Goal: Task Accomplishment & Management: Manage account settings

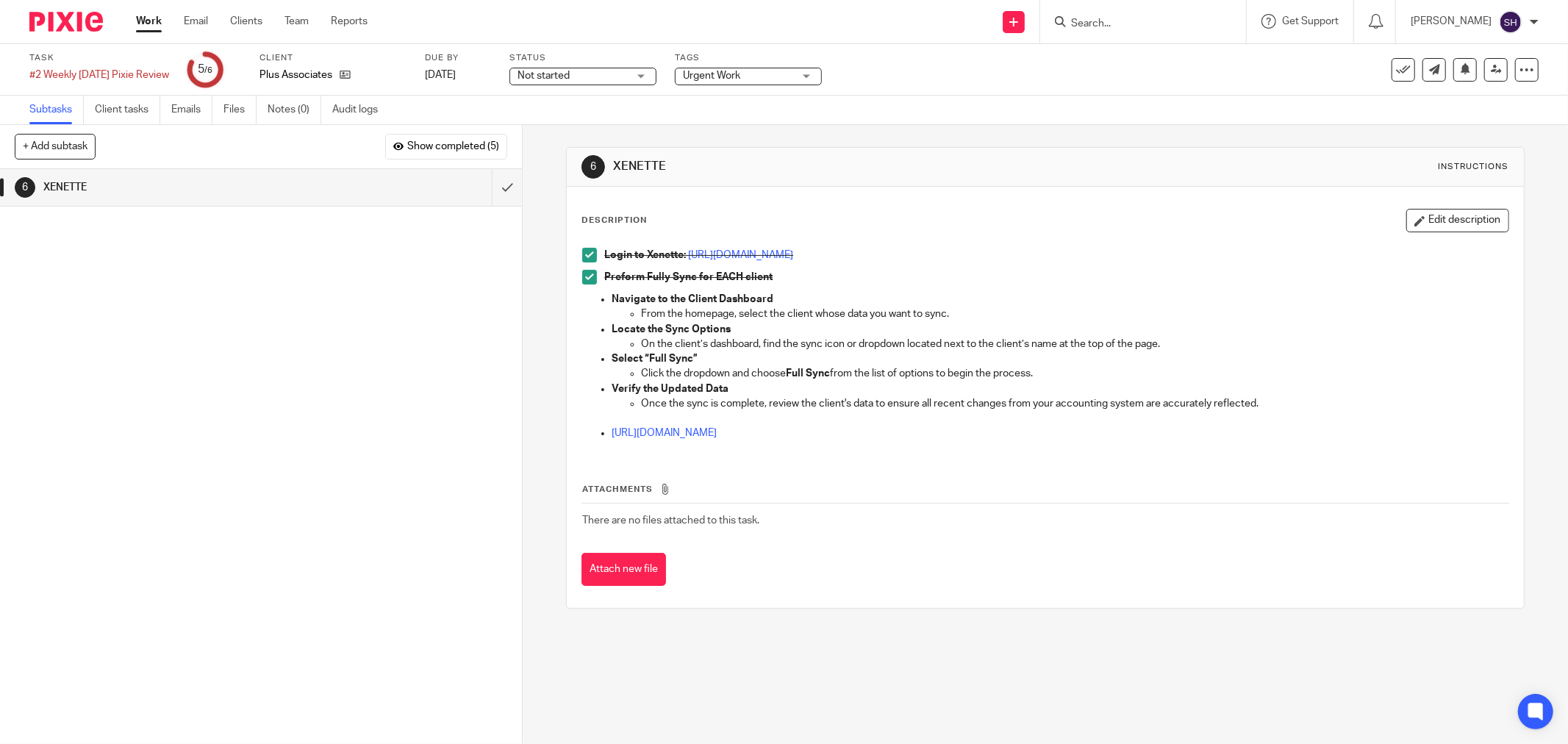
click at [587, 283] on span at bounding box center [589, 276] width 15 height 15
click at [137, 24] on link "Work" at bounding box center [148, 21] width 26 height 15
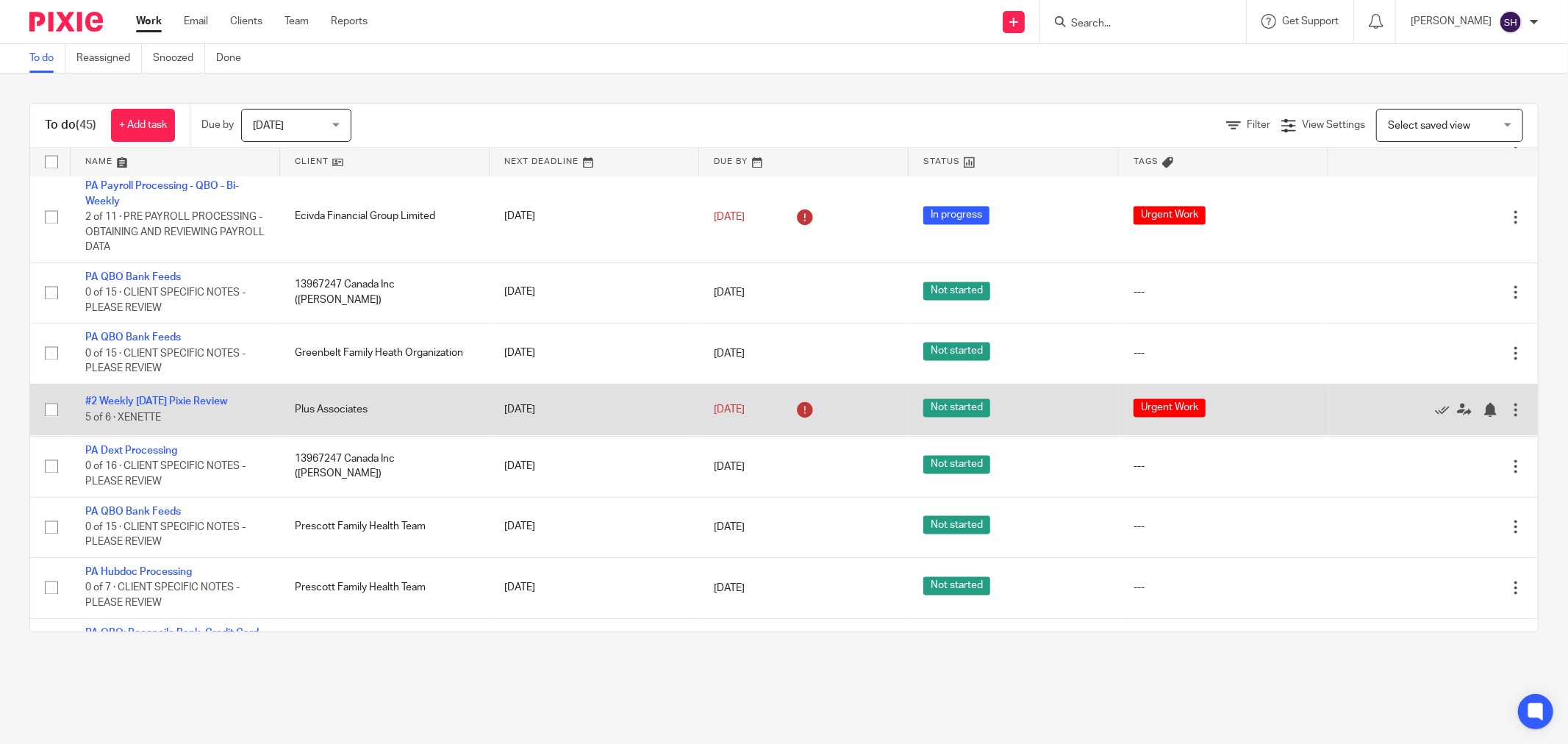
scroll to position [2446, 0]
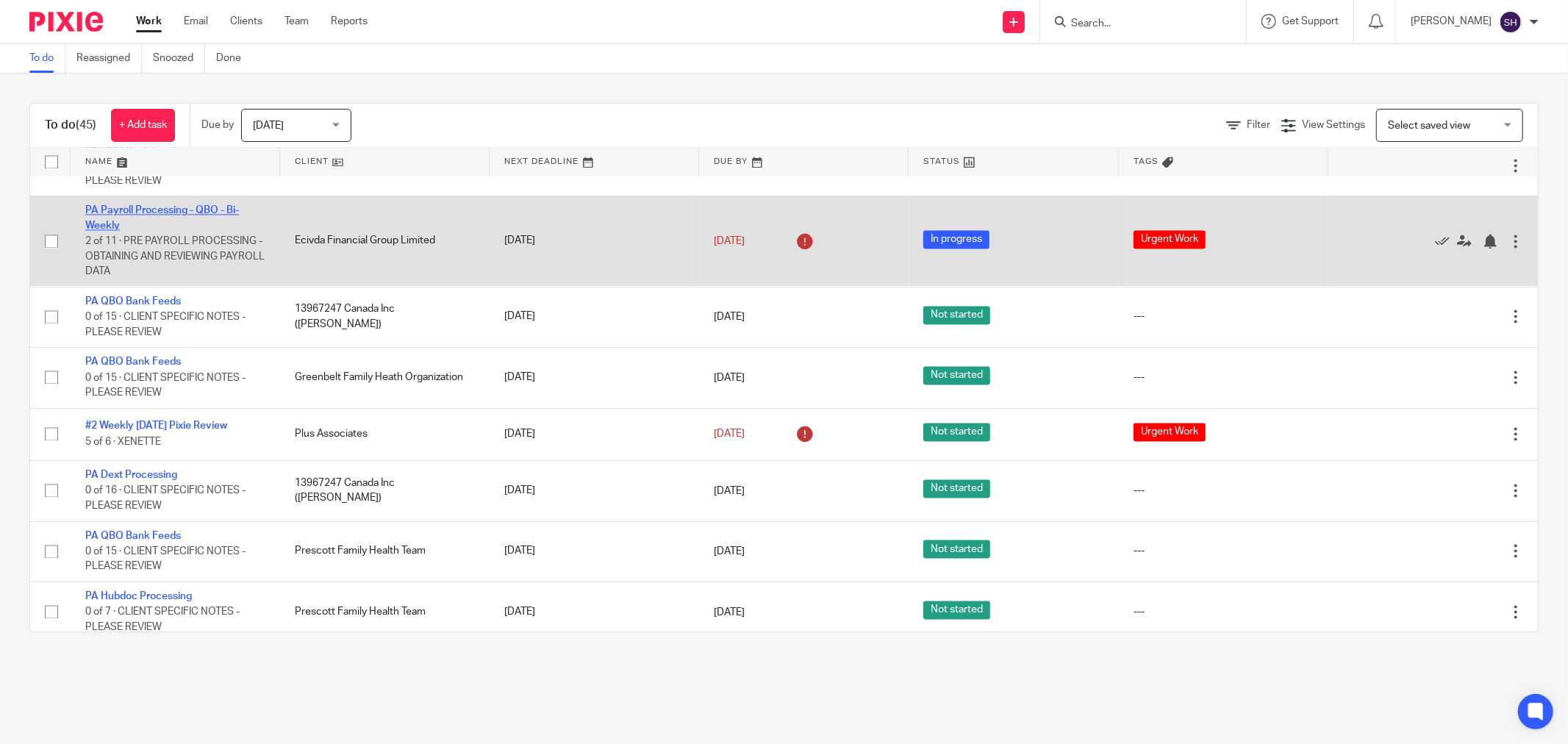
click at [193, 231] on link "PA Payroll Processing - QBO - Bi-Weekly" at bounding box center [162, 218] width 153 height 25
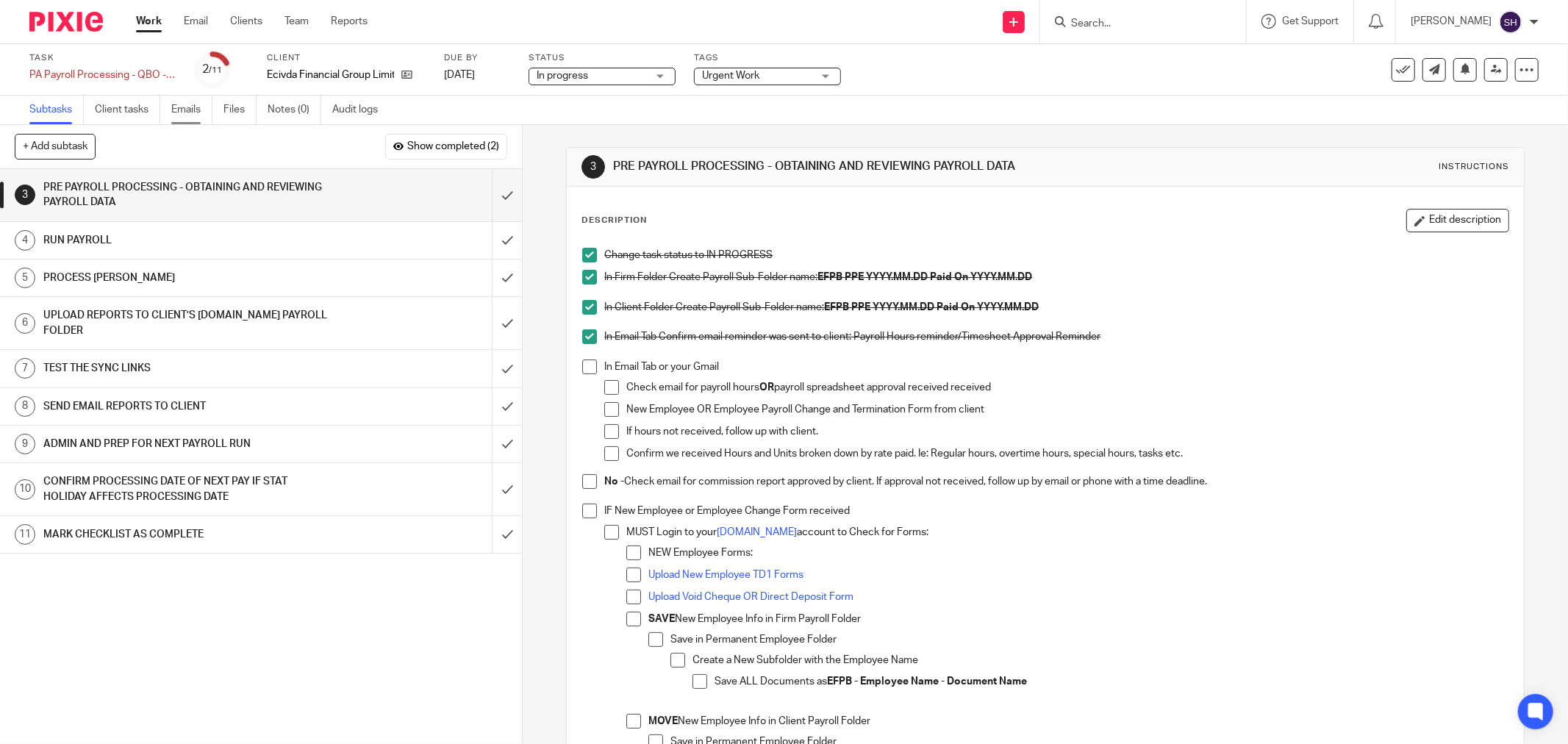
click at [204, 115] on link "Emails" at bounding box center [191, 110] width 41 height 29
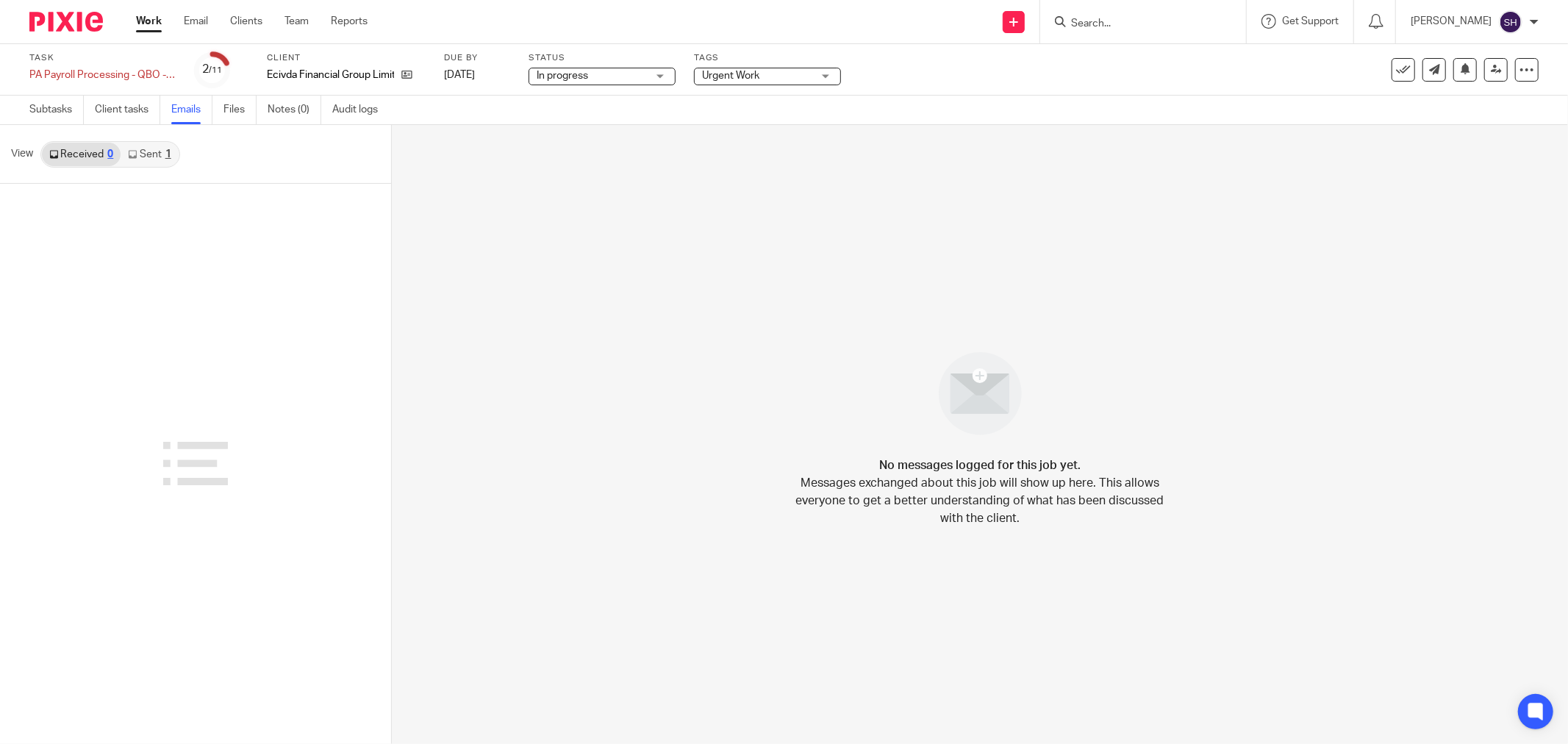
click at [159, 24] on link "Work" at bounding box center [148, 21] width 26 height 15
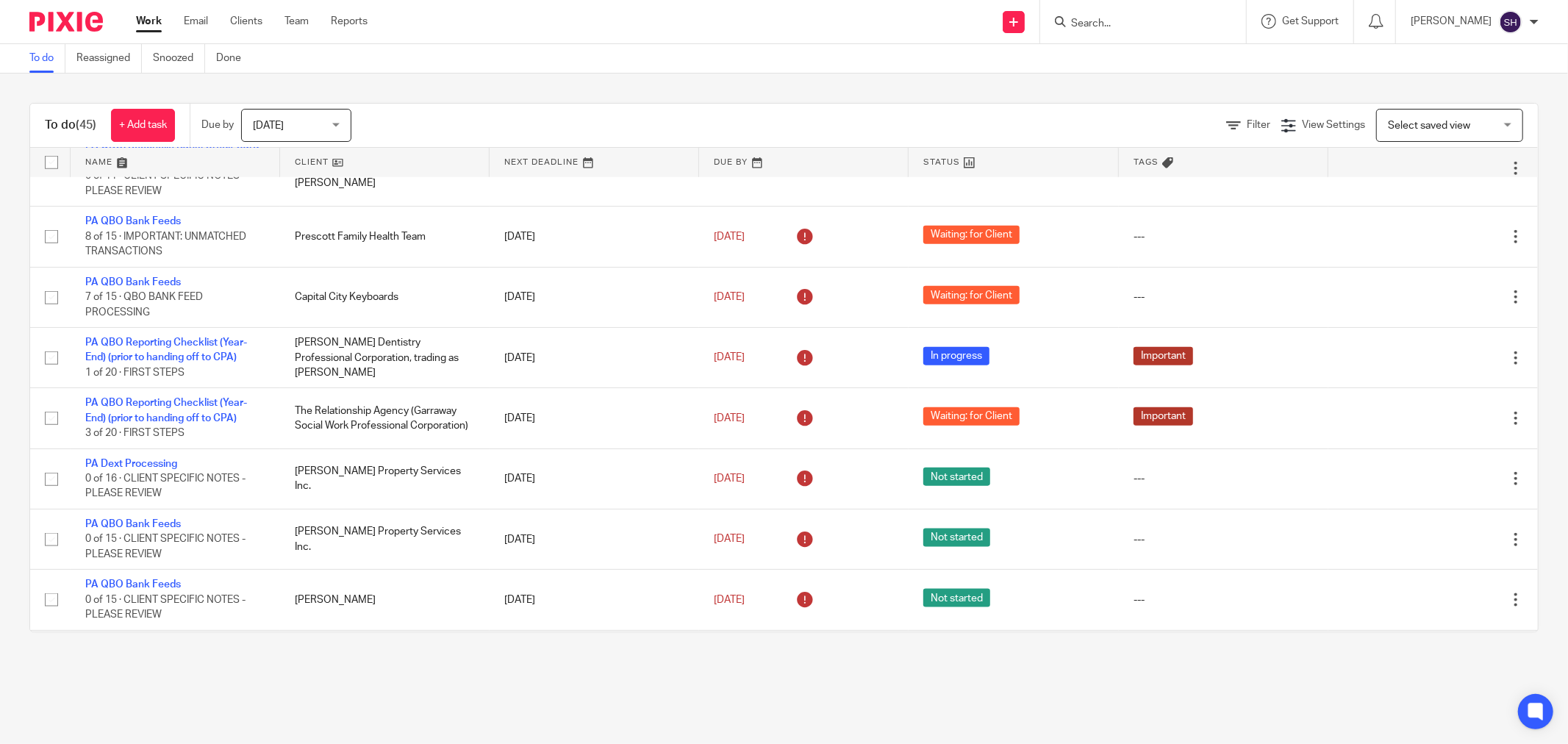
scroll to position [1385, 0]
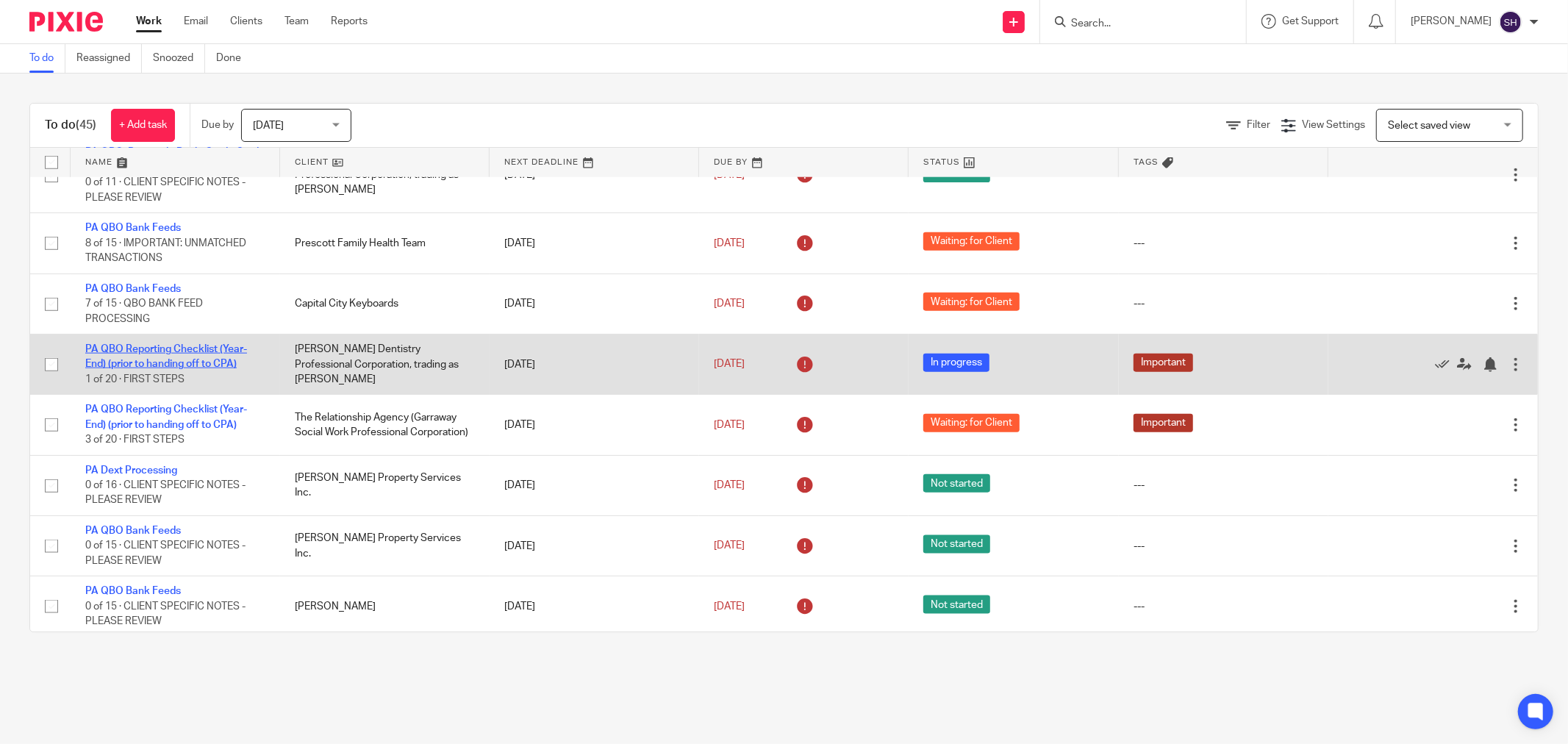
click at [180, 369] on link "PA QBO Reporting Checklist (Year-End) (prior to handing off to CPA)" at bounding box center [166, 357] width 162 height 25
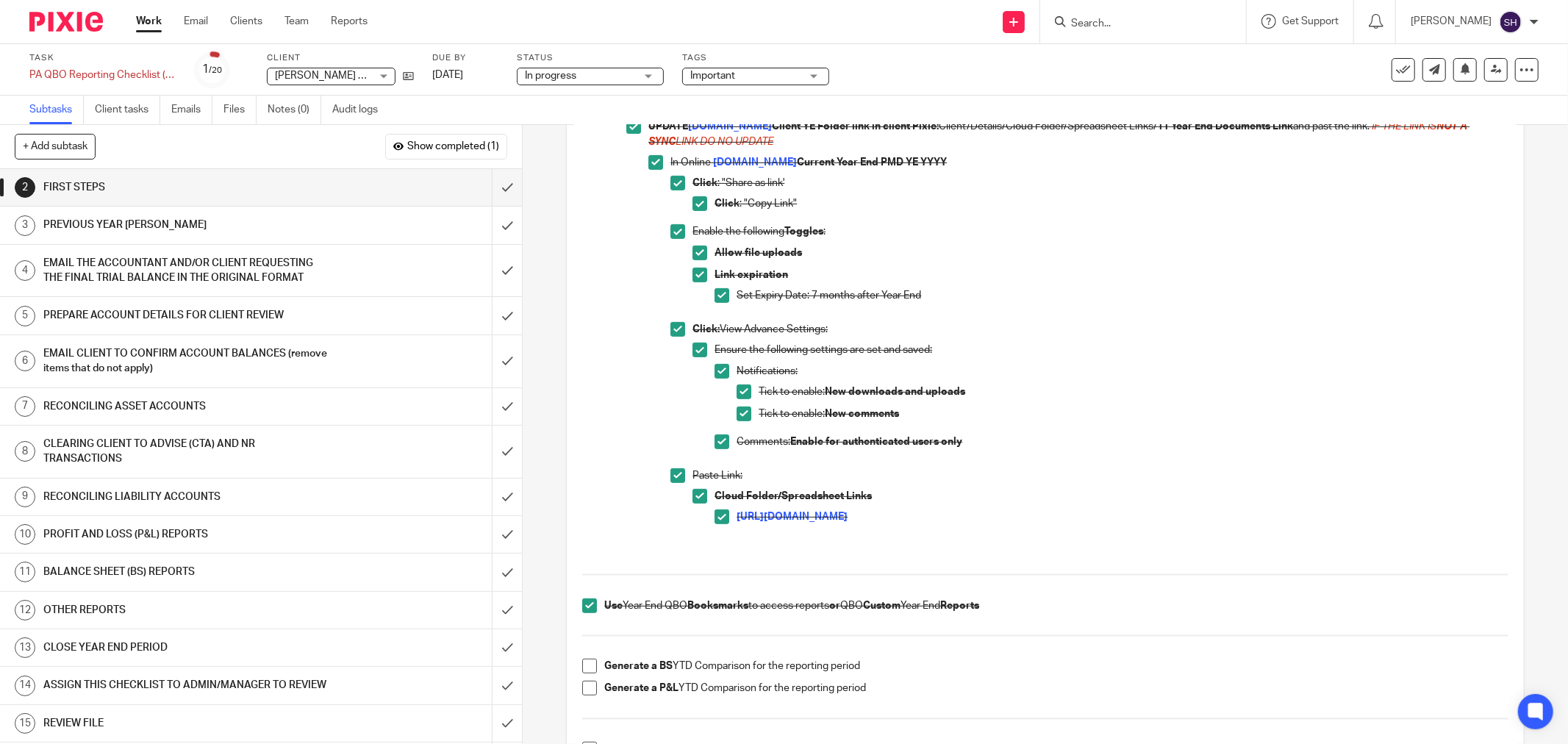
scroll to position [490, 0]
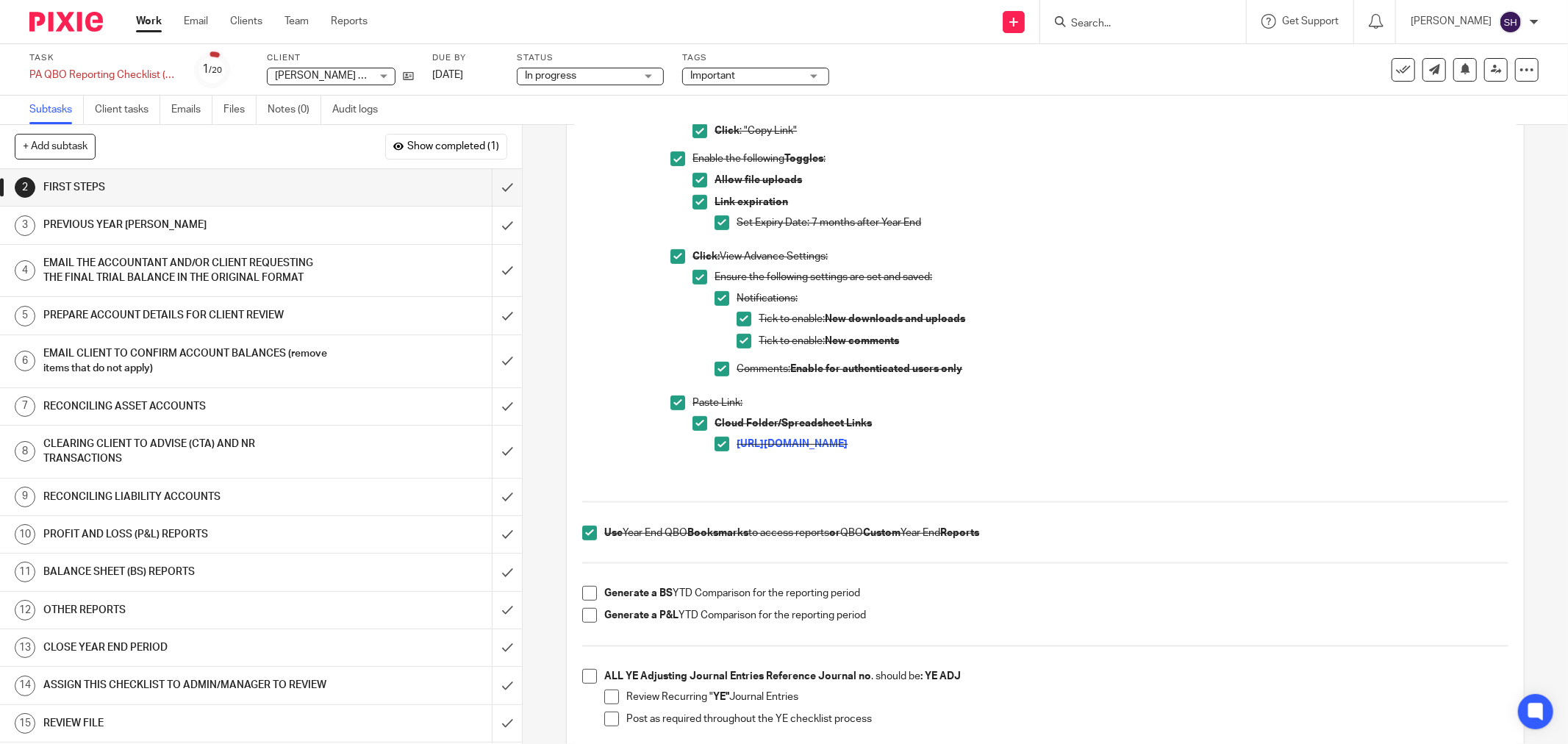
click at [158, 17] on link "Work" at bounding box center [148, 21] width 26 height 15
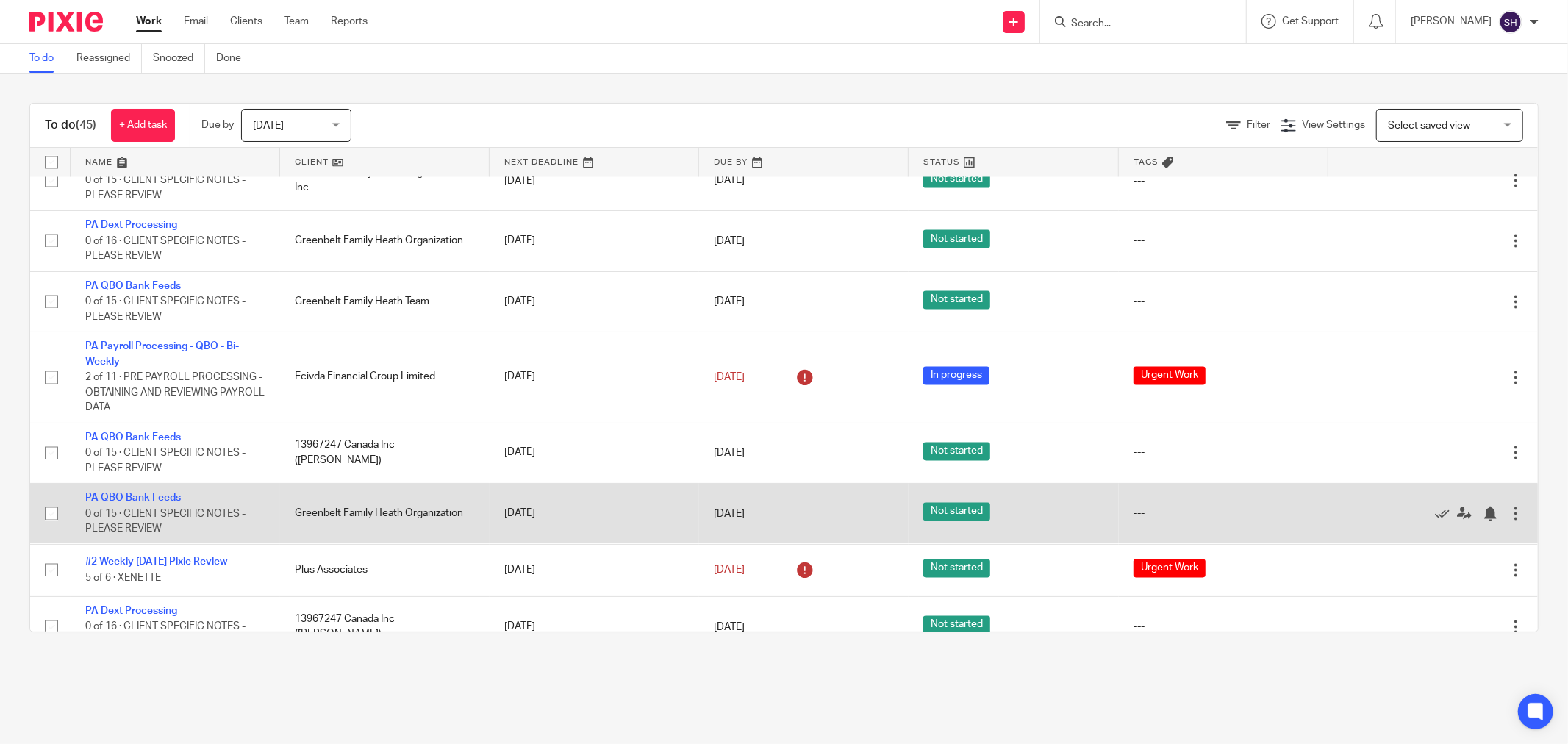
scroll to position [2283, 0]
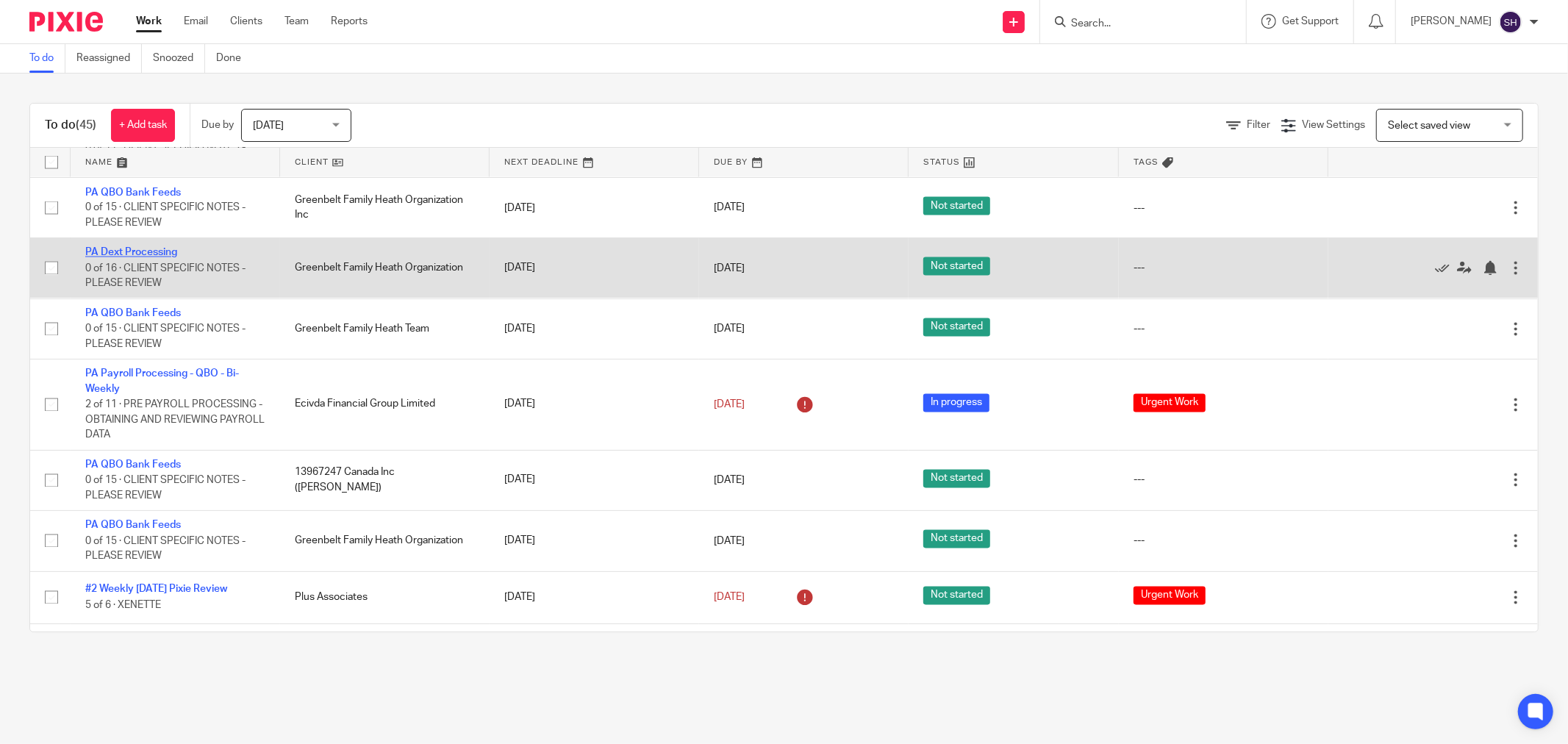
click at [136, 258] on link "PA Dext Processing" at bounding box center [131, 253] width 92 height 11
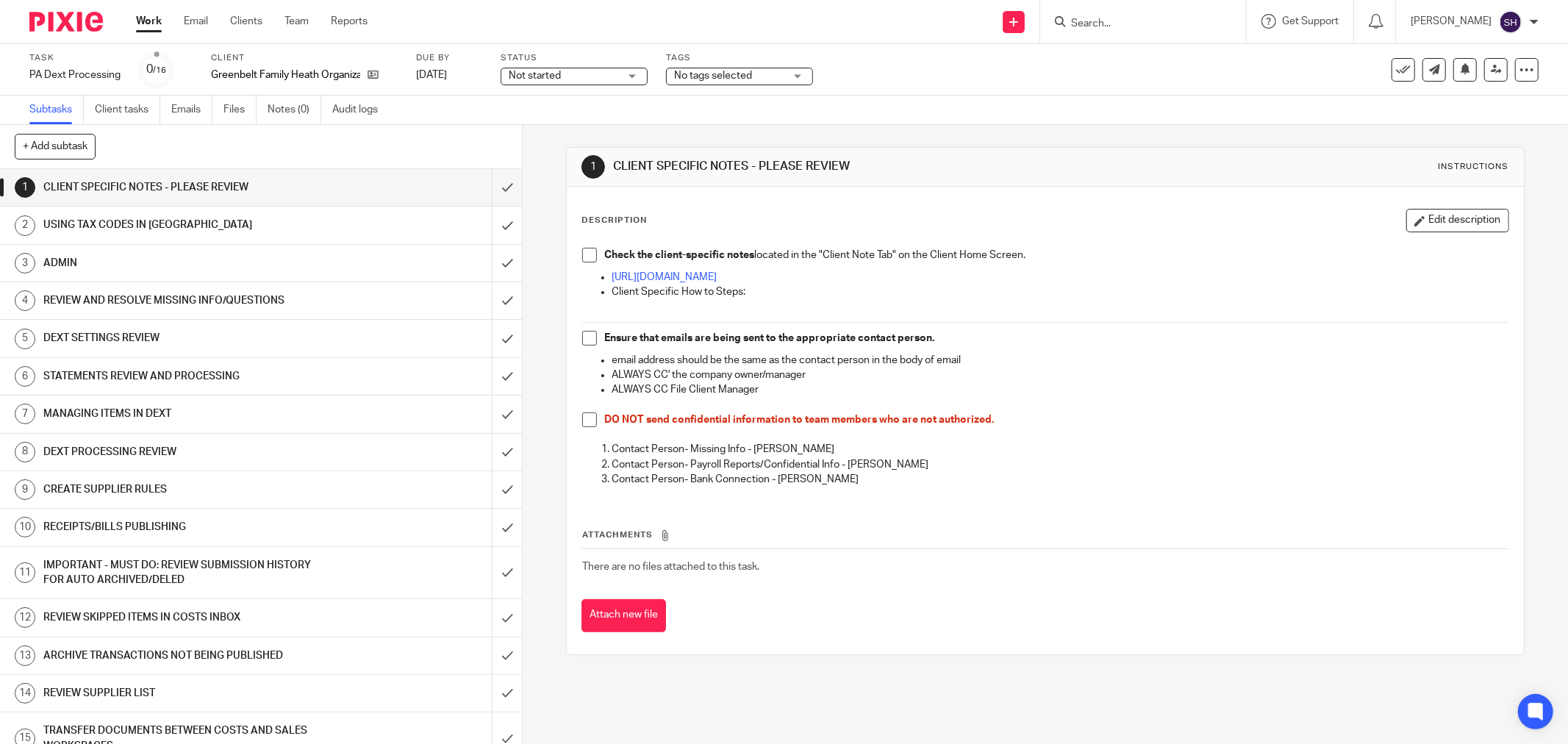
click at [567, 72] on span "Not started" at bounding box center [564, 77] width 110 height 16
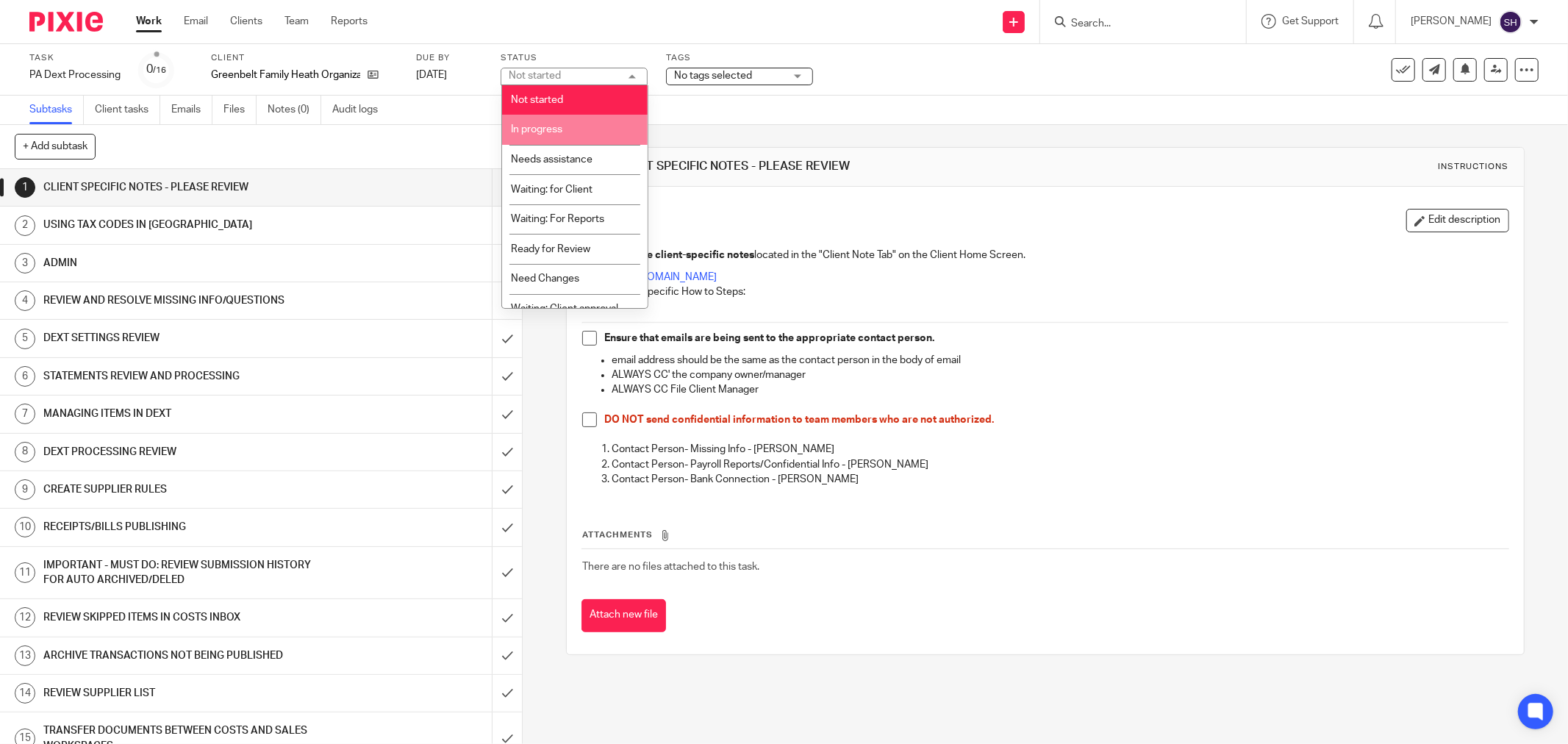
drag, startPoint x: 577, startPoint y: 123, endPoint x: 577, endPoint y: 136, distance: 13.0
click at [576, 122] on li "In progress" at bounding box center [574, 129] width 145 height 30
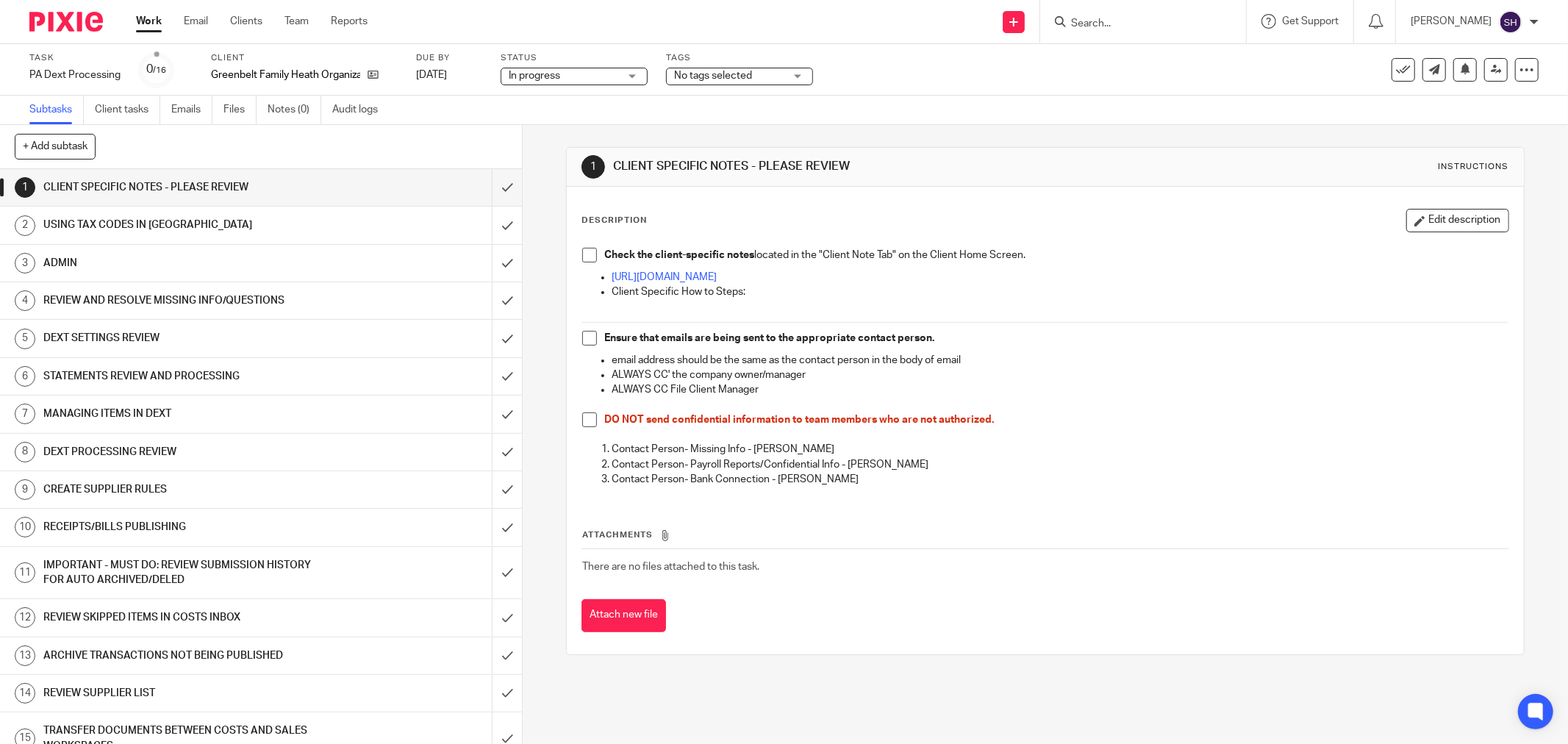
click at [582, 259] on span at bounding box center [589, 254] width 15 height 15
drag, startPoint x: 582, startPoint y: 338, endPoint x: 589, endPoint y: 394, distance: 56.4
click at [582, 339] on span at bounding box center [589, 338] width 15 height 15
click at [582, 424] on span at bounding box center [589, 419] width 15 height 15
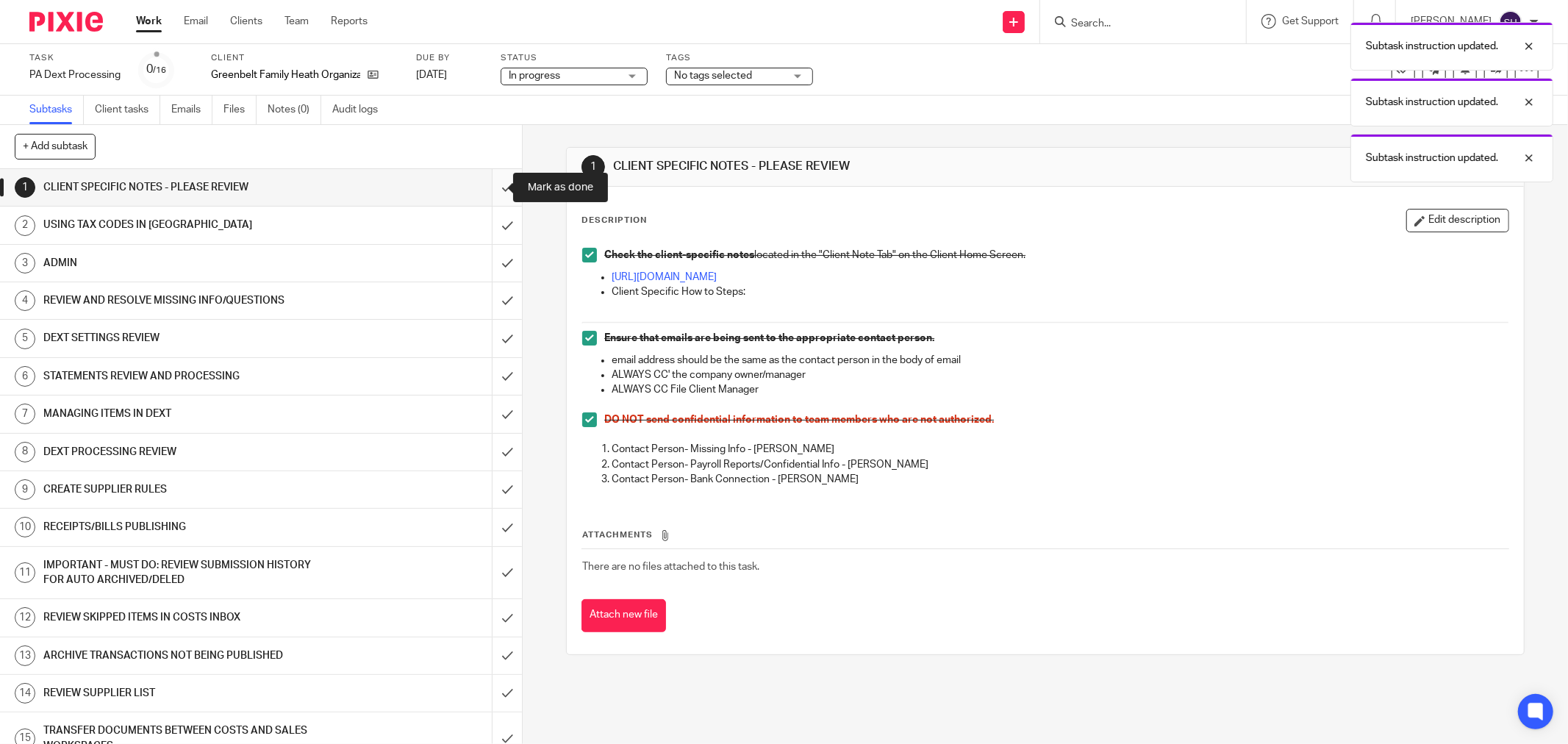
click at [500, 188] on input "submit" at bounding box center [261, 188] width 522 height 37
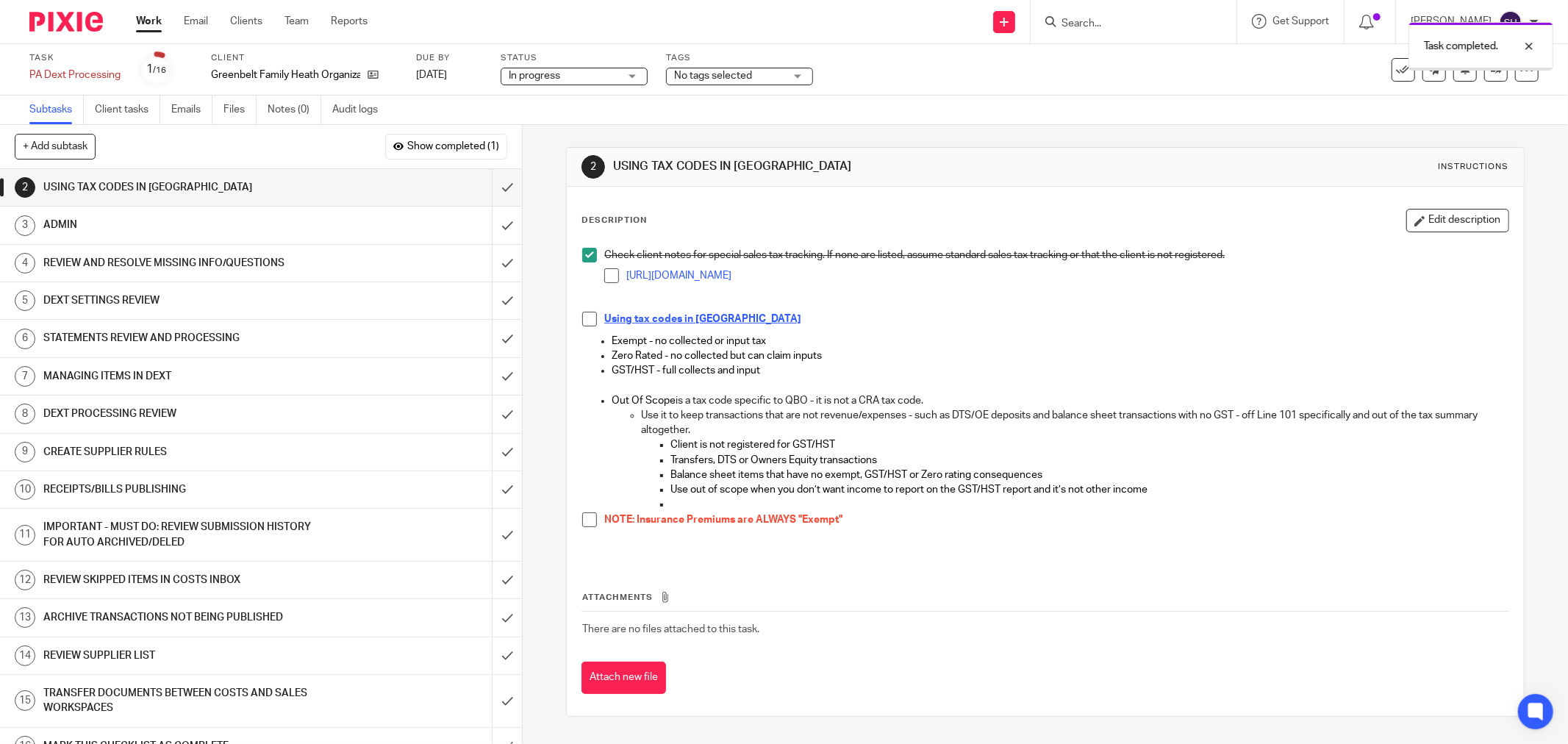
click at [604, 281] on span at bounding box center [611, 276] width 15 height 15
click at [576, 320] on div "Check client notes for special sales tax tracking. If none are listed, assume s…" at bounding box center [1046, 400] width 941 height 320
click at [582, 327] on li "Using tax codes in [GEOGRAPHIC_DATA]" at bounding box center [1046, 322] width 927 height 22
click at [583, 326] on span at bounding box center [589, 319] width 15 height 15
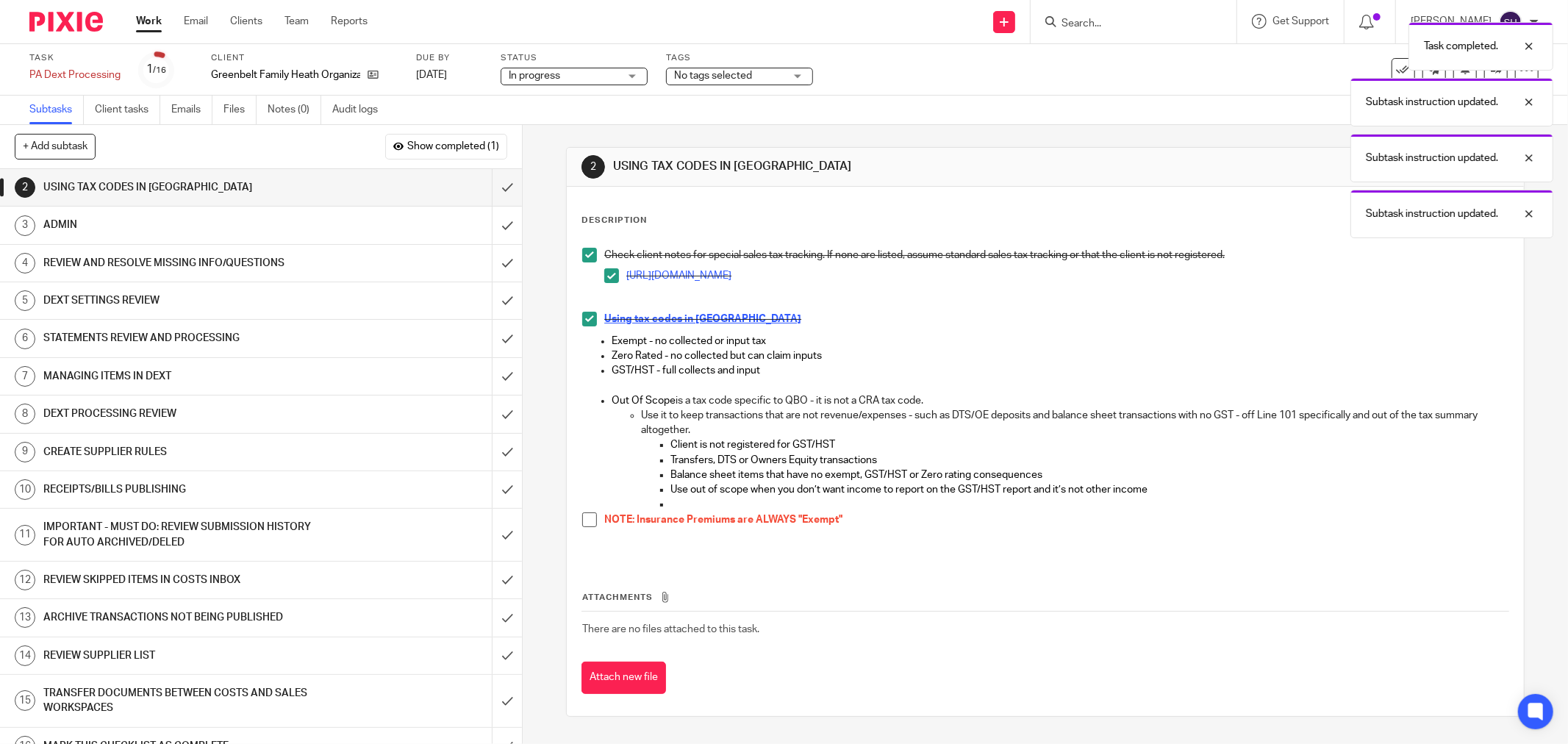
drag, startPoint x: 582, startPoint y: 522, endPoint x: 556, endPoint y: 460, distance: 67.2
click at [582, 522] on span at bounding box center [589, 519] width 15 height 15
click at [484, 186] on input "submit" at bounding box center [261, 188] width 522 height 37
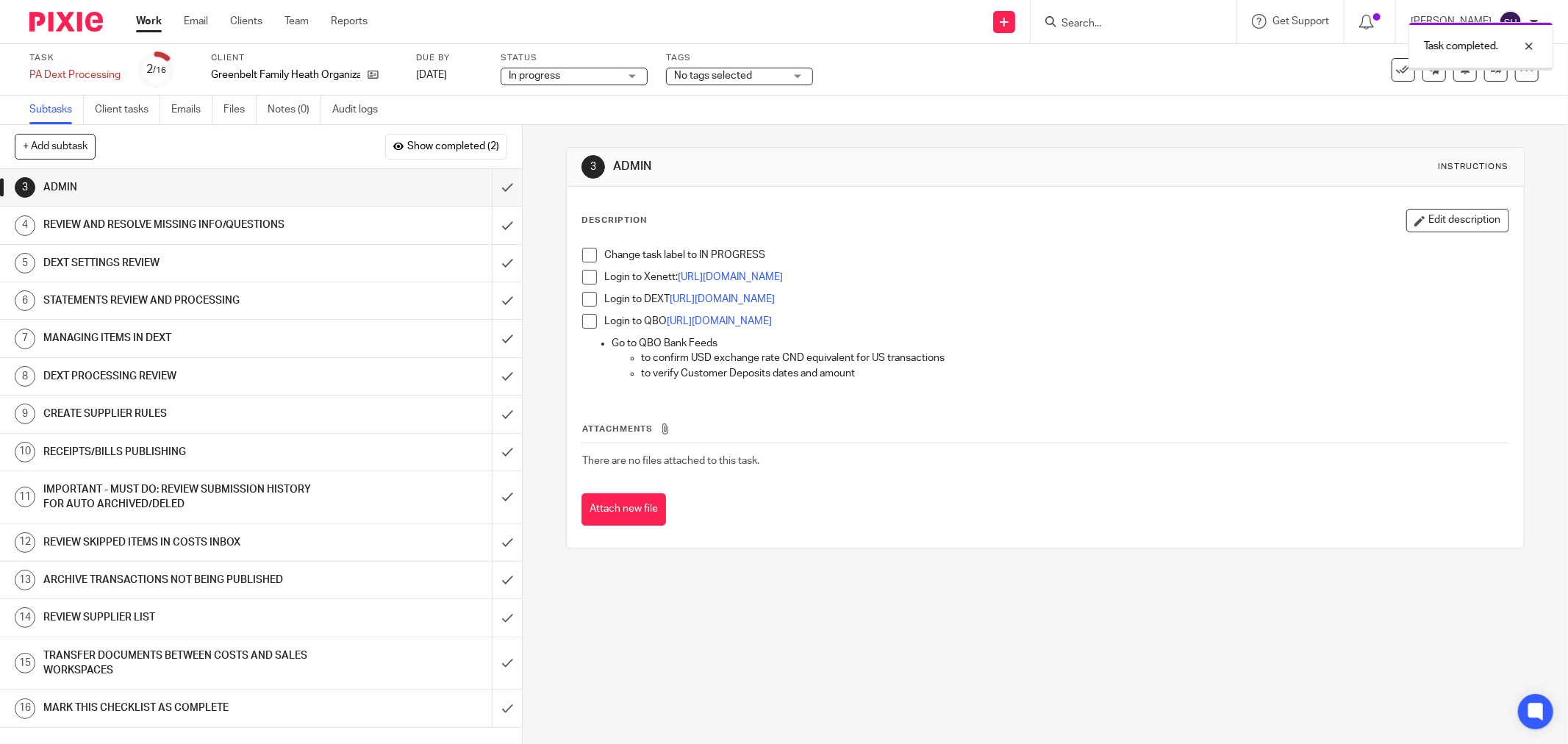
click at [582, 255] on span at bounding box center [589, 254] width 15 height 15
click at [585, 278] on span at bounding box center [589, 276] width 15 height 15
drag, startPoint x: 581, startPoint y: 303, endPoint x: 581, endPoint y: 320, distance: 17.0
click at [582, 305] on span at bounding box center [589, 298] width 15 height 15
click at [582, 320] on span at bounding box center [589, 320] width 15 height 15
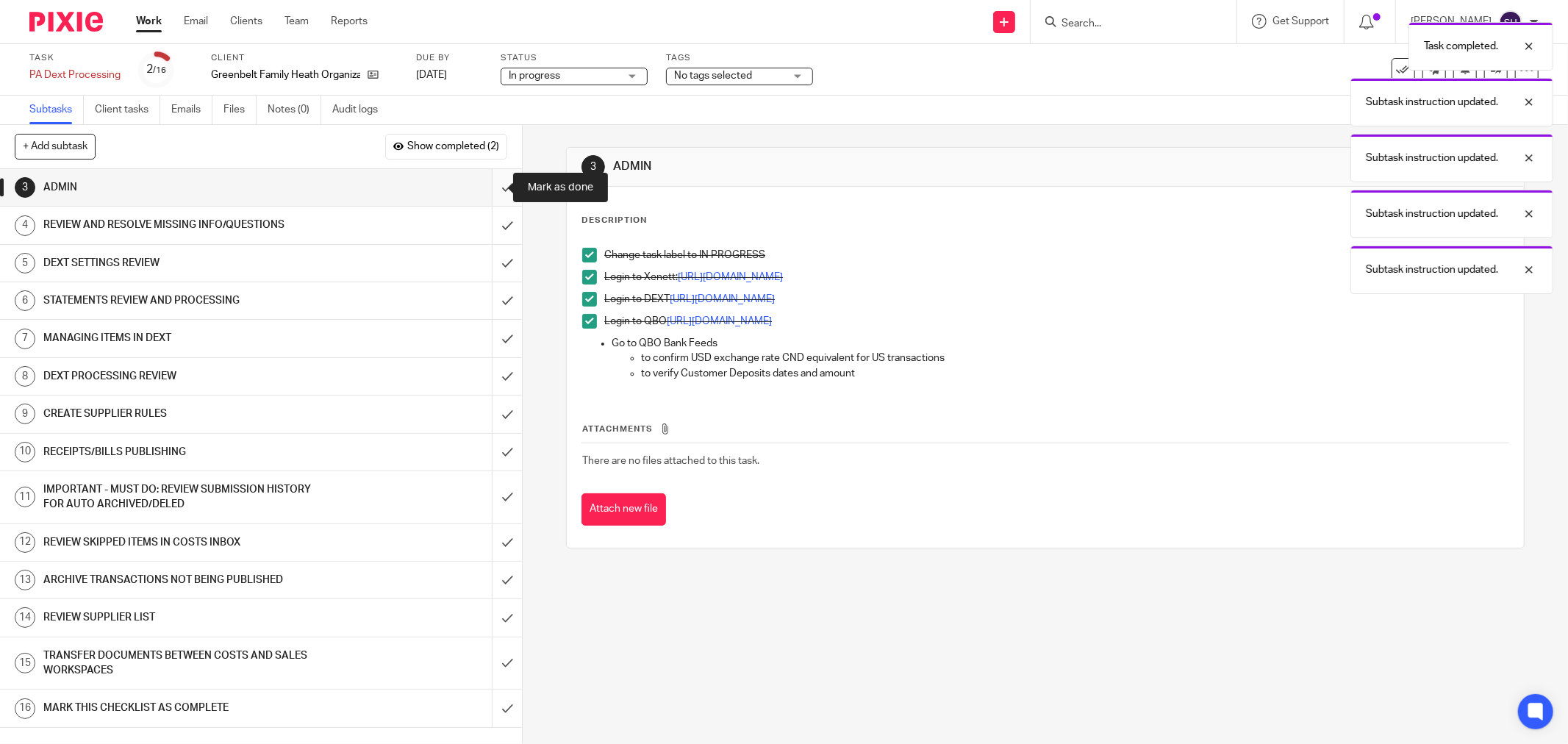
click at [496, 189] on input "submit" at bounding box center [261, 188] width 522 height 37
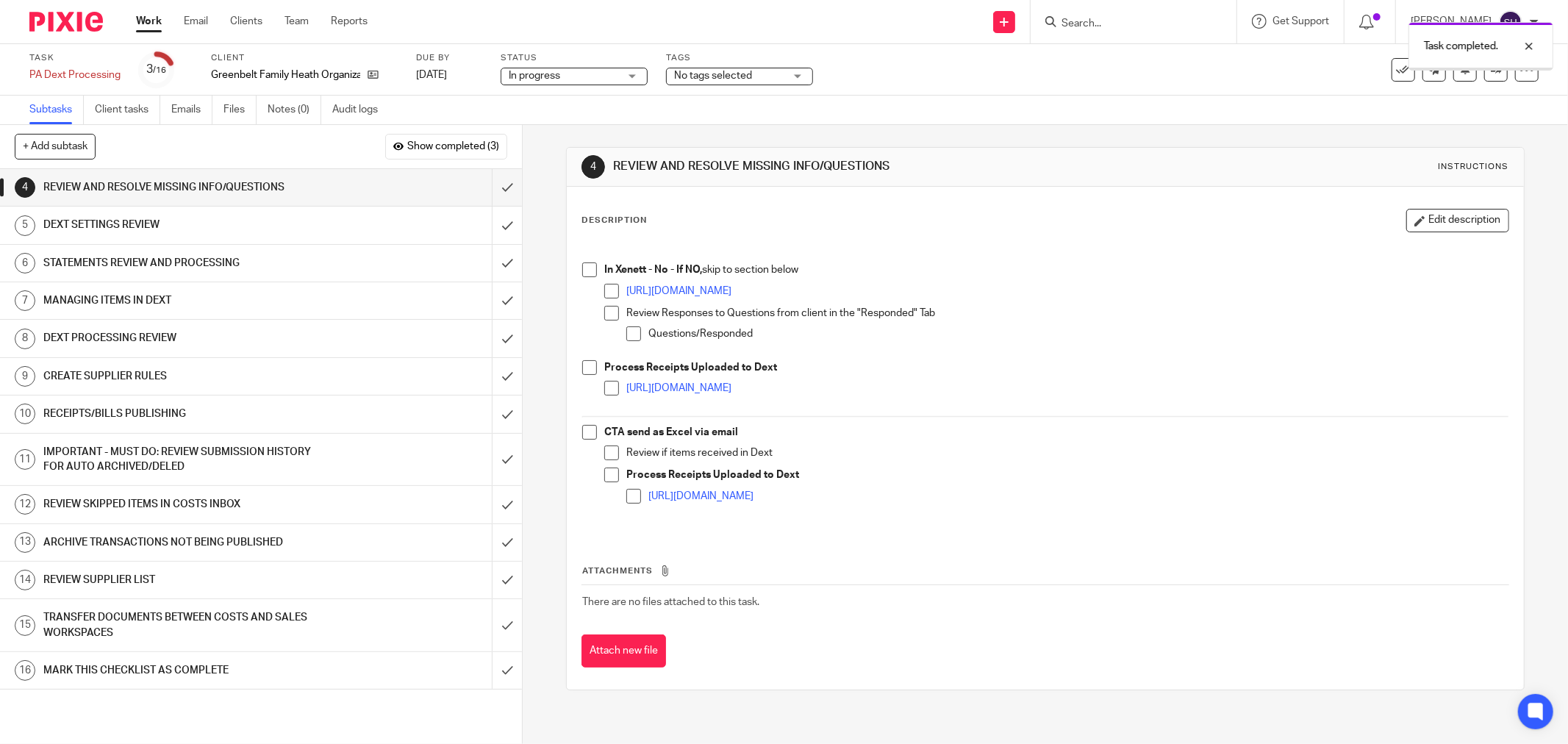
drag, startPoint x: 588, startPoint y: 269, endPoint x: 599, endPoint y: 282, distance: 17.0
click at [589, 269] on span at bounding box center [589, 269] width 15 height 15
drag, startPoint x: 605, startPoint y: 288, endPoint x: 605, endPoint y: 297, distance: 9.0
click at [605, 289] on span at bounding box center [611, 291] width 15 height 15
drag, startPoint x: 606, startPoint y: 311, endPoint x: 628, endPoint y: 331, distance: 29.7
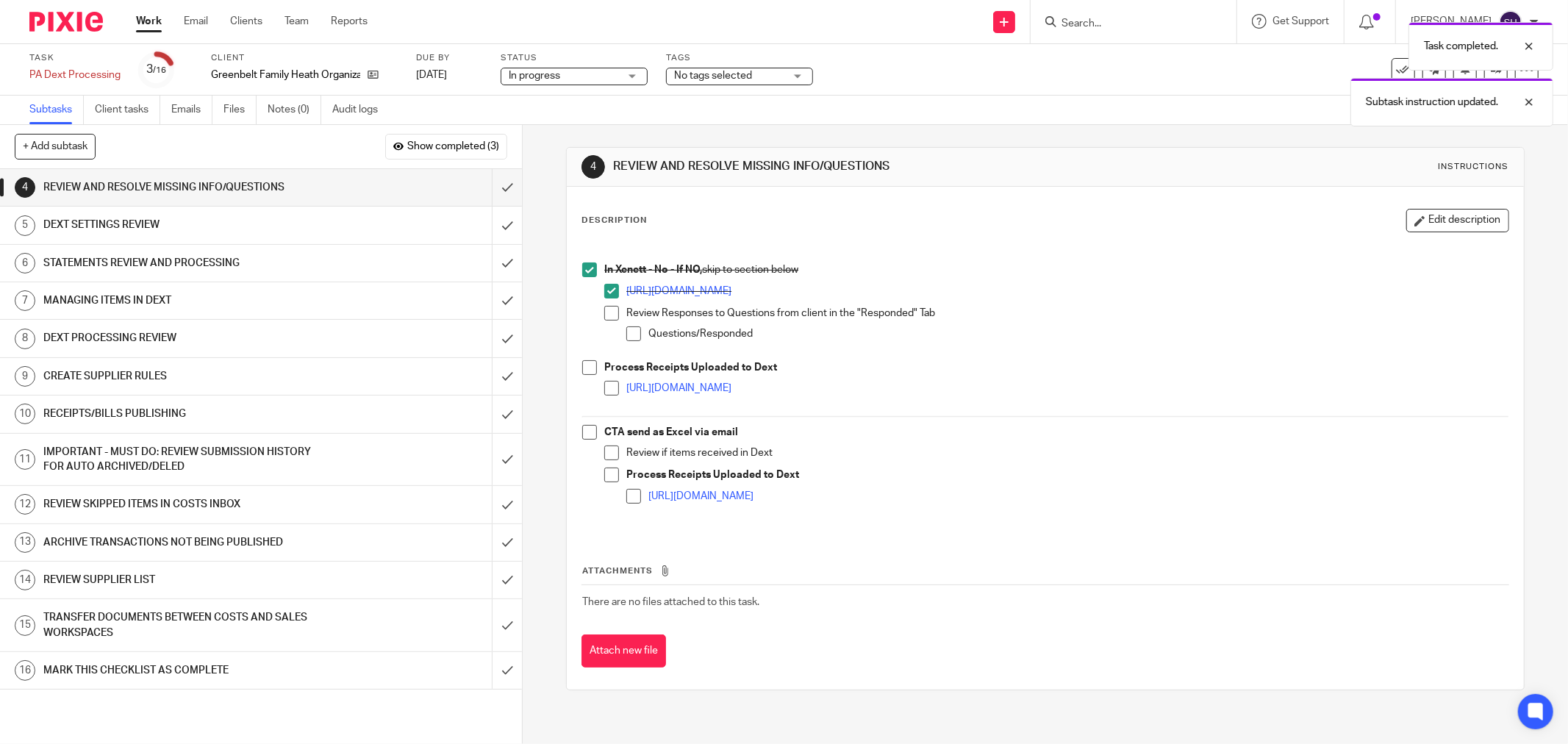
click at [606, 312] on span at bounding box center [611, 313] width 15 height 15
drag, startPoint x: 630, startPoint y: 333, endPoint x: 603, endPoint y: 353, distance: 33.6
click at [630, 334] on span at bounding box center [633, 334] width 15 height 15
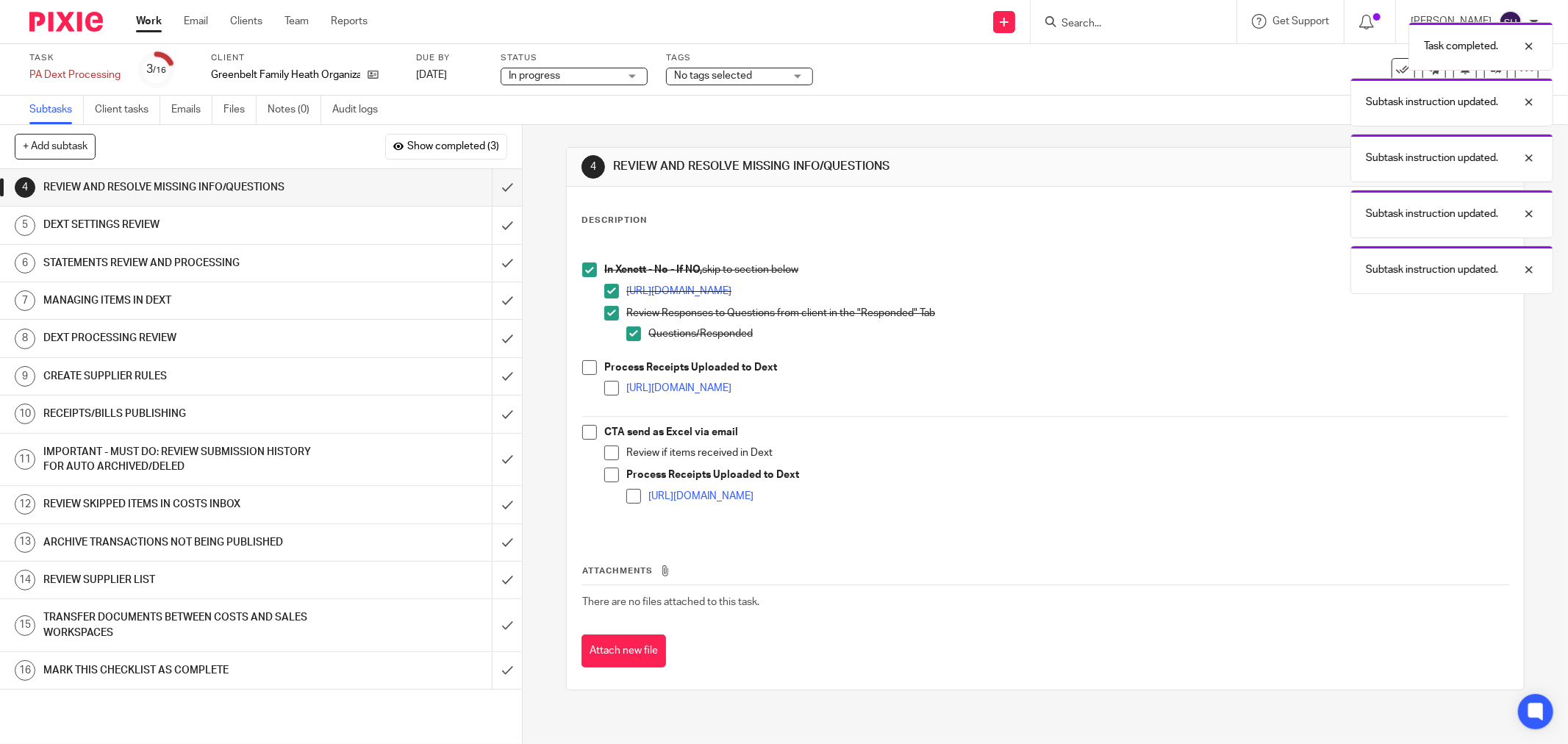
click at [591, 364] on span at bounding box center [589, 367] width 15 height 15
click at [611, 388] on span at bounding box center [611, 387] width 15 height 15
click at [583, 438] on span at bounding box center [589, 431] width 15 height 15
drag, startPoint x: 601, startPoint y: 453, endPoint x: 606, endPoint y: 468, distance: 15.8
click at [604, 454] on span at bounding box center [611, 453] width 15 height 15
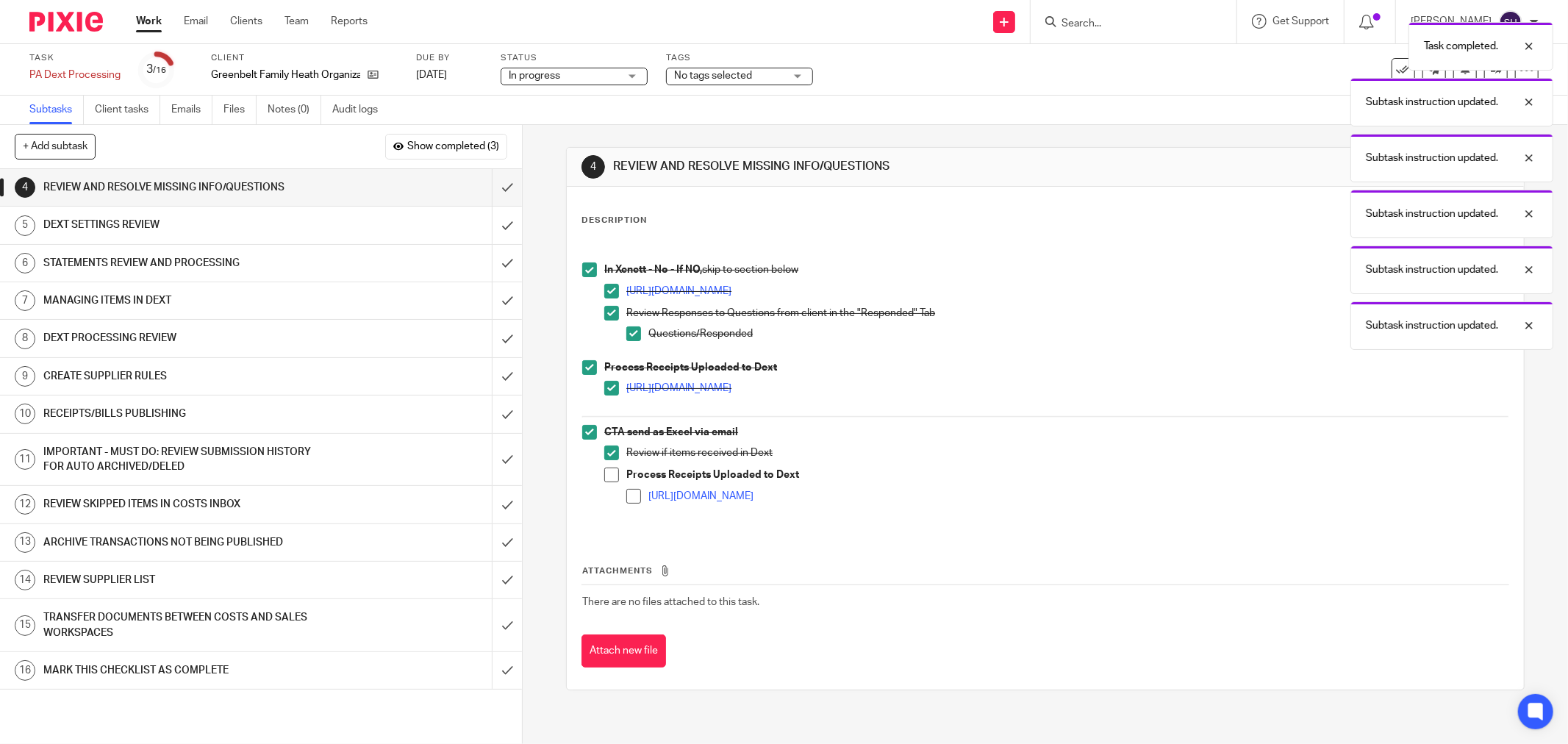
click at [607, 468] on span at bounding box center [611, 475] width 15 height 15
click at [620, 498] on li "Process Receipts Uploaded to Dext https://scribehow.com/shared/Guide_to_Matchin…" at bounding box center [1056, 491] width 905 height 48
drag, startPoint x: 625, startPoint y: 489, endPoint x: 618, endPoint y: 478, distance: 13.0
click at [626, 489] on li "https://scribehow.com/shared/Guide_to_Matching_and_Categorizing_Bank_Transactio…" at bounding box center [1068, 499] width 883 height 22
click at [629, 500] on span at bounding box center [633, 496] width 15 height 15
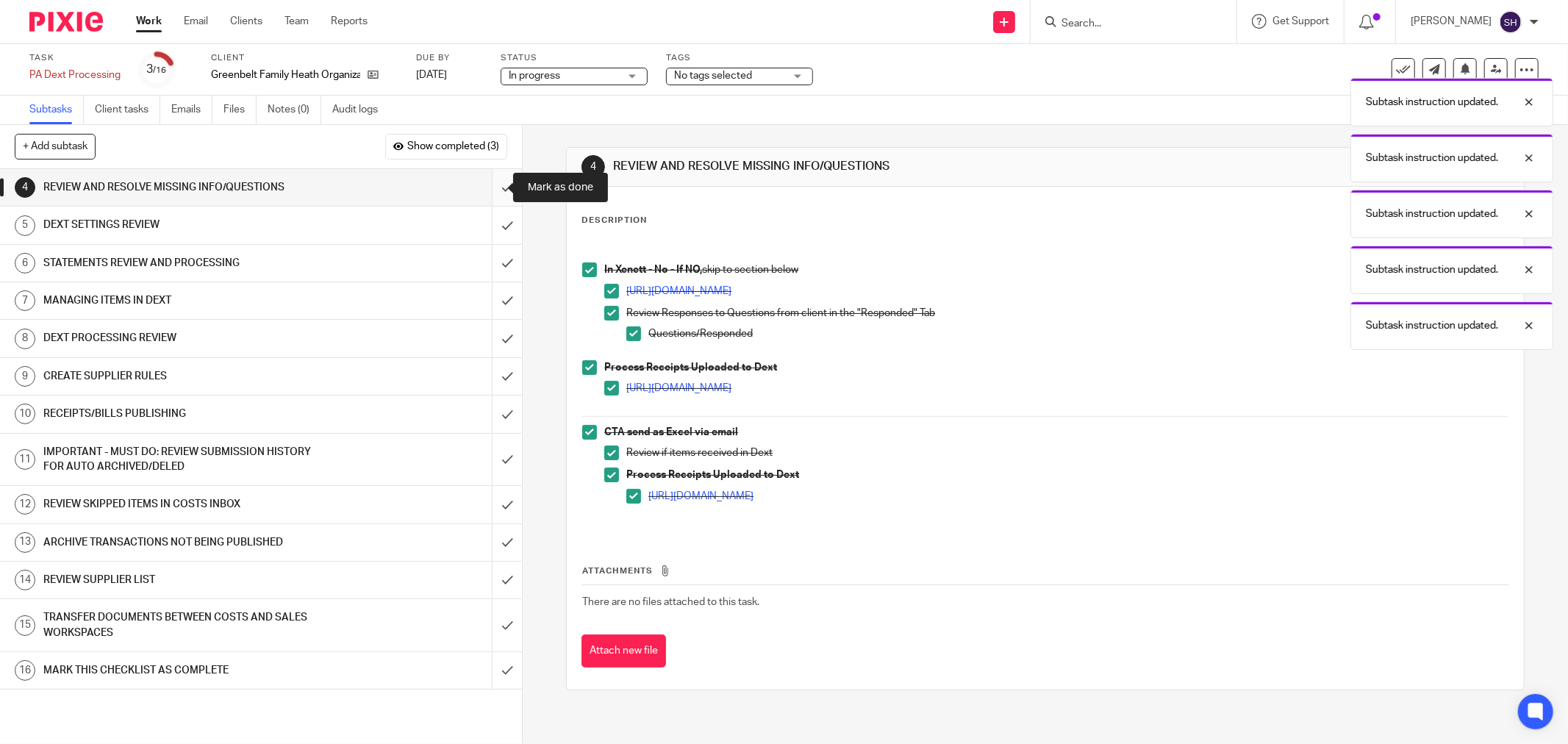
click at [483, 188] on input "submit" at bounding box center [261, 188] width 522 height 37
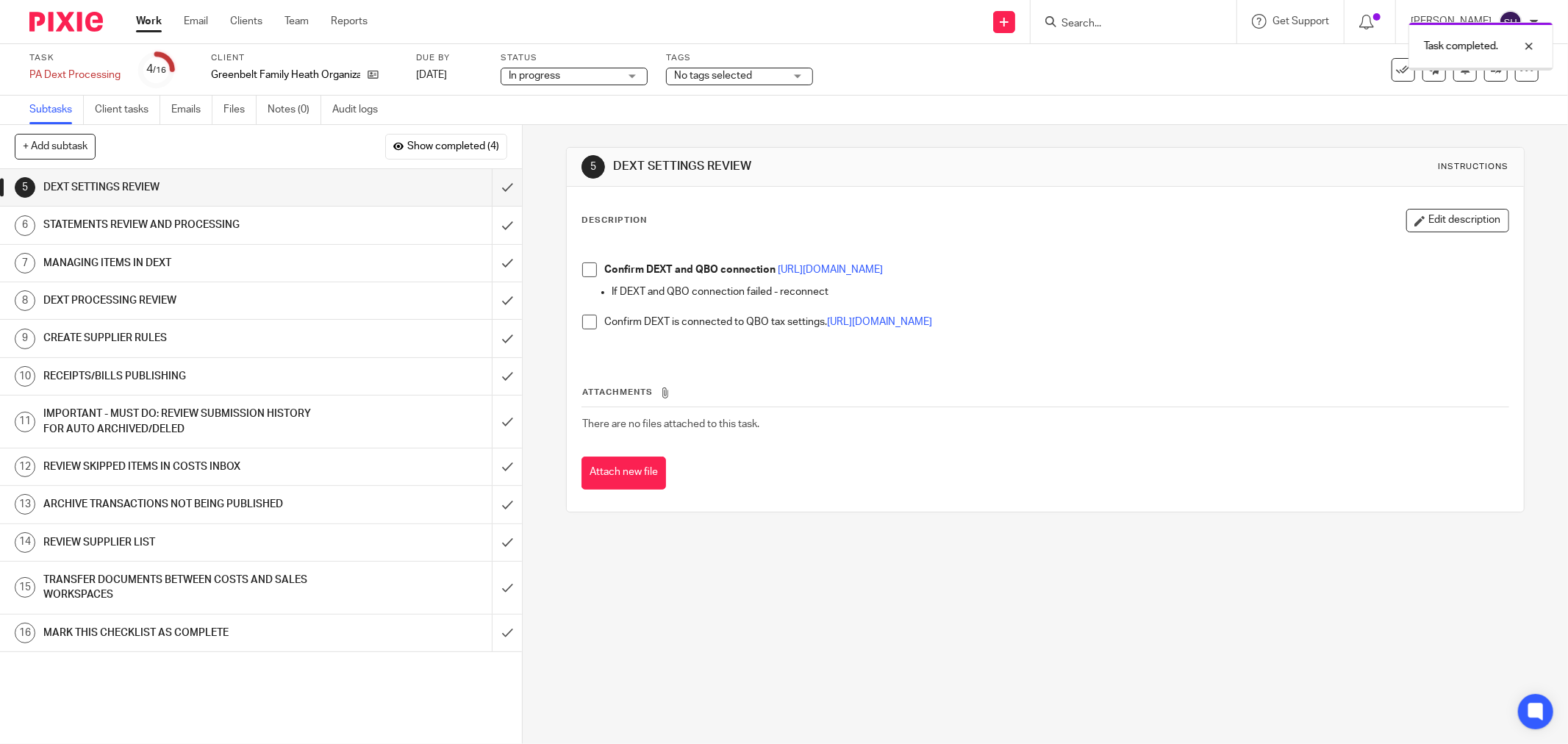
drag, startPoint x: 578, startPoint y: 269, endPoint x: 584, endPoint y: 304, distance: 35.5
click at [582, 270] on span at bounding box center [589, 269] width 15 height 15
click at [589, 327] on span at bounding box center [589, 321] width 15 height 15
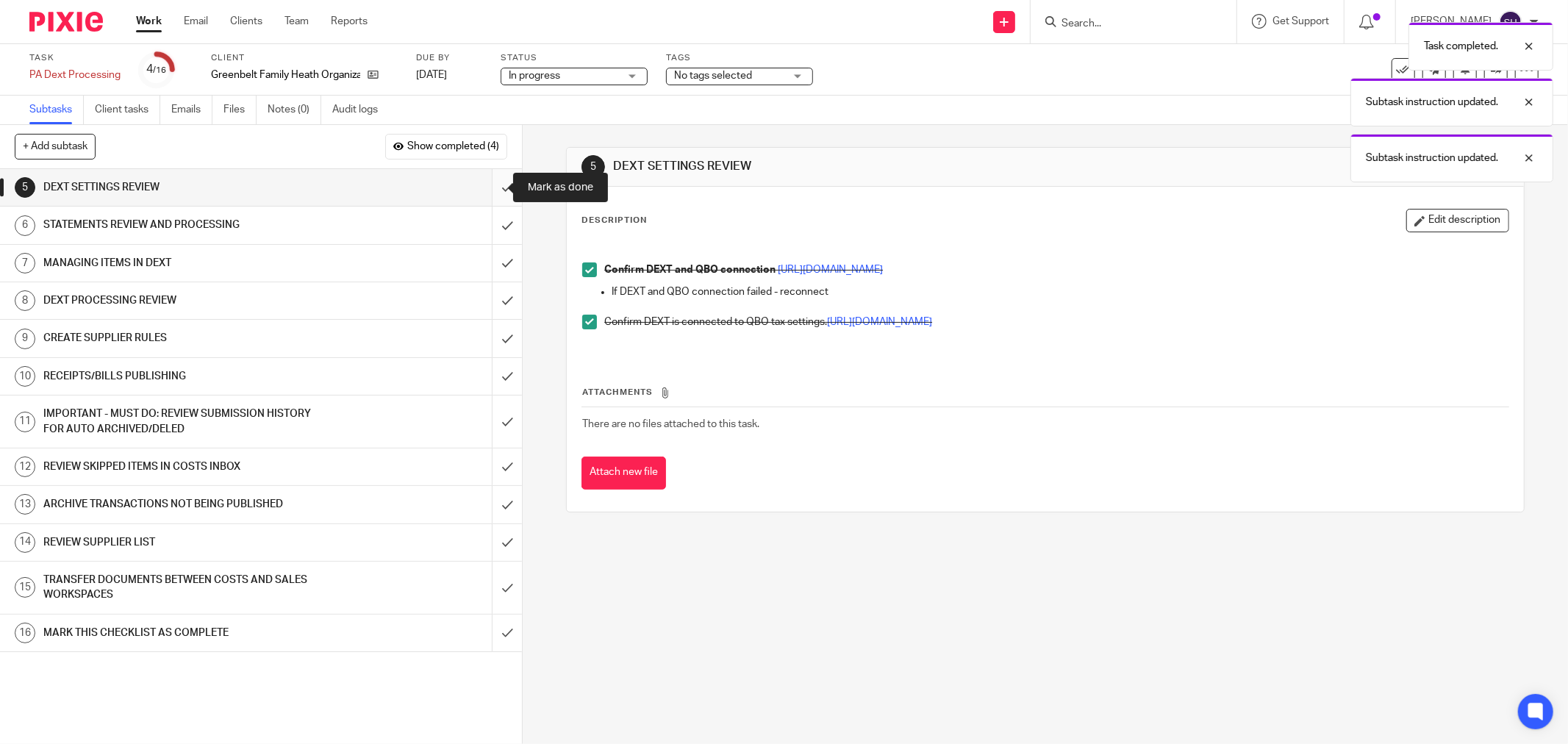
click at [489, 189] on input "submit" at bounding box center [261, 188] width 522 height 37
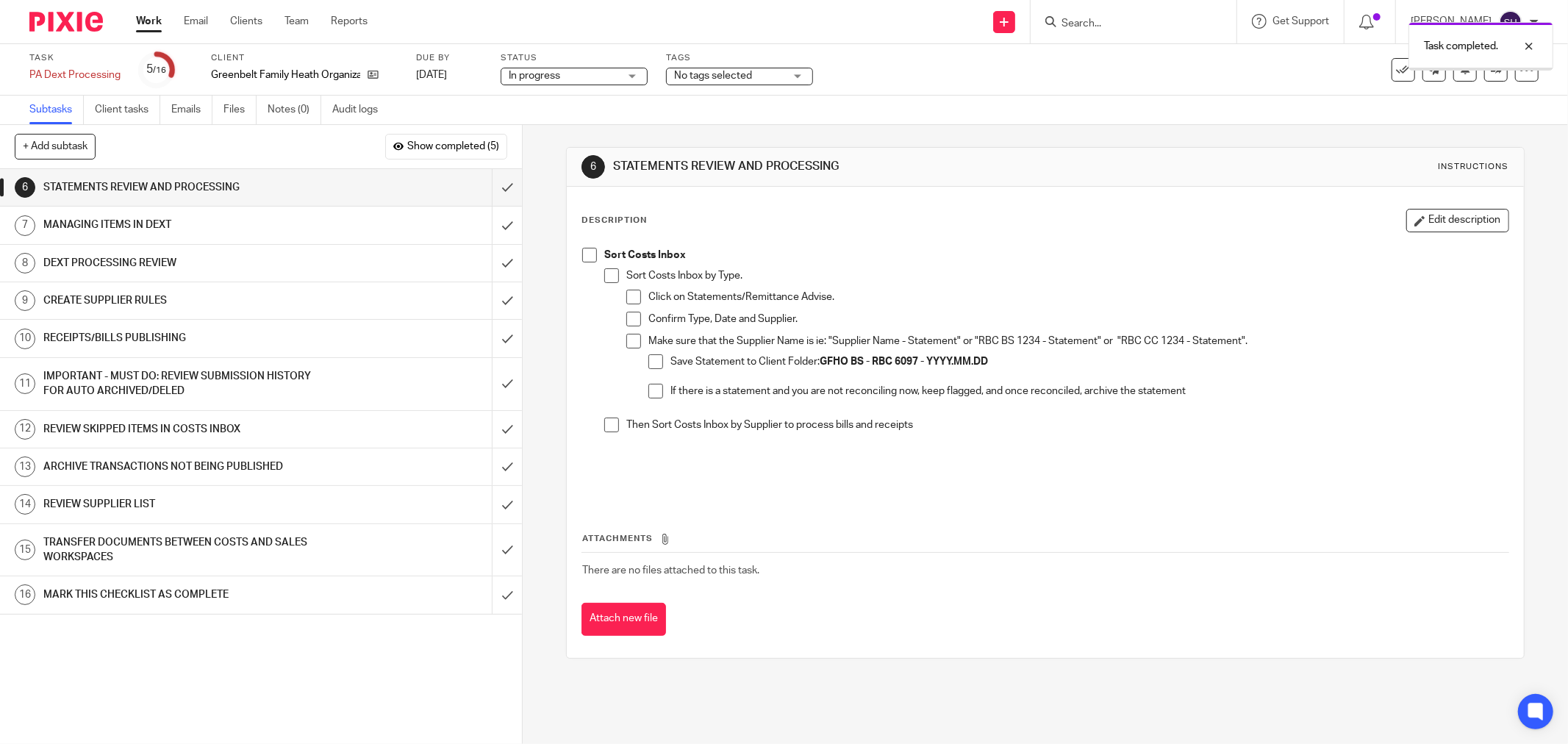
click at [604, 277] on span at bounding box center [611, 276] width 15 height 15
drag, startPoint x: 623, startPoint y: 297, endPoint x: 627, endPoint y: 306, distance: 9.8
click at [626, 298] on span at bounding box center [633, 297] width 15 height 15
click at [631, 318] on span at bounding box center [633, 319] width 15 height 15
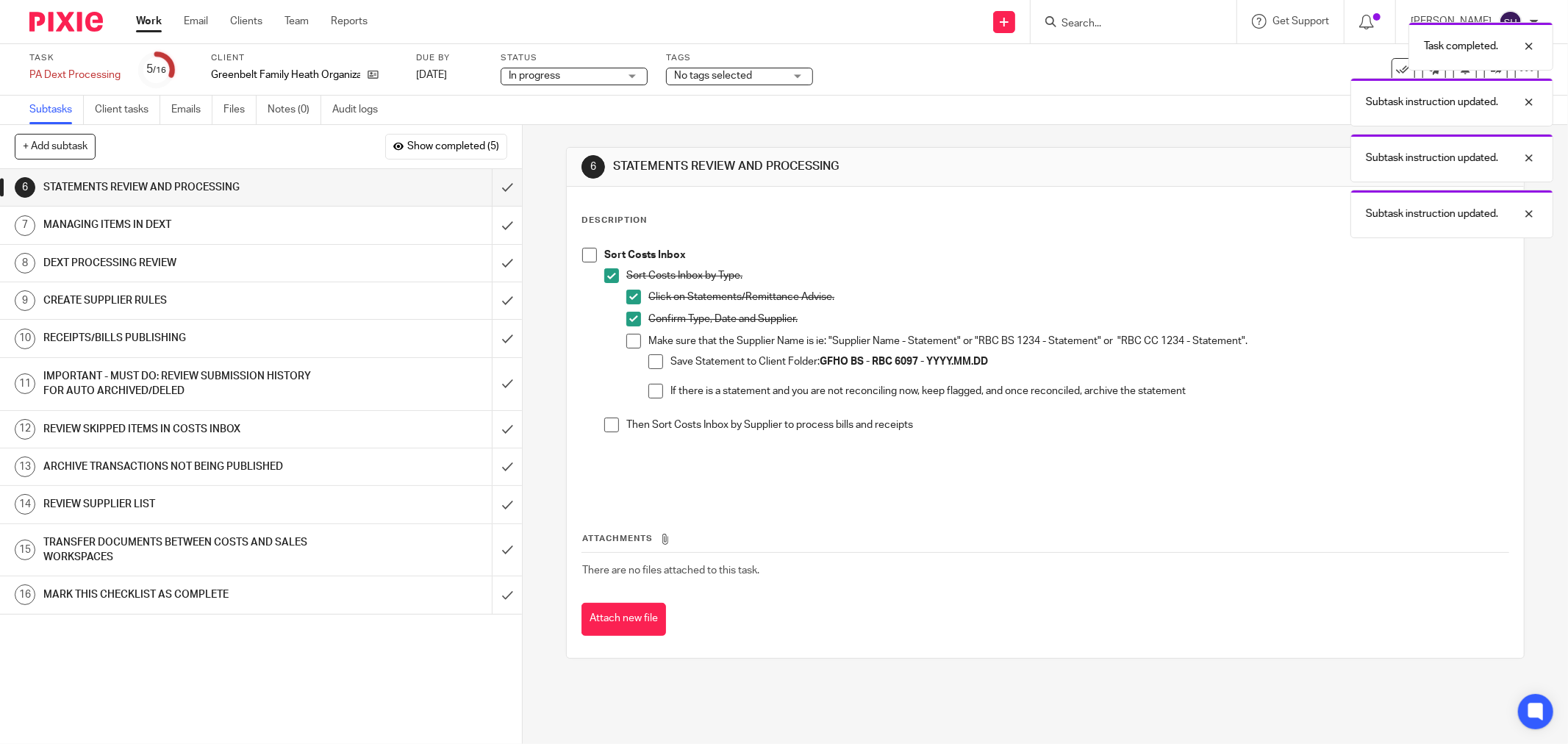
click at [634, 338] on span at bounding box center [633, 341] width 15 height 15
click at [648, 355] on span at bounding box center [655, 361] width 15 height 15
click at [648, 386] on span at bounding box center [655, 391] width 15 height 15
click at [595, 433] on li "Sort Costs Inbox Sort Costs Inbox by Type. Click on Statements/Remittance Advis…" at bounding box center [1046, 368] width 927 height 242
click at [604, 427] on span at bounding box center [611, 424] width 15 height 15
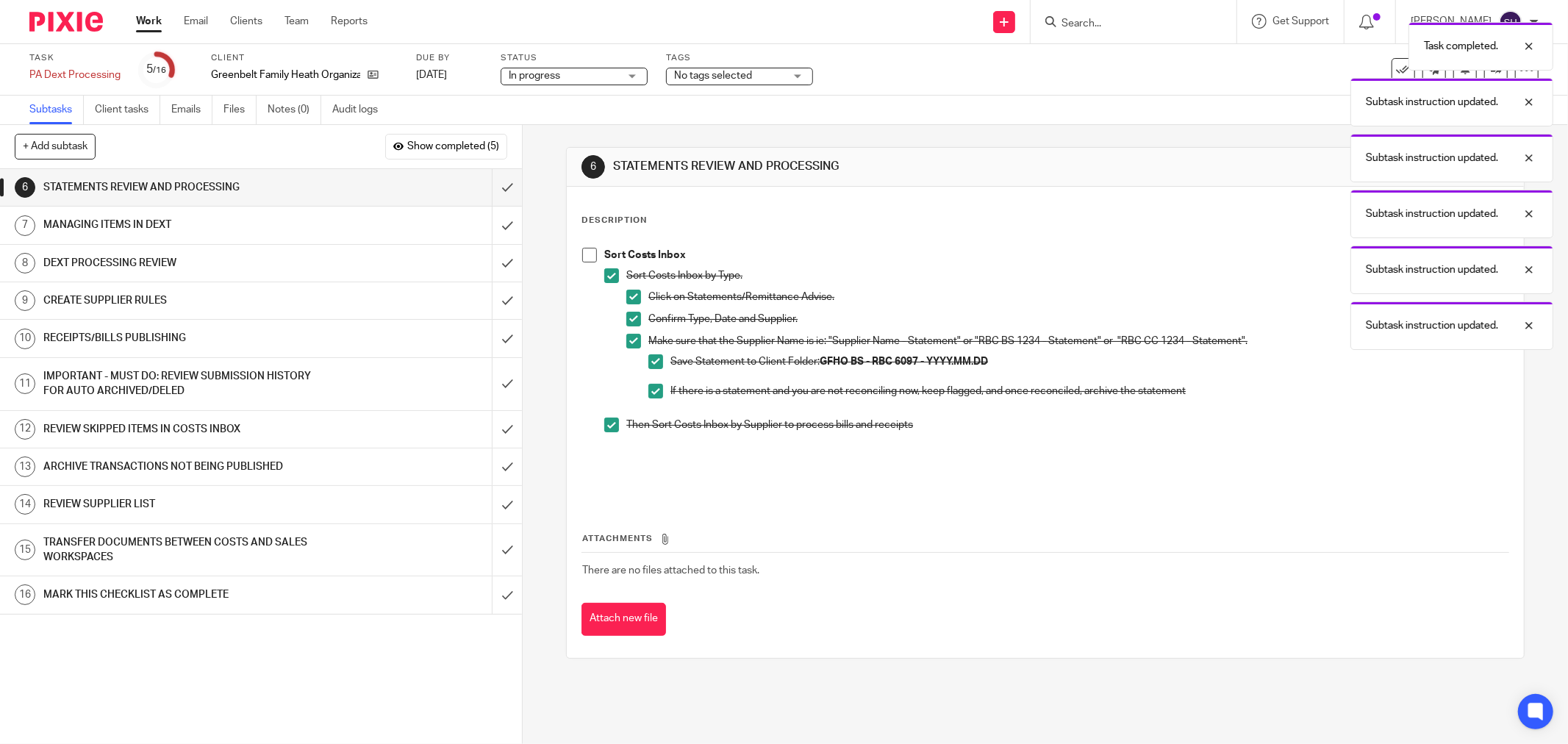
click at [582, 252] on span at bounding box center [589, 254] width 15 height 15
click at [492, 187] on input "submit" at bounding box center [261, 188] width 522 height 37
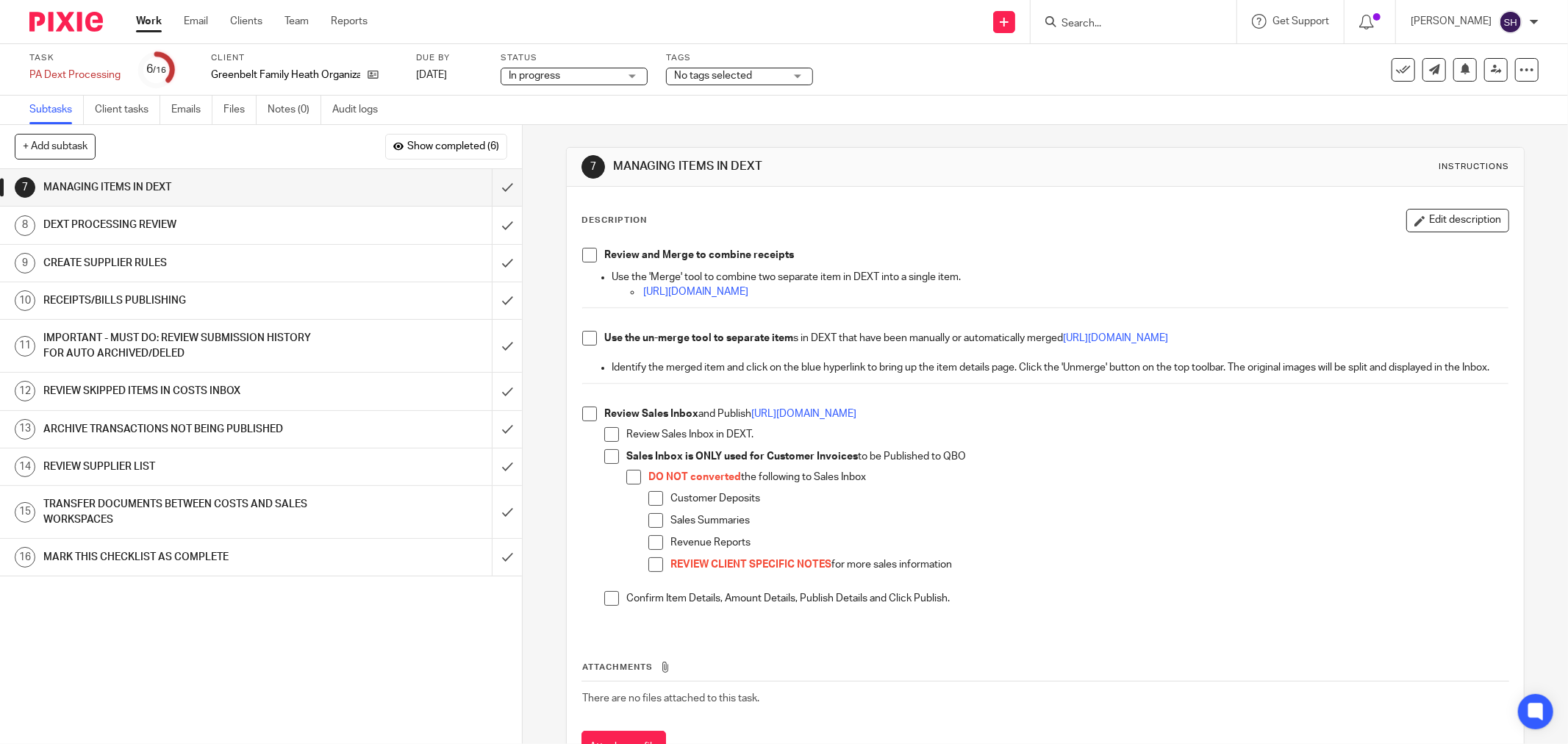
click at [582, 252] on span at bounding box center [589, 254] width 15 height 15
click at [582, 335] on span at bounding box center [589, 338] width 15 height 15
drag, startPoint x: 610, startPoint y: 446, endPoint x: 598, endPoint y: 444, distance: 12.2
click at [607, 442] on span at bounding box center [611, 434] width 15 height 15
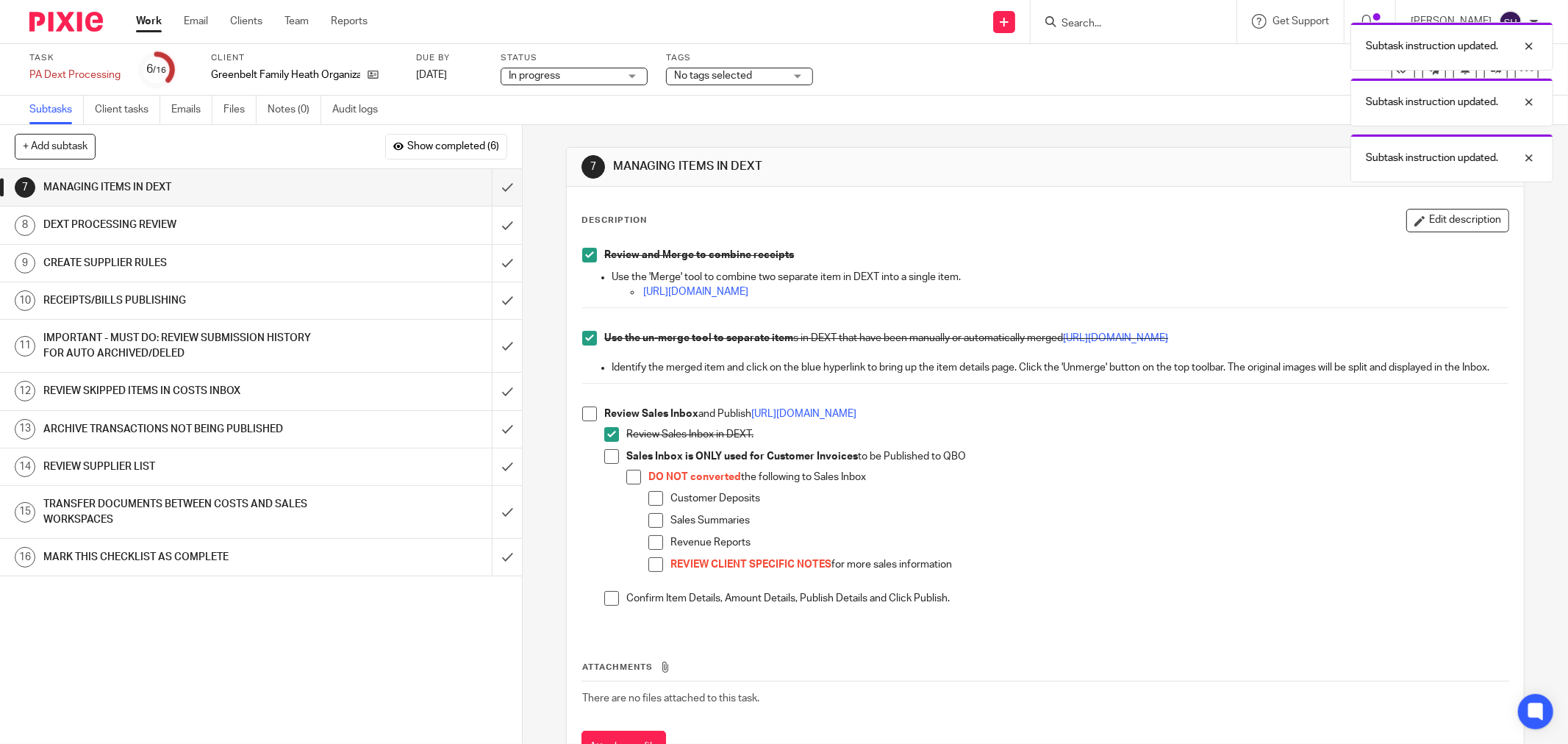
click at [589, 421] on span at bounding box center [589, 414] width 15 height 15
drag, startPoint x: 625, startPoint y: 494, endPoint x: 645, endPoint y: 511, distance: 26.2
click at [627, 484] on span at bounding box center [633, 476] width 15 height 15
click at [652, 513] on li "Customer Deposits" at bounding box center [1078, 502] width 861 height 22
drag, startPoint x: 655, startPoint y: 531, endPoint x: 652, endPoint y: 545, distance: 14.3
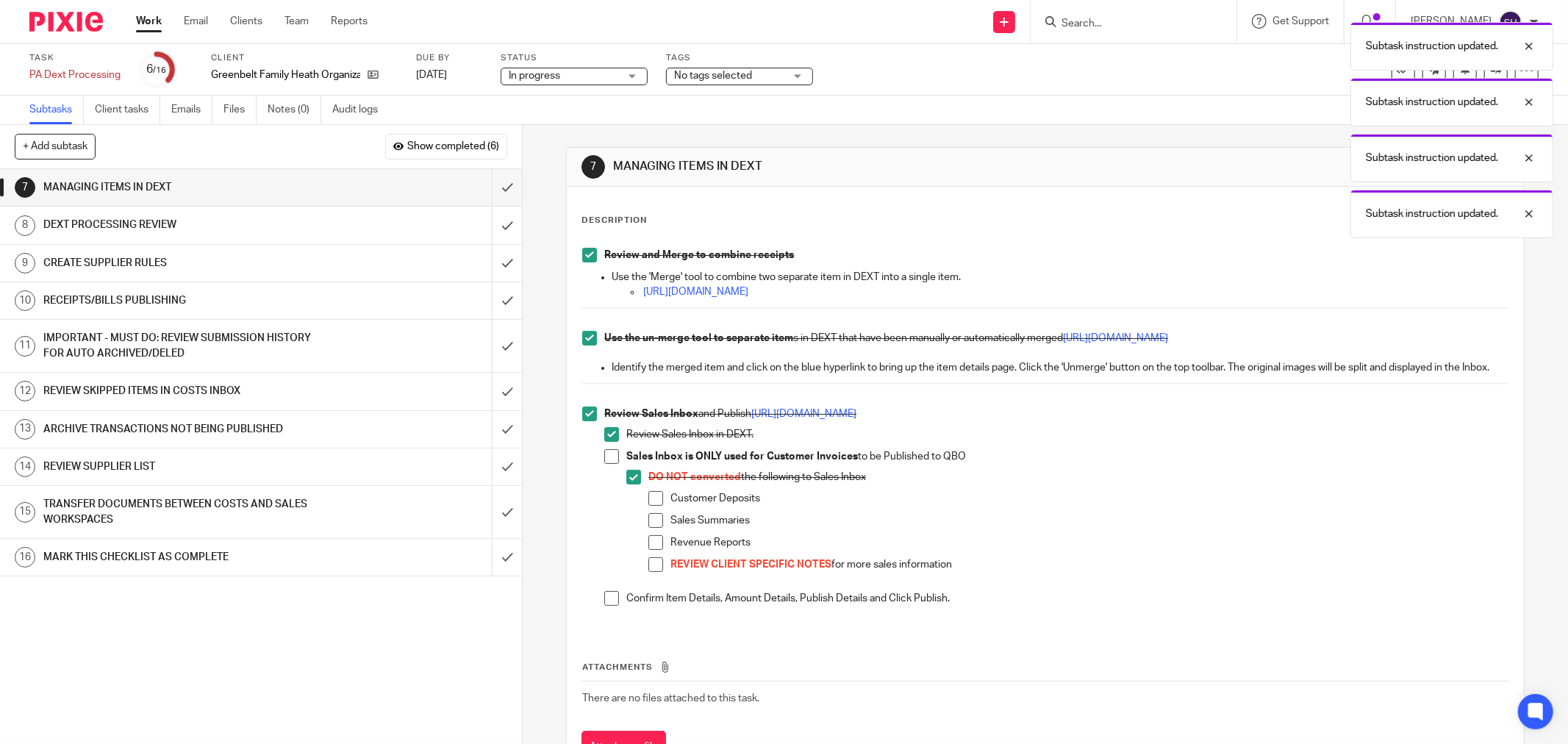
click at [655, 527] on span at bounding box center [655, 520] width 15 height 15
click at [655, 549] on span at bounding box center [655, 542] width 15 height 15
click at [655, 571] on span at bounding box center [655, 564] width 15 height 15
click at [655, 505] on span at bounding box center [655, 498] width 15 height 15
drag, startPoint x: 605, startPoint y: 474, endPoint x: 603, endPoint y: 482, distance: 8.2
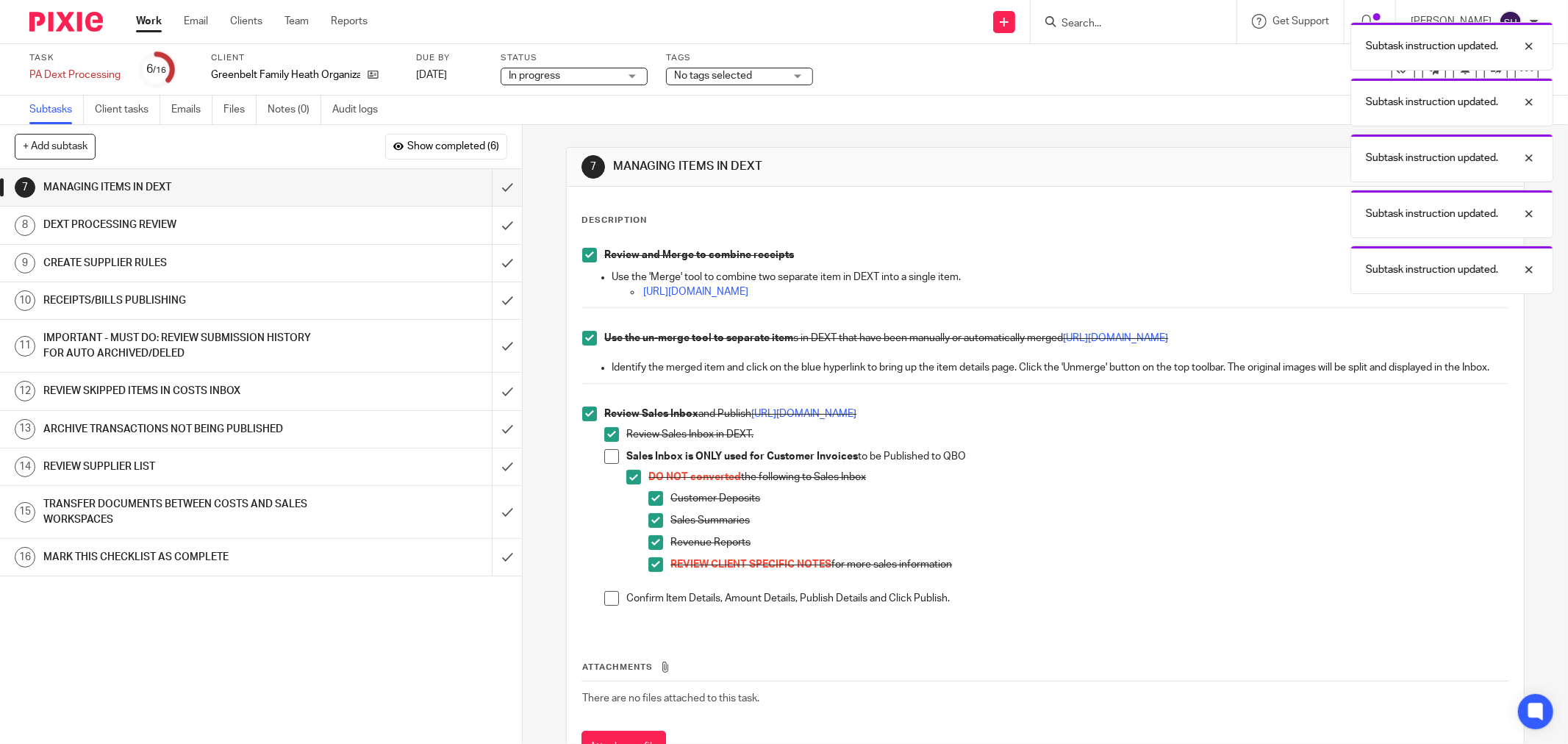
click at [605, 464] on span at bounding box center [611, 456] width 15 height 15
click at [611, 606] on span at bounding box center [611, 598] width 15 height 15
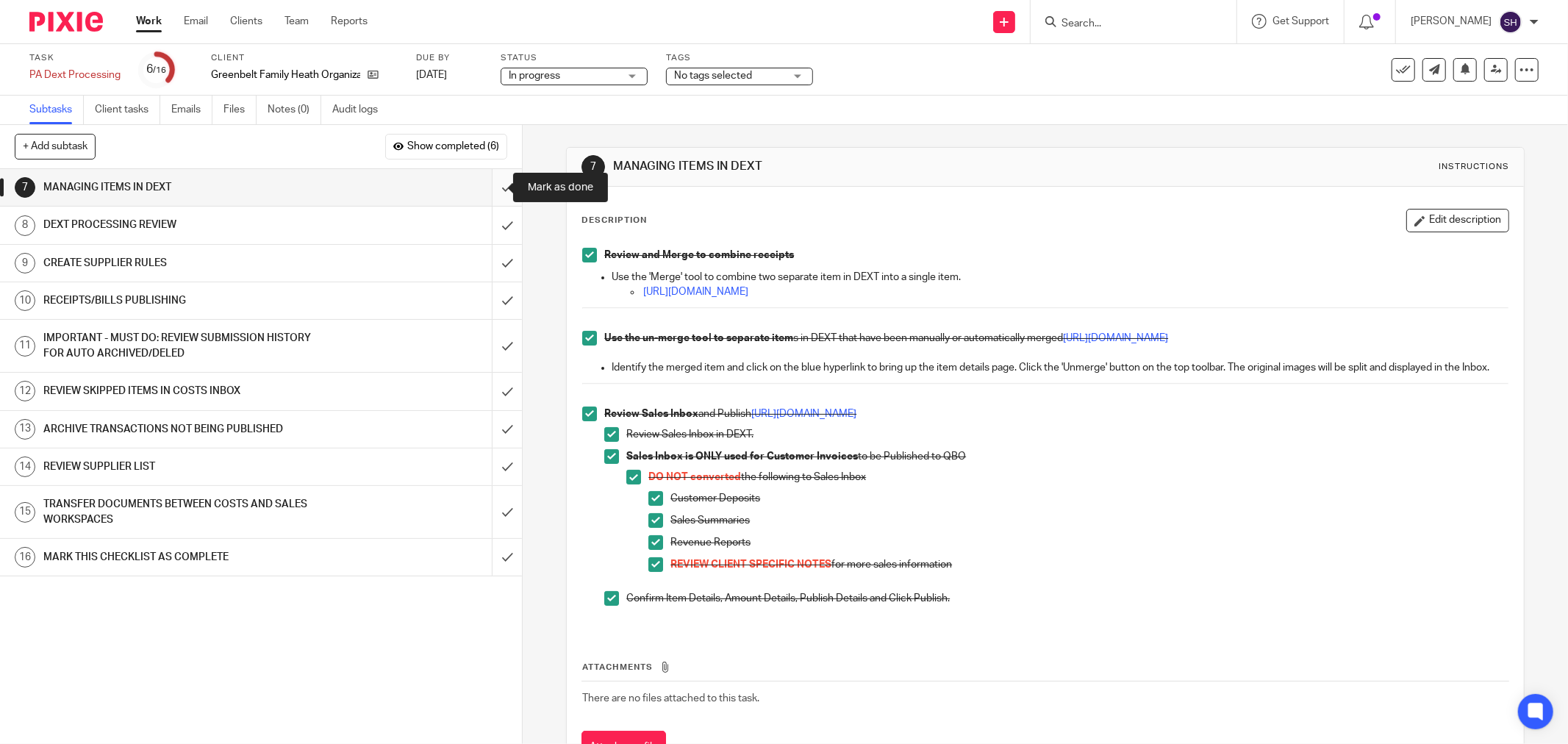
click at [489, 189] on input "submit" at bounding box center [261, 188] width 522 height 37
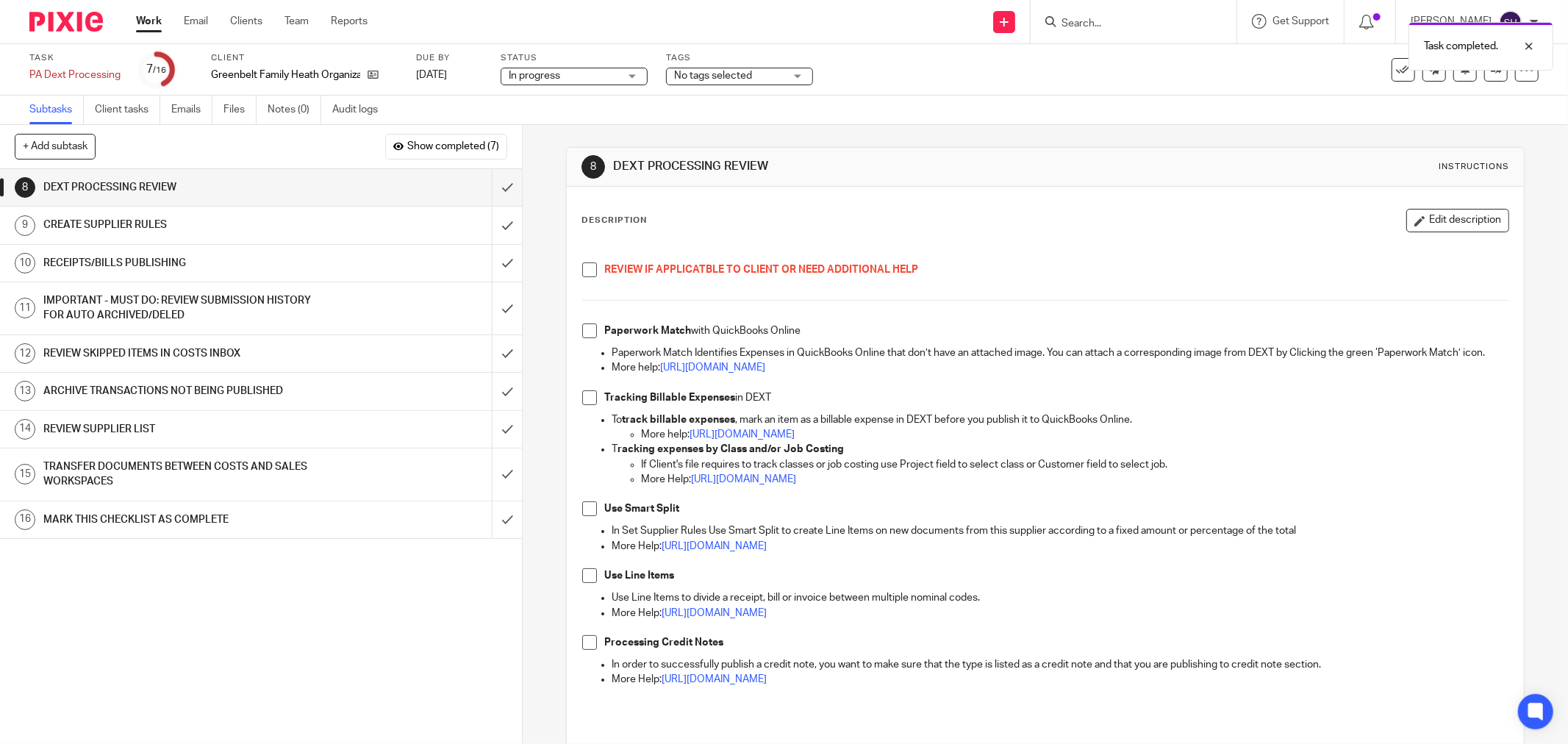
click at [585, 278] on li "REVIEW IF APPLICATBLE TO CLIENT OR NEED ADDITIONAL HELP" at bounding box center [1046, 277] width 927 height 30
click at [585, 274] on span at bounding box center [589, 269] width 15 height 15
drag, startPoint x: 584, startPoint y: 331, endPoint x: 578, endPoint y: 366, distance: 35.5
click at [584, 332] on span at bounding box center [589, 330] width 15 height 15
click at [585, 405] on span at bounding box center [589, 397] width 15 height 15
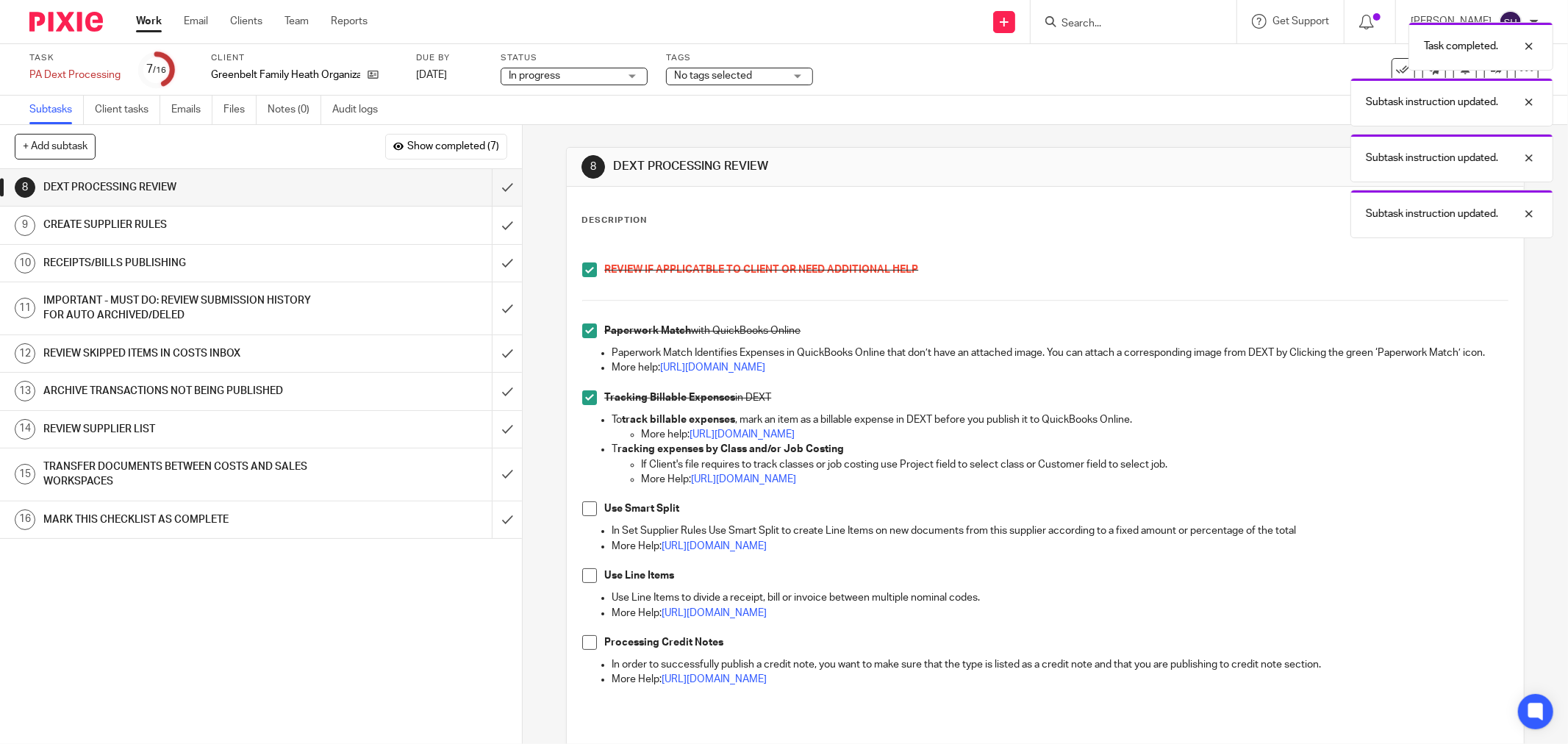
click at [584, 516] on span at bounding box center [589, 508] width 15 height 15
drag, startPoint x: 585, startPoint y: 595, endPoint x: 584, endPoint y: 617, distance: 22.0
click at [585, 583] on span at bounding box center [589, 575] width 15 height 15
drag, startPoint x: 582, startPoint y: 659, endPoint x: 576, endPoint y: 561, distance: 98.2
click at [582, 650] on span at bounding box center [589, 642] width 15 height 15
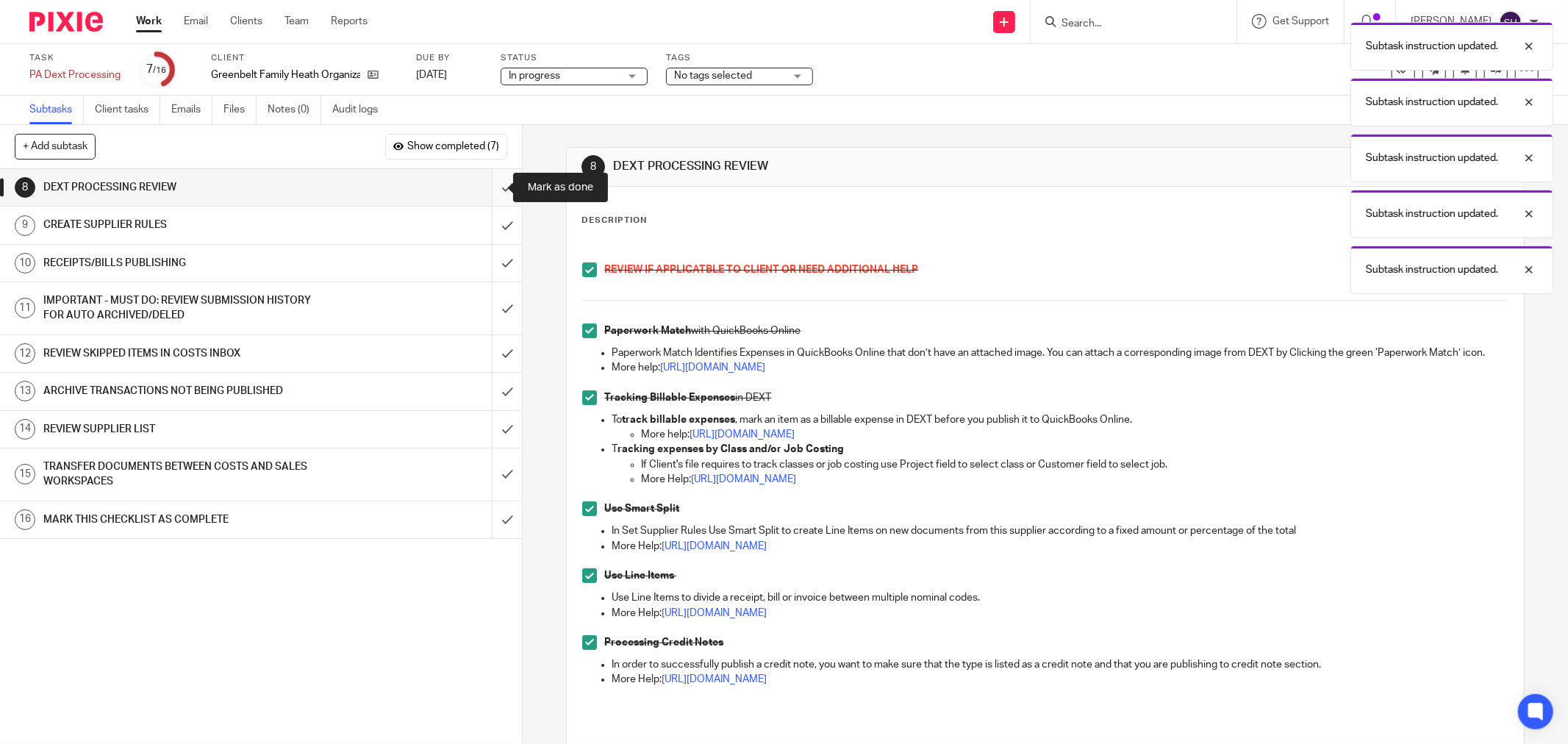
click at [487, 194] on input "submit" at bounding box center [261, 188] width 522 height 37
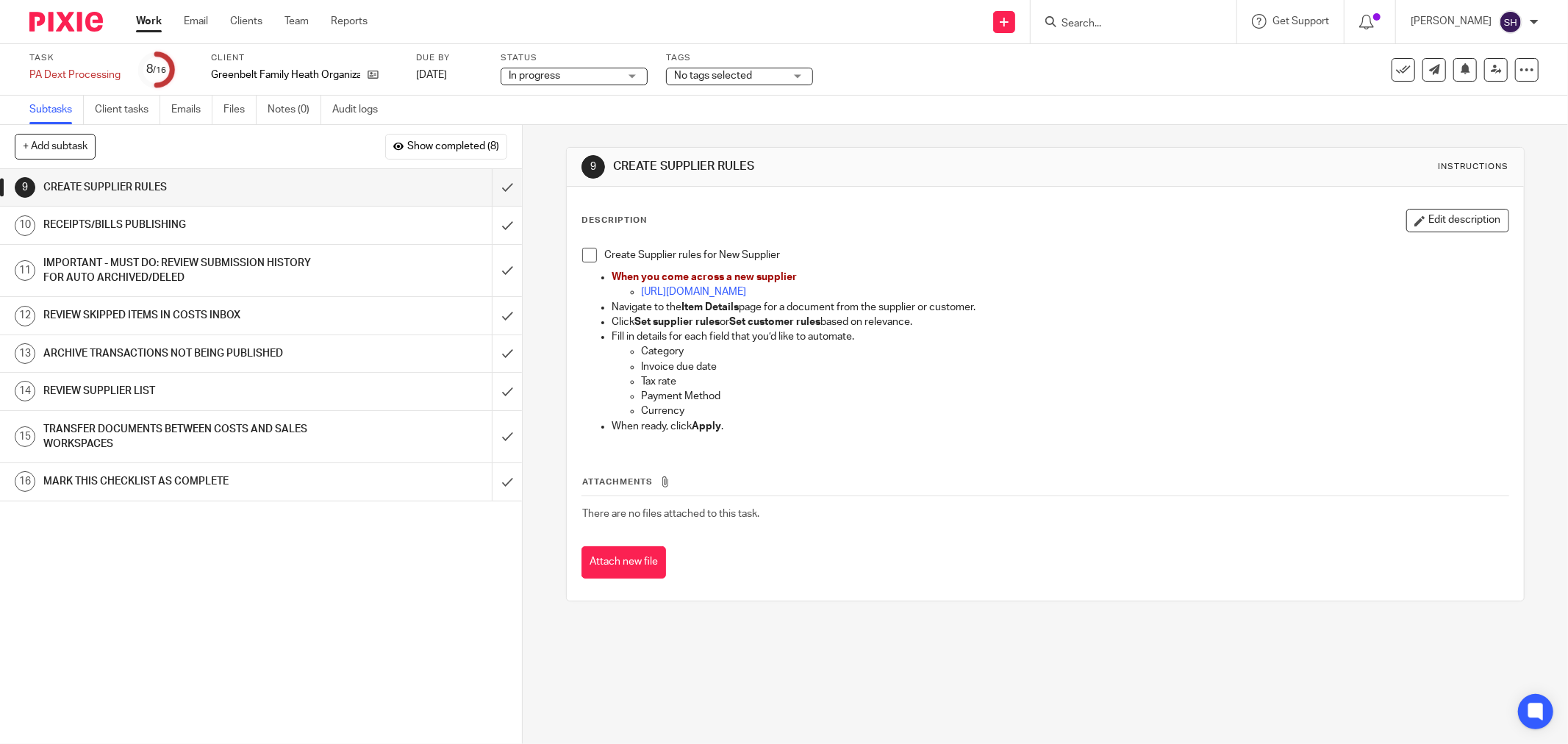
click at [576, 254] on div "Create Supplier rules for New Supplier When you come across a new supplier http…" at bounding box center [1046, 343] width 941 height 204
click at [582, 254] on span at bounding box center [589, 254] width 15 height 15
click at [497, 186] on input "submit" at bounding box center [261, 188] width 522 height 37
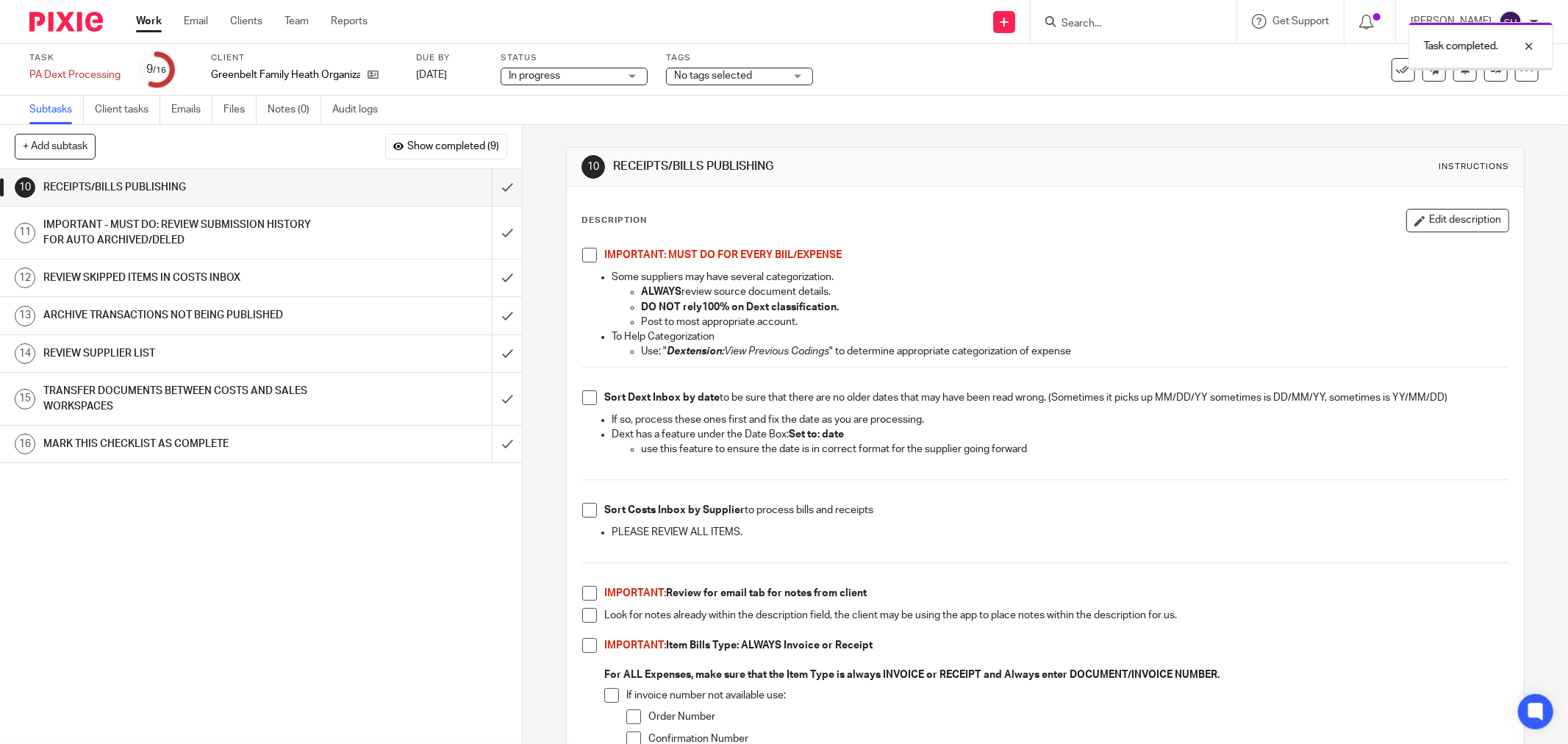
click at [583, 251] on span at bounding box center [589, 254] width 15 height 15
click at [582, 397] on span at bounding box center [589, 397] width 15 height 15
drag, startPoint x: 581, startPoint y: 597, endPoint x: 580, endPoint y: 623, distance: 26.0
click at [582, 598] on span at bounding box center [589, 593] width 15 height 15
click at [582, 627] on li "Look for notes already within the description field, the client may be using th…" at bounding box center [1046, 622] width 927 height 30
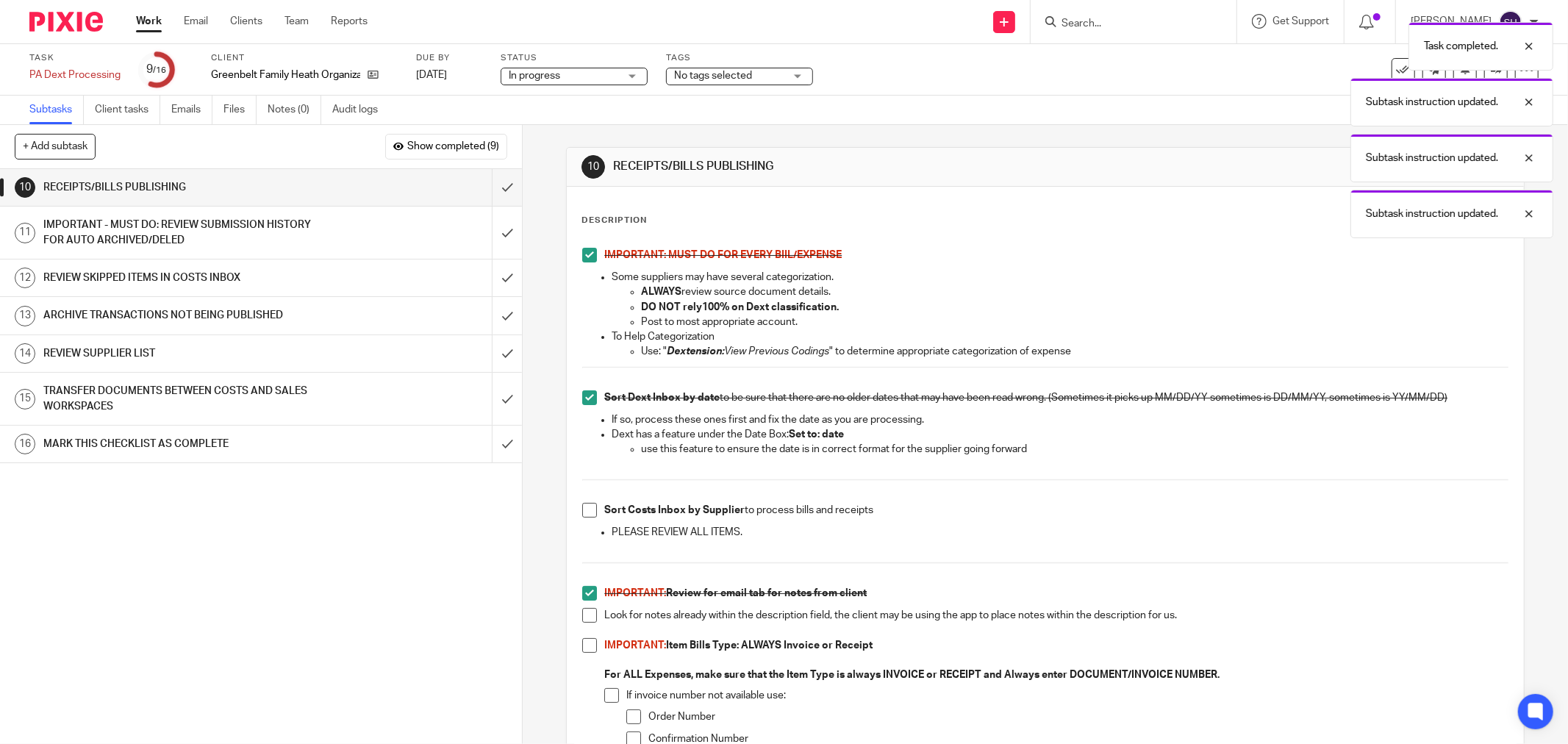
drag, startPoint x: 588, startPoint y: 645, endPoint x: 583, endPoint y: 620, distance: 25.5
click at [588, 644] on span at bounding box center [589, 645] width 15 height 15
click at [584, 617] on span at bounding box center [589, 615] width 15 height 15
drag, startPoint x: 574, startPoint y: 516, endPoint x: 580, endPoint y: 510, distance: 8.5
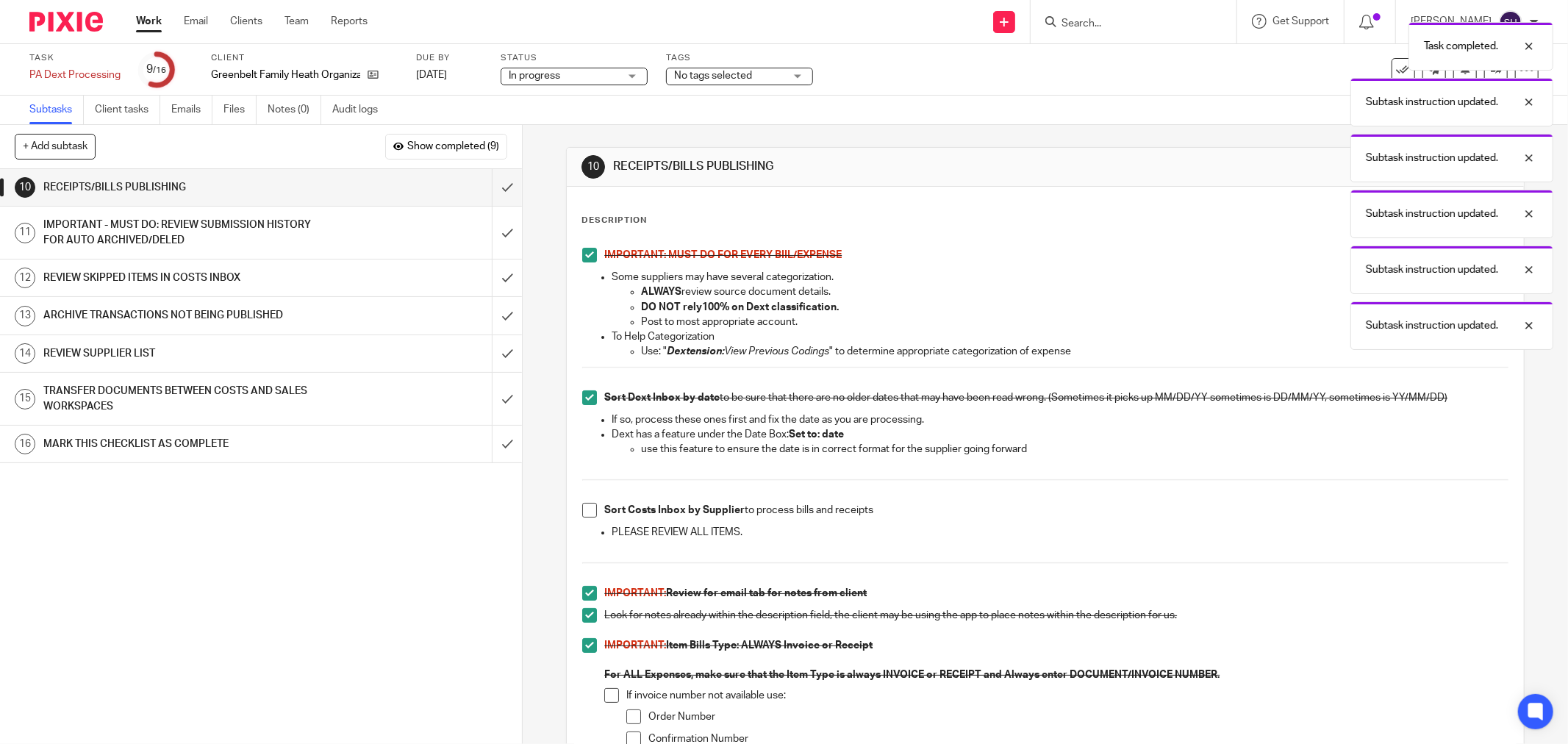
click at [582, 510] on span at bounding box center [589, 510] width 15 height 15
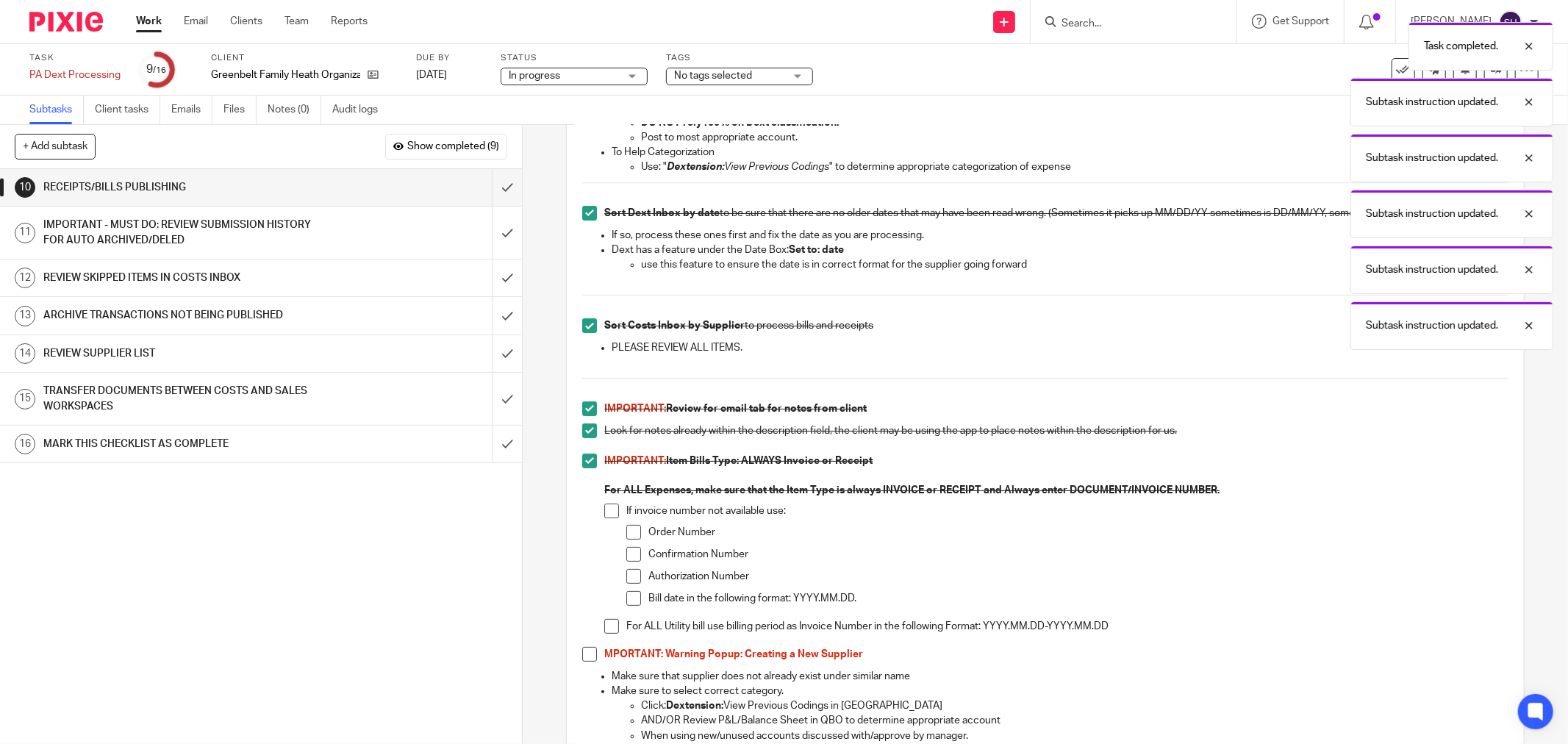
scroll to position [245, 0]
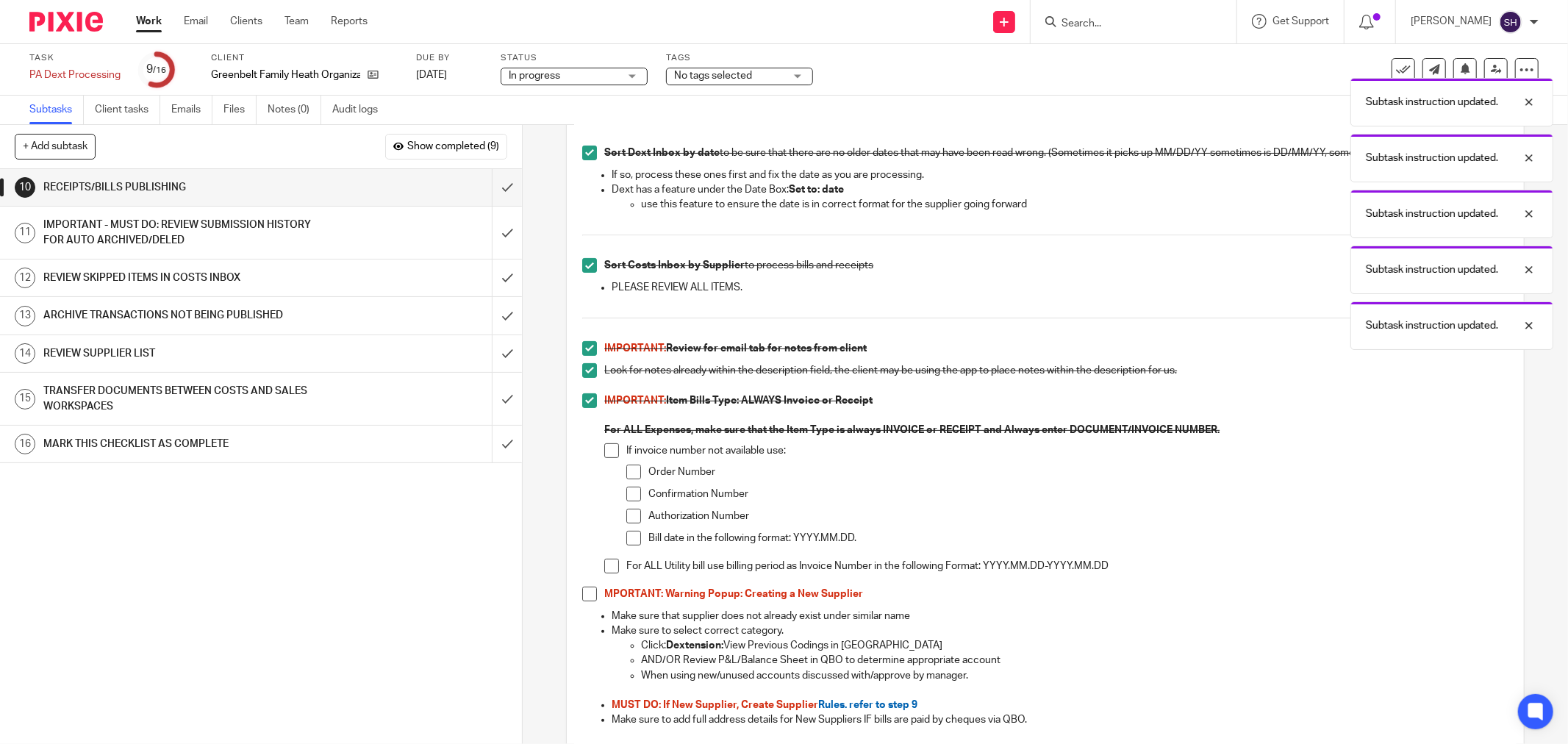
click at [610, 450] on span at bounding box center [611, 450] width 15 height 15
drag, startPoint x: 628, startPoint y: 471, endPoint x: 625, endPoint y: 485, distance: 14.3
click at [629, 472] on span at bounding box center [633, 472] width 15 height 15
drag, startPoint x: 622, startPoint y: 496, endPoint x: 629, endPoint y: 516, distance: 21.2
click at [626, 496] on span at bounding box center [633, 494] width 15 height 15
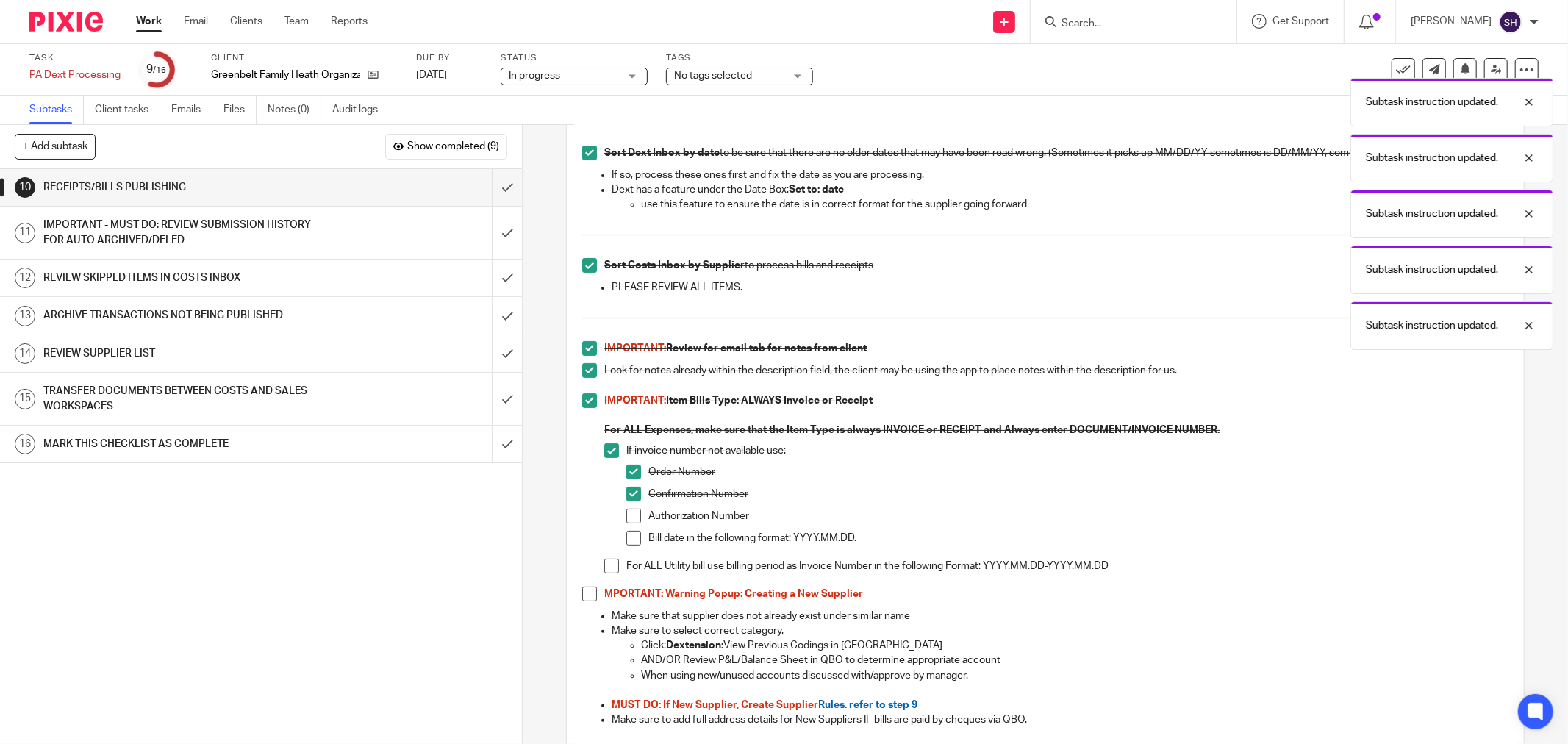
click at [631, 519] on span at bounding box center [633, 516] width 15 height 15
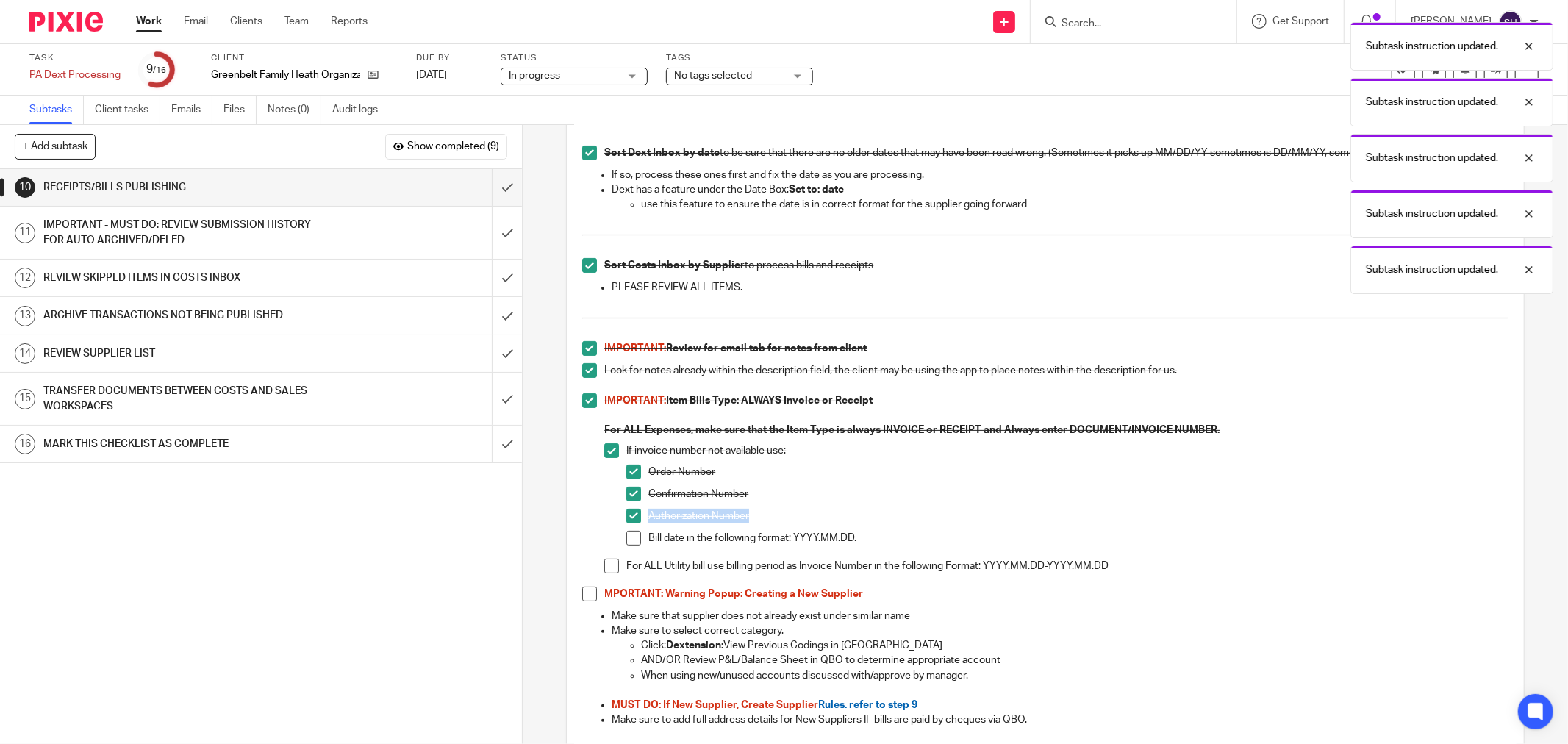
click at [605, 566] on span at bounding box center [611, 565] width 15 height 15
click at [634, 541] on span at bounding box center [633, 538] width 15 height 15
click at [587, 586] on span at bounding box center [589, 593] width 15 height 15
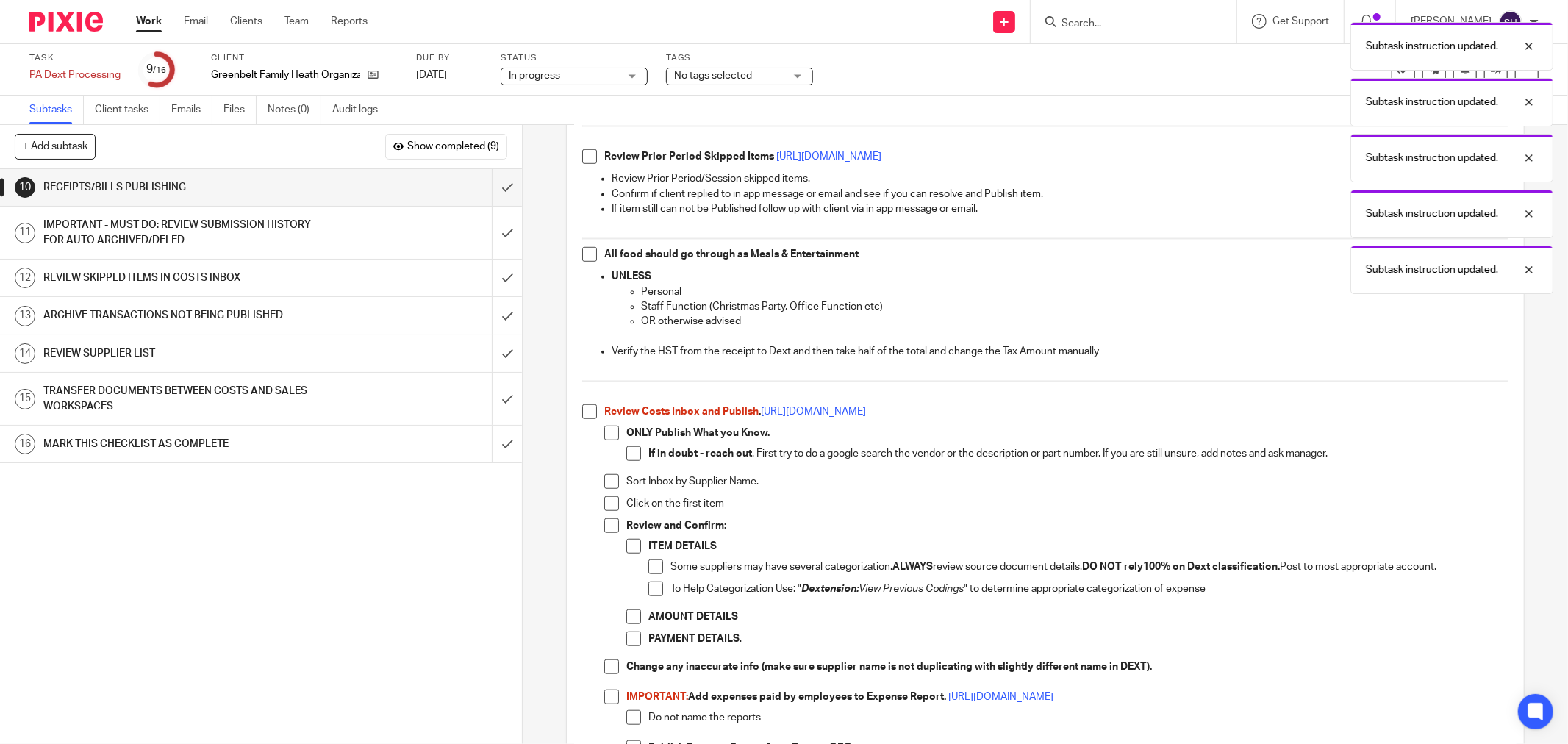
scroll to position [898, 0]
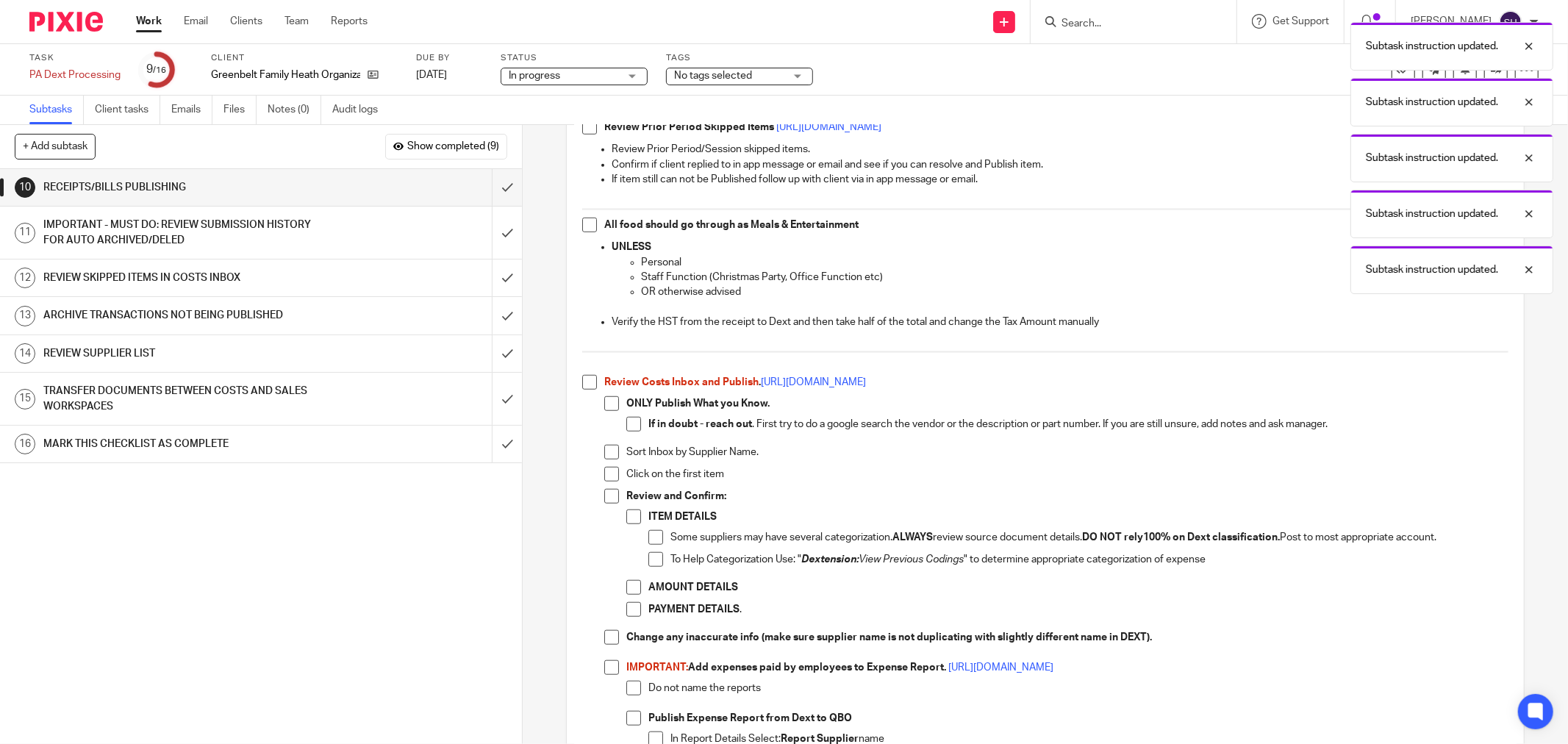
click at [589, 131] on span at bounding box center [589, 127] width 15 height 15
click at [584, 225] on span at bounding box center [589, 225] width 15 height 15
click at [590, 383] on span at bounding box center [589, 382] width 15 height 15
click at [608, 409] on span at bounding box center [611, 403] width 15 height 15
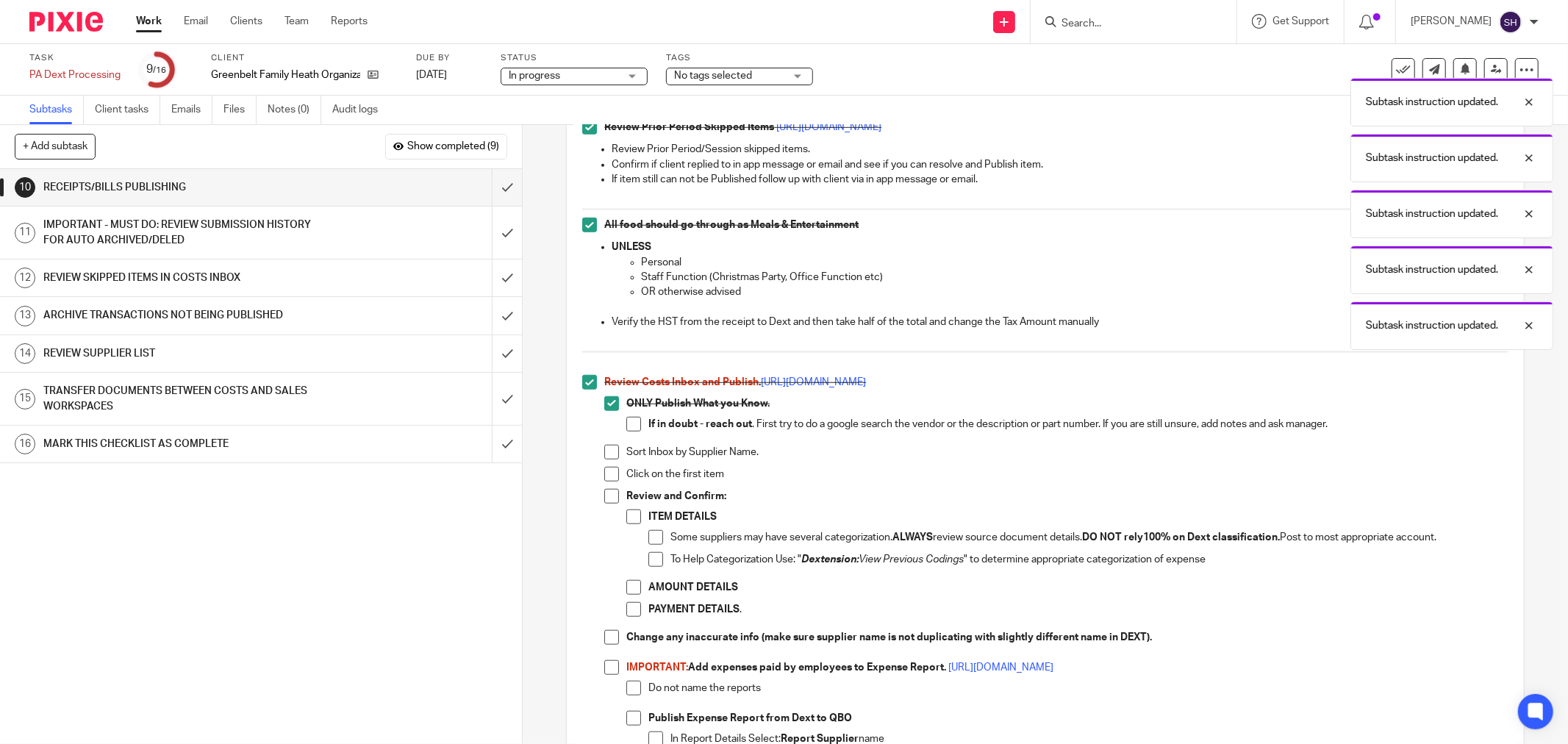
click at [626, 430] on span at bounding box center [633, 424] width 15 height 15
drag, startPoint x: 612, startPoint y: 451, endPoint x: 610, endPoint y: 466, distance: 15.1
click at [612, 452] on span at bounding box center [611, 452] width 15 height 15
click at [610, 466] on li "Sort Inbox by Supplier Name." at bounding box center [1056, 455] width 905 height 22
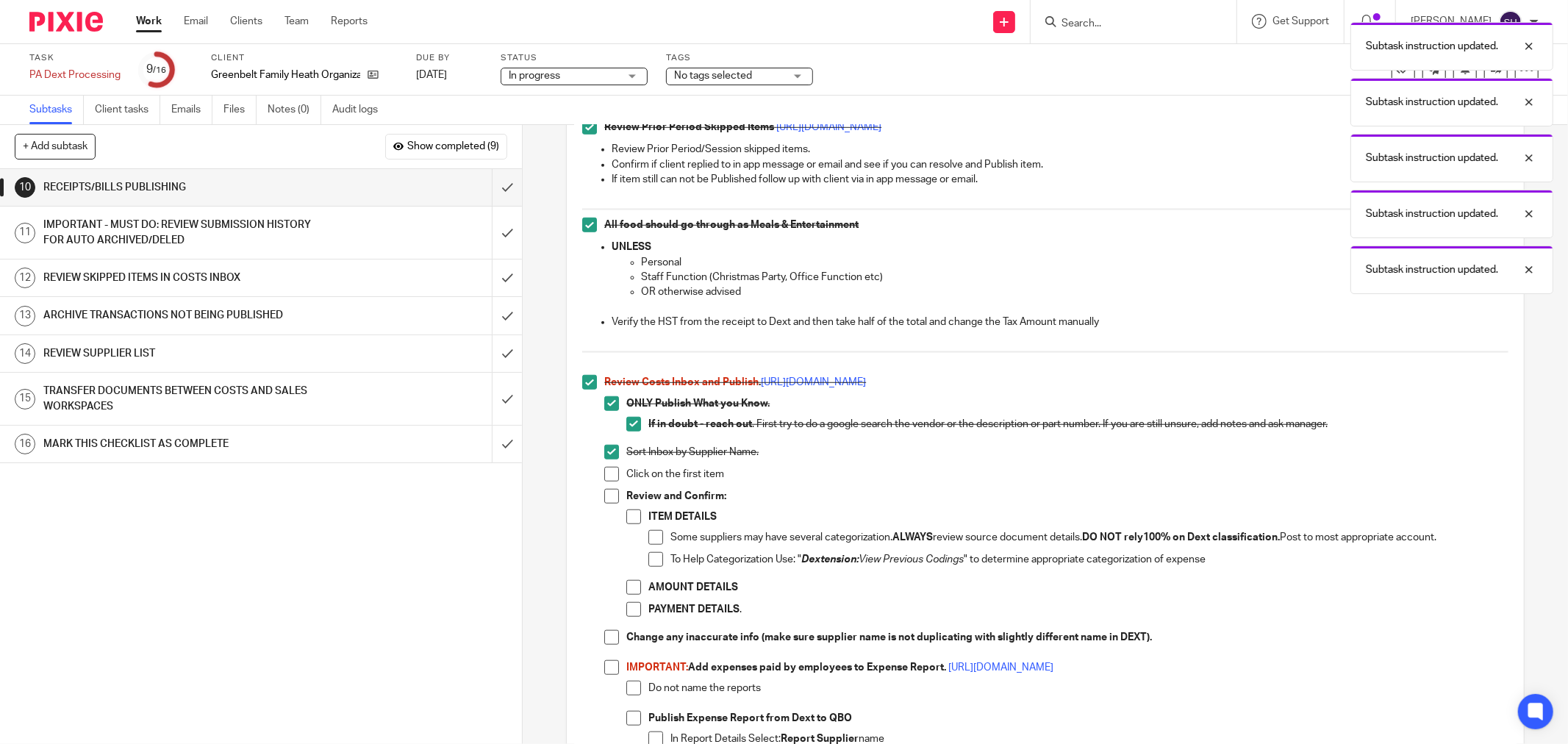
click at [604, 478] on span at bounding box center [611, 474] width 15 height 15
click at [604, 500] on span at bounding box center [611, 496] width 15 height 15
drag, startPoint x: 630, startPoint y: 514, endPoint x: 656, endPoint y: 539, distance: 36.1
click at [631, 516] on span at bounding box center [633, 516] width 15 height 15
drag, startPoint x: 656, startPoint y: 540, endPoint x: 652, endPoint y: 551, distance: 11.7
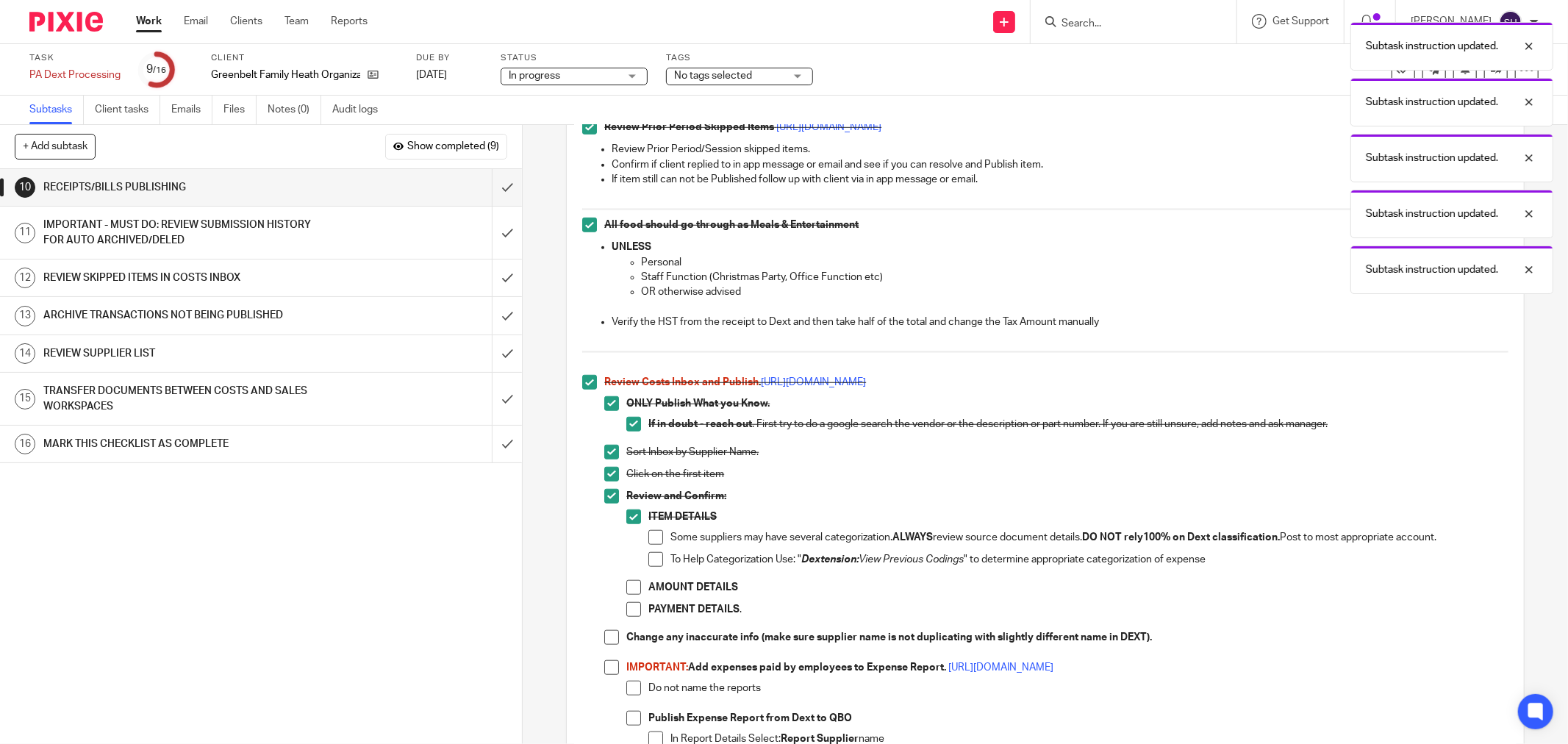
click at [657, 540] on span at bounding box center [655, 537] width 15 height 15
click at [648, 559] on span at bounding box center [655, 559] width 15 height 15
click at [626, 590] on span at bounding box center [633, 587] width 15 height 15
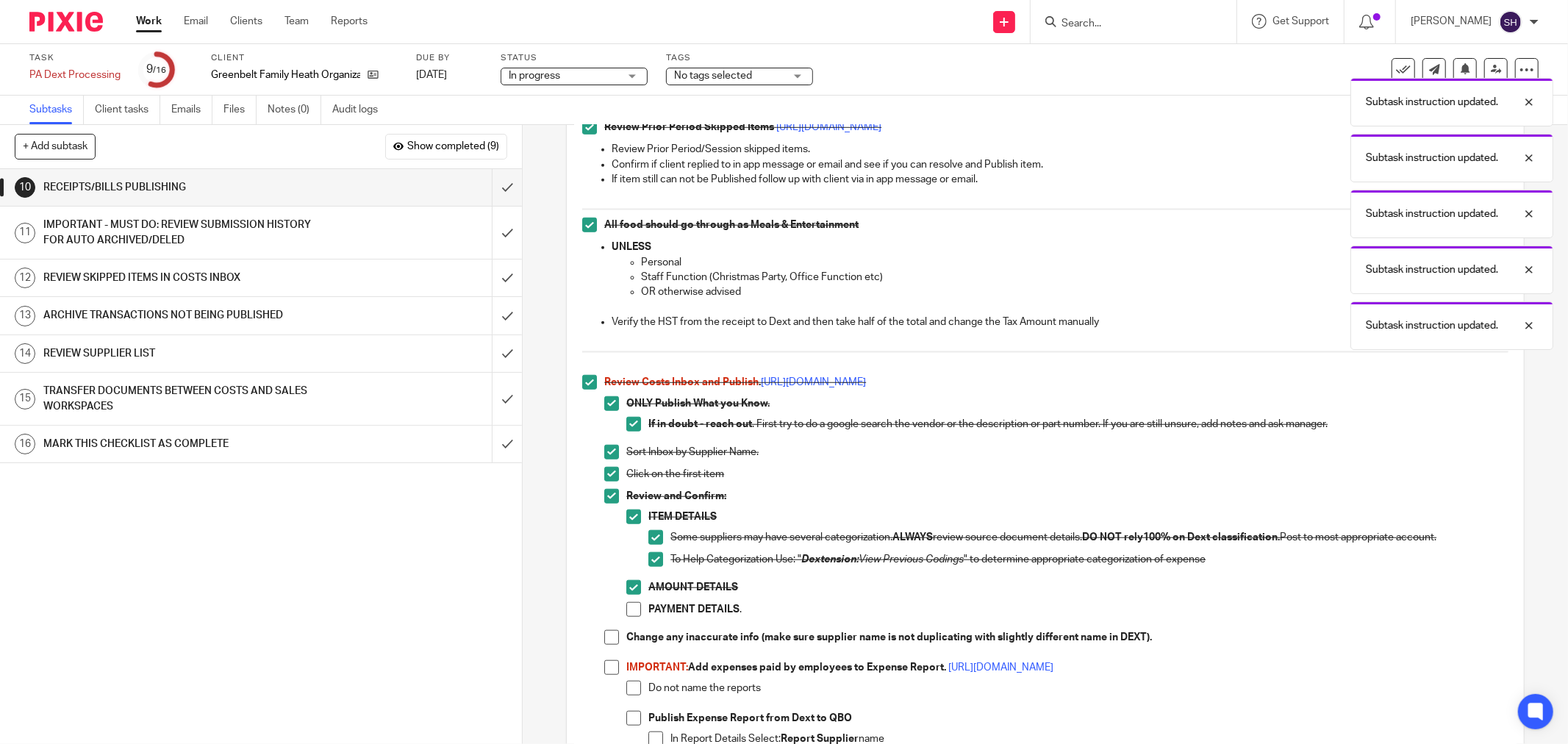
click at [629, 614] on span at bounding box center [633, 609] width 15 height 15
drag, startPoint x: 604, startPoint y: 637, endPoint x: 607, endPoint y: 652, distance: 15.3
click at [604, 638] on span at bounding box center [611, 637] width 15 height 15
click at [609, 664] on span at bounding box center [611, 667] width 15 height 15
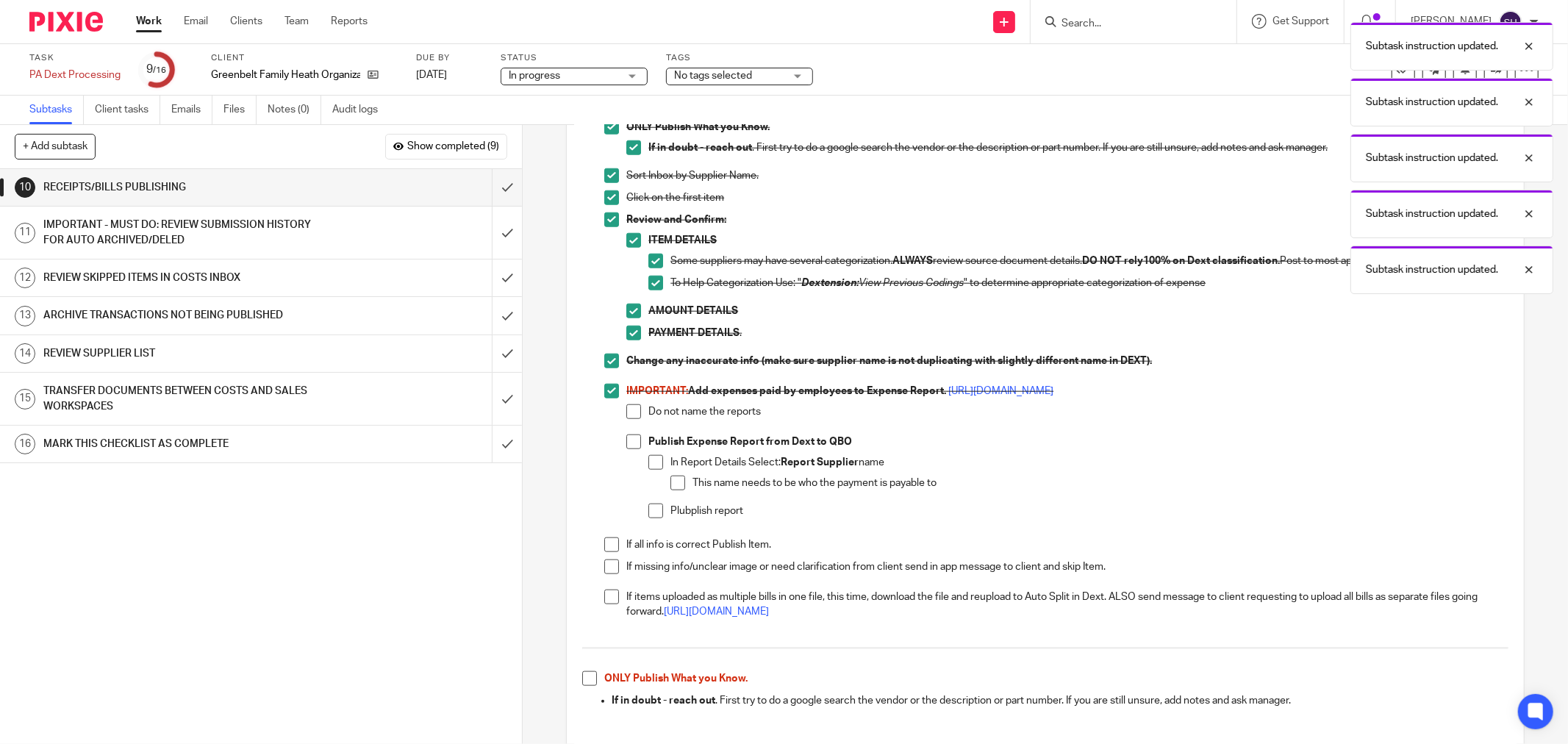
scroll to position [1306, 0]
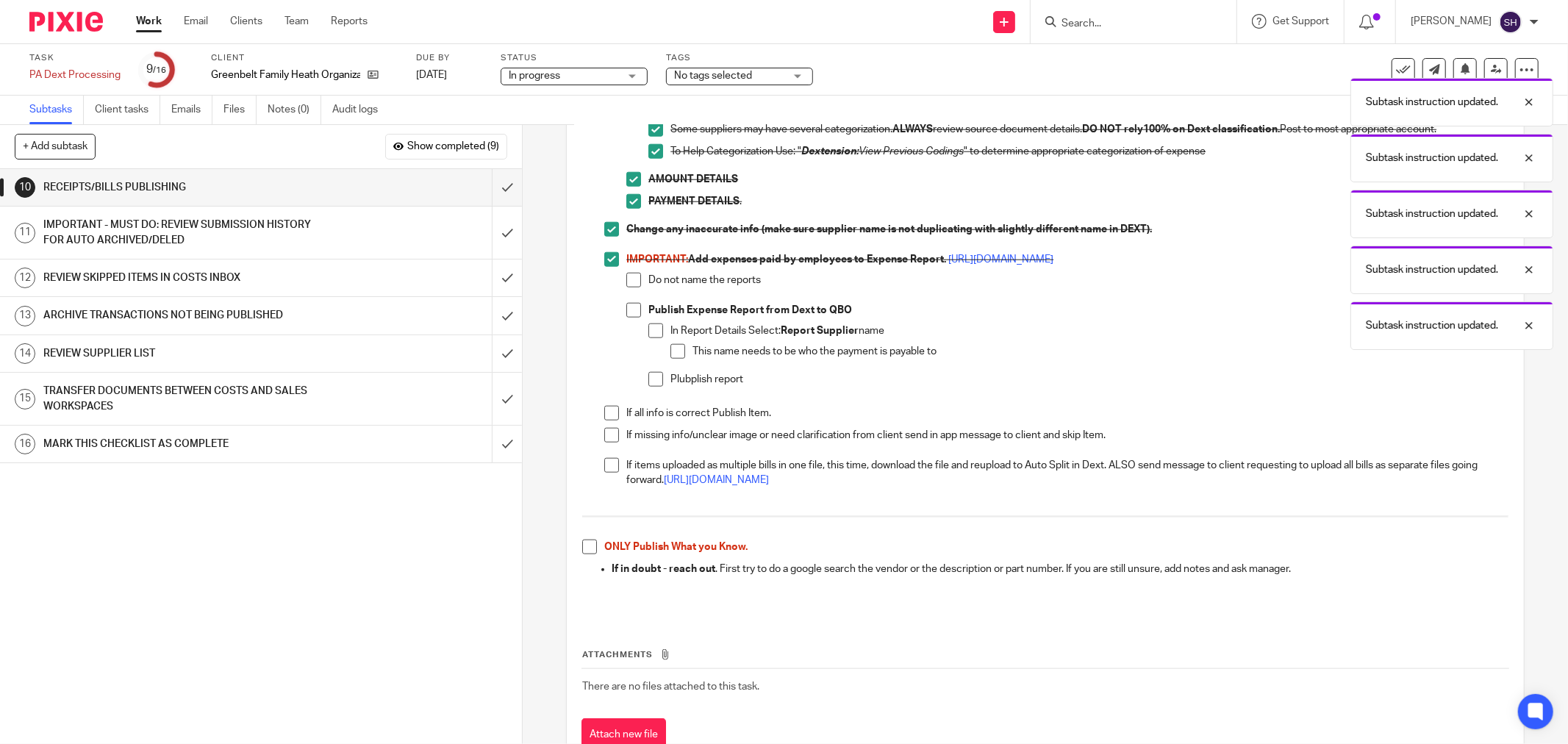
click at [626, 282] on span at bounding box center [633, 280] width 15 height 15
click at [628, 304] on span at bounding box center [633, 310] width 15 height 15
click at [648, 327] on span at bounding box center [655, 330] width 15 height 15
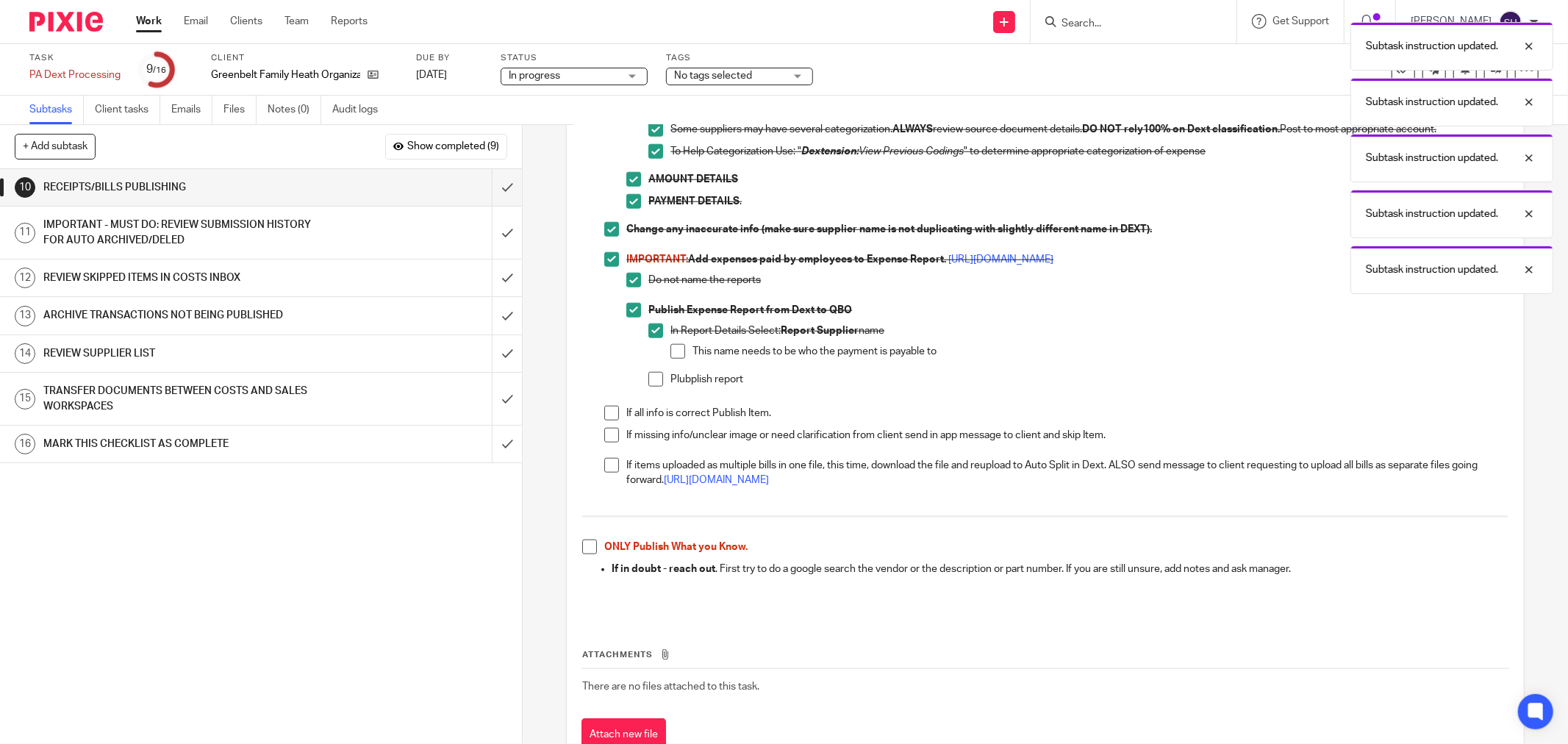
click at [665, 353] on li "In Report Details Select: Report Supplier name This name needs to be who the pa…" at bounding box center [1078, 347] width 861 height 48
drag, startPoint x: 669, startPoint y: 354, endPoint x: 656, endPoint y: 376, distance: 25.6
click at [670, 355] on span at bounding box center [677, 351] width 15 height 15
click at [655, 378] on span at bounding box center [655, 379] width 15 height 15
click at [608, 416] on span at bounding box center [611, 413] width 15 height 15
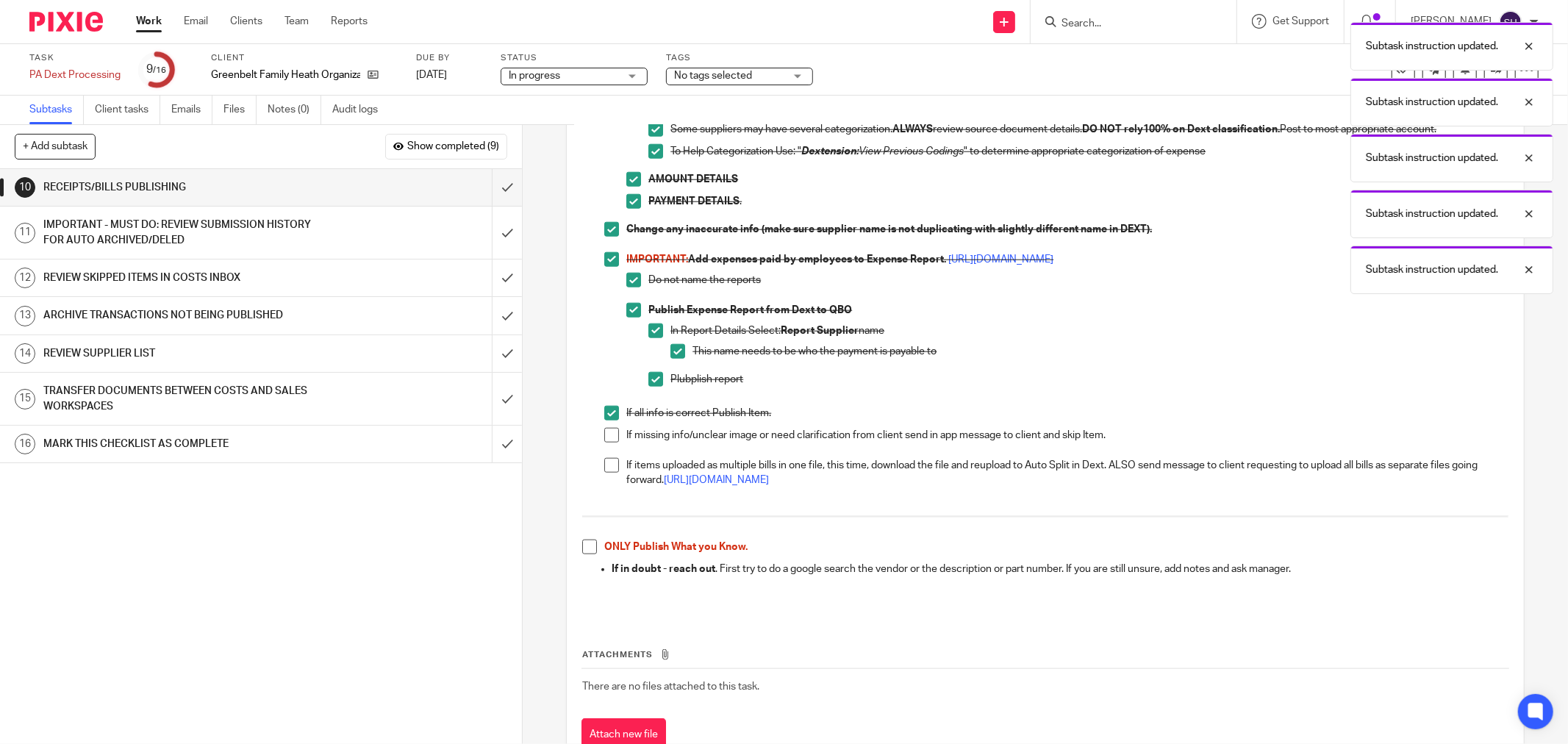
click at [604, 436] on span at bounding box center [611, 435] width 15 height 15
click at [604, 468] on span at bounding box center [611, 465] width 15 height 15
click at [582, 542] on span at bounding box center [589, 547] width 15 height 15
click at [496, 185] on input "submit" at bounding box center [261, 188] width 522 height 37
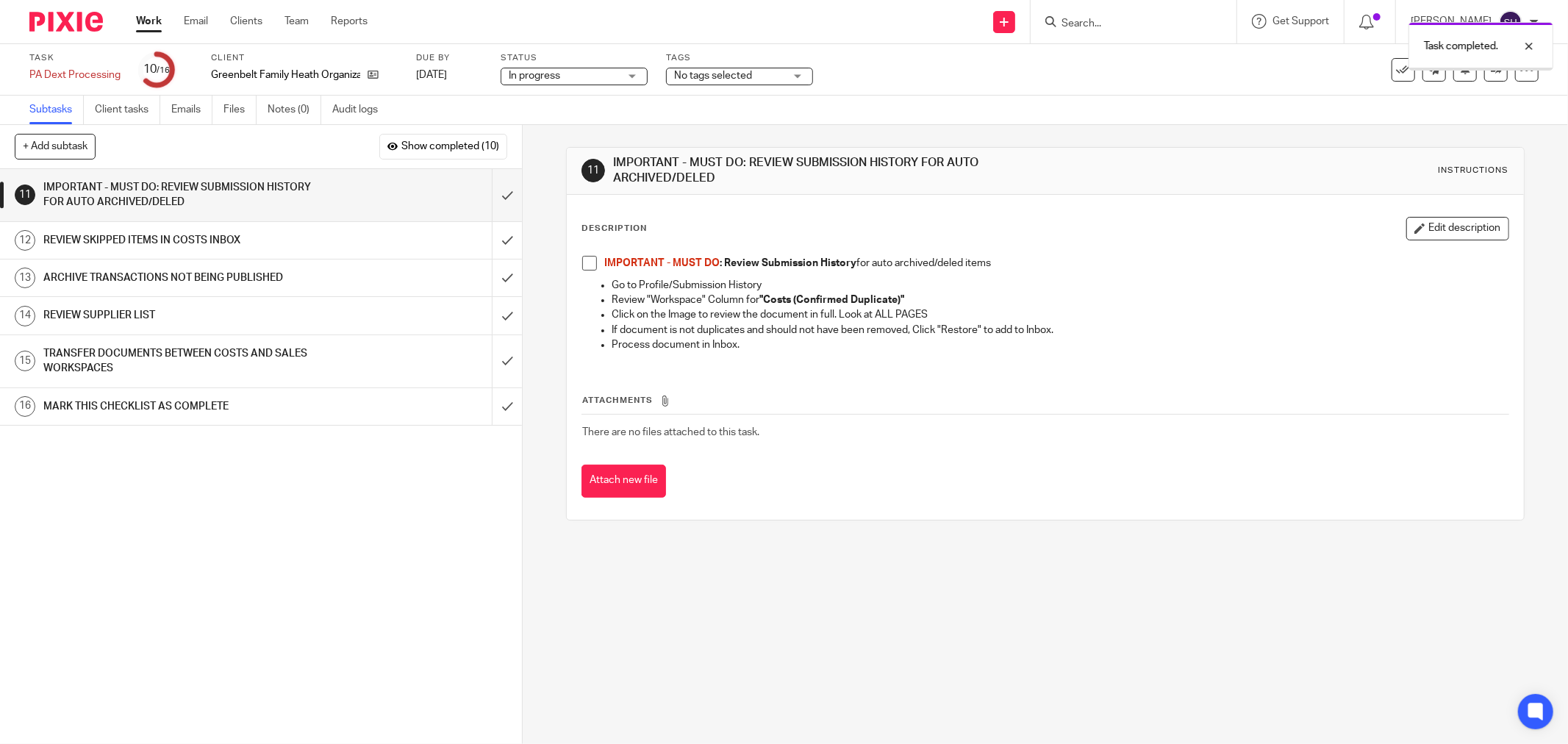
click at [575, 264] on div "IMPORTANT - MUST DO : Review Submission History for auto archived/deled items G…" at bounding box center [1046, 306] width 941 height 114
click at [583, 262] on span at bounding box center [589, 262] width 15 height 15
click at [495, 196] on input "submit" at bounding box center [261, 195] width 522 height 52
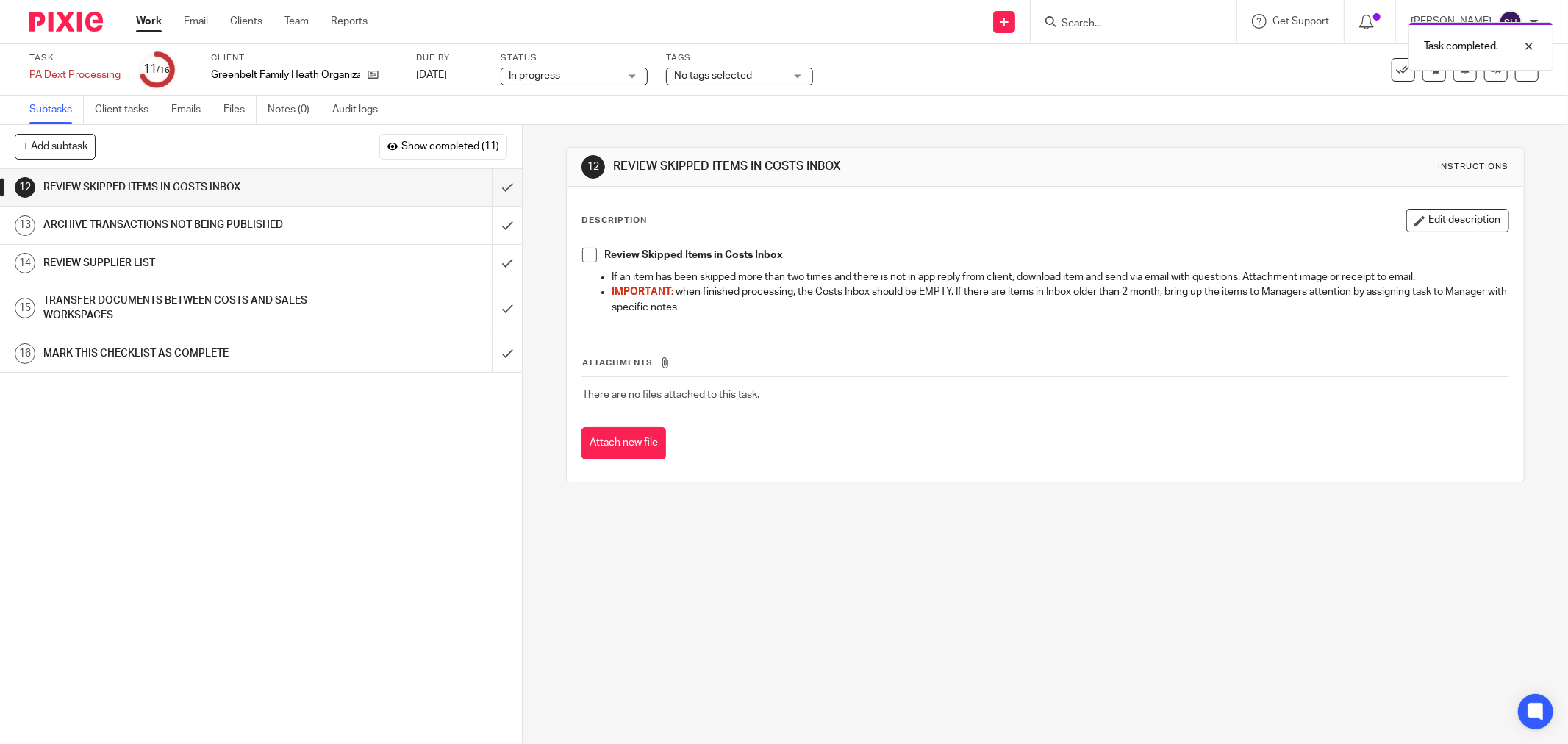
click at [585, 258] on span at bounding box center [589, 254] width 15 height 15
click at [499, 188] on input "submit" at bounding box center [261, 188] width 522 height 37
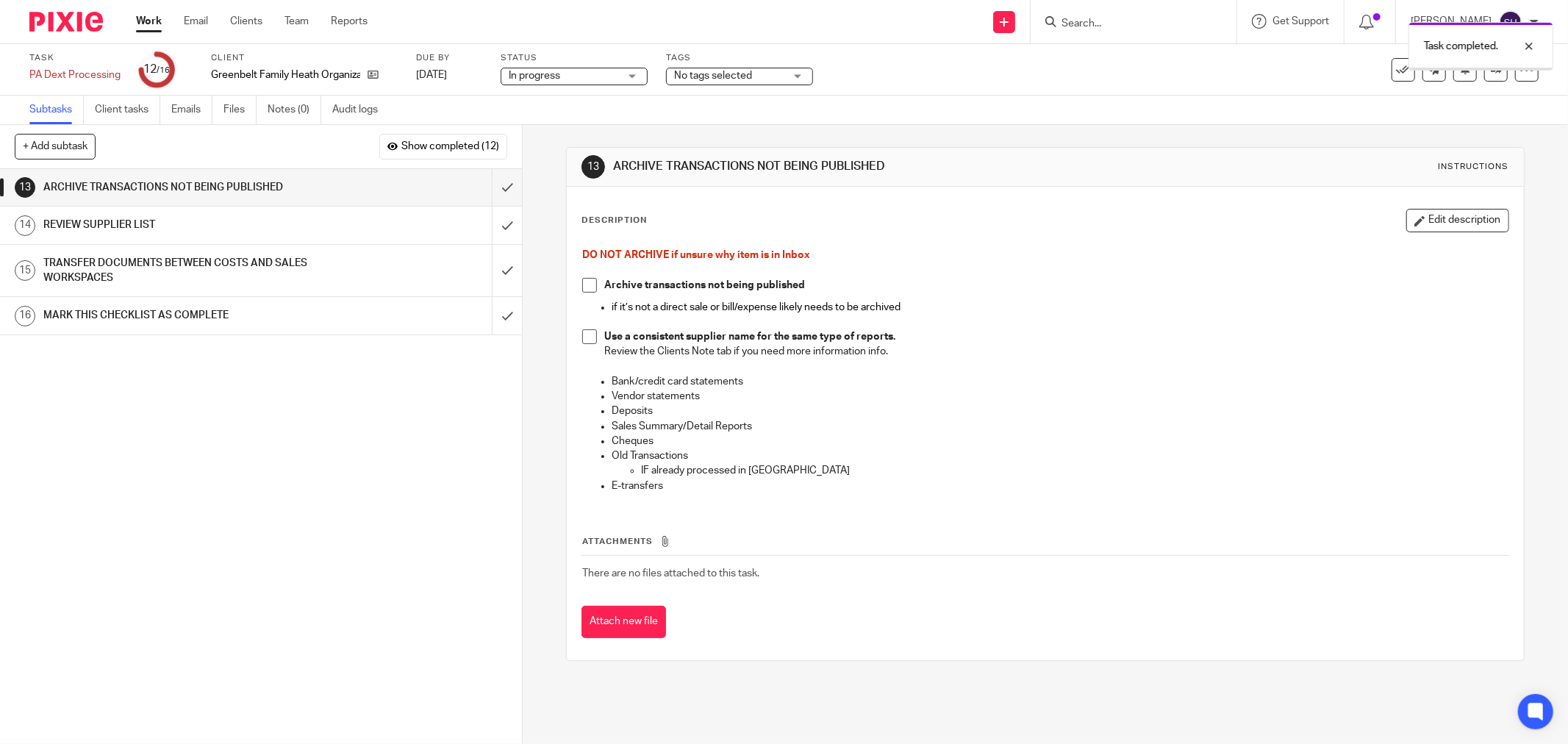
click at [586, 288] on span at bounding box center [589, 285] width 15 height 15
drag, startPoint x: 580, startPoint y: 335, endPoint x: 564, endPoint y: 289, distance: 48.7
click at [582, 335] on span at bounding box center [589, 336] width 15 height 15
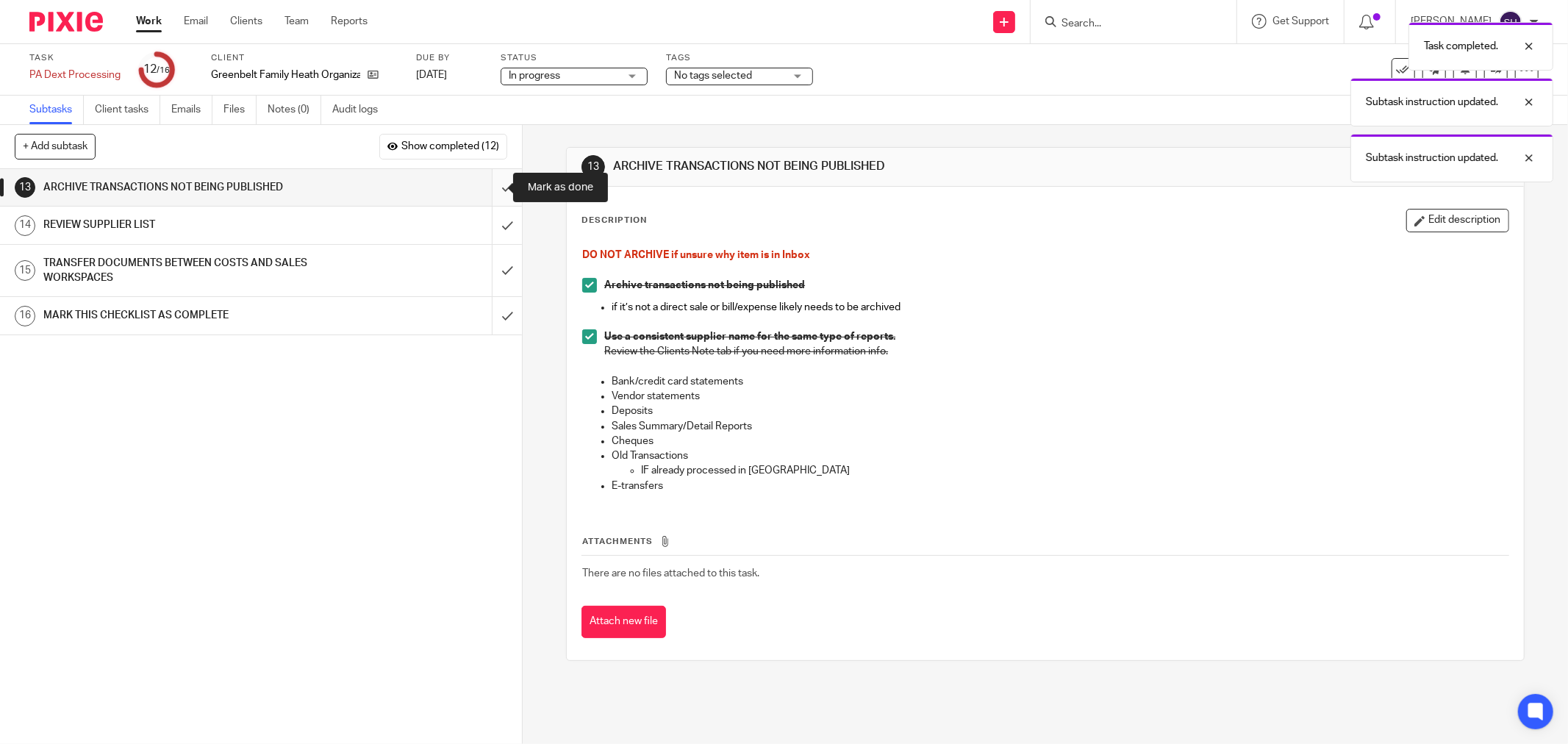
click at [493, 187] on input "submit" at bounding box center [261, 188] width 522 height 37
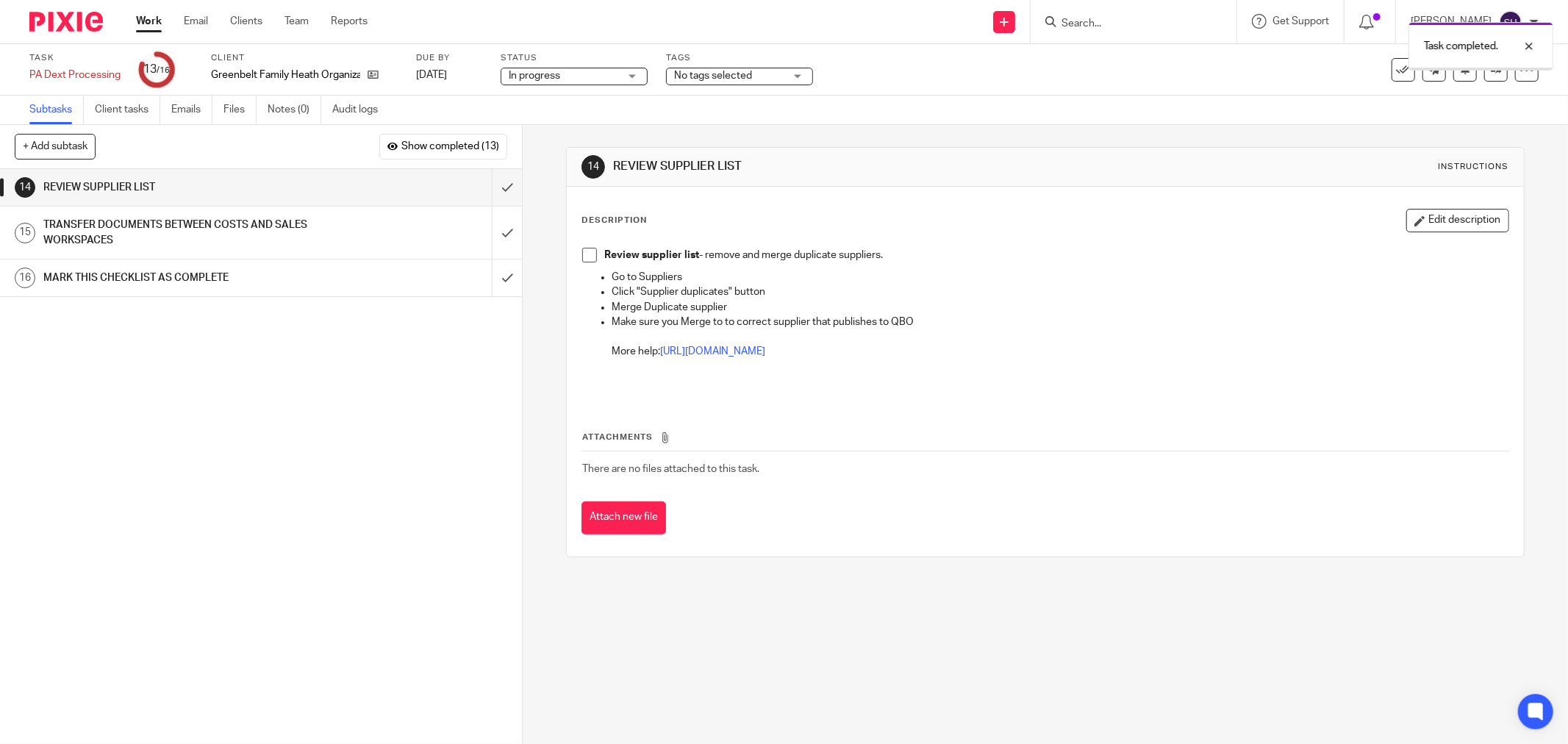
drag, startPoint x: 582, startPoint y: 259, endPoint x: 572, endPoint y: 255, distance: 10.8
click at [582, 258] on span at bounding box center [589, 254] width 15 height 15
click at [495, 189] on input "submit" at bounding box center [261, 188] width 522 height 37
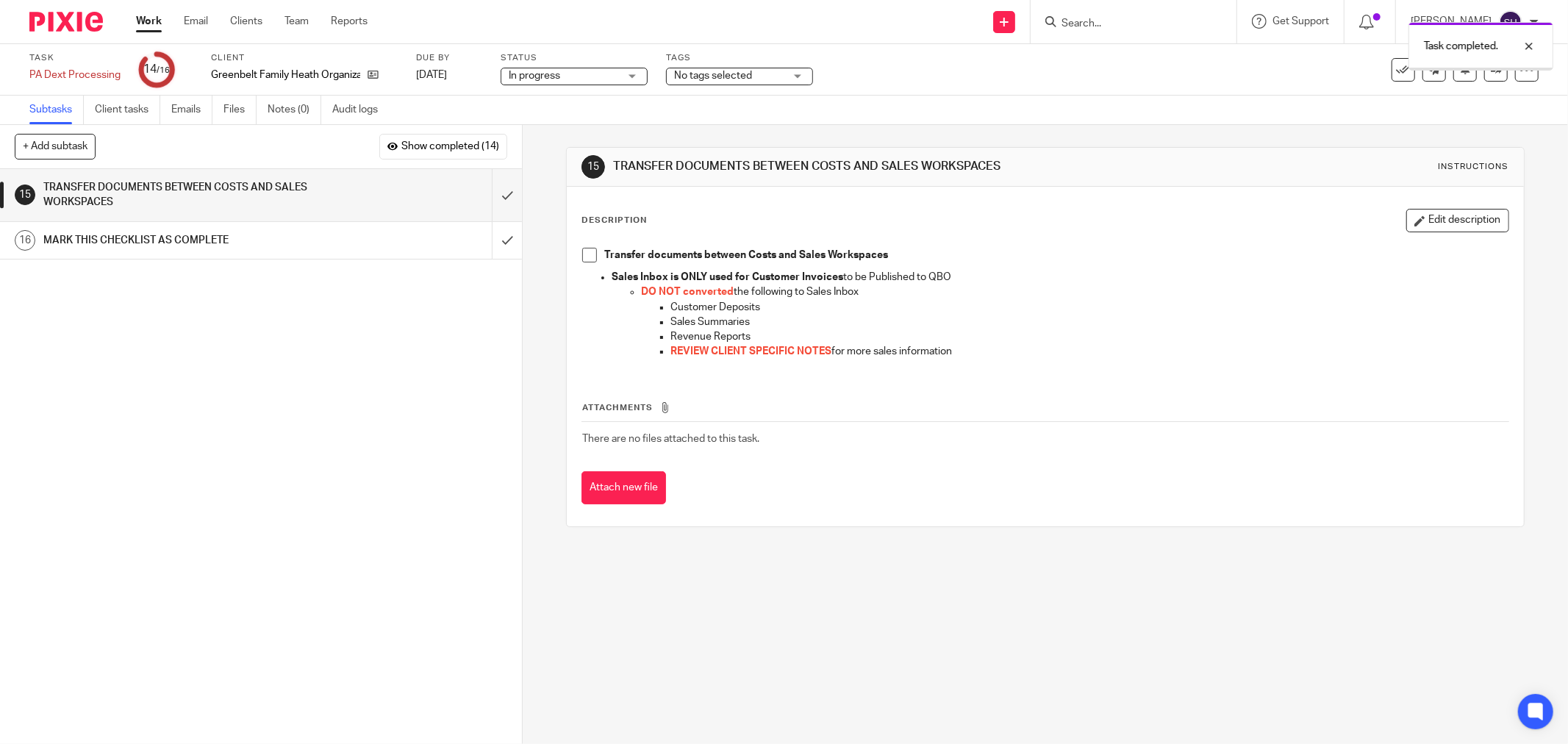
click at [585, 254] on span at bounding box center [589, 254] width 15 height 15
click at [505, 198] on input "submit" at bounding box center [261, 195] width 522 height 52
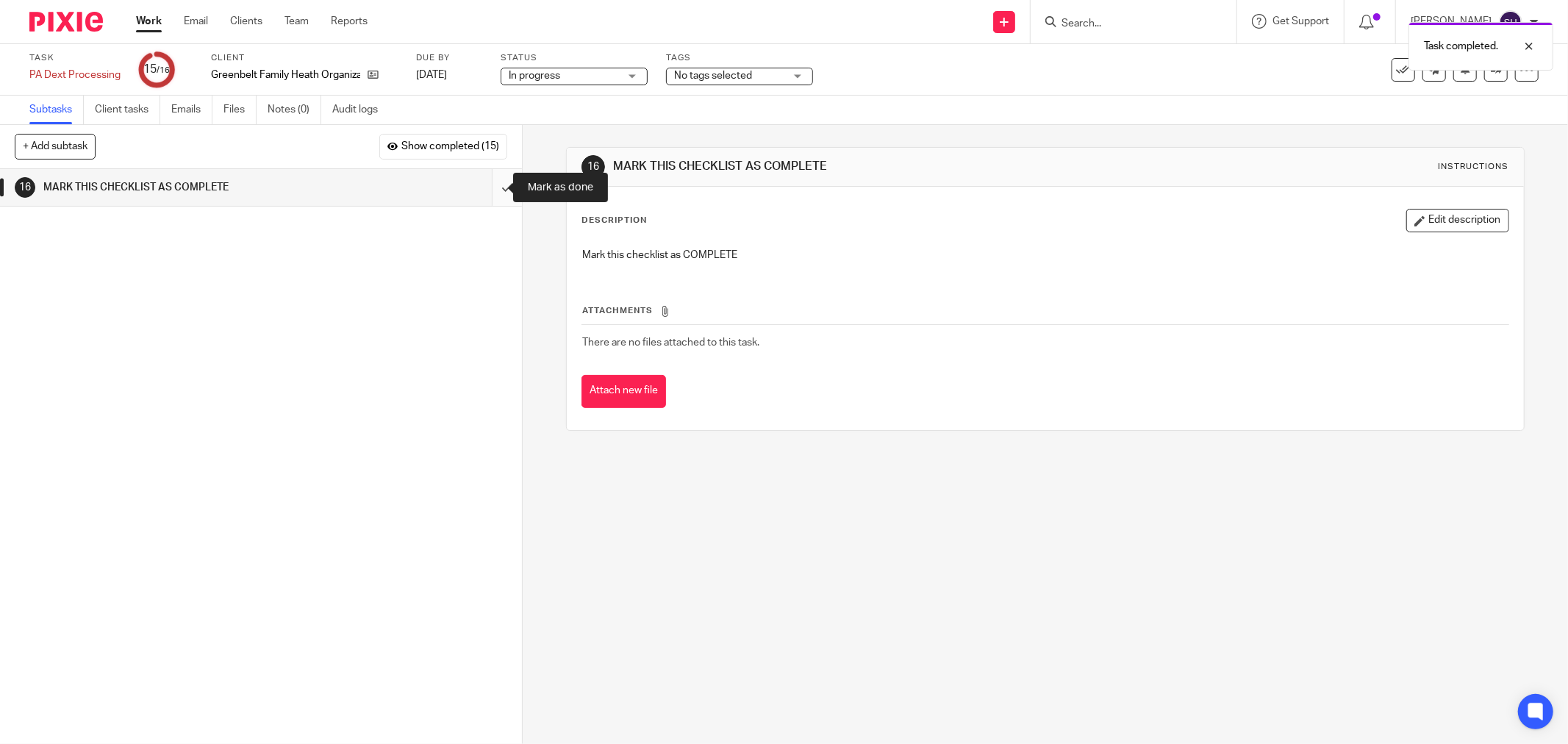
click at [495, 185] on input "submit" at bounding box center [261, 188] width 522 height 37
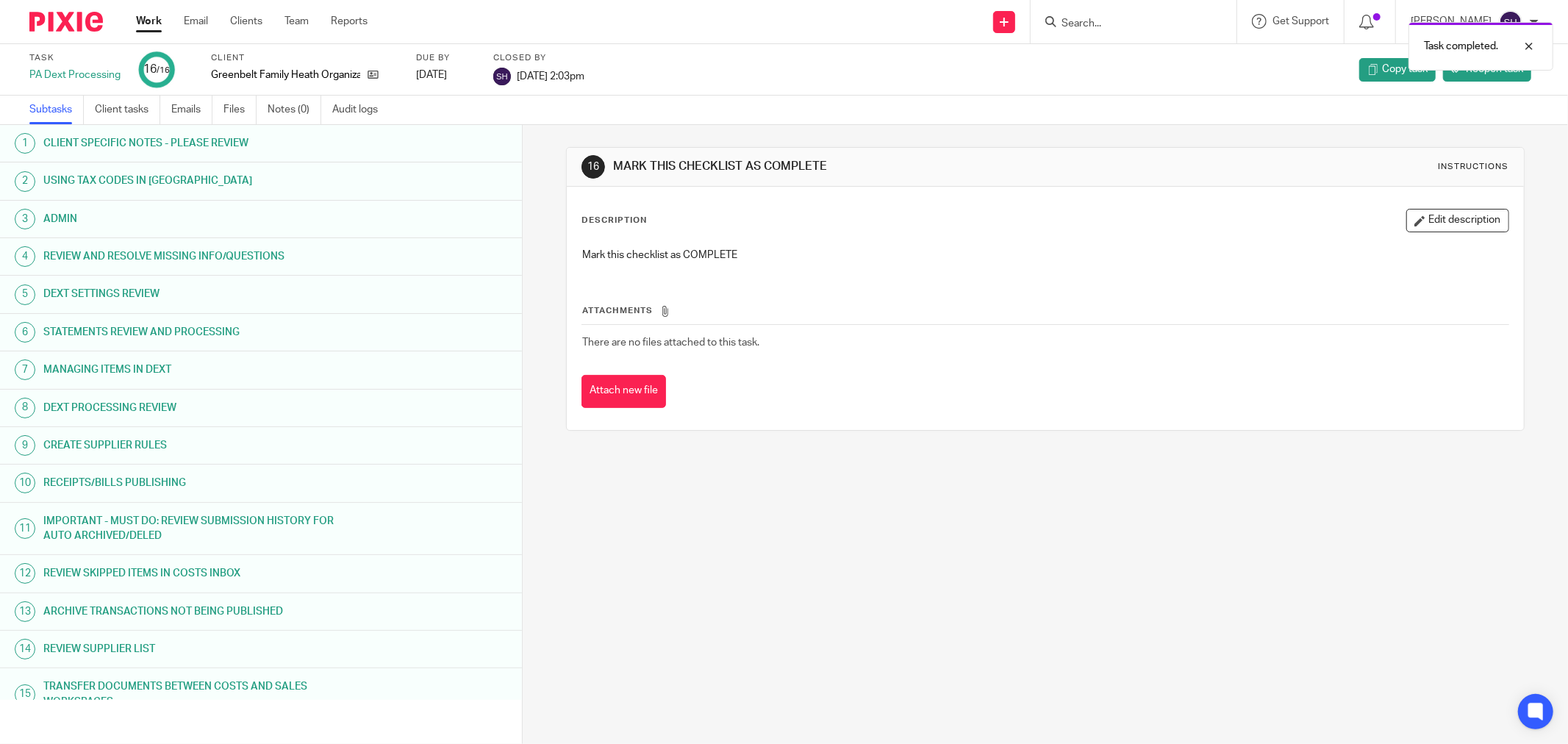
click at [144, 20] on link "Work" at bounding box center [148, 21] width 26 height 15
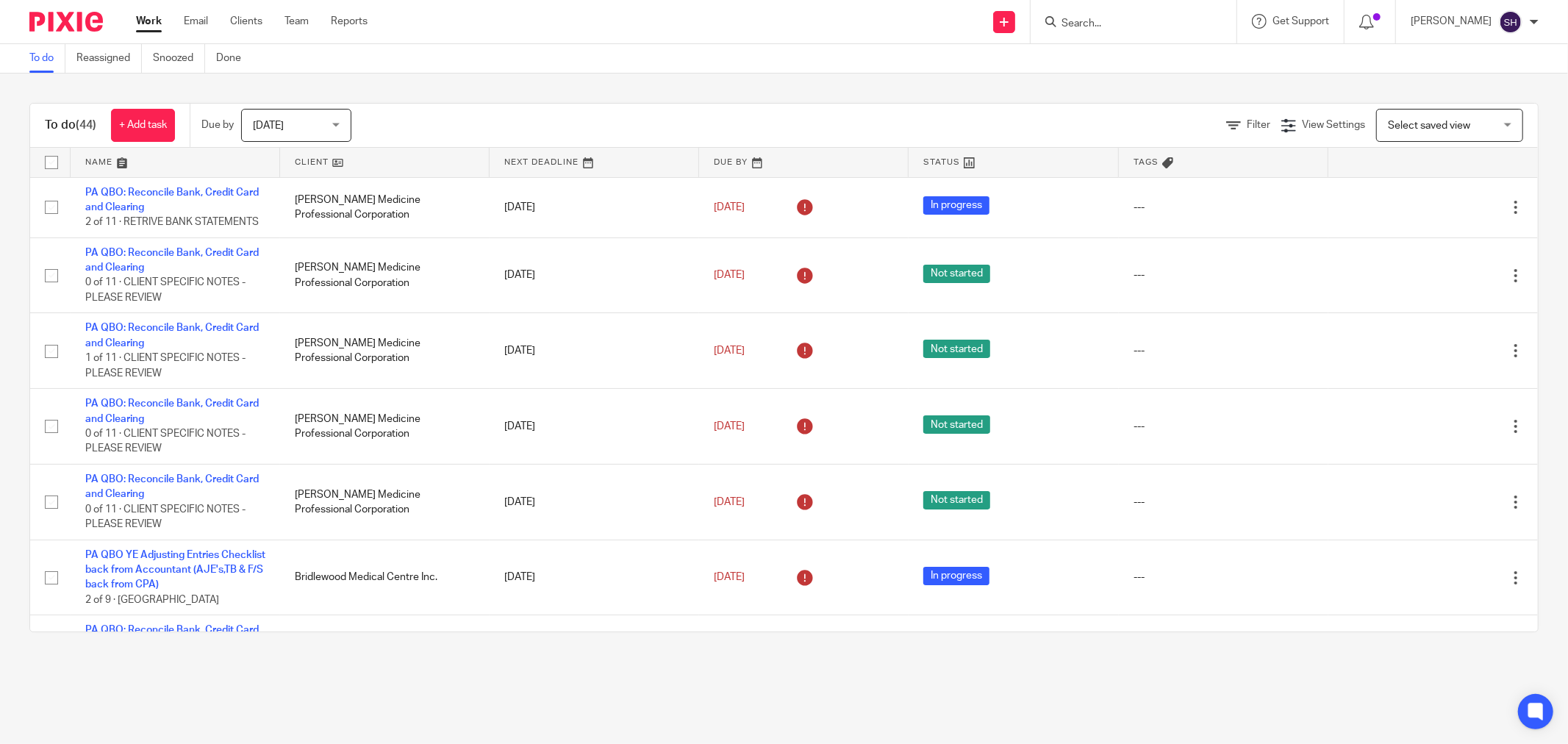
click at [376, 158] on link at bounding box center [385, 162] width 210 height 29
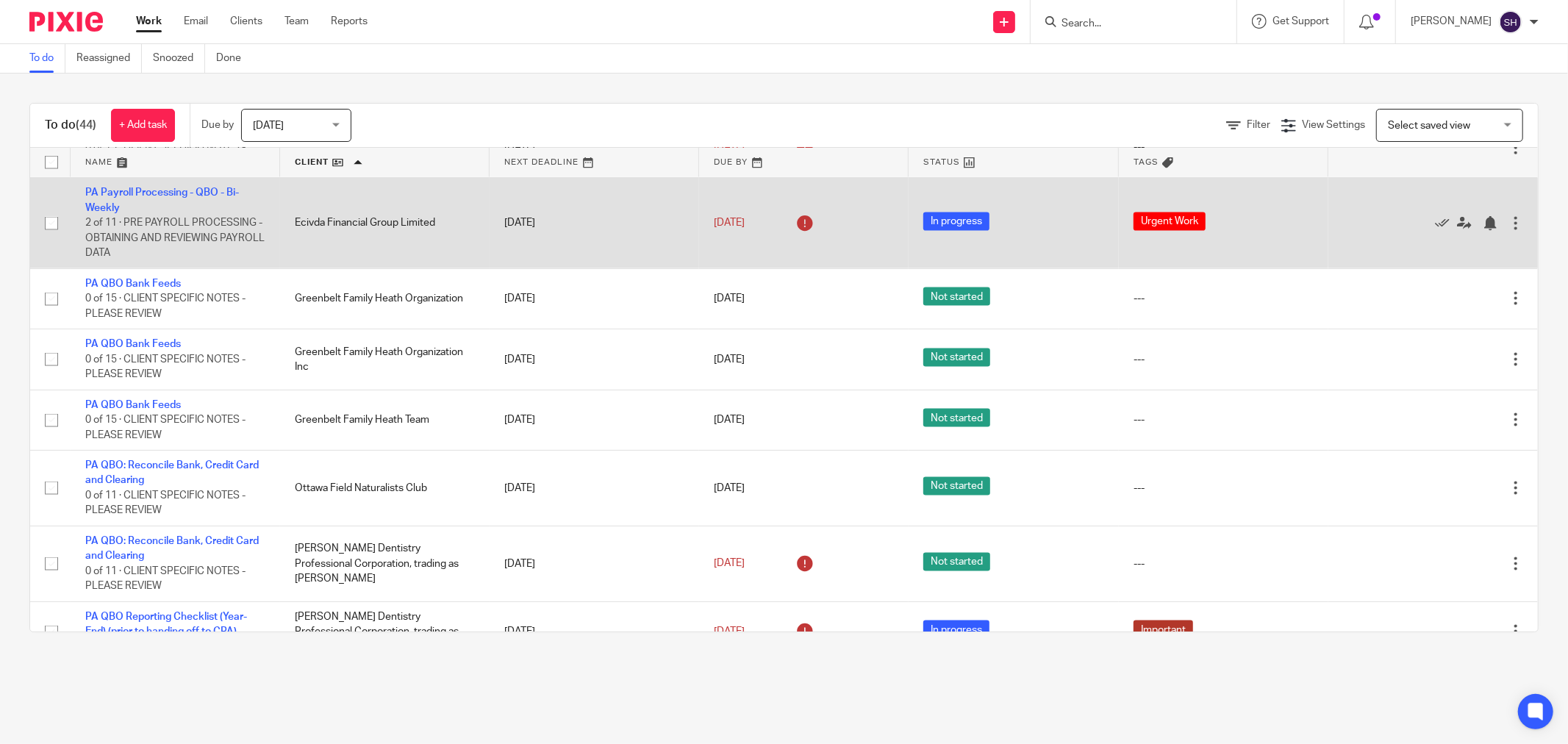
scroll to position [1796, 0]
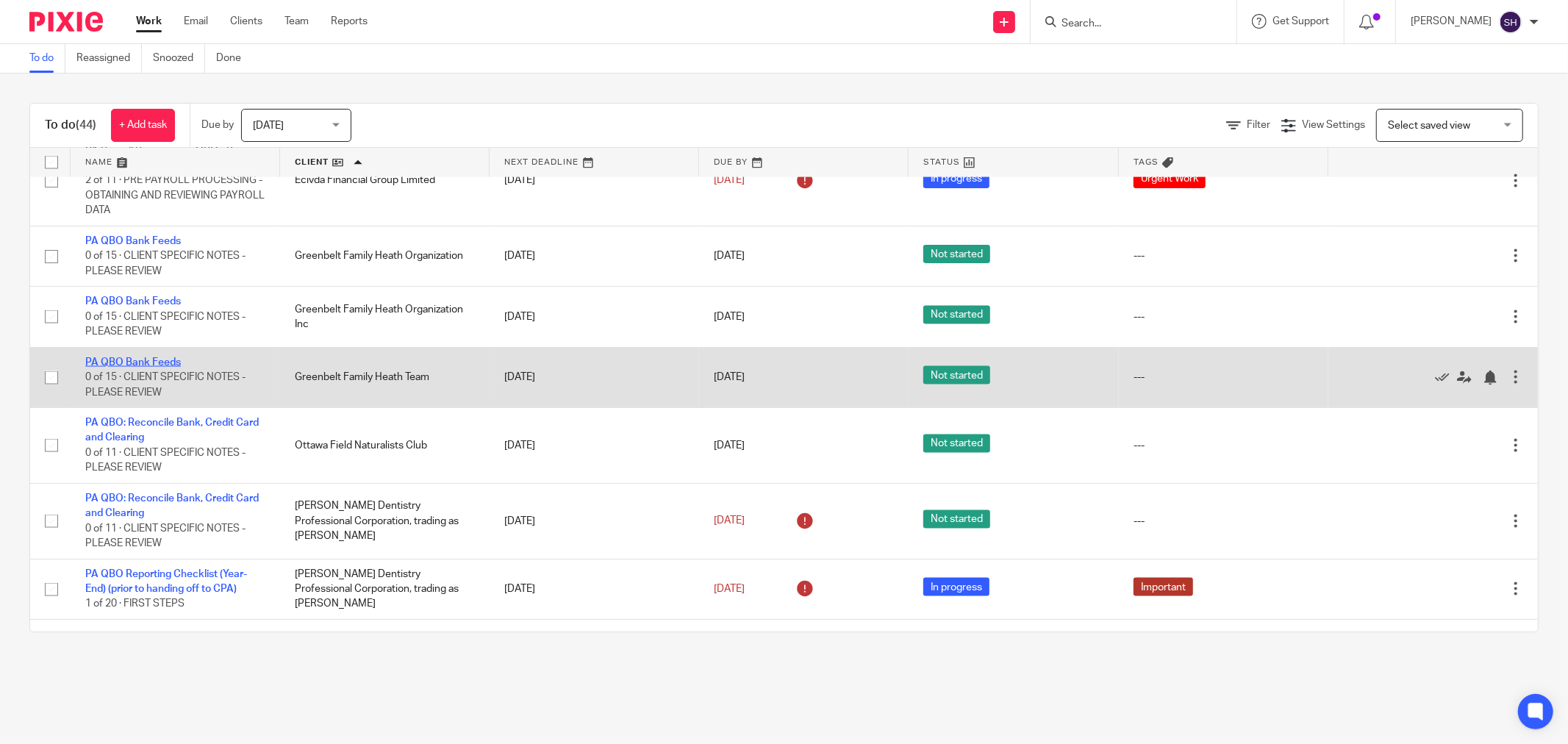
click at [149, 367] on link "PA QBO Bank Feeds" at bounding box center [133, 363] width 96 height 11
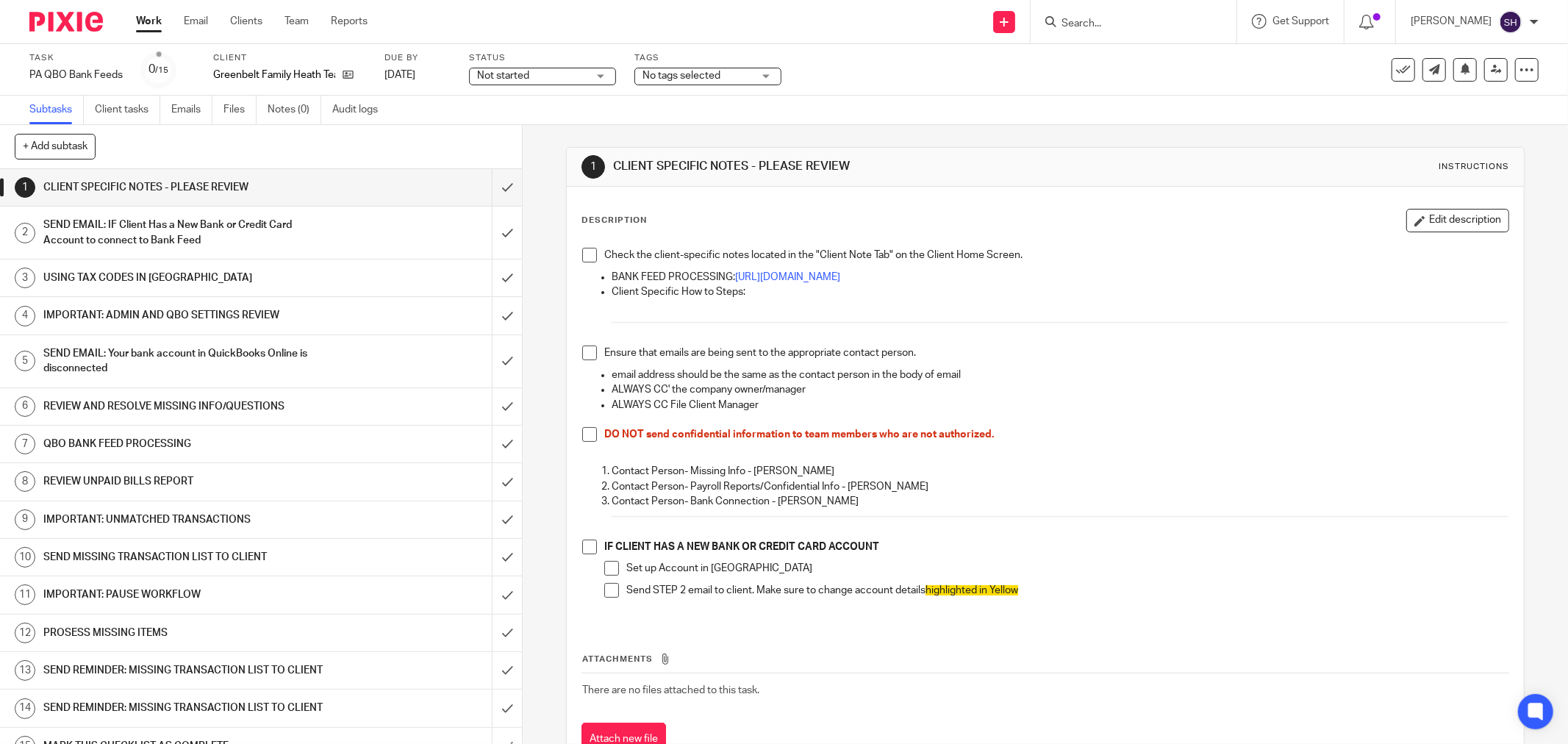
drag, startPoint x: 586, startPoint y: 248, endPoint x: 582, endPoint y: 302, distance: 54.1
click at [587, 251] on span at bounding box center [589, 254] width 15 height 15
click at [585, 350] on span at bounding box center [589, 352] width 15 height 15
drag, startPoint x: 581, startPoint y: 431, endPoint x: 583, endPoint y: 442, distance: 11.2
click at [582, 431] on span at bounding box center [589, 434] width 15 height 15
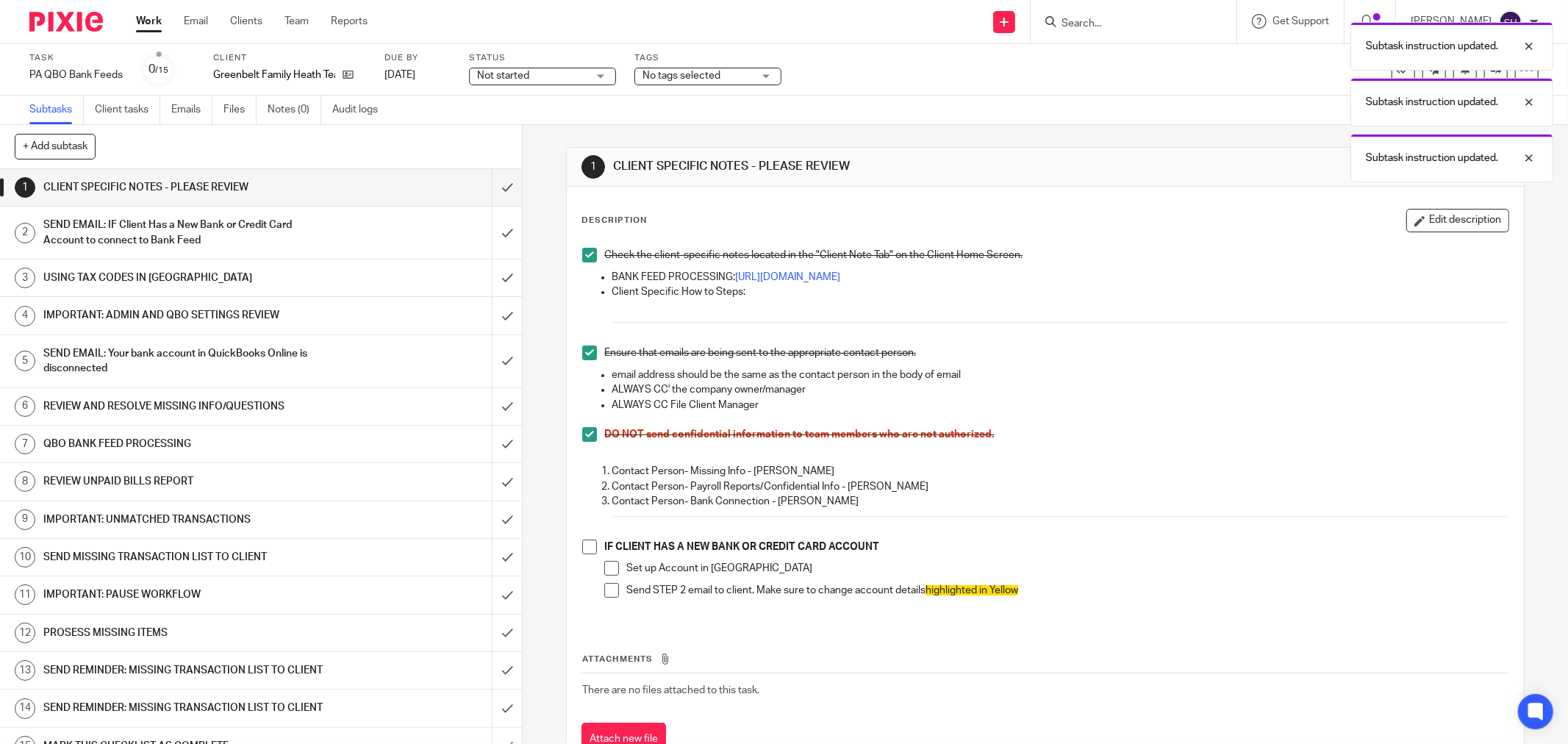
drag, startPoint x: 604, startPoint y: 568, endPoint x: 606, endPoint y: 590, distance: 22.1
click at [604, 569] on span at bounding box center [611, 568] width 15 height 15
drag, startPoint x: 585, startPoint y: 547, endPoint x: 606, endPoint y: 564, distance: 27.0
click at [586, 547] on span at bounding box center [589, 547] width 15 height 15
click at [604, 588] on span at bounding box center [611, 590] width 15 height 15
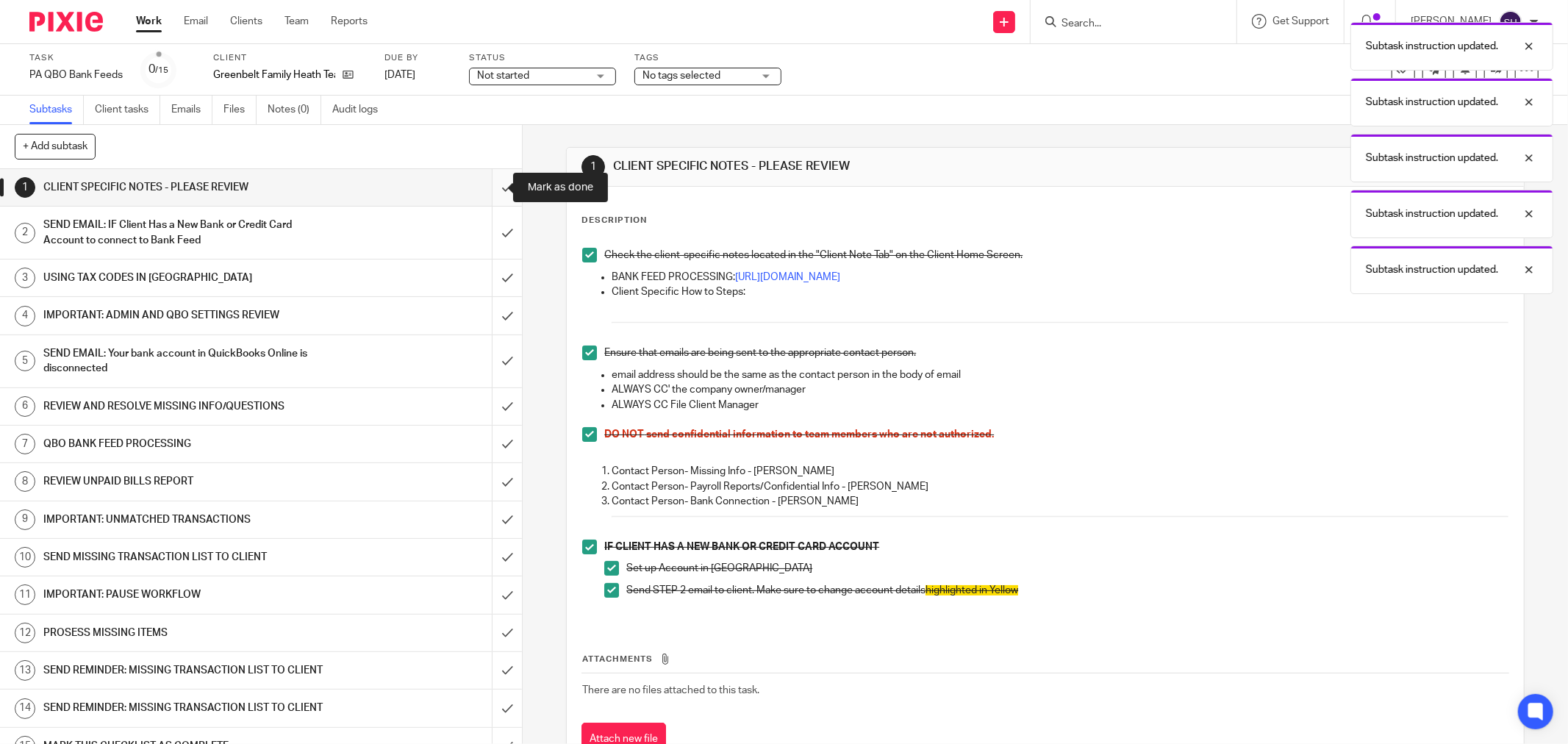
click at [496, 179] on input "submit" at bounding box center [261, 188] width 522 height 37
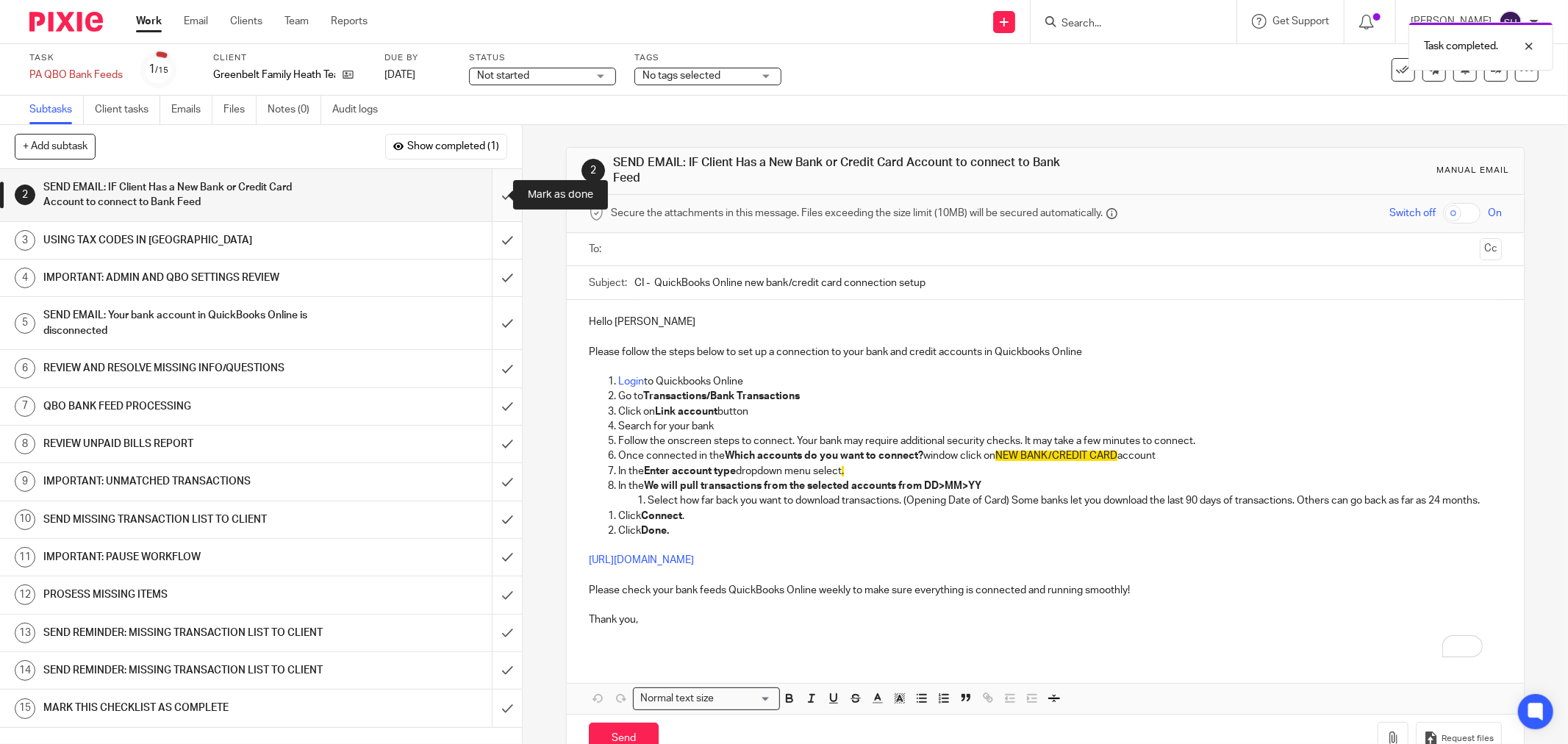
click at [494, 203] on input "submit" at bounding box center [261, 195] width 522 height 52
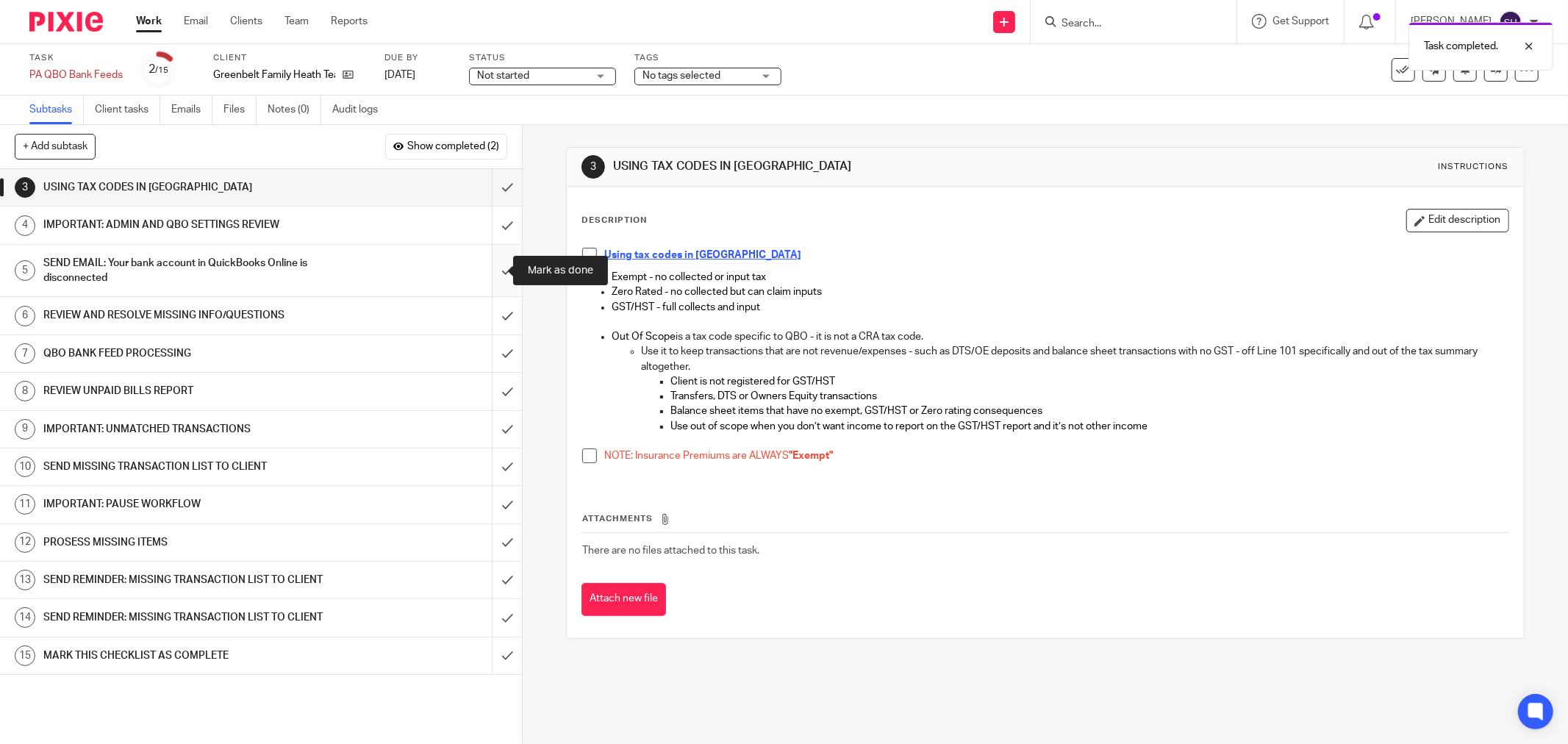
click at [492, 272] on input "submit" at bounding box center [261, 270] width 522 height 52
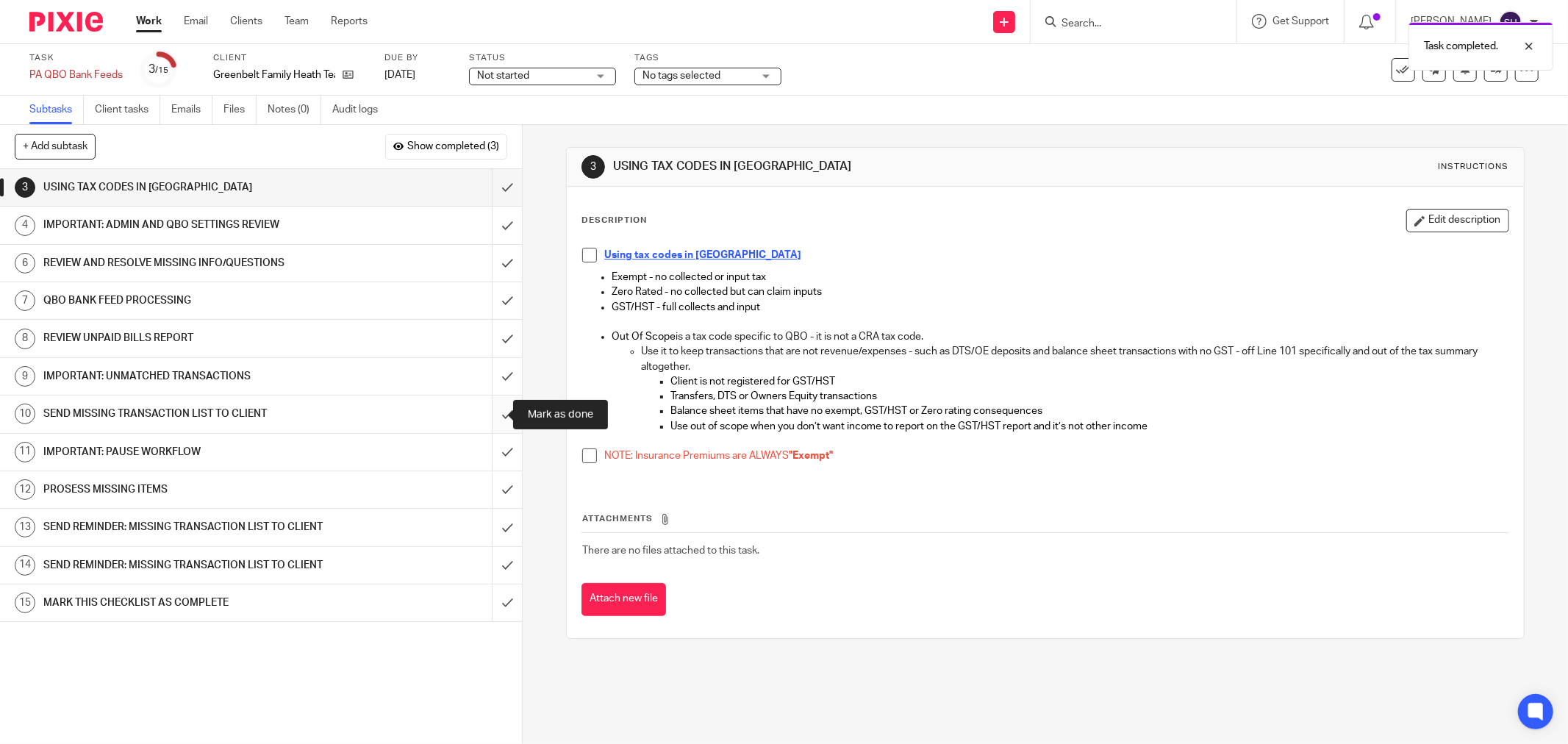
click at [498, 408] on input "submit" at bounding box center [261, 414] width 522 height 37
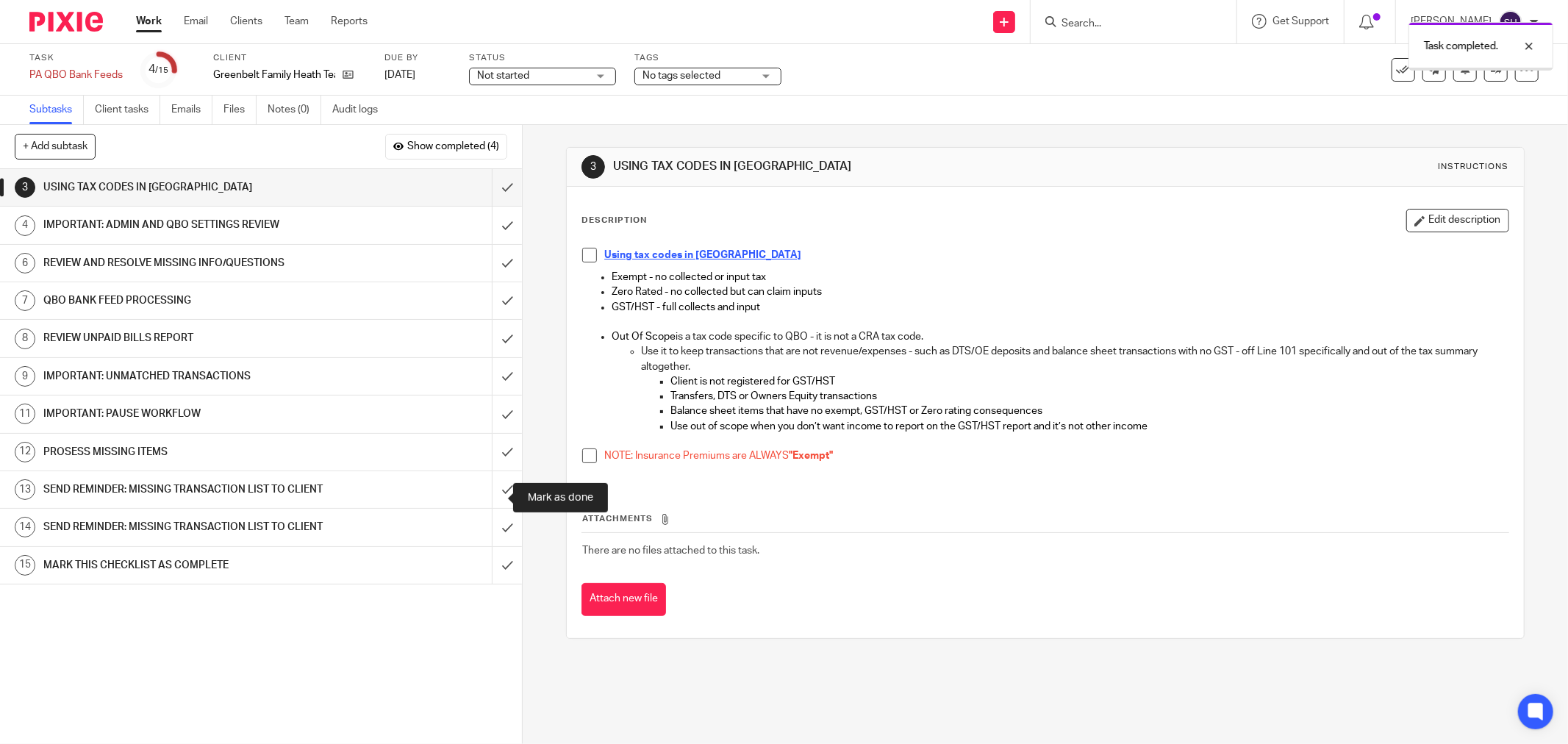
click at [492, 496] on input "submit" at bounding box center [261, 490] width 522 height 37
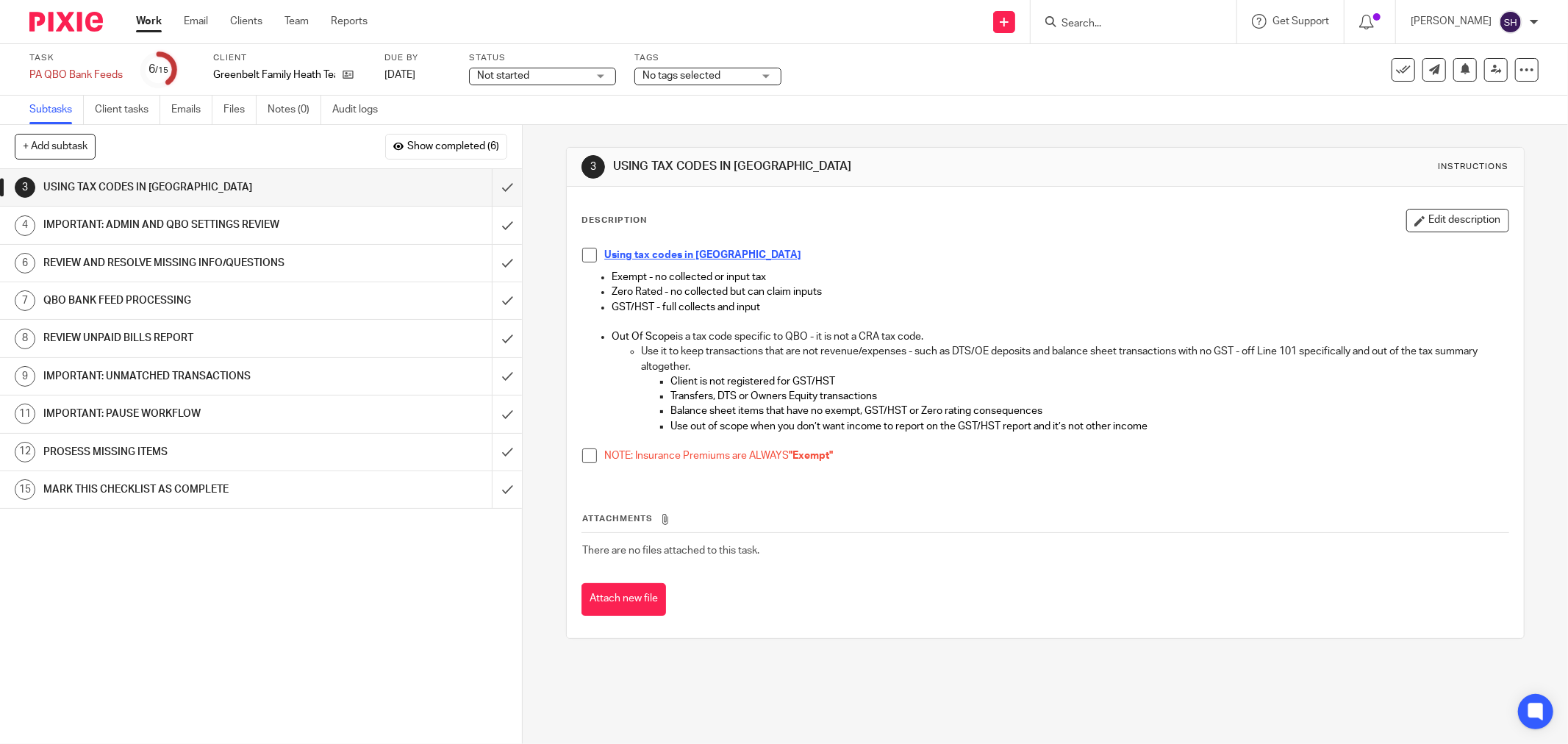
drag, startPoint x: 581, startPoint y: 254, endPoint x: 561, endPoint y: 320, distance: 69.0
click at [582, 254] on span at bounding box center [589, 254] width 15 height 15
click at [586, 456] on span at bounding box center [589, 455] width 15 height 15
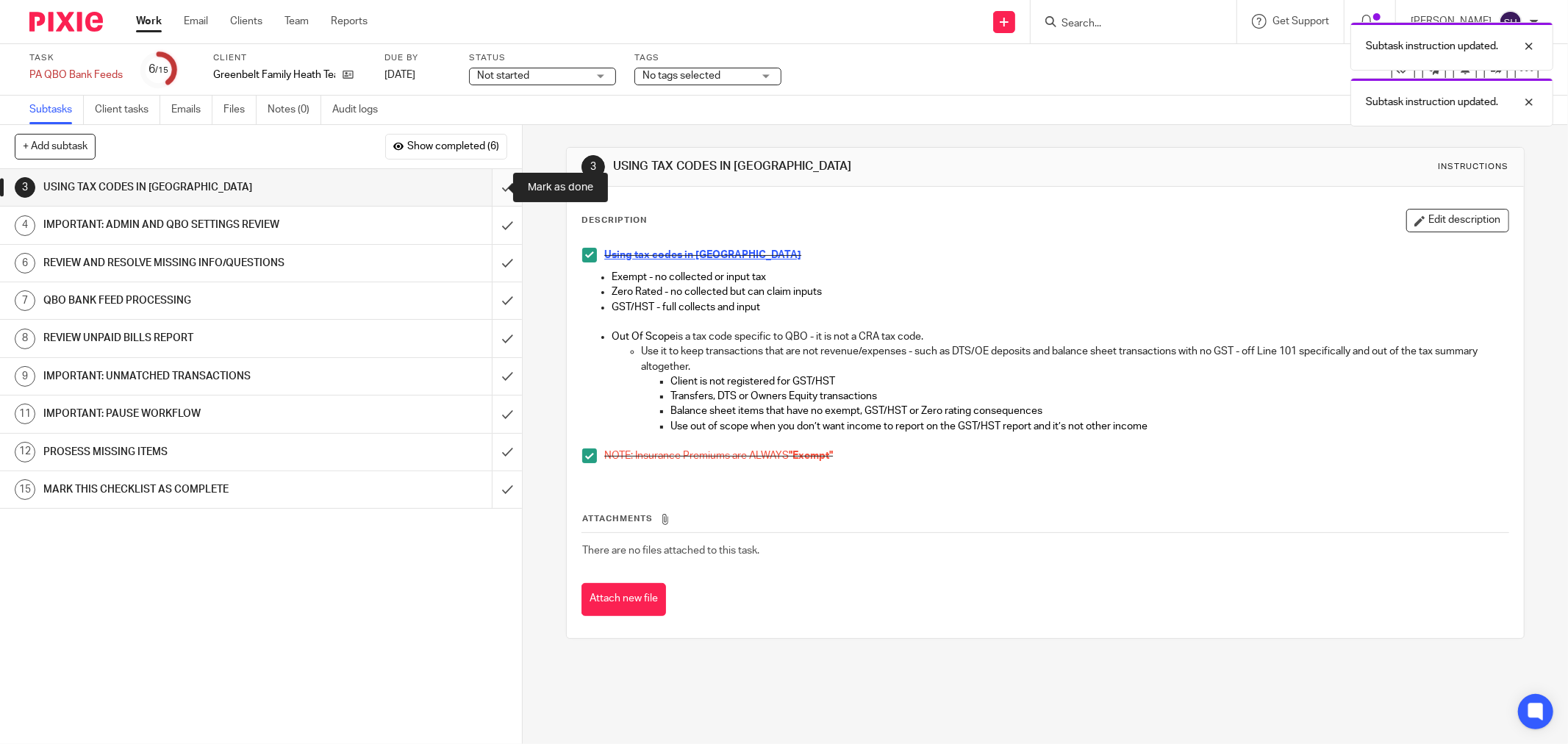
click at [499, 179] on input "submit" at bounding box center [261, 188] width 522 height 37
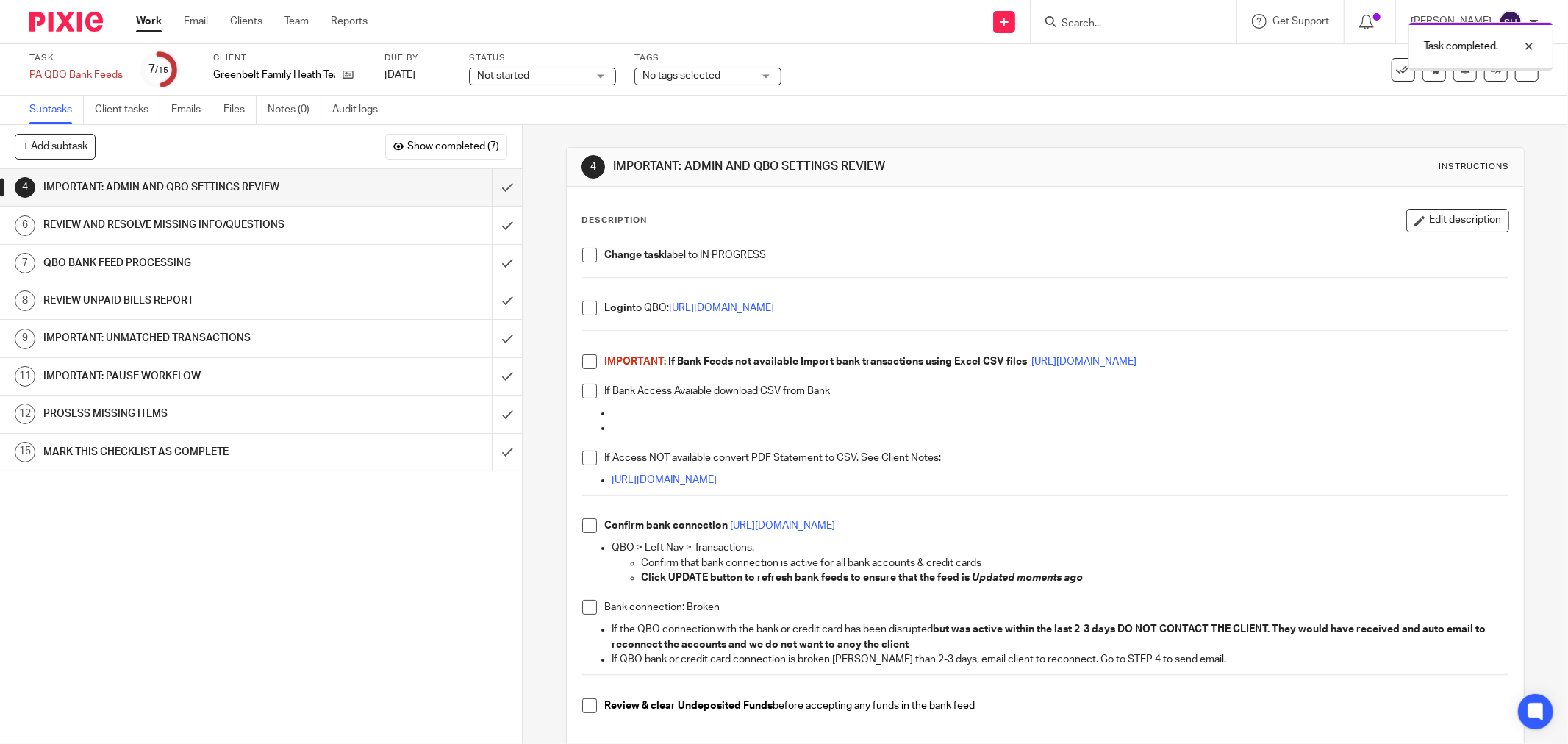
click at [584, 259] on span at bounding box center [589, 254] width 15 height 15
click at [577, 309] on div "Change task label to IN PROGRESS Login to QBO: https://c35.qbo.intuit.com/qbo35…" at bounding box center [1046, 490] width 941 height 498
click at [582, 306] on span at bounding box center [589, 307] width 15 height 15
click at [582, 362] on span at bounding box center [589, 361] width 15 height 15
drag, startPoint x: 589, startPoint y: 395, endPoint x: 589, endPoint y: 408, distance: 13.0
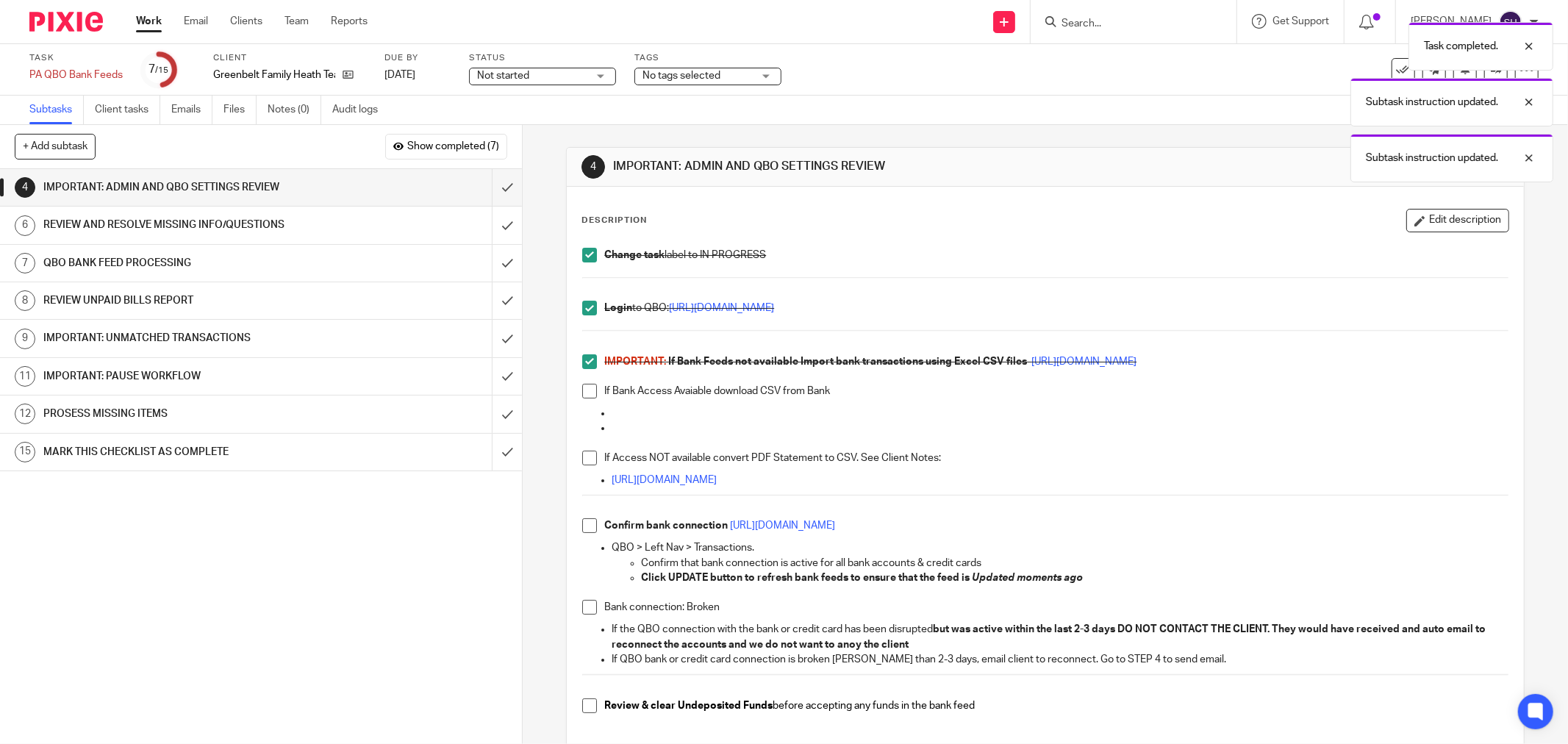
click at [589, 398] on span at bounding box center [589, 391] width 15 height 15
click at [582, 458] on span at bounding box center [589, 458] width 15 height 15
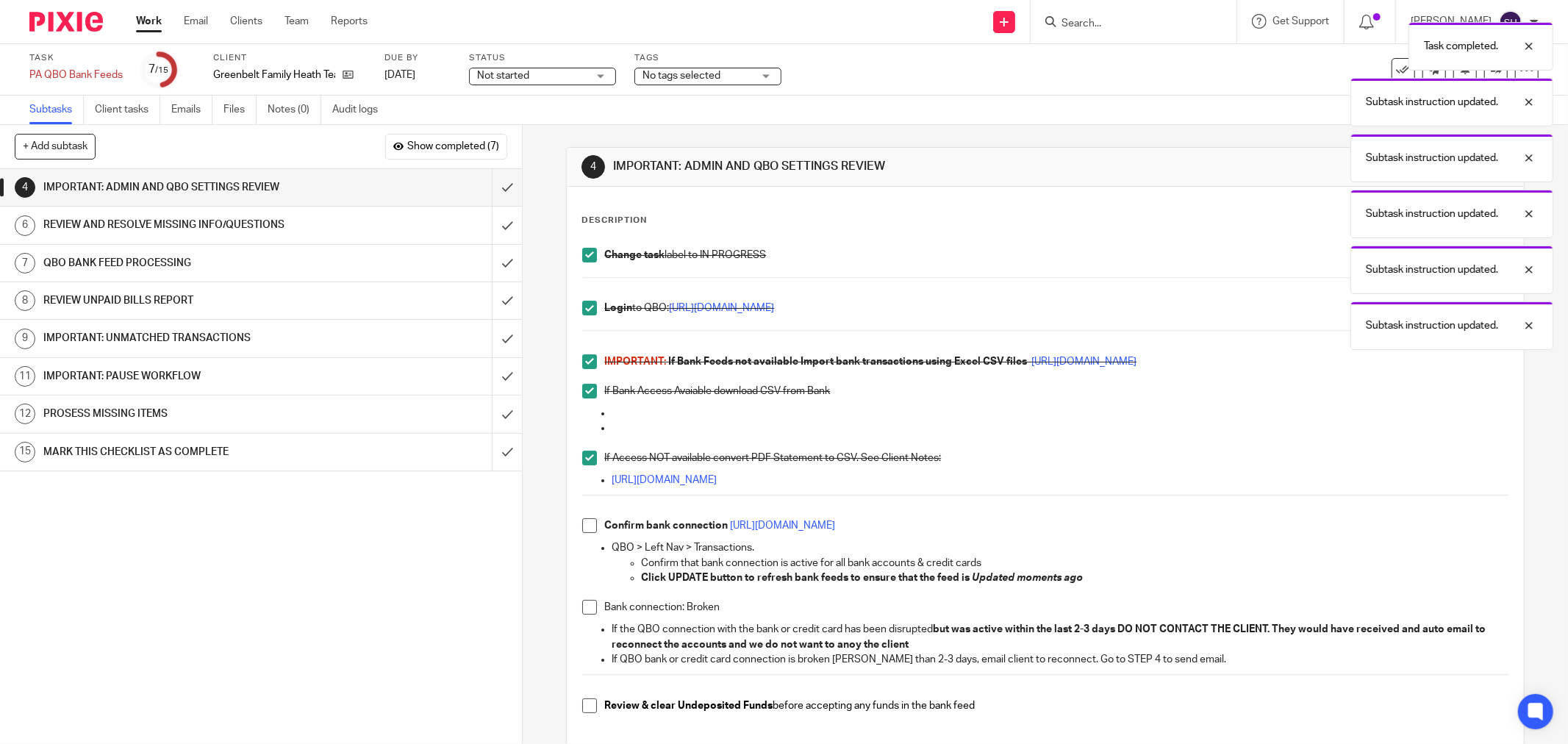
click at [584, 520] on span at bounding box center [589, 525] width 15 height 15
click at [582, 611] on span at bounding box center [589, 607] width 15 height 15
drag, startPoint x: 589, startPoint y: 703, endPoint x: 604, endPoint y: 663, distance: 42.7
click at [588, 703] on span at bounding box center [589, 705] width 15 height 15
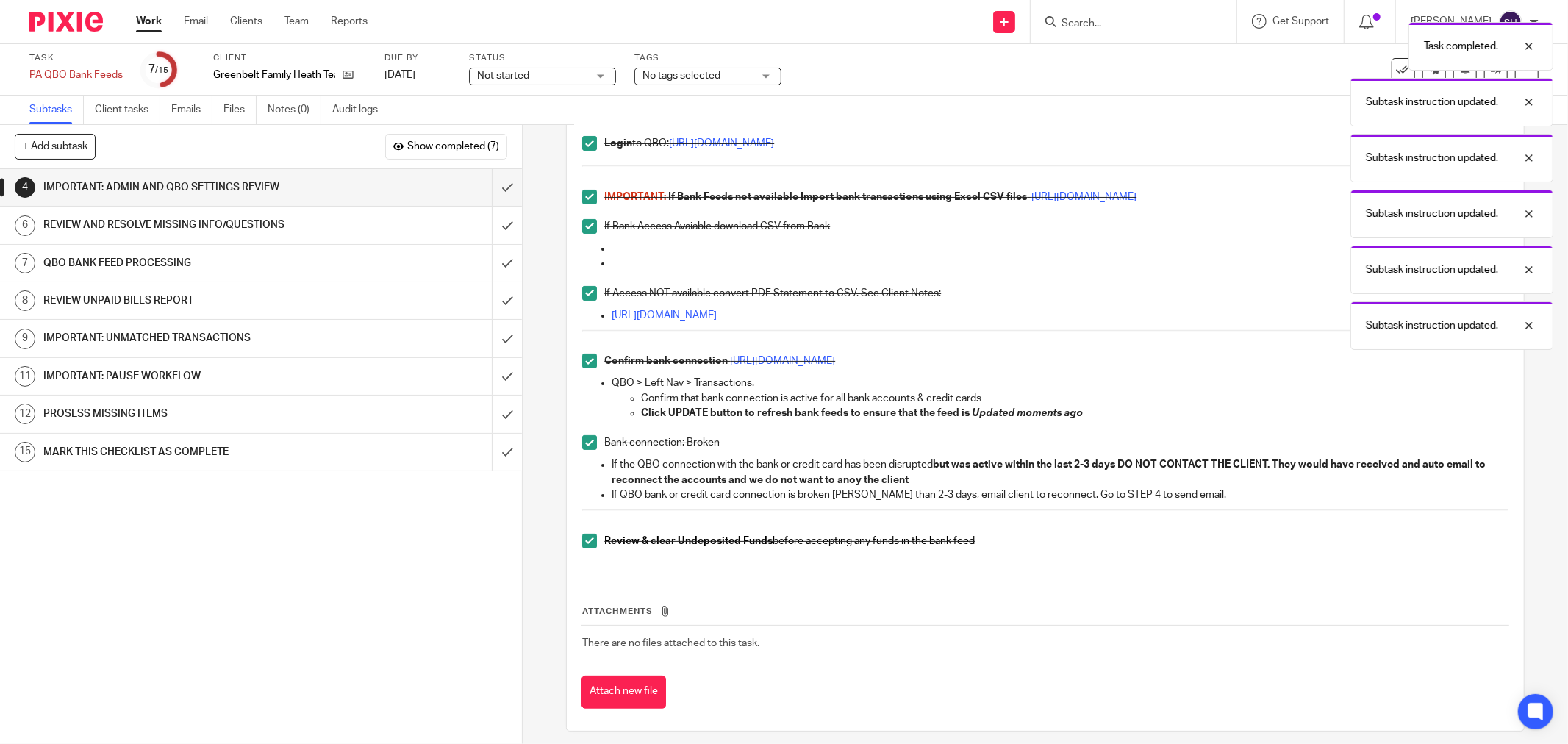
scroll to position [174, 0]
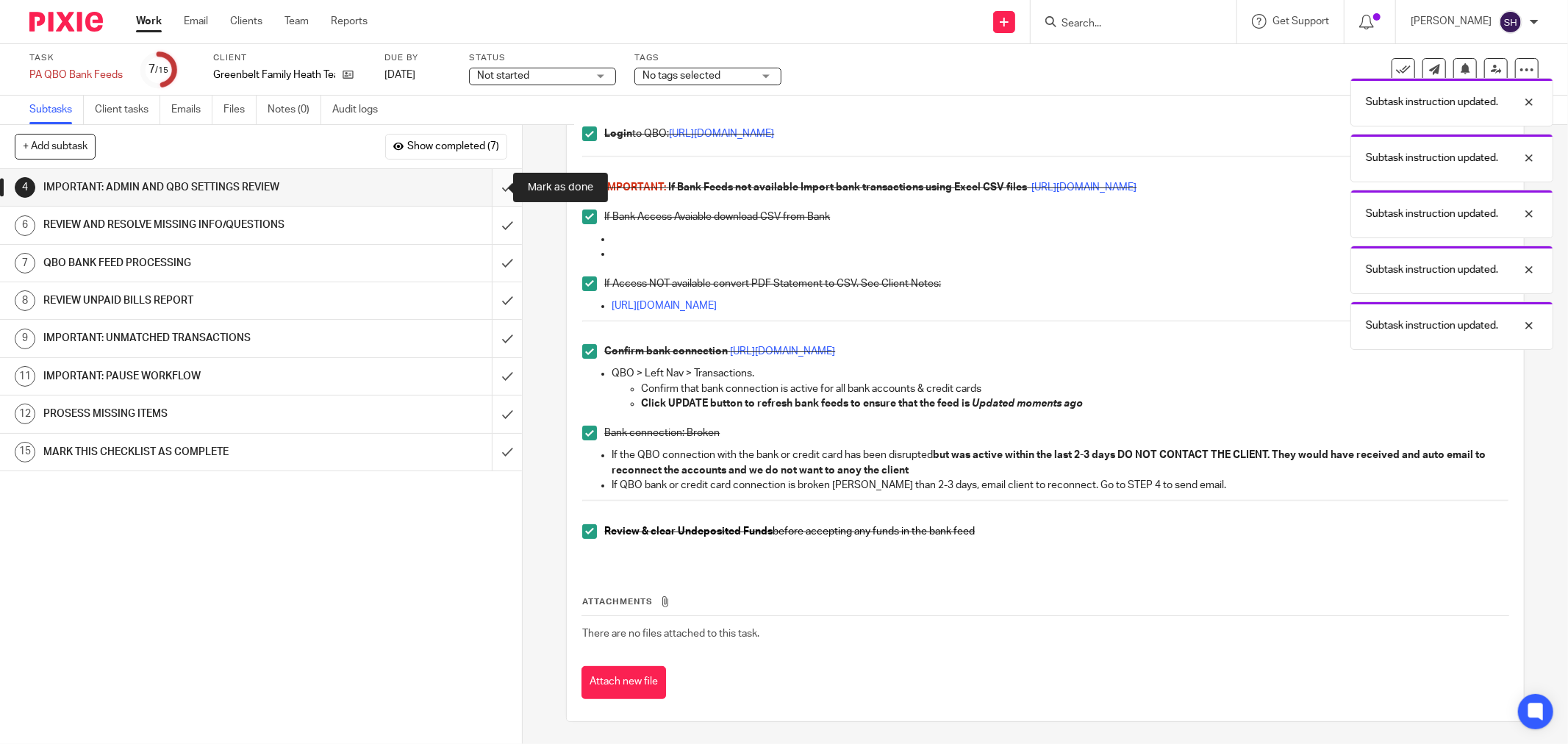
drag, startPoint x: 498, startPoint y: 185, endPoint x: 648, endPoint y: 171, distance: 150.7
click at [497, 185] on input "submit" at bounding box center [261, 188] width 522 height 37
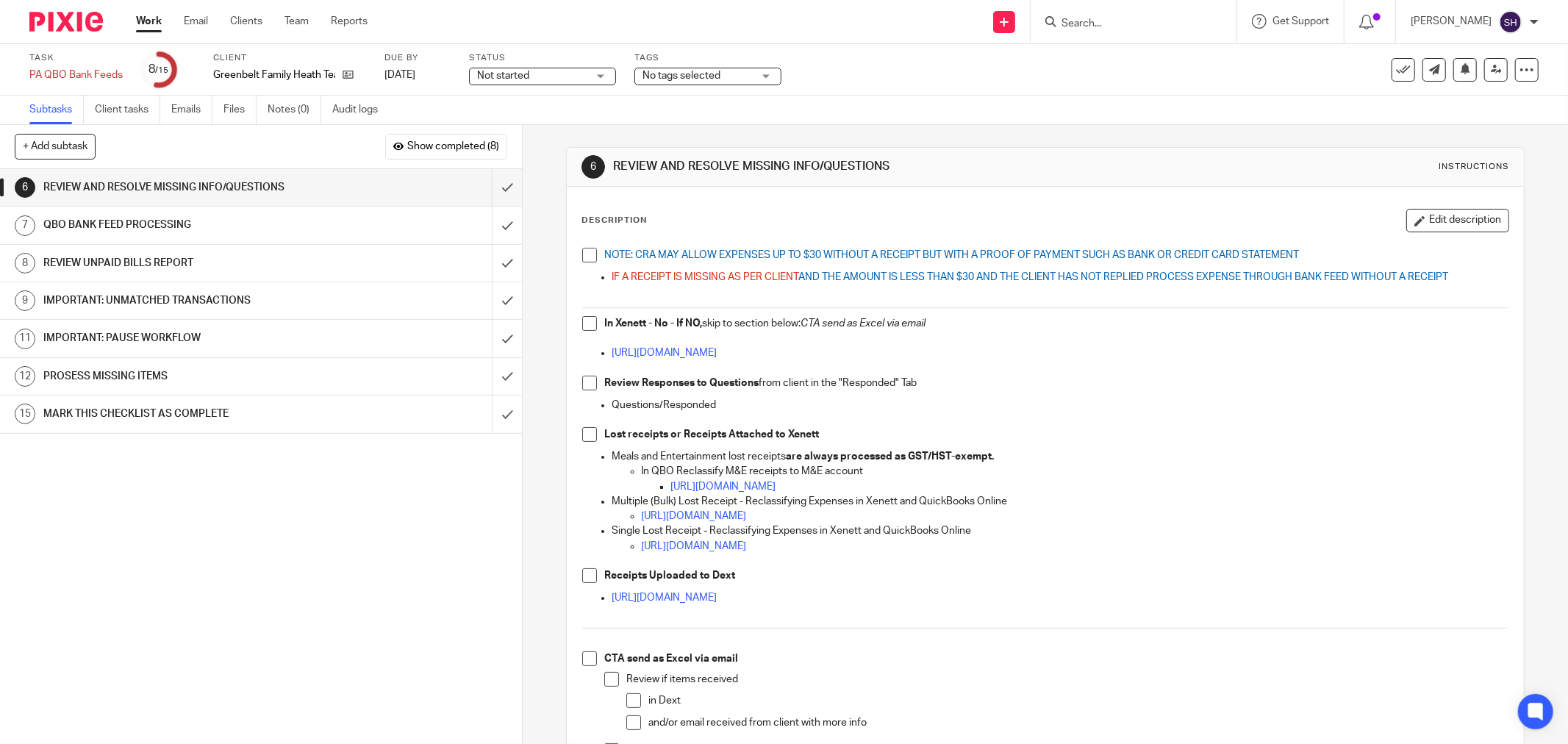
drag, startPoint x: 589, startPoint y: 258, endPoint x: 586, endPoint y: 264, distance: 6.7
click at [589, 257] on span at bounding box center [589, 254] width 15 height 15
click at [587, 323] on span at bounding box center [589, 323] width 15 height 15
click at [585, 385] on span at bounding box center [589, 383] width 15 height 15
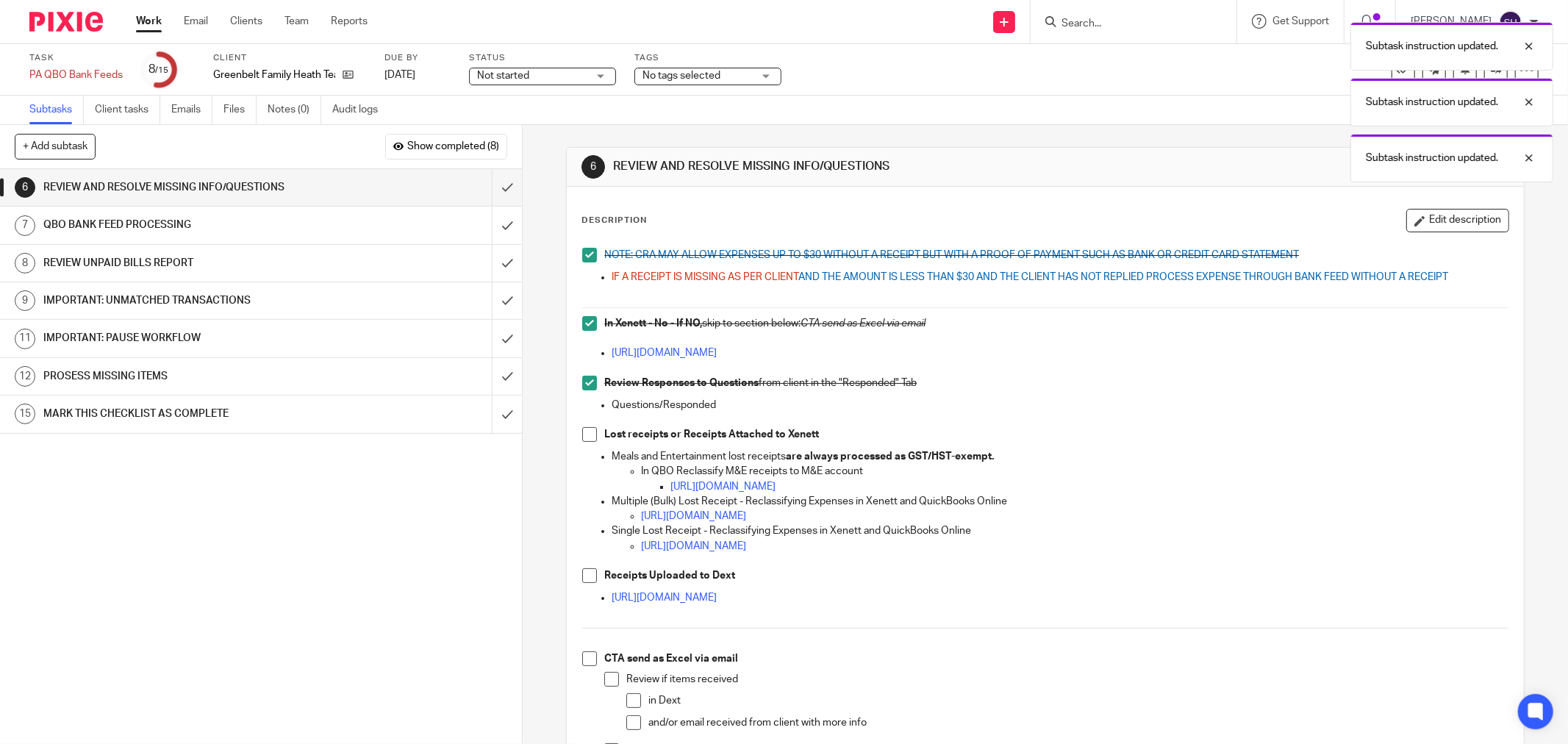
click at [584, 433] on span at bounding box center [589, 434] width 15 height 15
click at [593, 573] on li "Receipts Uploaded to Dext" at bounding box center [1046, 578] width 927 height 22
click at [588, 576] on span at bounding box center [589, 575] width 15 height 15
click at [586, 652] on span at bounding box center [589, 659] width 15 height 15
click at [608, 682] on span at bounding box center [611, 679] width 15 height 15
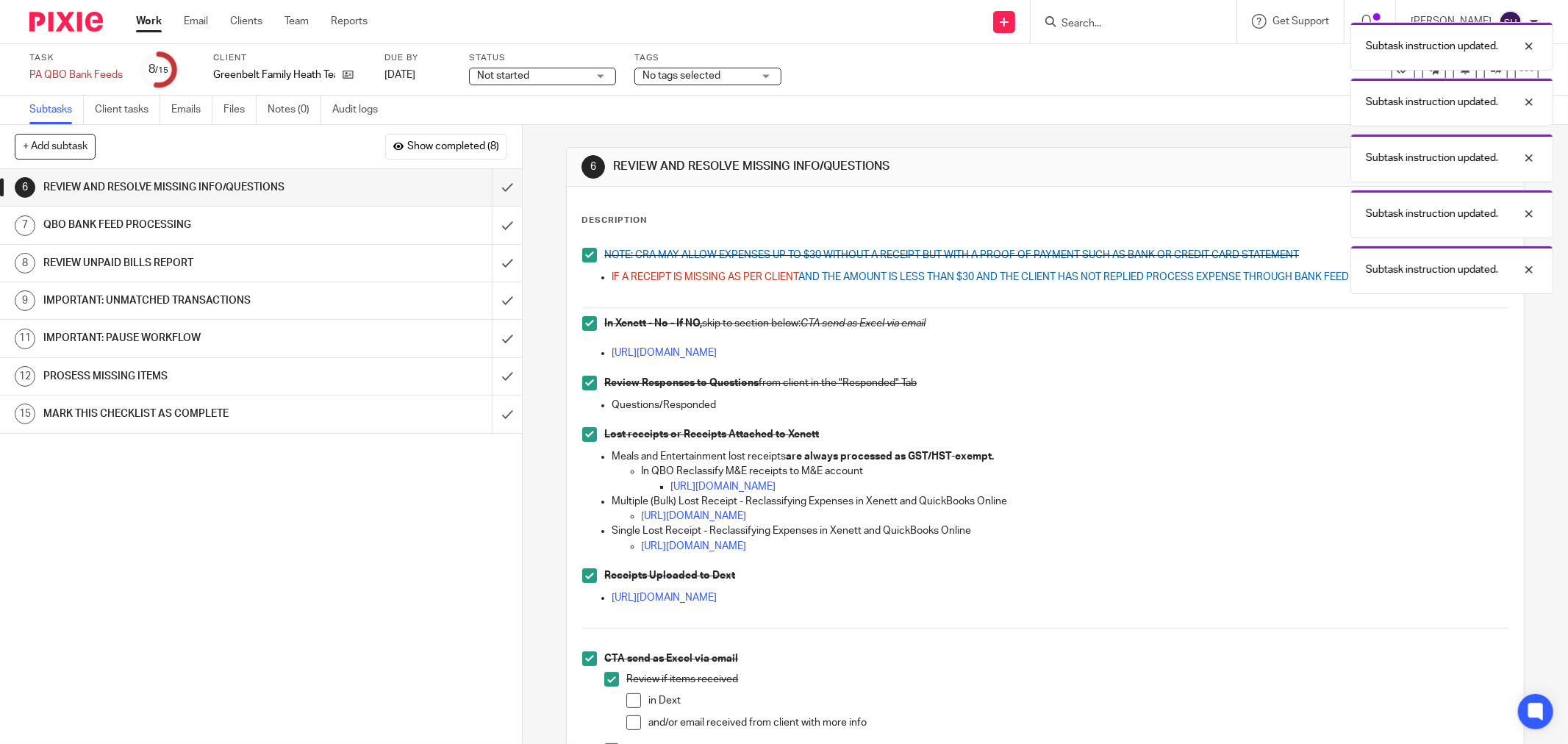
click at [626, 703] on span at bounding box center [633, 700] width 15 height 15
drag, startPoint x: 628, startPoint y: 723, endPoint x: 629, endPoint y: 678, distance: 45.0
click at [628, 722] on span at bounding box center [633, 722] width 15 height 15
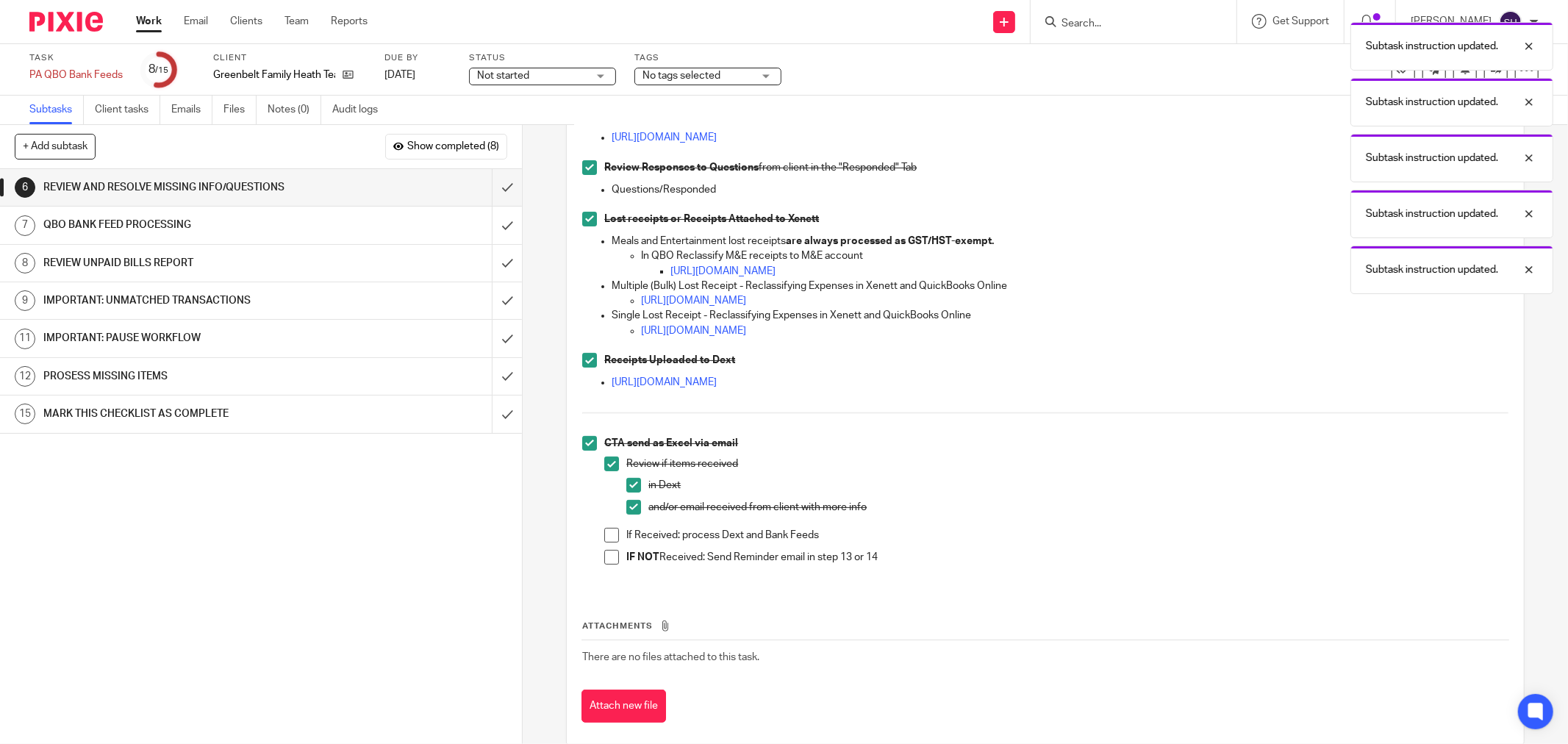
scroll to position [239, 0]
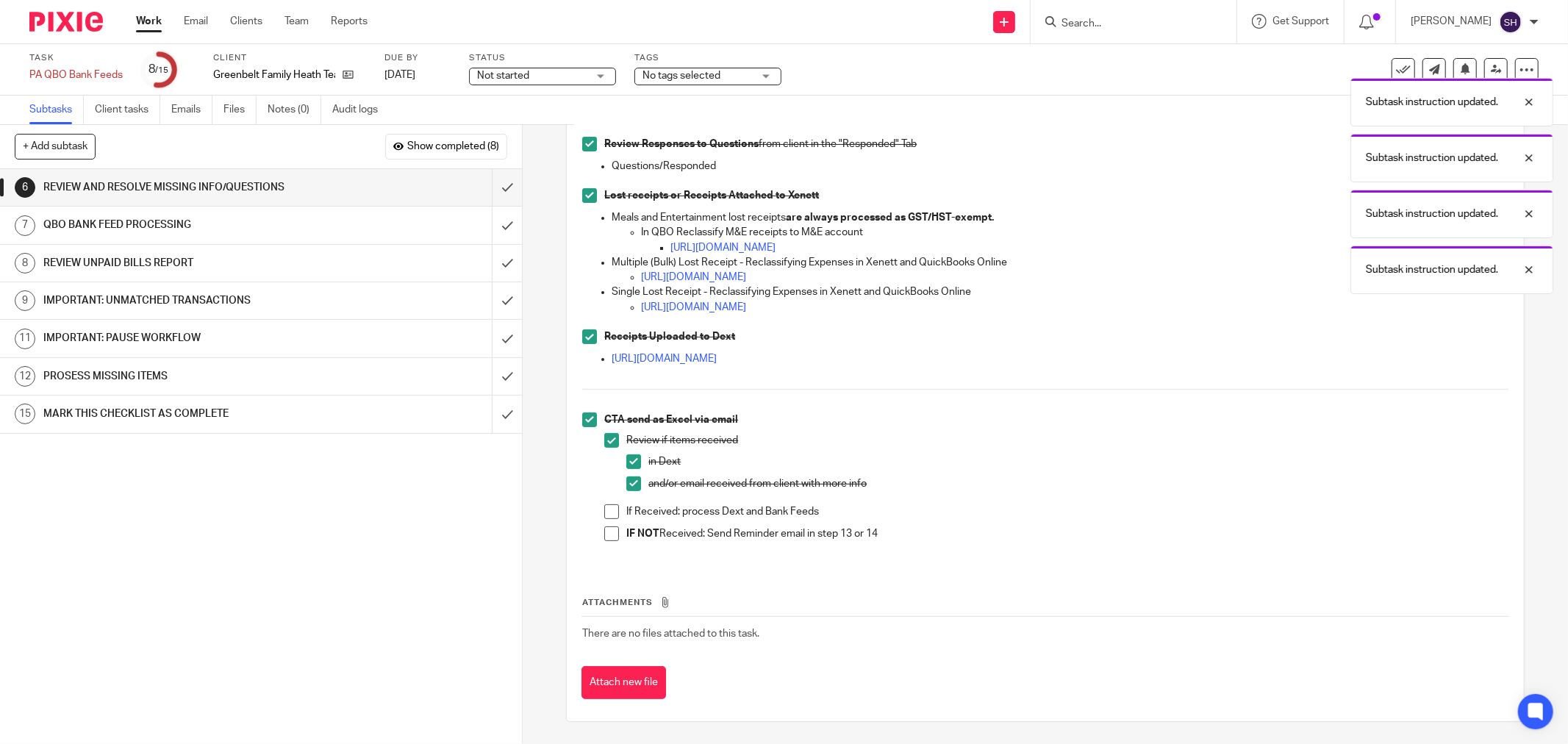
click at [604, 508] on span at bounding box center [611, 512] width 15 height 15
click at [607, 536] on span at bounding box center [611, 534] width 15 height 15
click at [484, 186] on input "submit" at bounding box center [261, 188] width 522 height 37
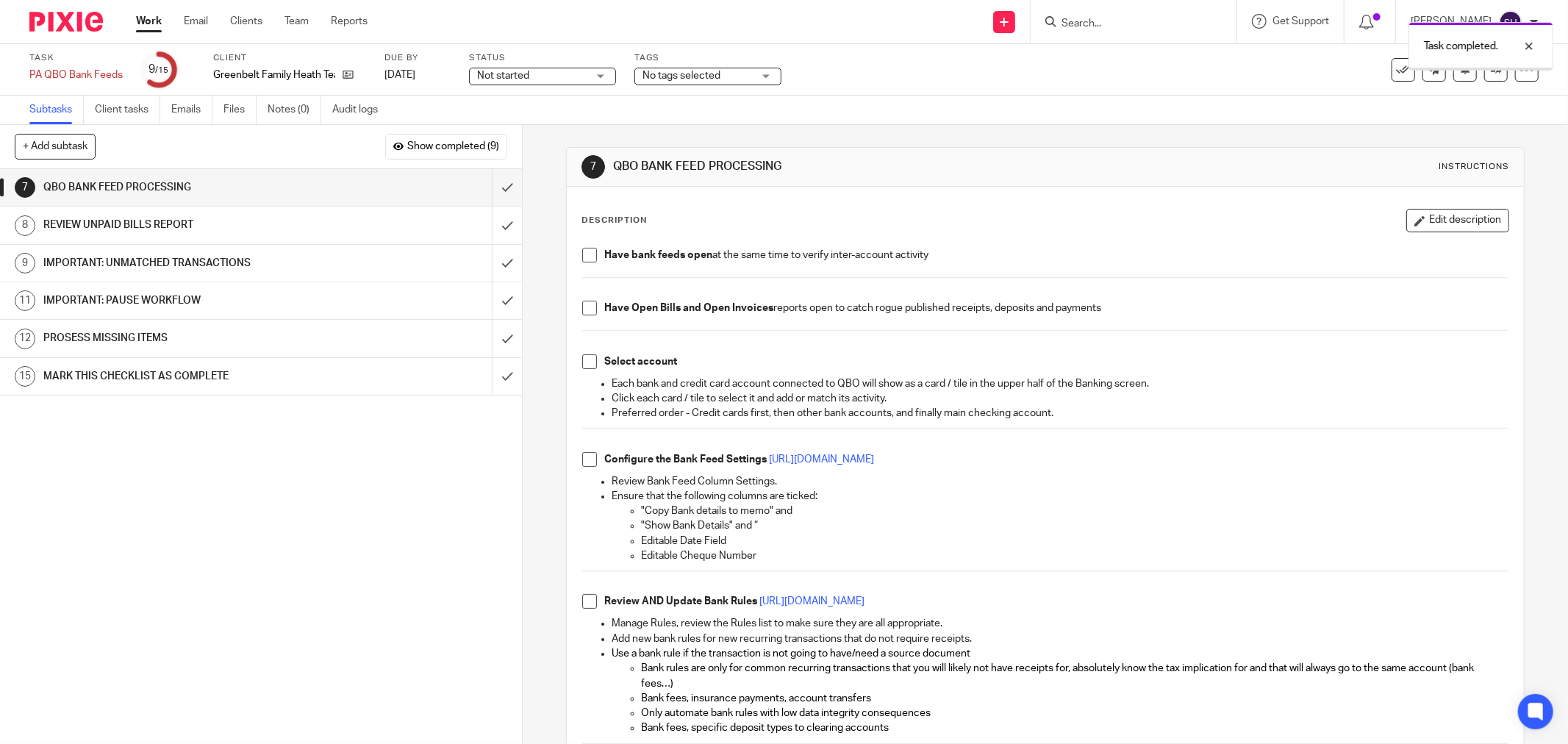
click at [584, 251] on span at bounding box center [589, 254] width 15 height 15
click at [591, 314] on span at bounding box center [589, 307] width 15 height 15
click at [582, 369] on span at bounding box center [589, 361] width 15 height 15
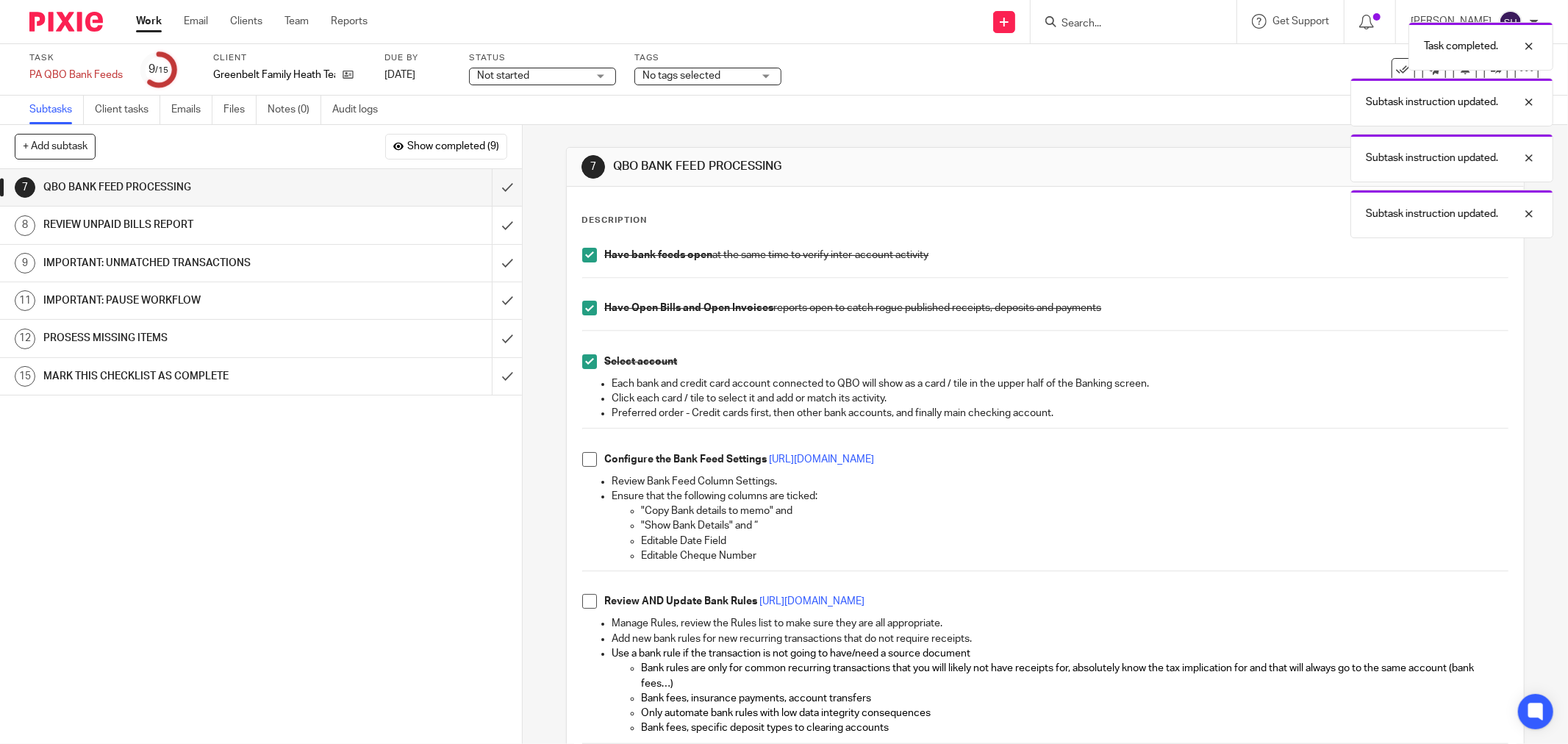
click at [585, 456] on span at bounding box center [589, 459] width 15 height 15
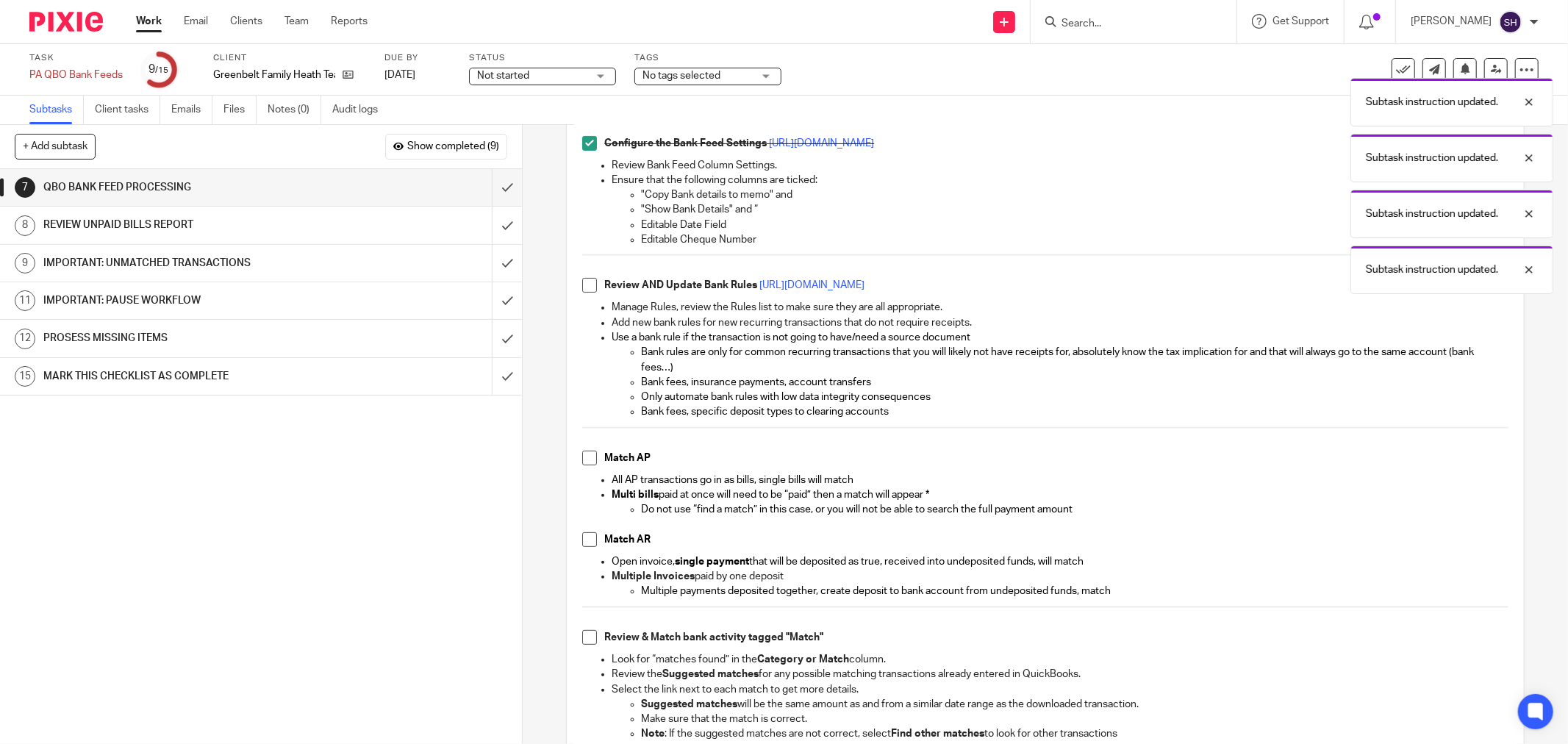
scroll to position [327, 0]
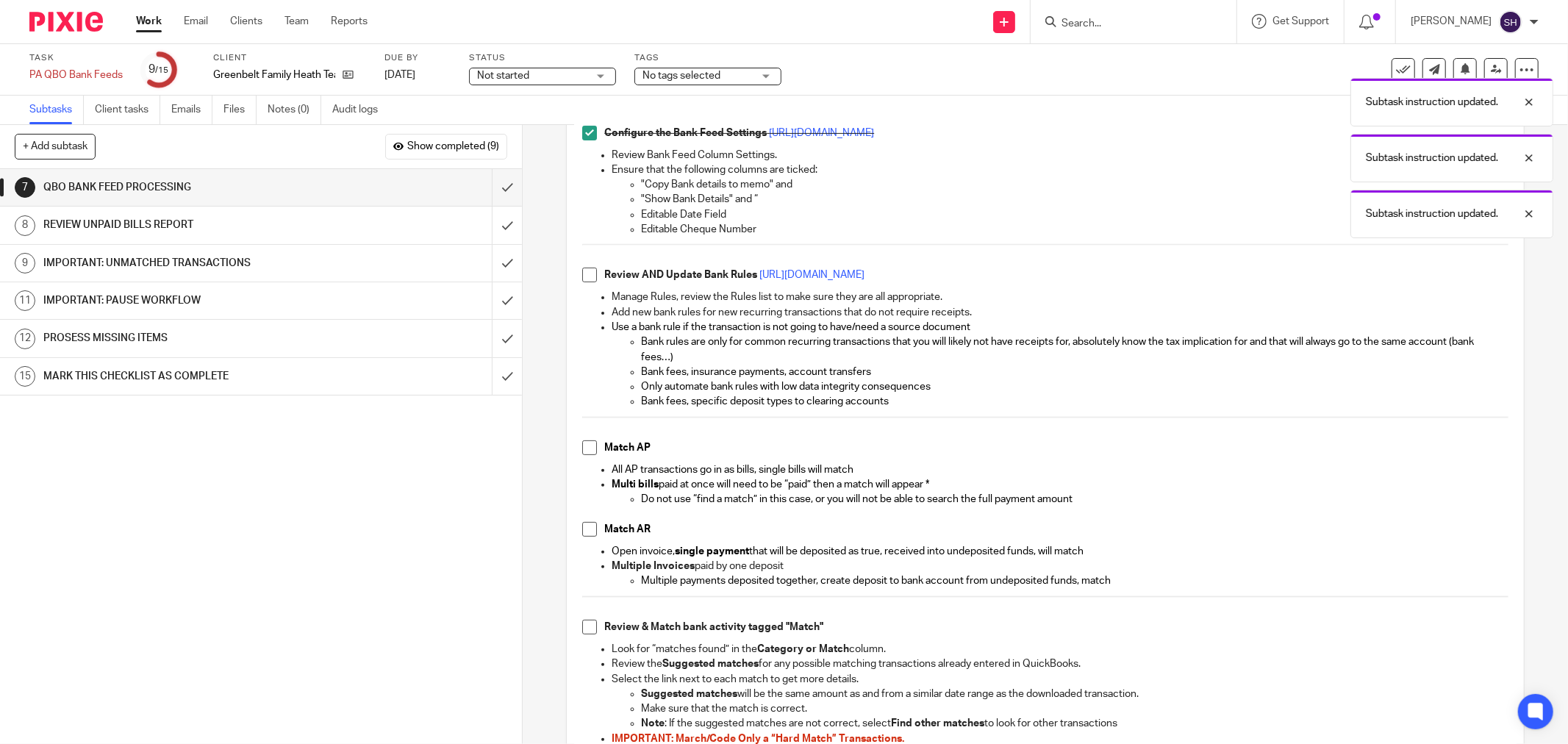
click at [585, 275] on span at bounding box center [589, 275] width 15 height 15
drag, startPoint x: 581, startPoint y: 450, endPoint x: 581, endPoint y: 466, distance: 16.0
click at [582, 450] on span at bounding box center [589, 447] width 15 height 15
click at [591, 539] on li "Match AR" at bounding box center [1046, 533] width 927 height 22
click at [589, 535] on span at bounding box center [589, 529] width 15 height 15
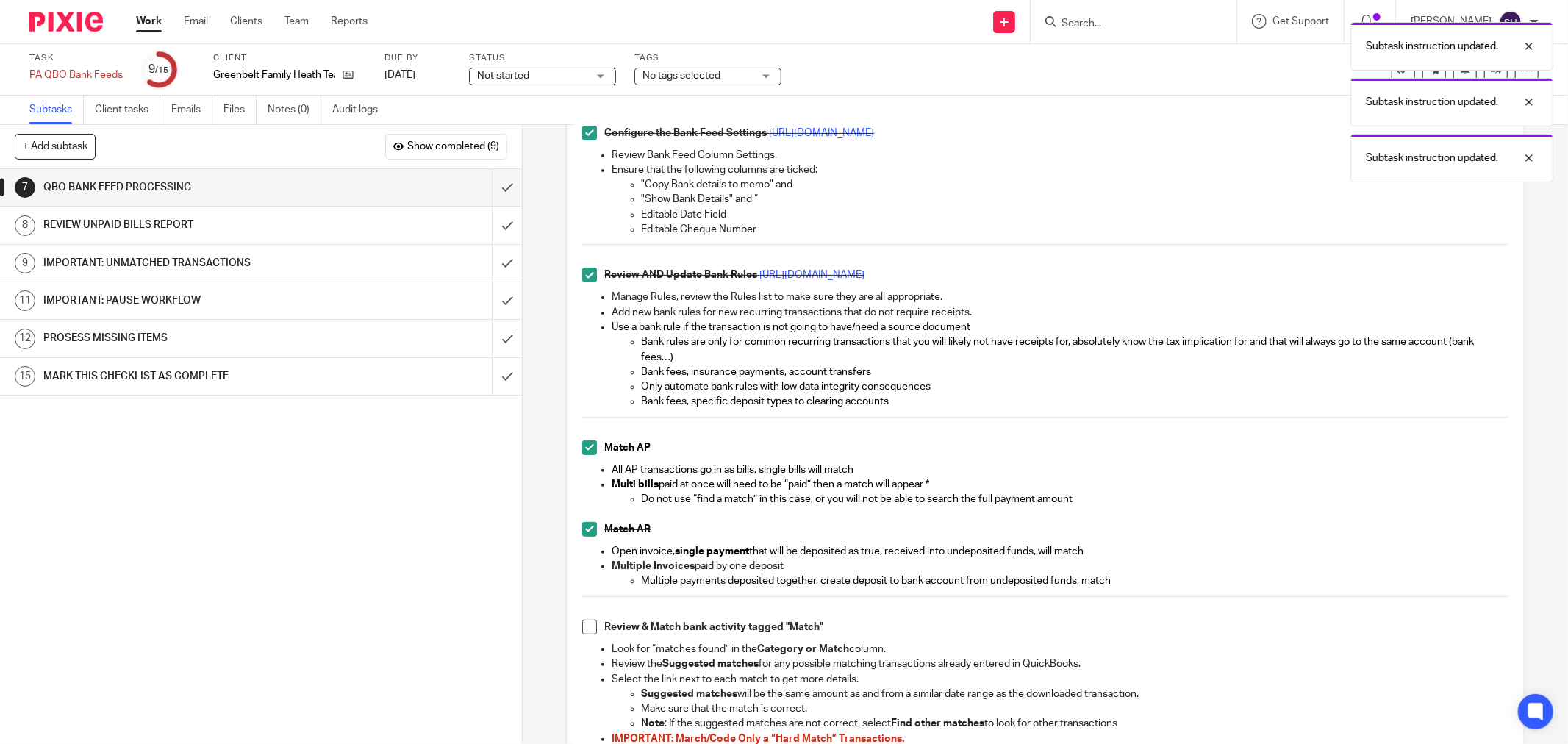
click at [588, 630] on span at bounding box center [589, 627] width 15 height 15
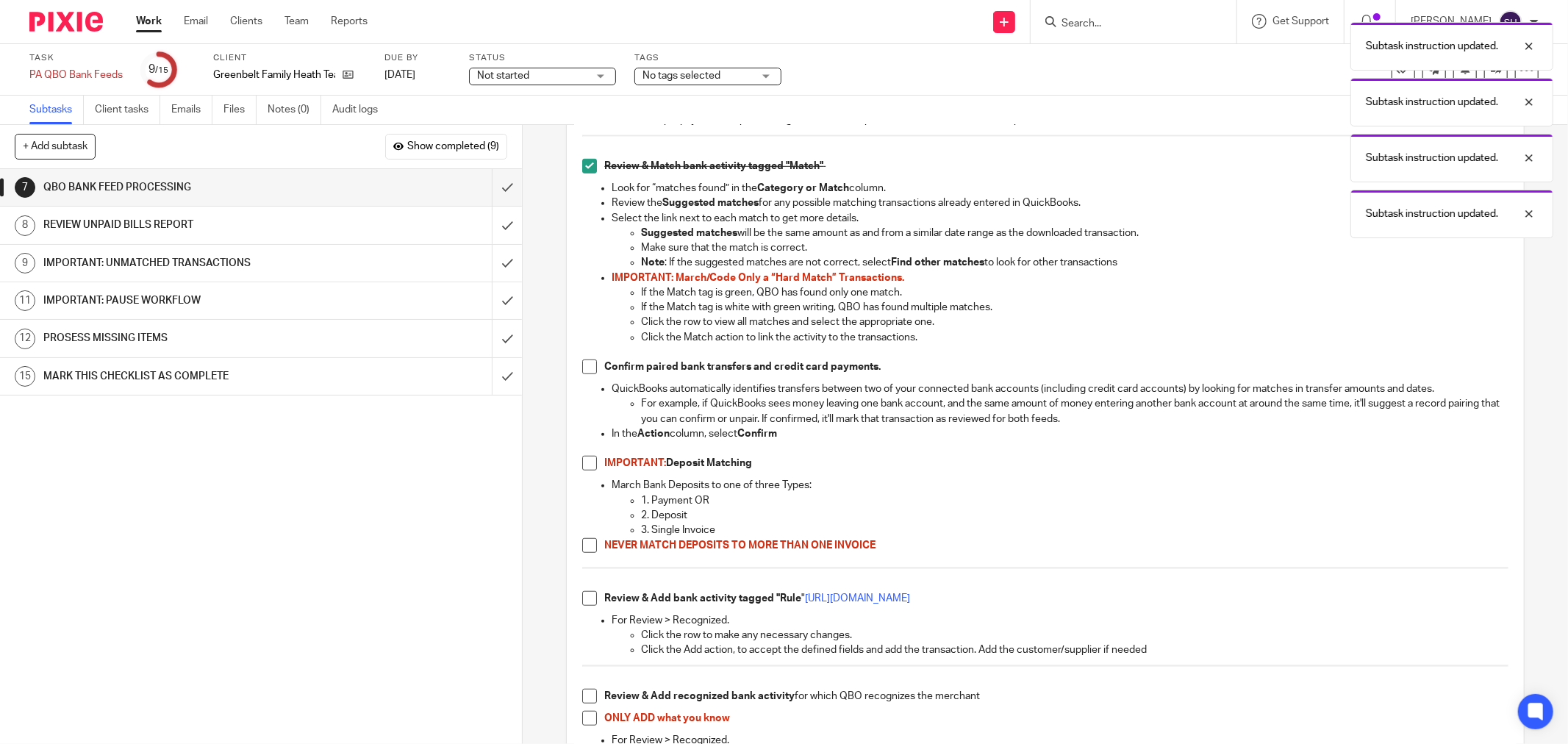
click at [588, 424] on div "Have bank feeds open at the same time to verify inter-account activity Have Ope…" at bounding box center [1046, 252] width 941 height 1598
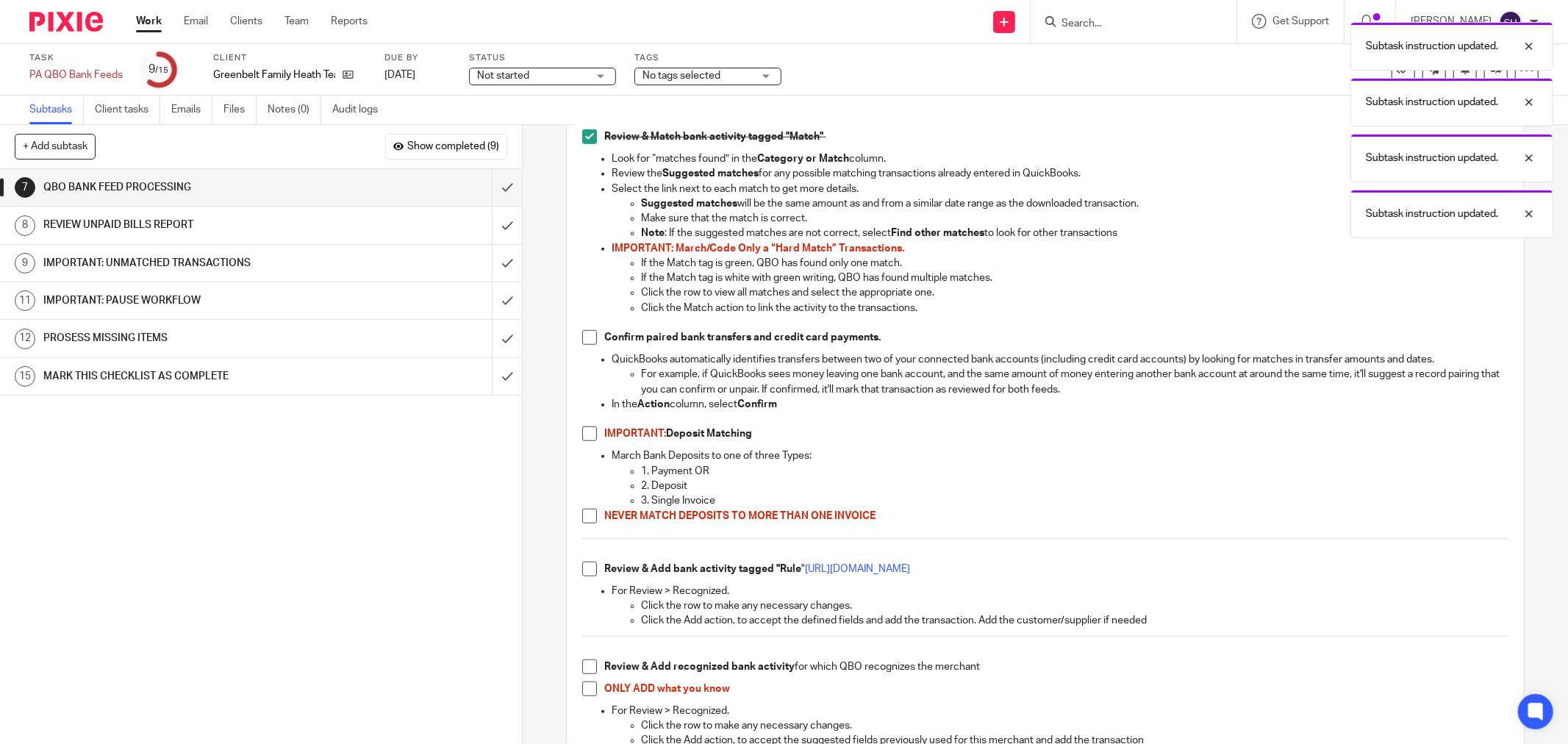
click at [589, 339] on span at bounding box center [589, 337] width 15 height 15
click at [588, 437] on span at bounding box center [589, 433] width 15 height 15
drag, startPoint x: 585, startPoint y: 517, endPoint x: 583, endPoint y: 548, distance: 31.1
click at [585, 518] on span at bounding box center [589, 516] width 15 height 15
click at [585, 571] on span at bounding box center [589, 569] width 15 height 15
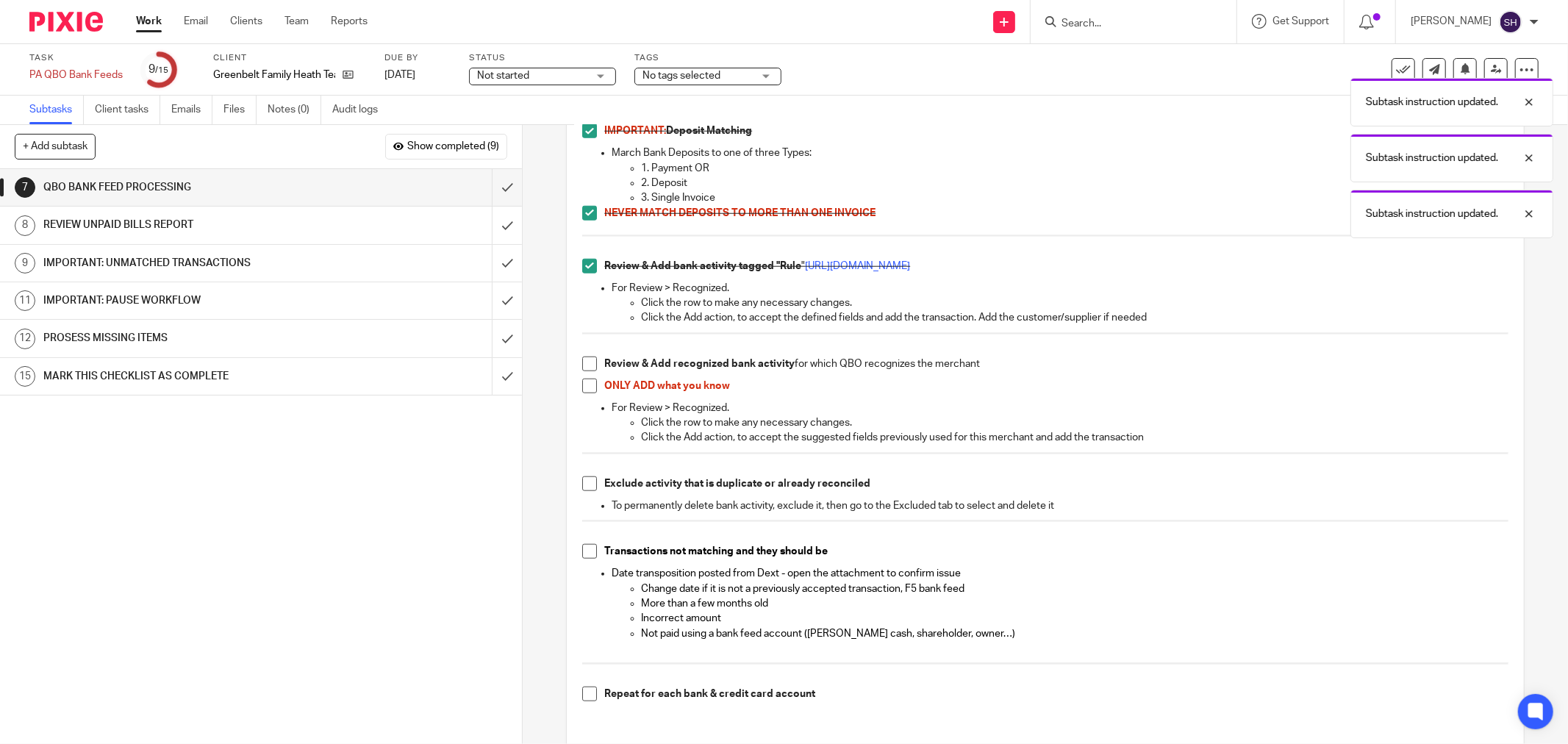
scroll to position [1143, 0]
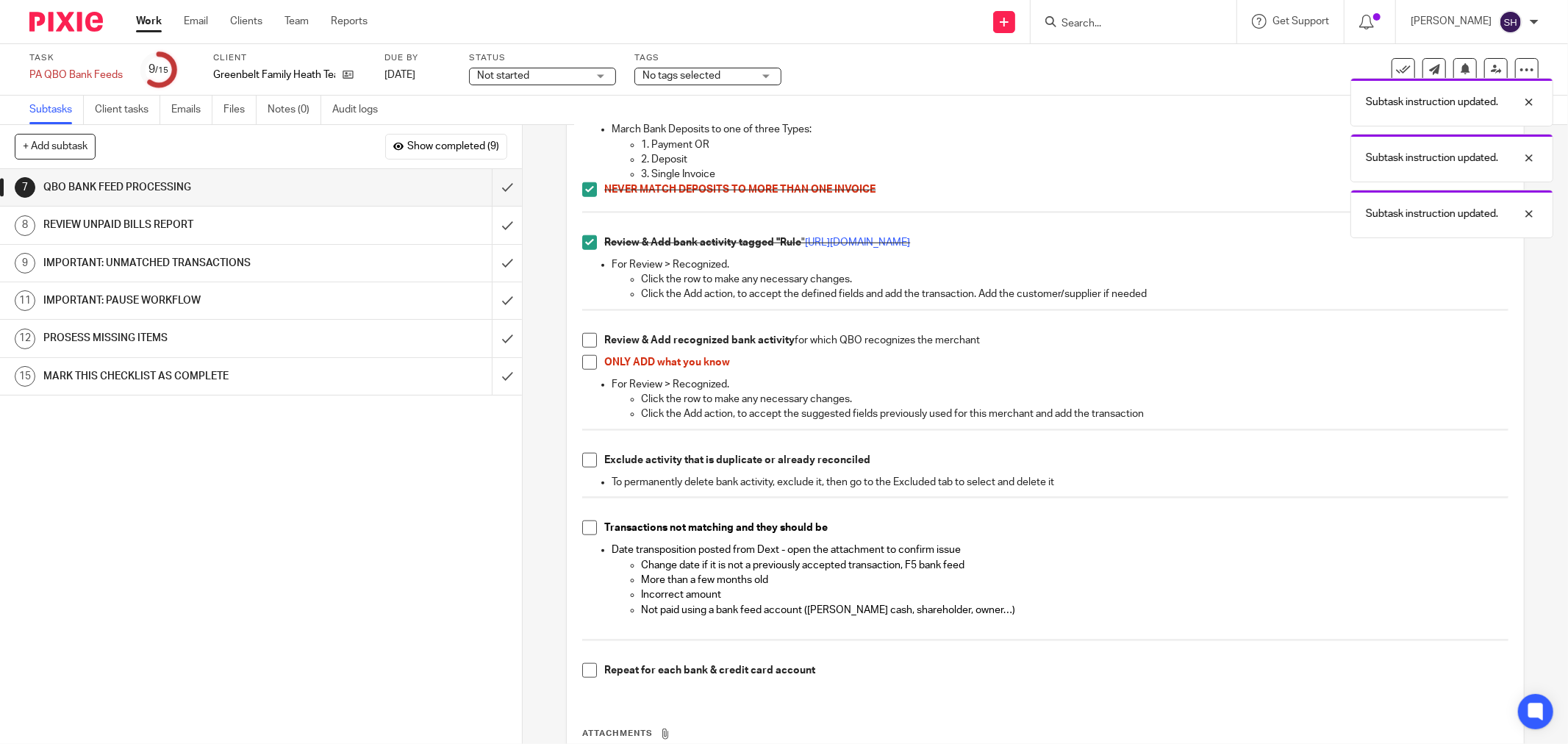
click at [583, 341] on span at bounding box center [589, 340] width 15 height 15
drag, startPoint x: 582, startPoint y: 365, endPoint x: 585, endPoint y: 426, distance: 61.1
click at [582, 365] on span at bounding box center [589, 362] width 15 height 15
click at [585, 465] on span at bounding box center [589, 460] width 15 height 15
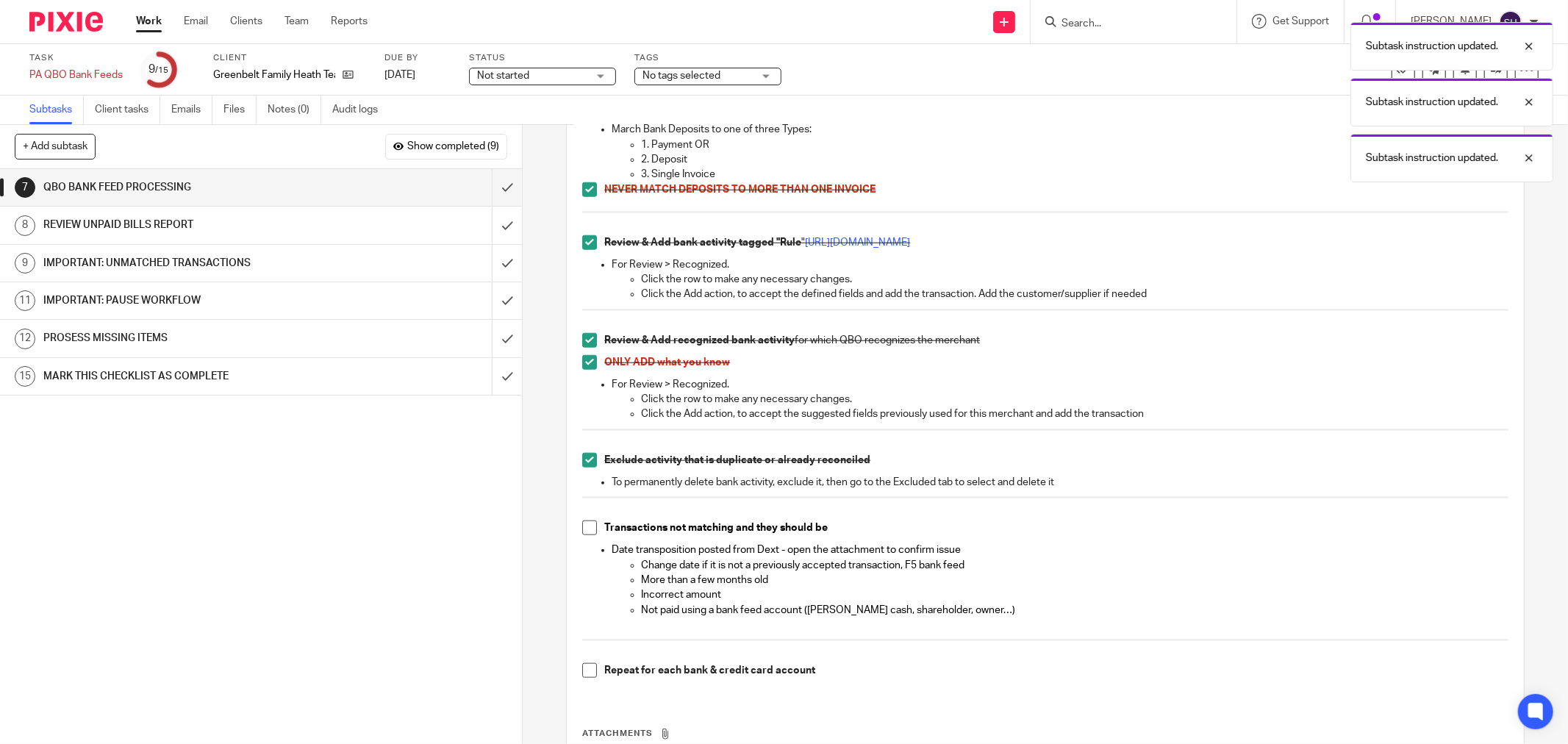
click at [593, 531] on li "Transactions not matching and they should be" at bounding box center [1046, 531] width 927 height 22
drag, startPoint x: 588, startPoint y: 532, endPoint x: 576, endPoint y: 579, distance: 48.5
click at [588, 532] on span at bounding box center [589, 527] width 15 height 15
click at [586, 672] on span at bounding box center [589, 670] width 15 height 15
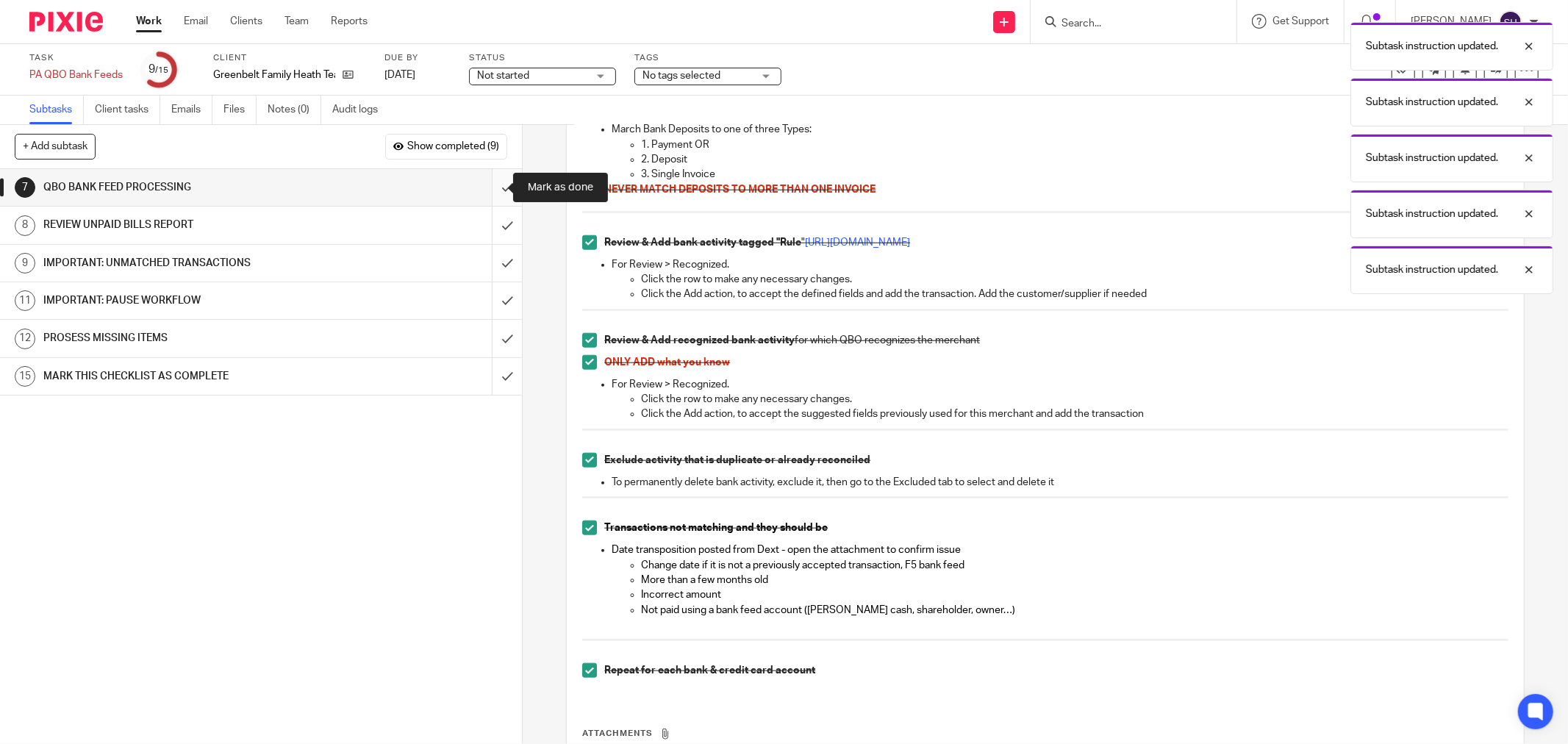
click at [497, 194] on input "submit" at bounding box center [261, 188] width 522 height 37
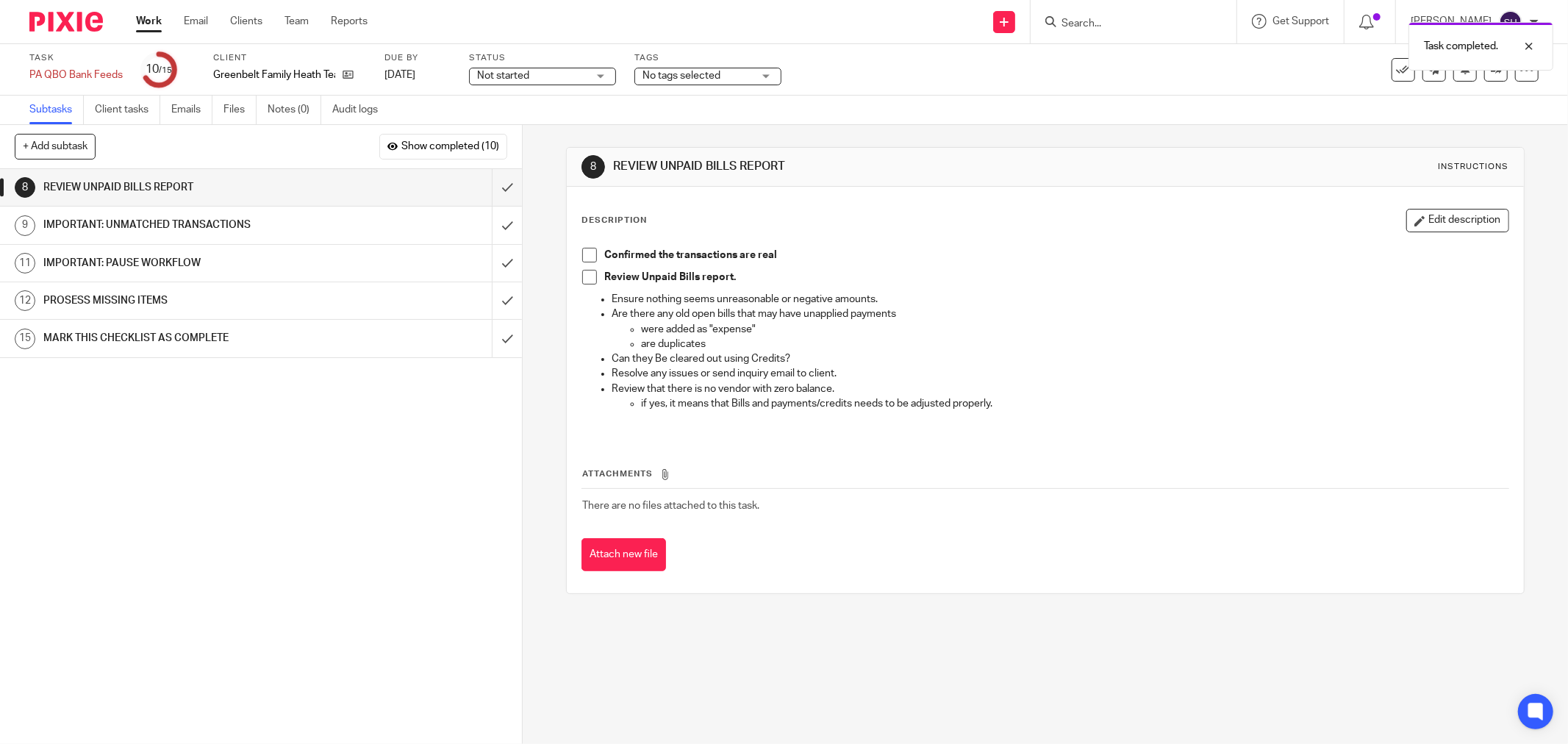
click at [585, 251] on span at bounding box center [589, 254] width 15 height 15
click at [582, 269] on span at bounding box center [589, 276] width 15 height 15
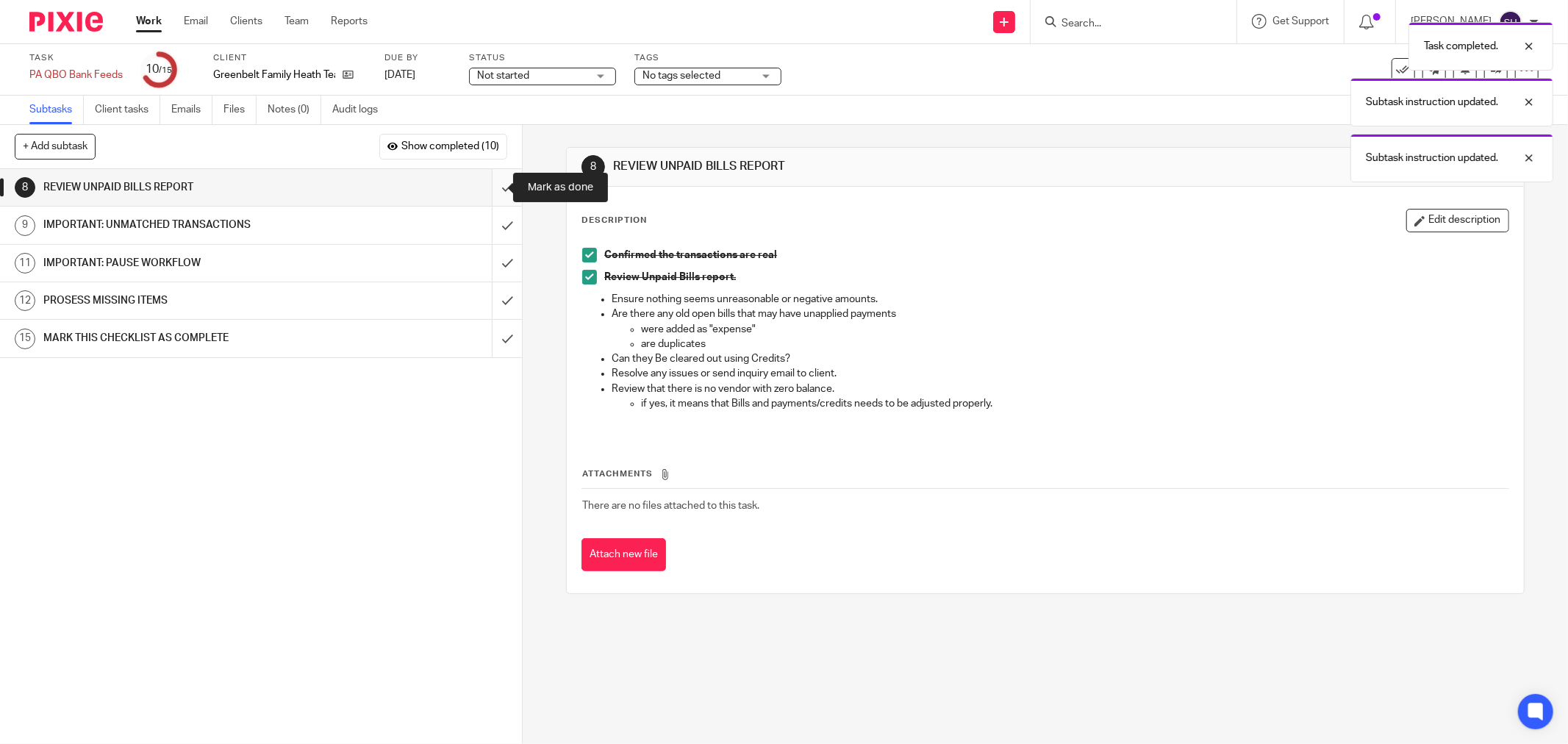
click at [492, 173] on input "submit" at bounding box center [261, 188] width 522 height 37
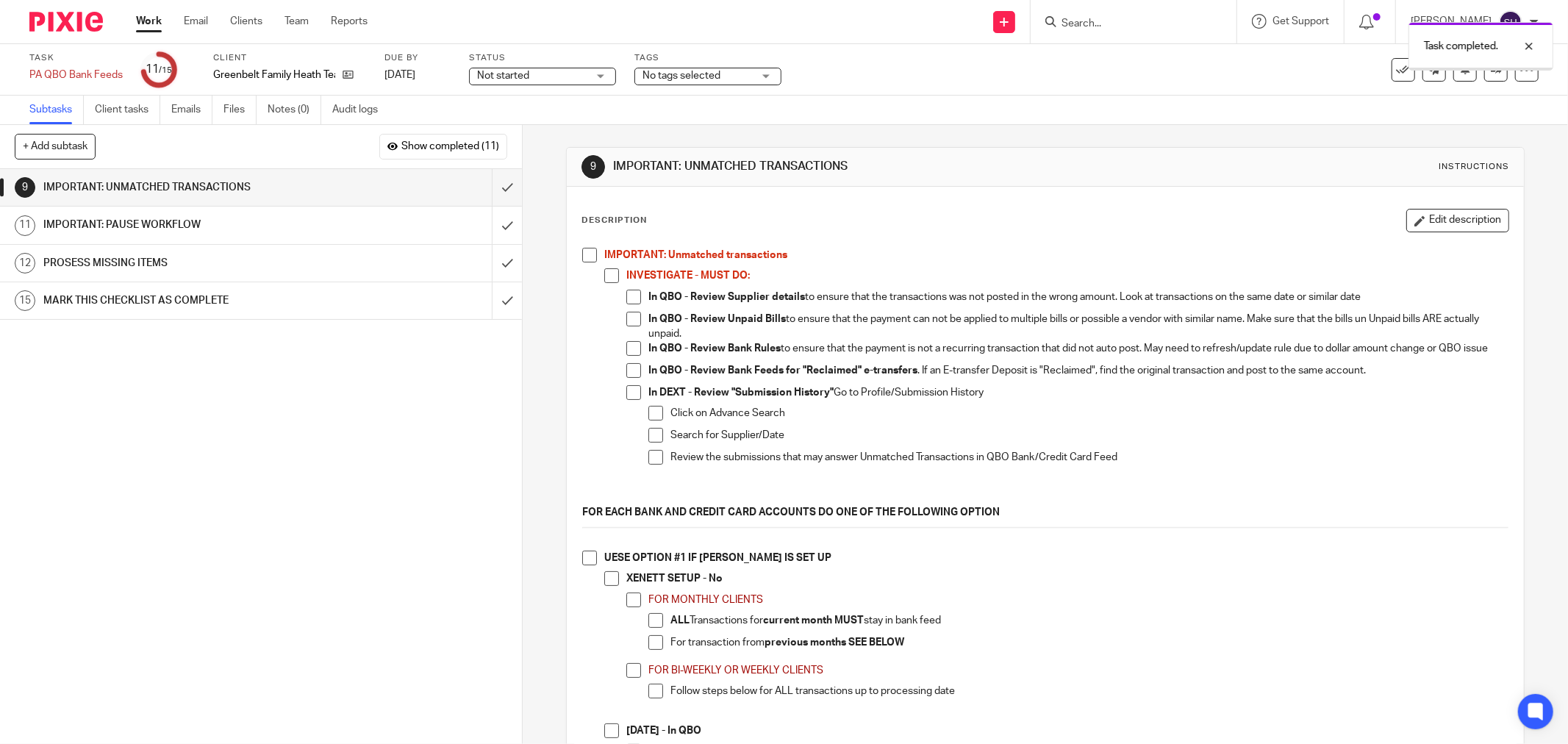
drag, startPoint x: 588, startPoint y: 248, endPoint x: 590, endPoint y: 255, distance: 7.3
click at [588, 250] on span at bounding box center [589, 254] width 15 height 15
drag, startPoint x: 606, startPoint y: 278, endPoint x: 622, endPoint y: 291, distance: 20.6
click at [607, 279] on span at bounding box center [611, 276] width 15 height 15
click at [626, 297] on span at bounding box center [633, 297] width 15 height 15
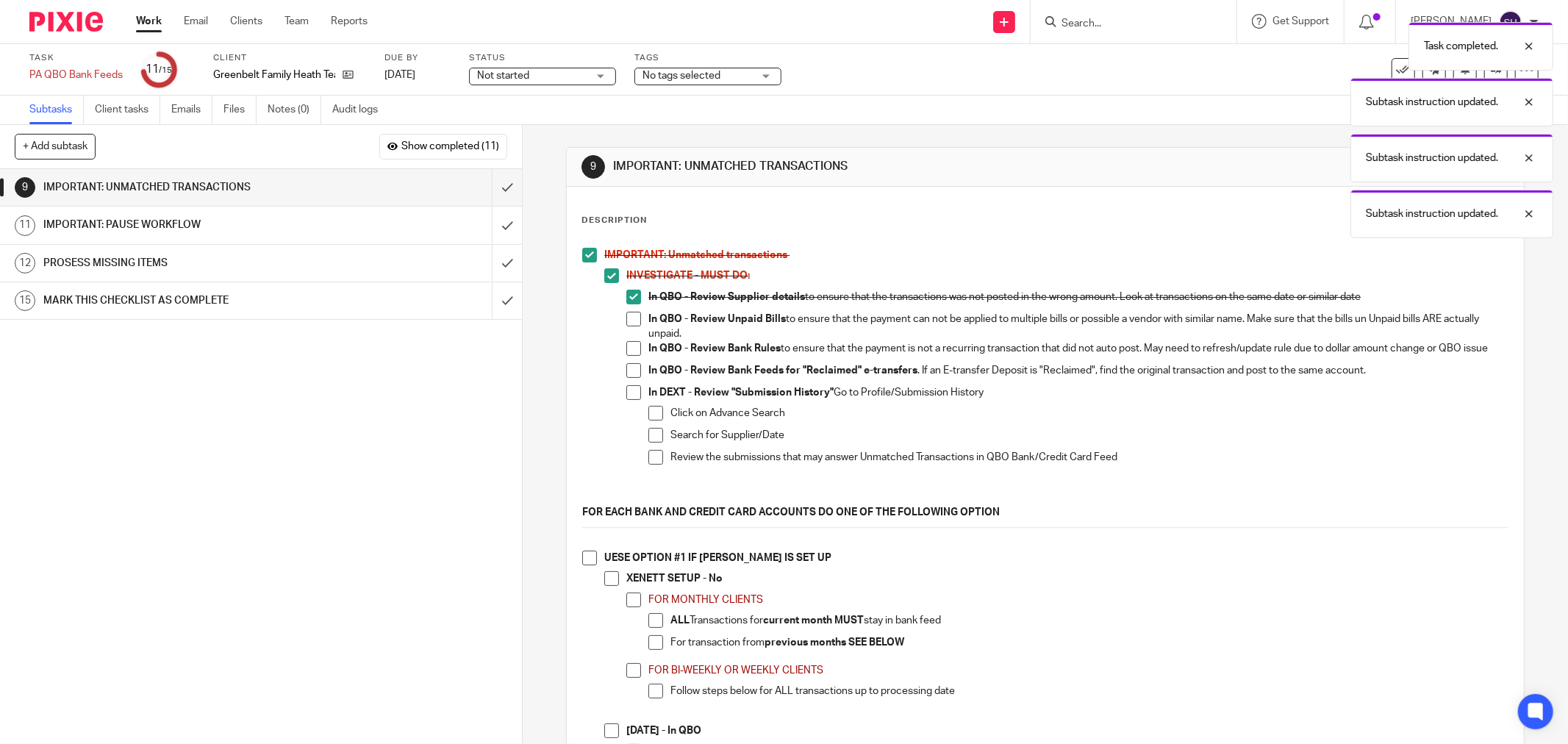
click at [627, 319] on span at bounding box center [633, 319] width 15 height 15
click at [635, 348] on span at bounding box center [633, 348] width 15 height 15
drag, startPoint x: 628, startPoint y: 379, endPoint x: 626, endPoint y: 405, distance: 26.1
click at [628, 378] on span at bounding box center [633, 370] width 15 height 15
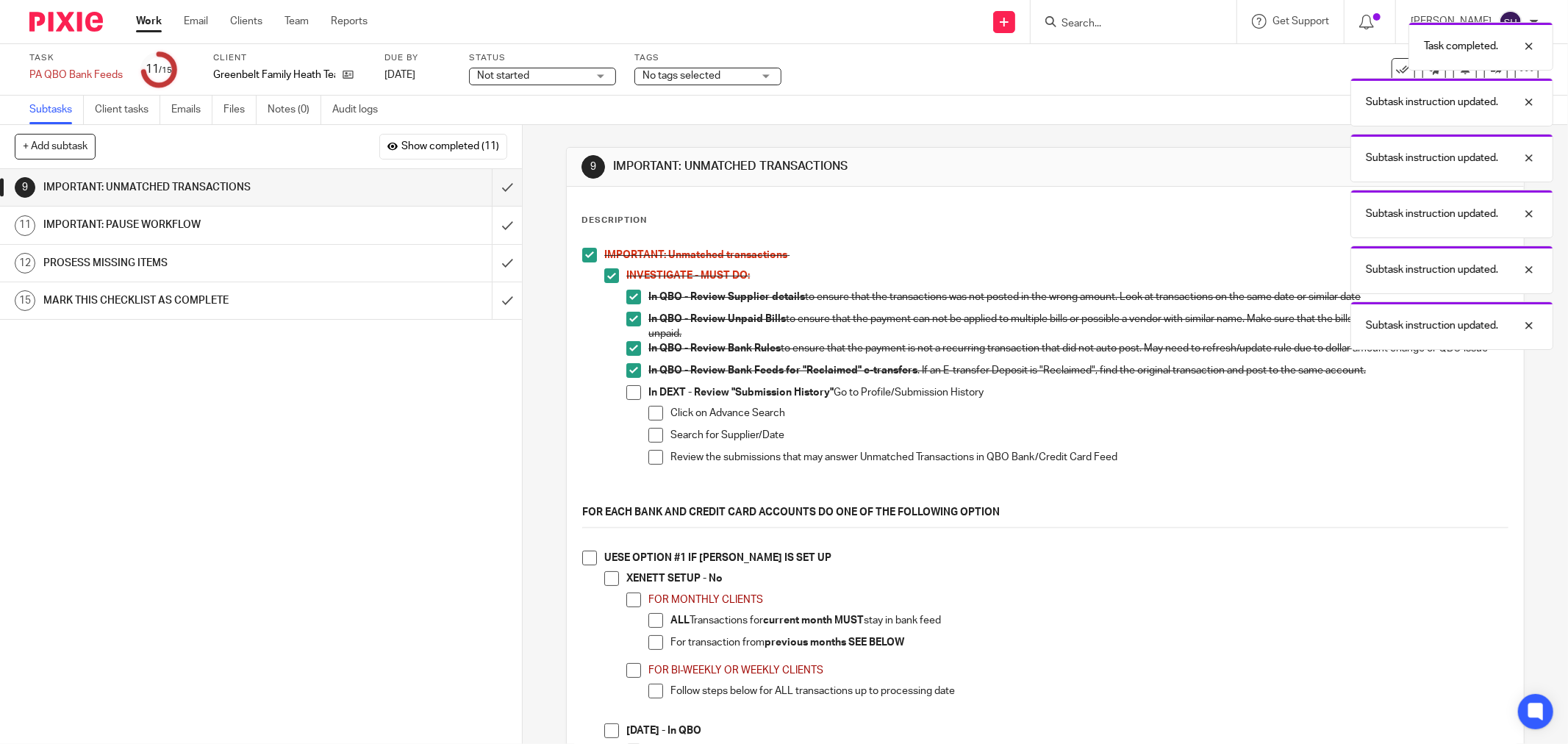
drag, startPoint x: 626, startPoint y: 407, endPoint x: 640, endPoint y: 408, distance: 14.0
click at [627, 400] on span at bounding box center [633, 392] width 15 height 15
click at [655, 417] on span at bounding box center [655, 413] width 15 height 15
click at [655, 439] on span at bounding box center [655, 435] width 15 height 15
click at [655, 461] on span at bounding box center [655, 457] width 15 height 15
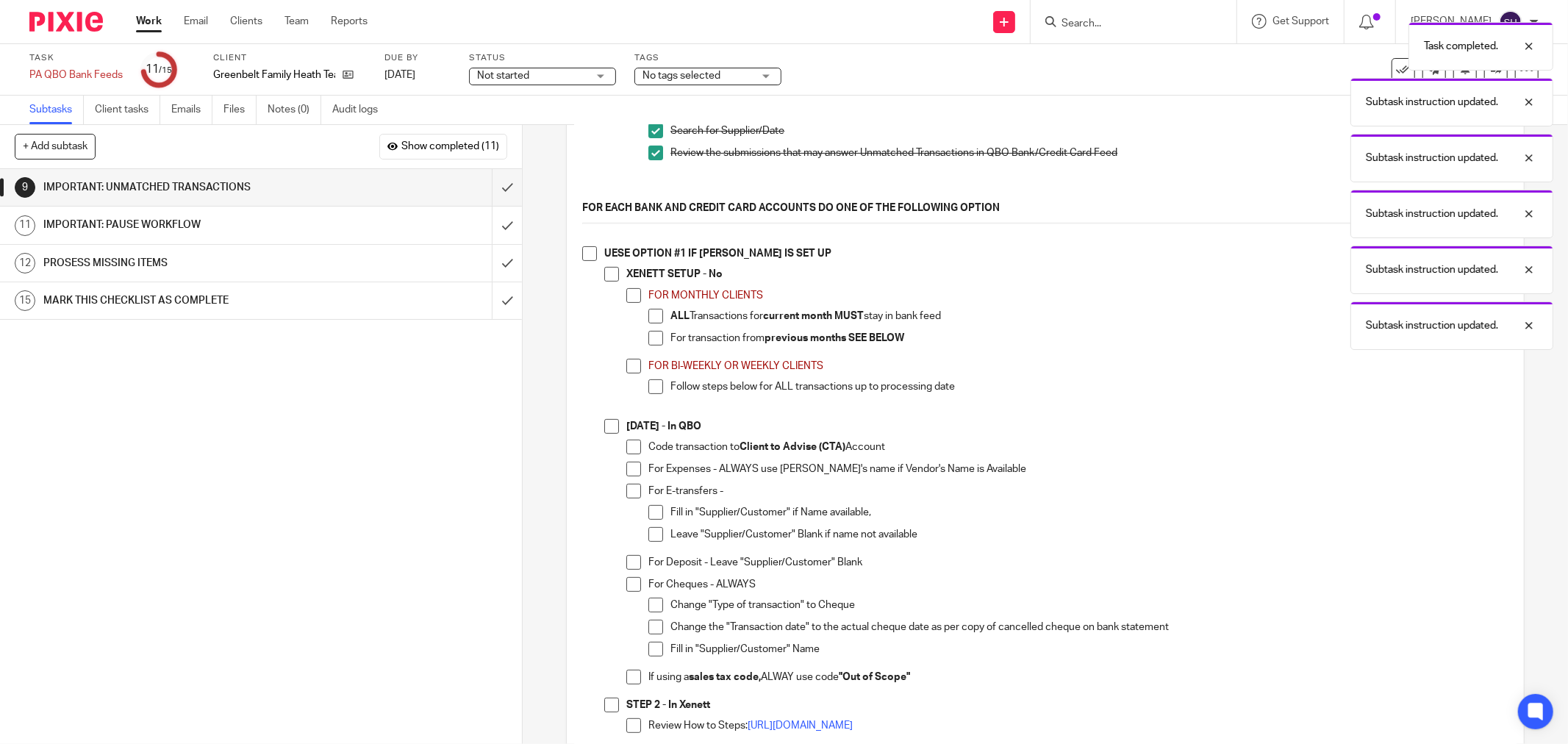
scroll to position [327, 0]
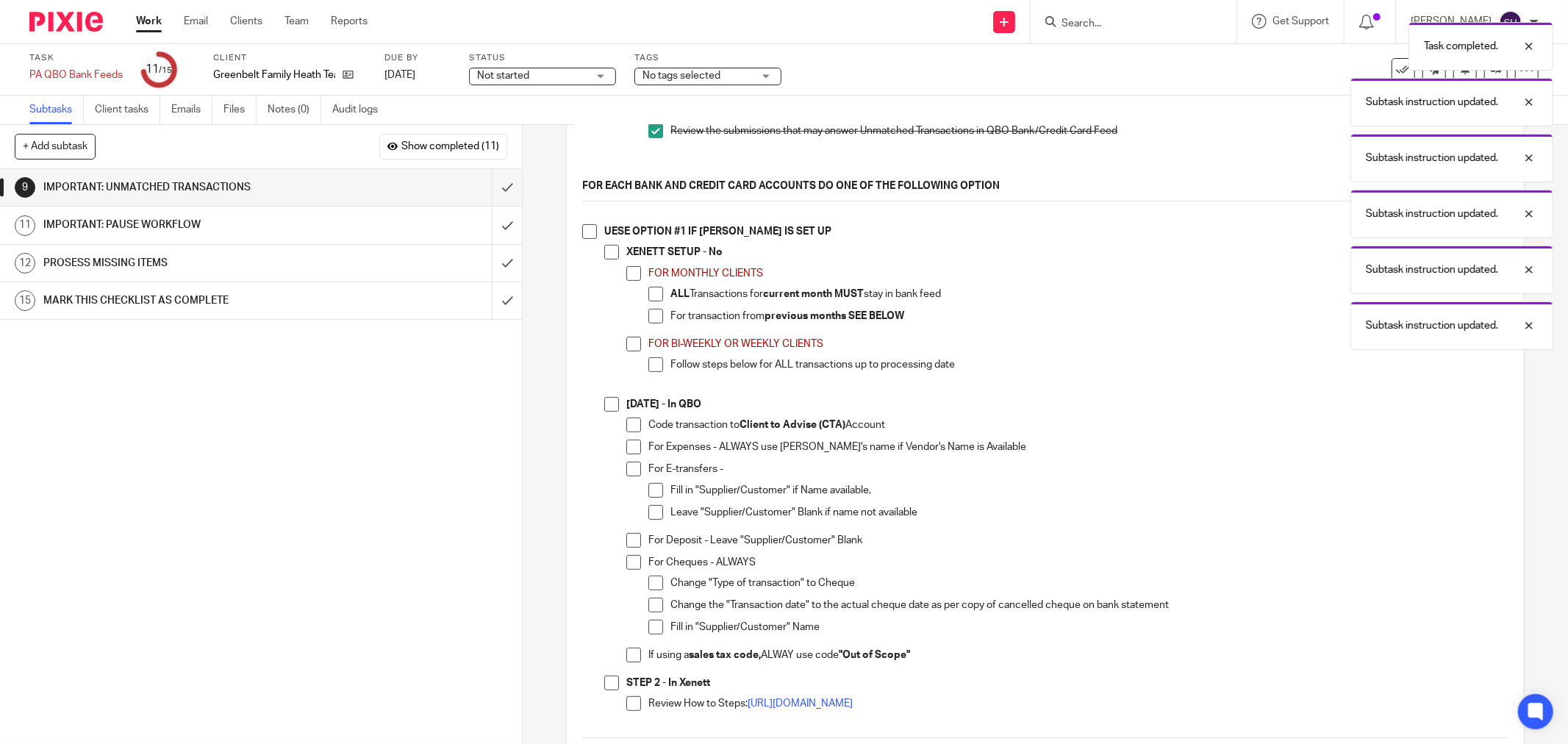
click at [583, 225] on p at bounding box center [1046, 217] width 927 height 15
click at [597, 238] on li "UESE OPTION #1 IF XENETT IS SET UP XENETT SETUP - No FOR MONTHLY CLIENTS ALL Tr…" at bounding box center [1046, 477] width 927 height 505
drag, startPoint x: 588, startPoint y: 239, endPoint x: 601, endPoint y: 254, distance: 19.8
click at [587, 239] on span at bounding box center [589, 232] width 15 height 15
click at [607, 259] on span at bounding box center [611, 252] width 15 height 15
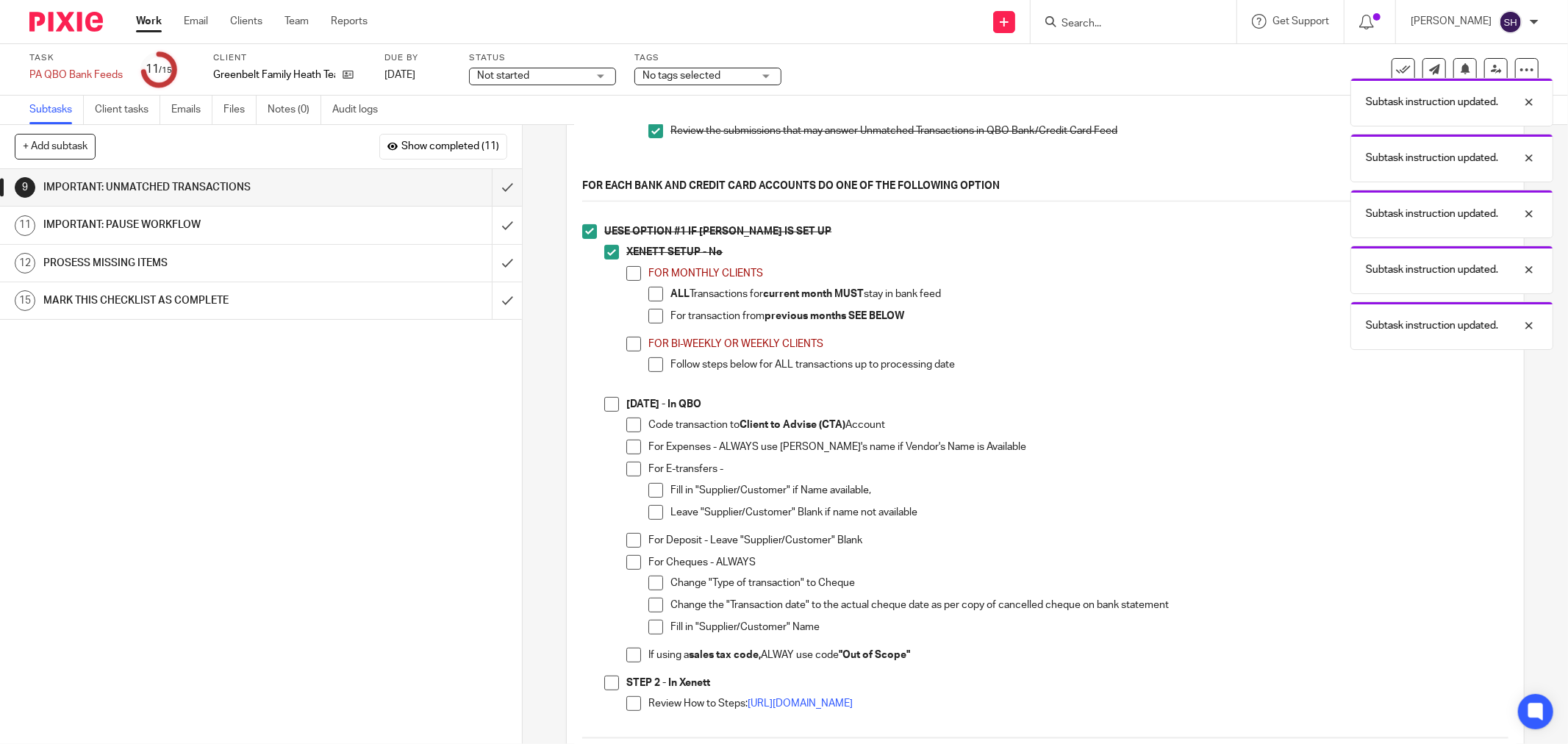
click at [630, 281] on span at bounding box center [633, 273] width 15 height 15
drag, startPoint x: 655, startPoint y: 298, endPoint x: 655, endPoint y: 323, distance: 25.0
click at [655, 299] on span at bounding box center [655, 294] width 15 height 15
drag, startPoint x: 655, startPoint y: 327, endPoint x: 646, endPoint y: 342, distance: 17.5
click at [655, 323] on span at bounding box center [655, 316] width 15 height 15
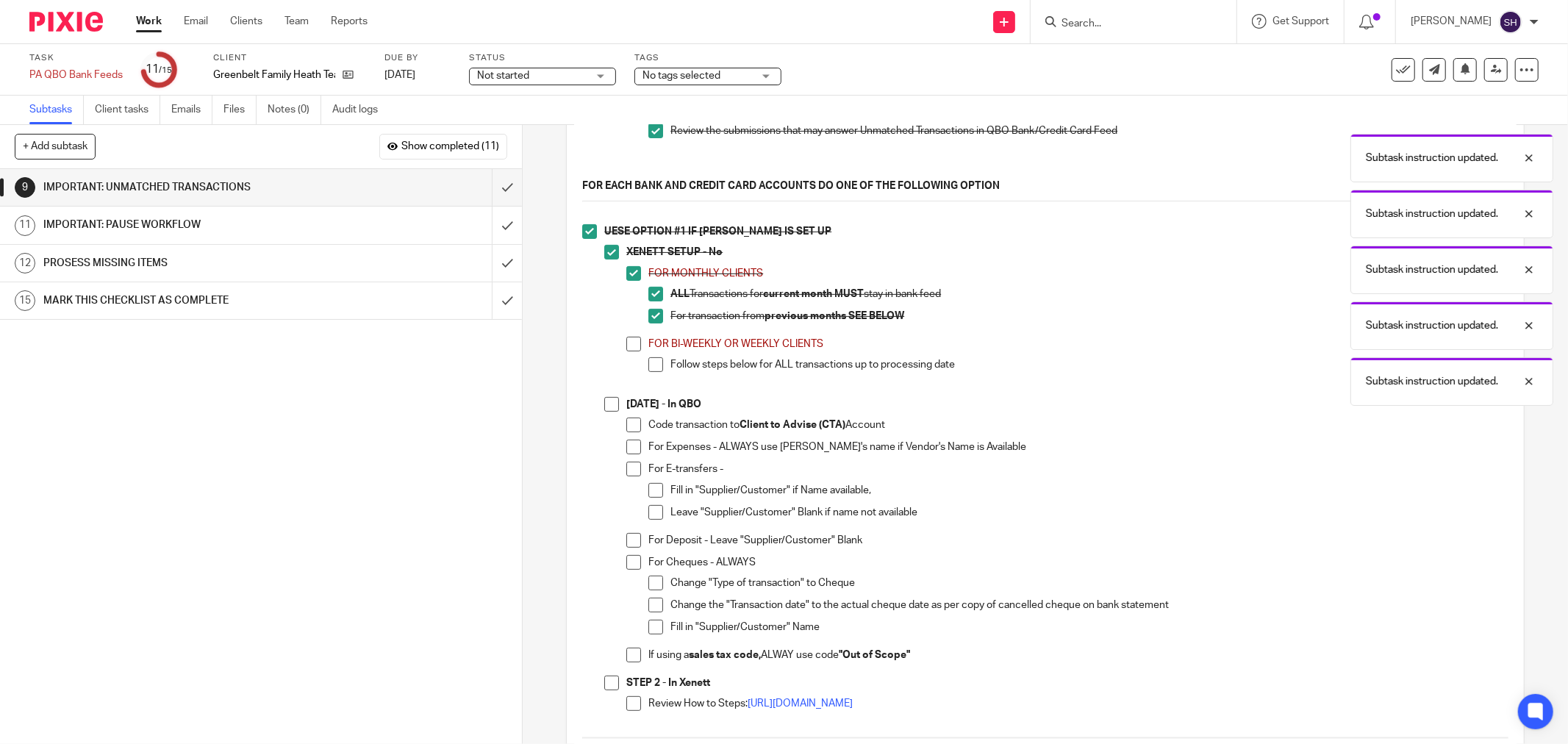
click at [635, 351] on span at bounding box center [633, 343] width 15 height 15
click at [648, 372] on span at bounding box center [655, 365] width 15 height 15
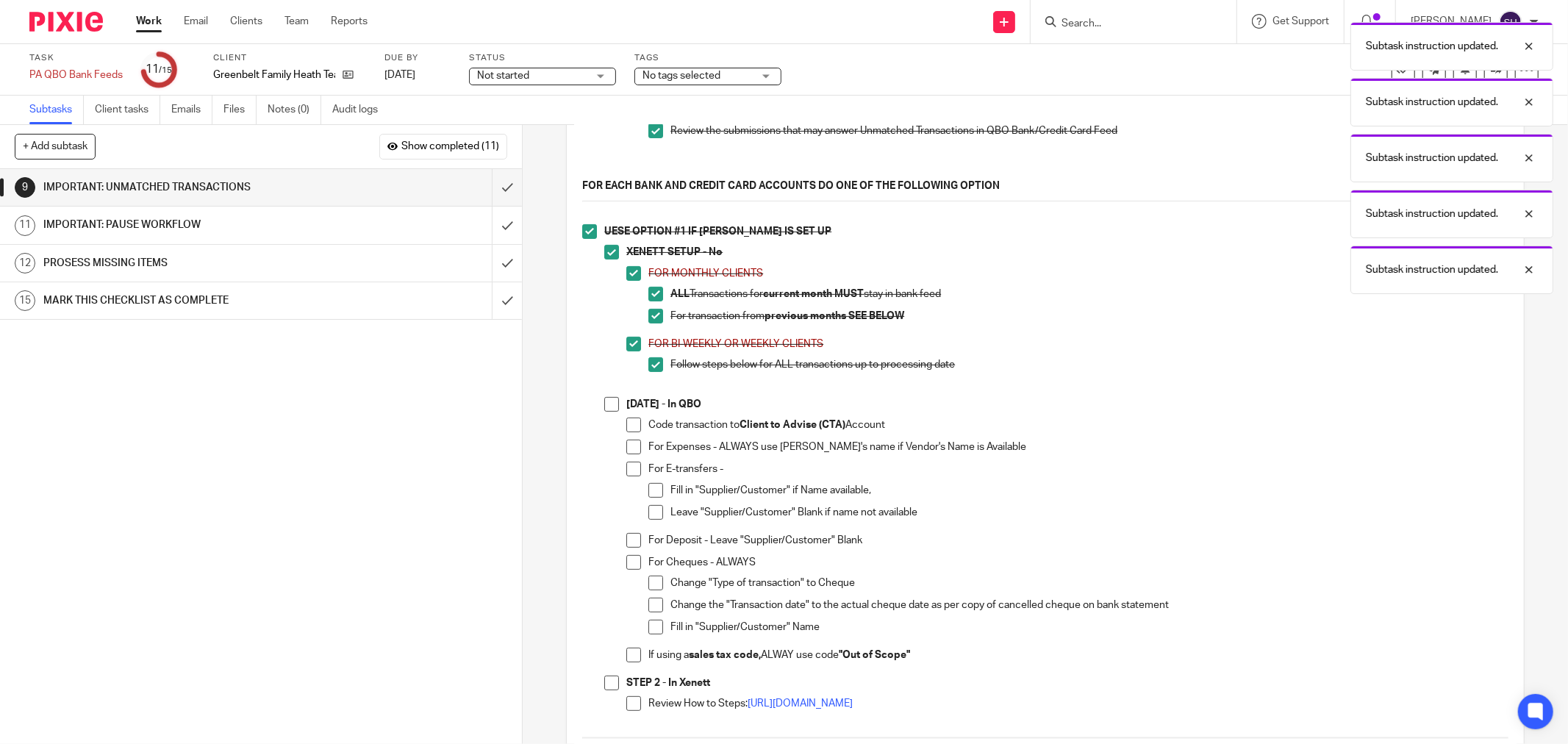
click at [604, 411] on span at bounding box center [611, 404] width 15 height 15
click at [632, 431] on span at bounding box center [633, 424] width 15 height 15
click at [633, 446] on span at bounding box center [633, 446] width 15 height 15
click at [634, 461] on li "For Expenses - ALWAYS use Vedor's name if Vendor's Name is Available" at bounding box center [1068, 450] width 883 height 22
click at [629, 476] on span at bounding box center [633, 468] width 15 height 15
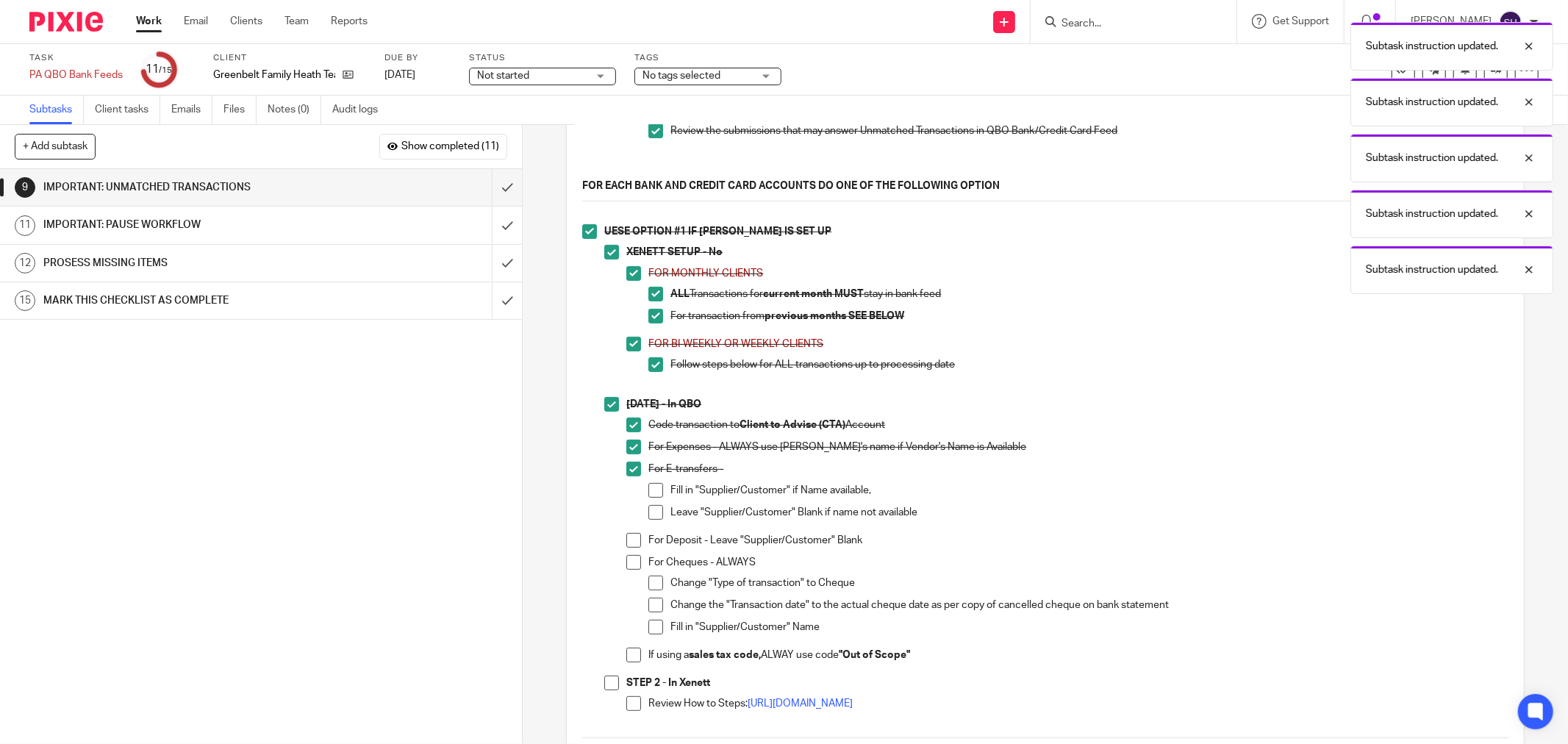
click at [648, 490] on span at bounding box center [655, 490] width 15 height 15
click at [652, 519] on span at bounding box center [655, 512] width 15 height 15
drag, startPoint x: 627, startPoint y: 548, endPoint x: 624, endPoint y: 569, distance: 21.2
click at [627, 548] on span at bounding box center [633, 540] width 15 height 15
click at [626, 570] on span at bounding box center [633, 562] width 15 height 15
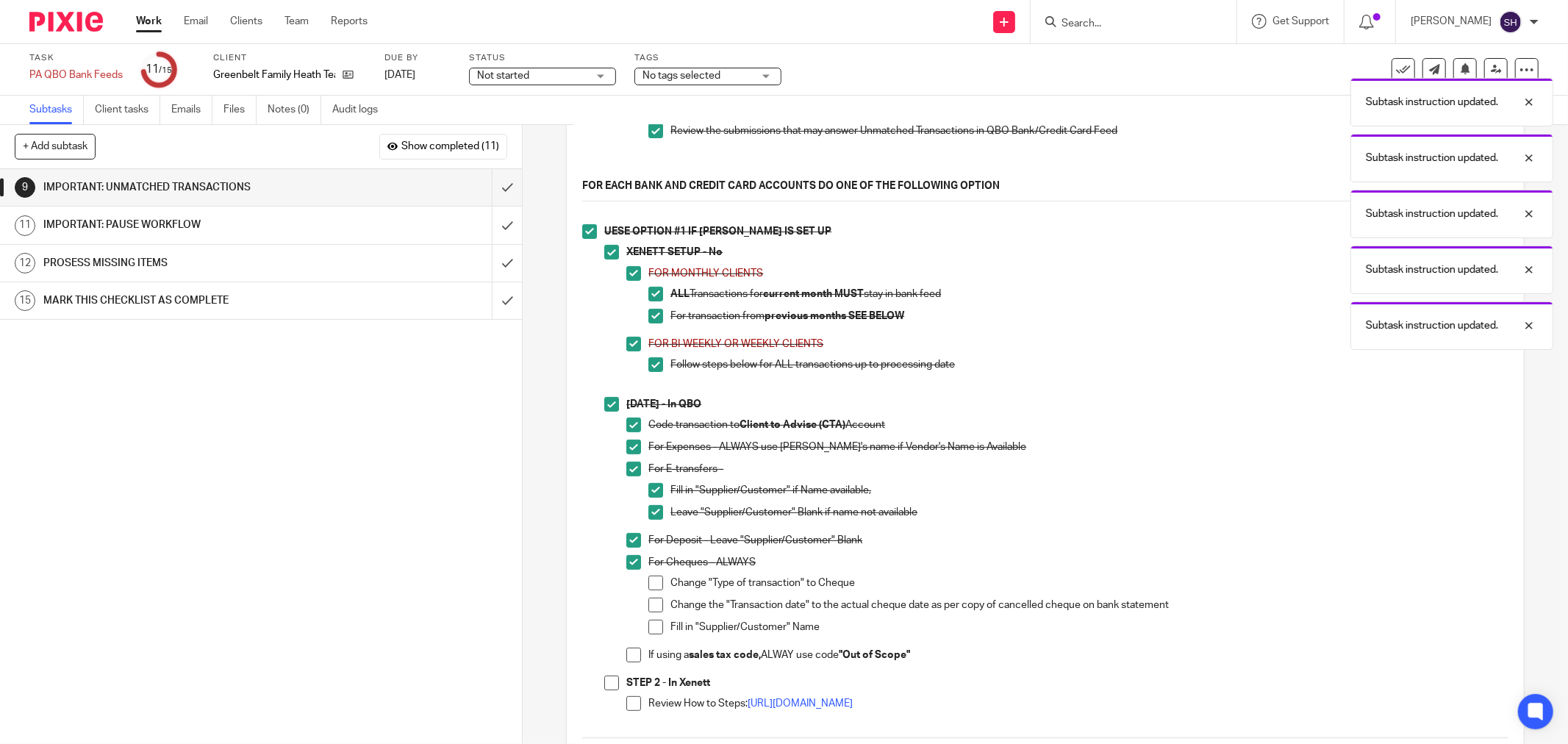
click at [648, 588] on span at bounding box center [655, 583] width 15 height 15
click at [650, 612] on span at bounding box center [655, 605] width 15 height 15
click at [648, 634] on span at bounding box center [655, 627] width 15 height 15
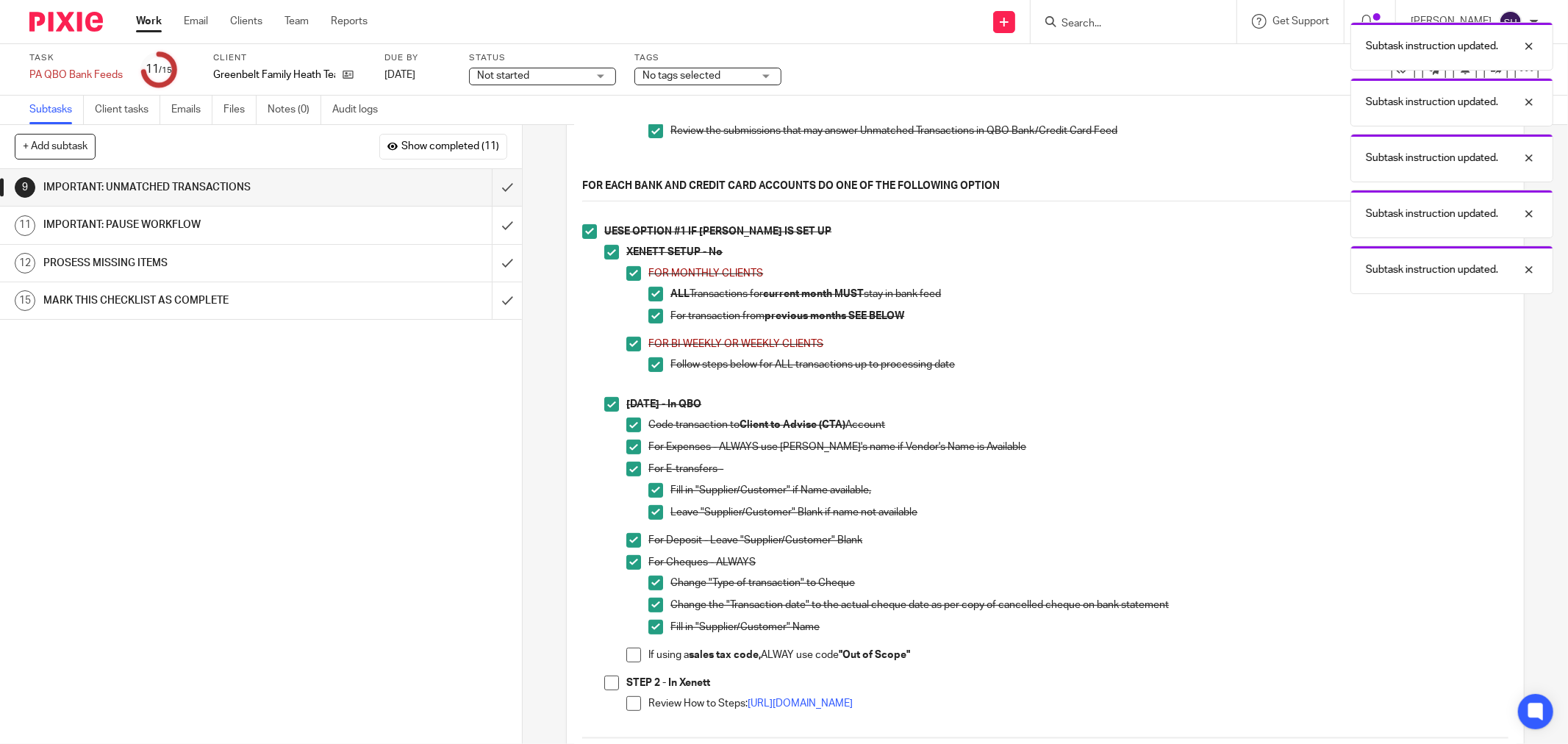
click at [631, 662] on span at bounding box center [633, 654] width 15 height 15
click at [608, 690] on span at bounding box center [611, 682] width 15 height 15
click at [626, 709] on span at bounding box center [633, 703] width 15 height 15
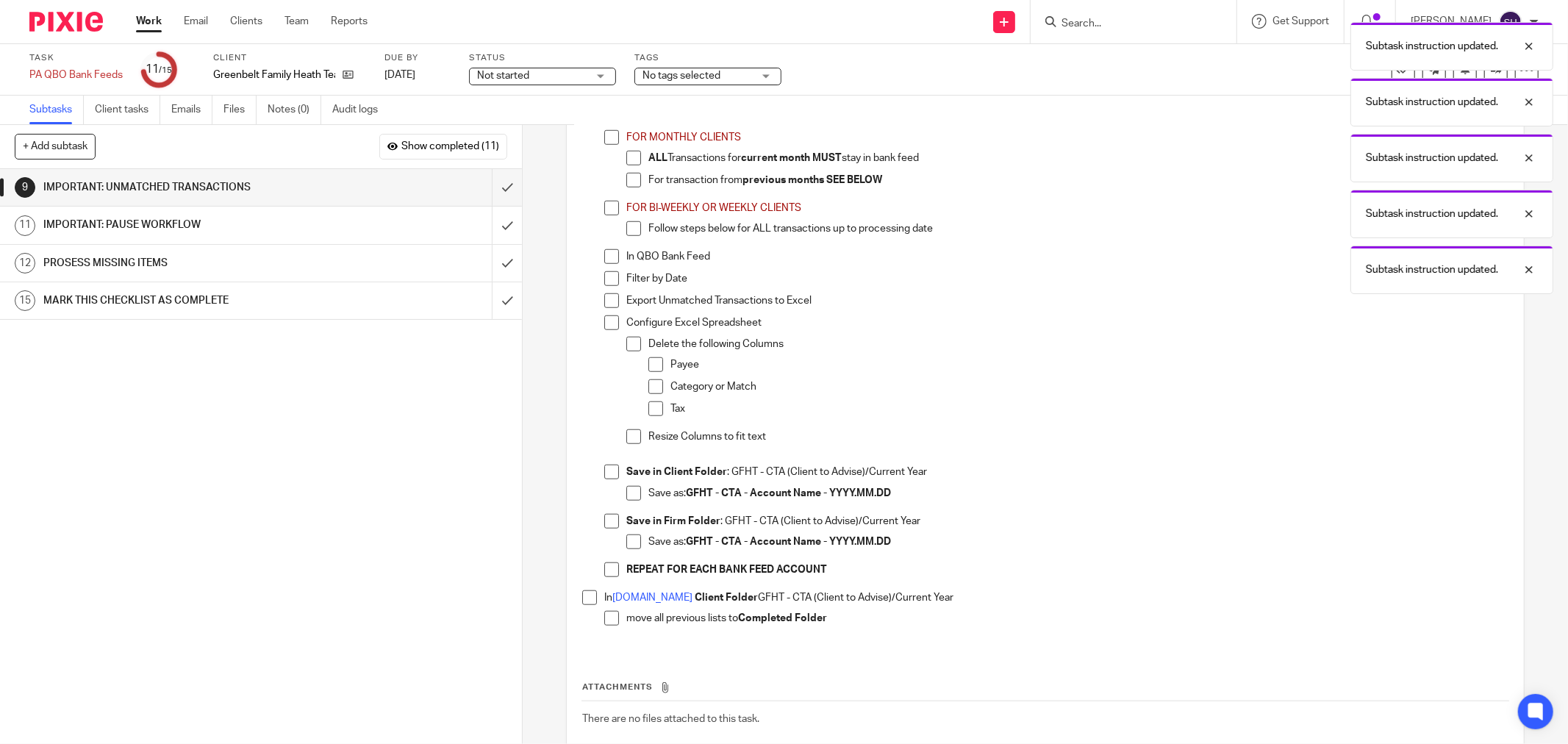
scroll to position [980, 0]
click at [584, 122] on span at bounding box center [589, 115] width 15 height 15
drag, startPoint x: 601, startPoint y: 144, endPoint x: 612, endPoint y: 156, distance: 16.3
click at [604, 144] on span at bounding box center [611, 136] width 15 height 15
click at [626, 164] on span at bounding box center [633, 156] width 15 height 15
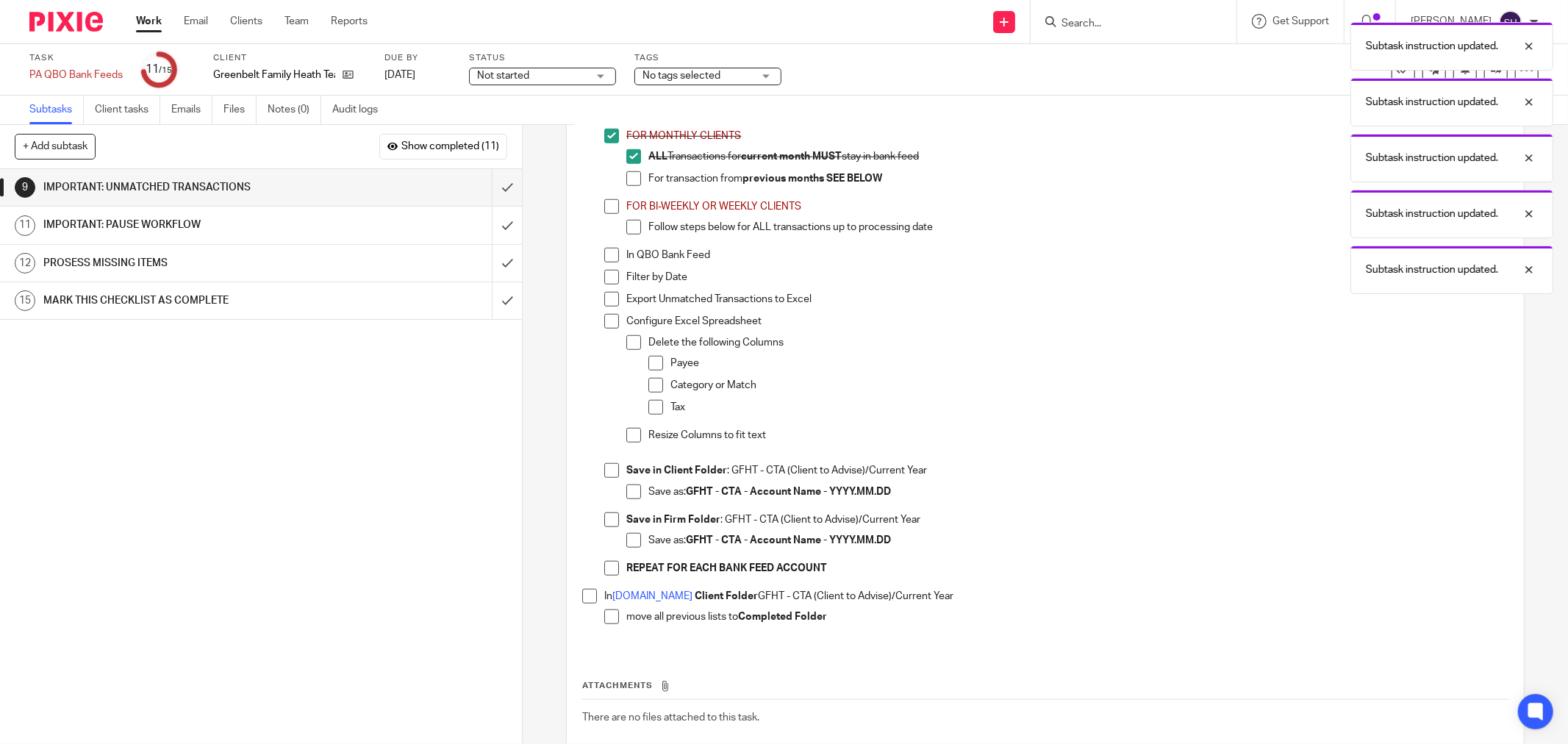
drag, startPoint x: 624, startPoint y: 185, endPoint x: 620, endPoint y: 198, distance: 13.6
click at [626, 186] on span at bounding box center [633, 178] width 15 height 15
drag, startPoint x: 609, startPoint y: 217, endPoint x: 616, endPoint y: 232, distance: 16.6
click at [609, 214] on span at bounding box center [611, 206] width 15 height 15
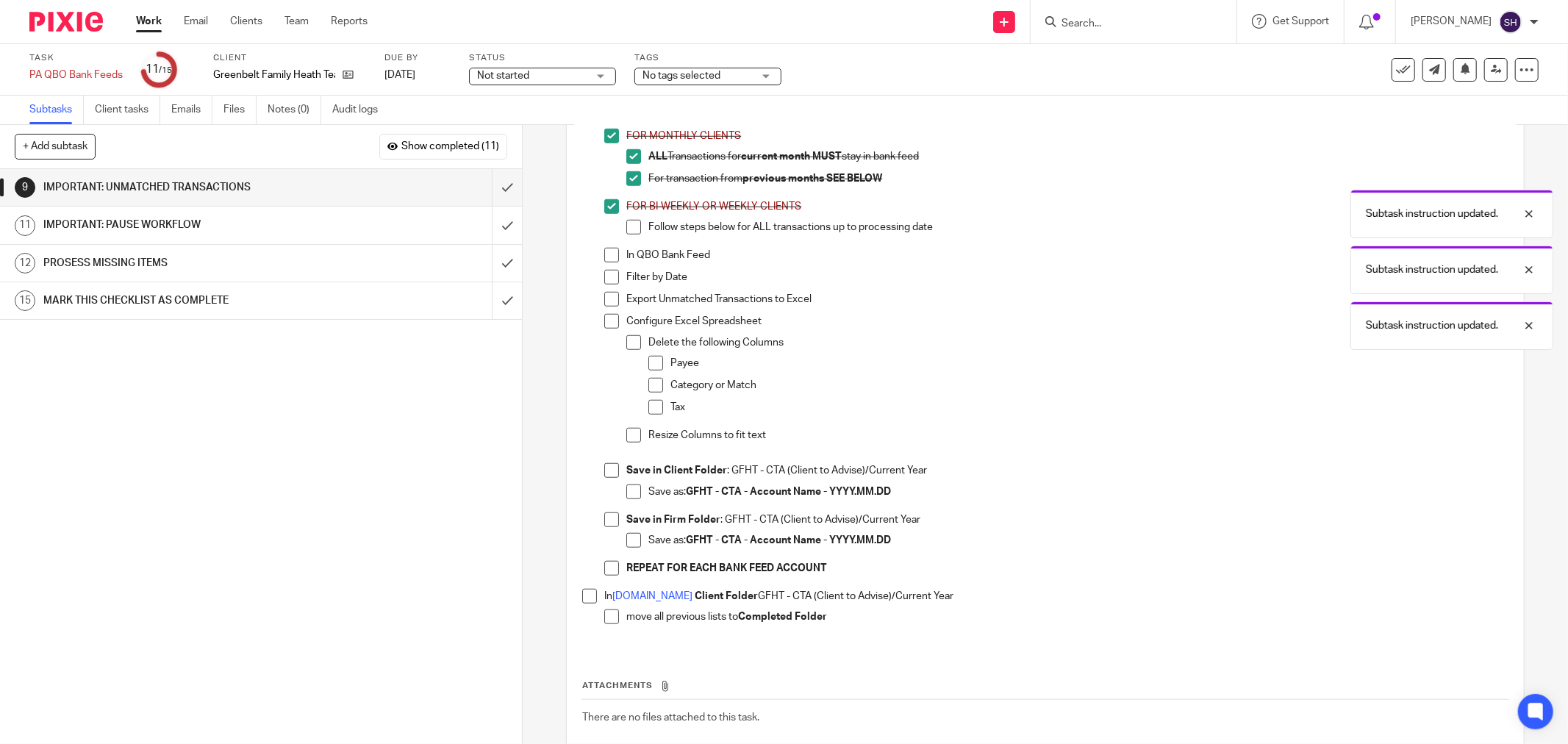
click at [621, 241] on li "FOR BI-WEEKLY OR WEEKLY CLIENTS Follow steps below for ALL transactions up to p…" at bounding box center [1056, 223] width 905 height 48
click at [626, 234] on span at bounding box center [633, 227] width 15 height 15
click at [612, 259] on span at bounding box center [611, 254] width 15 height 15
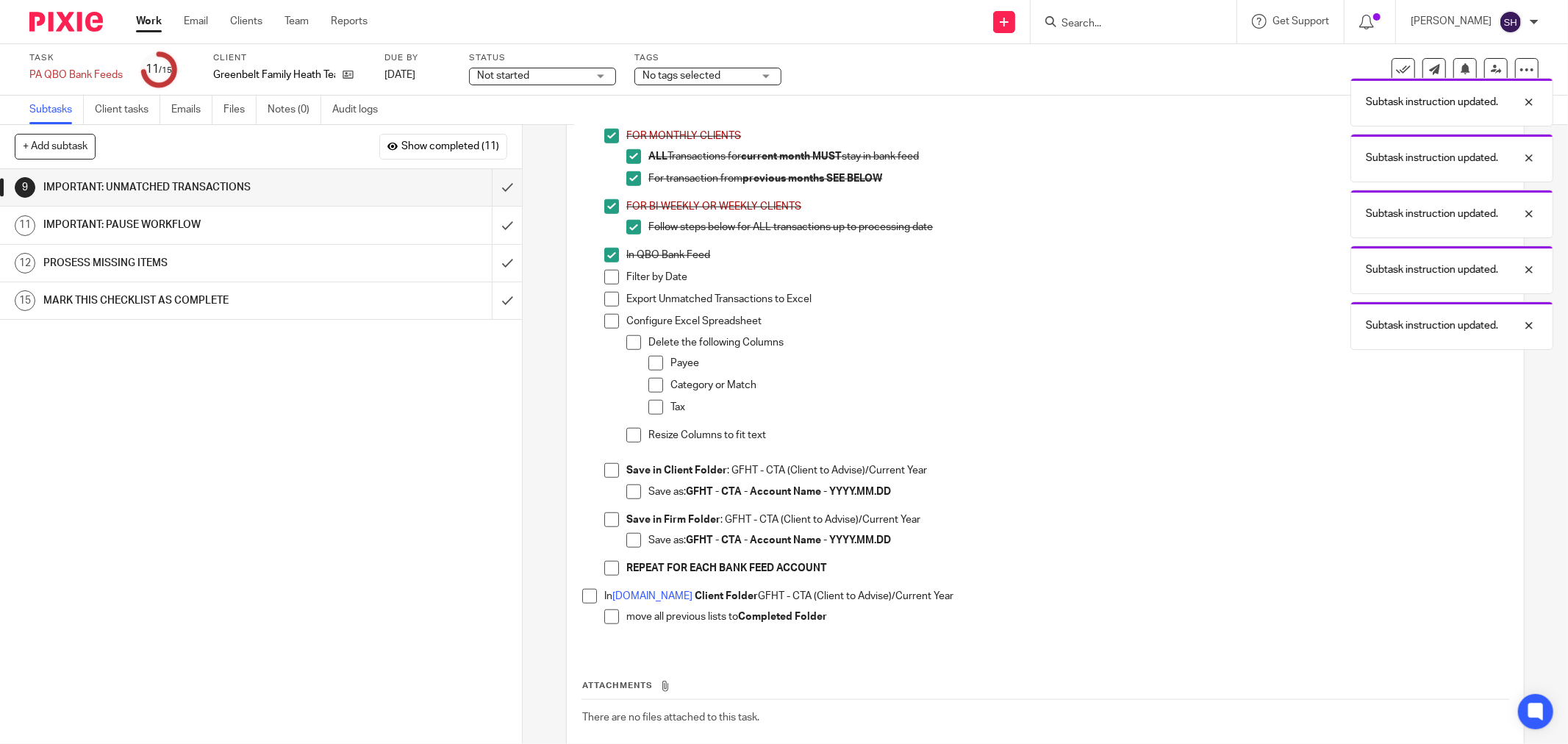
click at [604, 281] on span at bounding box center [611, 276] width 15 height 15
click at [604, 301] on span at bounding box center [611, 298] width 15 height 15
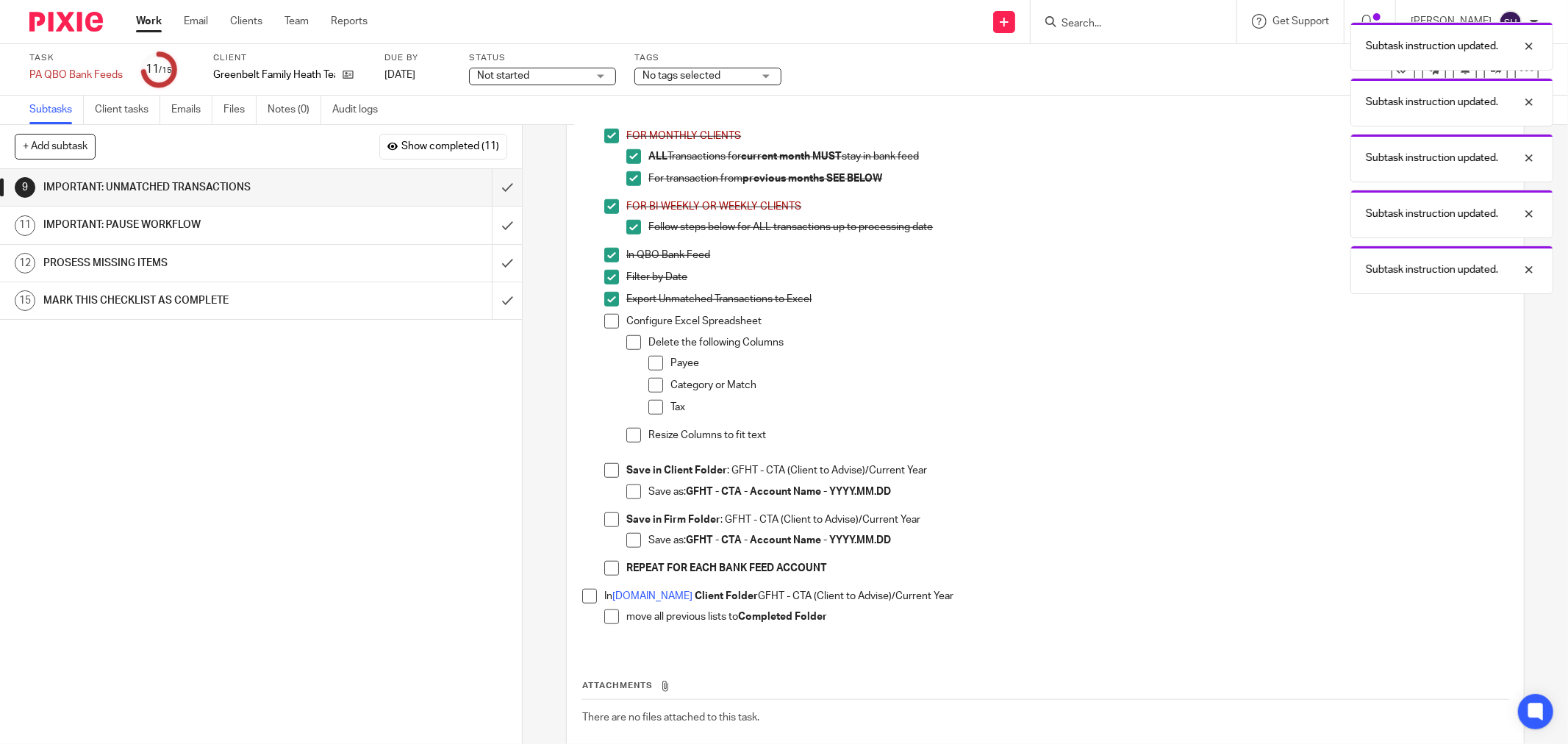
drag, startPoint x: 601, startPoint y: 329, endPoint x: 609, endPoint y: 343, distance: 16.1
click at [604, 328] on span at bounding box center [611, 320] width 15 height 15
click at [629, 343] on span at bounding box center [633, 343] width 15 height 15
drag, startPoint x: 641, startPoint y: 367, endPoint x: 643, endPoint y: 376, distance: 9.2
click at [641, 368] on li "Delete the following Columns Payee Category or Match Tax" at bounding box center [1068, 381] width 883 height 92
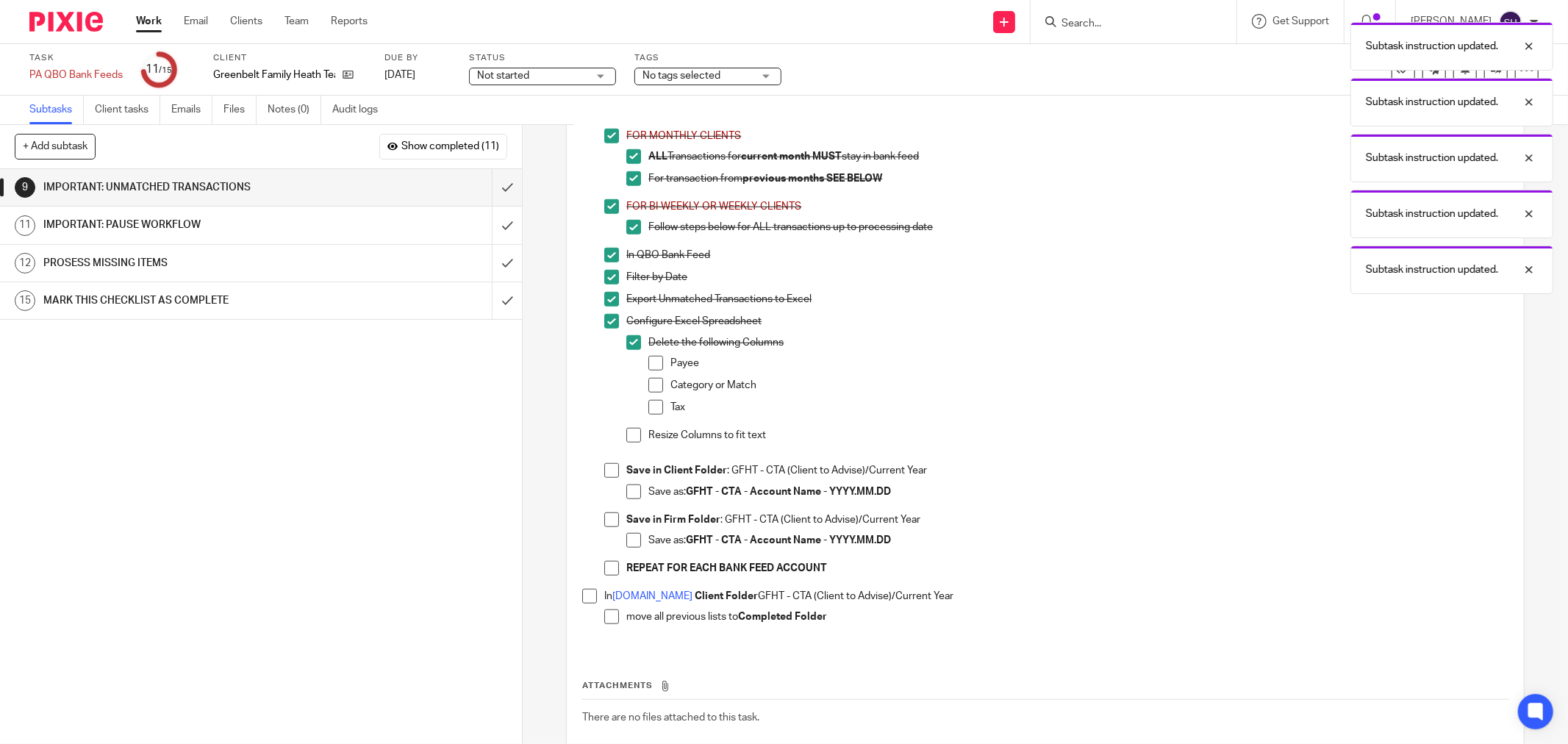
click at [648, 371] on span at bounding box center [655, 363] width 15 height 15
drag, startPoint x: 648, startPoint y: 393, endPoint x: 651, endPoint y: 409, distance: 16.3
click at [648, 393] on span at bounding box center [655, 385] width 15 height 15
click at [651, 414] on span at bounding box center [655, 407] width 15 height 15
click at [632, 442] on span at bounding box center [633, 435] width 15 height 15
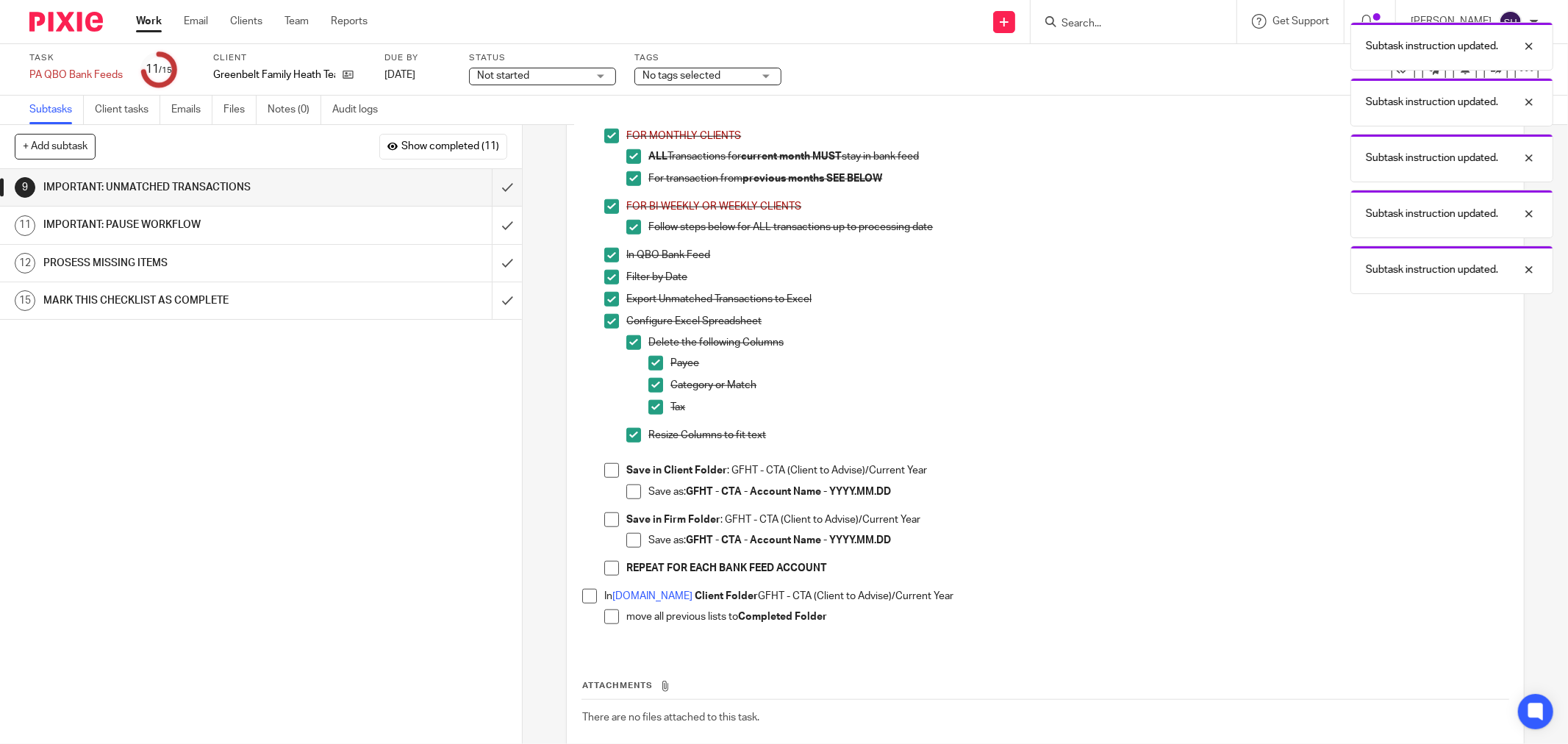
click at [610, 478] on span at bounding box center [611, 470] width 15 height 15
click at [604, 620] on span at bounding box center [611, 616] width 15 height 15
click at [584, 600] on span at bounding box center [589, 596] width 15 height 15
click at [607, 576] on span at bounding box center [611, 568] width 15 height 15
click at [626, 548] on span at bounding box center [633, 540] width 15 height 15
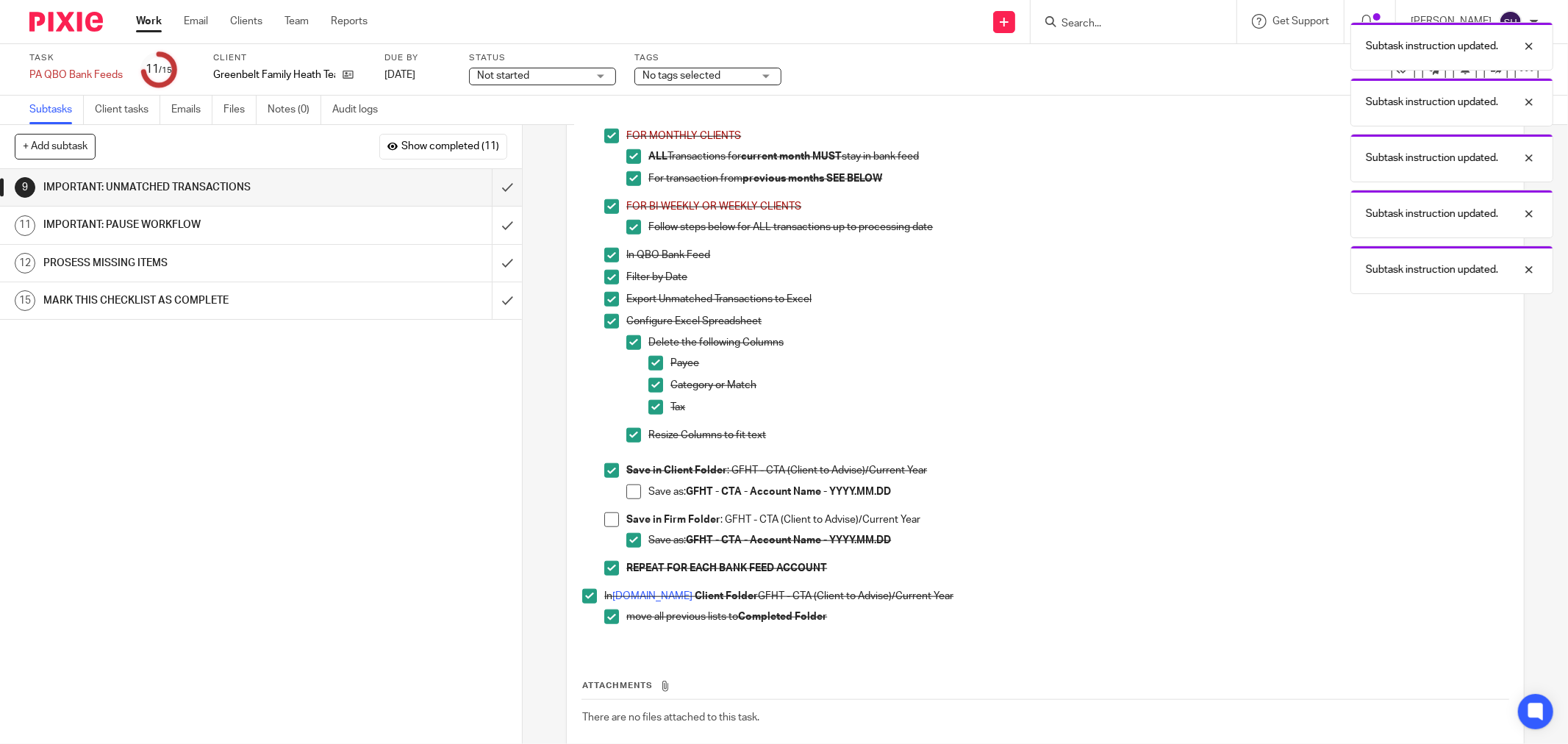
click at [598, 527] on li "USE OPTION #2 IF XENETT IS NOT SET UP FOR MONTHLY CLIENTS ALL Transactions for …" at bounding box center [1046, 349] width 927 height 481
click at [605, 520] on span at bounding box center [611, 519] width 15 height 15
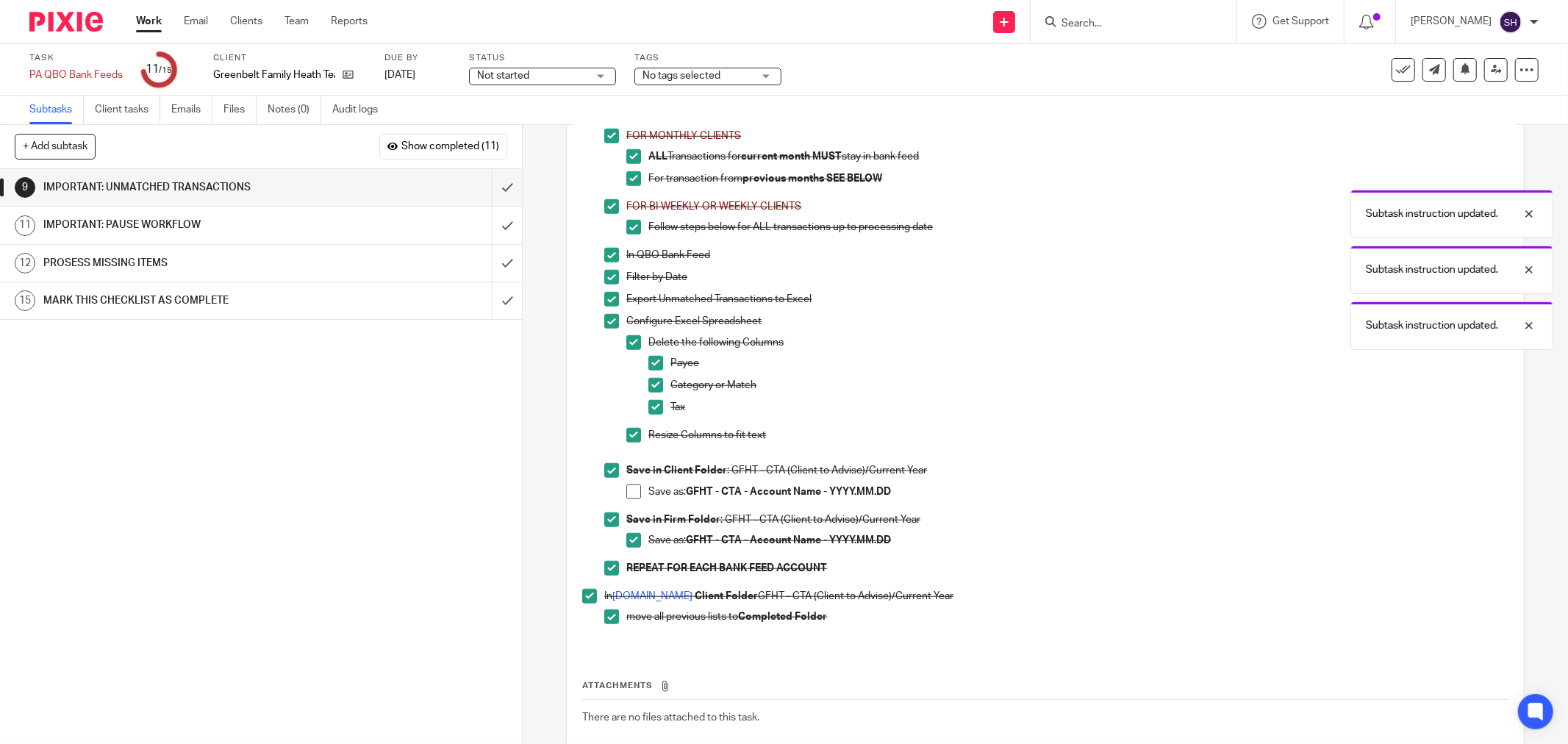
click at [626, 499] on span at bounding box center [633, 491] width 15 height 15
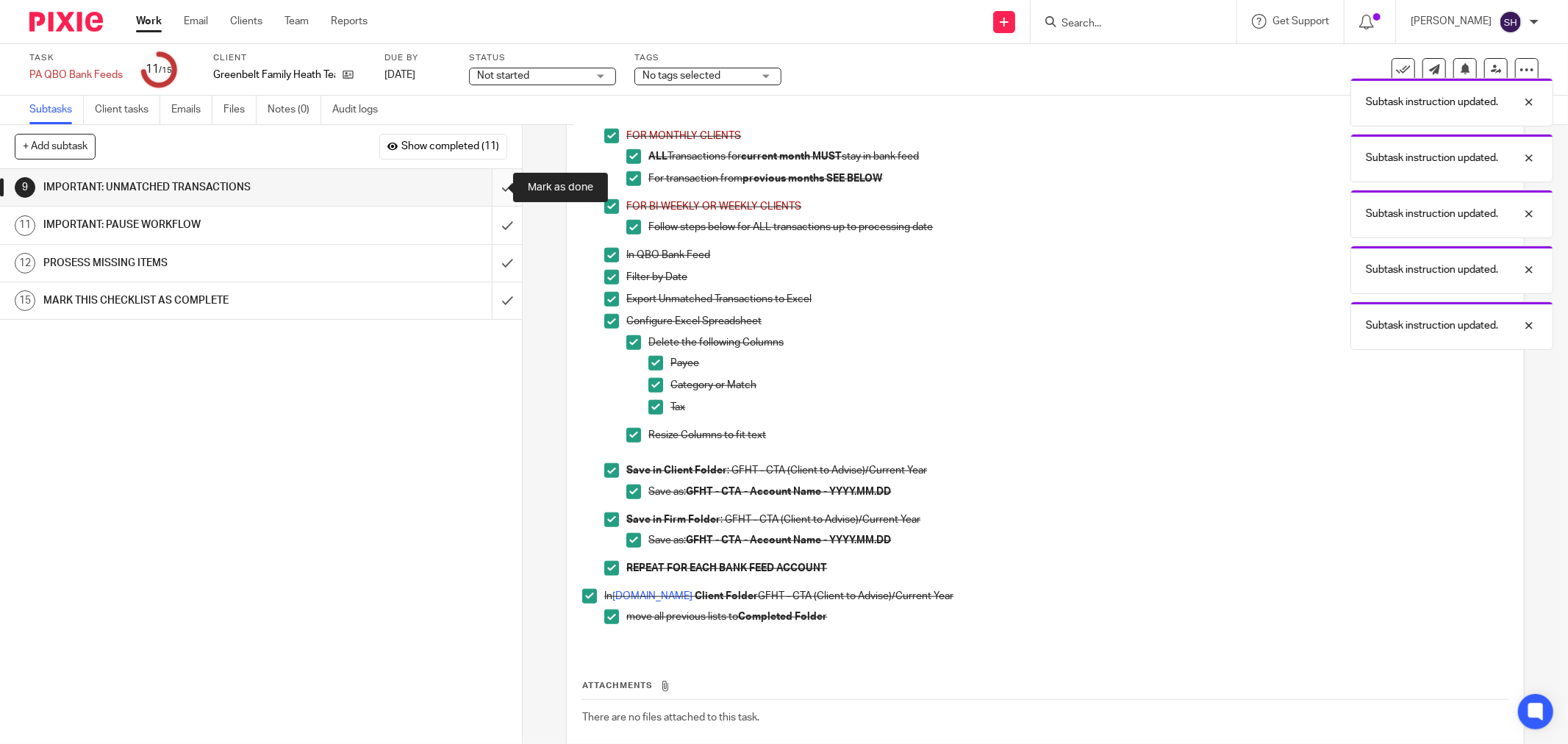
click at [496, 180] on input "submit" at bounding box center [261, 188] width 522 height 37
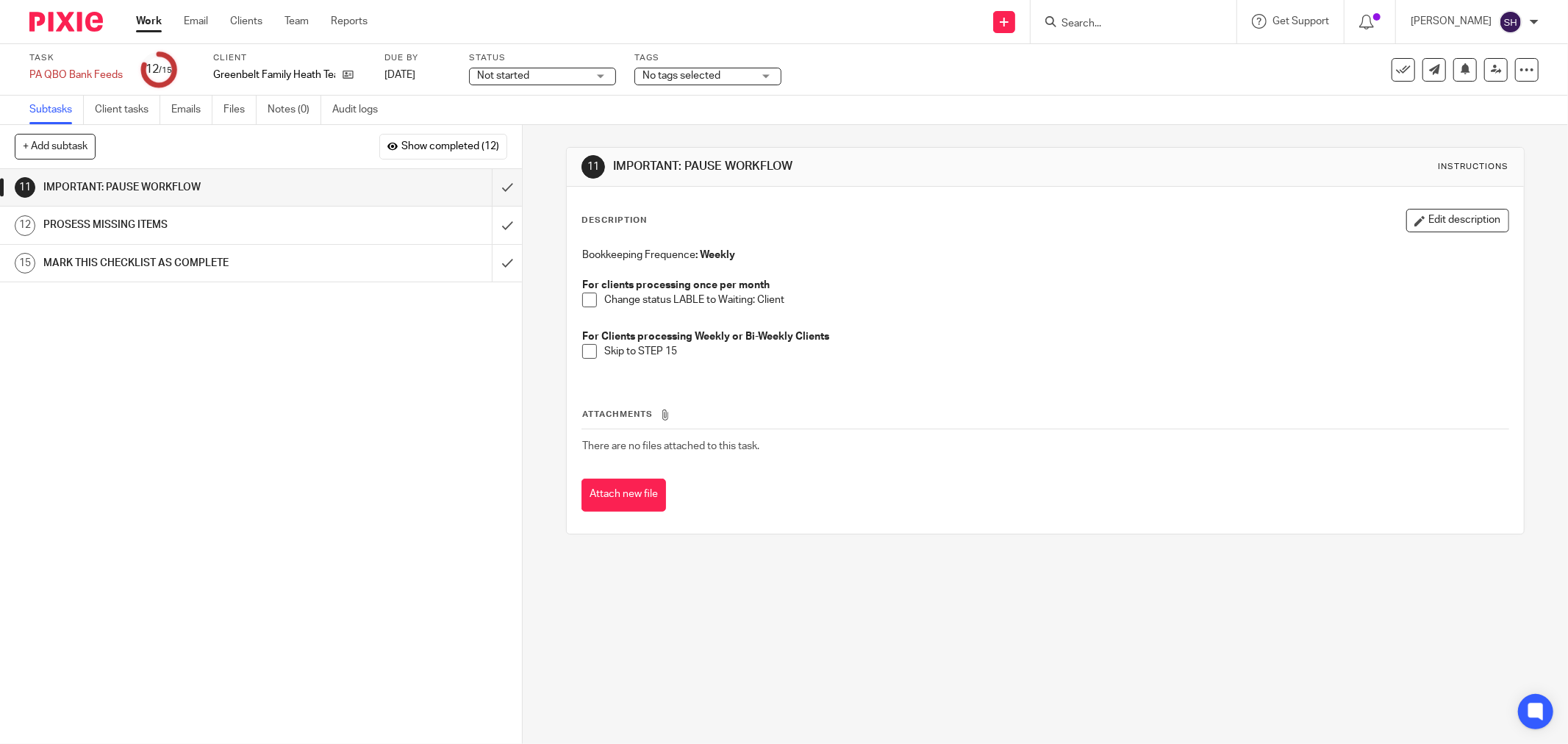
click at [587, 301] on span at bounding box center [589, 299] width 15 height 15
click at [585, 349] on span at bounding box center [589, 351] width 15 height 15
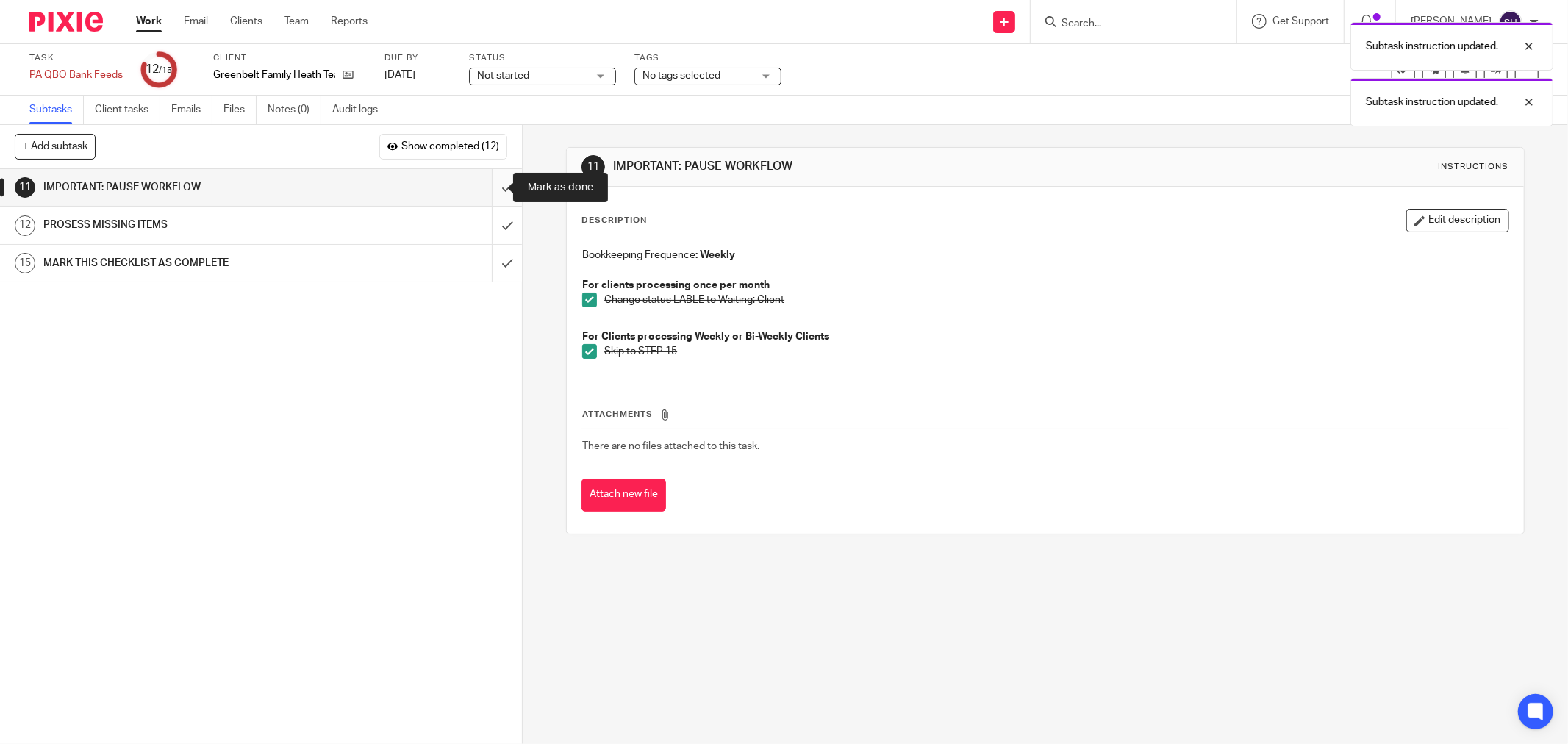
click at [500, 188] on input "submit" at bounding box center [261, 188] width 522 height 37
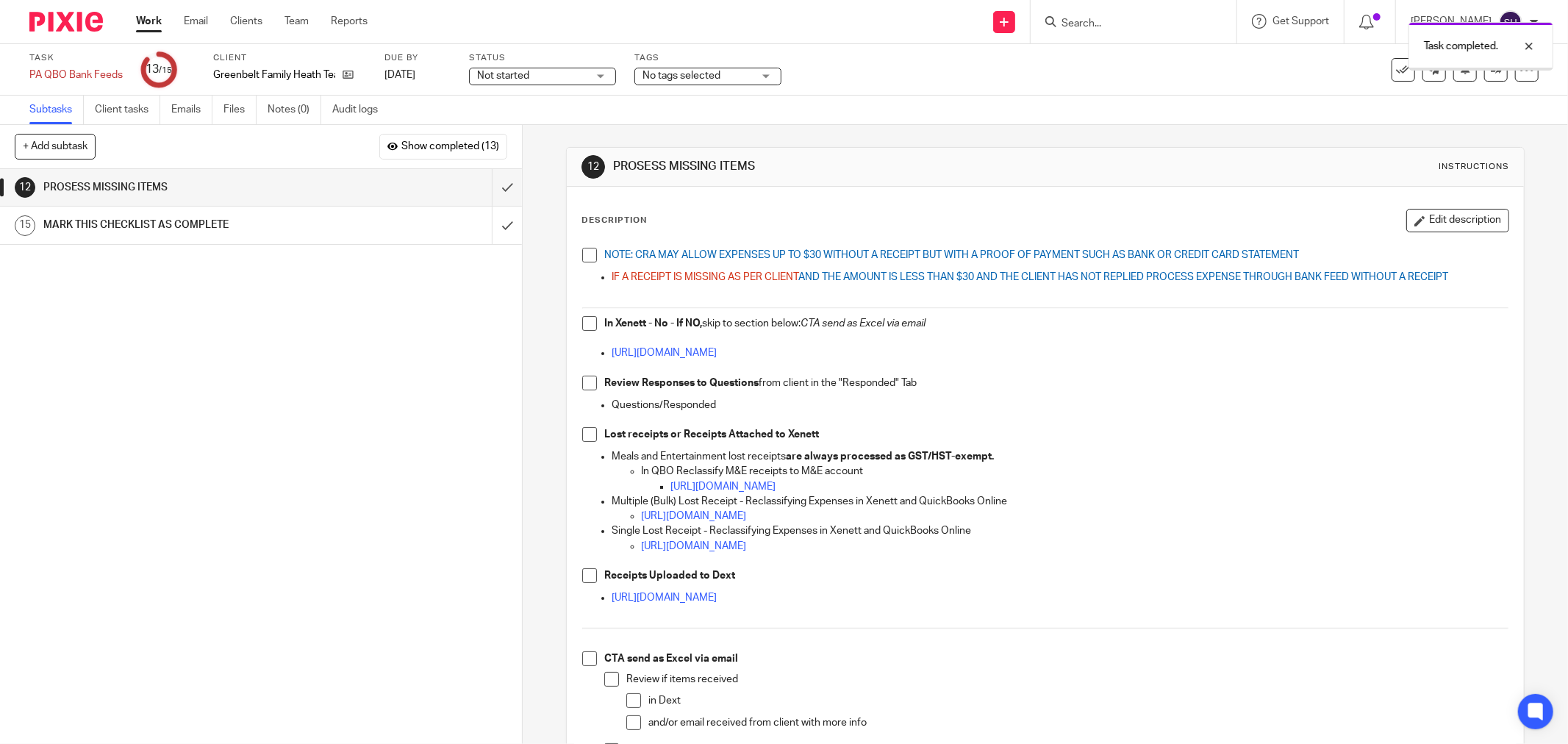
click at [582, 254] on span at bounding box center [589, 254] width 15 height 15
drag, startPoint x: 581, startPoint y: 323, endPoint x: 592, endPoint y: 379, distance: 57.1
click at [582, 323] on span at bounding box center [589, 323] width 15 height 15
click at [589, 382] on span at bounding box center [589, 383] width 15 height 15
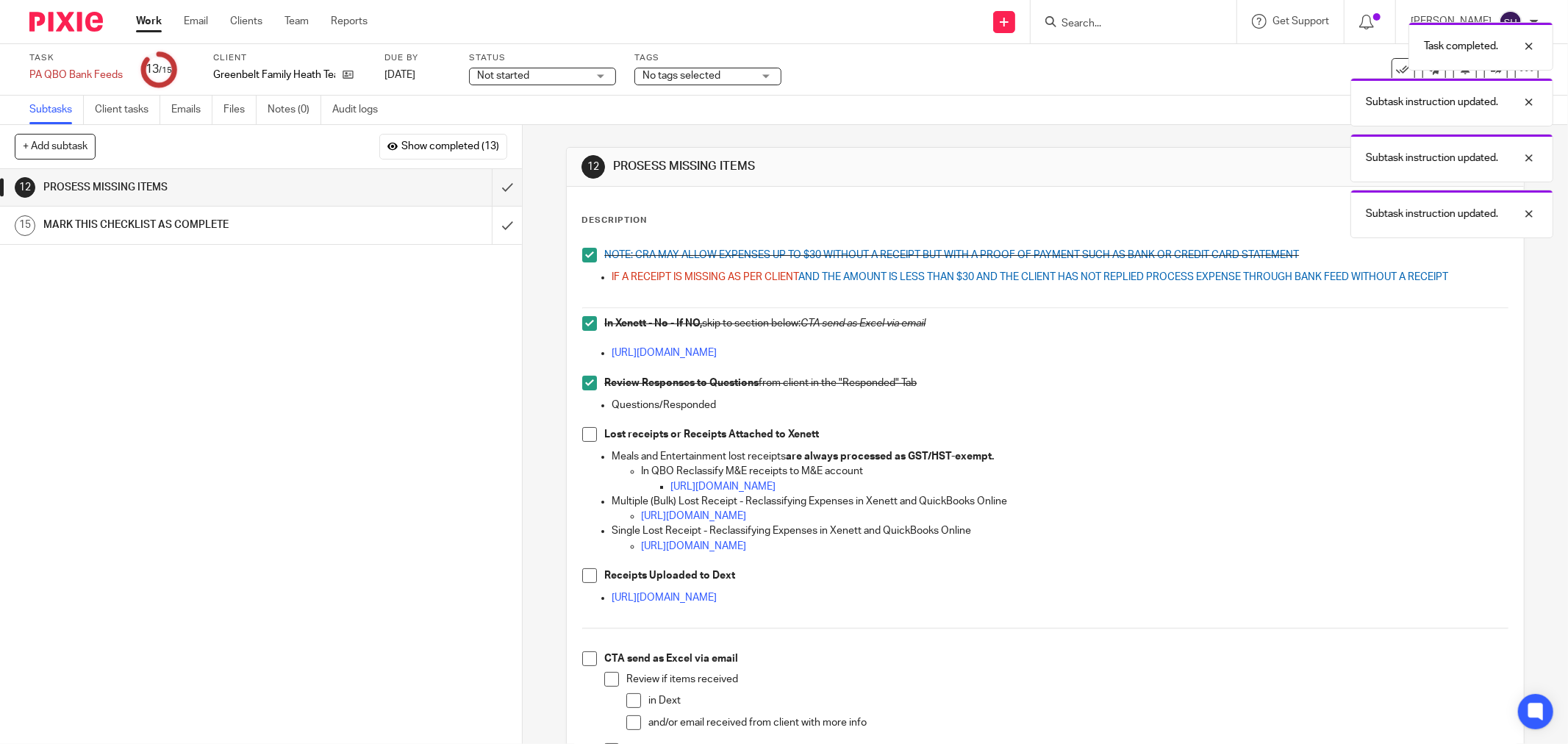
click at [588, 438] on span at bounding box center [589, 434] width 15 height 15
click at [586, 571] on span at bounding box center [589, 575] width 15 height 15
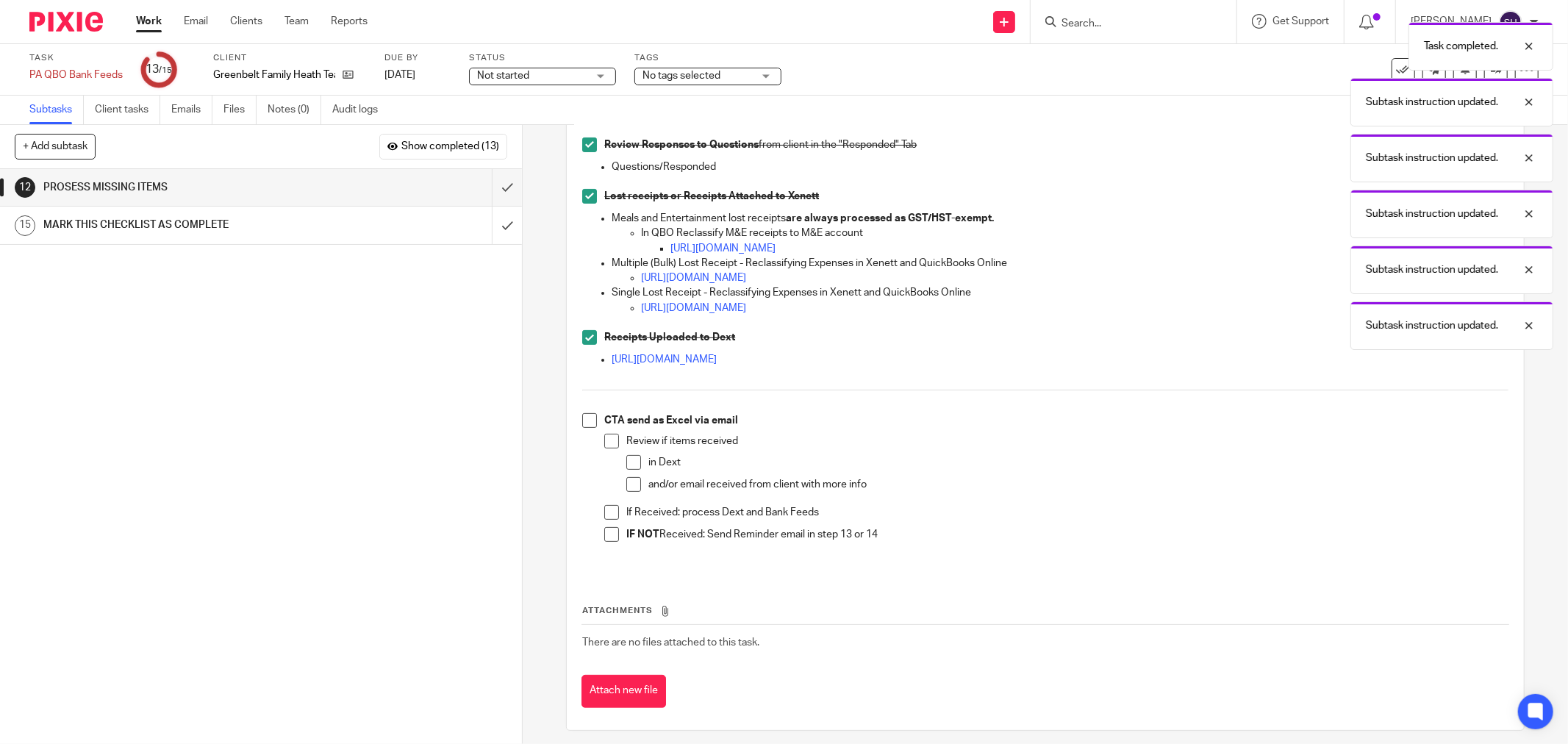
scroll to position [247, 0]
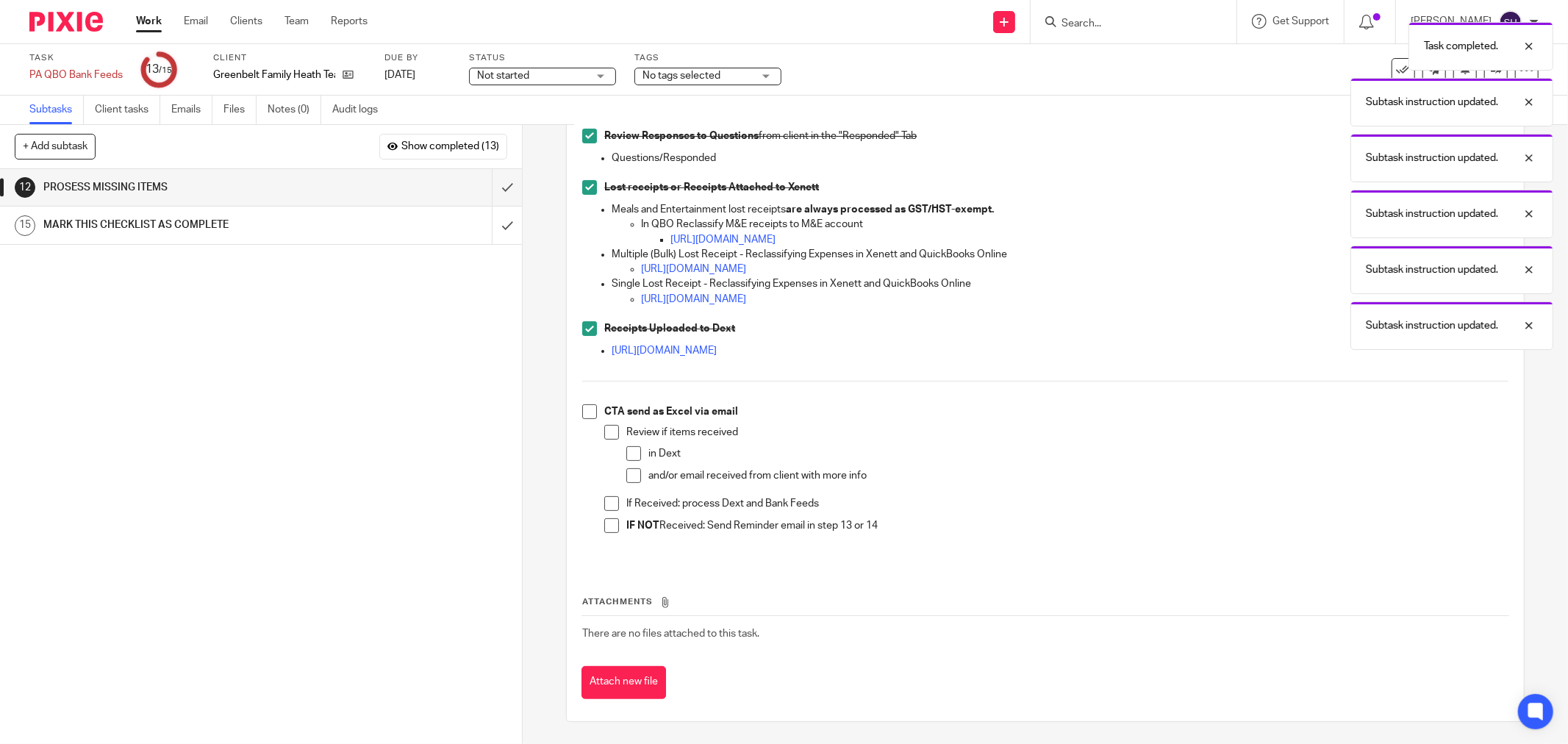
click at [586, 416] on span at bounding box center [589, 411] width 15 height 15
click at [606, 431] on span at bounding box center [611, 431] width 15 height 15
click at [631, 456] on span at bounding box center [633, 453] width 15 height 15
click at [632, 468] on span at bounding box center [633, 475] width 15 height 15
click at [604, 505] on span at bounding box center [611, 503] width 15 height 15
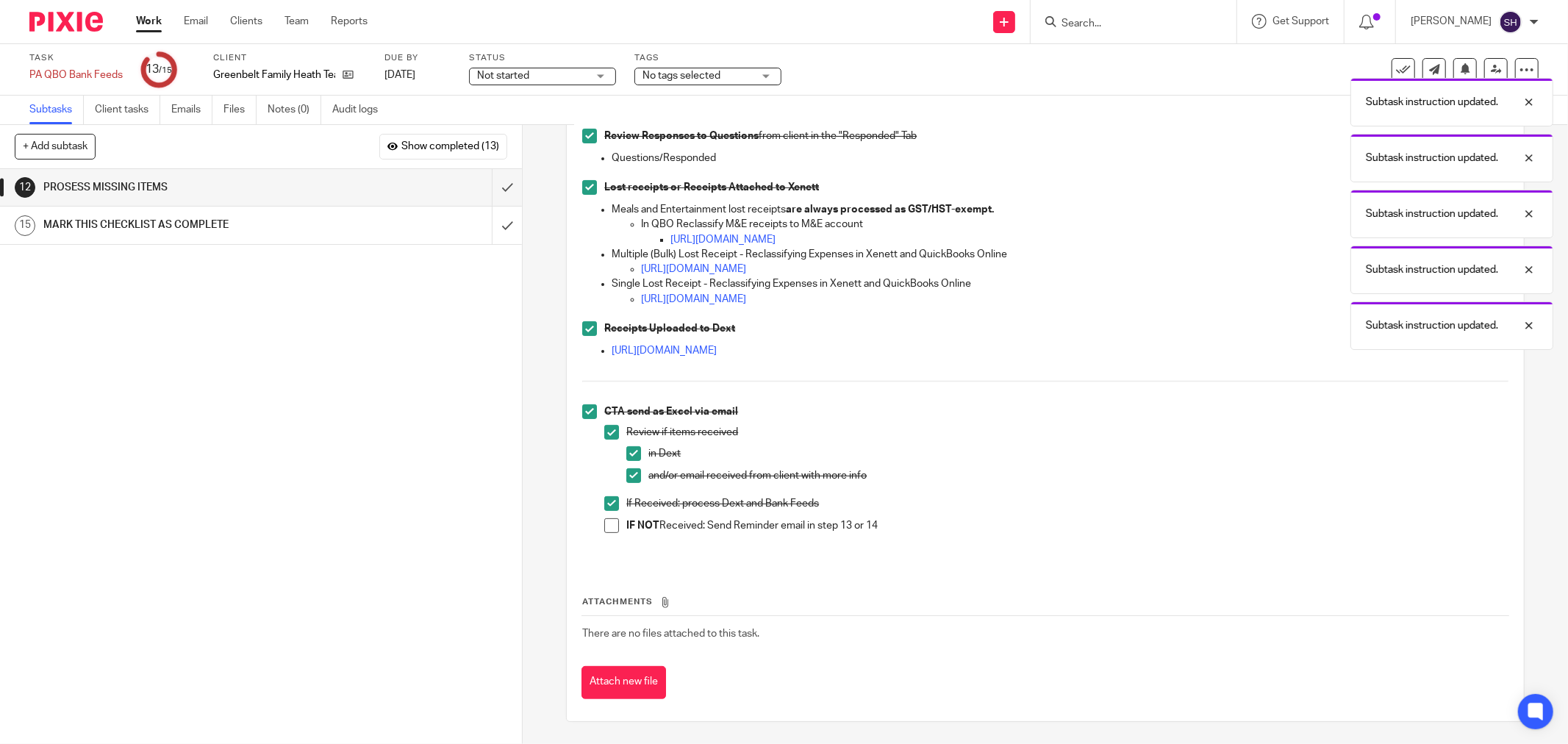
click at [604, 530] on span at bounding box center [611, 525] width 15 height 15
click at [475, 176] on input "submit" at bounding box center [261, 188] width 522 height 37
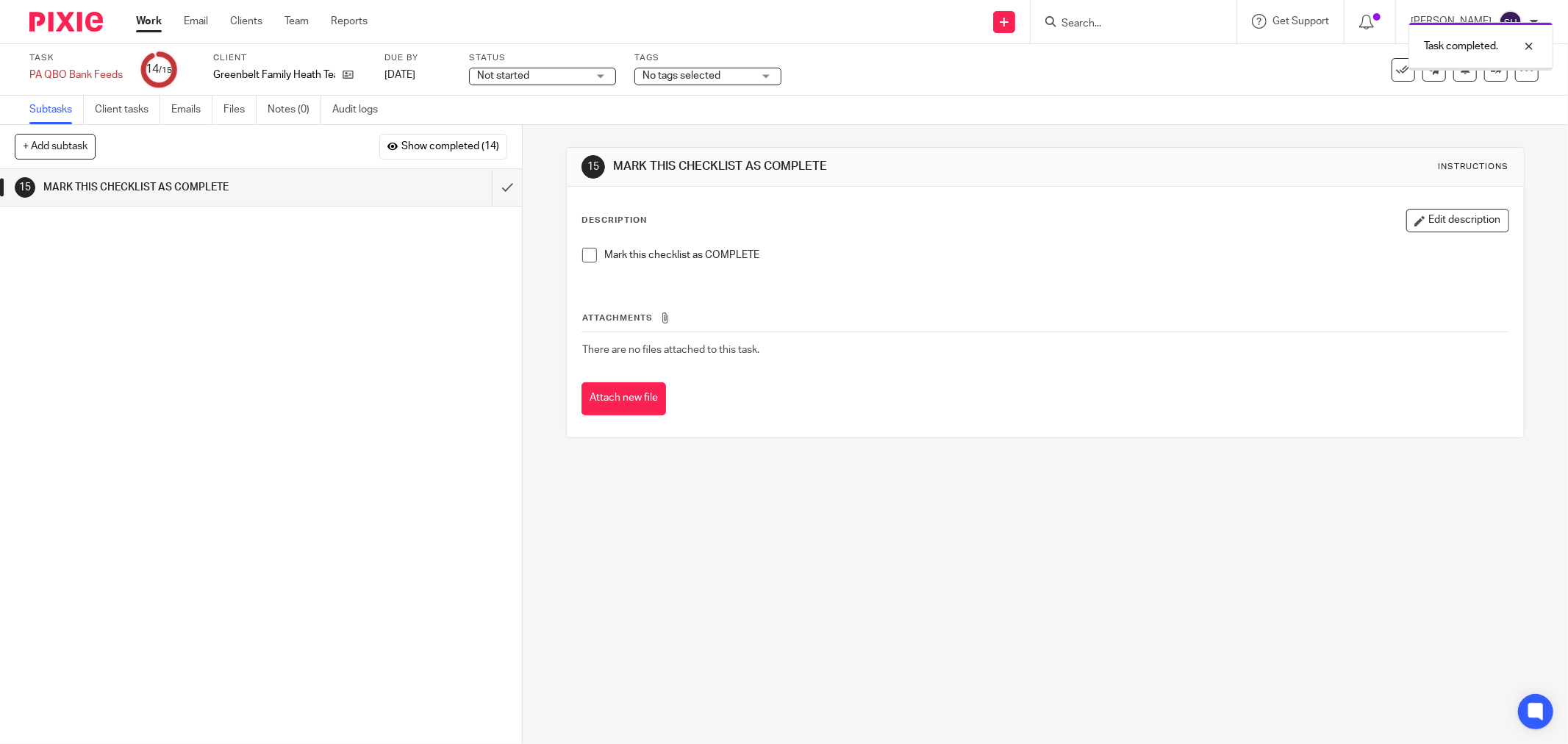
drag, startPoint x: 585, startPoint y: 253, endPoint x: 550, endPoint y: 233, distance: 40.3
click at [585, 251] on span at bounding box center [589, 254] width 15 height 15
click at [481, 187] on input "submit" at bounding box center [261, 188] width 522 height 37
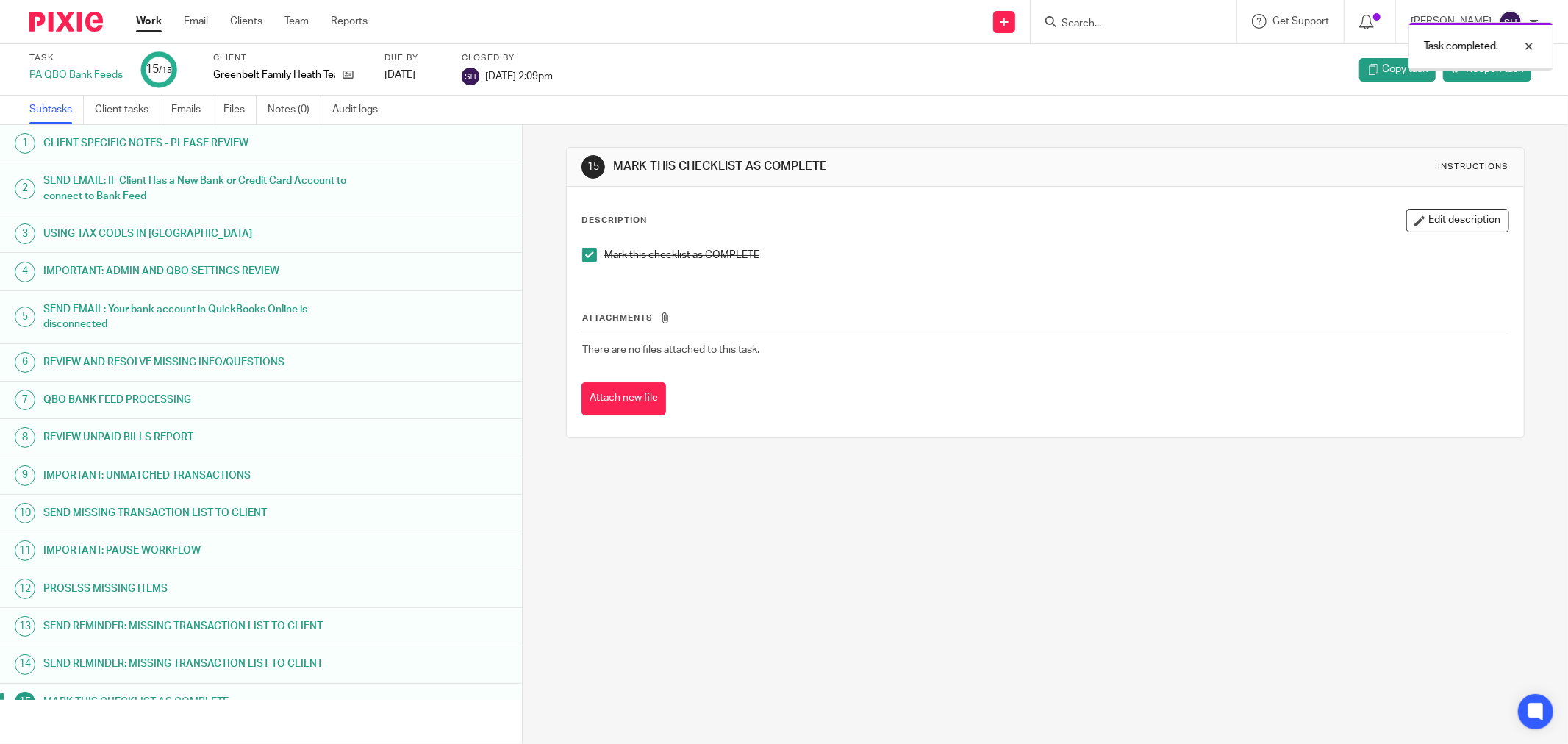
drag, startPoint x: 0, startPoint y: 0, endPoint x: 148, endPoint y: 16, distance: 148.9
click at [148, 16] on link "Work" at bounding box center [148, 21] width 26 height 15
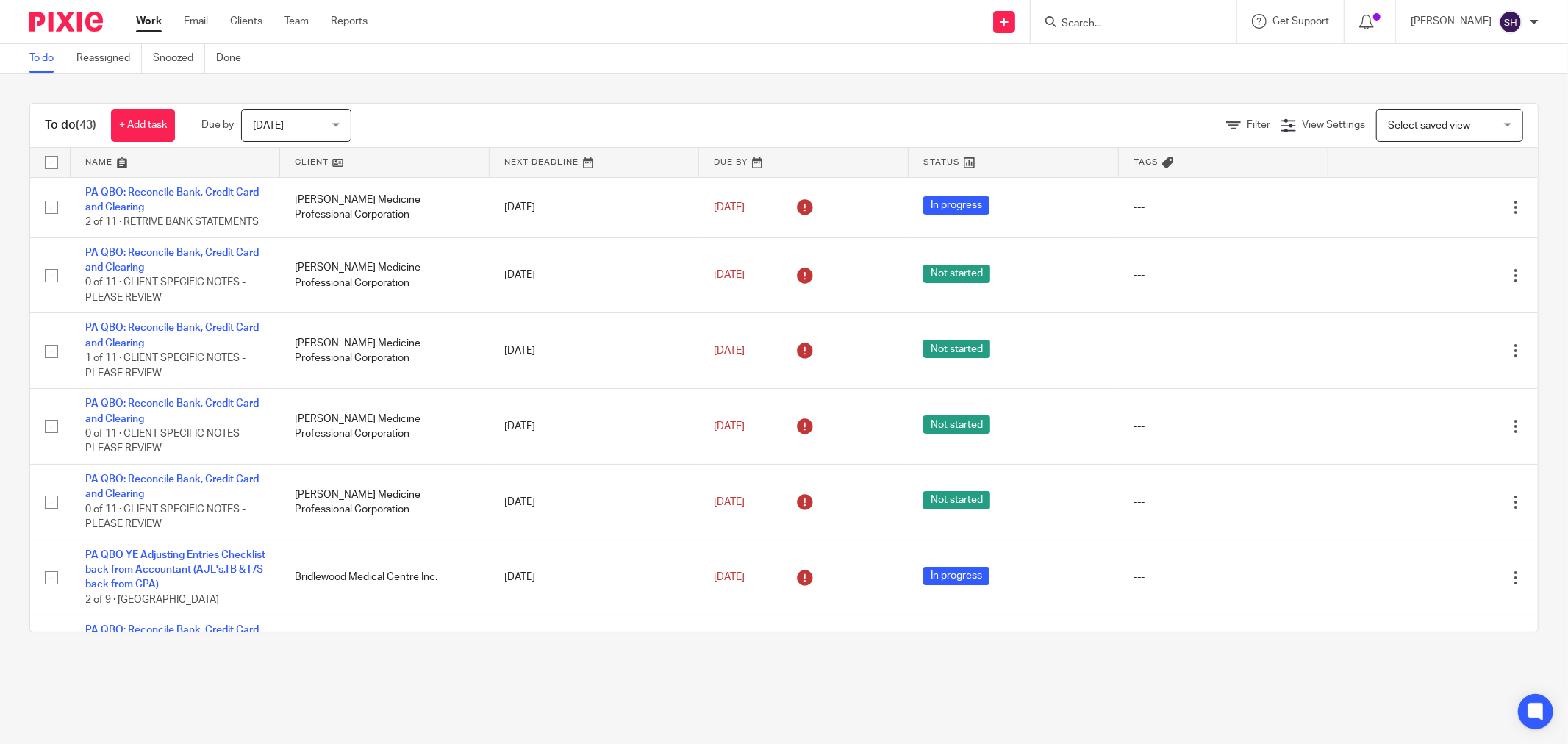
click at [374, 163] on link at bounding box center [385, 162] width 210 height 29
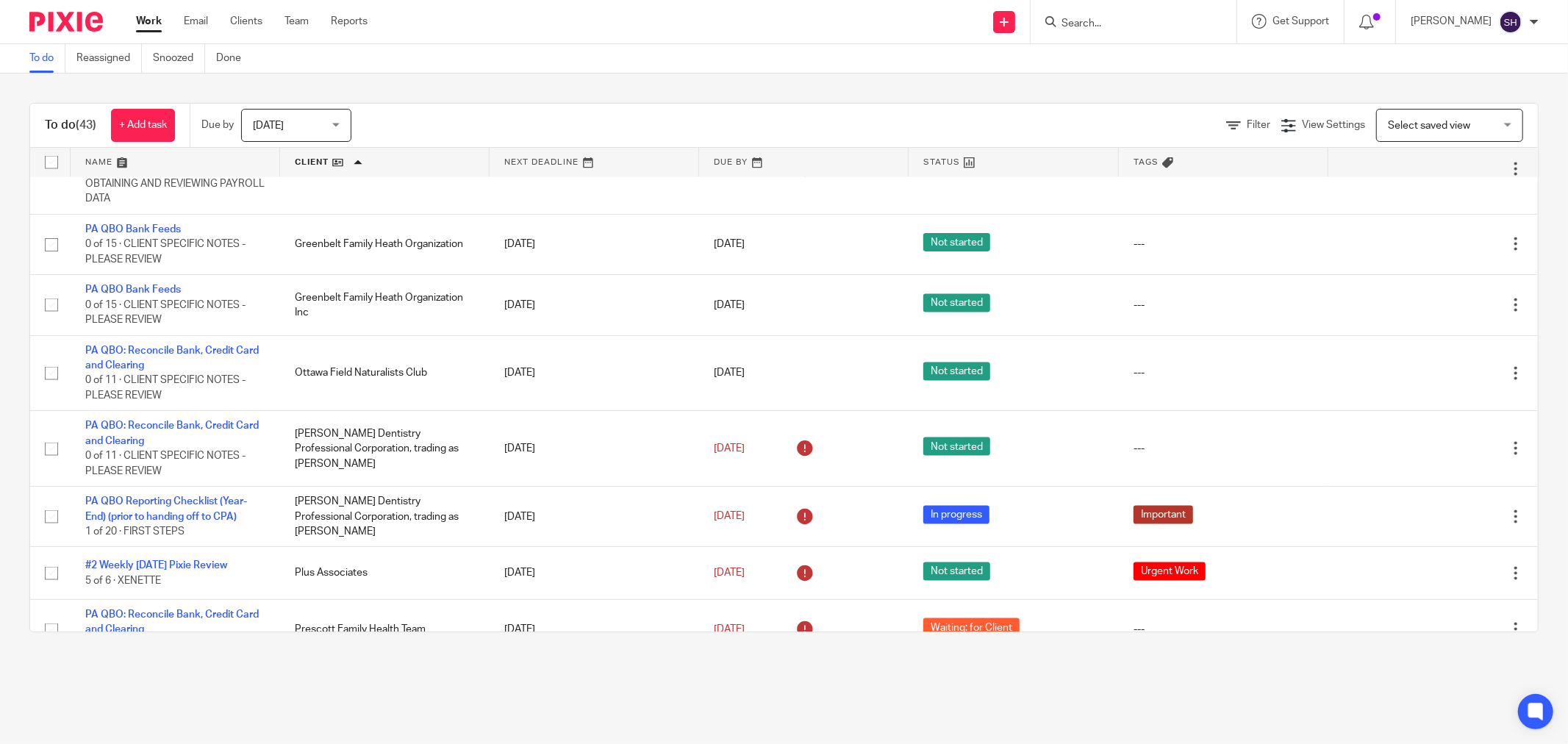
scroll to position [1878, 0]
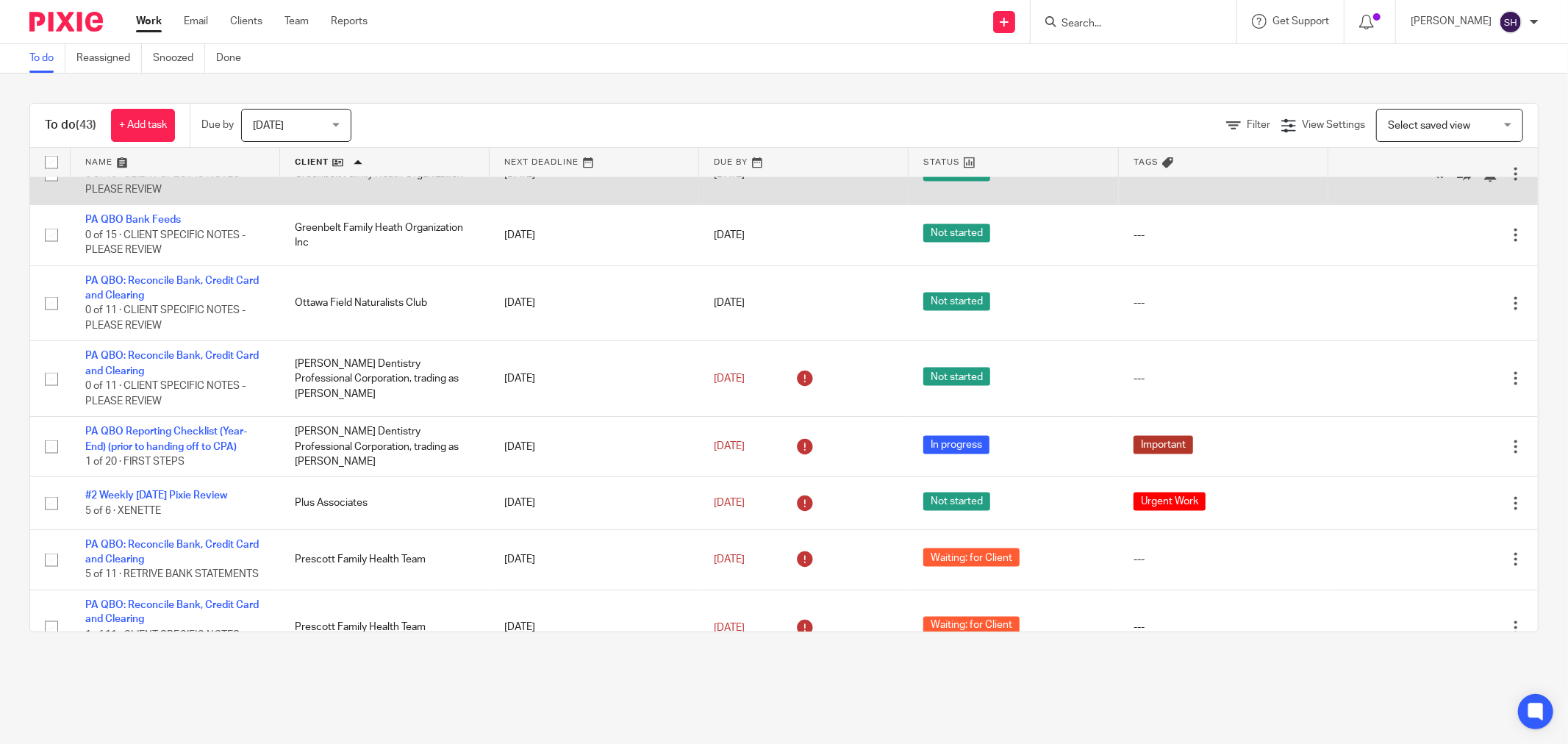
click at [126, 165] on link "PA QBO Bank Feeds" at bounding box center [133, 159] width 96 height 11
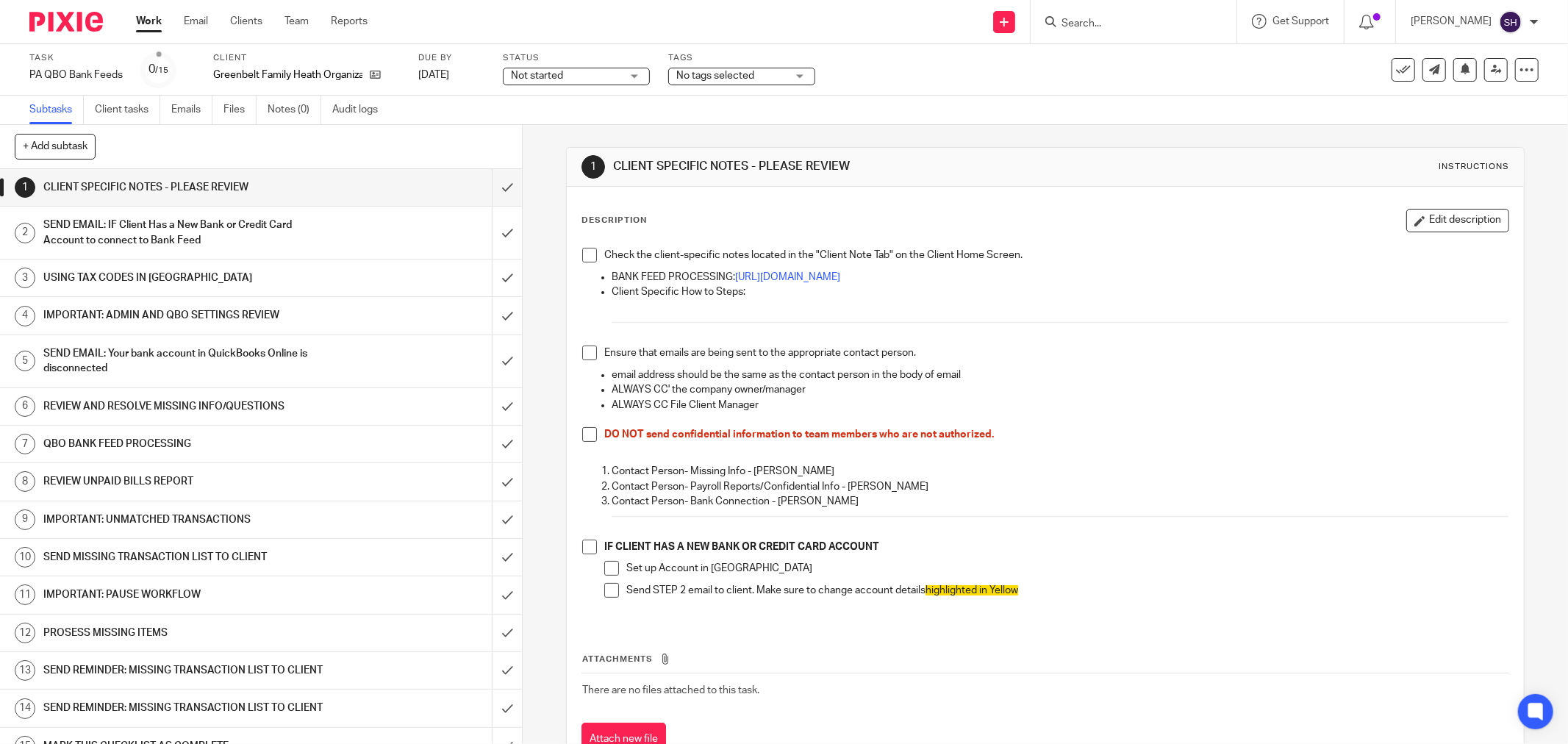
drag, startPoint x: 585, startPoint y: 260, endPoint x: 598, endPoint y: 309, distance: 50.7
click at [585, 260] on span at bounding box center [589, 254] width 15 height 15
click at [582, 354] on span at bounding box center [589, 352] width 15 height 15
click at [591, 439] on span at bounding box center [589, 434] width 15 height 15
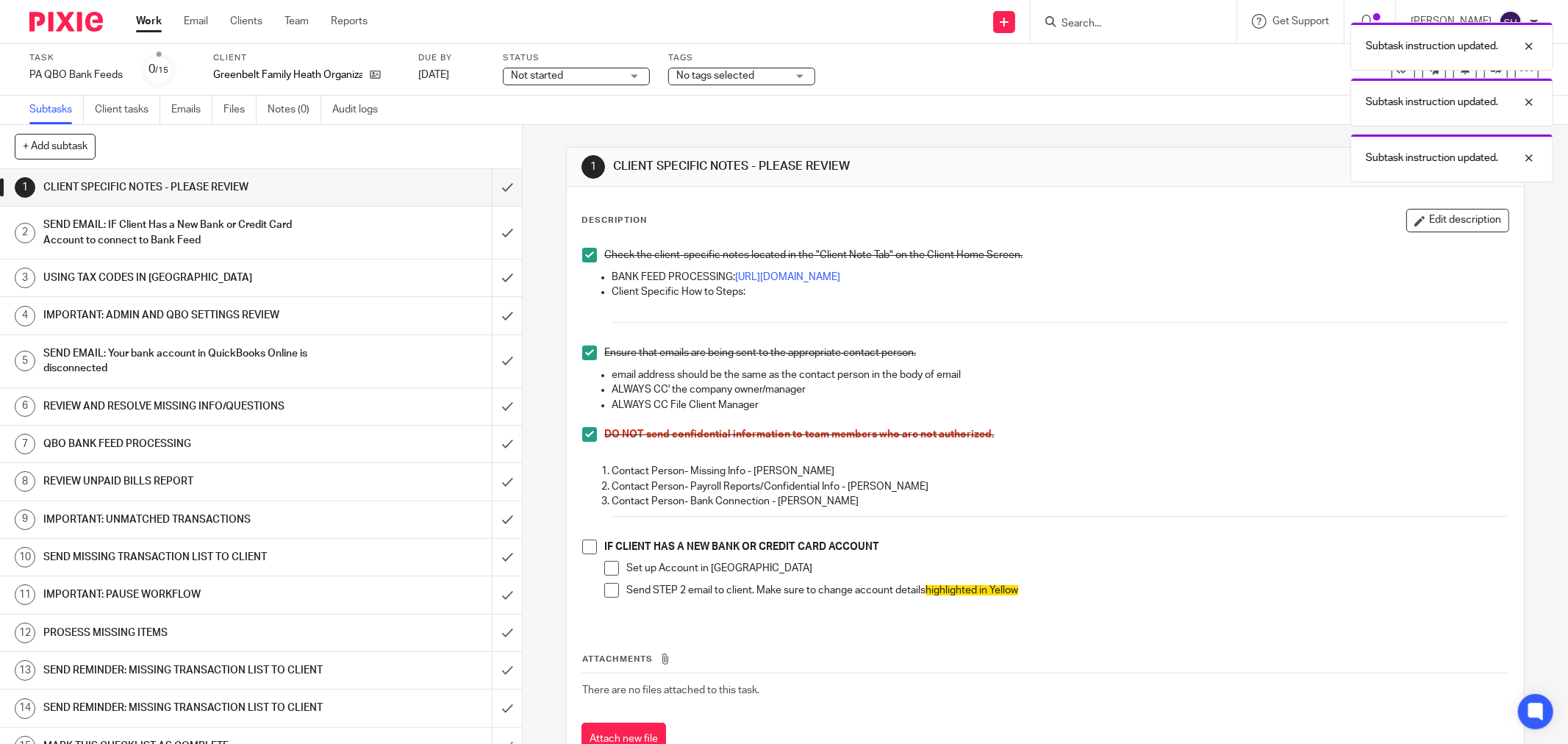
click at [587, 549] on span at bounding box center [589, 547] width 15 height 15
click at [605, 571] on span at bounding box center [611, 568] width 15 height 15
click at [597, 593] on li "IF CLIENT HAS A NEW BANK OR CREDIT CARD ACCOUNT Set up Account in QBO Send STEP…" at bounding box center [1046, 575] width 927 height 70
click at [604, 589] on span at bounding box center [611, 590] width 15 height 15
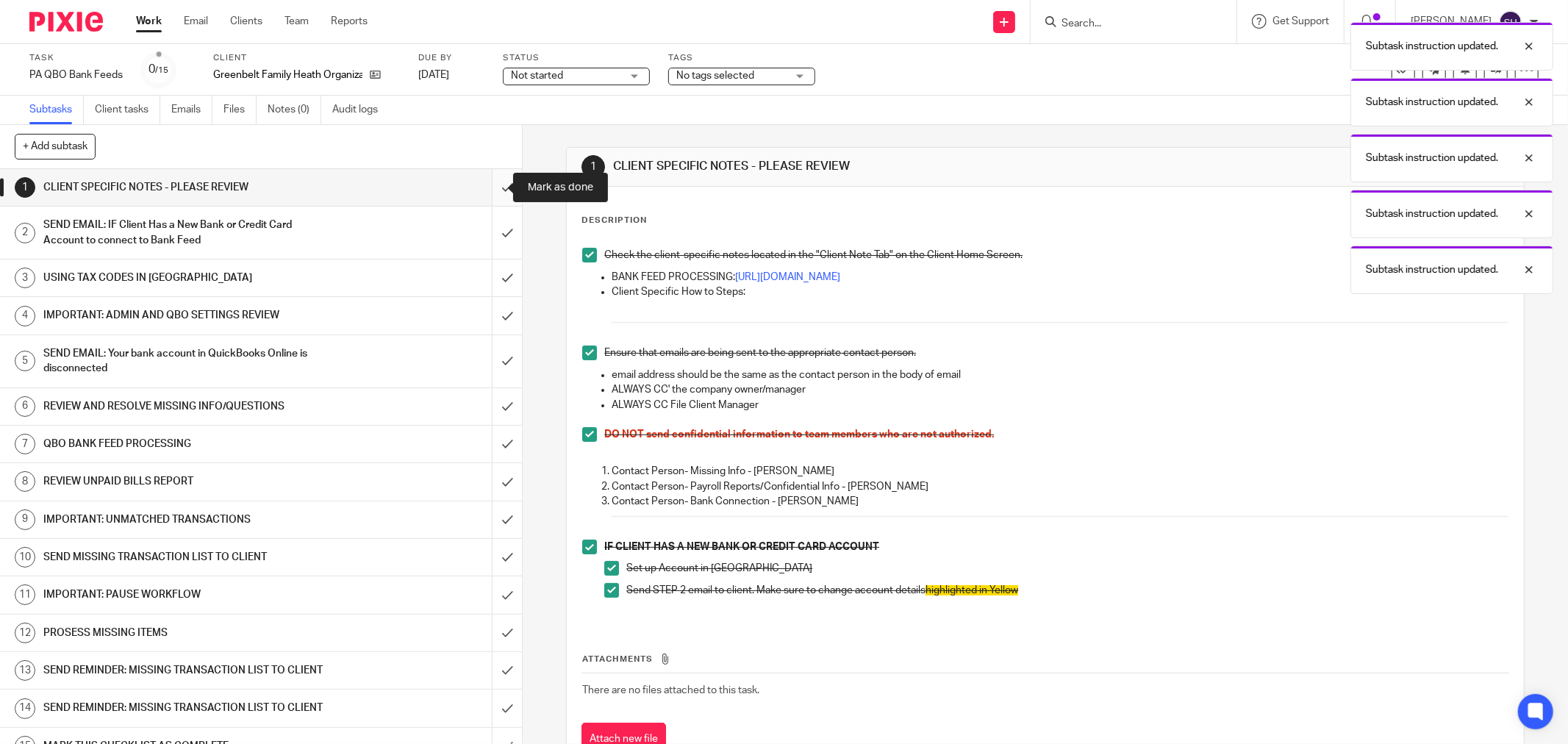
click at [497, 184] on input "submit" at bounding box center [261, 188] width 522 height 37
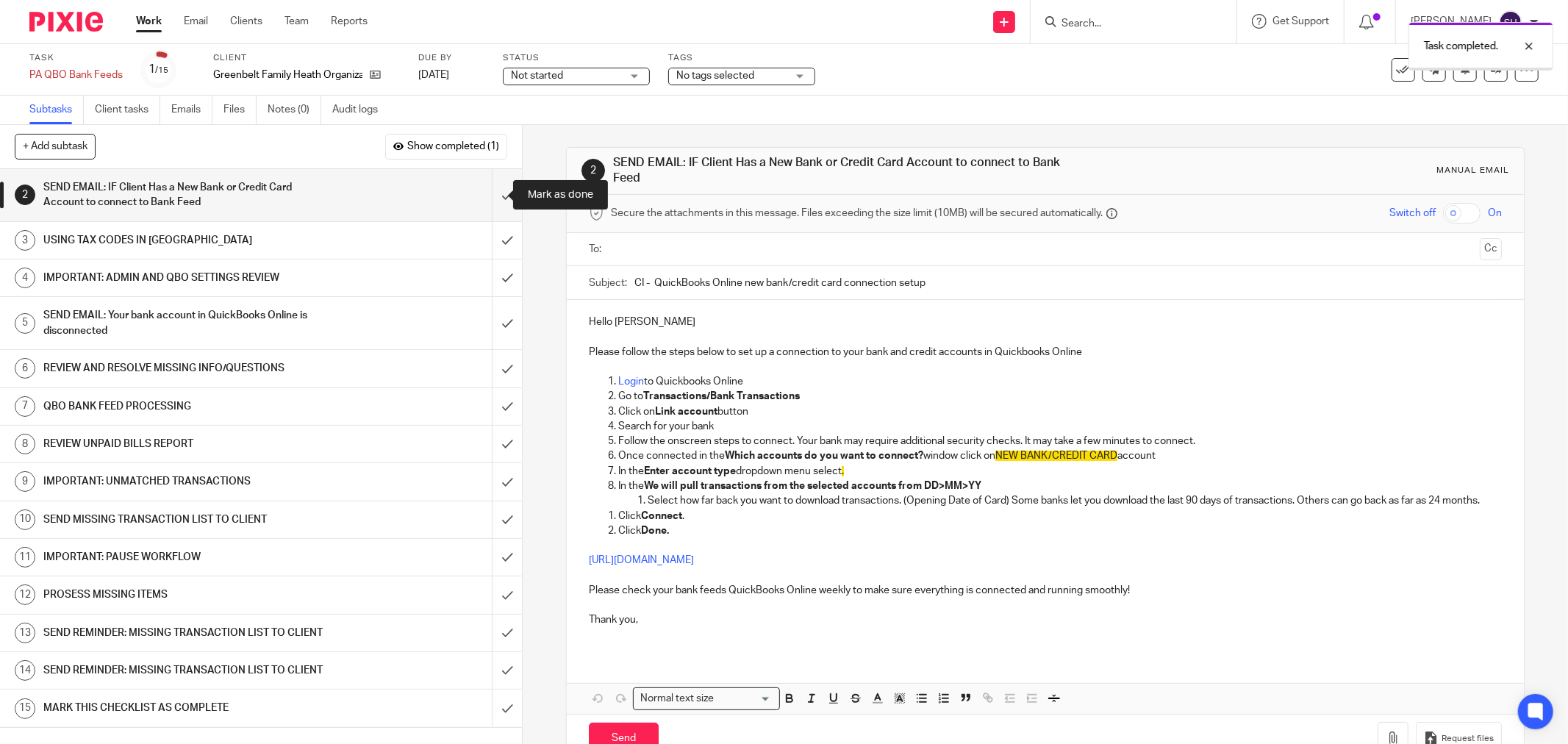
click at [497, 184] on input "submit" at bounding box center [261, 195] width 522 height 52
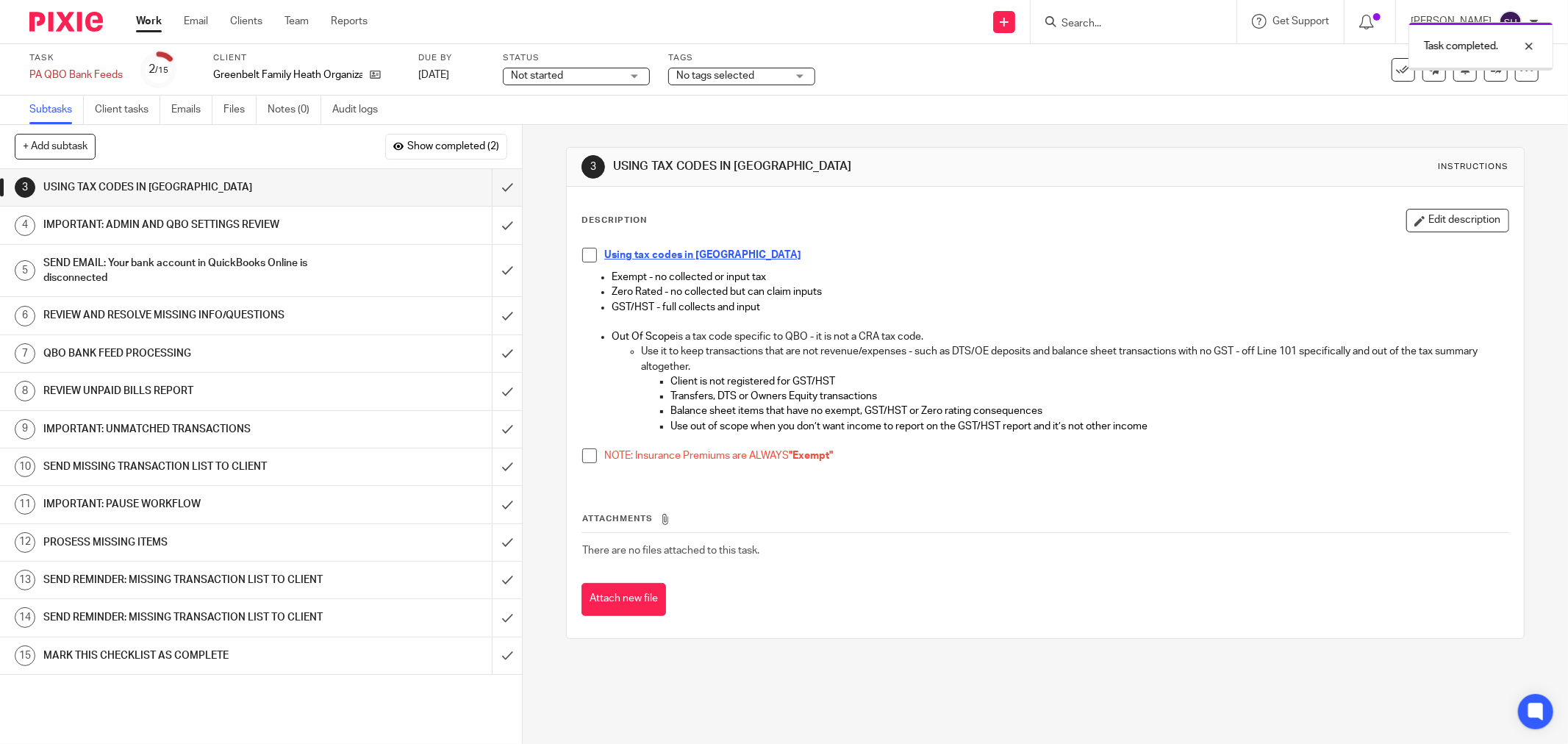
click at [542, 77] on span "Not started" at bounding box center [536, 76] width 52 height 11
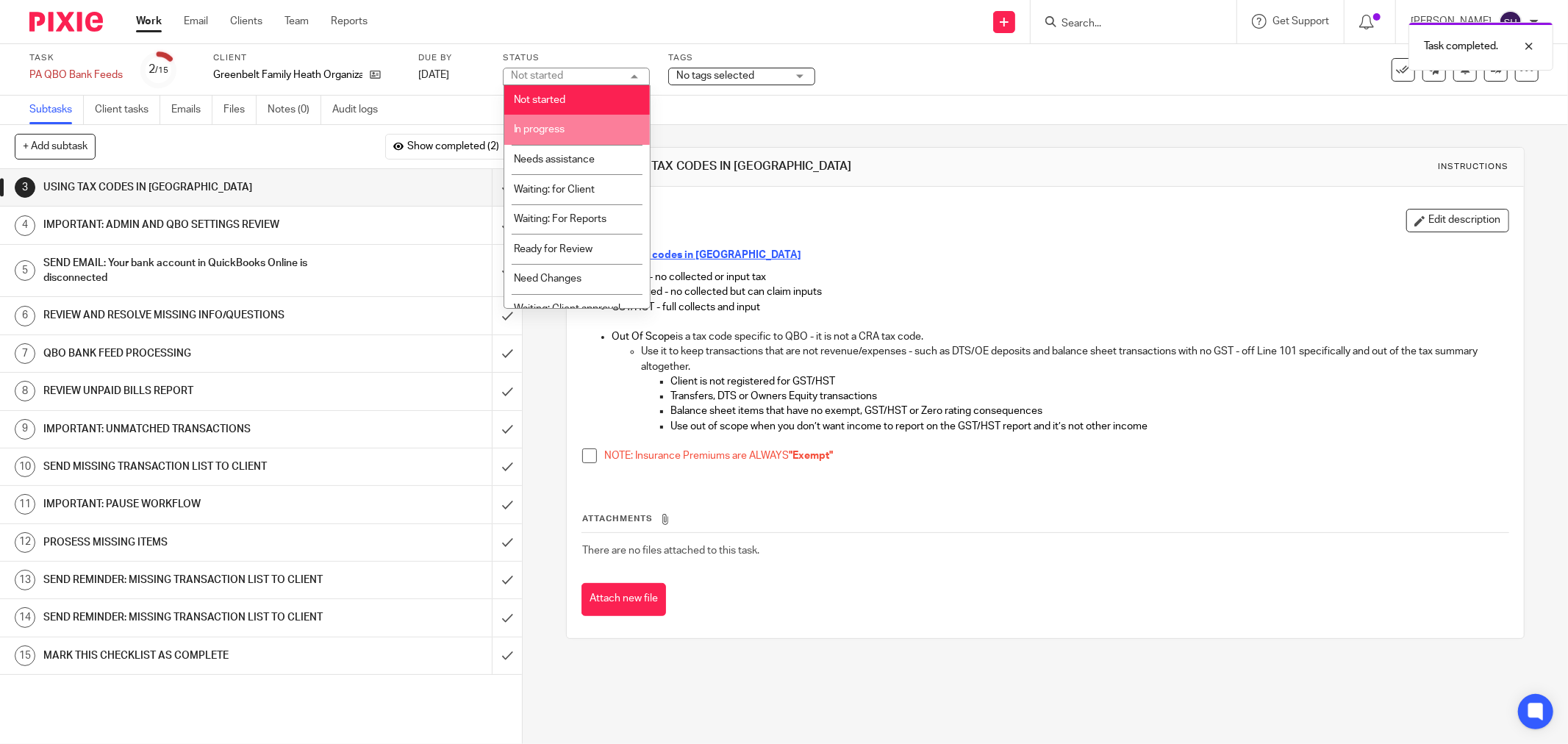
click at [550, 122] on li "In progress" at bounding box center [577, 129] width 145 height 30
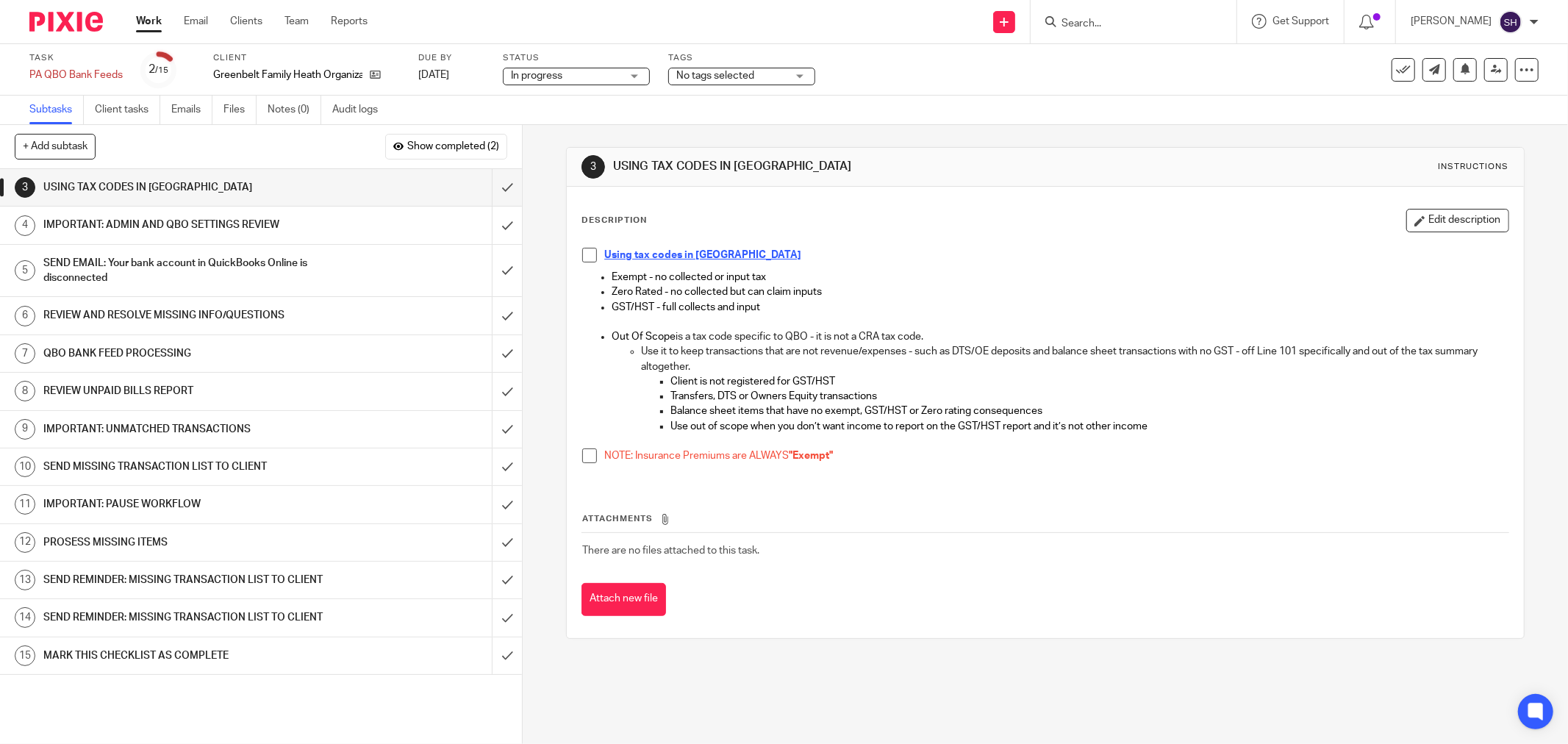
click at [594, 247] on li "Using tax codes in QBO" at bounding box center [1046, 258] width 927 height 22
click at [585, 254] on span at bounding box center [589, 254] width 15 height 15
click at [586, 452] on span at bounding box center [589, 455] width 15 height 15
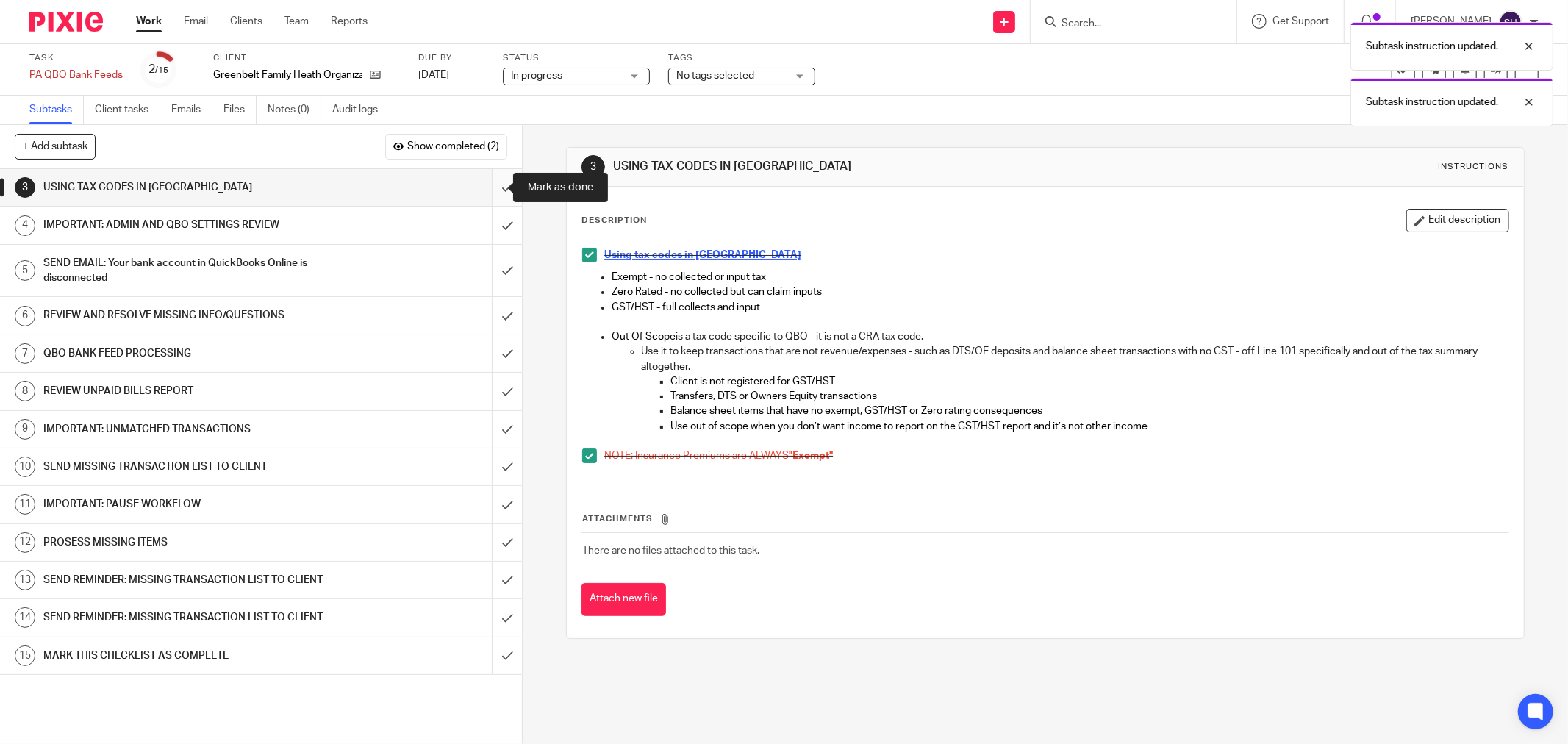
click at [492, 188] on input "submit" at bounding box center [261, 188] width 522 height 37
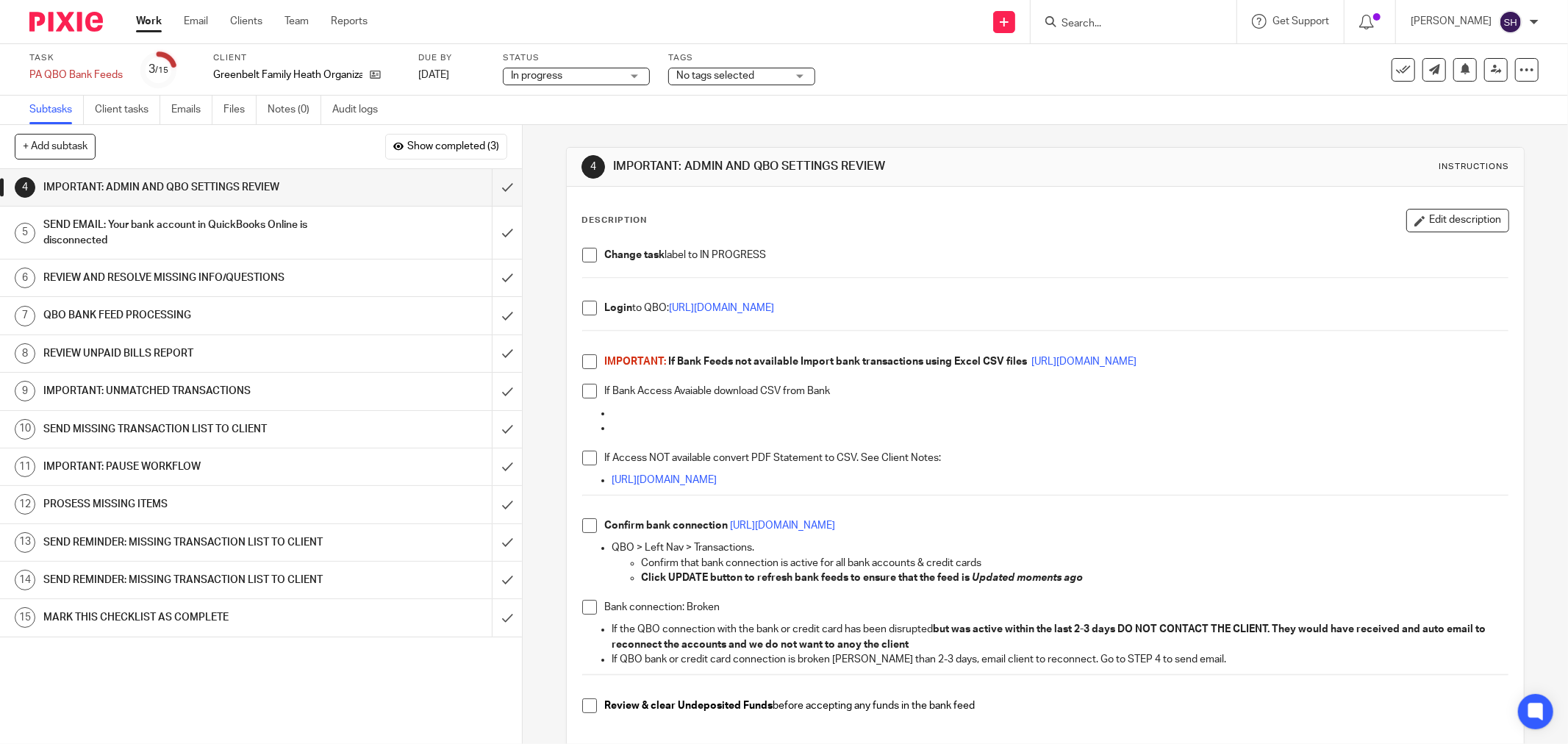
click at [582, 252] on span at bounding box center [589, 254] width 15 height 15
click at [585, 306] on span at bounding box center [589, 307] width 15 height 15
click at [583, 355] on span at bounding box center [589, 361] width 15 height 15
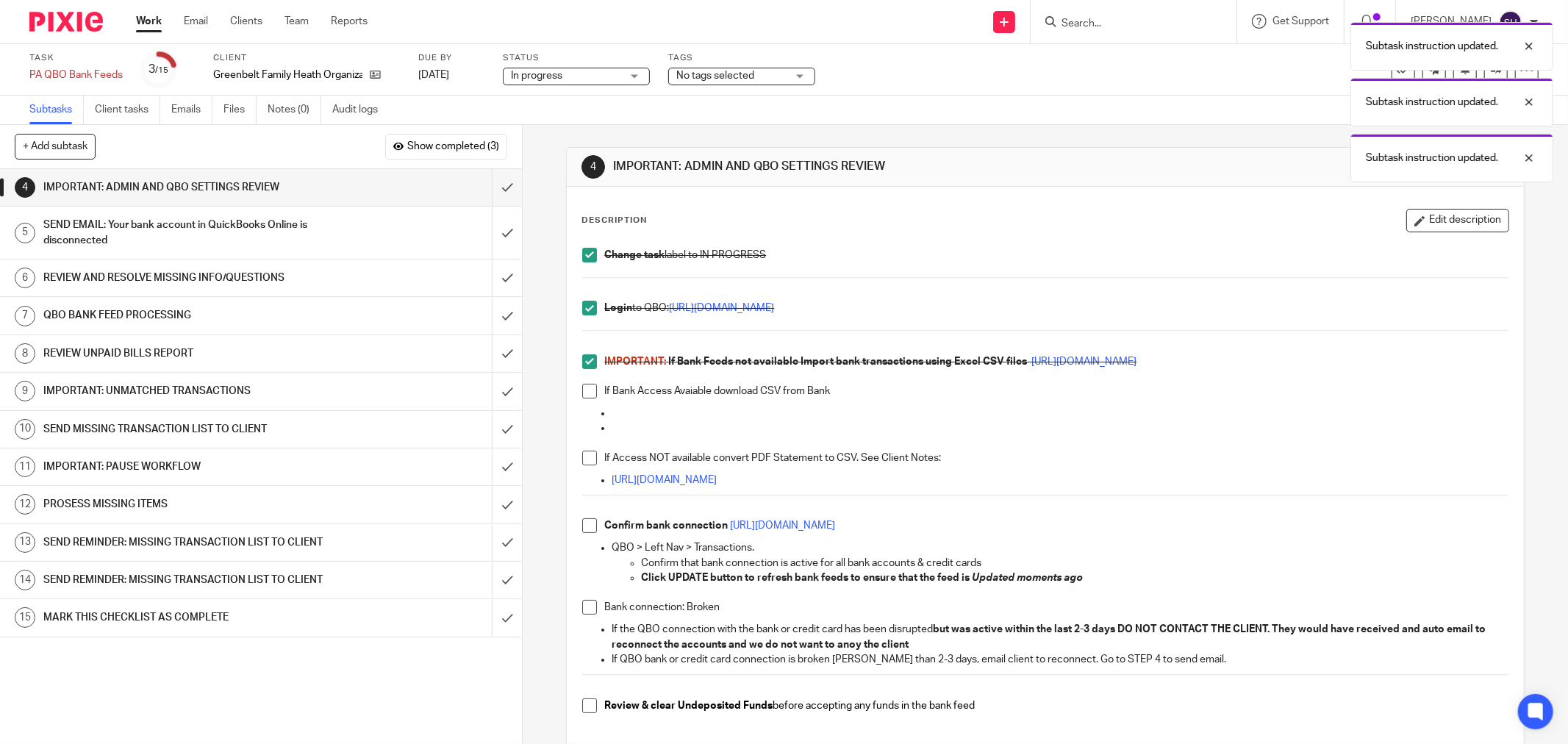
click at [588, 397] on span at bounding box center [589, 391] width 15 height 15
click at [589, 453] on span at bounding box center [589, 458] width 15 height 15
click at [582, 519] on span at bounding box center [589, 525] width 15 height 15
click at [582, 600] on span at bounding box center [589, 607] width 15 height 15
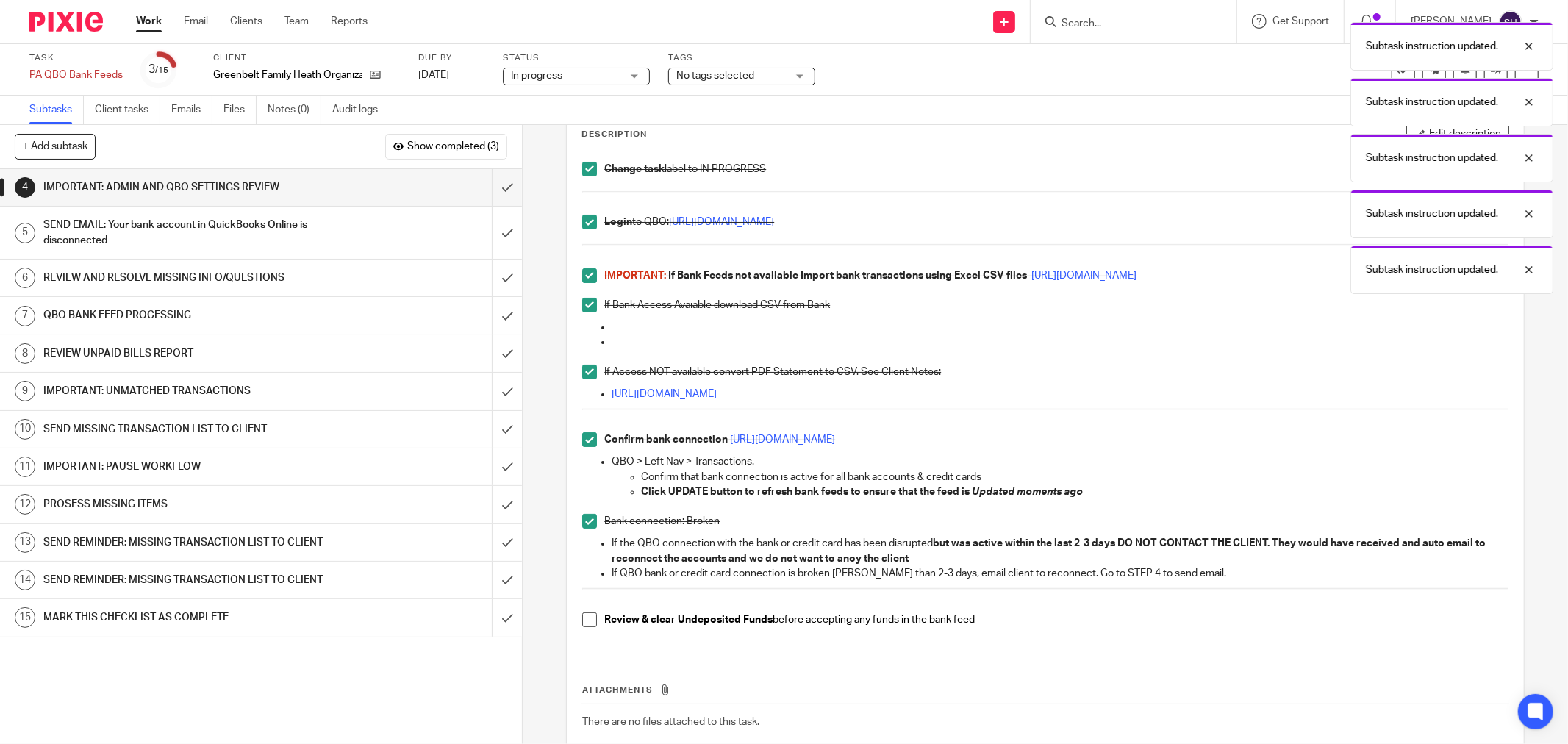
scroll to position [174, 0]
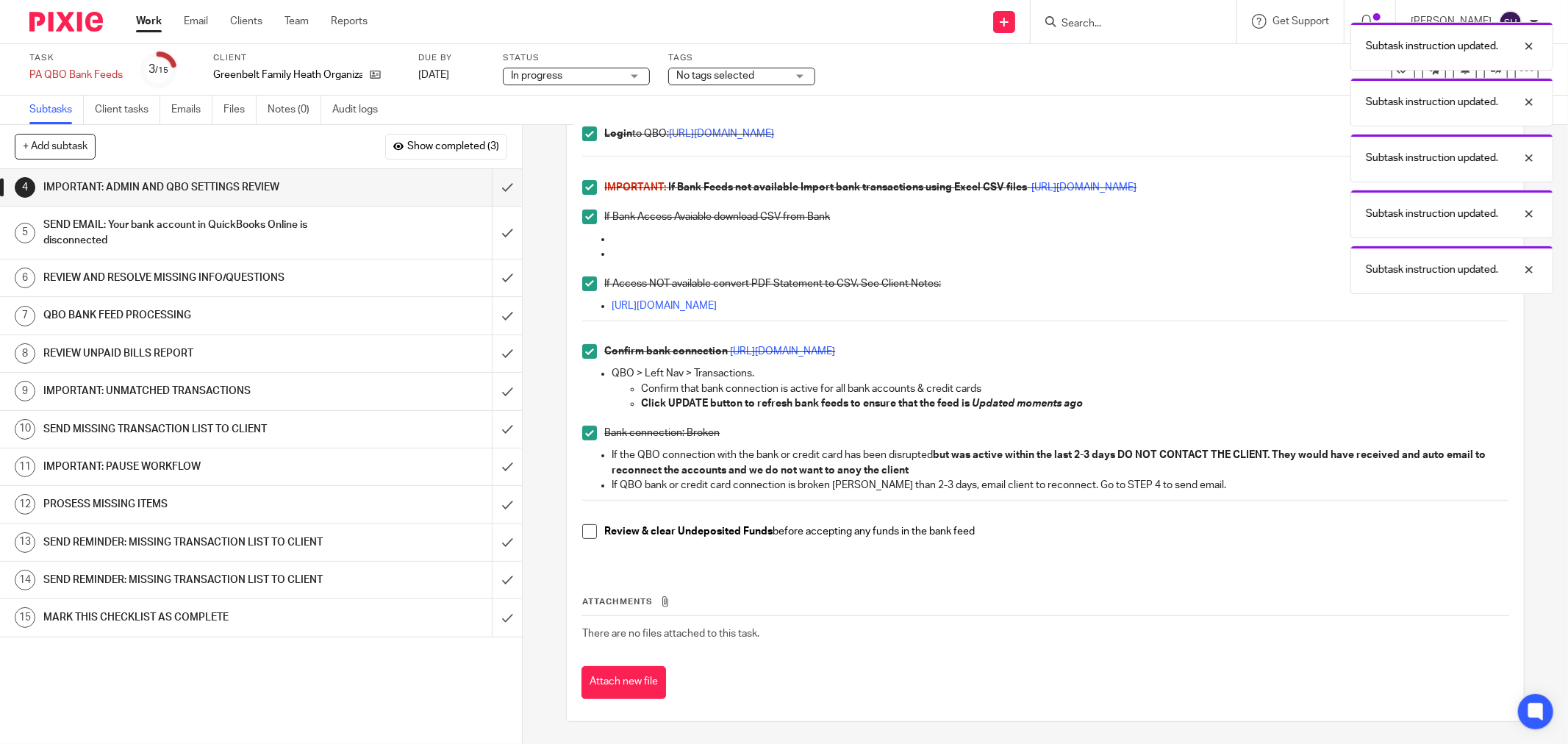
click at [576, 534] on div "Change task label to IN PROGRESS Login to QBO: https://c35.qbo.intuit.com/qbo35…" at bounding box center [1046, 315] width 941 height 498
click at [586, 533] on span at bounding box center [589, 531] width 15 height 15
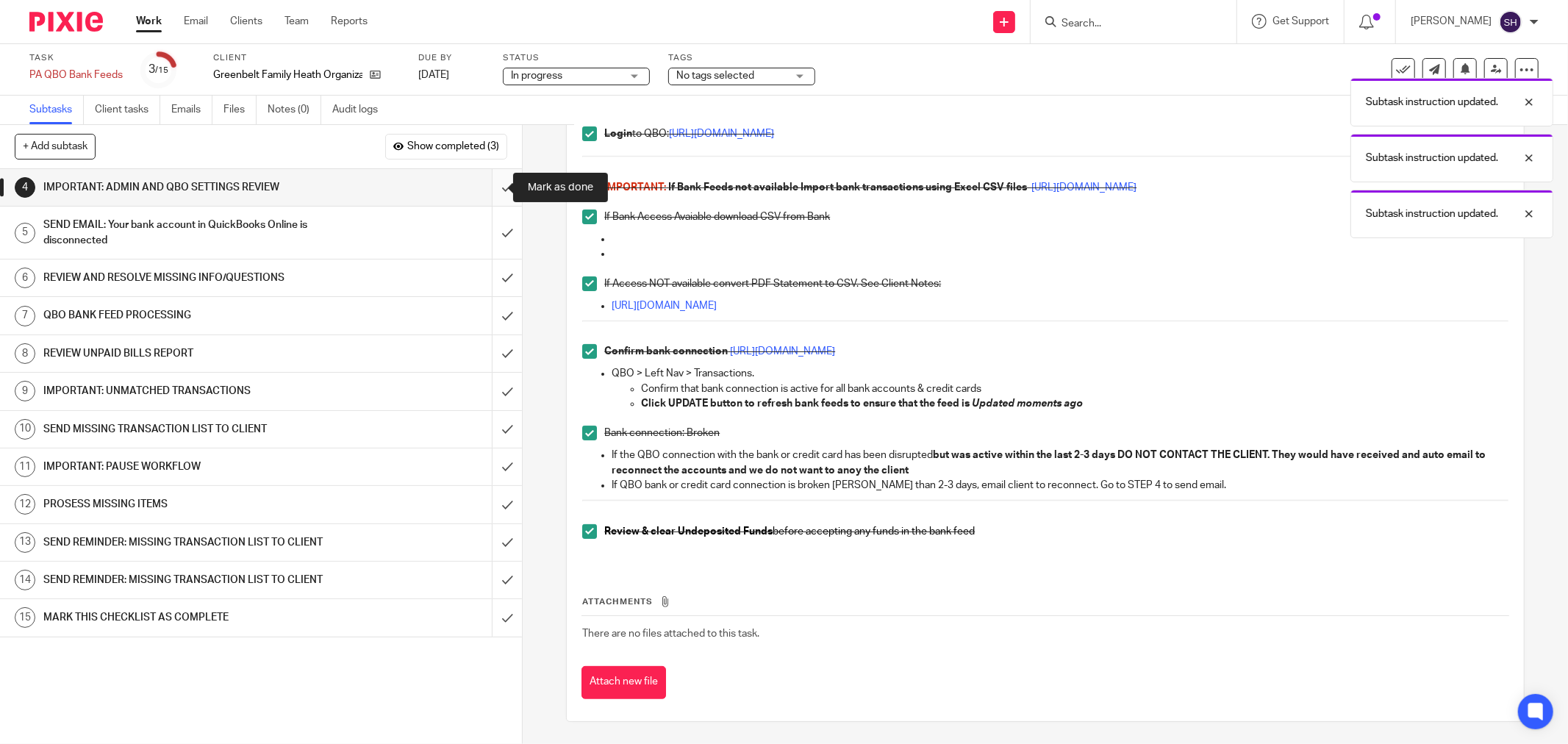
click at [489, 181] on input "submit" at bounding box center [261, 188] width 522 height 37
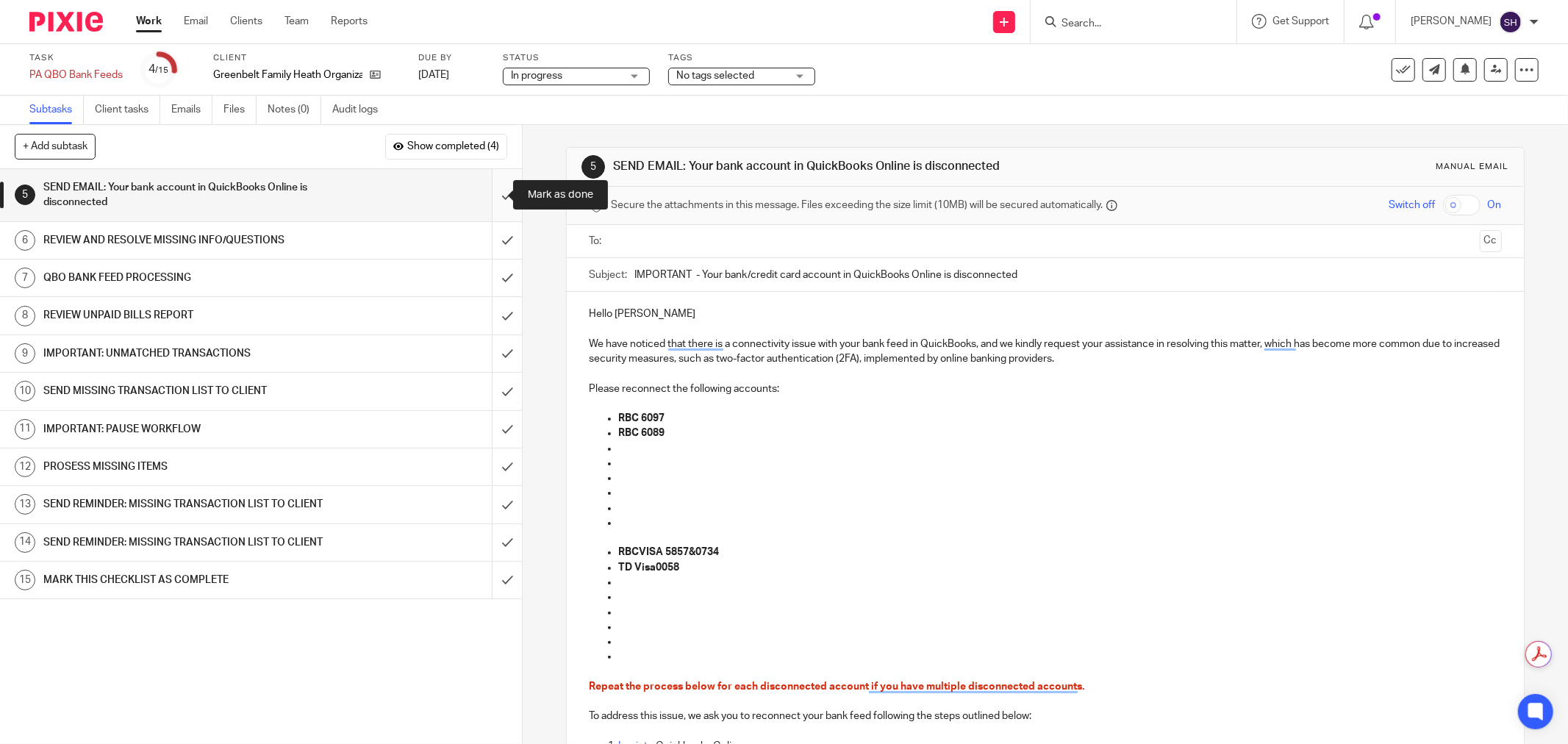
click at [492, 187] on input "submit" at bounding box center [261, 195] width 522 height 52
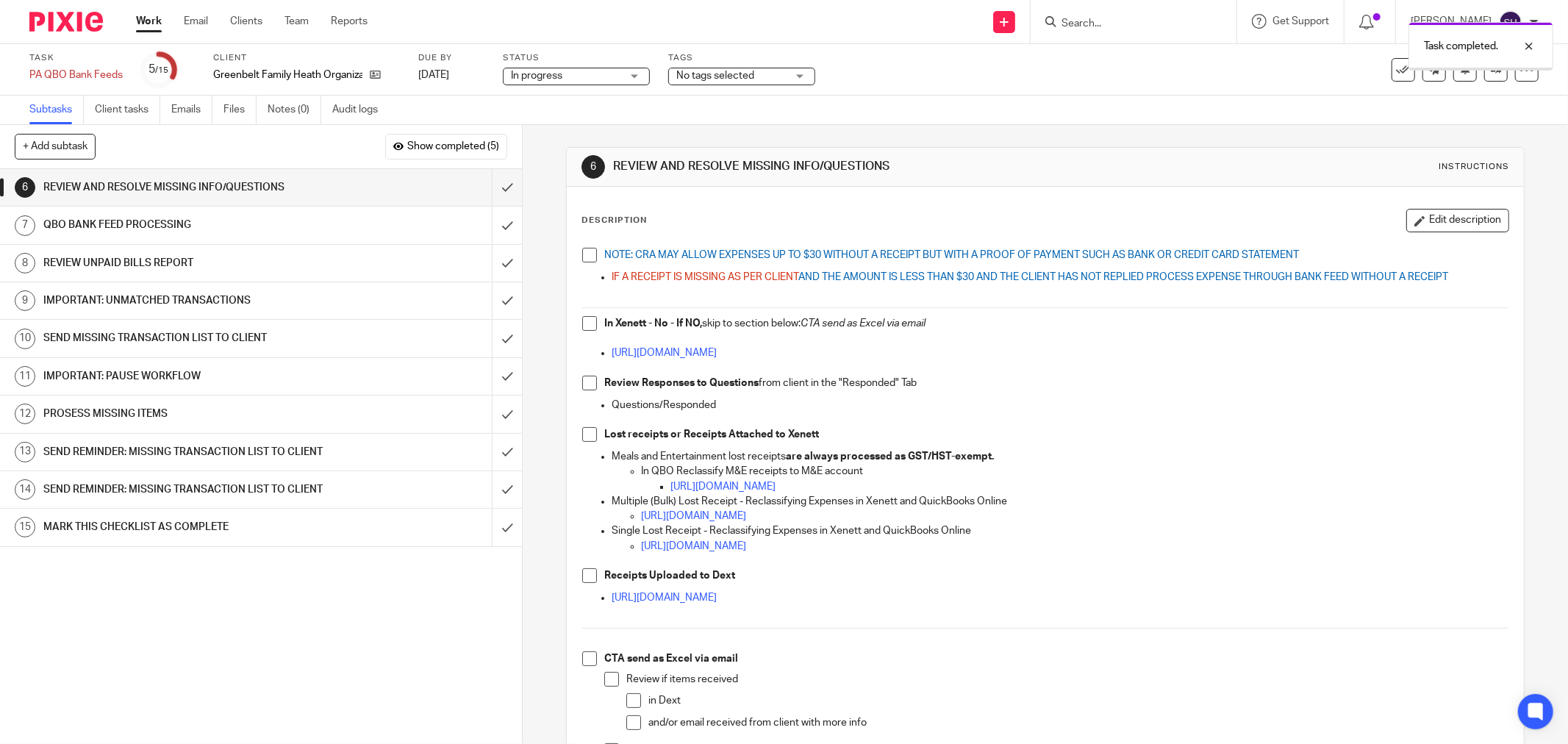
click at [582, 255] on span at bounding box center [589, 254] width 15 height 15
click at [584, 327] on span at bounding box center [589, 323] width 15 height 15
click at [585, 387] on span at bounding box center [589, 383] width 15 height 15
drag, startPoint x: 585, startPoint y: 434, endPoint x: 582, endPoint y: 444, distance: 10.4
click at [585, 435] on span at bounding box center [589, 434] width 15 height 15
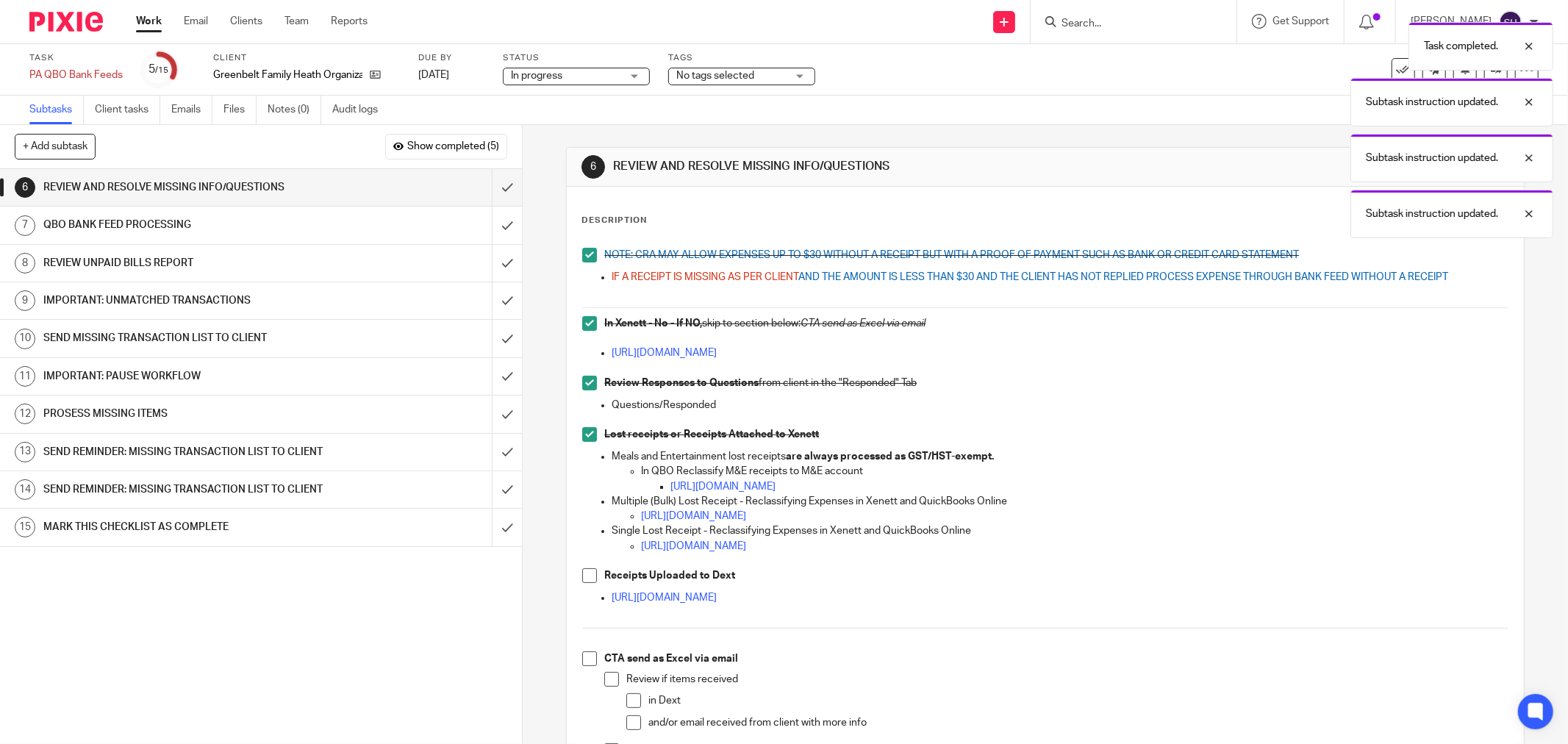
drag, startPoint x: 584, startPoint y: 574, endPoint x: 587, endPoint y: 582, distance: 8.5
click at [585, 574] on span at bounding box center [589, 575] width 15 height 15
click at [583, 657] on span at bounding box center [589, 659] width 15 height 15
click at [611, 684] on span at bounding box center [611, 679] width 15 height 15
click at [627, 702] on span at bounding box center [633, 700] width 15 height 15
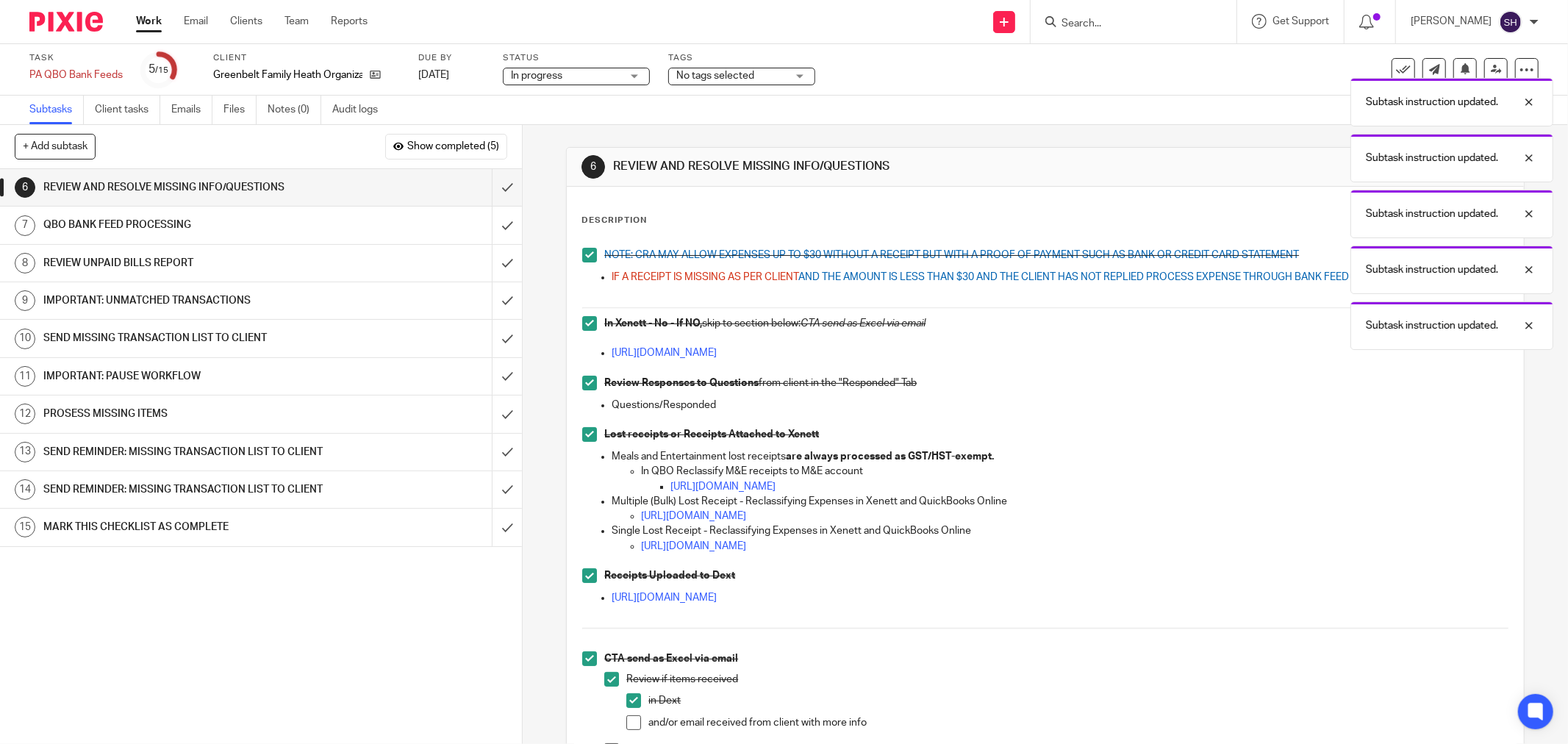
click at [628, 717] on span at bounding box center [633, 722] width 15 height 15
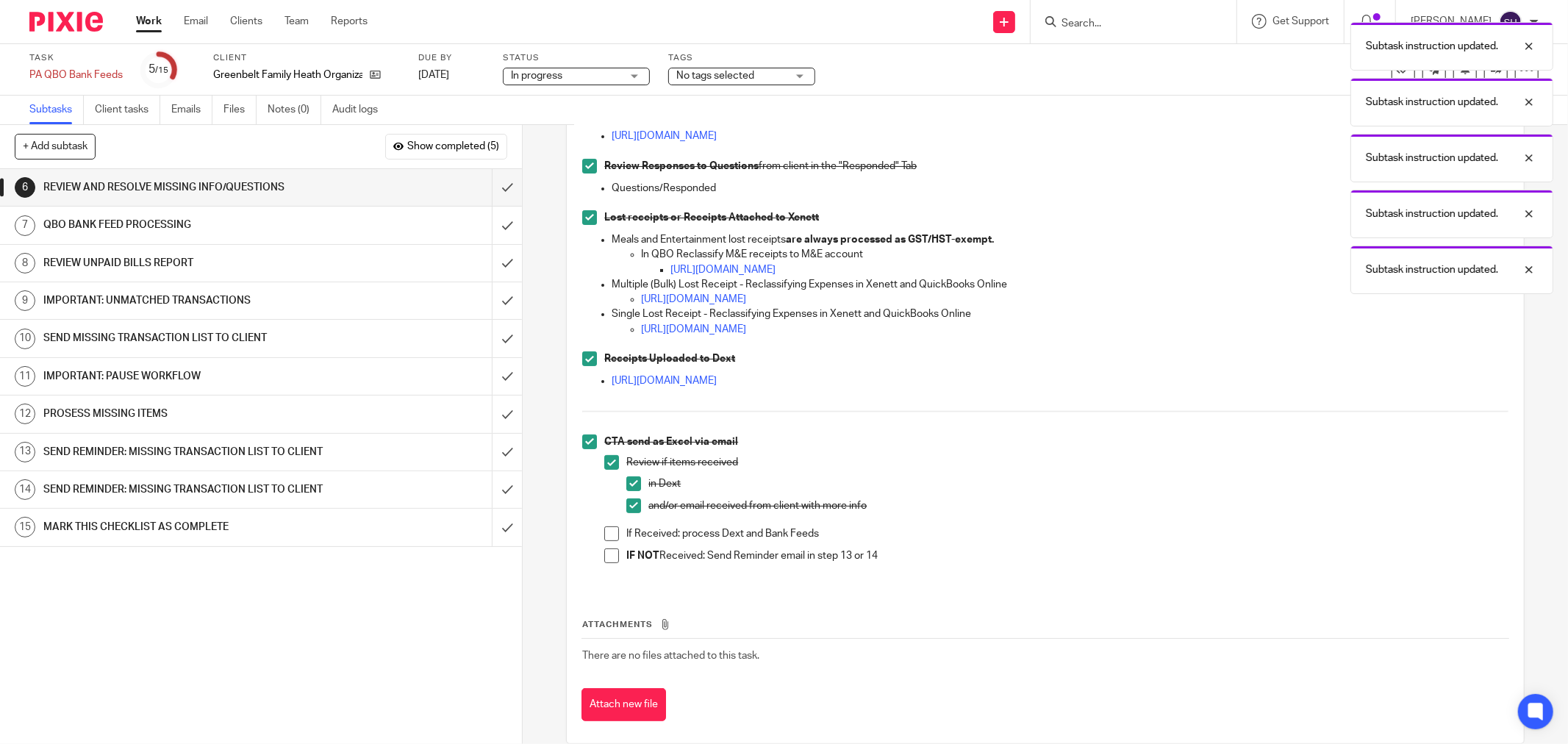
scroll to position [239, 0]
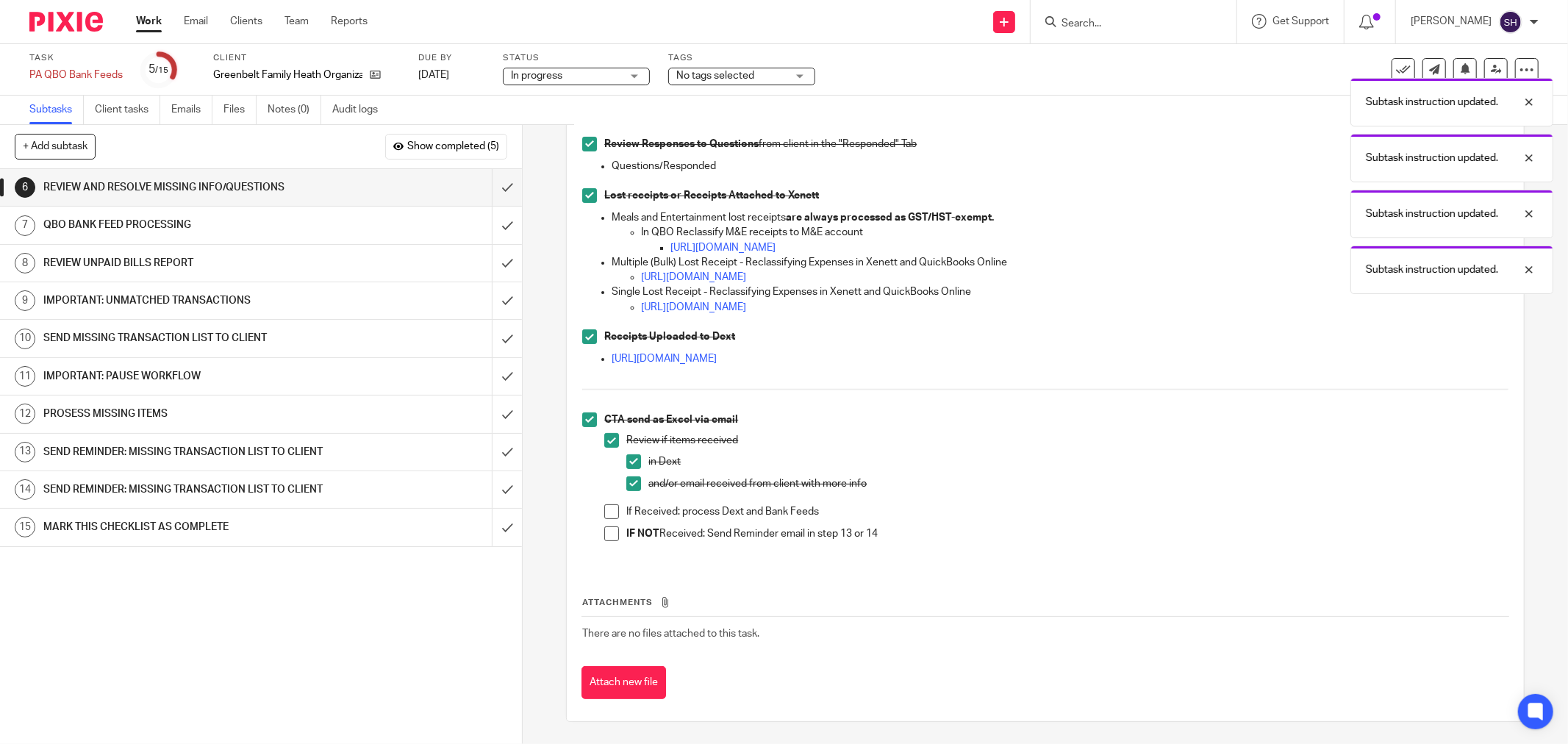
click at [609, 512] on span at bounding box center [611, 512] width 15 height 15
drag, startPoint x: 607, startPoint y: 530, endPoint x: 565, endPoint y: 456, distance: 85.1
click at [606, 530] on span at bounding box center [611, 534] width 15 height 15
click at [495, 178] on input "submit" at bounding box center [261, 188] width 522 height 37
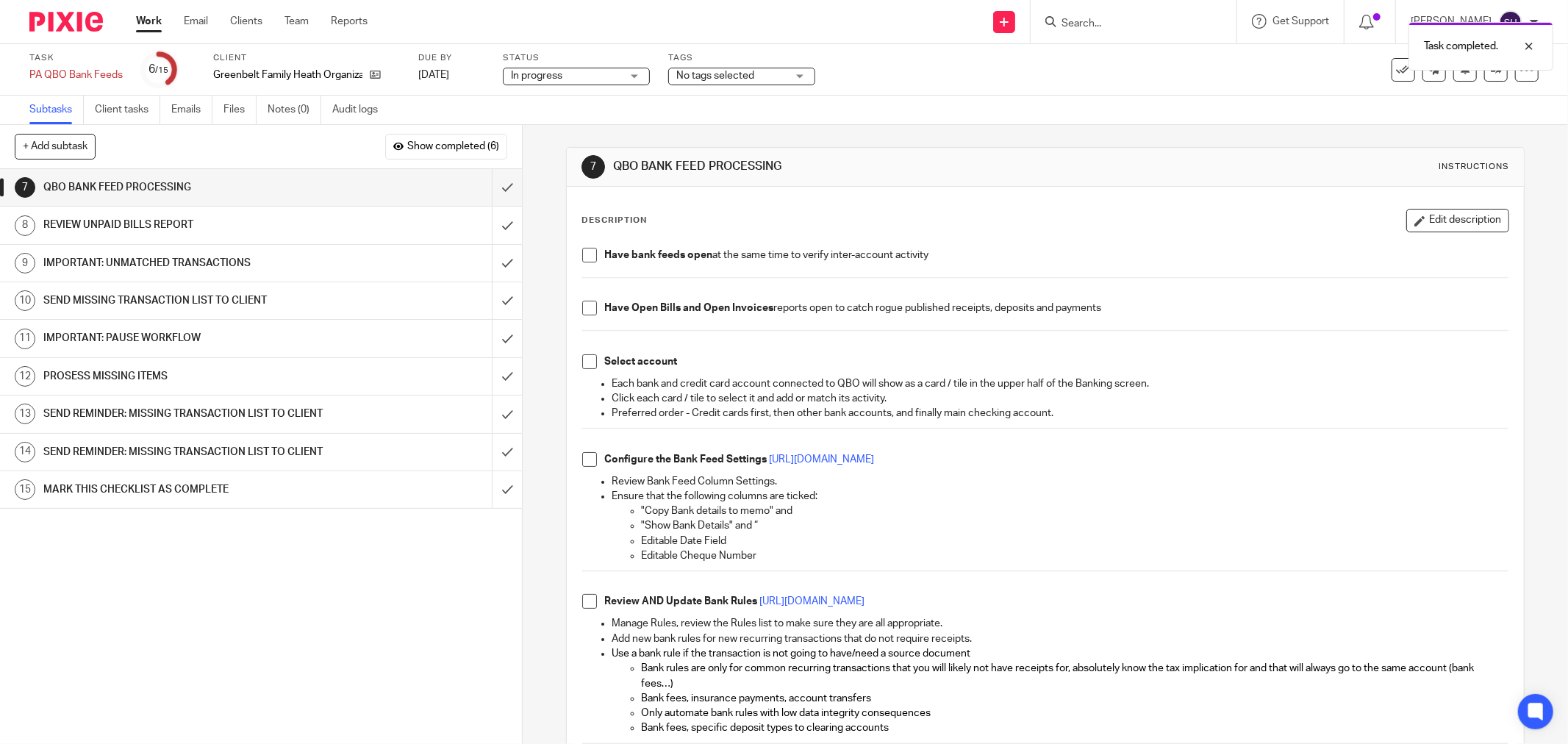
click at [584, 254] on span at bounding box center [589, 254] width 15 height 15
click at [585, 313] on span at bounding box center [589, 307] width 15 height 15
click at [586, 363] on span at bounding box center [589, 361] width 15 height 15
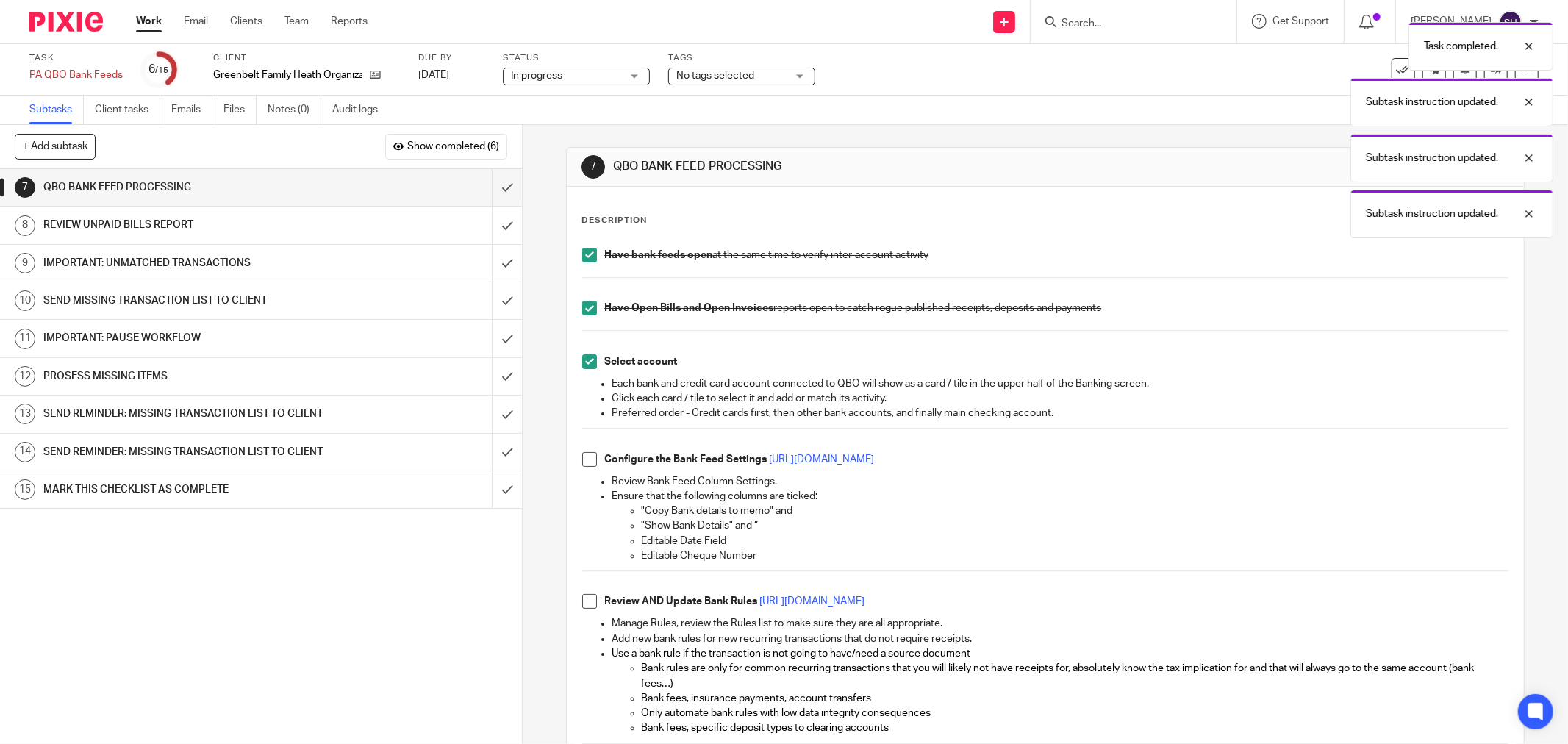
click at [584, 460] on span at bounding box center [589, 459] width 15 height 15
click at [588, 610] on li "Review AND Update Bank Rules https://intuit.me/3eZI7NO" at bounding box center [1046, 604] width 927 height 22
click at [593, 600] on li "Review AND Update Bank Rules https://intuit.me/3eZI7NO" at bounding box center [1046, 604] width 927 height 22
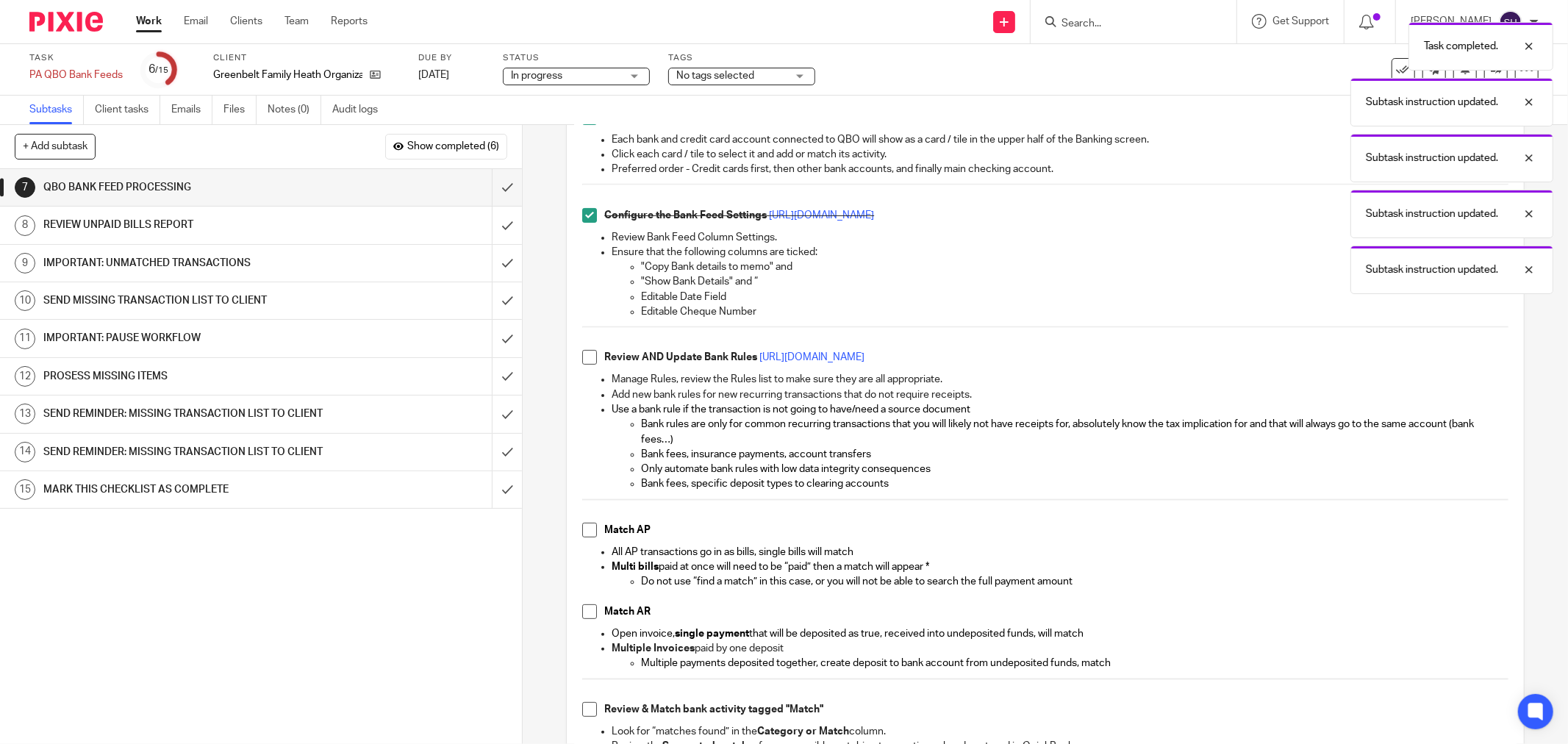
scroll to position [245, 0]
click at [582, 356] on span at bounding box center [589, 356] width 15 height 15
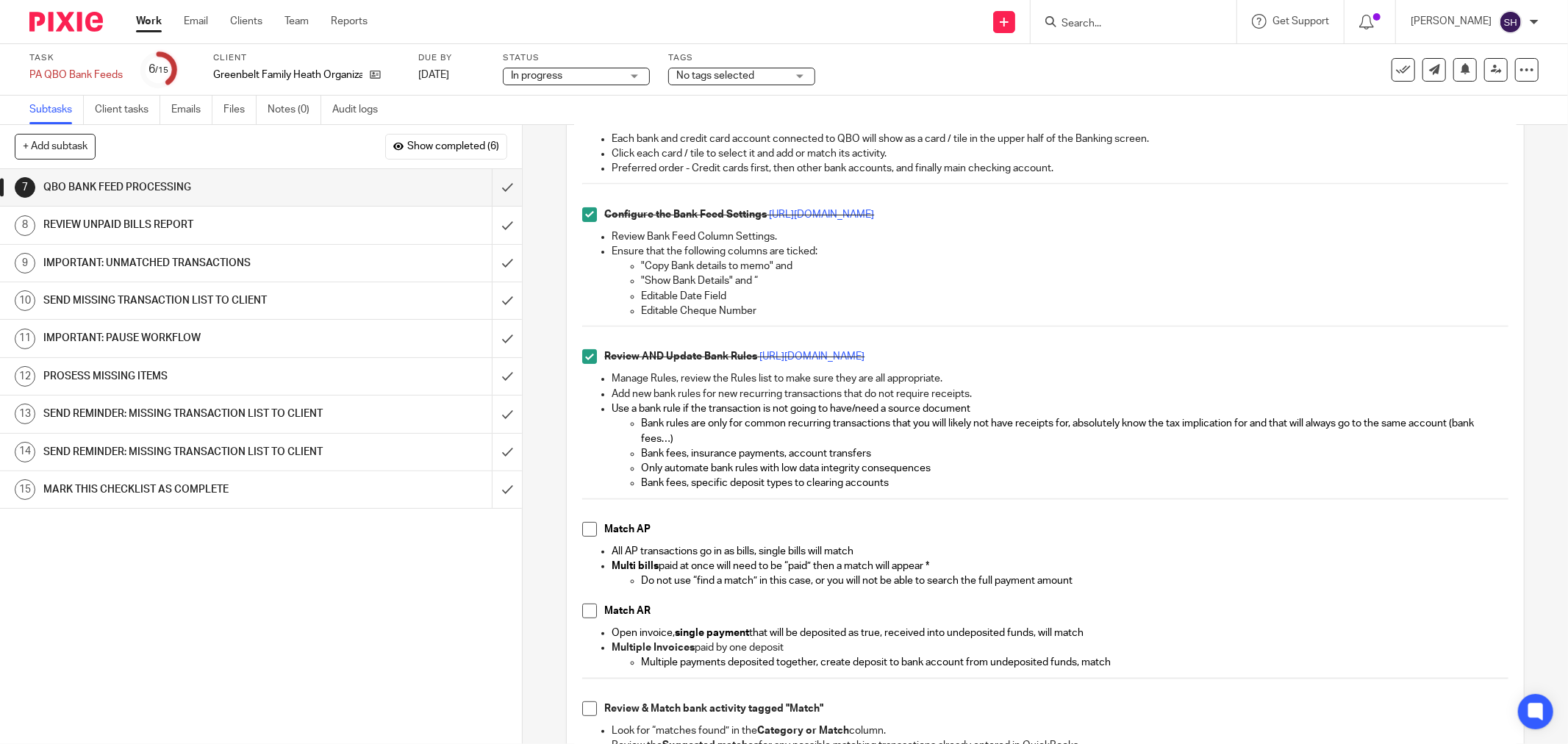
click at [582, 531] on span at bounding box center [589, 529] width 15 height 15
click at [587, 610] on span at bounding box center [589, 610] width 15 height 15
click at [583, 711] on span at bounding box center [589, 708] width 15 height 15
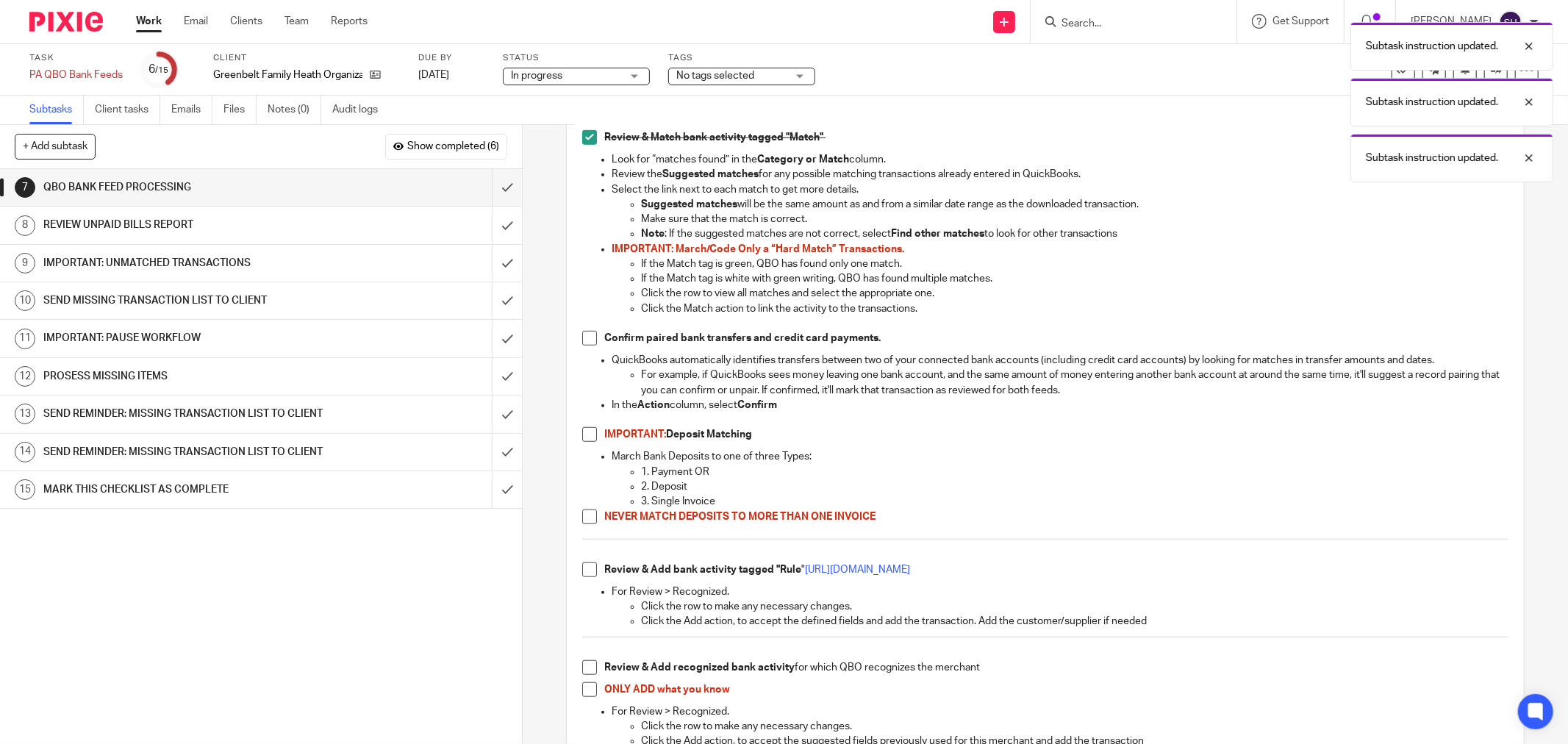
scroll to position [816, 0]
click at [585, 335] on span at bounding box center [589, 337] width 15 height 15
click at [582, 437] on span at bounding box center [589, 433] width 15 height 15
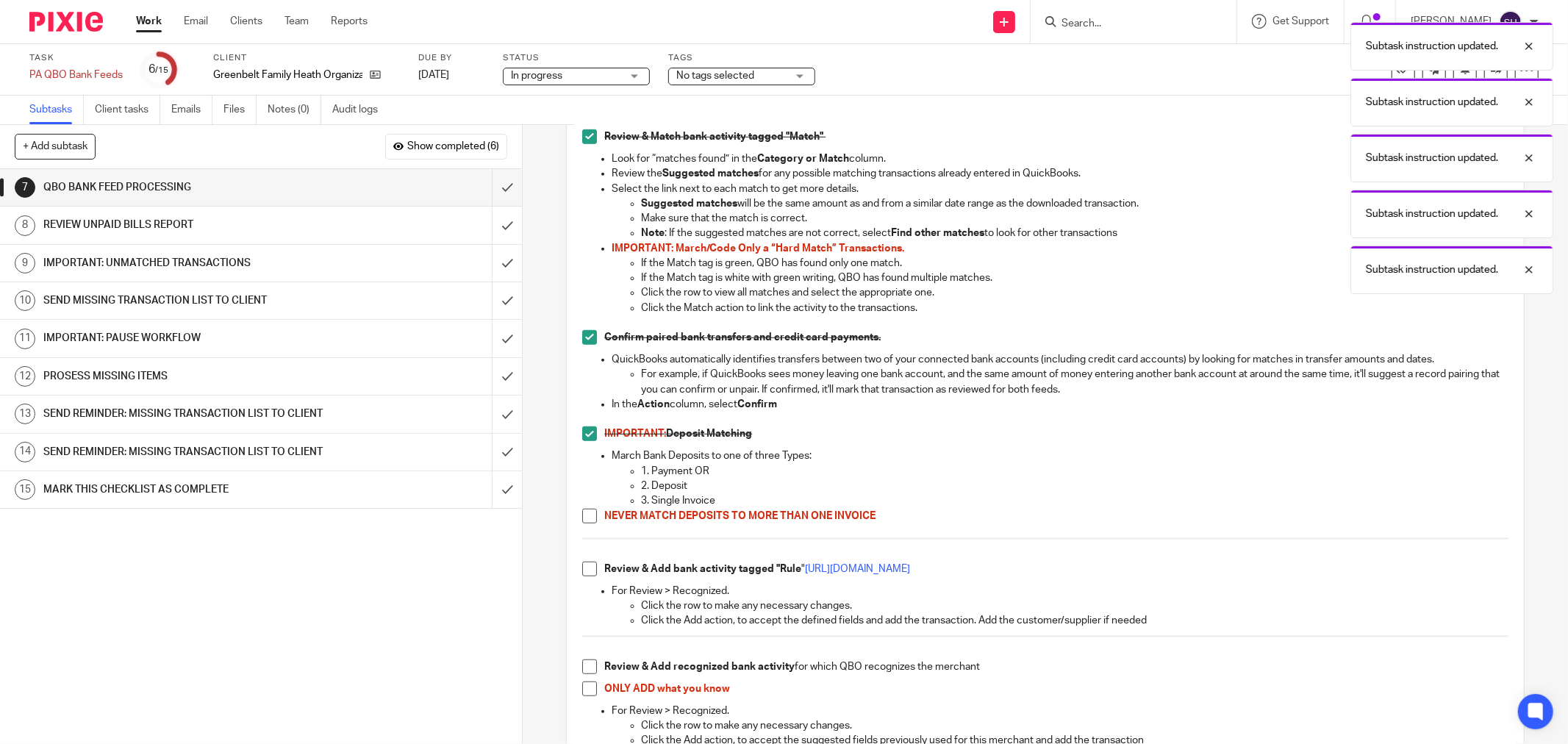
click at [582, 516] on span at bounding box center [589, 516] width 15 height 15
click at [582, 571] on span at bounding box center [589, 569] width 15 height 15
drag, startPoint x: 584, startPoint y: 672, endPoint x: 587, endPoint y: 691, distance: 19.2
click at [585, 674] on span at bounding box center [589, 667] width 15 height 15
drag, startPoint x: 589, startPoint y: 693, endPoint x: 609, endPoint y: 669, distance: 31.2
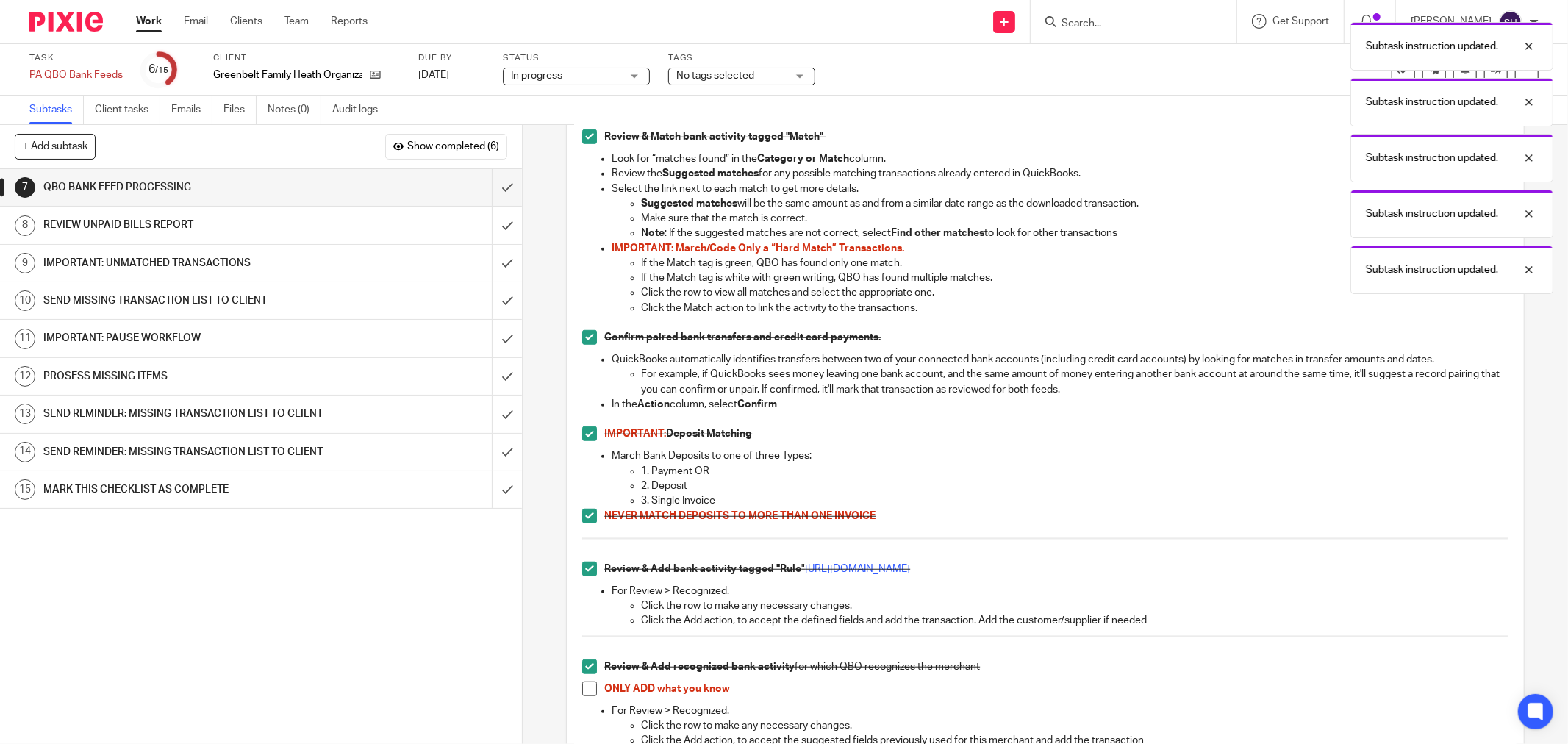
click at [590, 692] on span at bounding box center [589, 689] width 15 height 15
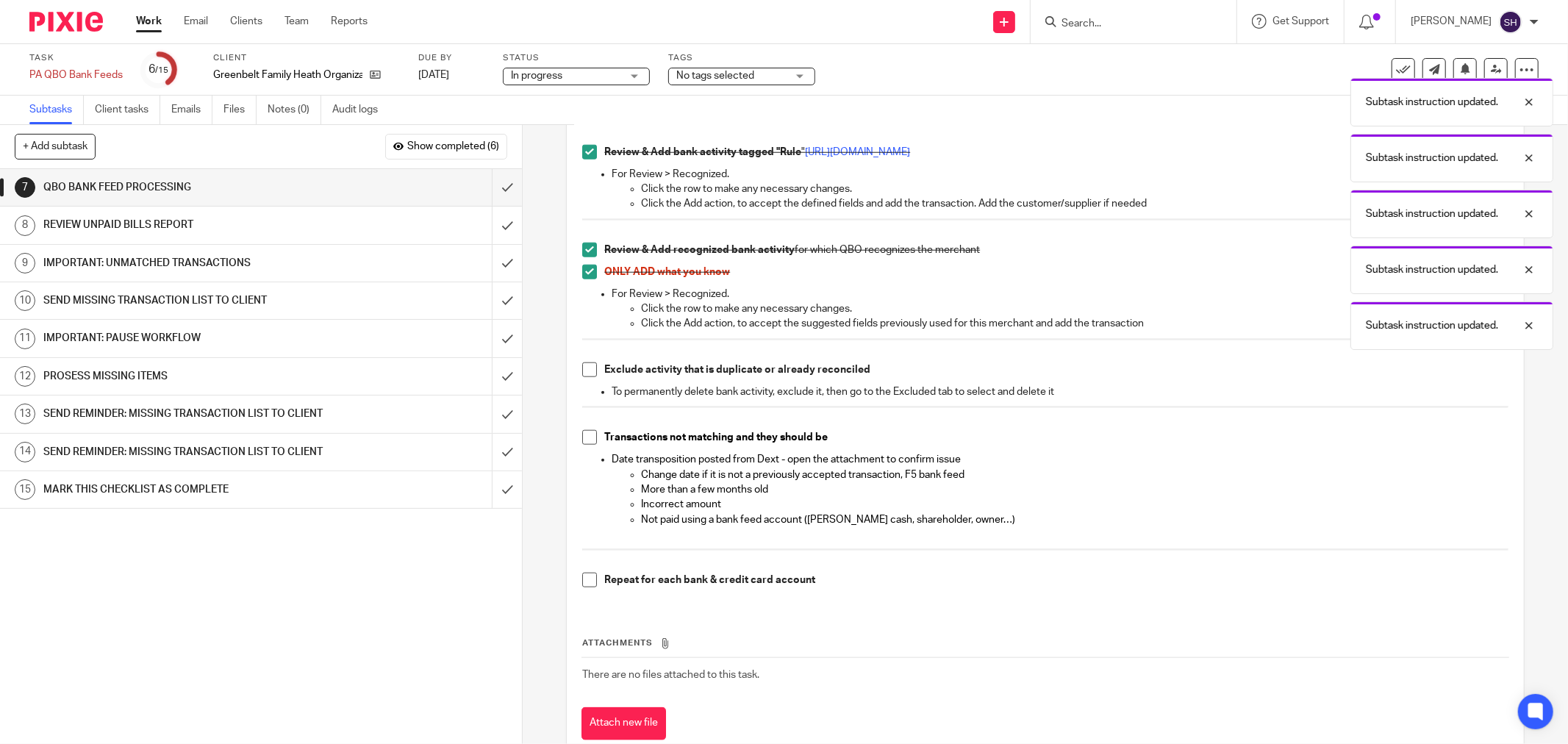
scroll to position [1276, 0]
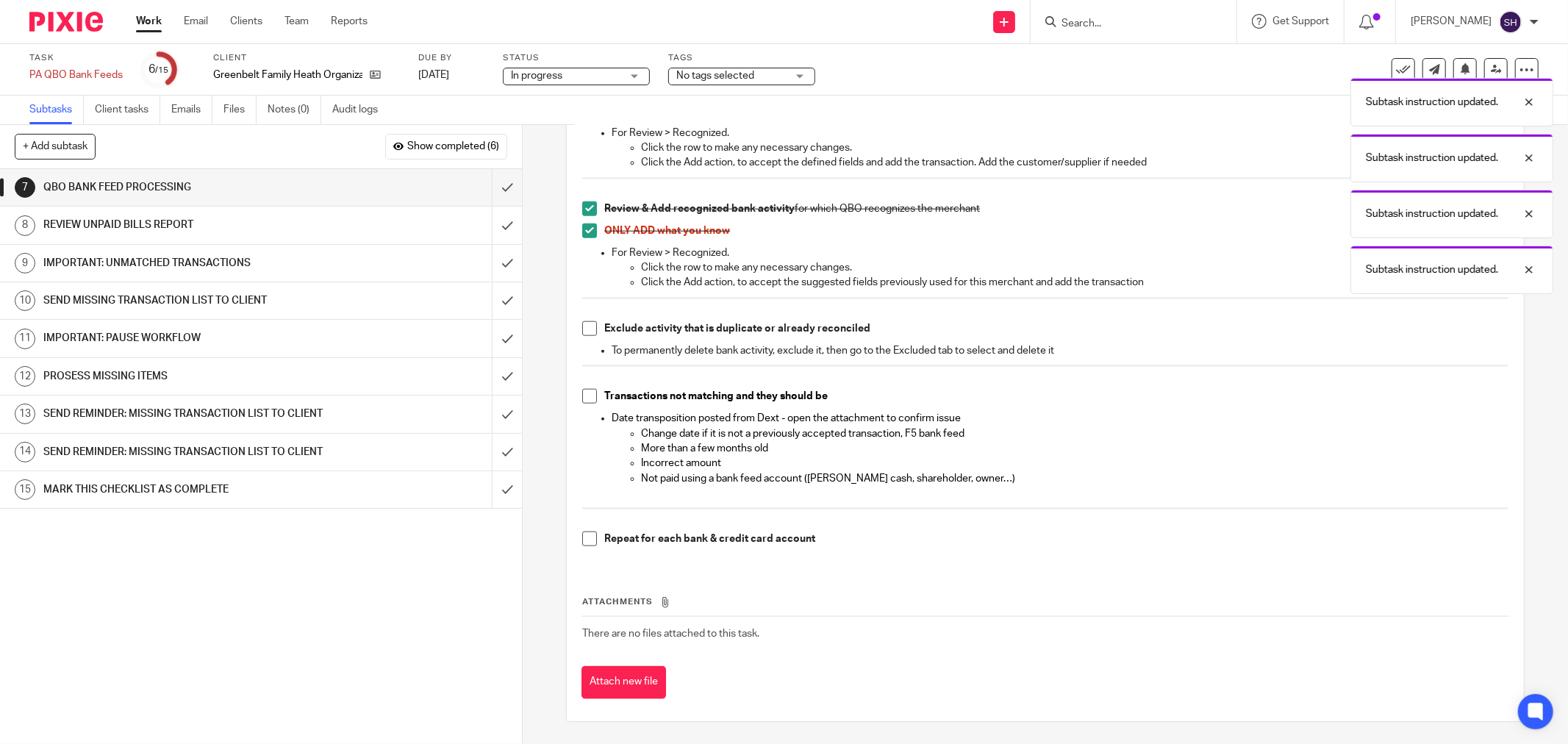
click at [582, 332] on span at bounding box center [589, 328] width 15 height 15
click at [589, 395] on span at bounding box center [589, 396] width 15 height 15
click at [590, 539] on span at bounding box center [589, 538] width 15 height 15
click at [487, 191] on input "submit" at bounding box center [261, 188] width 522 height 37
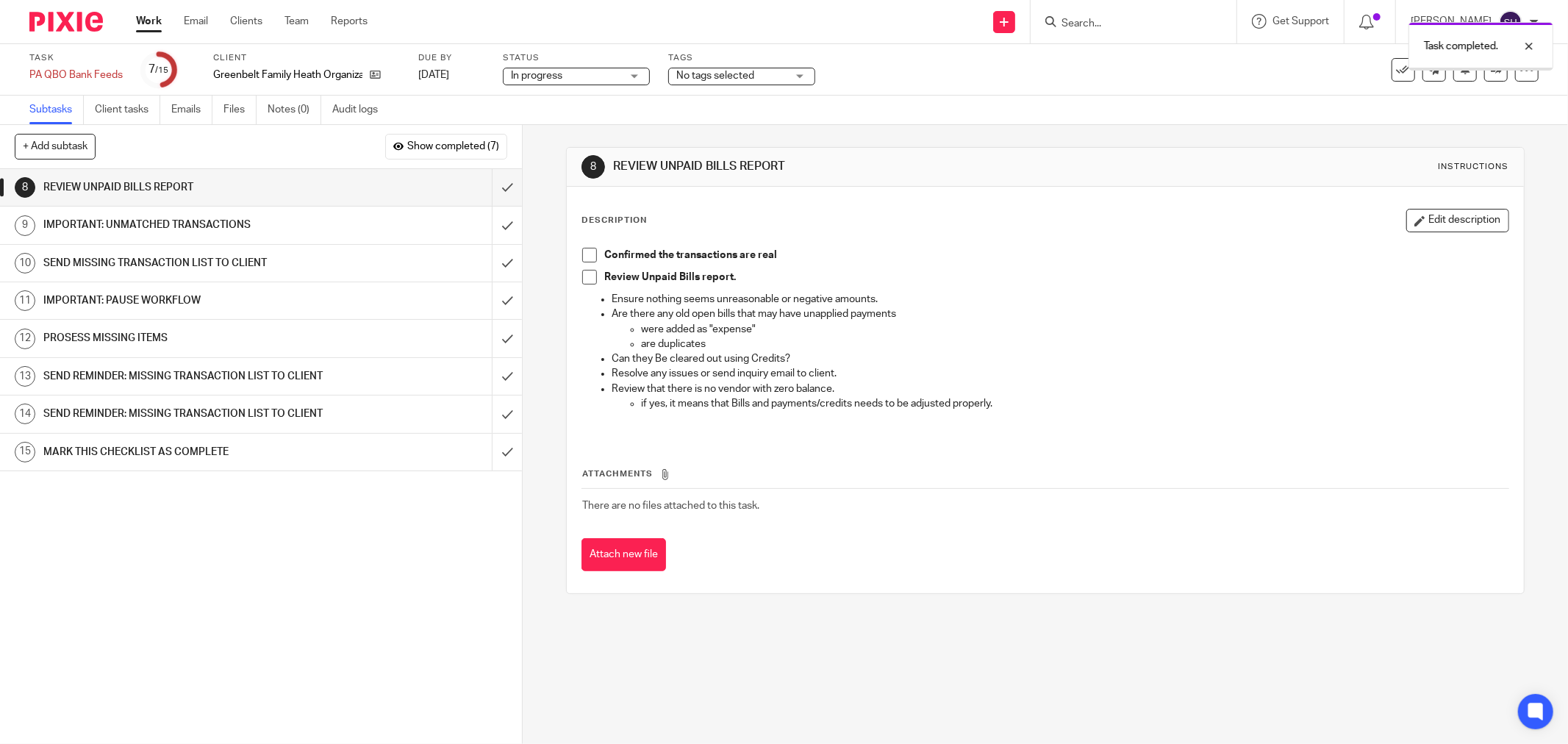
click at [582, 253] on span at bounding box center [589, 254] width 15 height 15
click at [582, 275] on span at bounding box center [589, 276] width 15 height 15
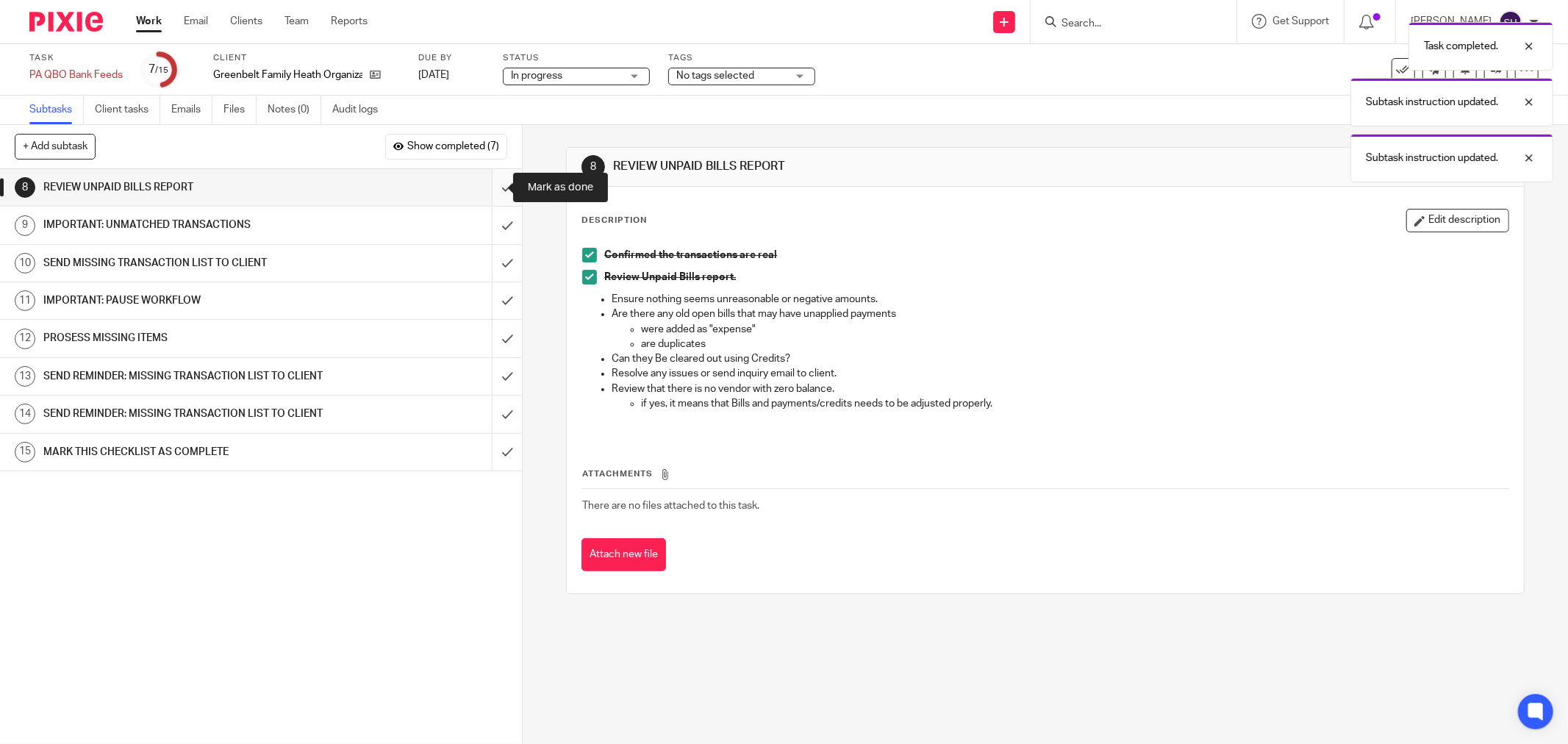
click at [493, 194] on input "submit" at bounding box center [261, 188] width 522 height 37
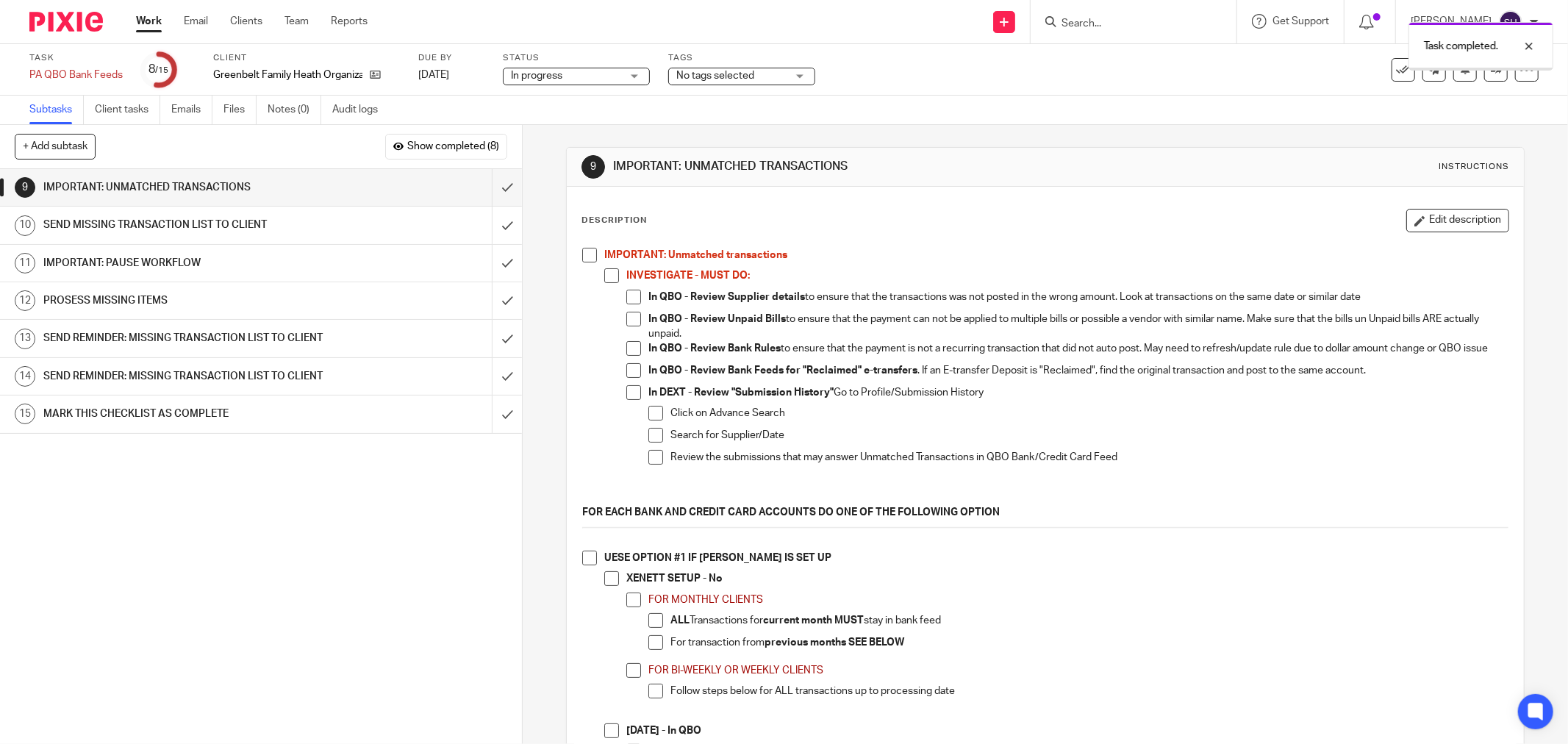
click at [585, 255] on span at bounding box center [589, 254] width 15 height 15
click at [611, 273] on span at bounding box center [611, 276] width 15 height 15
click at [632, 302] on span at bounding box center [633, 297] width 15 height 15
drag, startPoint x: 629, startPoint y: 323, endPoint x: 629, endPoint y: 335, distance: 12.0
click at [629, 323] on span at bounding box center [633, 319] width 15 height 15
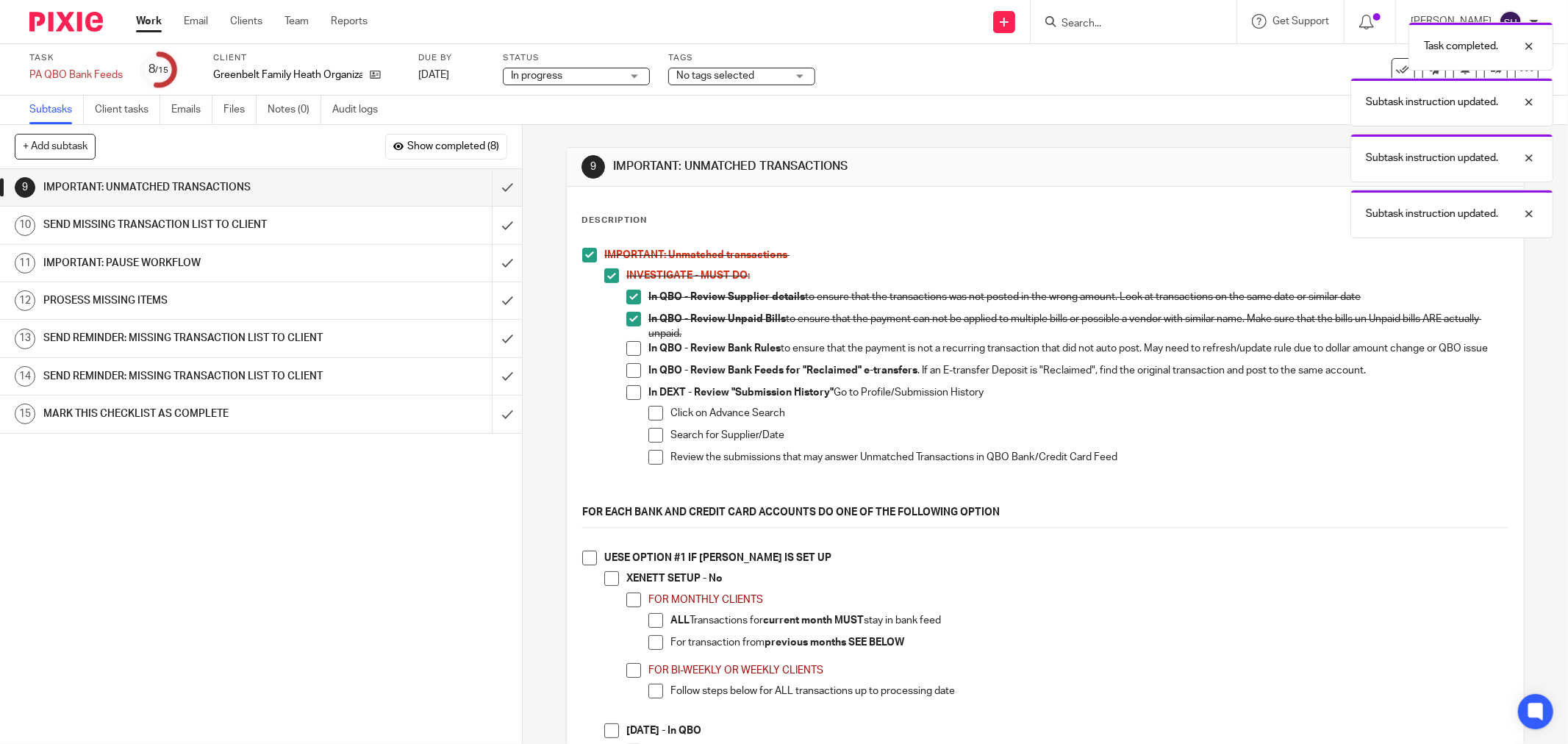
click at [628, 340] on li "In QBO - Review Unpaid Bills to ensure that the payment can not be applied to m…" at bounding box center [1068, 327] width 883 height 30
click at [631, 378] on span at bounding box center [633, 370] width 15 height 15
click at [630, 353] on span at bounding box center [633, 348] width 15 height 15
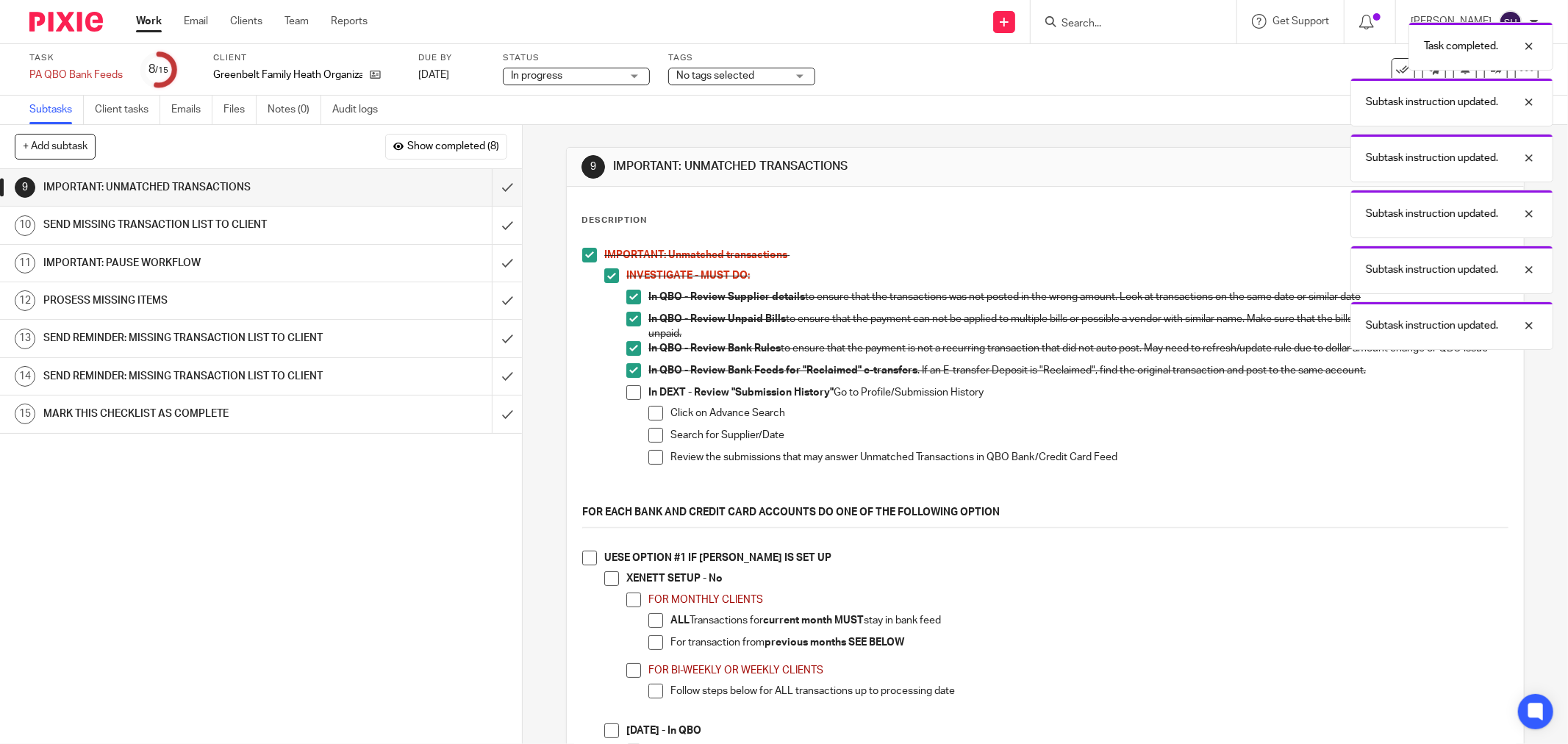
click at [626, 399] on span at bounding box center [633, 392] width 15 height 15
drag, startPoint x: 645, startPoint y: 416, endPoint x: 650, endPoint y: 439, distance: 23.5
click at [648, 416] on span at bounding box center [655, 413] width 15 height 15
click at [651, 442] on span at bounding box center [655, 435] width 15 height 15
drag, startPoint x: 653, startPoint y: 460, endPoint x: 640, endPoint y: 482, distance: 25.6
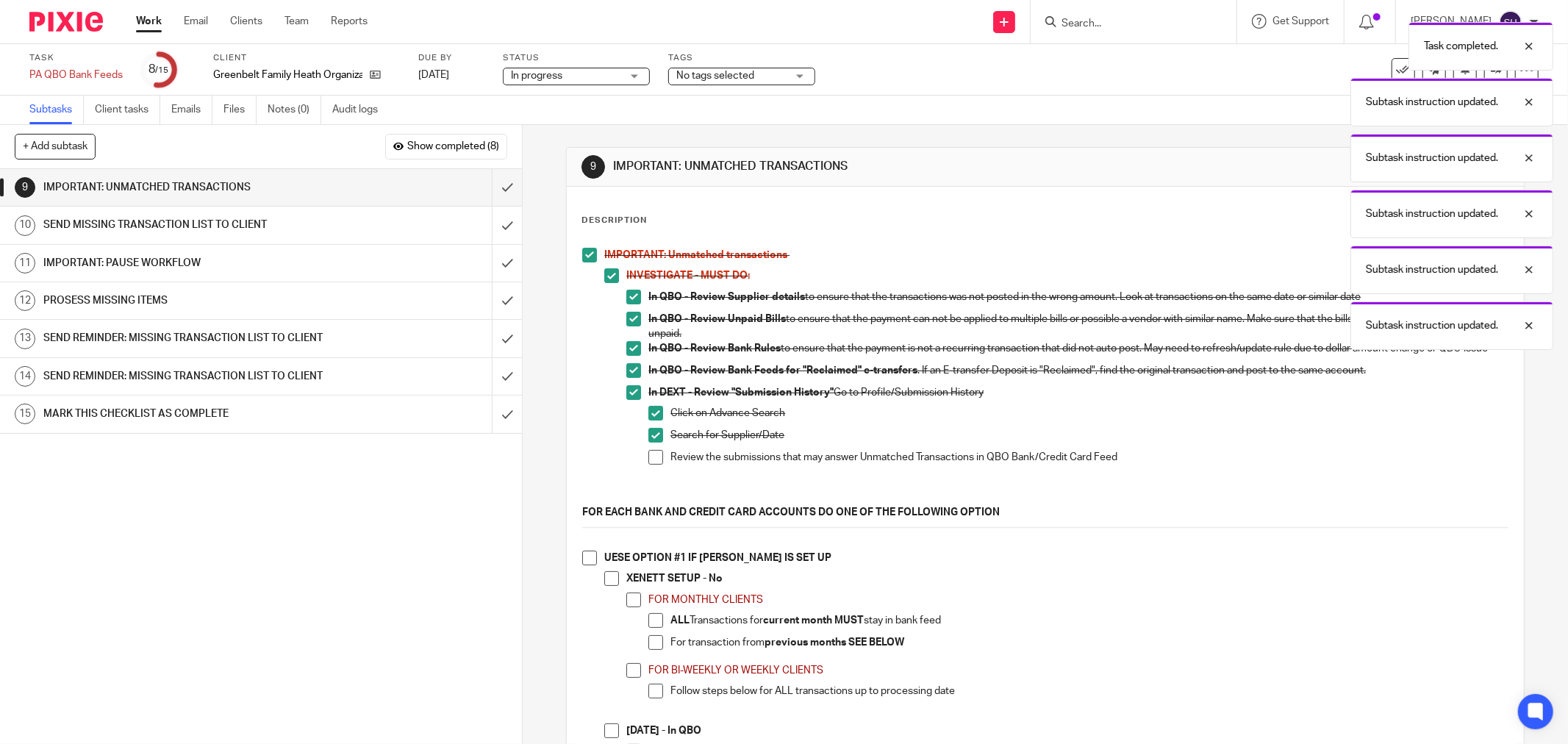
click at [653, 461] on span at bounding box center [655, 457] width 15 height 15
drag, startPoint x: 585, startPoint y: 568, endPoint x: 616, endPoint y: 593, distance: 39.8
click at [586, 565] on span at bounding box center [589, 557] width 15 height 15
click at [618, 593] on li "XENETT SETUP - No FOR MONTHLY CLIENTS ALL Transactions for current month MUST s…" at bounding box center [1056, 645] width 905 height 146
click at [610, 586] on span at bounding box center [611, 578] width 15 height 15
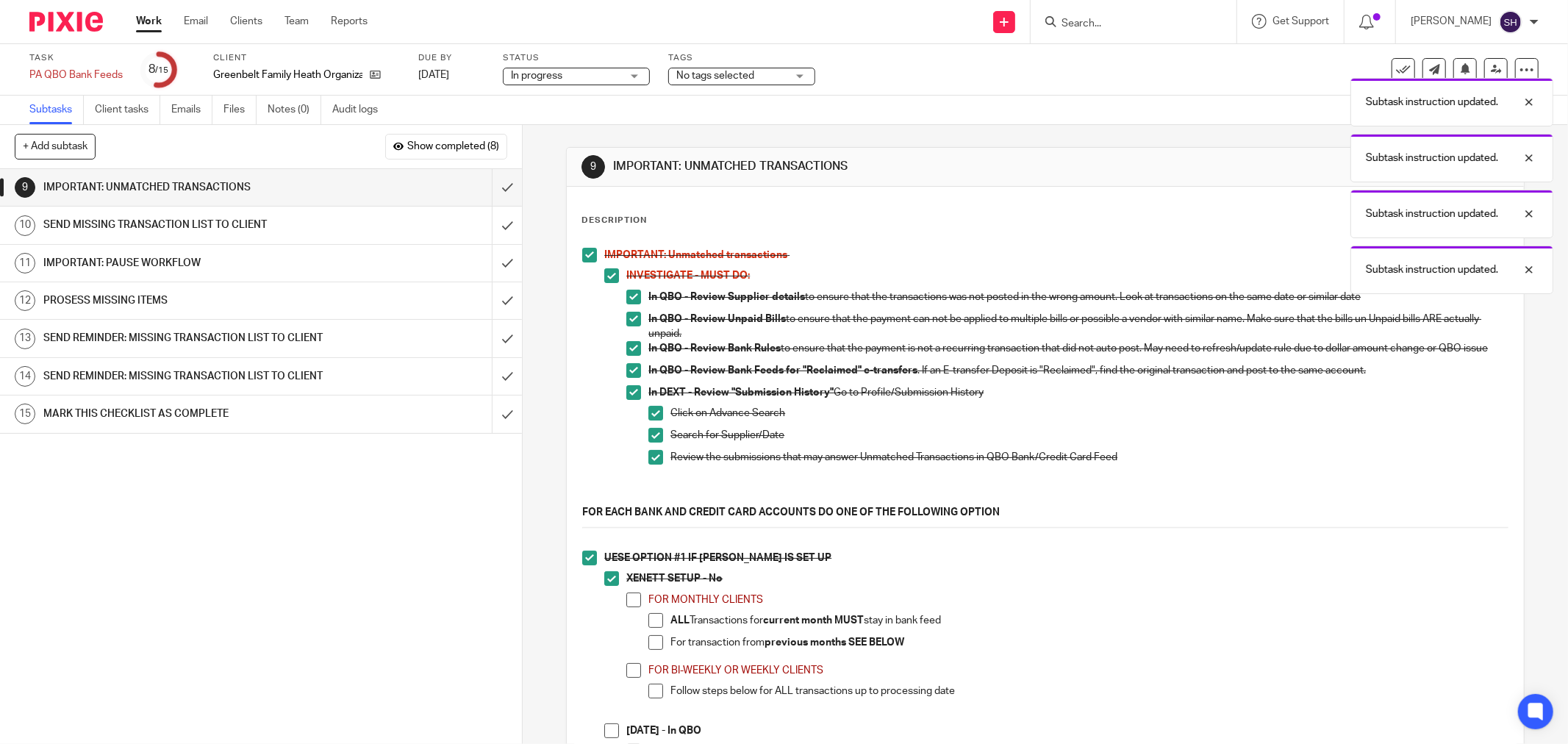
click at [627, 601] on span at bounding box center [633, 600] width 15 height 15
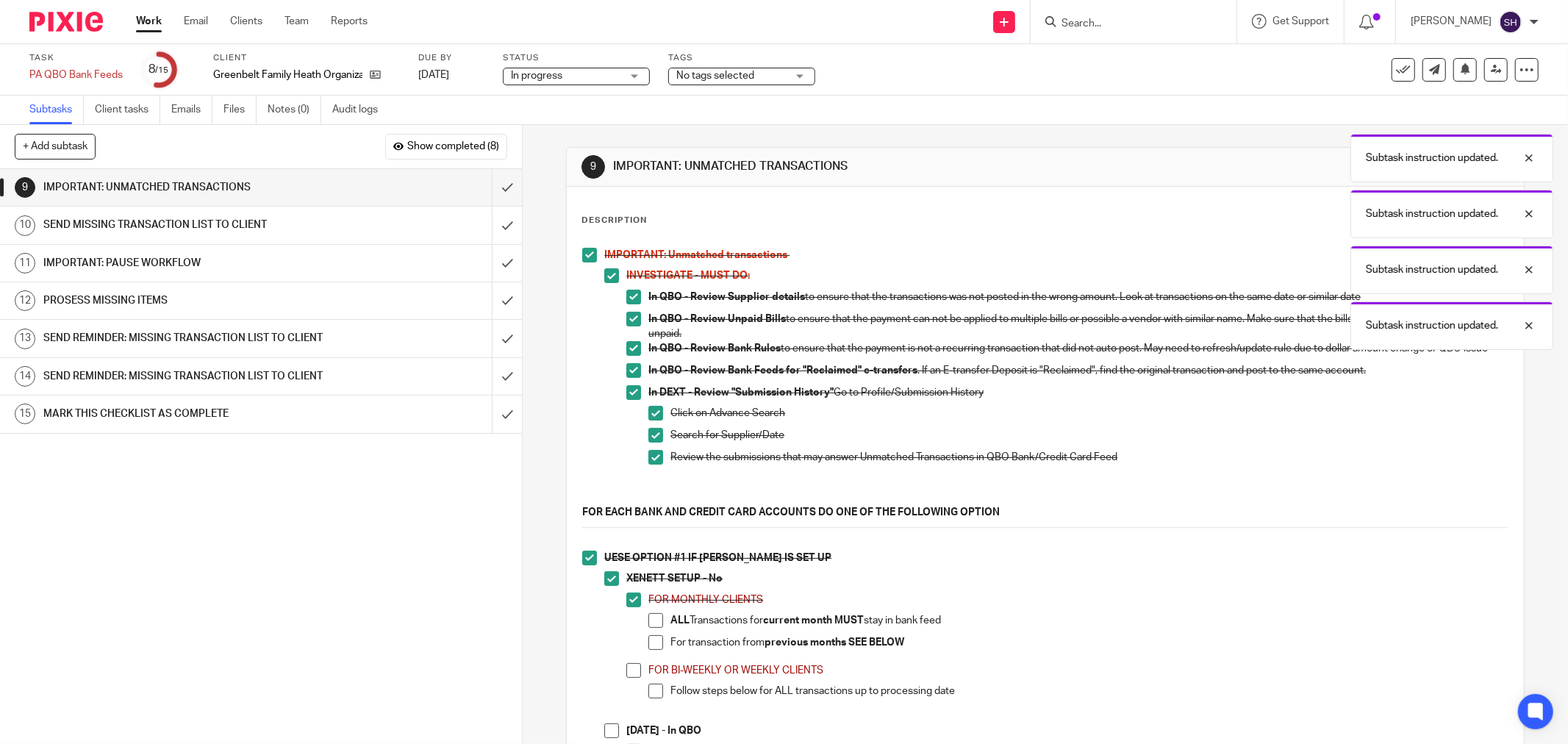
click at [648, 627] on span at bounding box center [655, 620] width 15 height 15
click at [648, 644] on span at bounding box center [655, 642] width 15 height 15
click at [626, 674] on span at bounding box center [633, 670] width 15 height 15
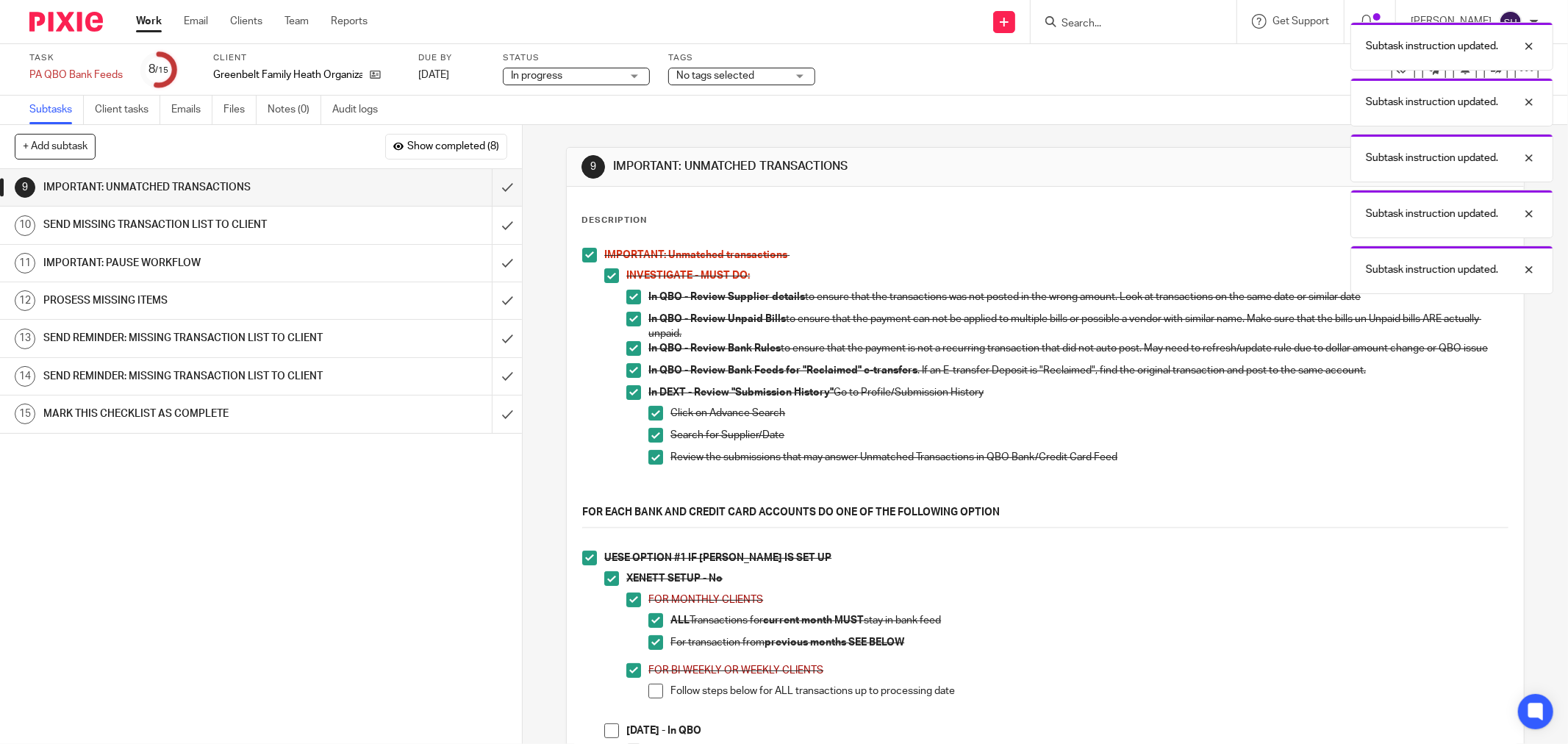
click at [649, 691] on span at bounding box center [655, 690] width 15 height 15
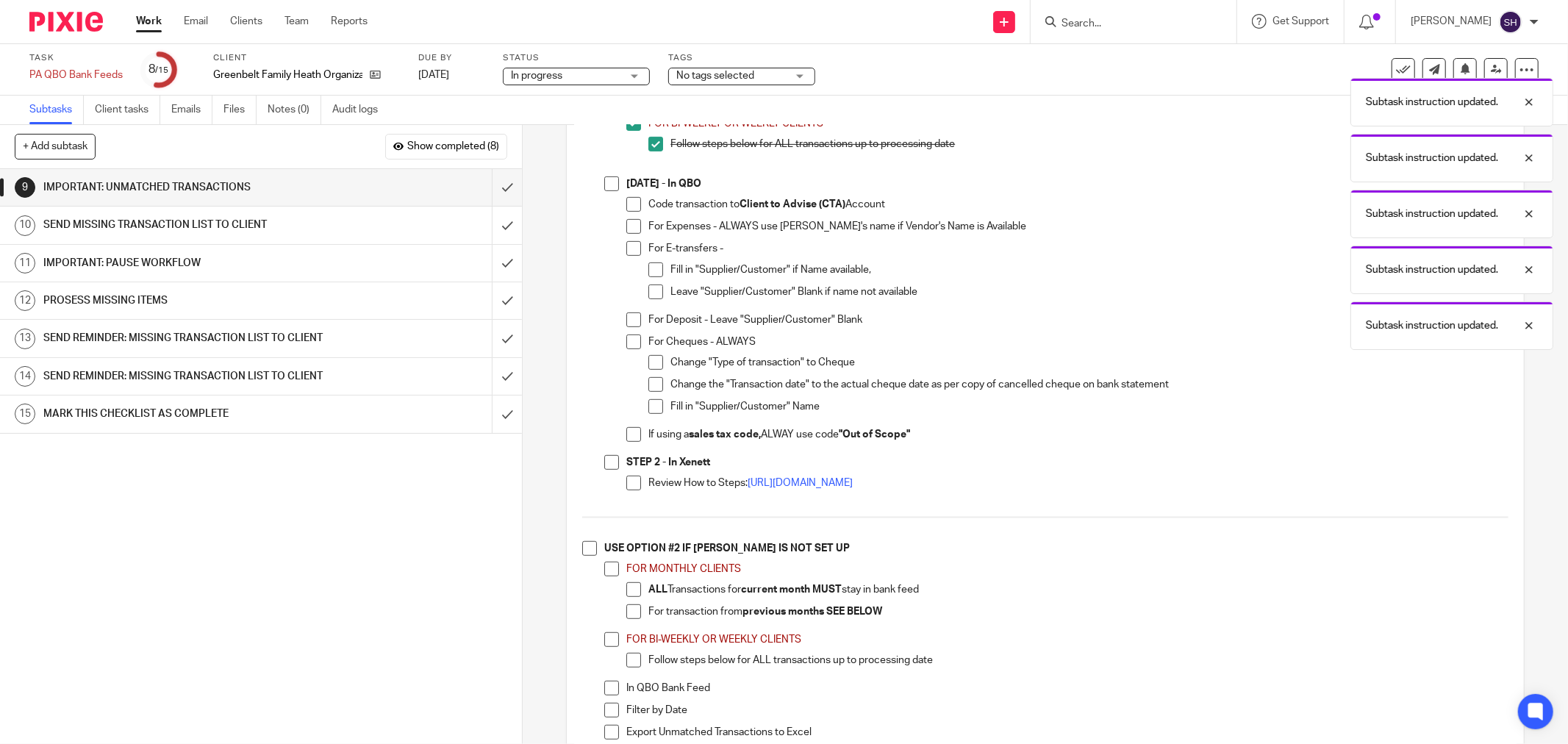
scroll to position [571, 0]
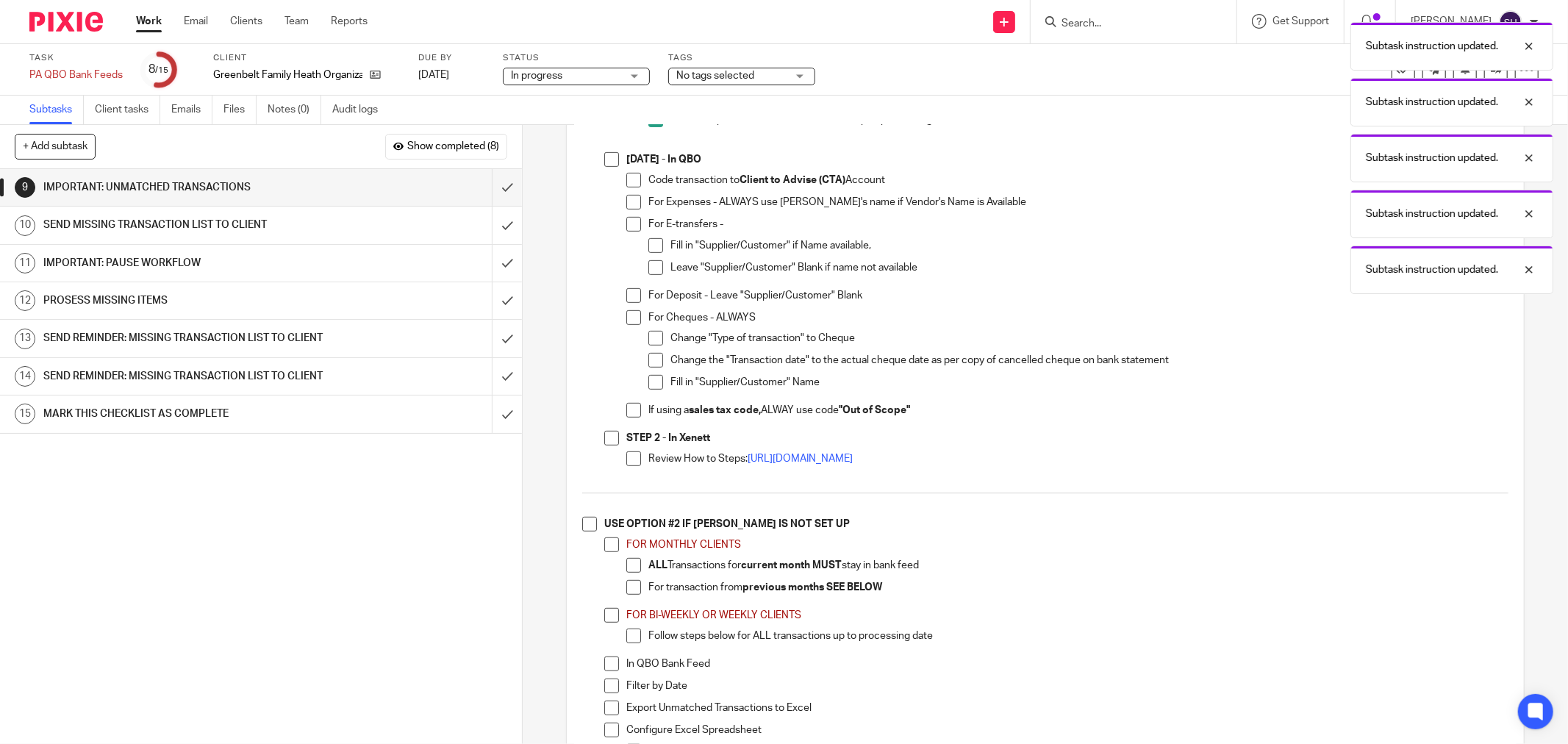
click at [604, 166] on span at bounding box center [611, 159] width 15 height 15
click at [628, 188] on span at bounding box center [633, 180] width 15 height 15
click at [631, 210] on span at bounding box center [633, 202] width 15 height 15
click at [636, 231] on span at bounding box center [633, 224] width 15 height 15
click at [657, 253] on span at bounding box center [655, 245] width 15 height 15
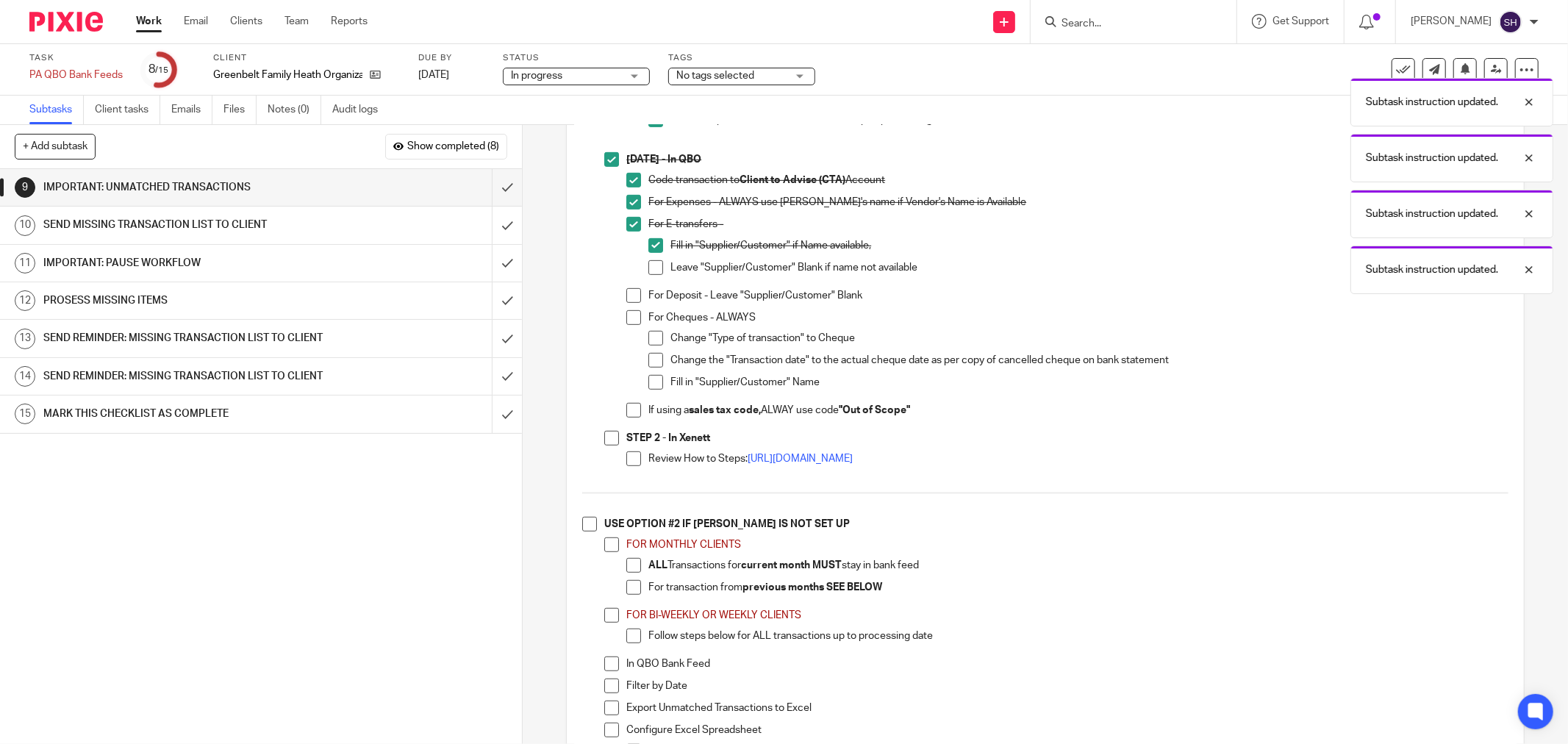
drag, startPoint x: 656, startPoint y: 277, endPoint x: 627, endPoint y: 307, distance: 41.7
click at [656, 275] on span at bounding box center [655, 267] width 15 height 15
click at [626, 310] on li "For Deposit - Leave "Supplier/Customer" Blank" at bounding box center [1068, 298] width 883 height 22
drag, startPoint x: 629, startPoint y: 300, endPoint x: 628, endPoint y: 322, distance: 22.0
click at [629, 301] on span at bounding box center [633, 295] width 15 height 15
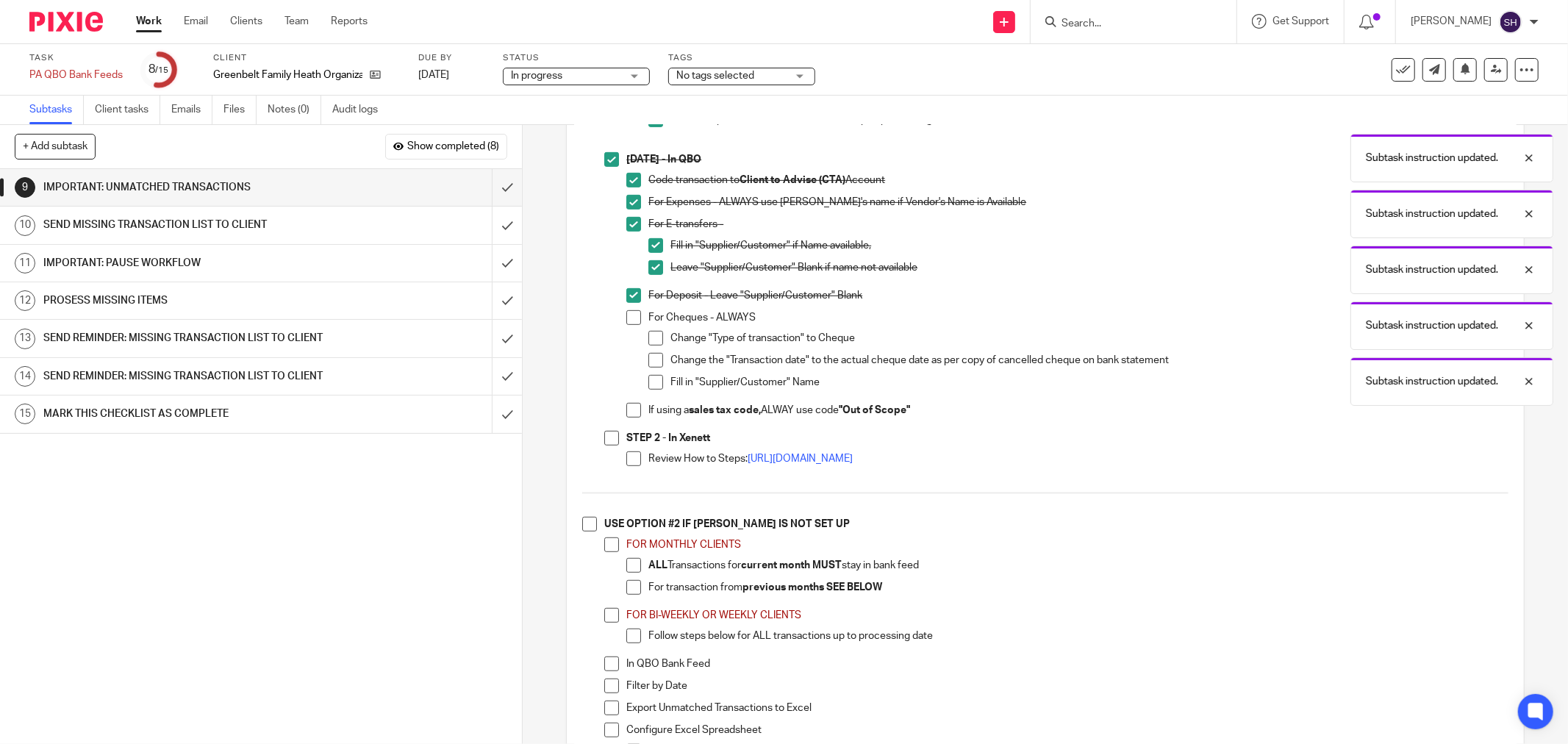
click at [628, 324] on span at bounding box center [633, 317] width 15 height 15
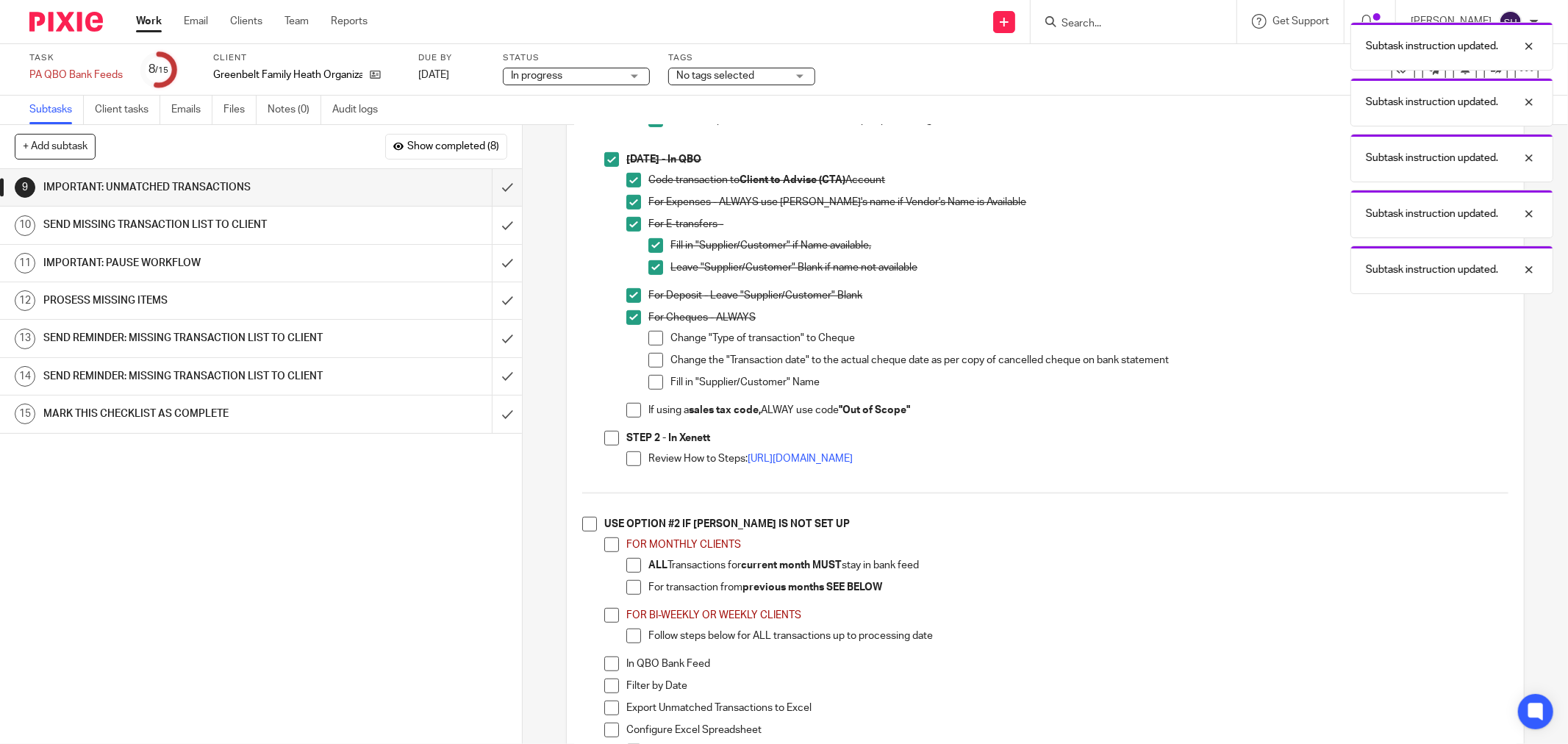
drag, startPoint x: 645, startPoint y: 340, endPoint x: 649, endPoint y: 360, distance: 20.4
click at [648, 343] on span at bounding box center [655, 338] width 15 height 15
drag, startPoint x: 651, startPoint y: 365, endPoint x: 653, endPoint y: 382, distance: 17.1
click at [651, 365] on span at bounding box center [655, 360] width 15 height 15
drag, startPoint x: 655, startPoint y: 385, endPoint x: 647, endPoint y: 401, distance: 17.9
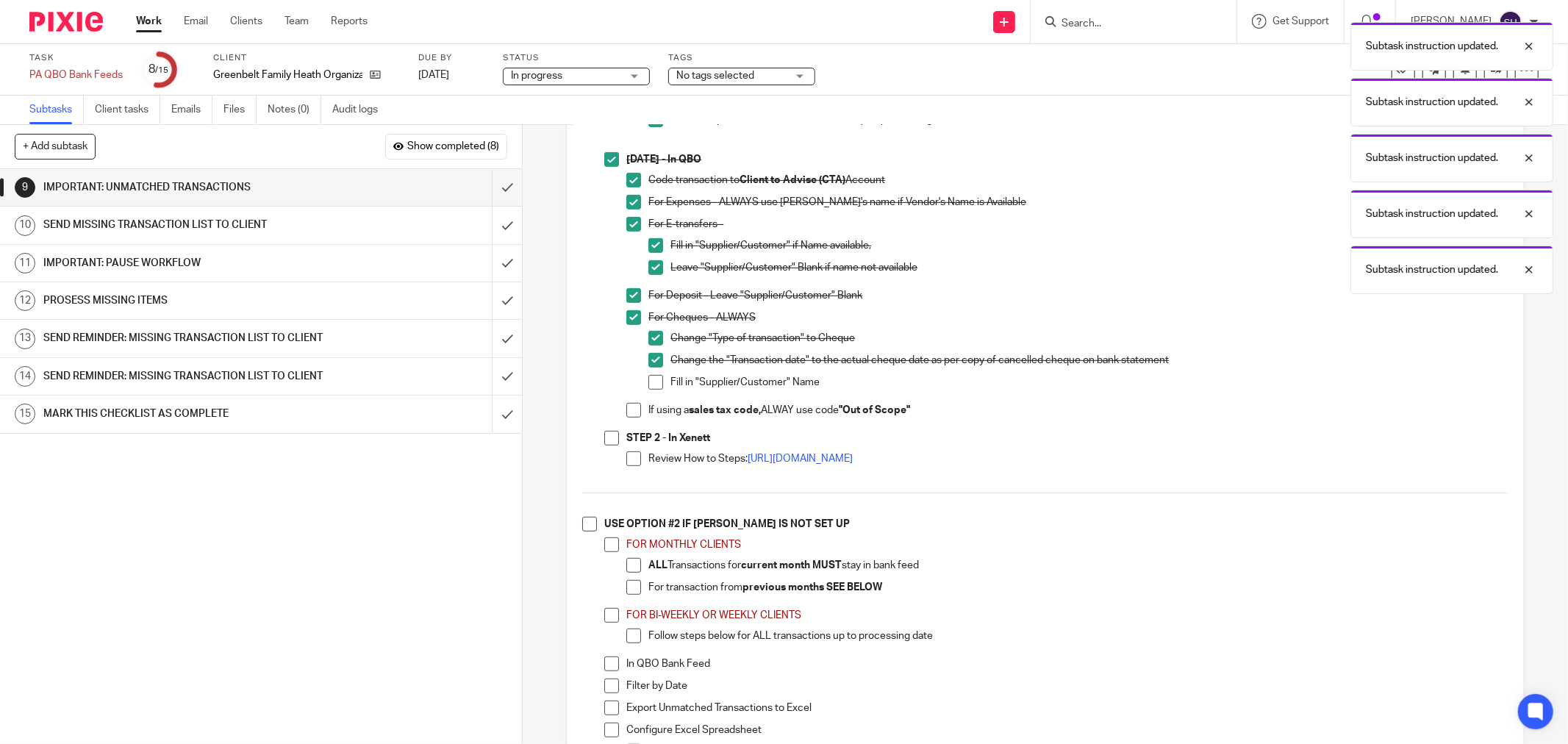
click at [655, 385] on span at bounding box center [655, 382] width 15 height 15
click at [629, 417] on span at bounding box center [633, 409] width 15 height 15
click at [607, 446] on span at bounding box center [611, 438] width 15 height 15
drag, startPoint x: 628, startPoint y: 467, endPoint x: 640, endPoint y: 456, distance: 16.3
click at [628, 466] on span at bounding box center [633, 458] width 15 height 15
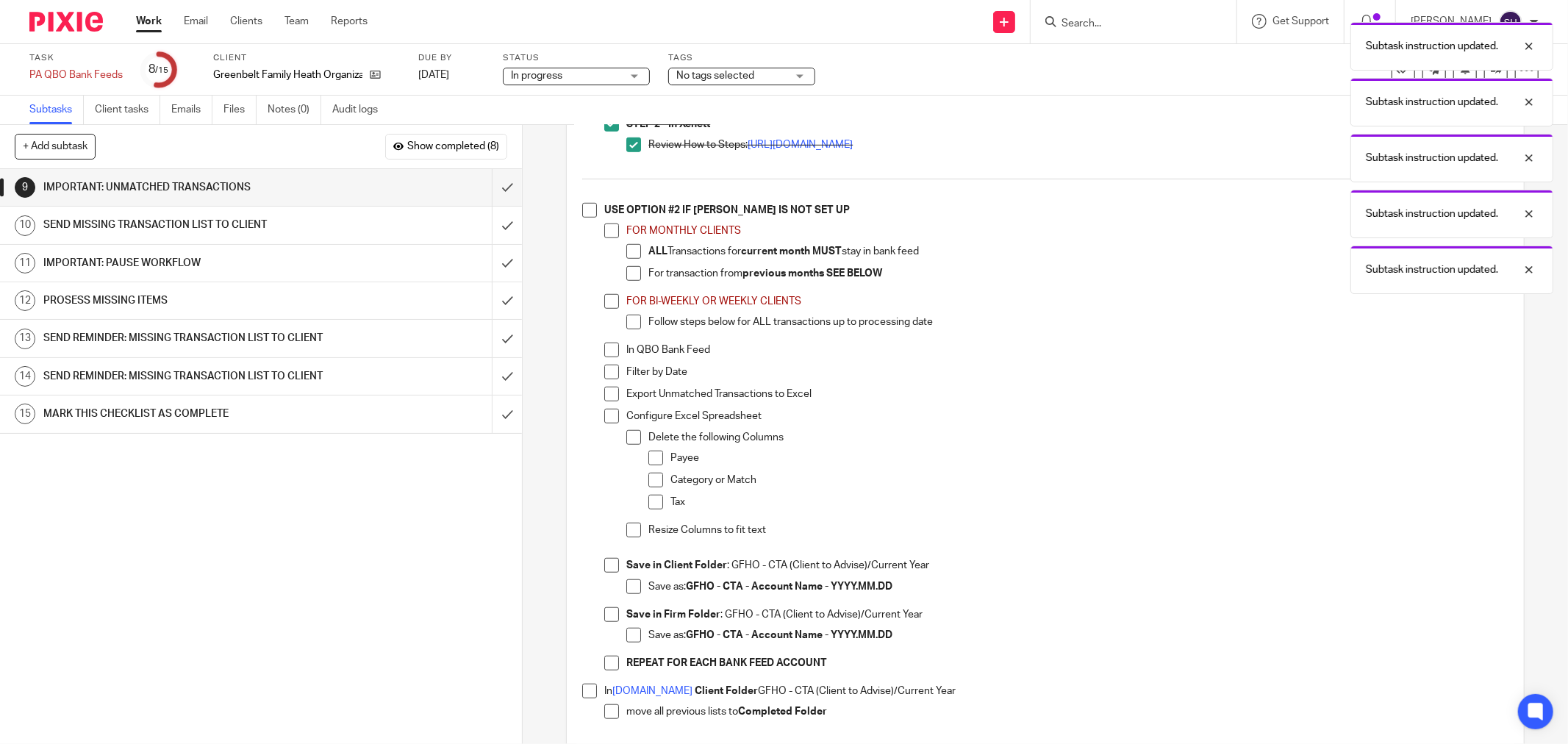
scroll to position [898, 0]
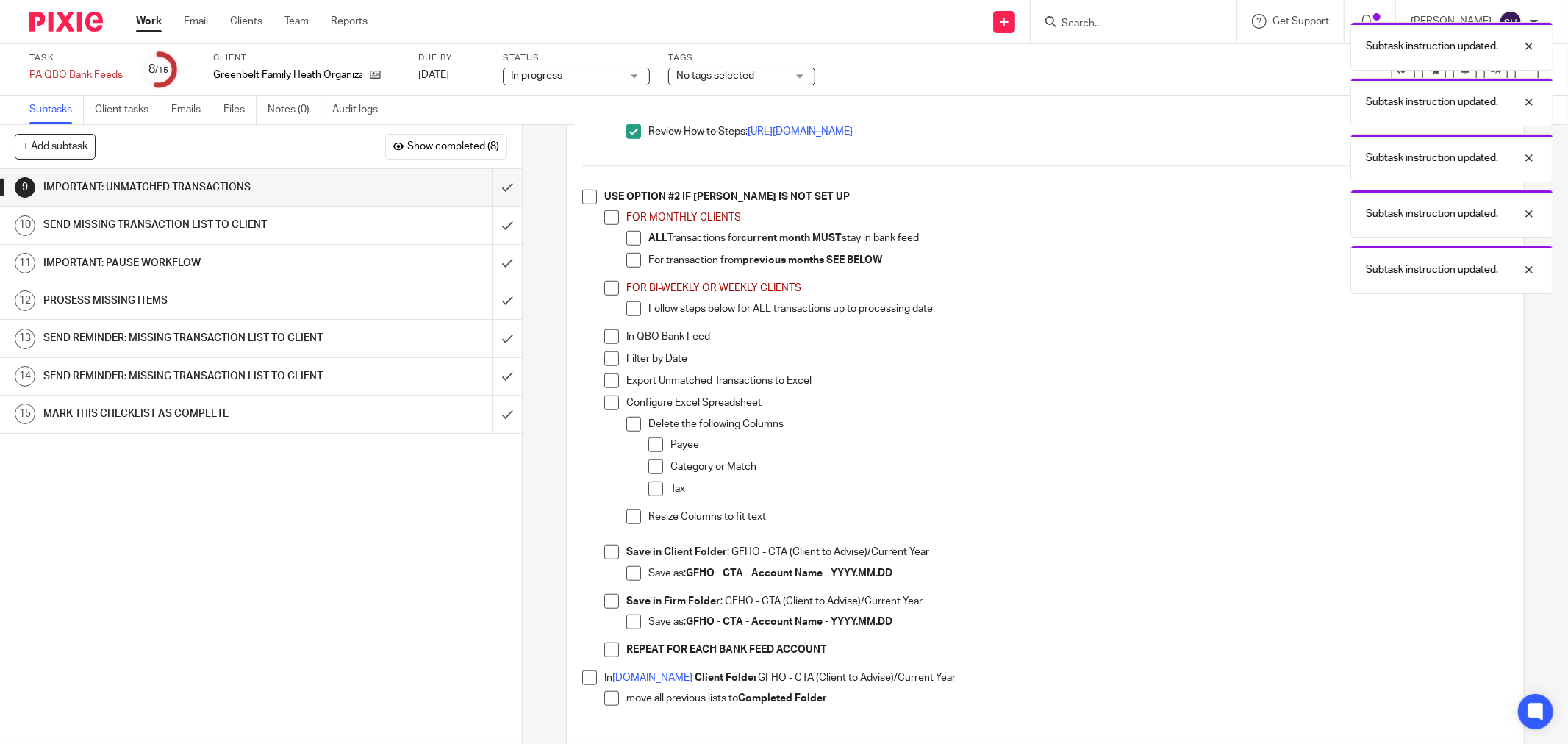
drag, startPoint x: 590, startPoint y: 203, endPoint x: 597, endPoint y: 222, distance: 20.2
click at [589, 203] on span at bounding box center [589, 196] width 15 height 15
drag, startPoint x: 602, startPoint y: 226, endPoint x: 620, endPoint y: 244, distance: 25.5
click at [604, 225] on span at bounding box center [611, 217] width 15 height 15
click at [628, 246] on span at bounding box center [633, 238] width 15 height 15
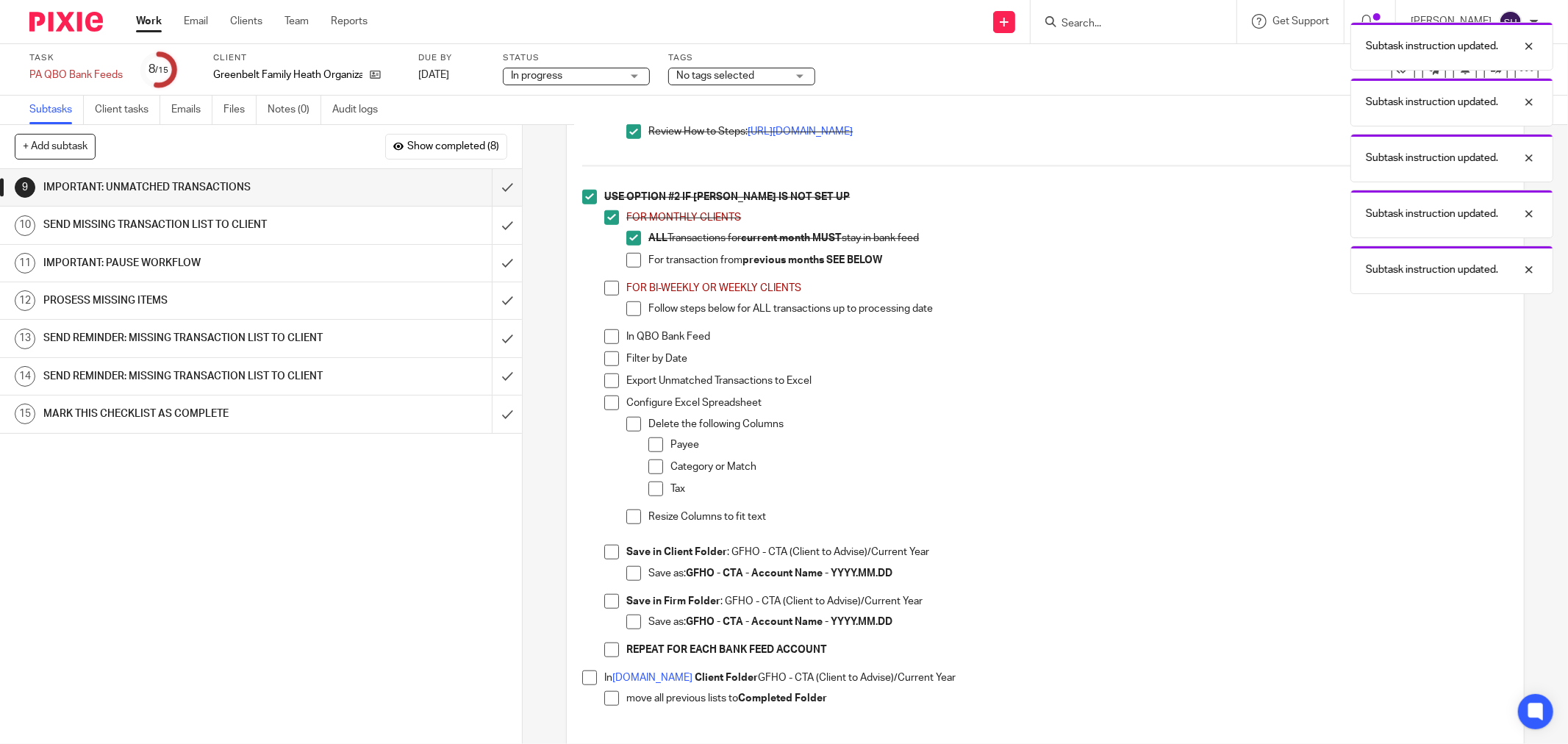
click at [627, 268] on span at bounding box center [633, 260] width 15 height 15
click at [612, 296] on span at bounding box center [611, 288] width 15 height 15
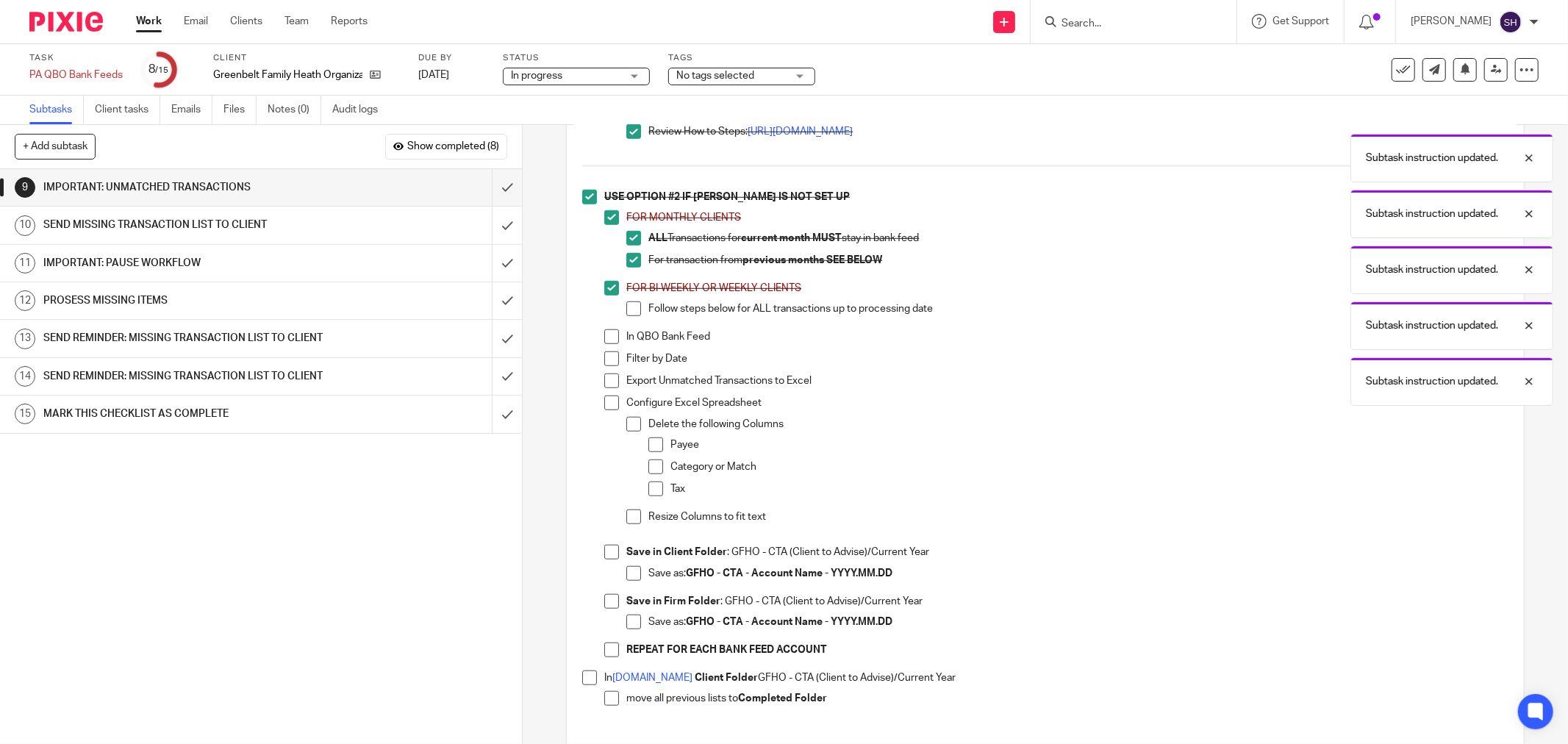
click at [626, 316] on span at bounding box center [633, 308] width 15 height 15
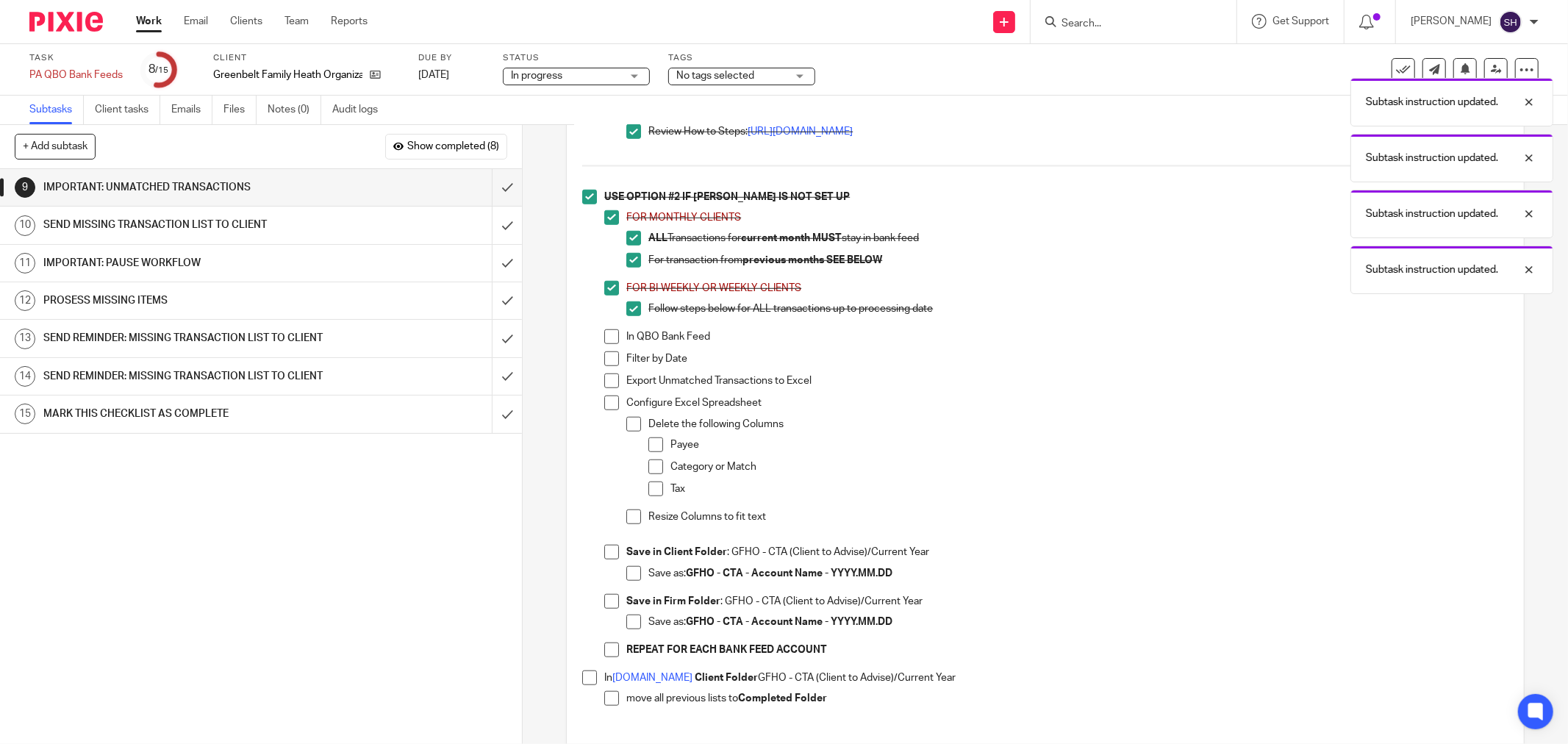
drag, startPoint x: 611, startPoint y: 349, endPoint x: 607, endPoint y: 368, distance: 19.4
click at [611, 344] on span at bounding box center [611, 336] width 15 height 15
click at [607, 366] on span at bounding box center [611, 358] width 15 height 15
click at [604, 388] on span at bounding box center [611, 380] width 15 height 15
click at [604, 410] on span at bounding box center [611, 402] width 15 height 15
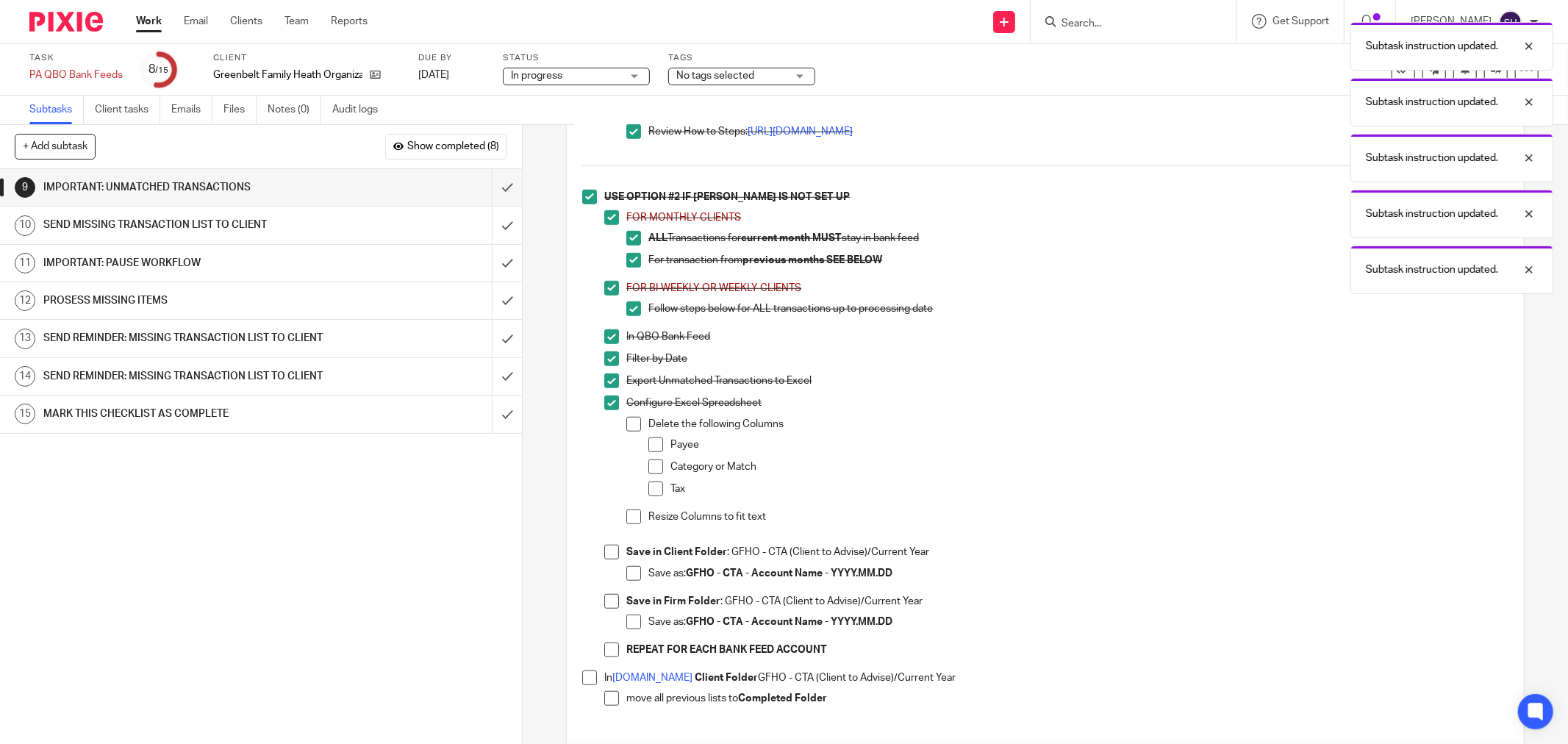
click at [633, 430] on span at bounding box center [633, 424] width 15 height 15
drag, startPoint x: 644, startPoint y: 448, endPoint x: 648, endPoint y: 457, distance: 9.8
click at [648, 449] on span at bounding box center [655, 445] width 15 height 15
drag, startPoint x: 648, startPoint y: 496, endPoint x: 641, endPoint y: 509, distance: 14.8
click at [648, 496] on span at bounding box center [655, 489] width 15 height 15
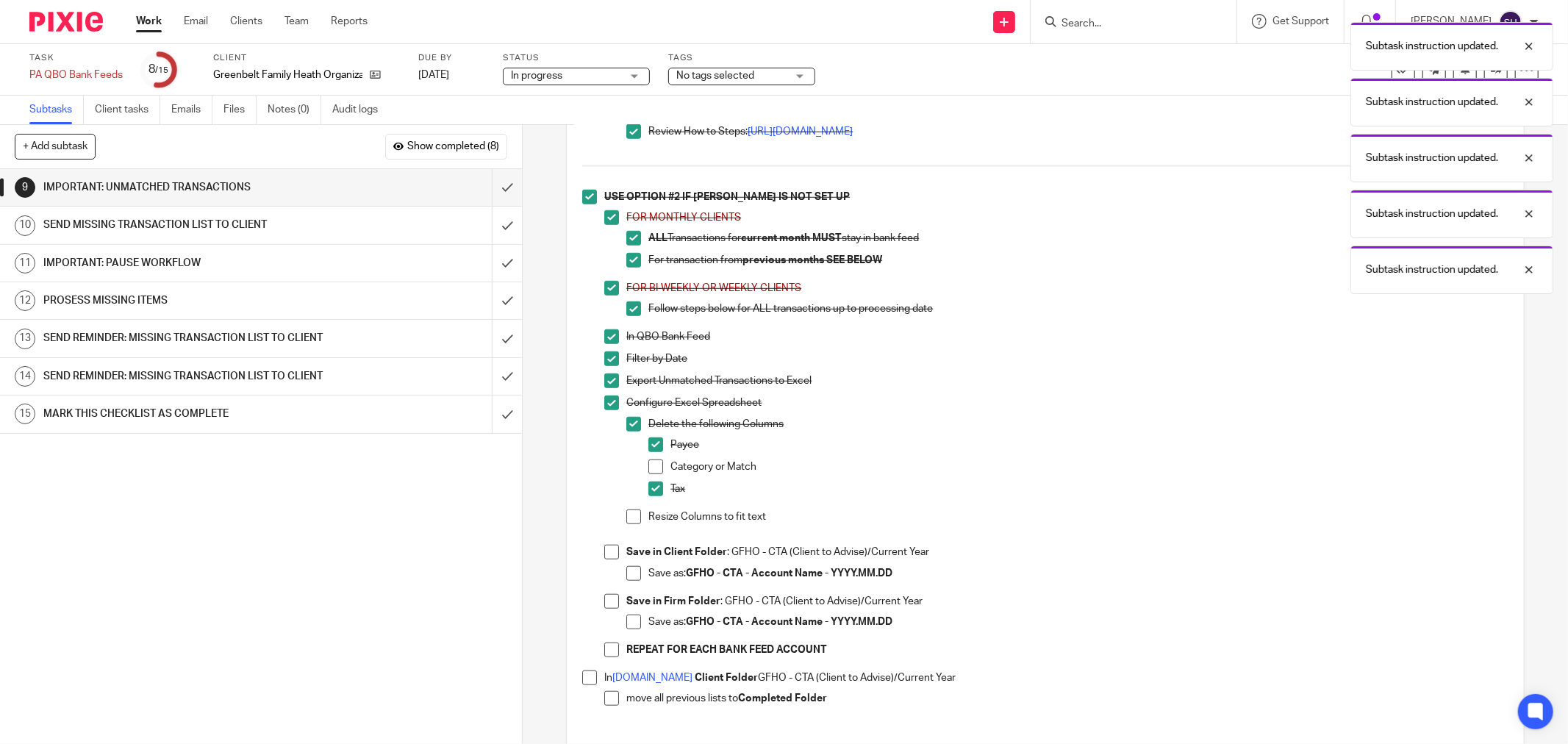
click at [627, 524] on span at bounding box center [633, 516] width 15 height 15
click at [656, 474] on span at bounding box center [655, 467] width 15 height 15
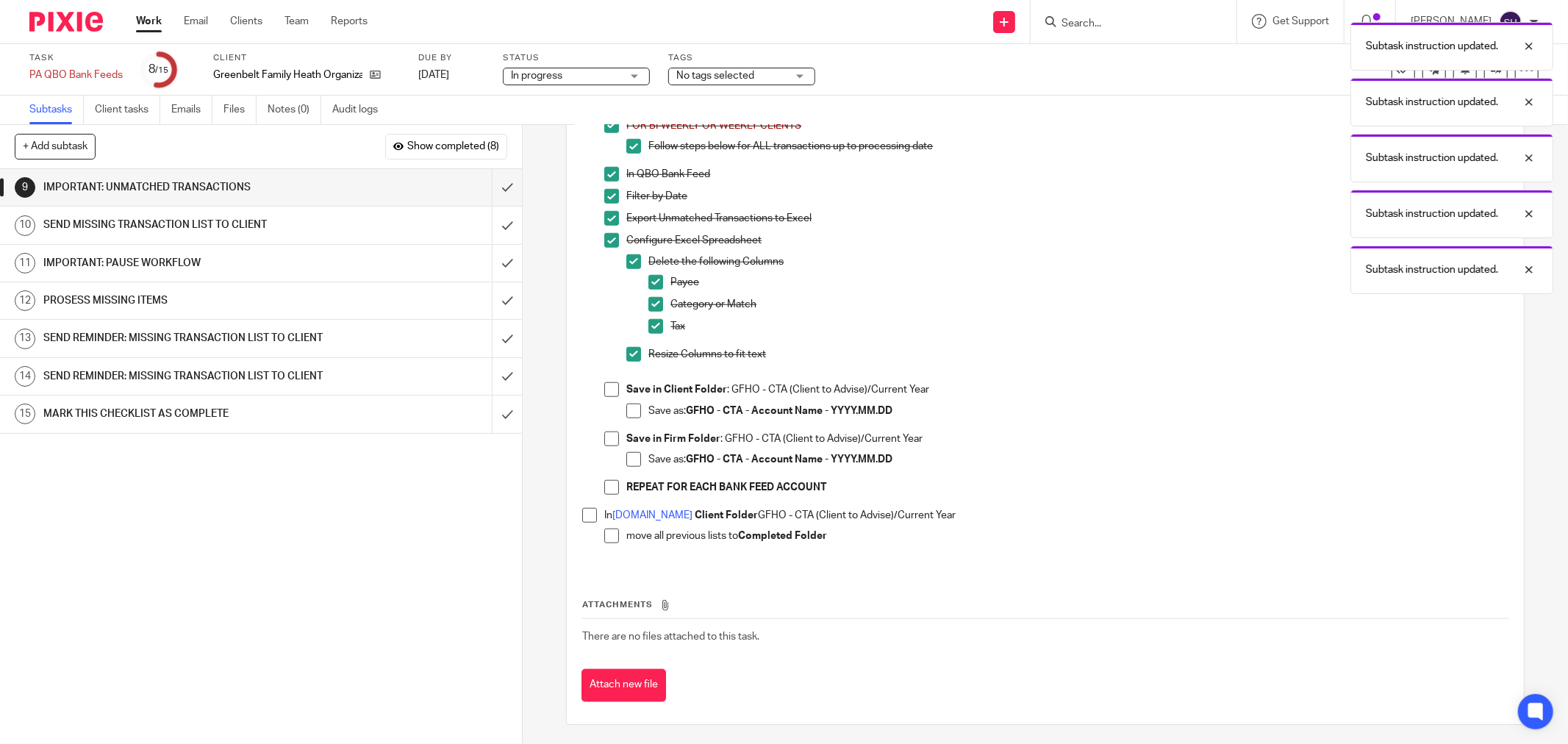
scroll to position [1071, 0]
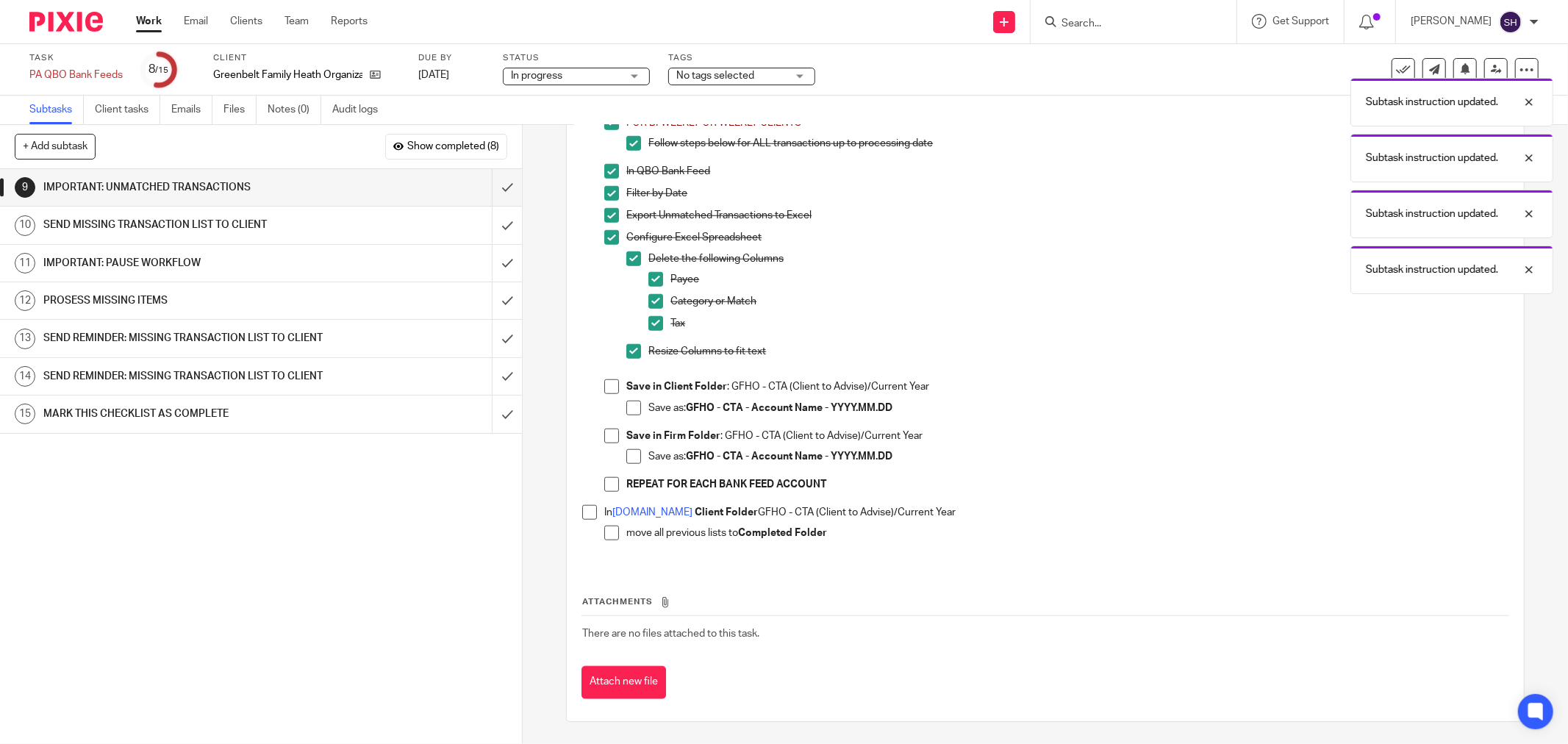
click at [612, 380] on span at bounding box center [611, 387] width 15 height 15
click at [627, 405] on span at bounding box center [633, 408] width 15 height 15
click at [606, 442] on span at bounding box center [611, 436] width 15 height 15
click at [628, 458] on span at bounding box center [633, 456] width 15 height 15
click at [606, 481] on span at bounding box center [611, 484] width 15 height 15
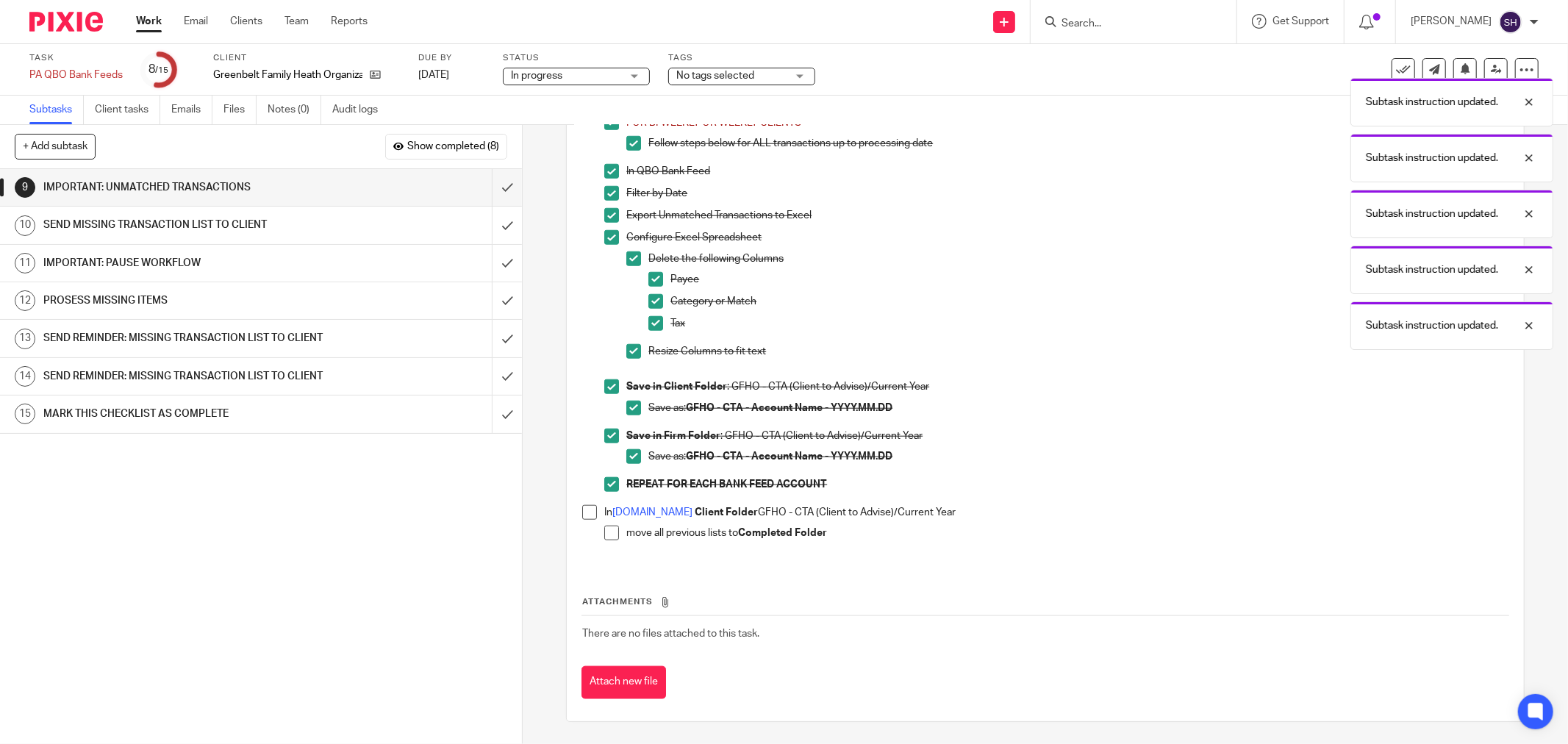
click at [582, 505] on span at bounding box center [589, 512] width 15 height 15
click at [608, 529] on span at bounding box center [611, 533] width 15 height 15
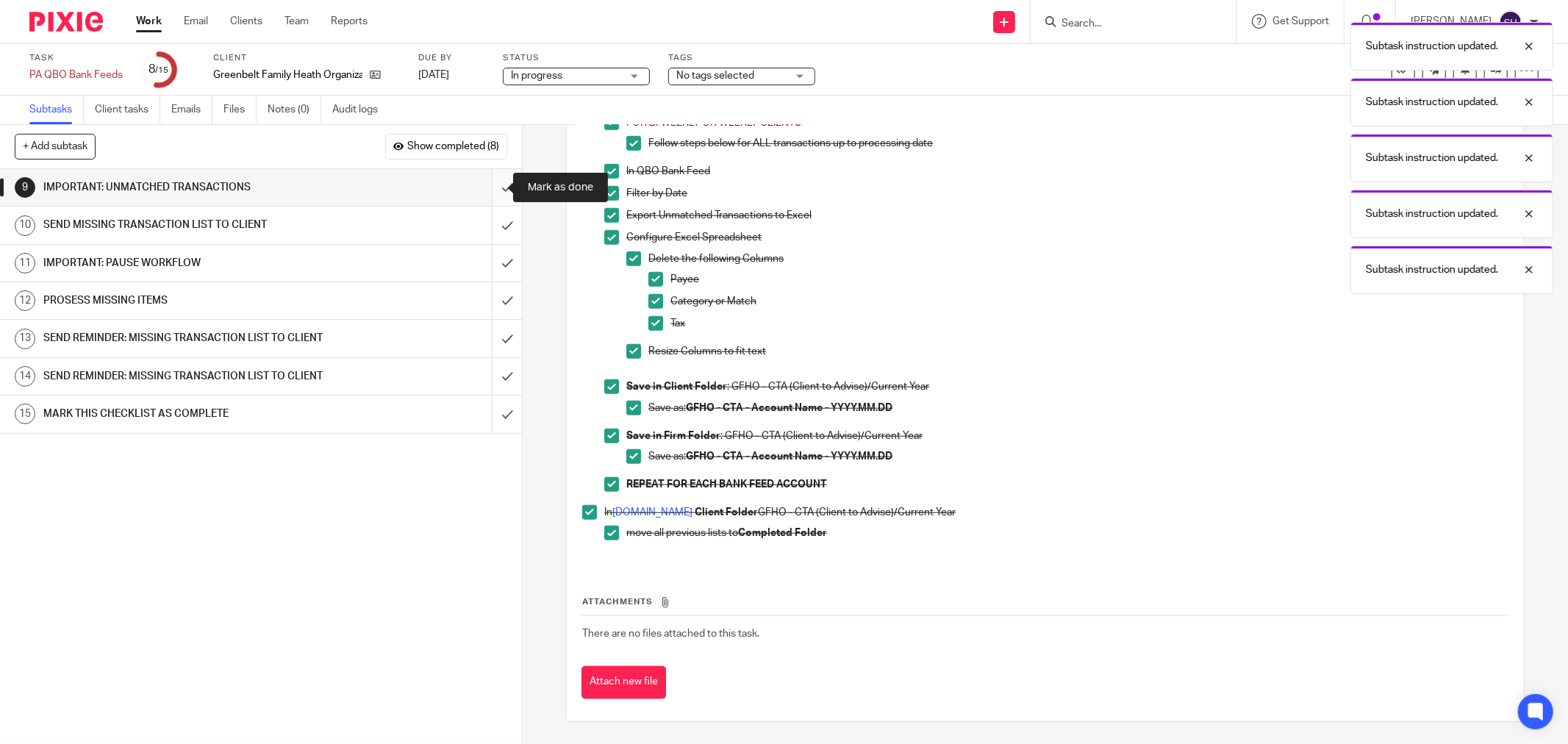
click at [494, 188] on input "submit" at bounding box center [261, 188] width 522 height 37
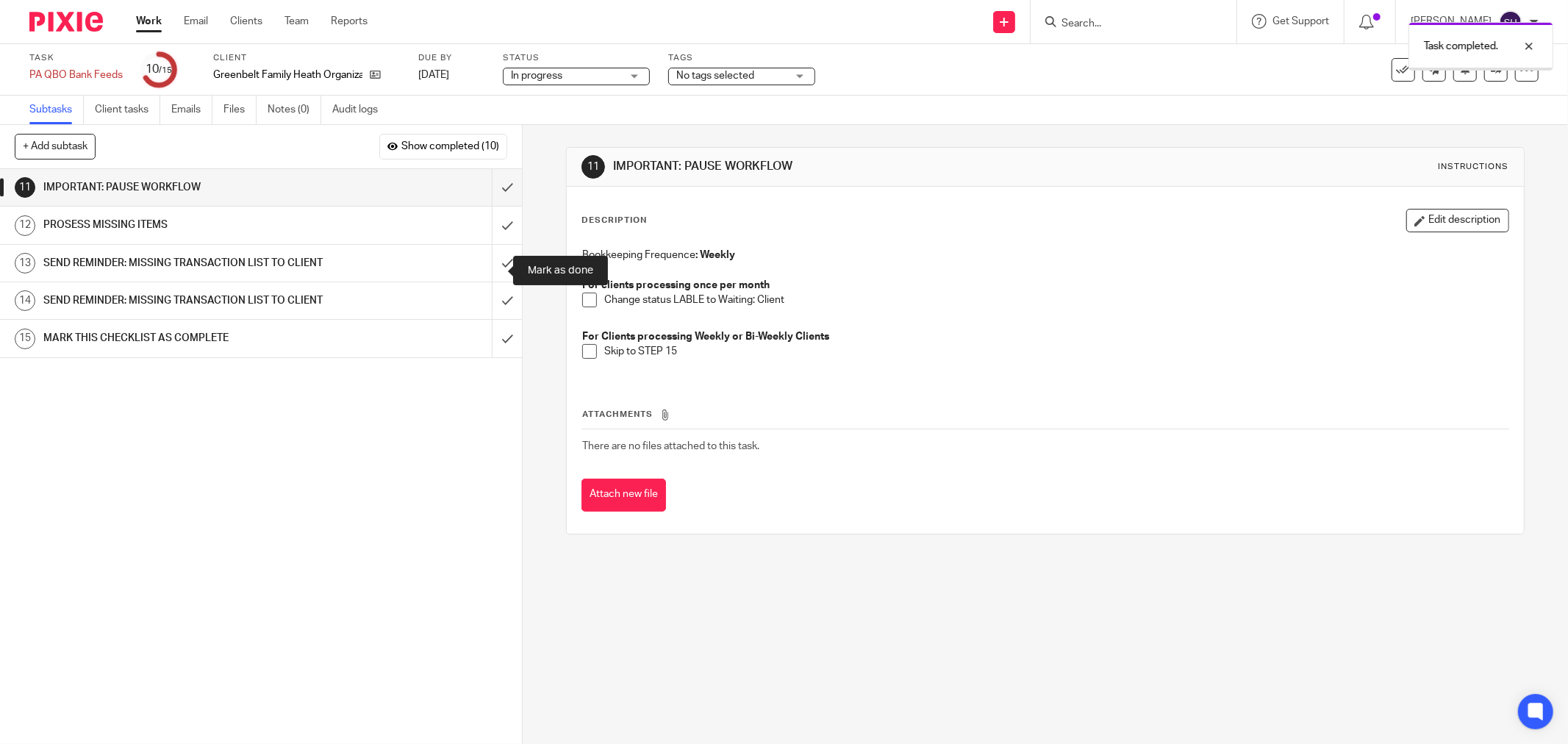
click at [493, 259] on input "submit" at bounding box center [261, 263] width 522 height 37
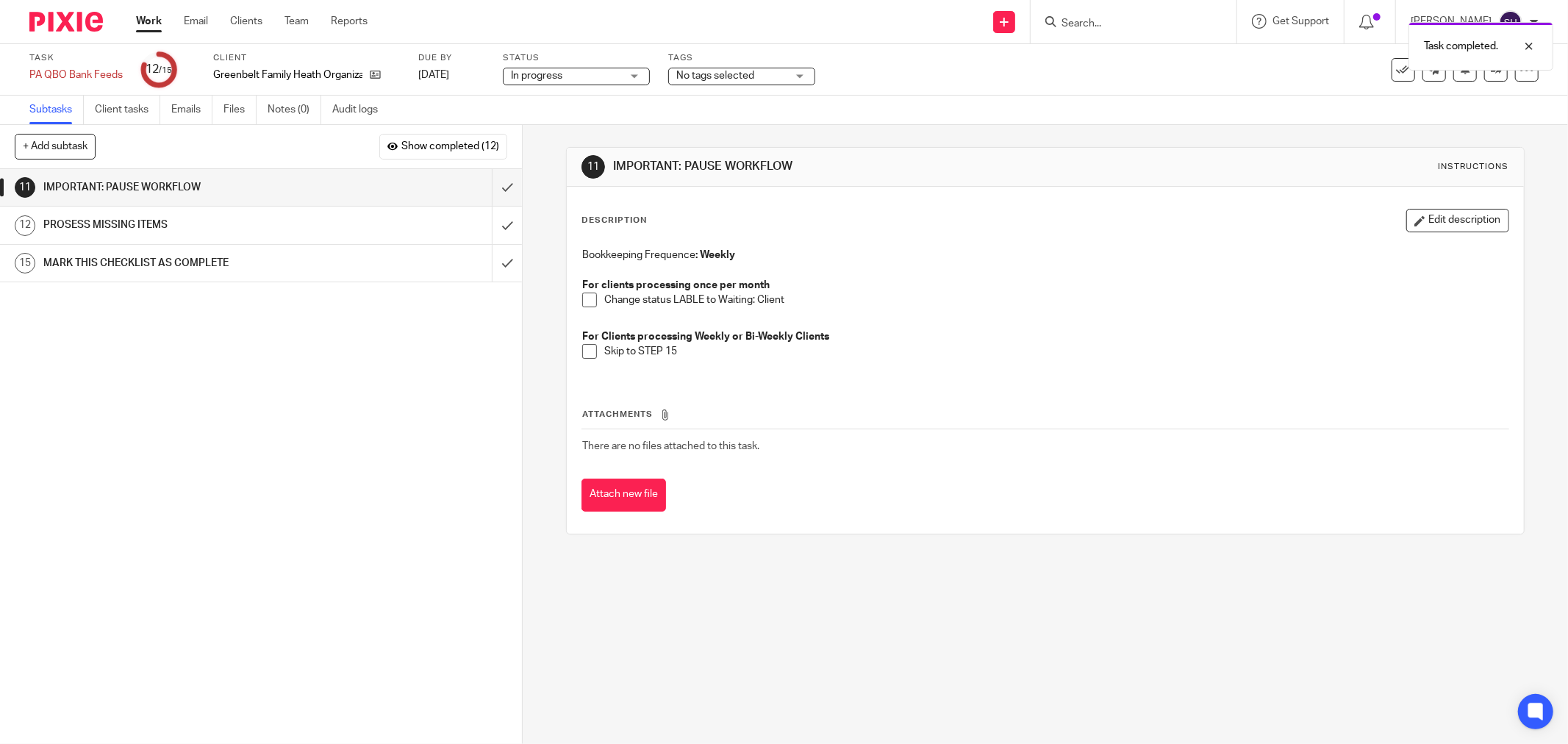
click at [594, 303] on li "Change status LABLE to Waiting: Client" at bounding box center [1046, 303] width 927 height 22
drag, startPoint x: 584, startPoint y: 301, endPoint x: 581, endPoint y: 343, distance: 42.1
click at [584, 302] on span at bounding box center [589, 299] width 15 height 15
click at [582, 347] on span at bounding box center [589, 351] width 15 height 15
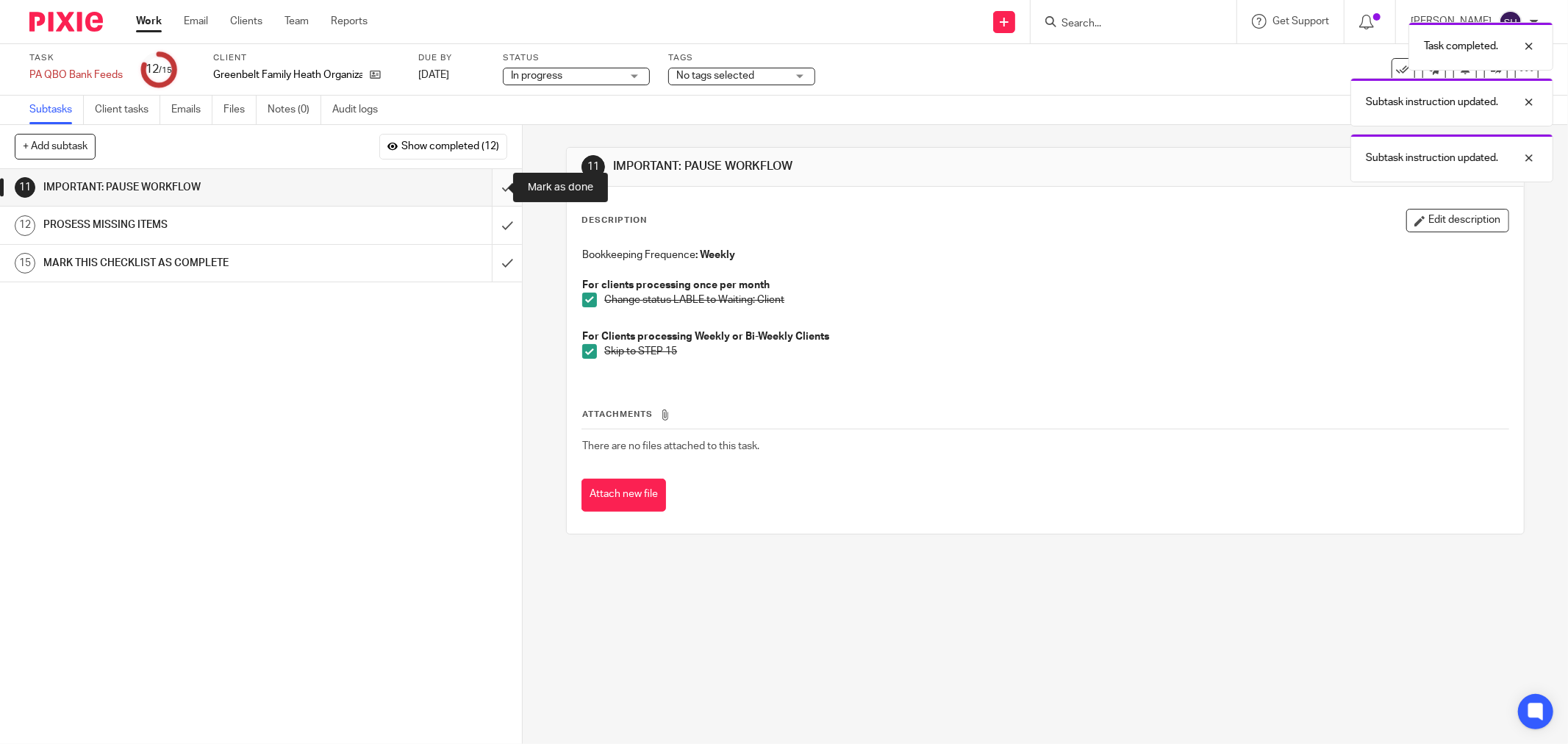
click at [490, 189] on input "submit" at bounding box center [261, 188] width 522 height 37
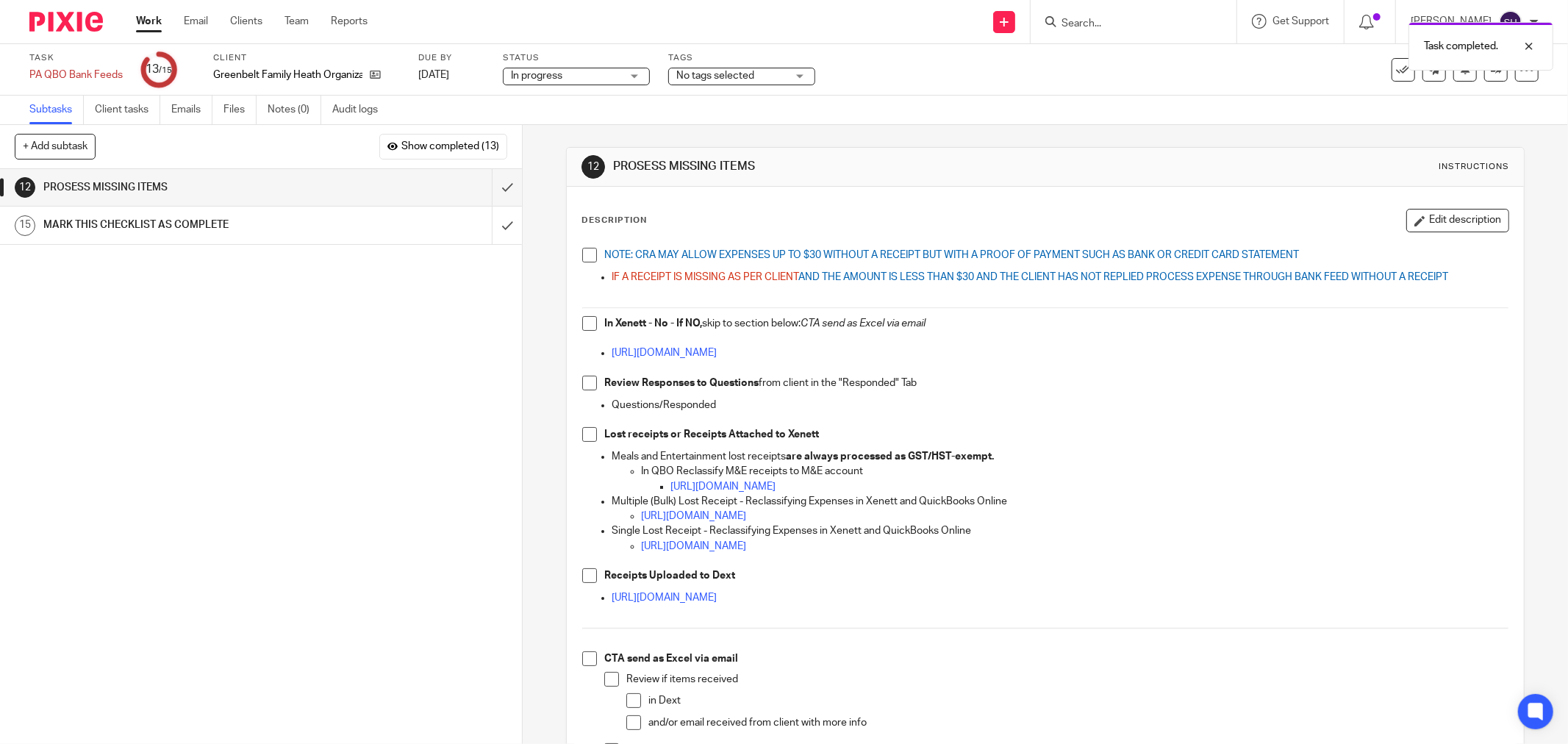
click at [582, 259] on span at bounding box center [589, 254] width 15 height 15
click at [595, 327] on li "In Xenett - No - If NO, skip to section below: CTA send as Excel via email" at bounding box center [1046, 331] width 927 height 30
click at [588, 327] on span at bounding box center [589, 323] width 15 height 15
click at [587, 382] on span at bounding box center [589, 383] width 15 height 15
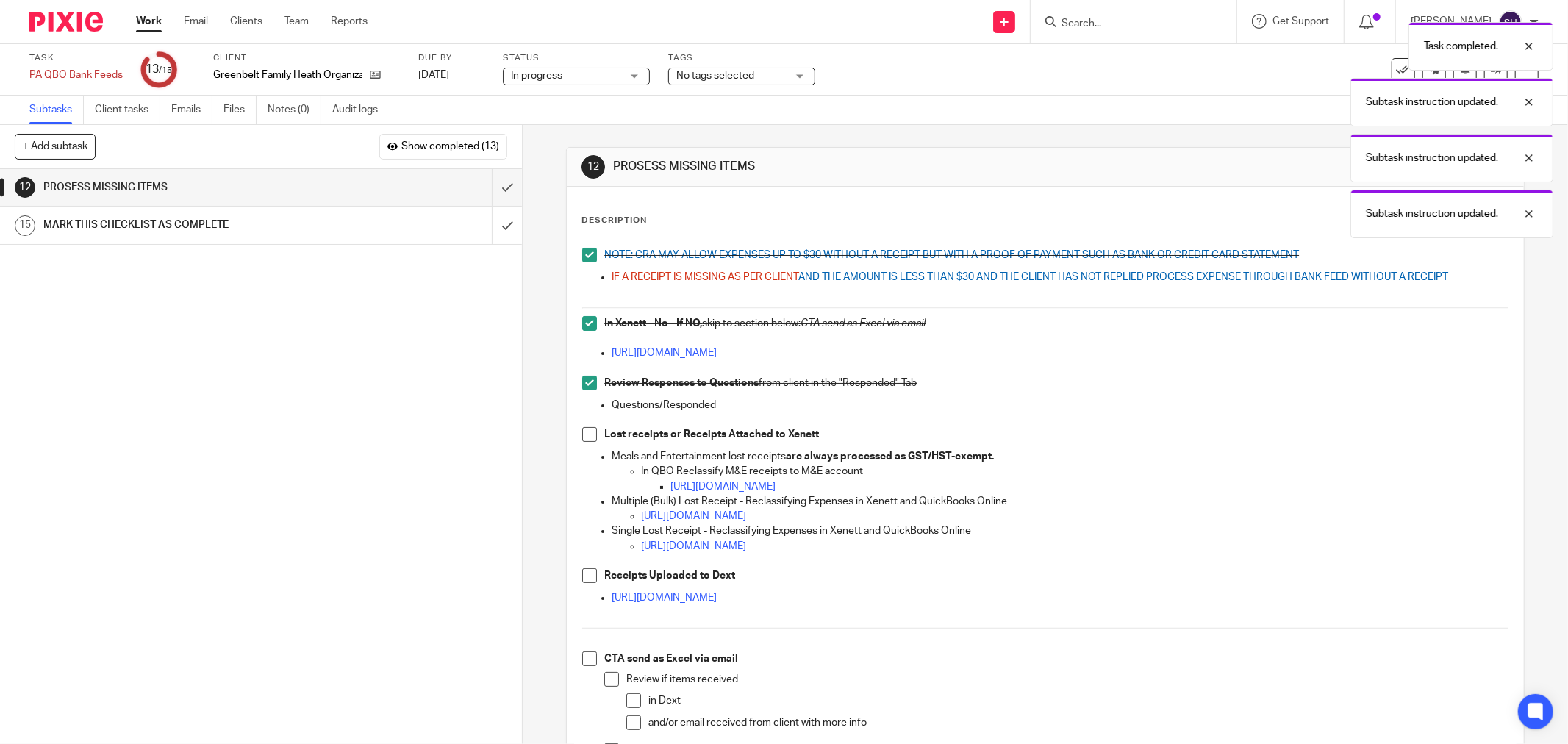
click at [592, 432] on span at bounding box center [589, 434] width 15 height 15
click at [584, 571] on span at bounding box center [589, 575] width 15 height 15
click at [585, 580] on span at bounding box center [589, 575] width 15 height 15
click at [589, 574] on span at bounding box center [589, 575] width 15 height 15
drag, startPoint x: 589, startPoint y: 661, endPoint x: 599, endPoint y: 669, distance: 12.8
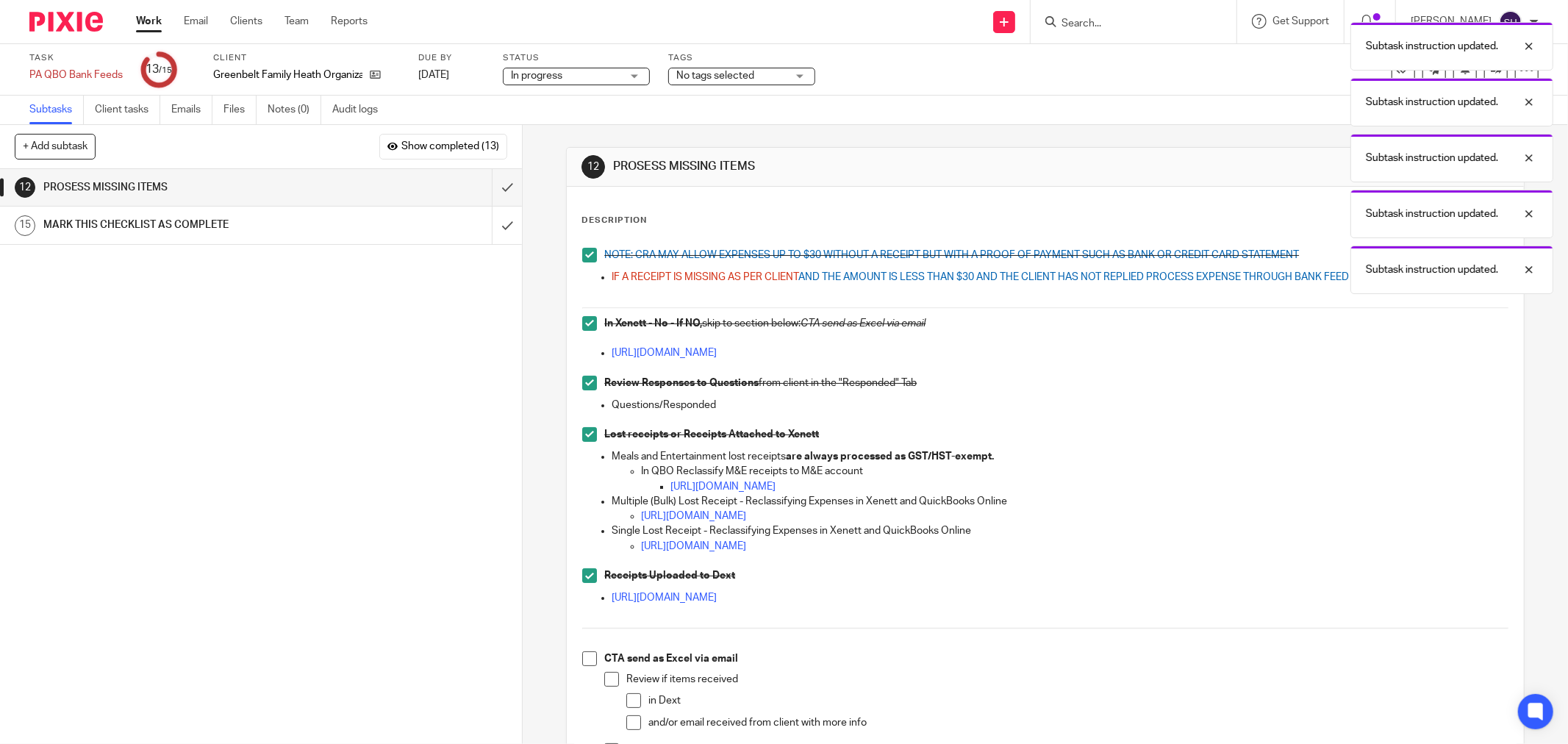
click at [589, 661] on span at bounding box center [589, 659] width 15 height 15
click at [604, 674] on span at bounding box center [611, 679] width 15 height 15
drag, startPoint x: 628, startPoint y: 696, endPoint x: 634, endPoint y: 718, distance: 22.8
click at [628, 696] on span at bounding box center [633, 700] width 15 height 15
click at [635, 722] on span at bounding box center [633, 722] width 15 height 15
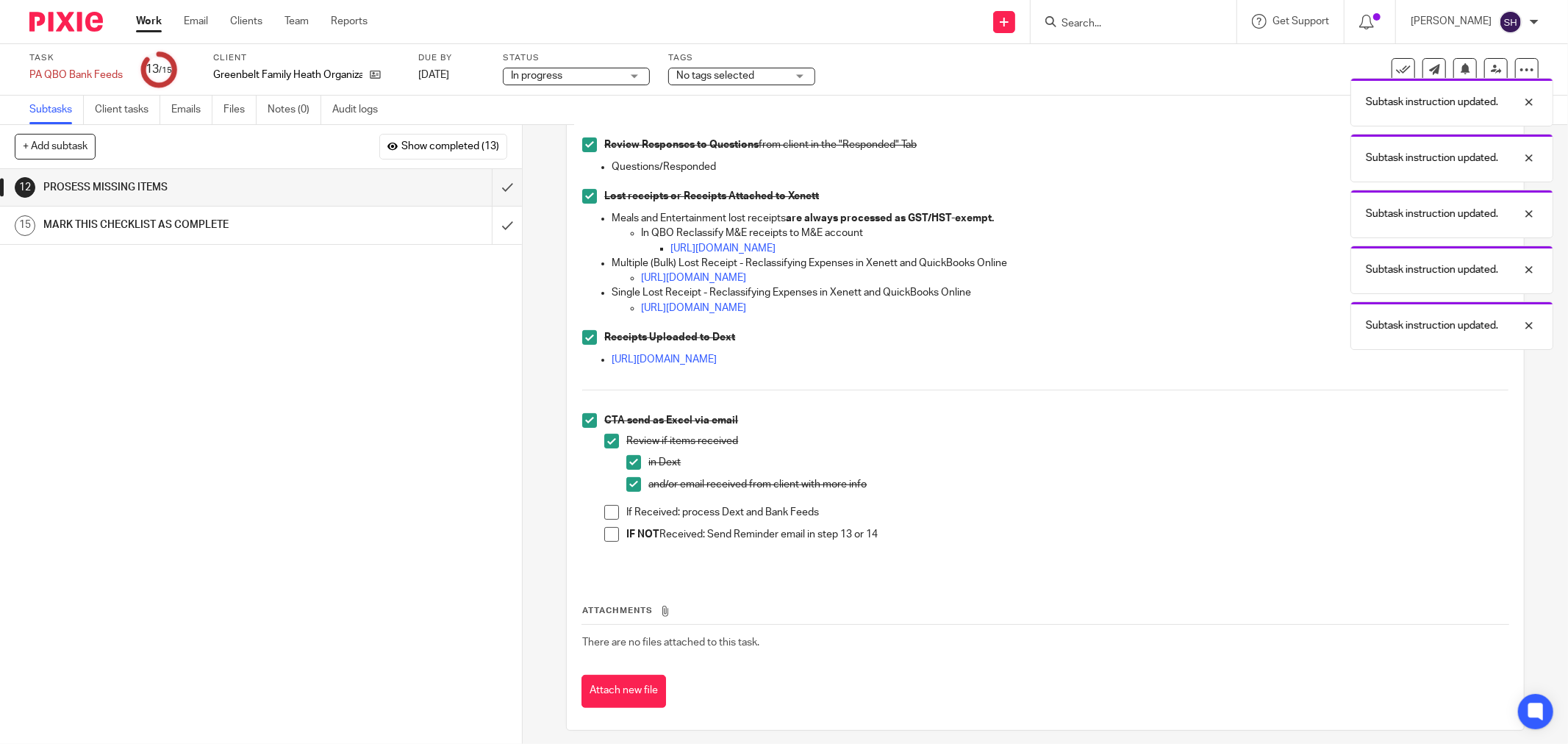
scroll to position [247, 0]
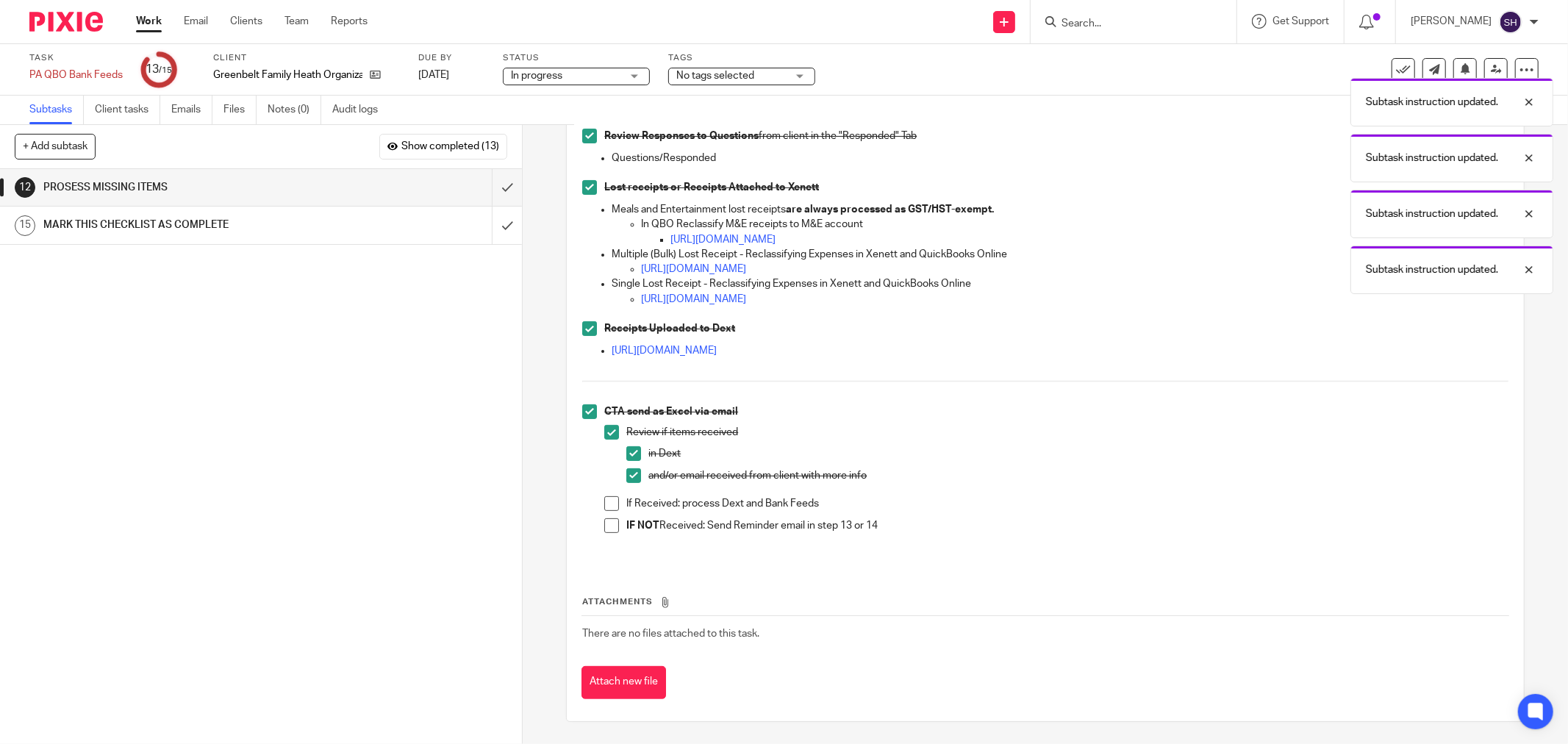
click at [610, 500] on span at bounding box center [611, 503] width 15 height 15
click at [606, 519] on span at bounding box center [611, 525] width 15 height 15
click at [487, 185] on input "submit" at bounding box center [261, 188] width 522 height 37
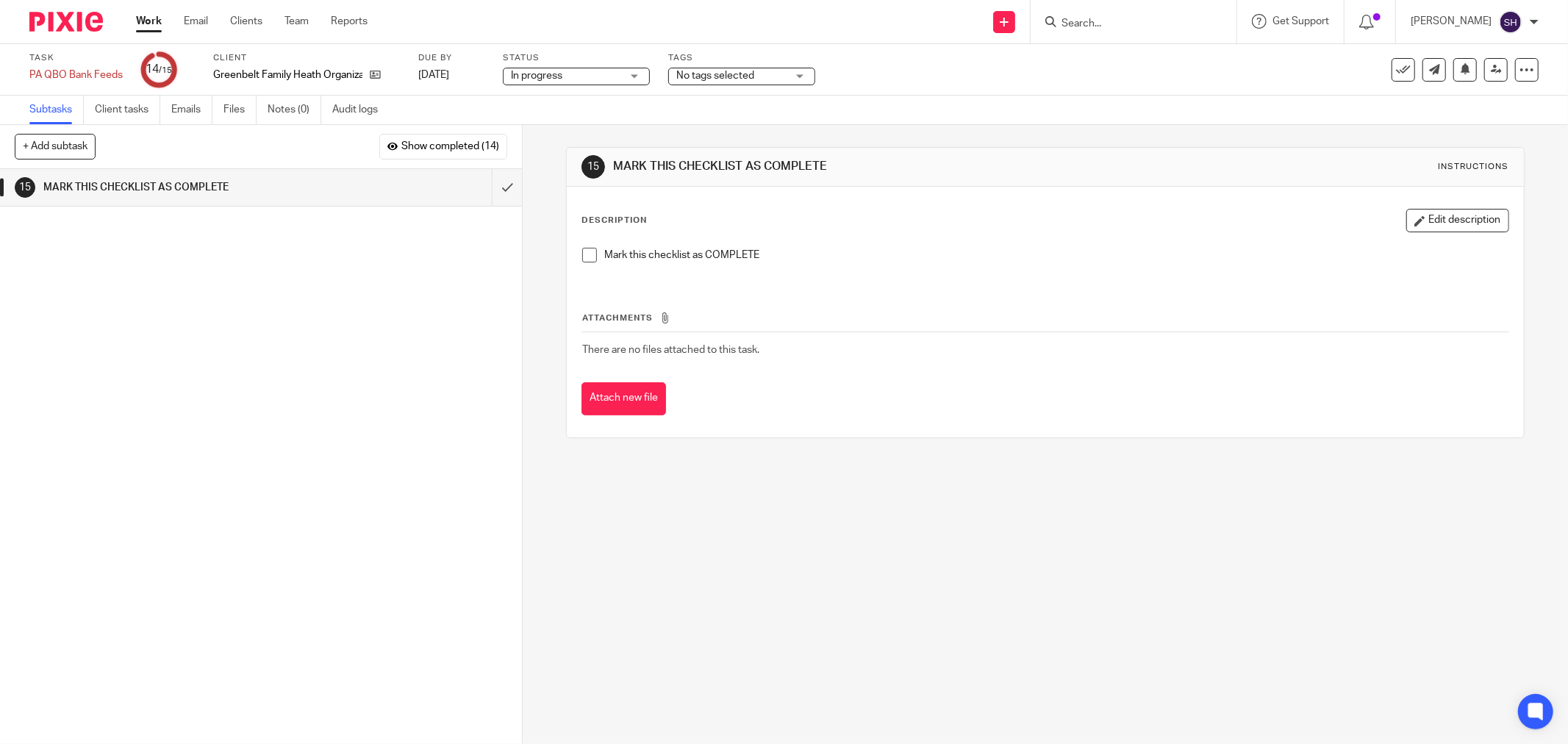
click at [582, 252] on span at bounding box center [589, 254] width 15 height 15
click at [500, 185] on input "submit" at bounding box center [261, 188] width 522 height 37
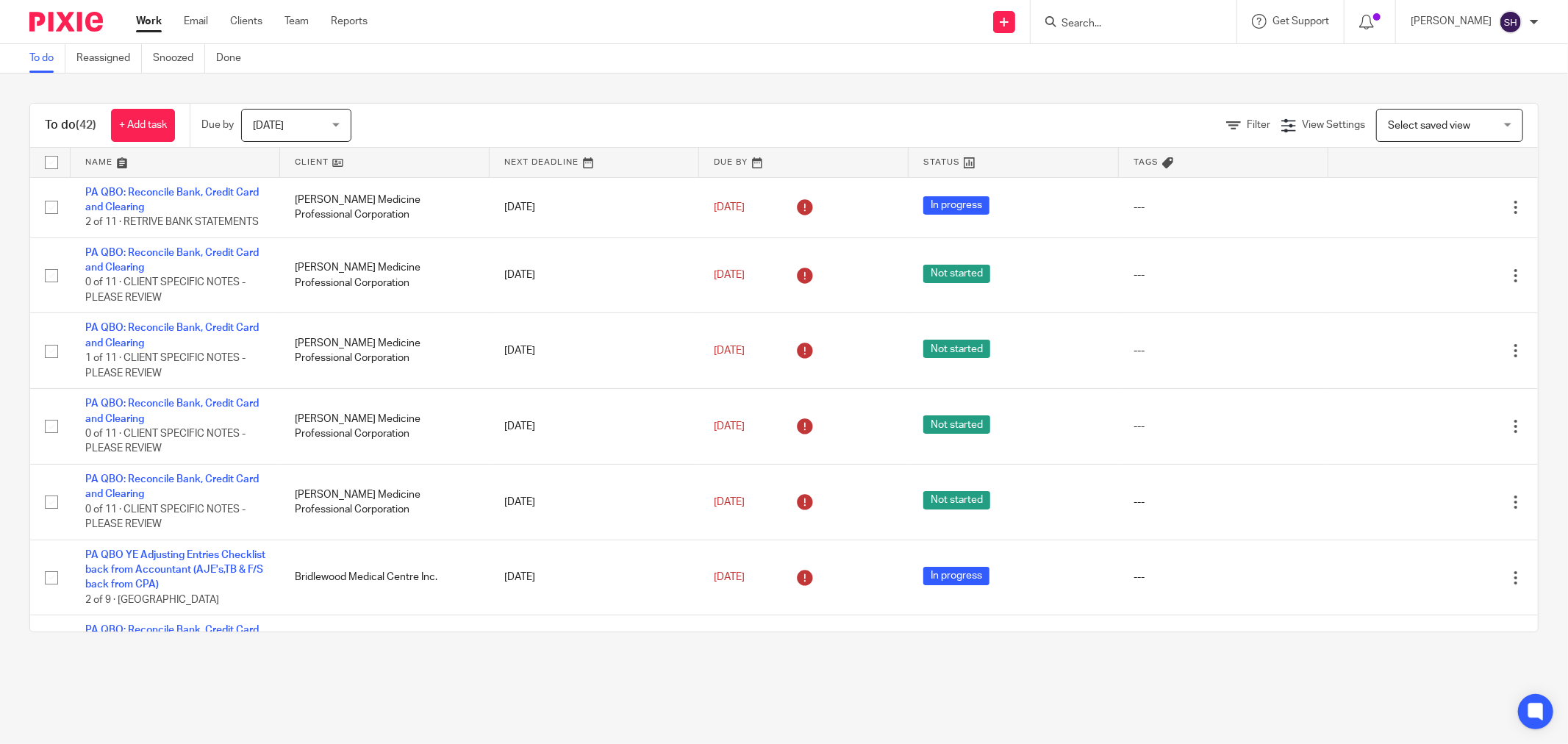
click at [363, 158] on link at bounding box center [385, 162] width 210 height 29
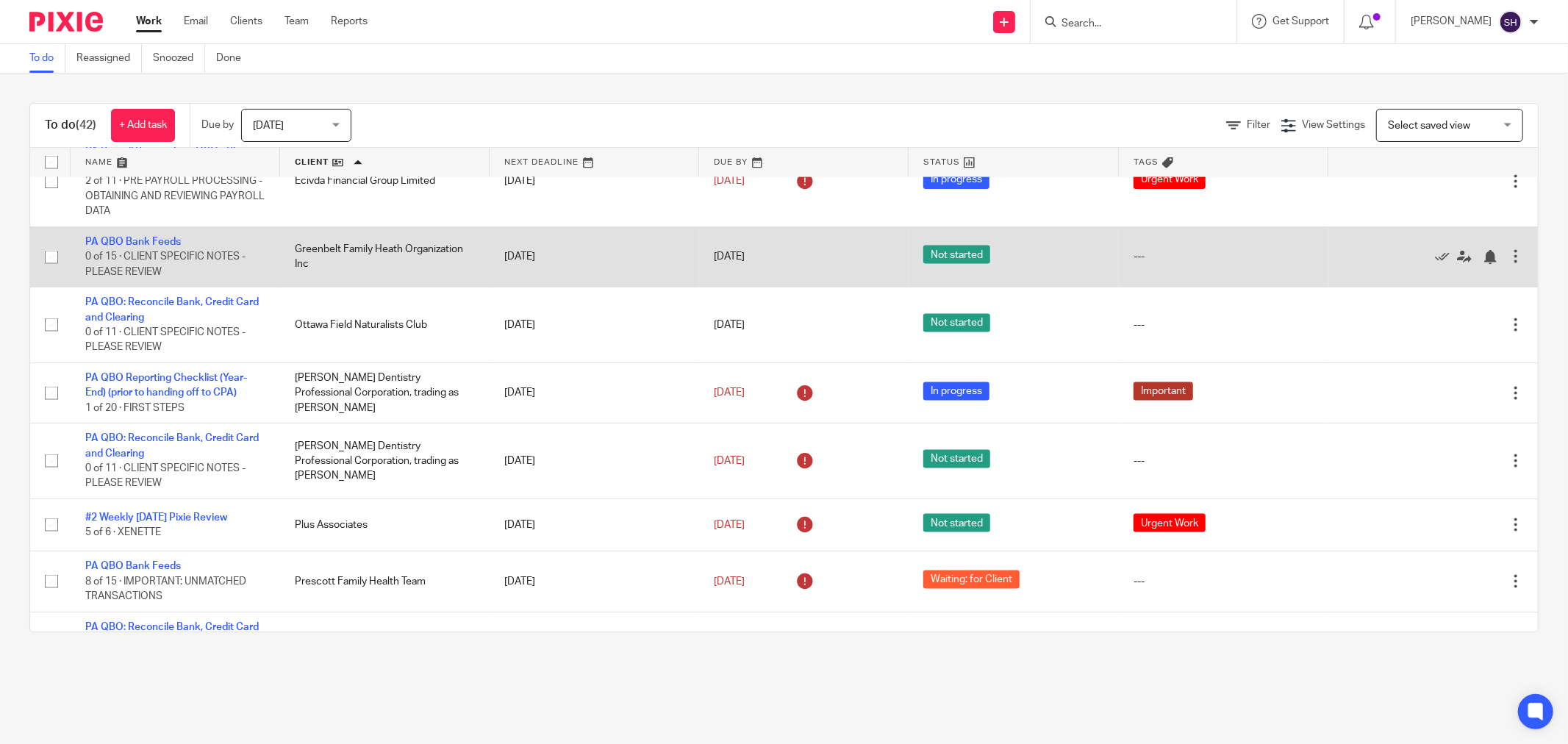
scroll to position [1796, 0]
click at [154, 247] on link "PA QBO Bank Feeds" at bounding box center [133, 241] width 96 height 11
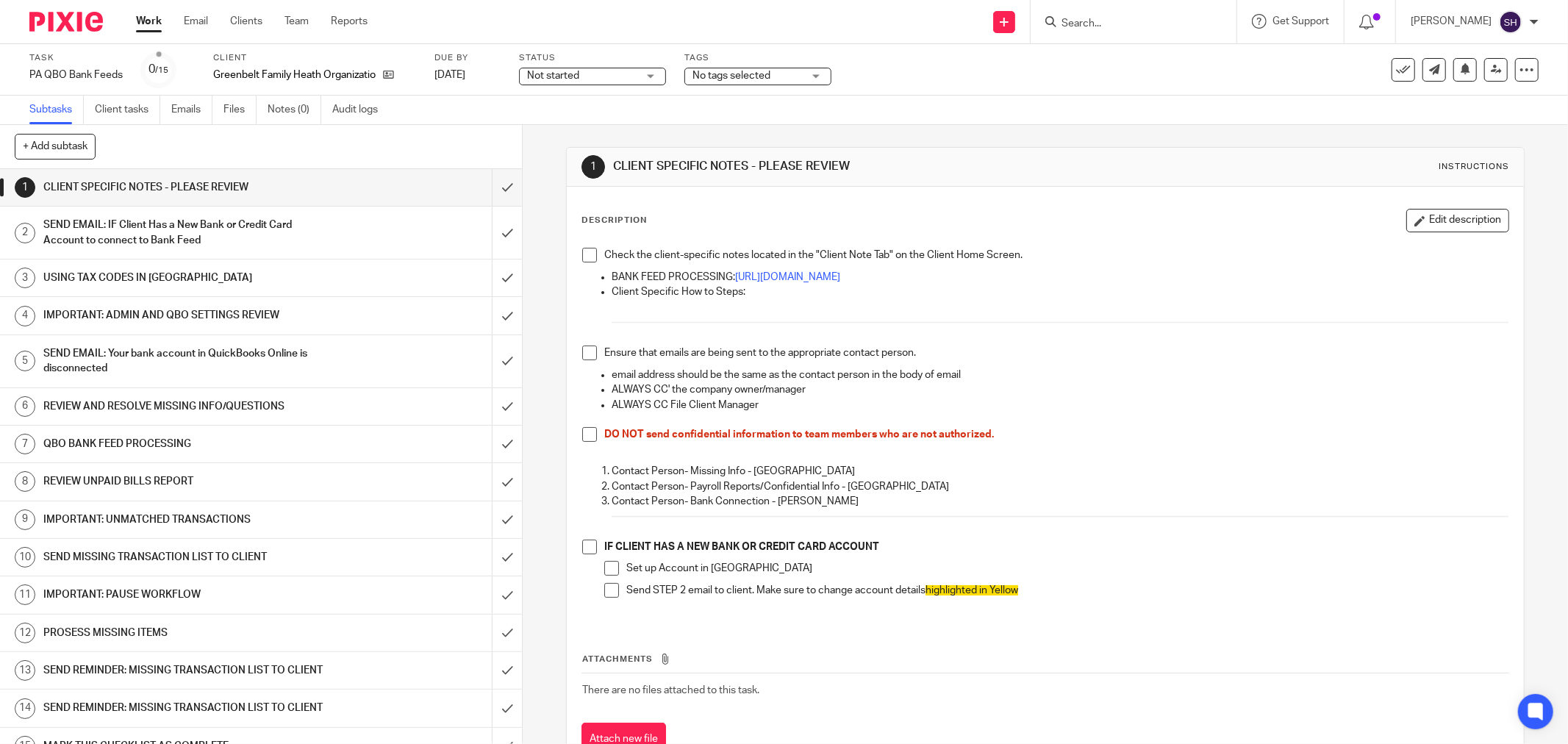
click at [592, 255] on span at bounding box center [589, 254] width 15 height 15
click at [588, 360] on li "Ensure that emails are being sent to the appropriate contact person." at bounding box center [1046, 356] width 927 height 22
click at [587, 351] on span at bounding box center [589, 352] width 15 height 15
click at [584, 441] on li "DO NOT send confidential information to team members who are not authorized." at bounding box center [1046, 438] width 927 height 22
click at [584, 436] on span at bounding box center [589, 434] width 15 height 15
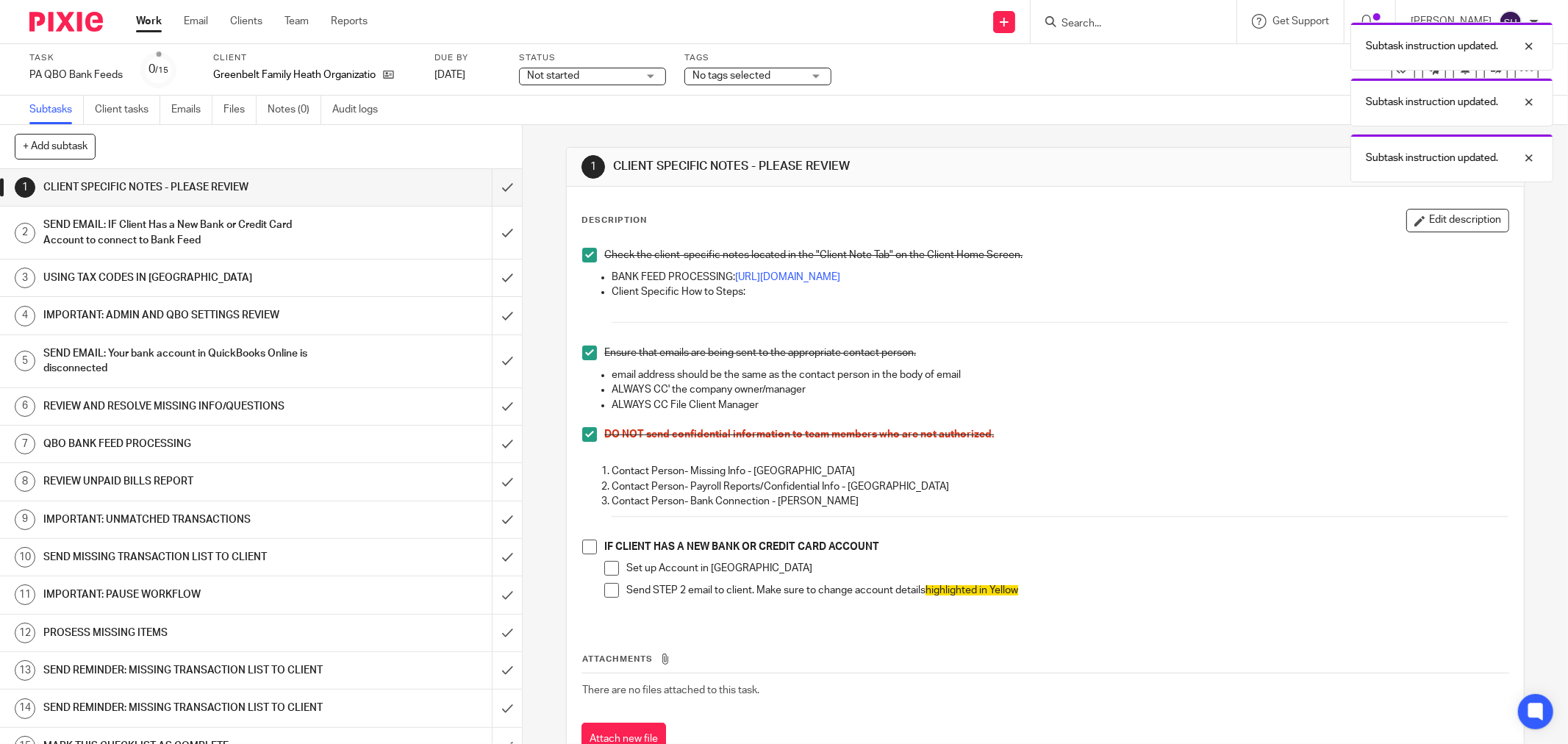
drag, startPoint x: 585, startPoint y: 540, endPoint x: 593, endPoint y: 554, distance: 16.1
click at [586, 541] on span at bounding box center [589, 547] width 15 height 15
drag, startPoint x: 603, startPoint y: 568, endPoint x: 605, endPoint y: 578, distance: 10.2
click at [604, 568] on span at bounding box center [611, 568] width 15 height 15
click at [606, 589] on span at bounding box center [611, 590] width 15 height 15
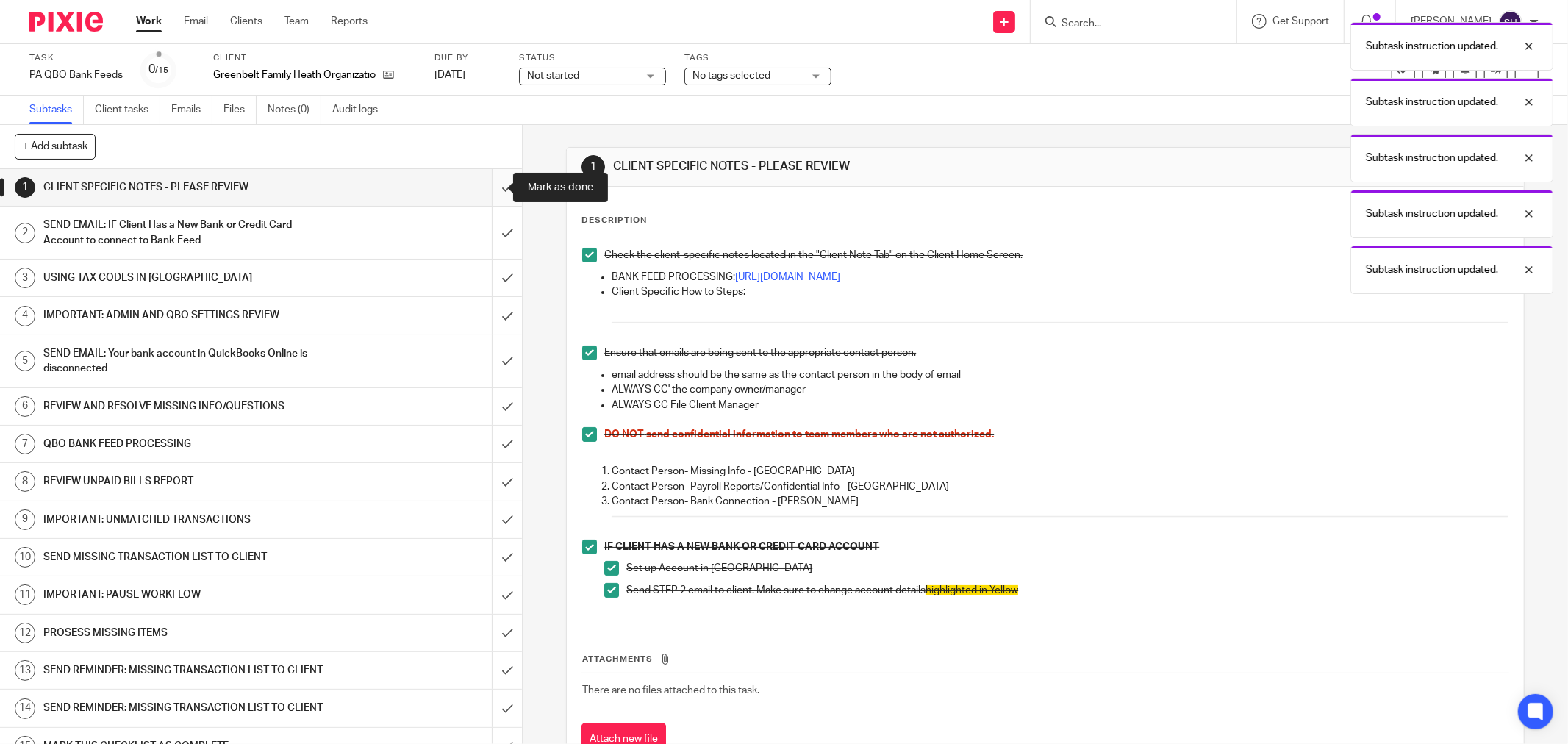
click at [493, 188] on input "submit" at bounding box center [261, 188] width 522 height 37
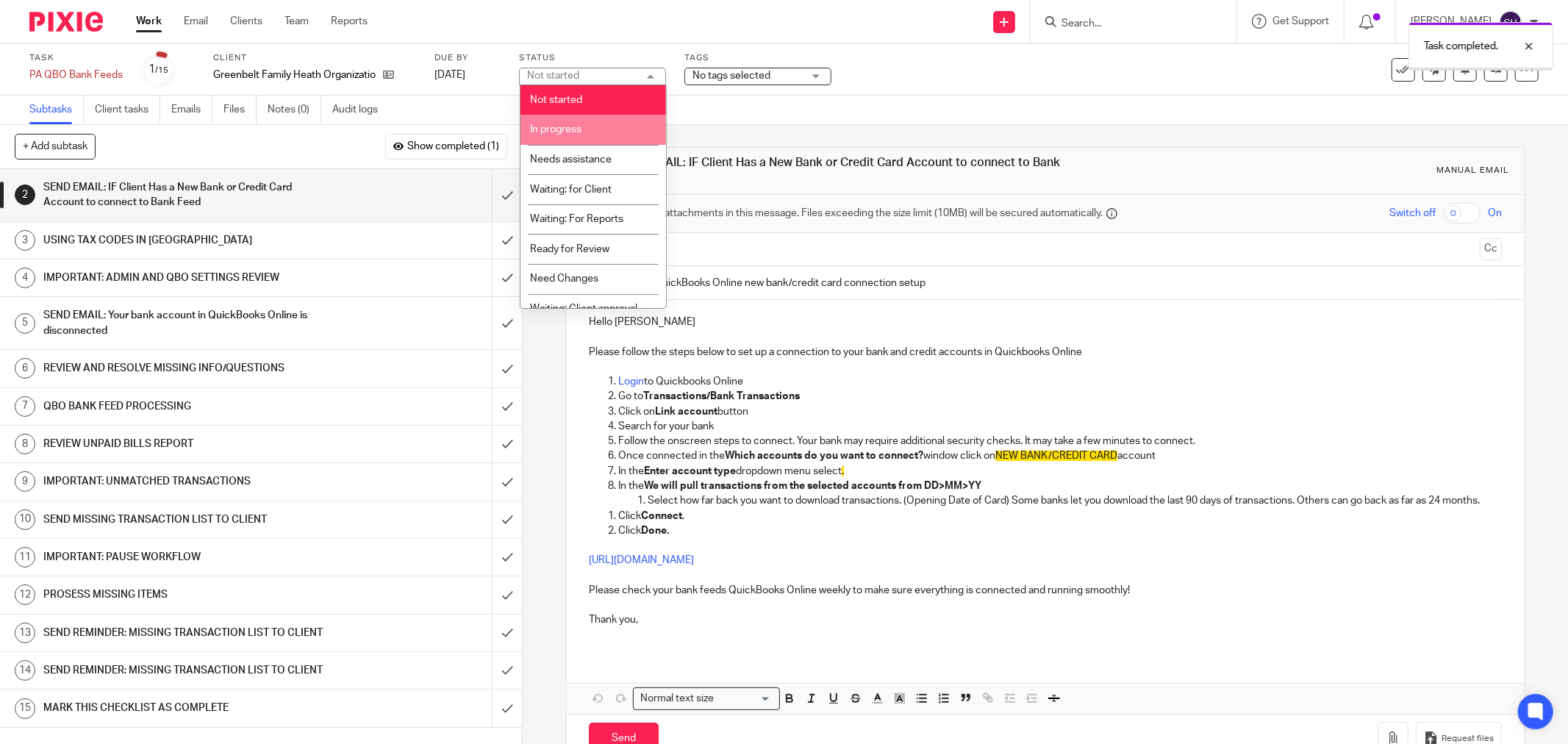
drag, startPoint x: 583, startPoint y: 122, endPoint x: 540, endPoint y: 157, distance: 55.4
click at [583, 122] on li "In progress" at bounding box center [593, 129] width 145 height 30
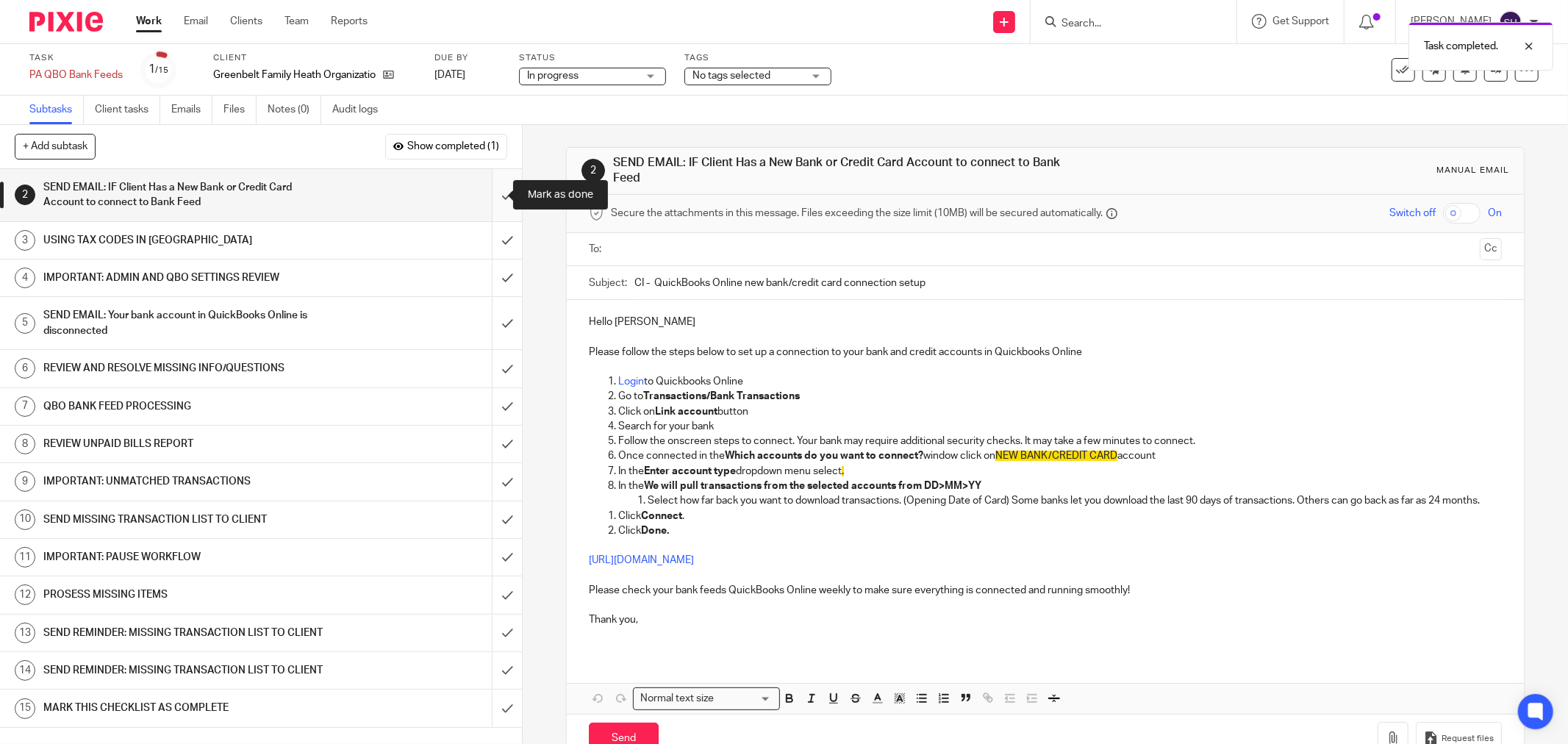
click at [485, 202] on input "submit" at bounding box center [261, 195] width 522 height 52
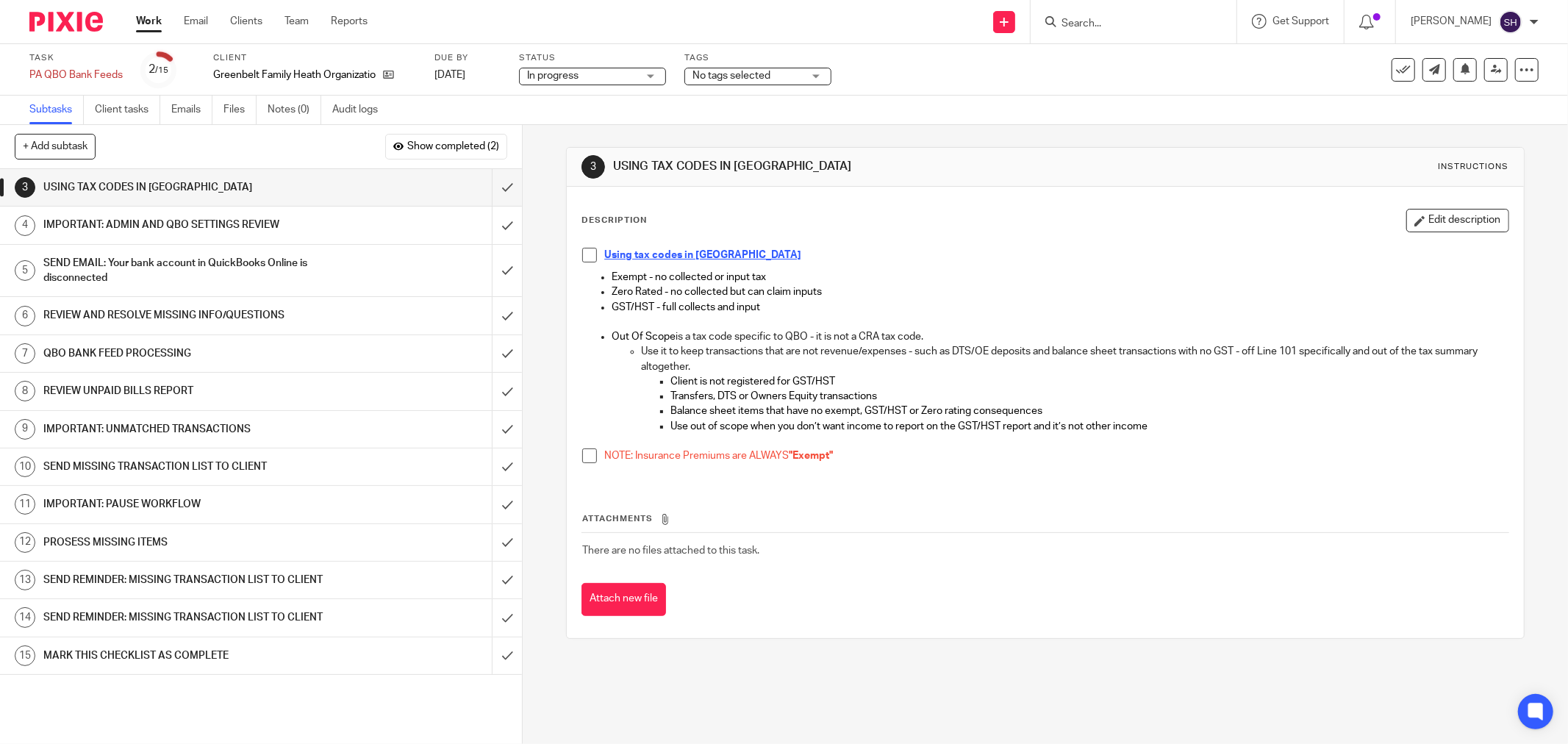
drag, startPoint x: 587, startPoint y: 255, endPoint x: 584, endPoint y: 279, distance: 24.2
click at [587, 257] on span at bounding box center [589, 254] width 15 height 15
click at [582, 454] on span at bounding box center [589, 455] width 15 height 15
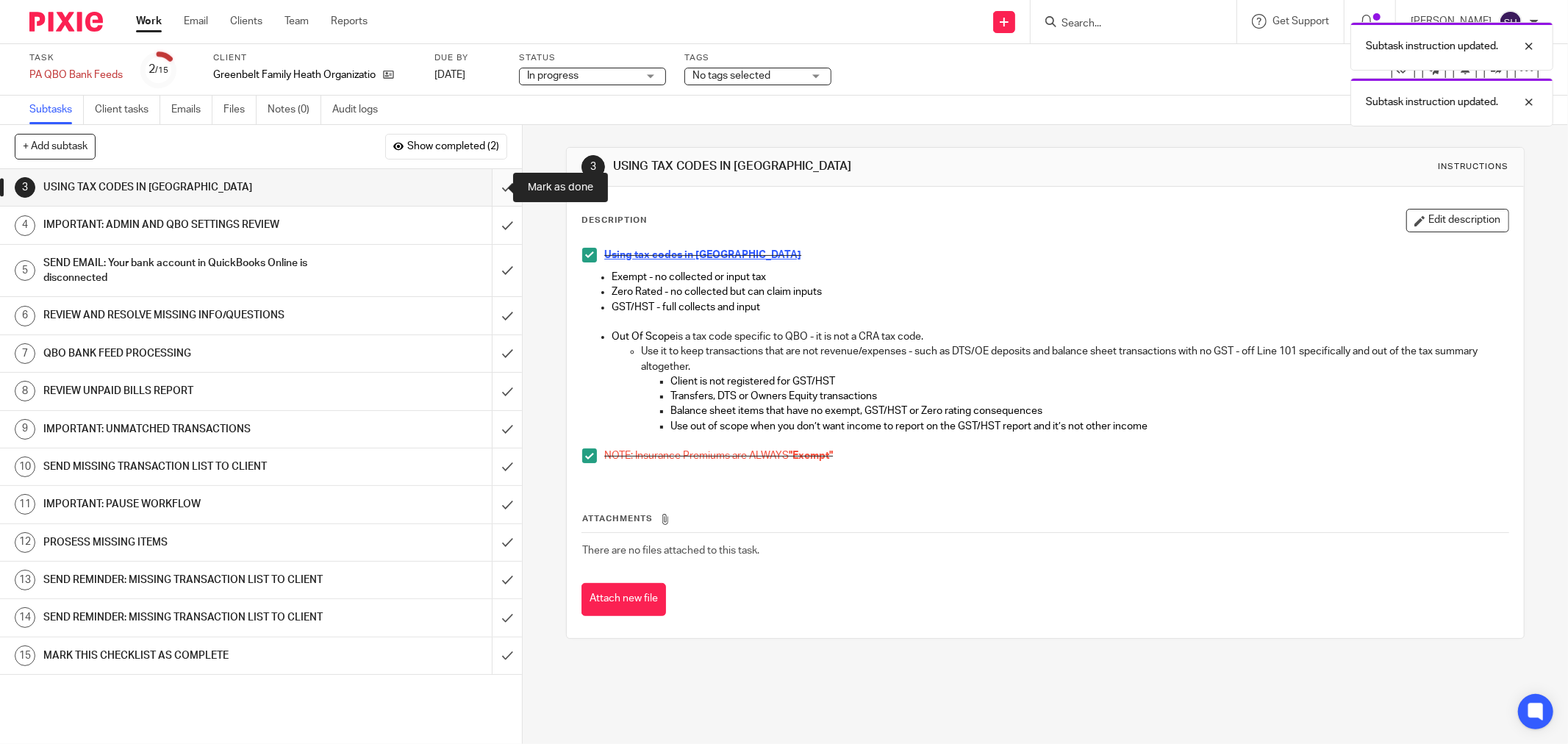
click at [487, 186] on input "submit" at bounding box center [261, 188] width 522 height 37
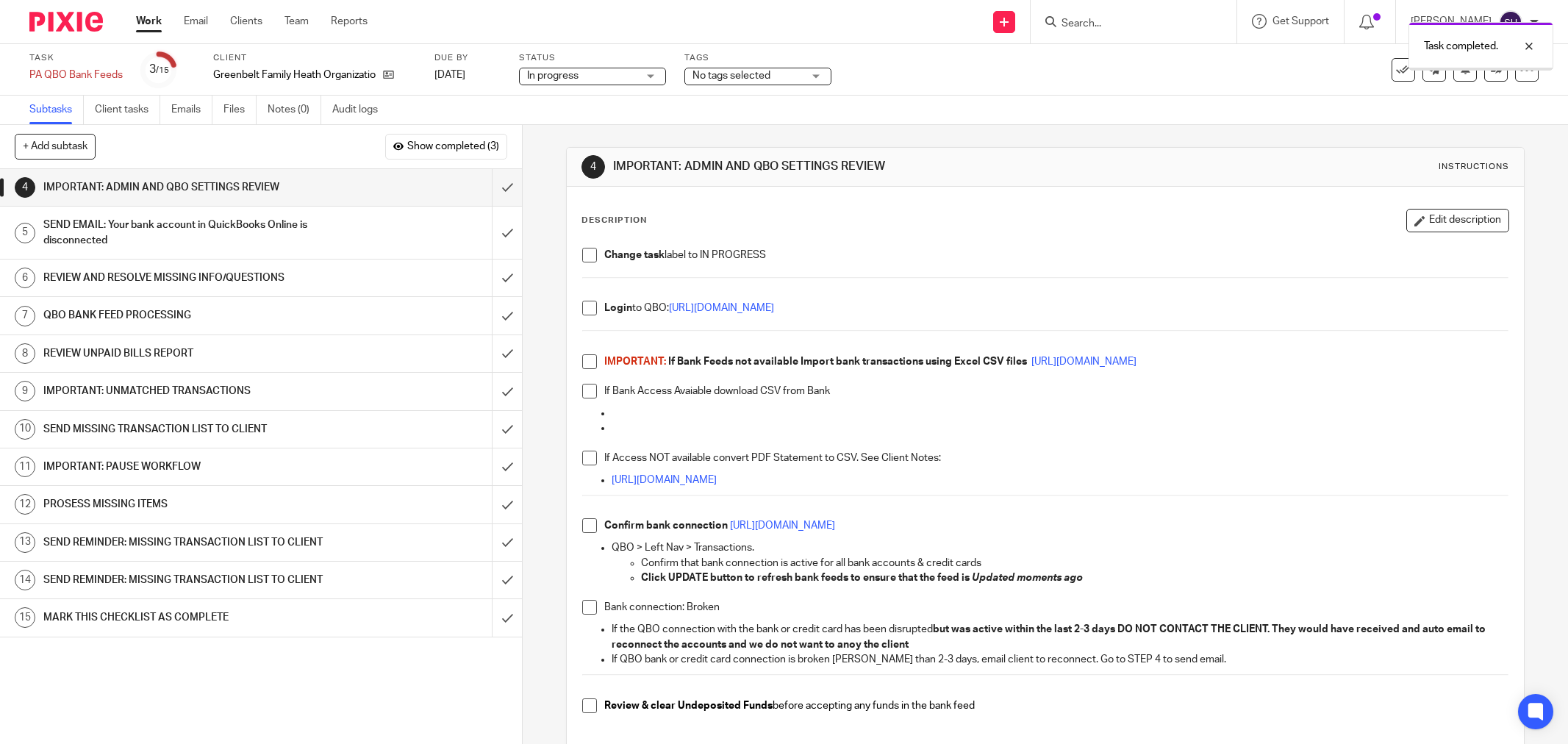
click at [584, 258] on span at bounding box center [589, 254] width 15 height 15
drag, startPoint x: 584, startPoint y: 305, endPoint x: 572, endPoint y: 379, distance: 75.0
click at [584, 306] on span at bounding box center [589, 307] width 15 height 15
click at [582, 367] on span at bounding box center [589, 361] width 15 height 15
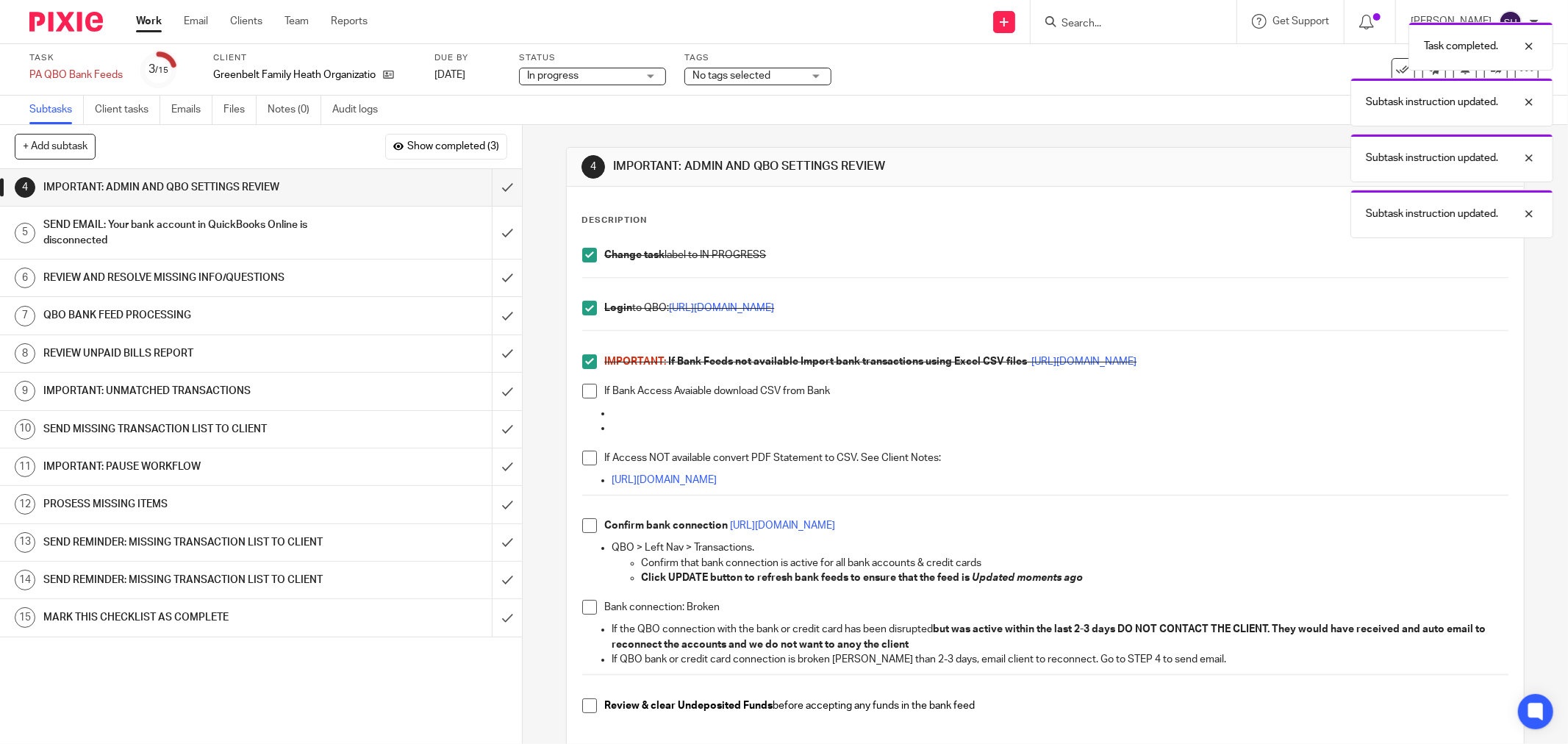
click at [589, 394] on span at bounding box center [589, 391] width 15 height 15
click at [587, 464] on span at bounding box center [589, 458] width 15 height 15
click at [582, 526] on span at bounding box center [589, 525] width 15 height 15
click at [582, 612] on span at bounding box center [589, 607] width 15 height 15
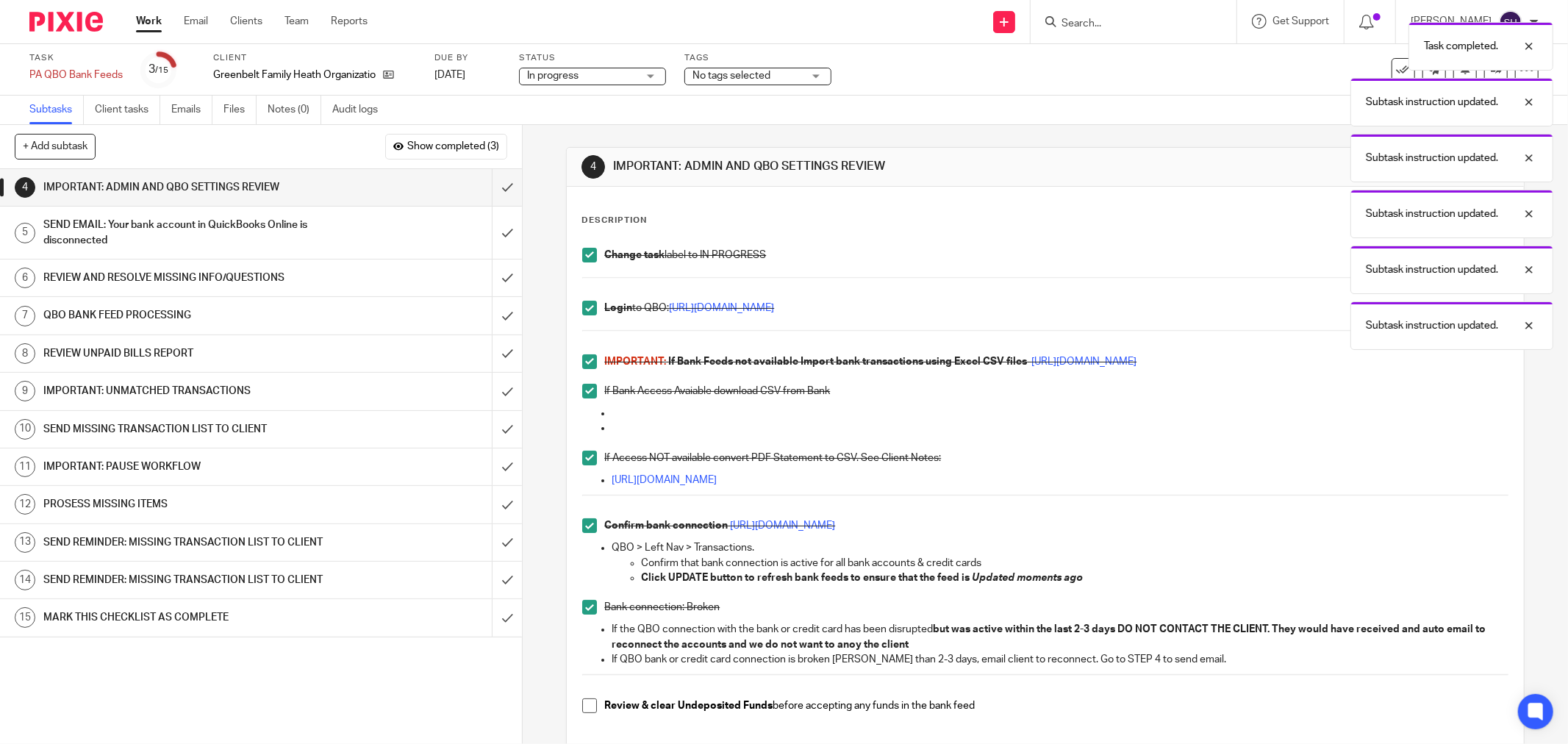
click at [582, 703] on span at bounding box center [589, 705] width 15 height 15
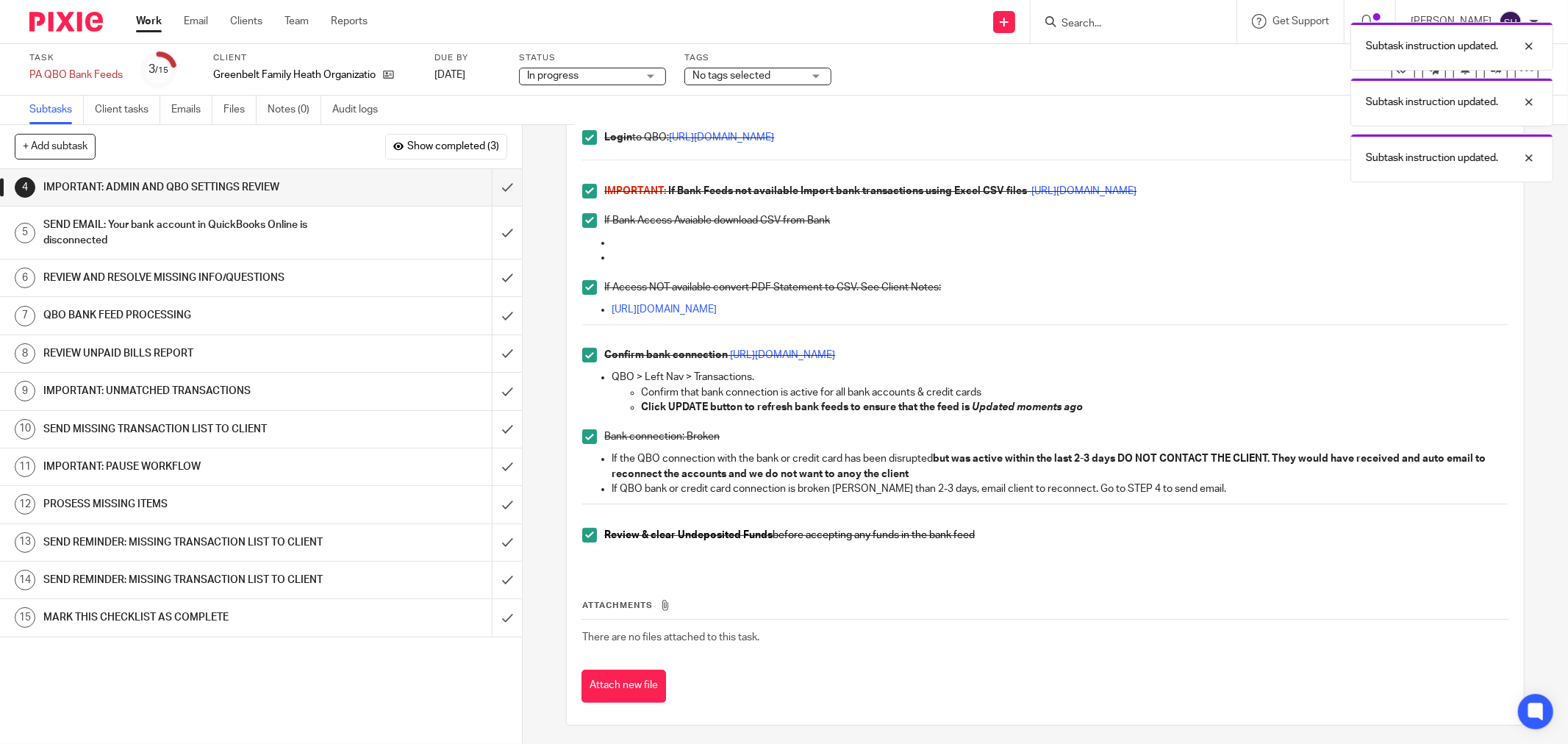
scroll to position [174, 0]
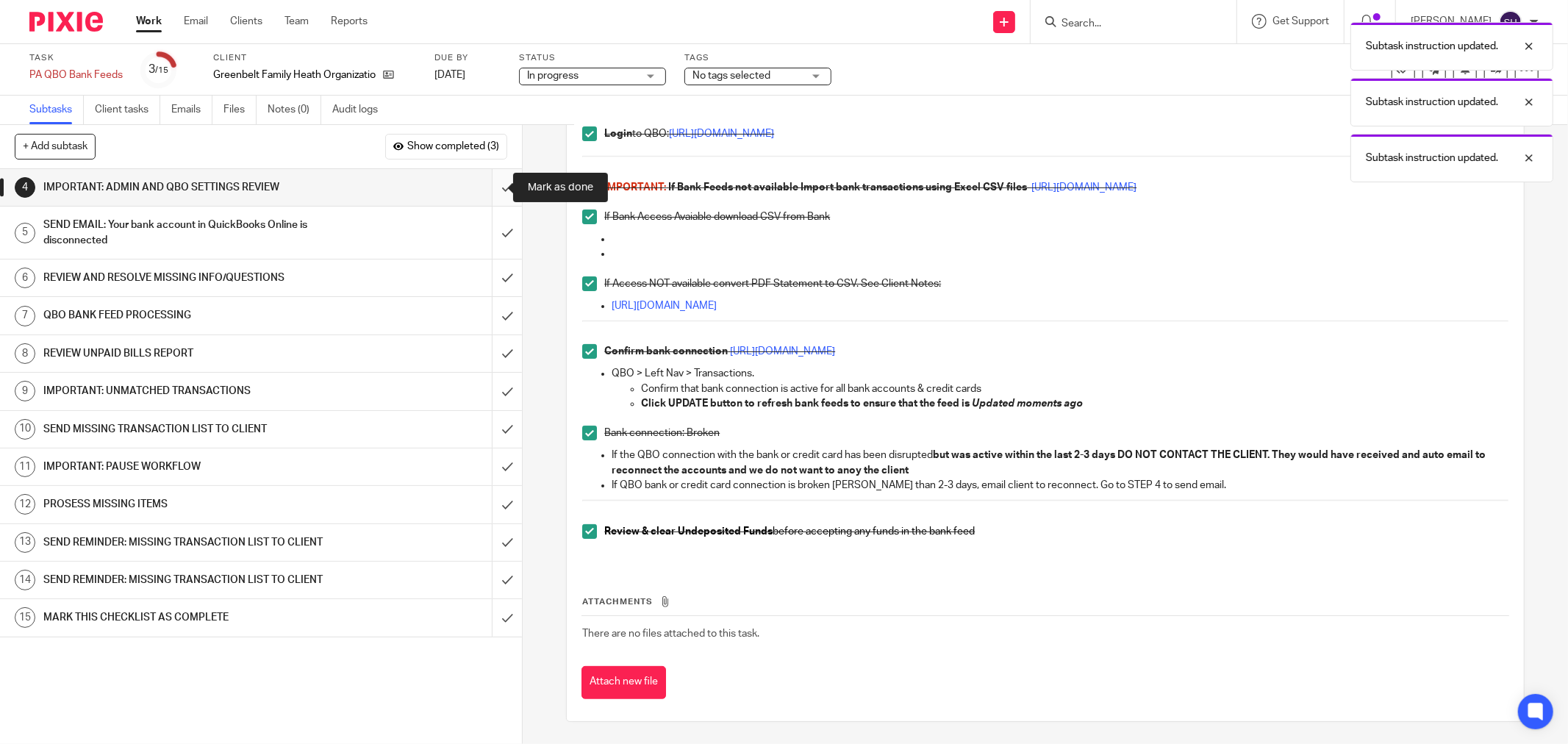
click at [487, 187] on input "submit" at bounding box center [261, 188] width 522 height 37
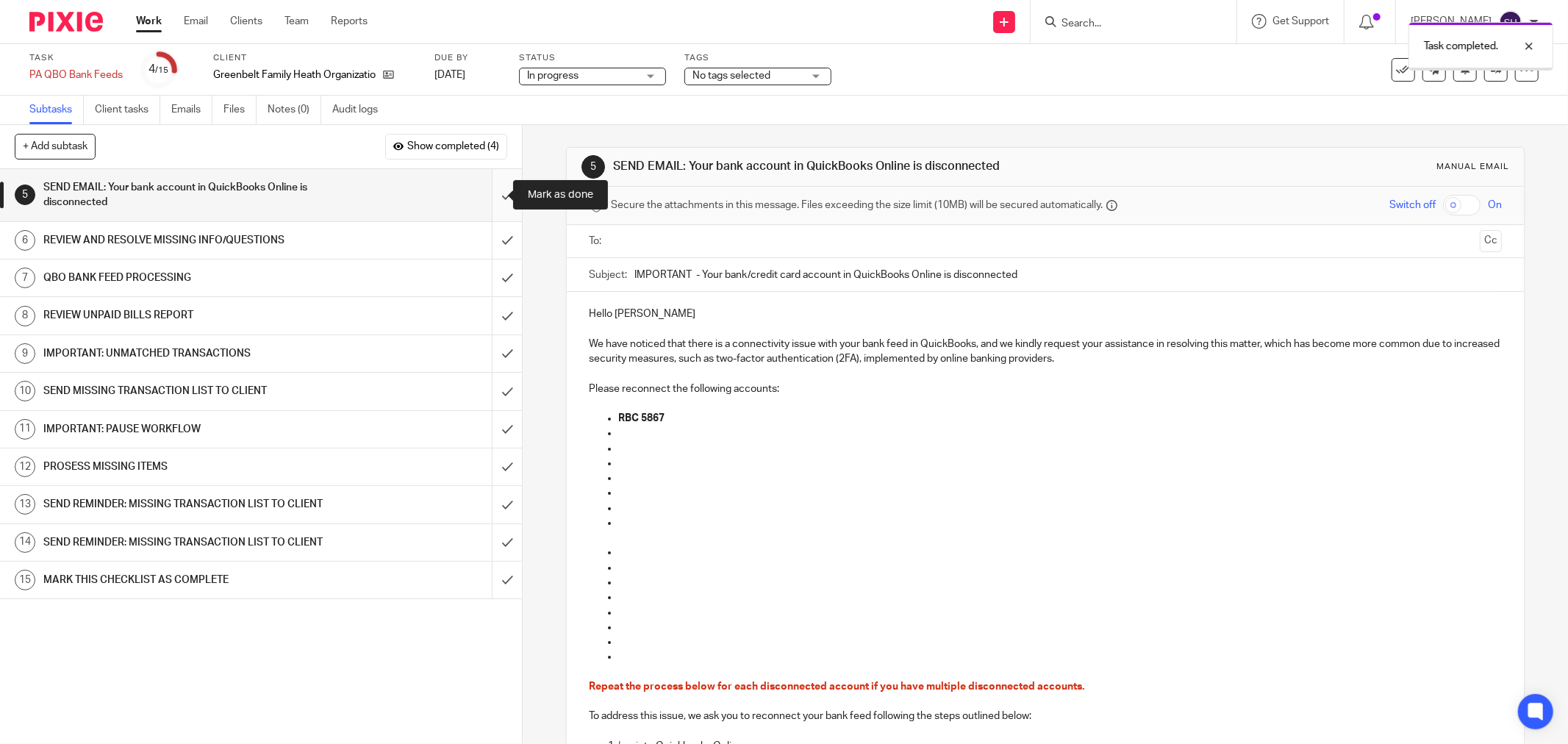
click at [501, 194] on input "submit" at bounding box center [261, 195] width 522 height 52
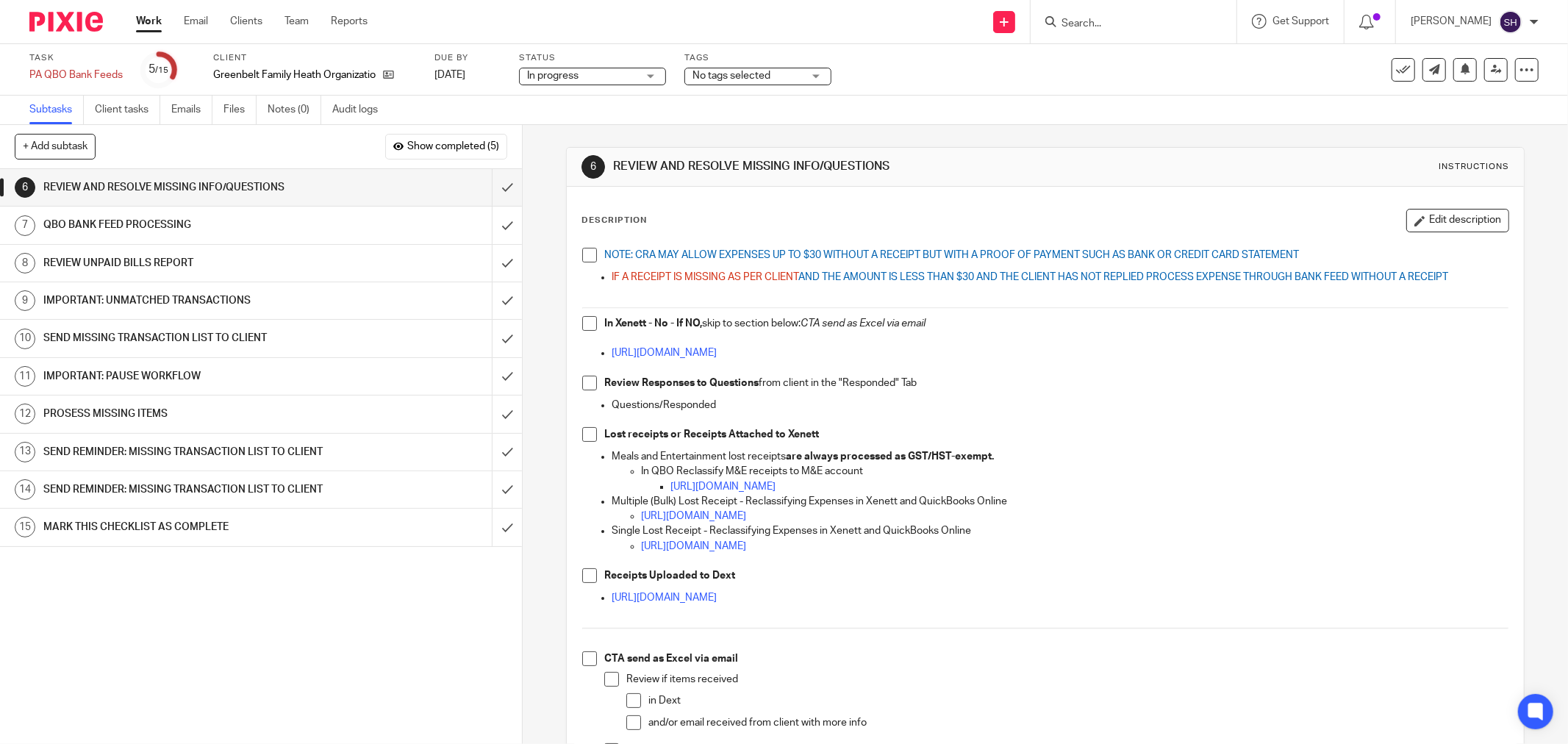
drag, startPoint x: 594, startPoint y: 251, endPoint x: 588, endPoint y: 257, distance: 8.5
click at [594, 251] on li "NOTE: CRA MAY ALLOW EXPENSES UP TO $30 WITHOUT A RECEIPT BUT WITH A PROOF OF PA…" at bounding box center [1046, 258] width 927 height 22
drag, startPoint x: 585, startPoint y: 260, endPoint x: 572, endPoint y: 320, distance: 61.4
click at [585, 260] on span at bounding box center [589, 254] width 15 height 15
click at [583, 322] on span at bounding box center [589, 323] width 15 height 15
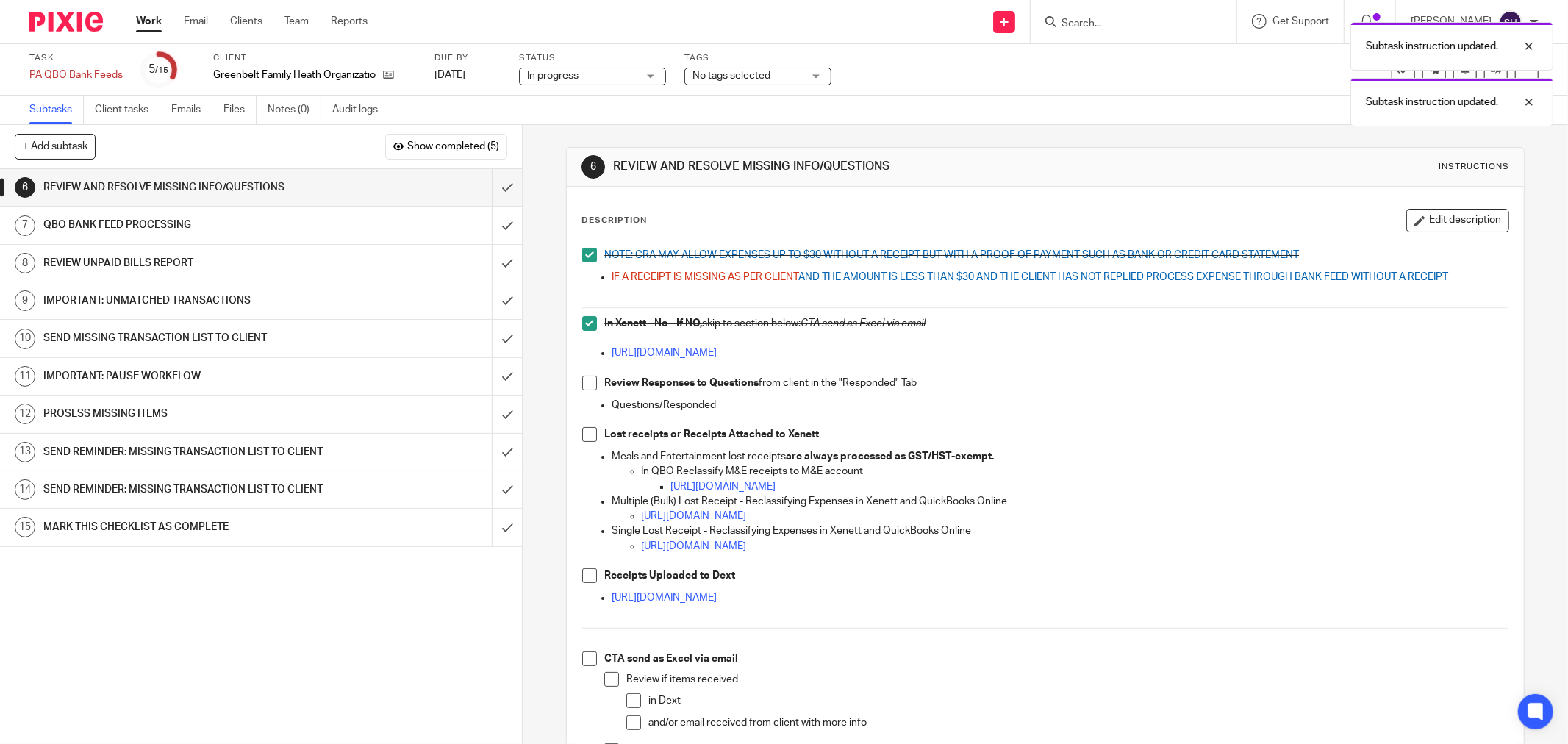
click at [582, 382] on span at bounding box center [589, 383] width 15 height 15
drag, startPoint x: 580, startPoint y: 431, endPoint x: 589, endPoint y: 508, distance: 77.5
click at [582, 431] on span at bounding box center [589, 434] width 15 height 15
click at [582, 571] on span at bounding box center [589, 575] width 15 height 15
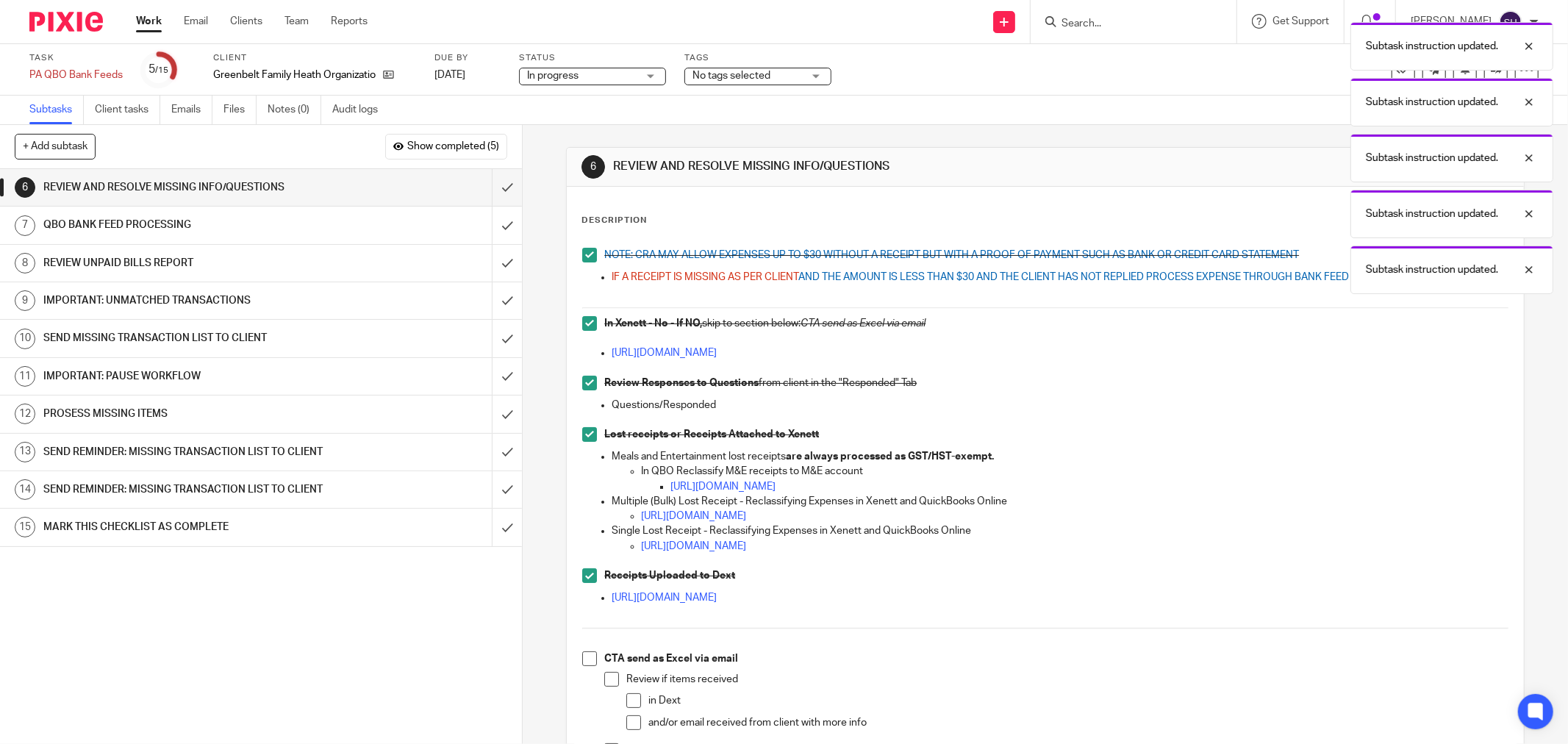
click at [587, 658] on span at bounding box center [589, 659] width 15 height 15
drag, startPoint x: 610, startPoint y: 678, endPoint x: 625, endPoint y: 694, distance: 21.9
click at [611, 679] on span at bounding box center [611, 679] width 15 height 15
click at [627, 696] on span at bounding box center [633, 700] width 15 height 15
drag, startPoint x: 632, startPoint y: 718, endPoint x: 677, endPoint y: 652, distance: 79.9
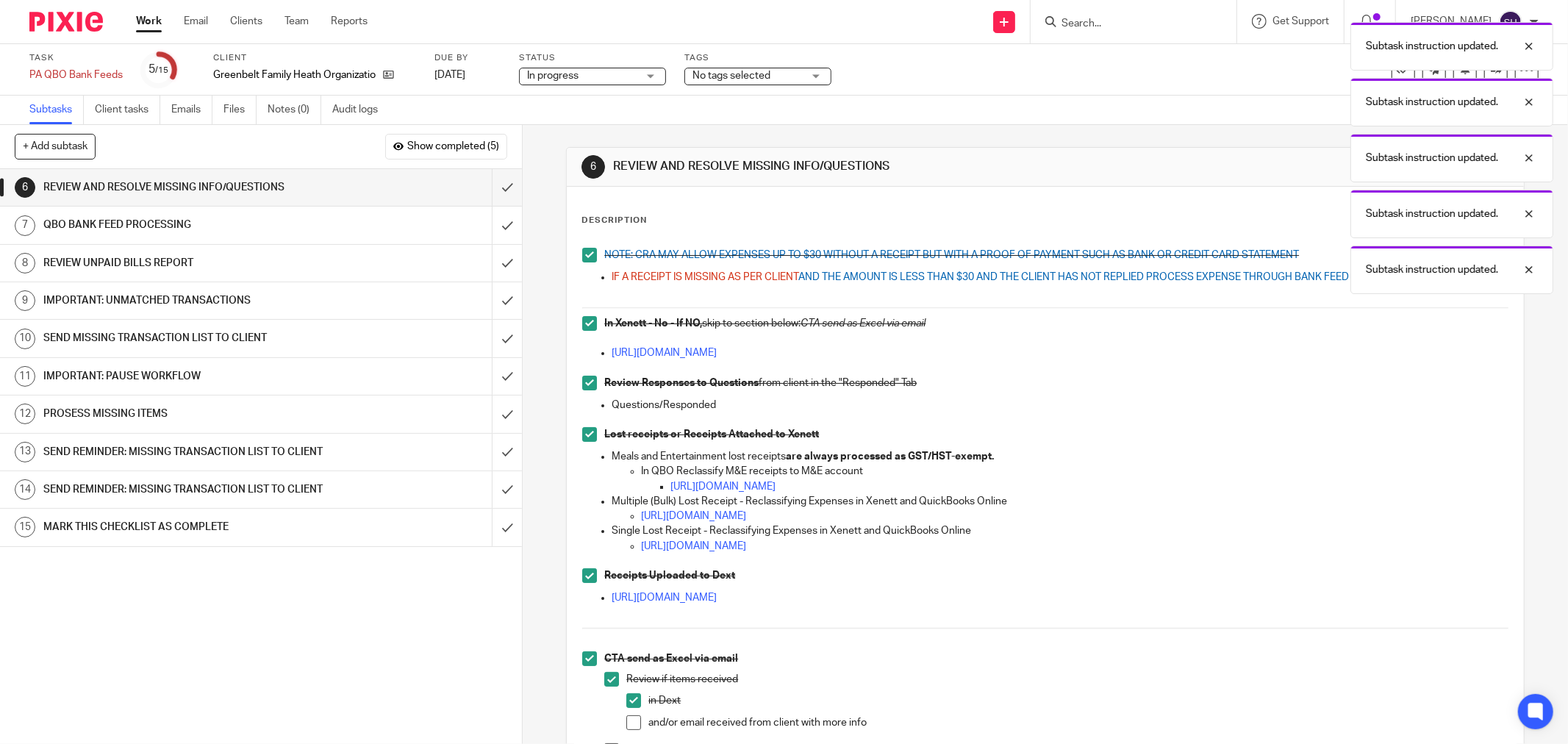
click at [634, 717] on span at bounding box center [633, 722] width 15 height 15
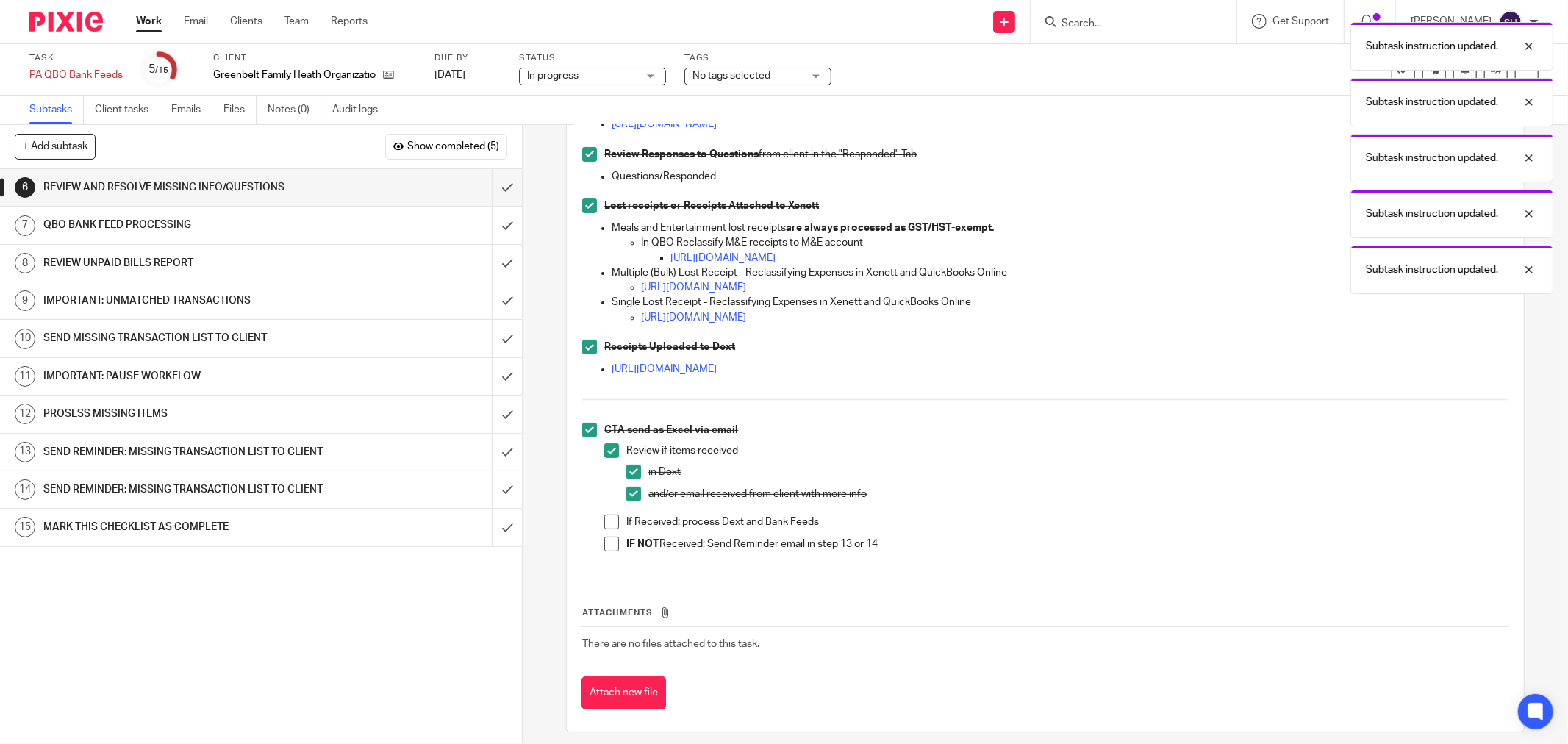
scroll to position [239, 0]
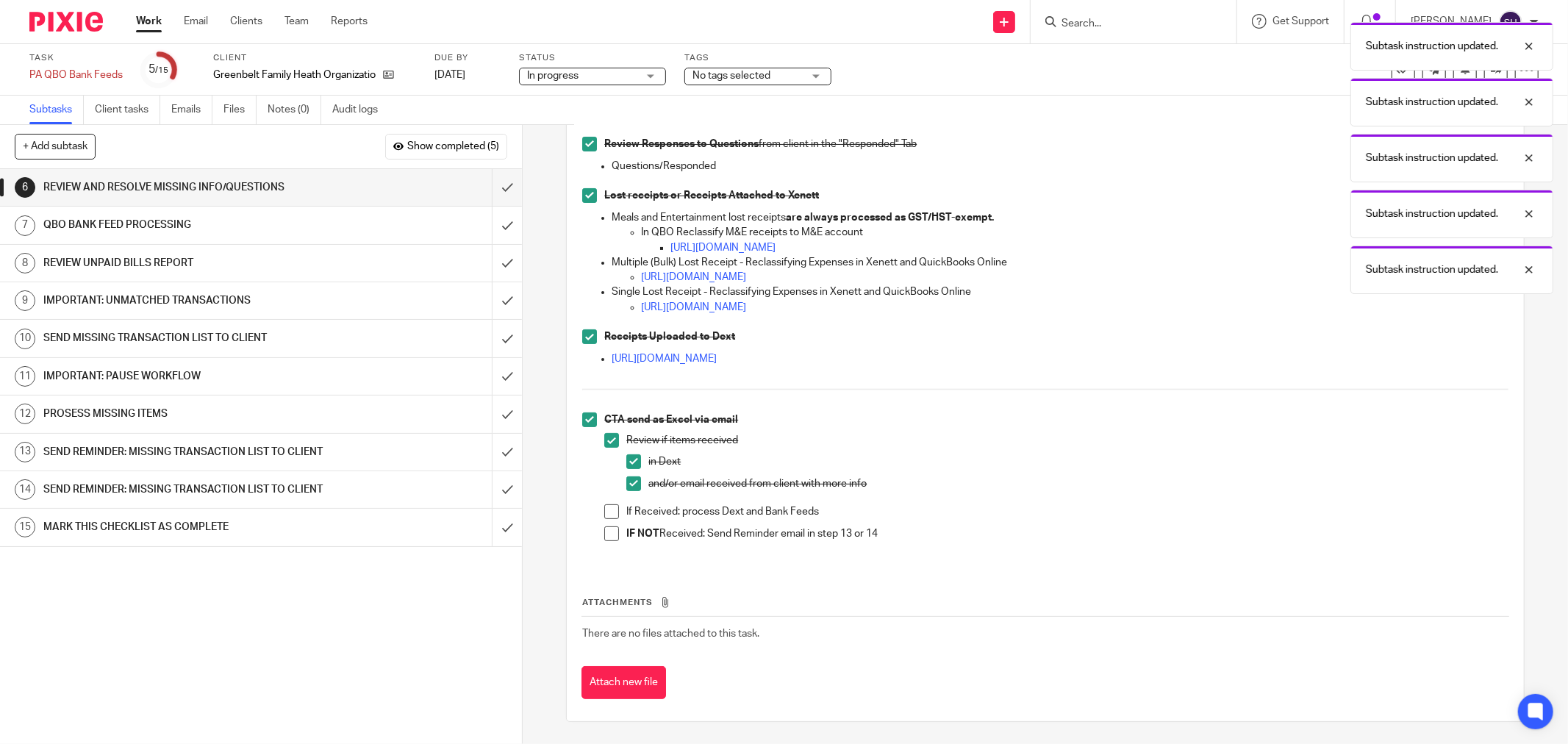
click at [604, 513] on span at bounding box center [611, 512] width 15 height 15
click at [604, 533] on span at bounding box center [611, 534] width 15 height 15
click at [496, 178] on input "submit" at bounding box center [261, 188] width 522 height 37
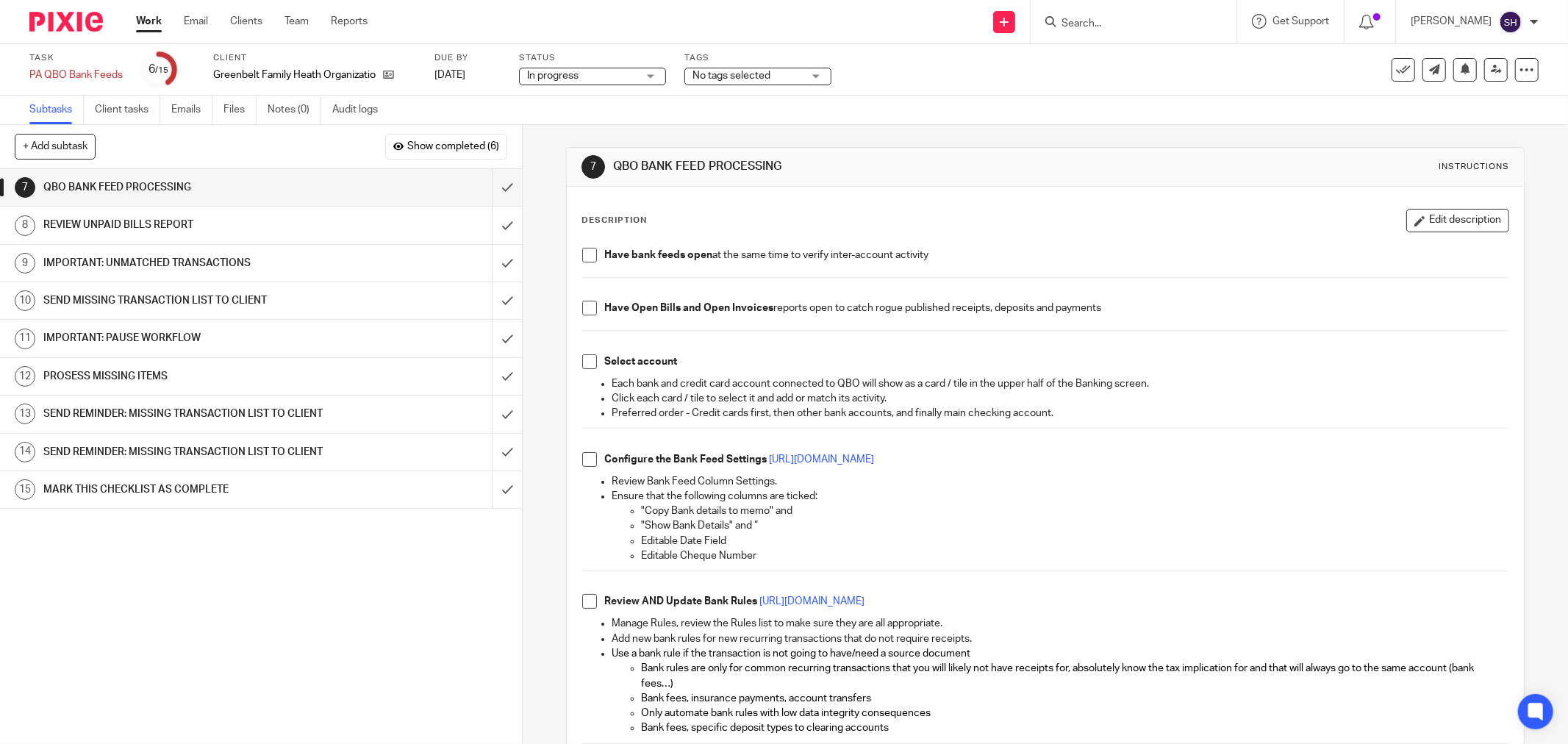
click at [583, 259] on span at bounding box center [589, 254] width 15 height 15
click at [586, 313] on span at bounding box center [589, 307] width 15 height 15
click at [589, 362] on span at bounding box center [589, 361] width 15 height 15
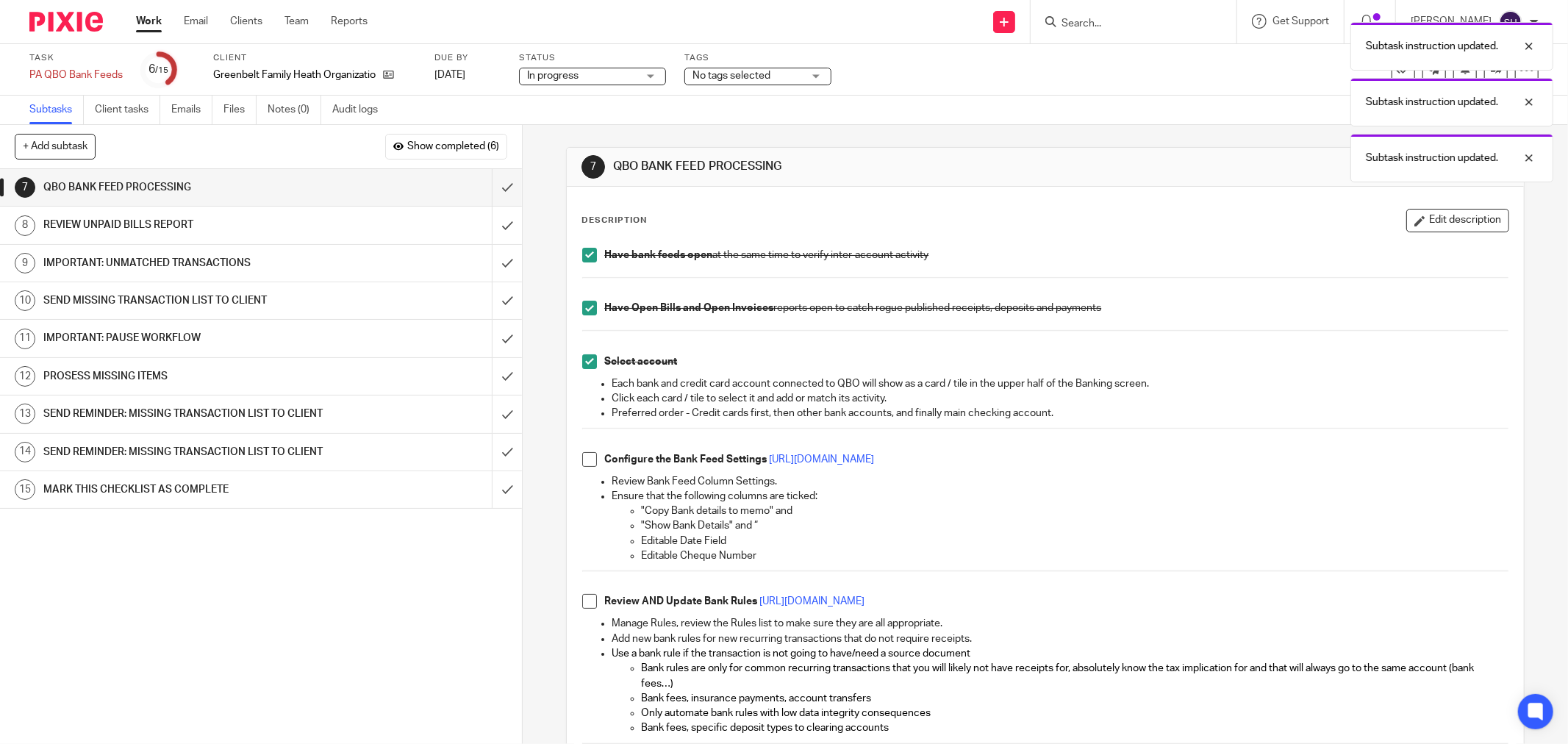
click at [587, 460] on span at bounding box center [589, 459] width 15 height 15
click at [590, 603] on span at bounding box center [589, 600] width 15 height 15
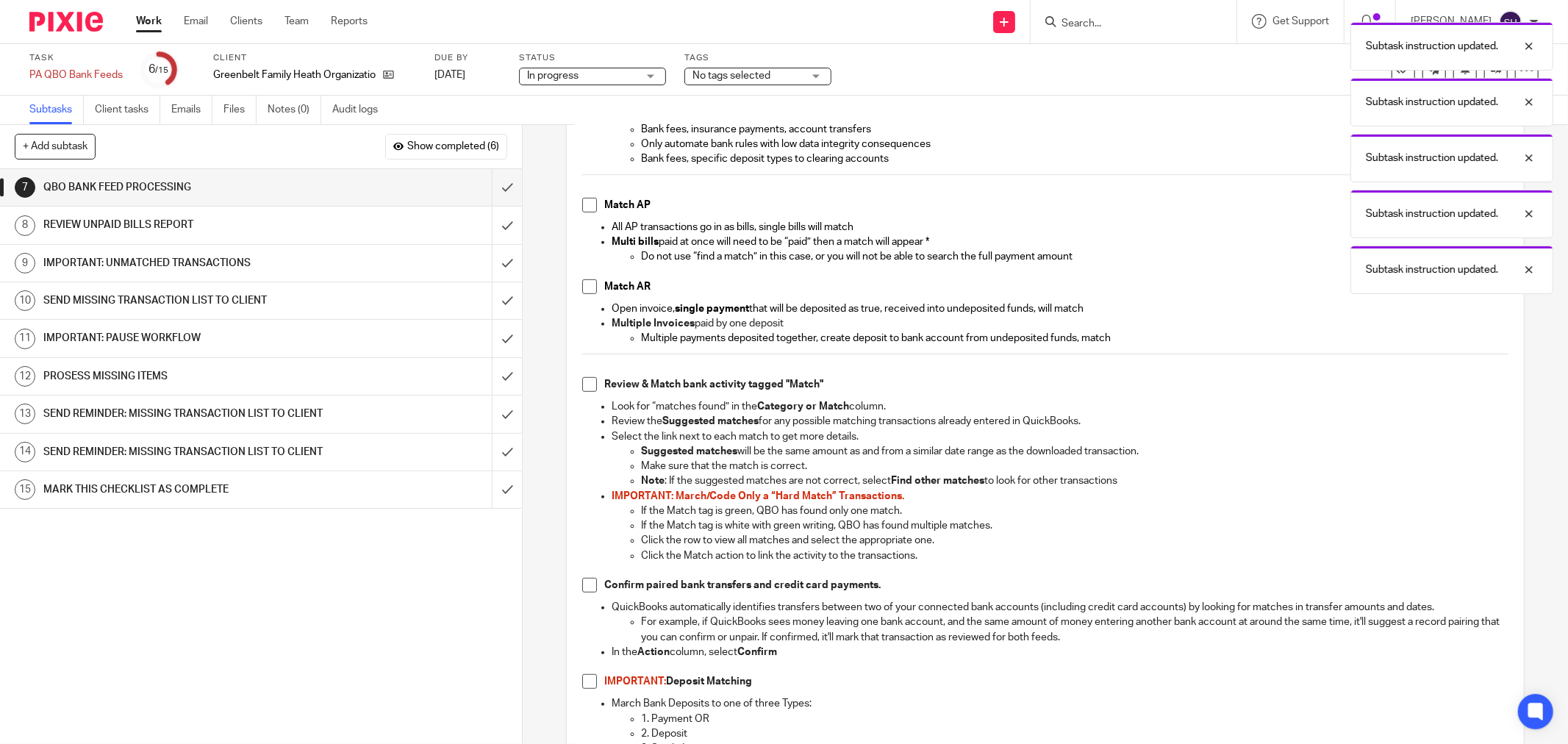
scroll to position [571, 0]
click at [582, 200] on span at bounding box center [589, 203] width 15 height 15
click at [583, 281] on span at bounding box center [589, 284] width 15 height 15
click at [588, 380] on span at bounding box center [589, 382] width 15 height 15
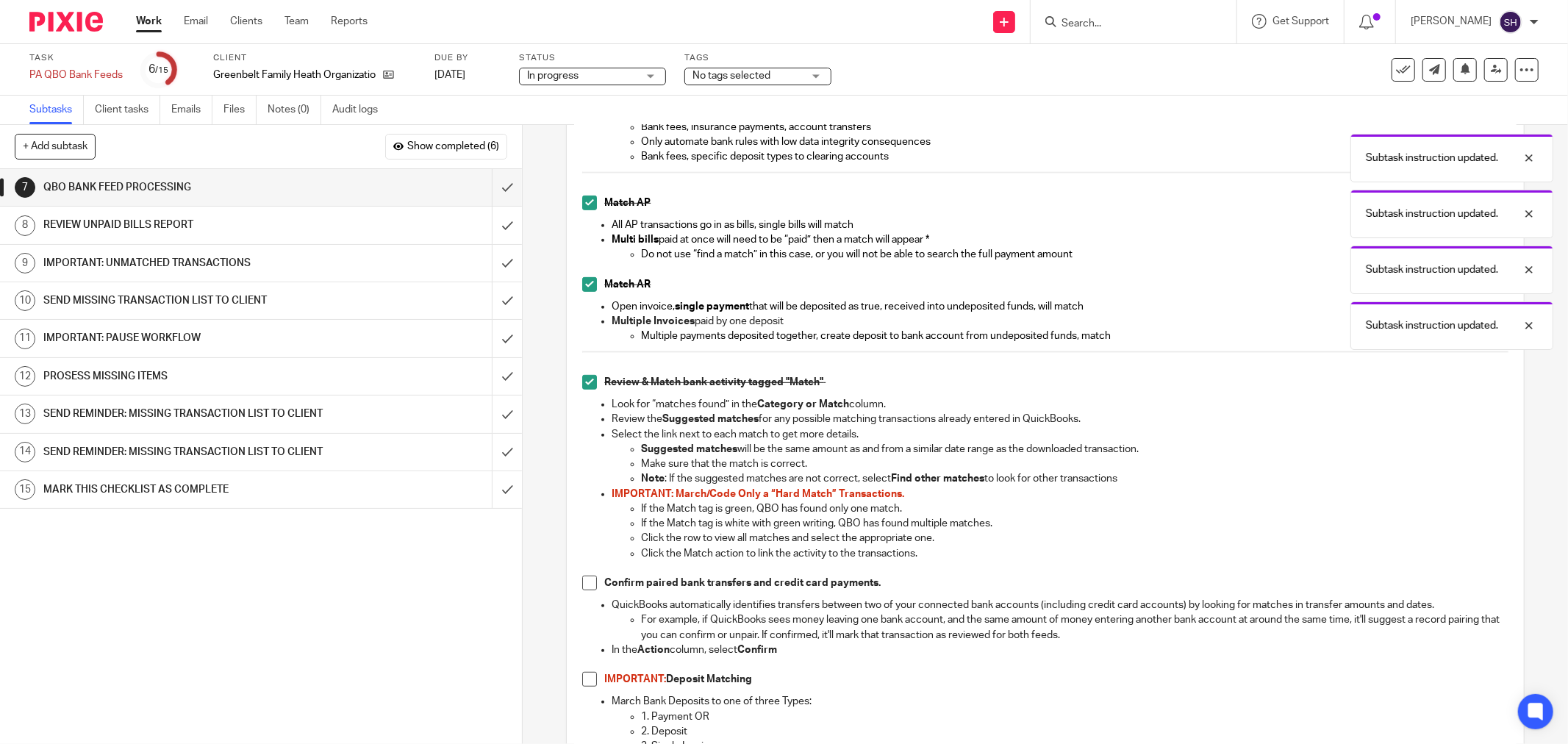
click at [584, 578] on span at bounding box center [589, 583] width 15 height 15
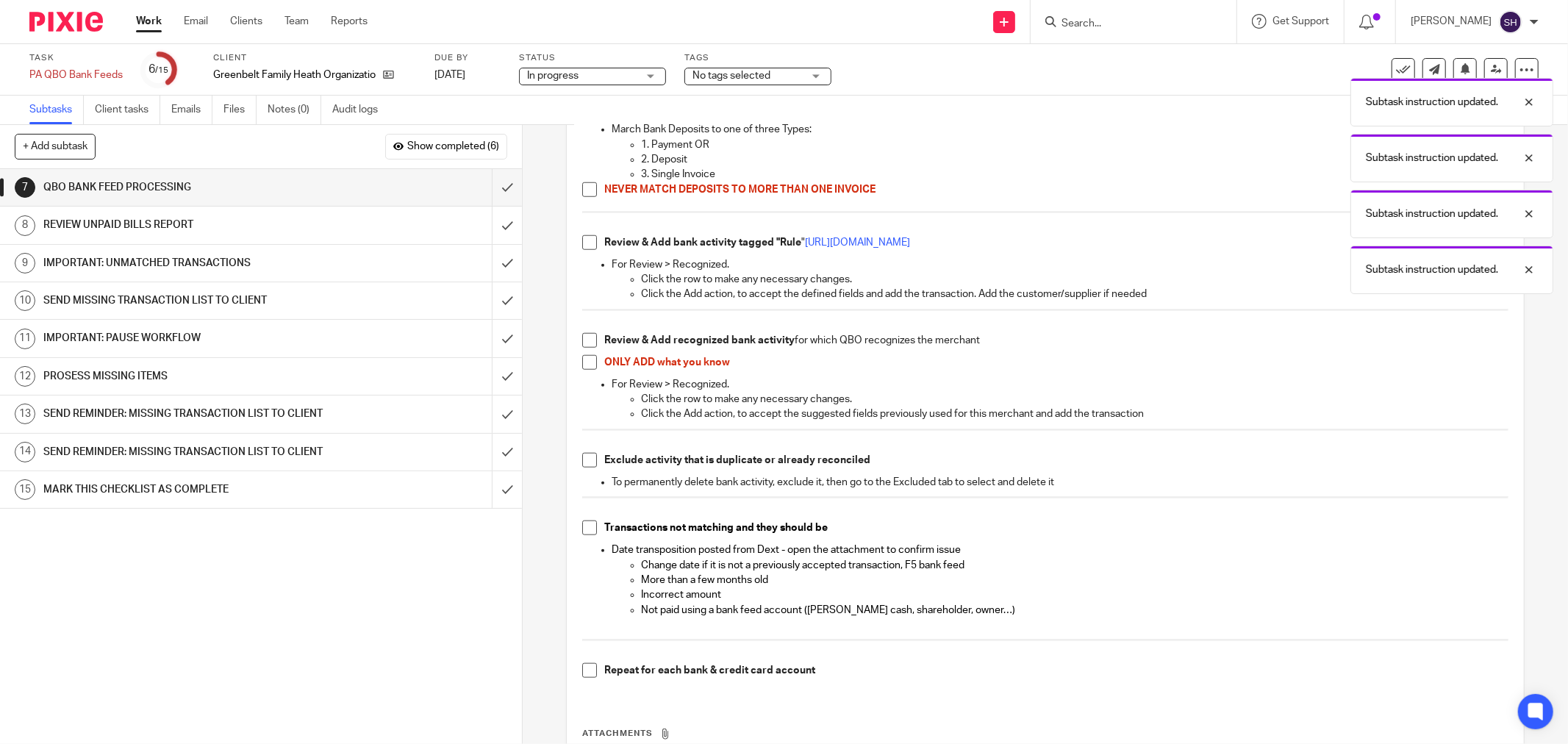
scroll to position [1061, 0]
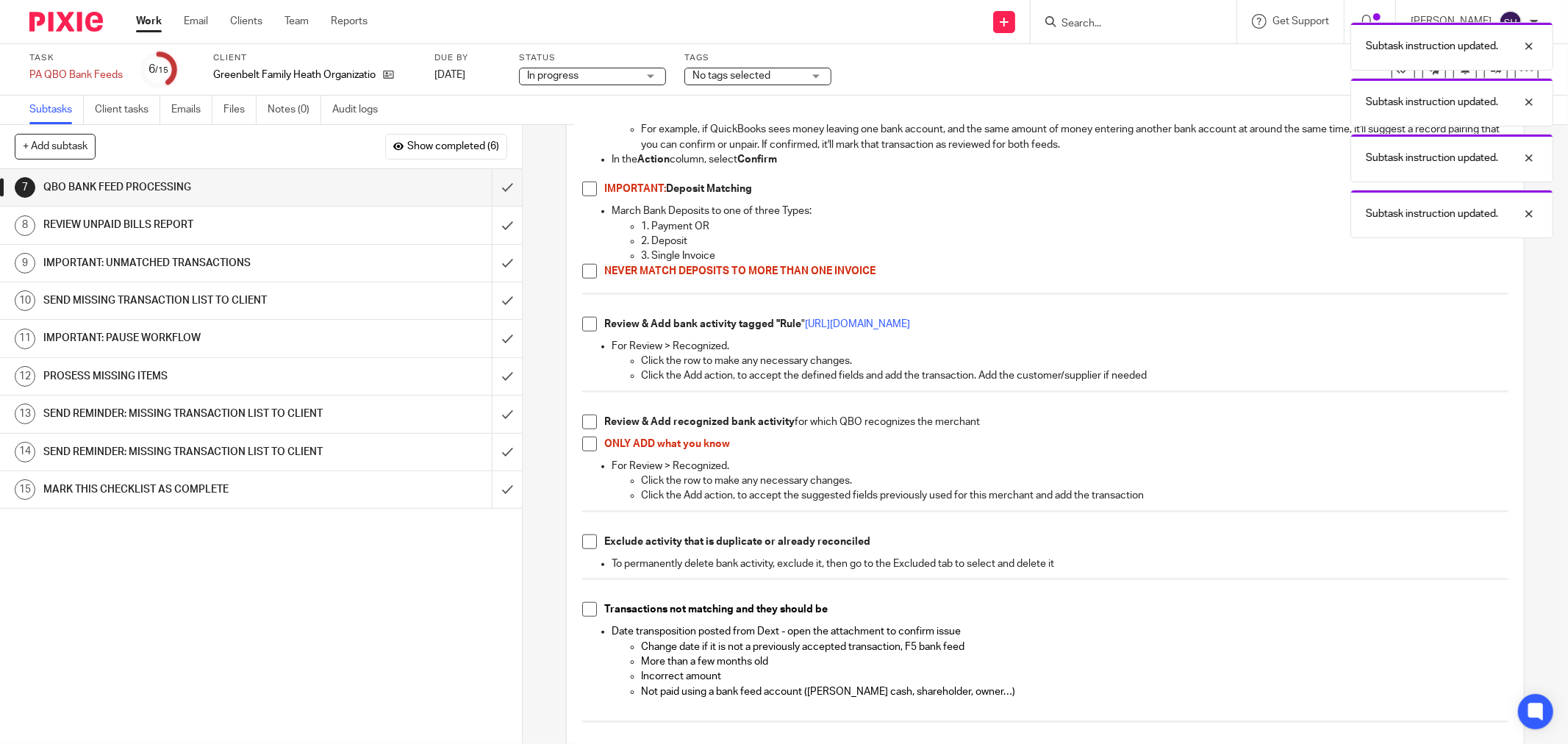
drag, startPoint x: 584, startPoint y: 268, endPoint x: 582, endPoint y: 221, distance: 47.0
click at [584, 265] on span at bounding box center [589, 271] width 15 height 15
click at [589, 194] on span at bounding box center [589, 188] width 15 height 15
drag, startPoint x: 585, startPoint y: 322, endPoint x: 586, endPoint y: 366, distance: 44.0
click at [585, 324] on span at bounding box center [589, 324] width 15 height 15
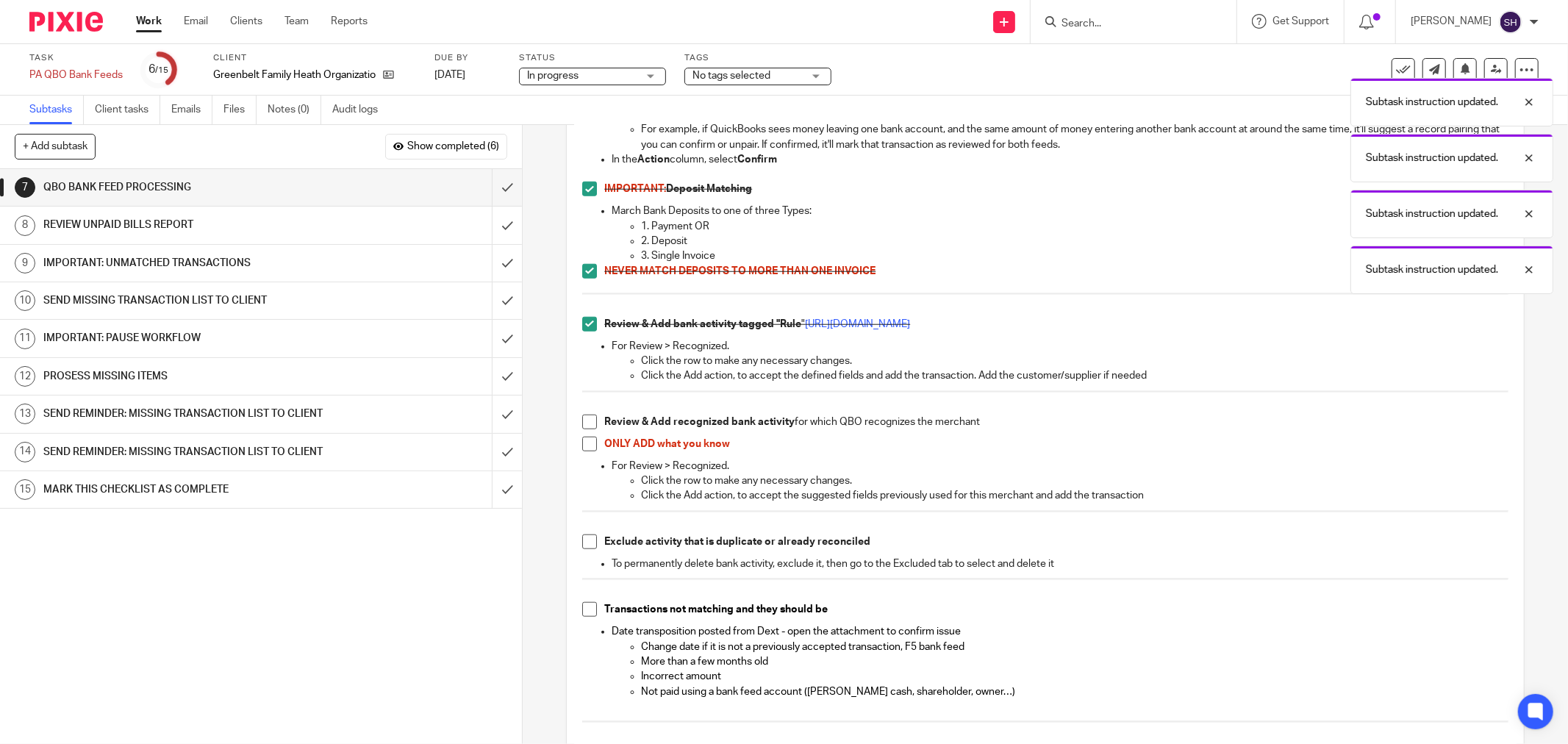
click at [587, 427] on span at bounding box center [589, 422] width 15 height 15
click at [585, 445] on span at bounding box center [589, 444] width 15 height 15
click at [585, 542] on span at bounding box center [589, 541] width 15 height 15
drag, startPoint x: 578, startPoint y: 600, endPoint x: 584, endPoint y: 605, distance: 7.8
click at [582, 602] on p at bounding box center [1046, 594] width 927 height 15
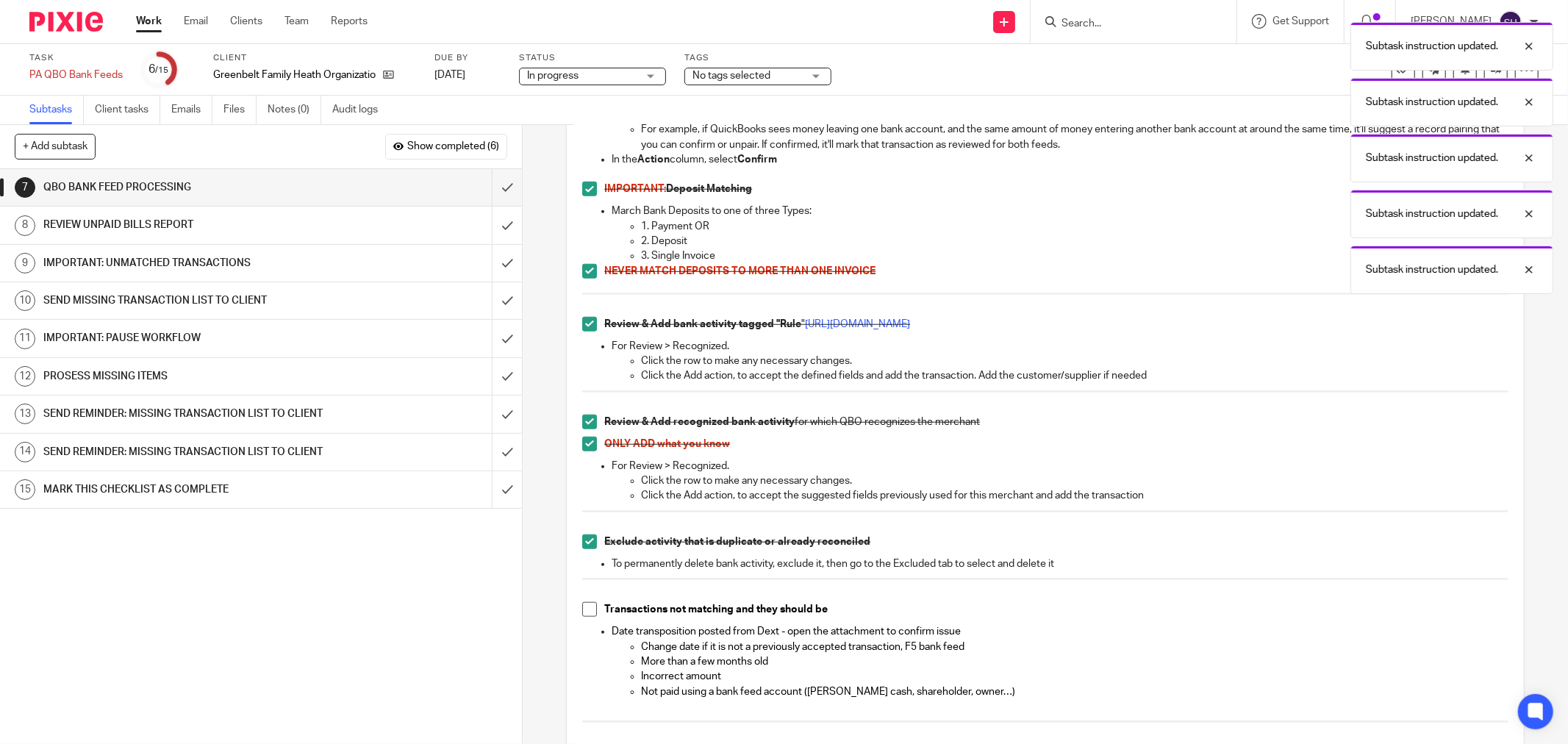
click at [584, 605] on span at bounding box center [589, 609] width 15 height 15
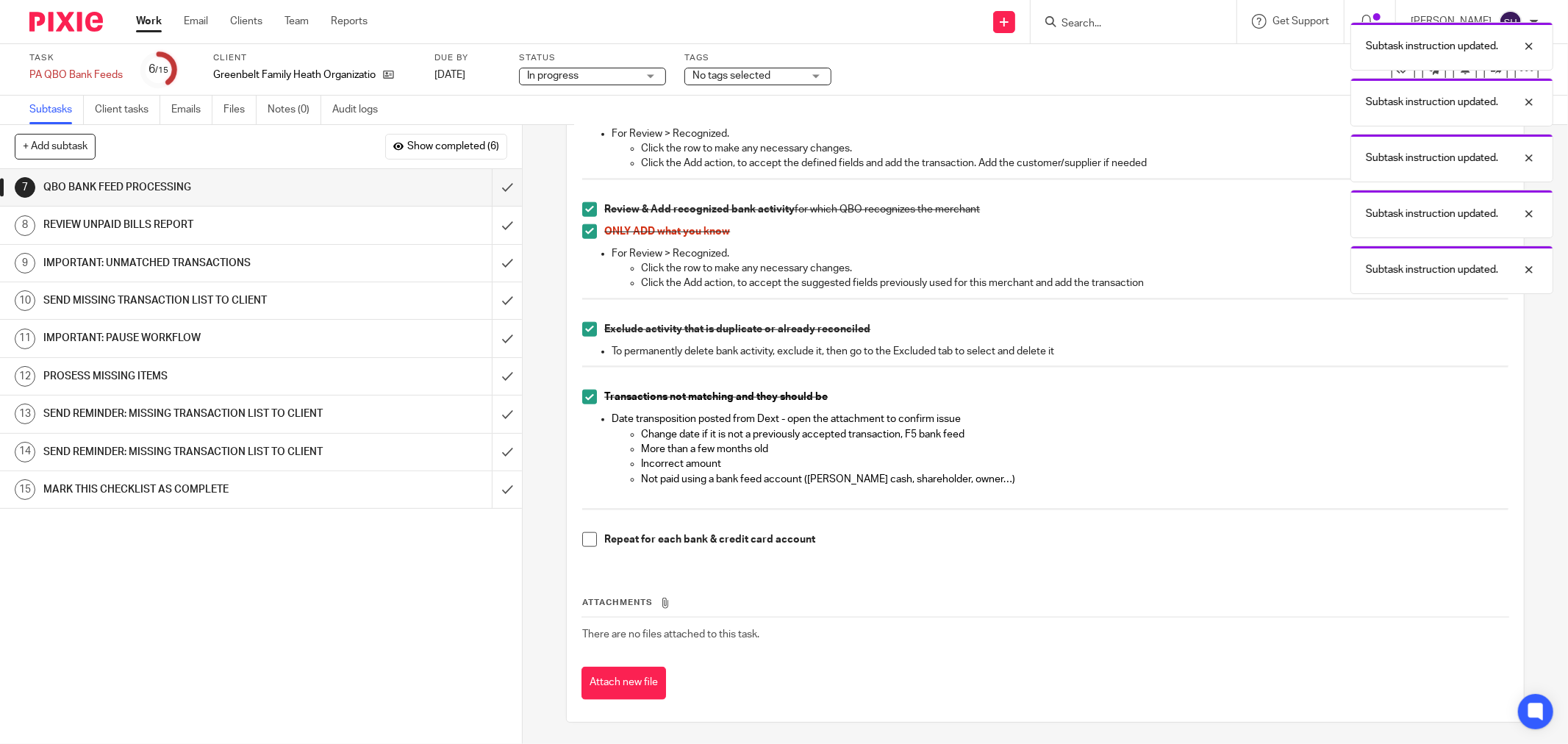
scroll to position [1276, 0]
click at [582, 536] on span at bounding box center [589, 538] width 15 height 15
click at [489, 192] on input "submit" at bounding box center [261, 188] width 522 height 37
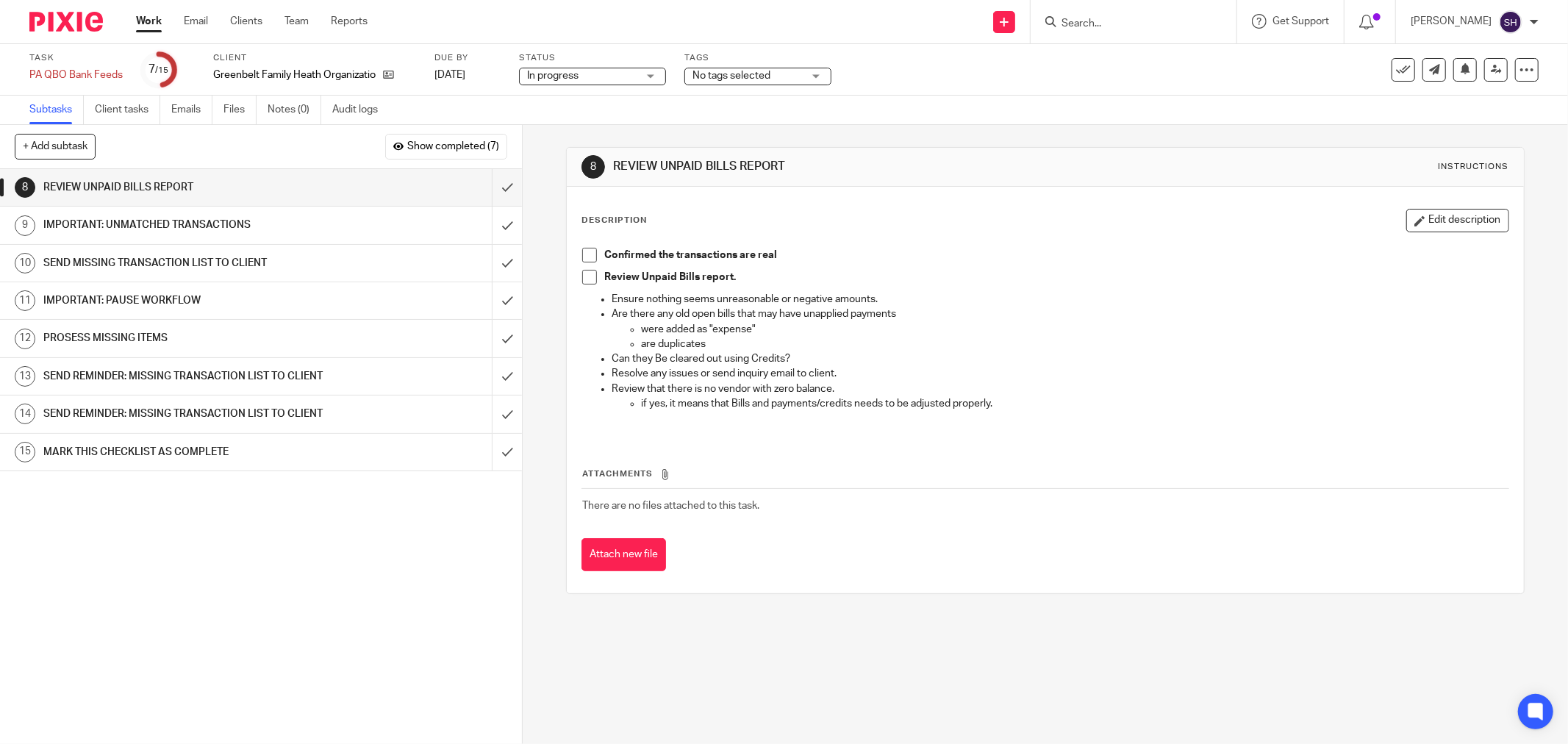
click at [587, 251] on span at bounding box center [589, 254] width 15 height 15
click at [587, 282] on span at bounding box center [589, 276] width 15 height 15
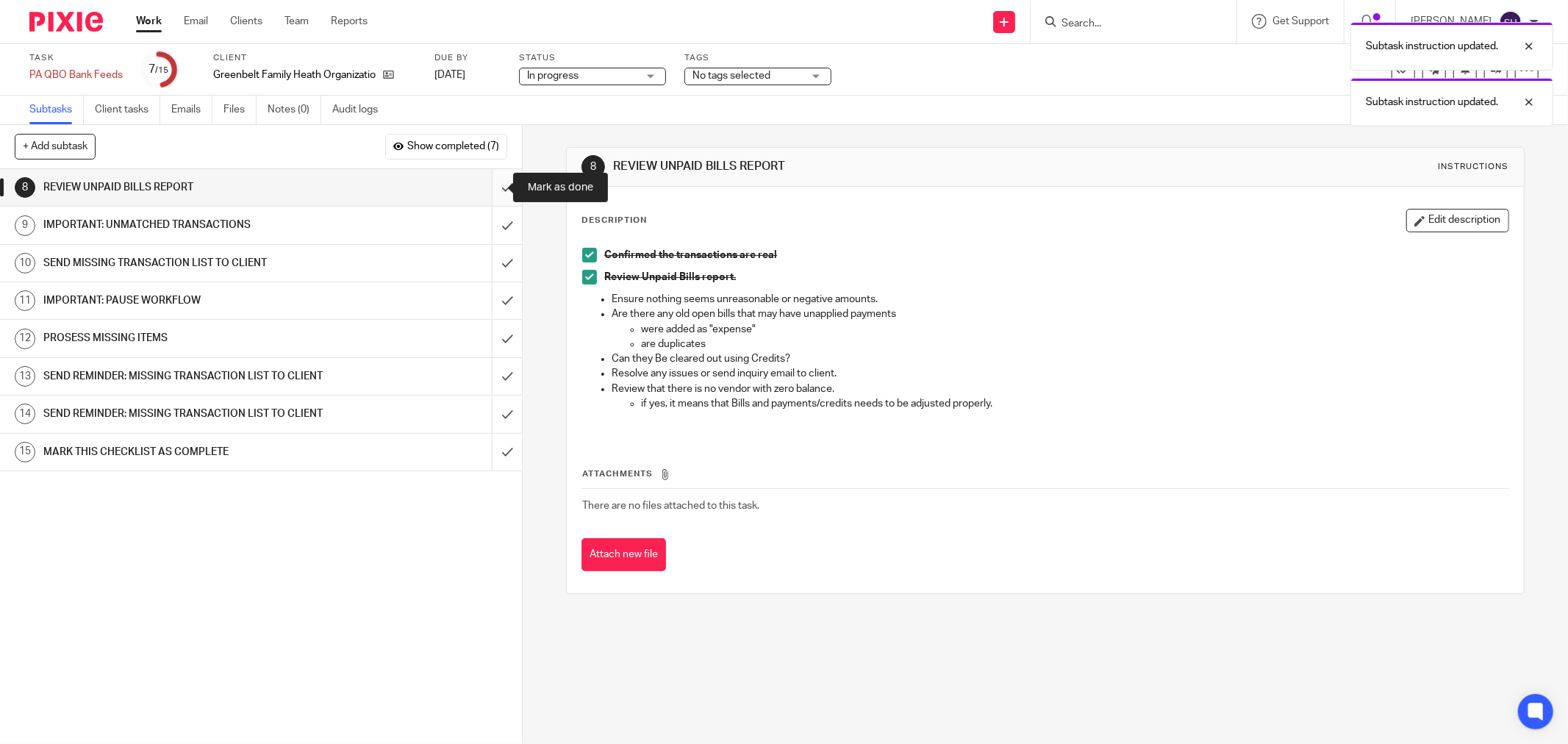
click at [496, 182] on input "submit" at bounding box center [261, 188] width 522 height 37
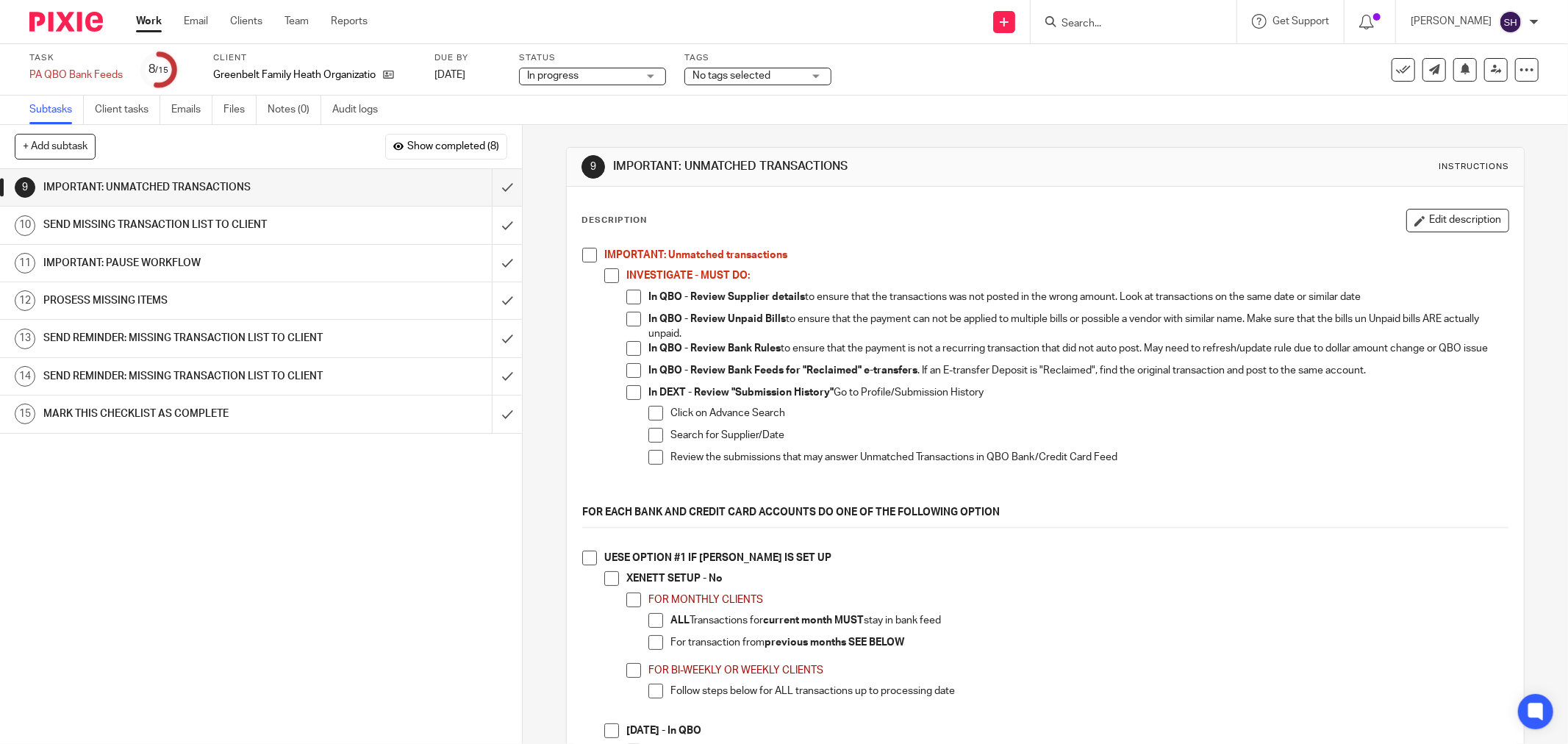
drag, startPoint x: 580, startPoint y: 254, endPoint x: 599, endPoint y: 266, distance: 22.5
click at [582, 254] on span at bounding box center [589, 254] width 15 height 15
drag, startPoint x: 604, startPoint y: 272, endPoint x: 610, endPoint y: 288, distance: 17.1
click at [605, 272] on span at bounding box center [611, 276] width 15 height 15
click at [626, 302] on span at bounding box center [633, 297] width 15 height 15
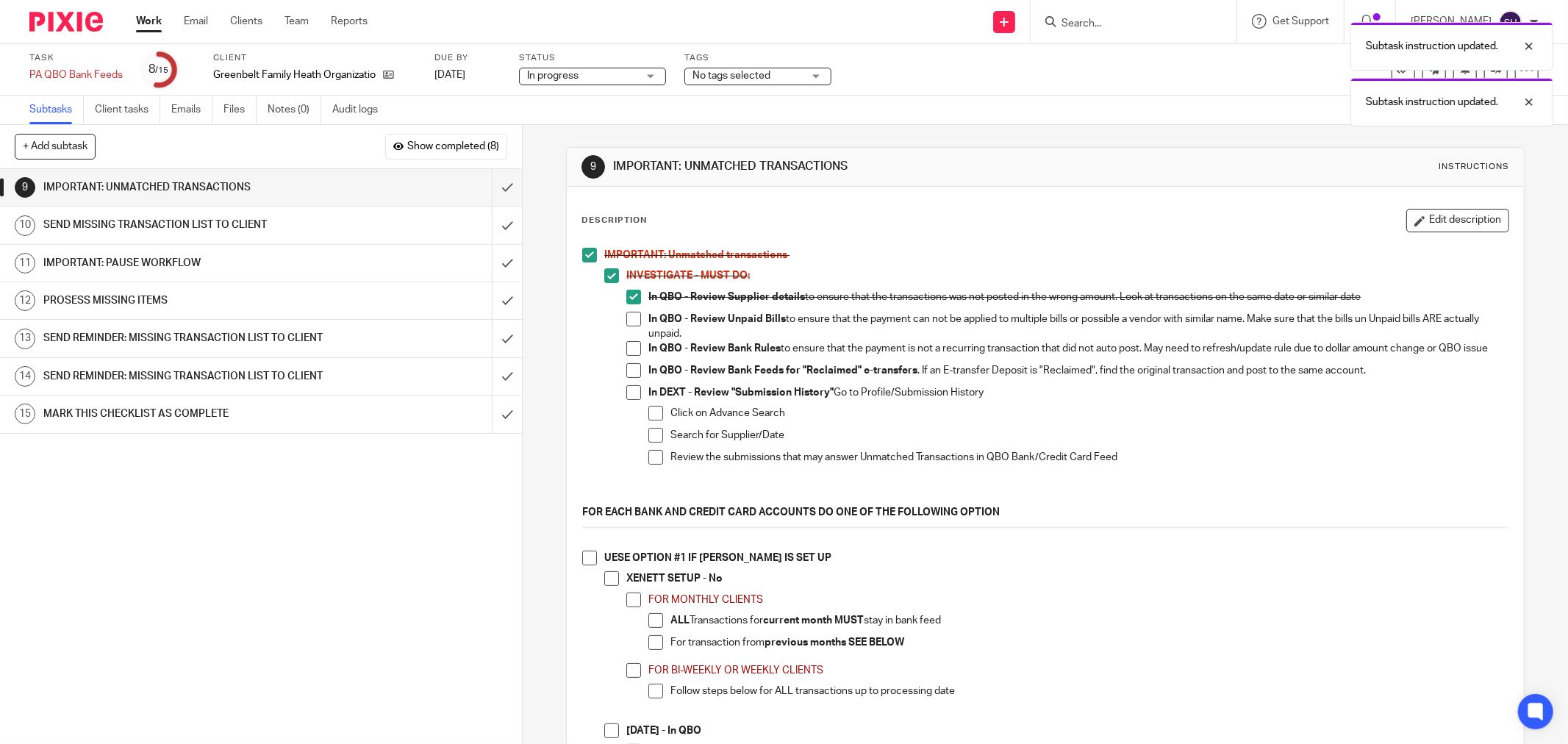
drag, startPoint x: 626, startPoint y: 320, endPoint x: 628, endPoint y: 328, distance: 8.2
click at [627, 320] on span at bounding box center [633, 319] width 15 height 15
click at [629, 351] on span at bounding box center [633, 348] width 15 height 15
click at [626, 378] on span at bounding box center [633, 370] width 15 height 15
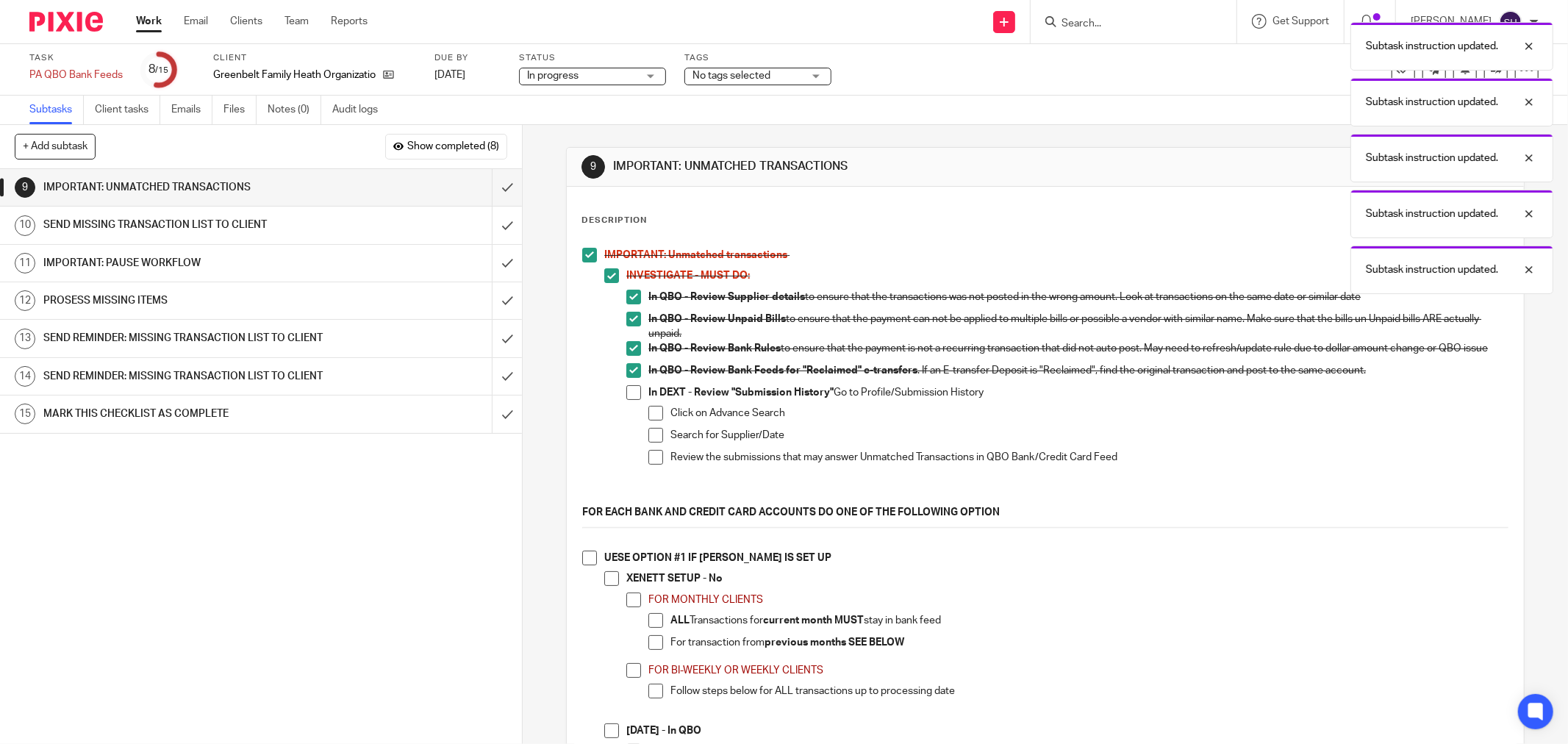
drag, startPoint x: 634, startPoint y: 409, endPoint x: 642, endPoint y: 416, distance: 10.6
click at [634, 409] on li "In DEXT - Review "Submission History" Go to Profile/Submission History Click on…" at bounding box center [1068, 438] width 883 height 108
click at [626, 397] on span at bounding box center [633, 392] width 15 height 15
click at [648, 417] on span at bounding box center [655, 413] width 15 height 15
click at [643, 442] on li "In DEXT - Review "Submission History" Go to Profile/Submission History Click on…" at bounding box center [1068, 438] width 883 height 108
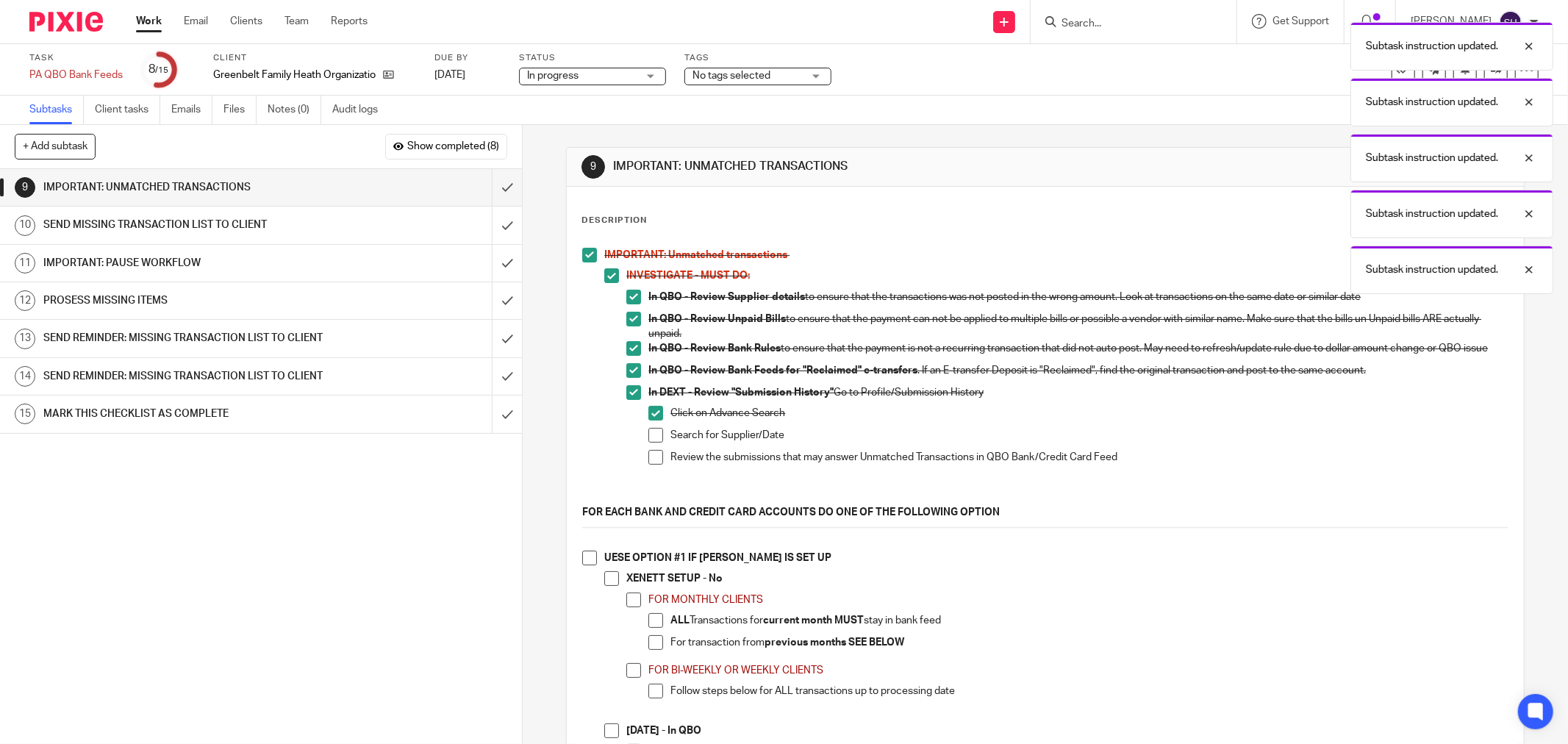
drag, startPoint x: 644, startPoint y: 445, endPoint x: 644, endPoint y: 463, distance: 18.0
click at [648, 442] on span at bounding box center [655, 435] width 15 height 15
click at [648, 465] on span at bounding box center [655, 457] width 15 height 15
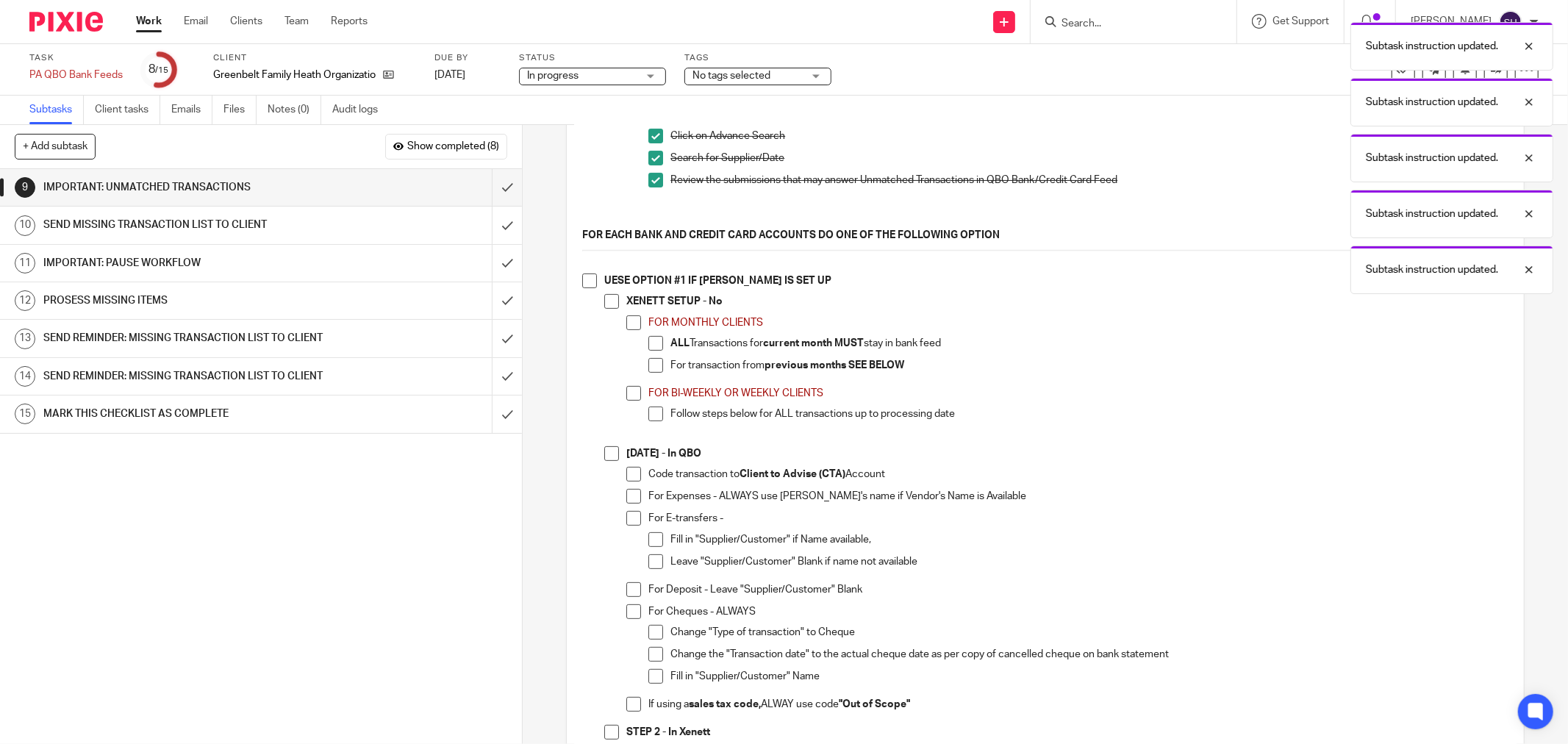
scroll to position [327, 0]
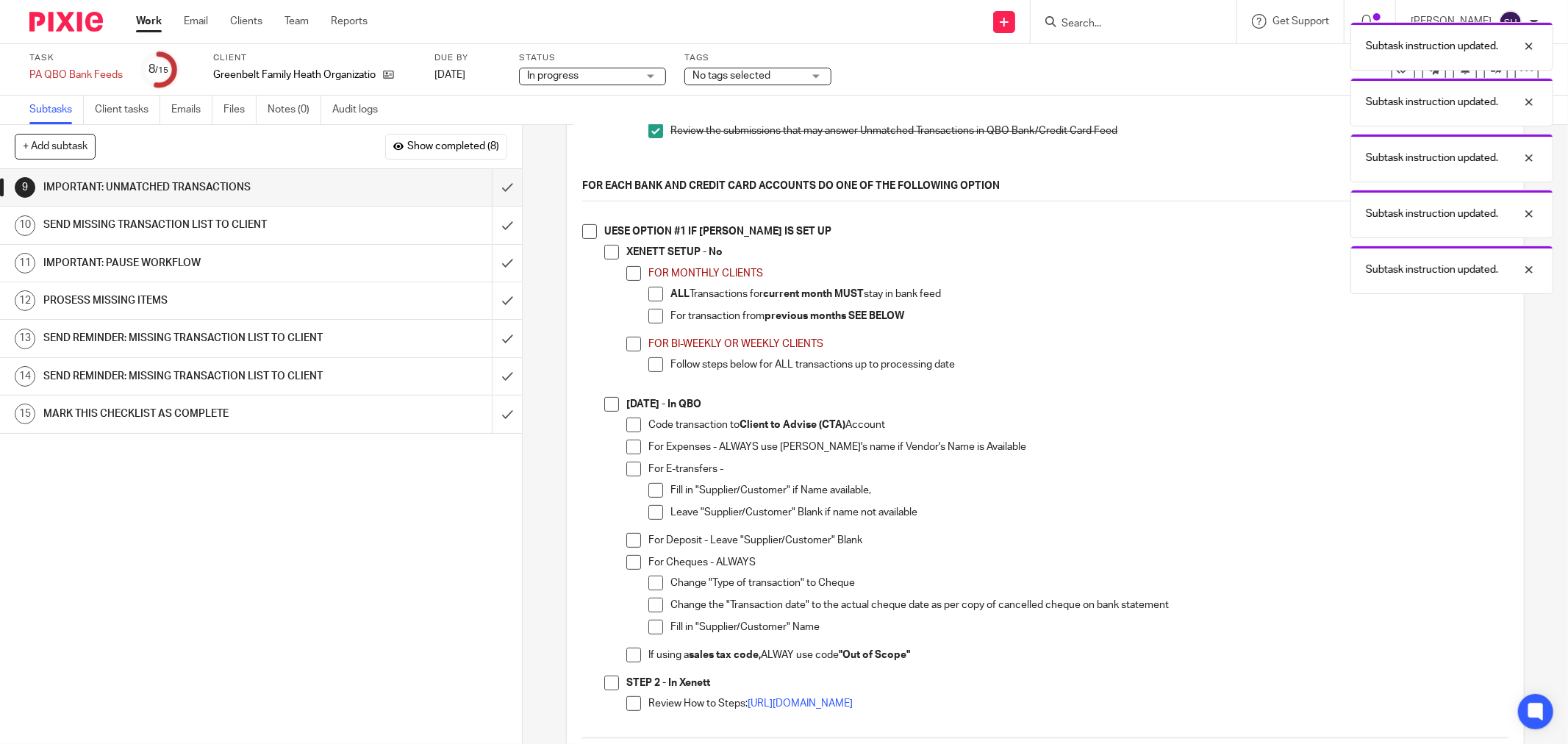
click at [585, 237] on span at bounding box center [589, 232] width 15 height 15
drag, startPoint x: 605, startPoint y: 254, endPoint x: 618, endPoint y: 272, distance: 22.2
click at [606, 254] on span at bounding box center [611, 252] width 15 height 15
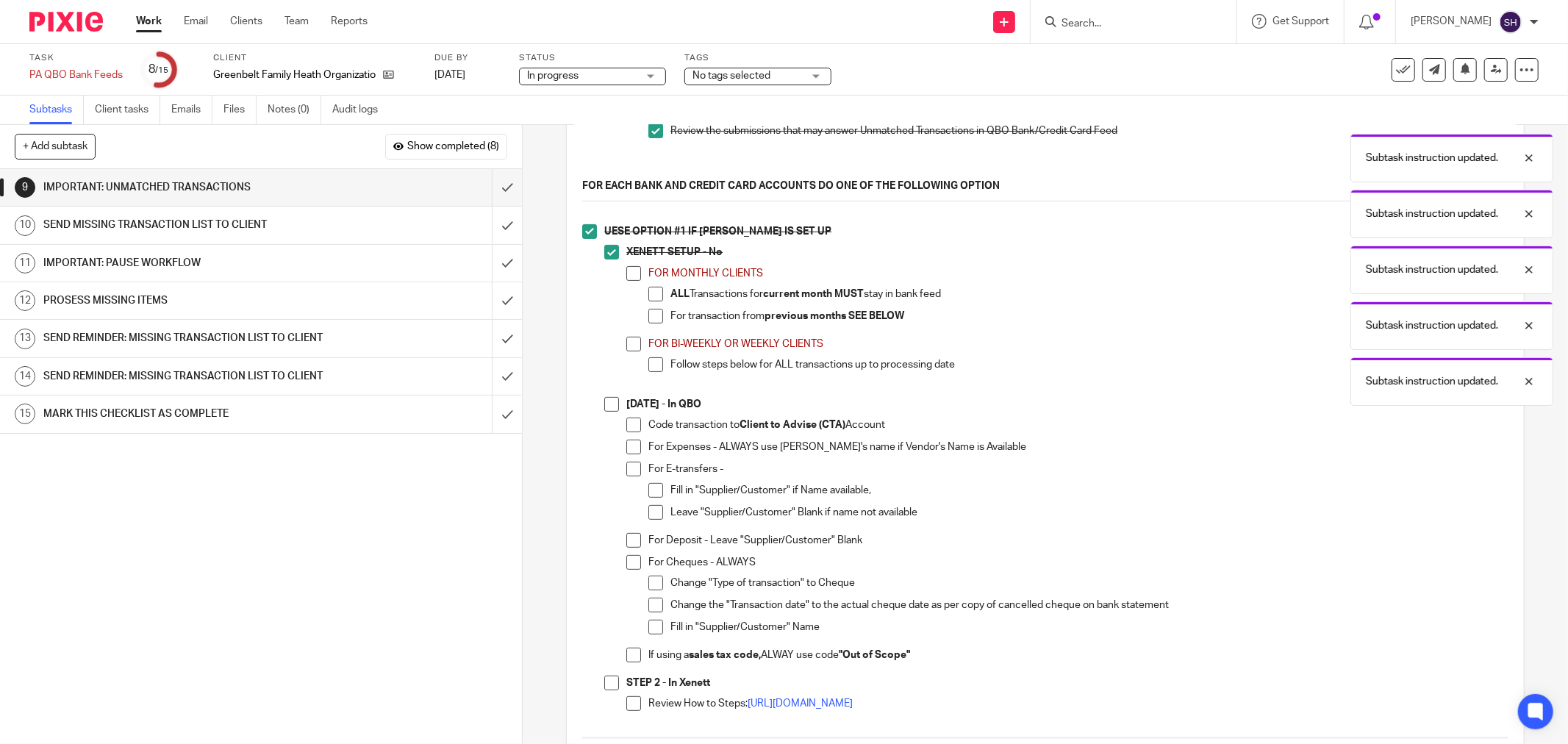
drag, startPoint x: 621, startPoint y: 276, endPoint x: 643, endPoint y: 291, distance: 26.6
click at [626, 276] on span at bounding box center [633, 273] width 15 height 15
drag, startPoint x: 646, startPoint y: 296, endPoint x: 647, endPoint y: 314, distance: 18.0
click at [648, 297] on span at bounding box center [655, 294] width 15 height 15
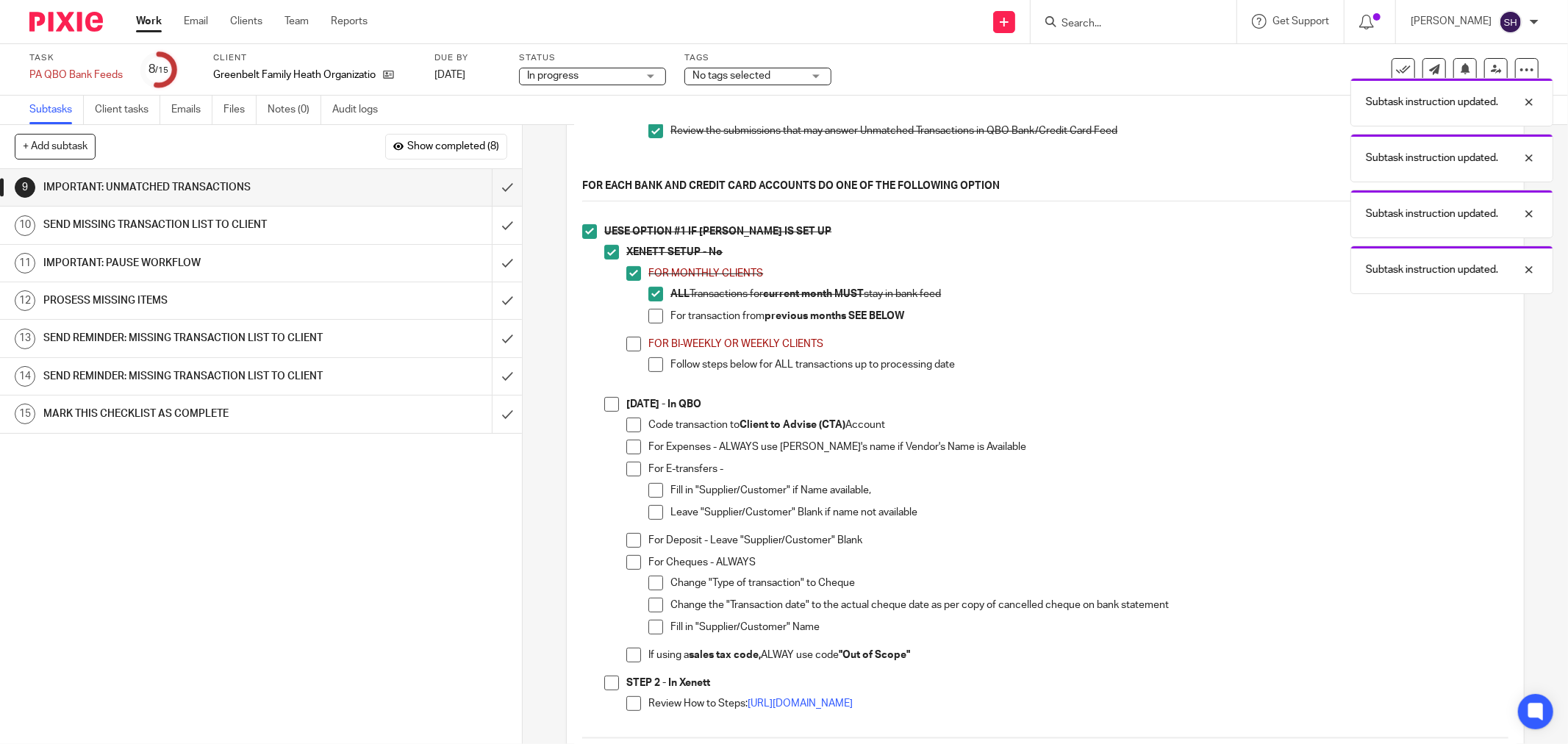
click at [648, 321] on span at bounding box center [655, 316] width 15 height 15
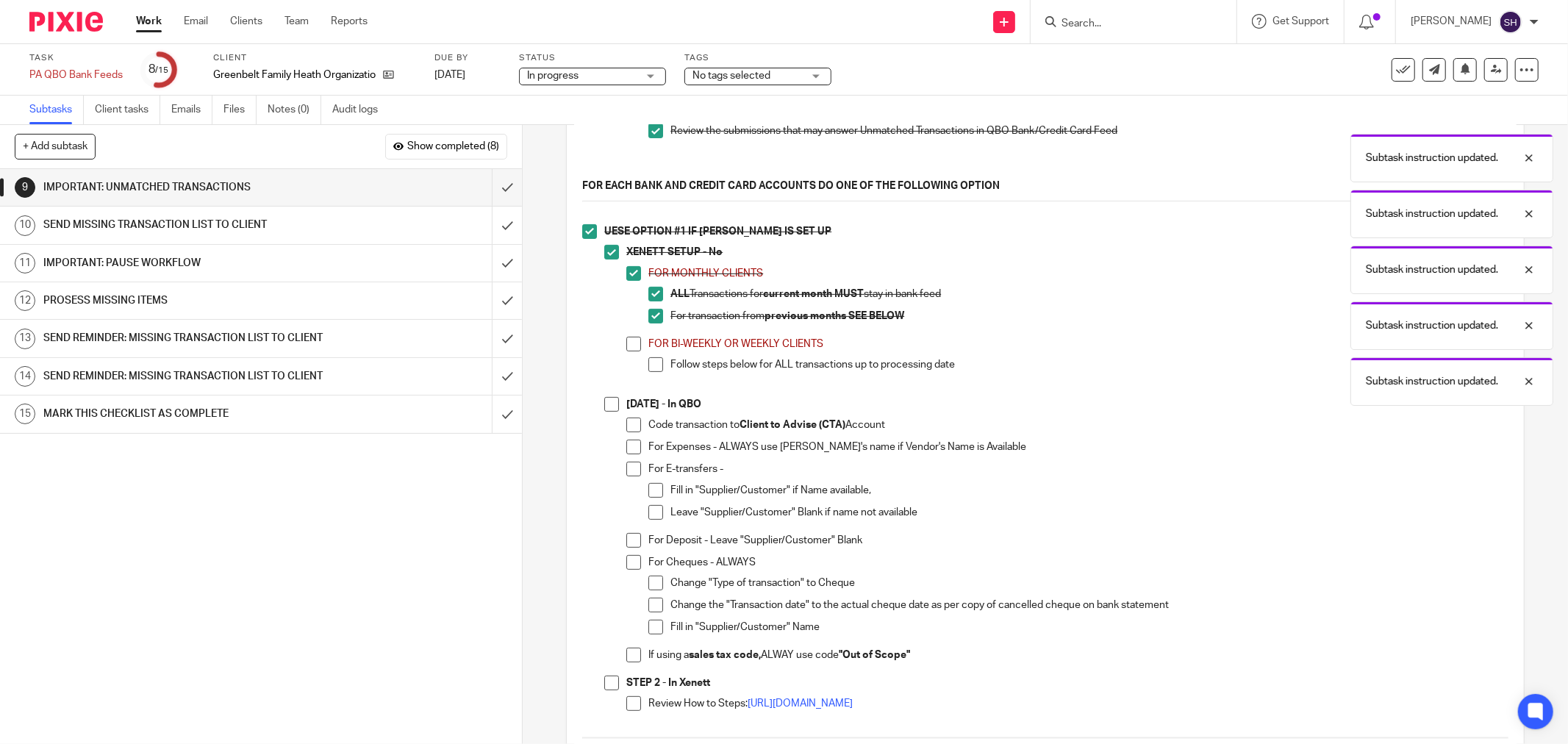
click at [626, 351] on span at bounding box center [633, 343] width 15 height 15
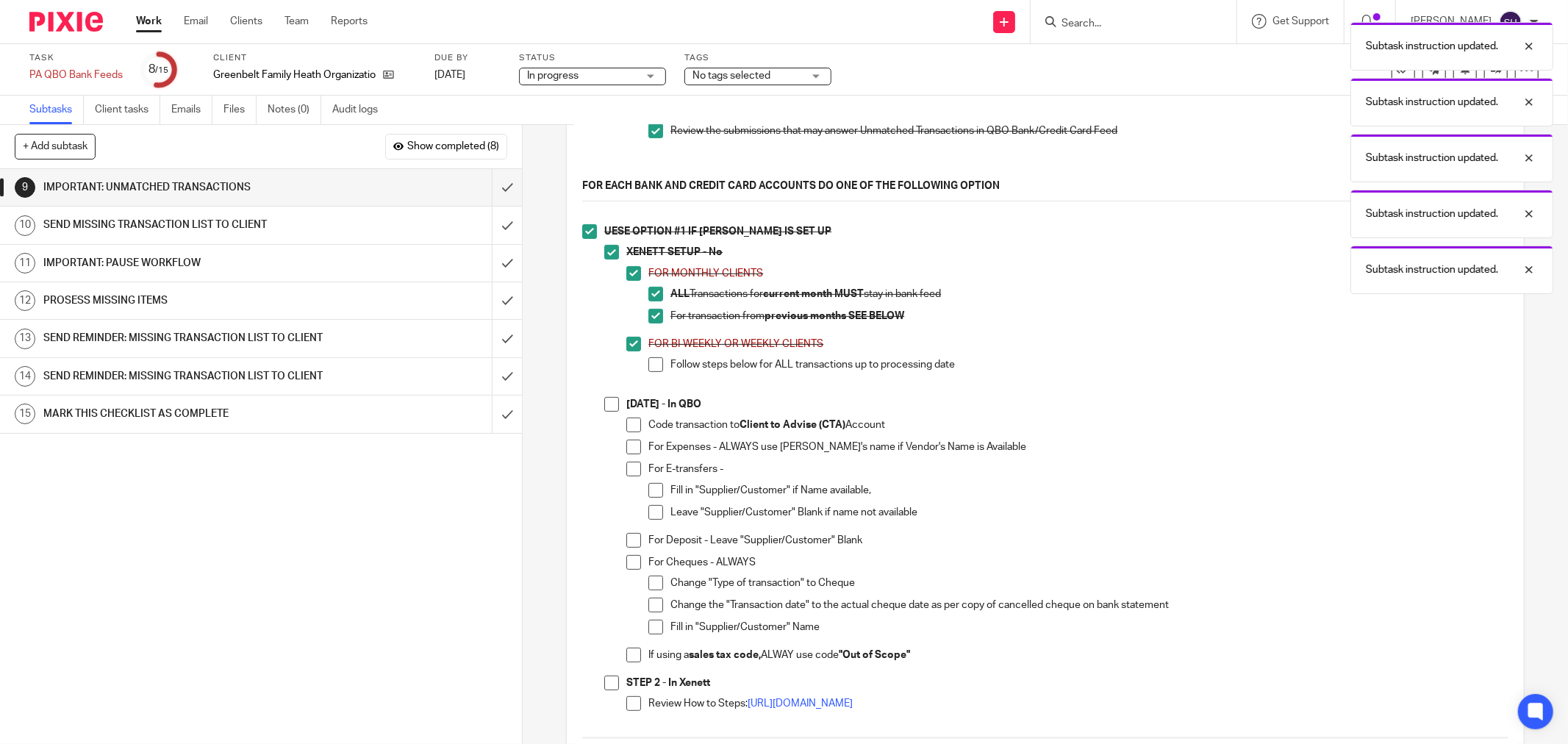
drag, startPoint x: 652, startPoint y: 375, endPoint x: 629, endPoint y: 398, distance: 32.5
click at [652, 372] on span at bounding box center [655, 365] width 15 height 15
click at [607, 411] on span at bounding box center [611, 404] width 15 height 15
click at [626, 431] on span at bounding box center [633, 424] width 15 height 15
drag, startPoint x: 626, startPoint y: 452, endPoint x: 622, endPoint y: 475, distance: 23.3
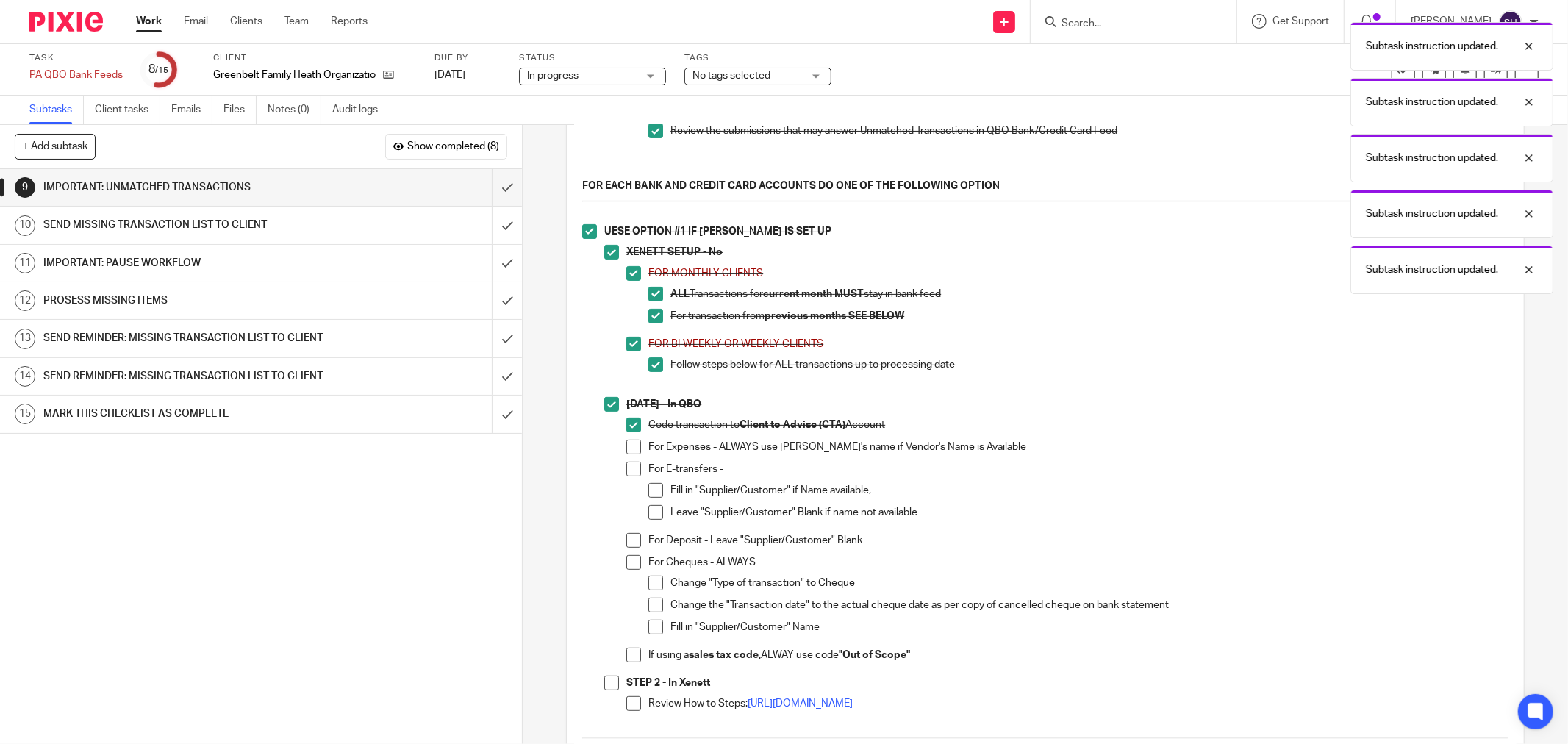
click at [626, 453] on span at bounding box center [633, 446] width 15 height 15
drag, startPoint x: 622, startPoint y: 475, endPoint x: 648, endPoint y: 492, distance: 31.1
click at [626, 476] on span at bounding box center [633, 468] width 15 height 15
click at [652, 495] on span at bounding box center [655, 490] width 15 height 15
click at [648, 518] on span at bounding box center [655, 512] width 15 height 15
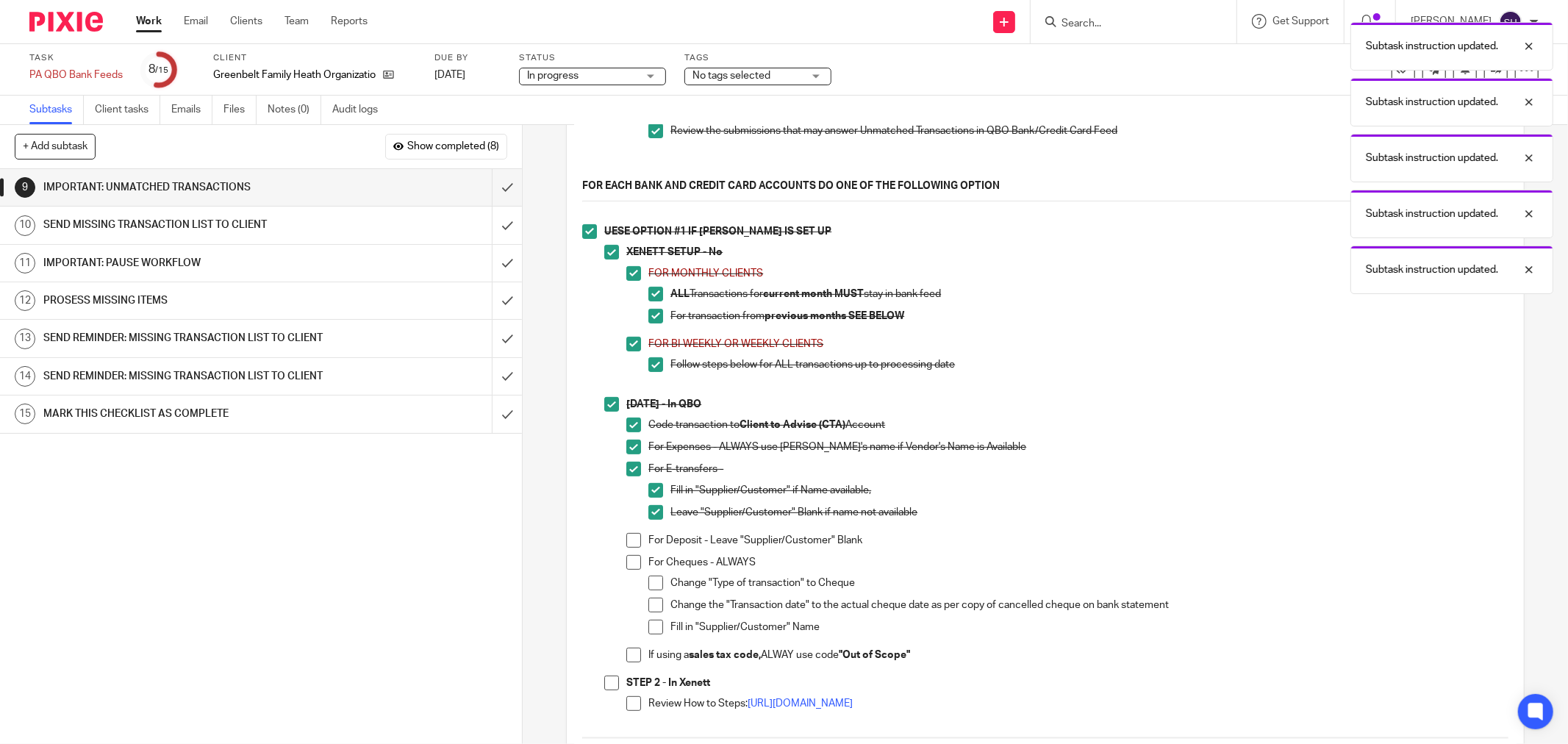
click at [628, 548] on span at bounding box center [633, 540] width 15 height 15
click at [631, 570] on span at bounding box center [633, 562] width 15 height 15
click at [648, 588] on span at bounding box center [655, 583] width 15 height 15
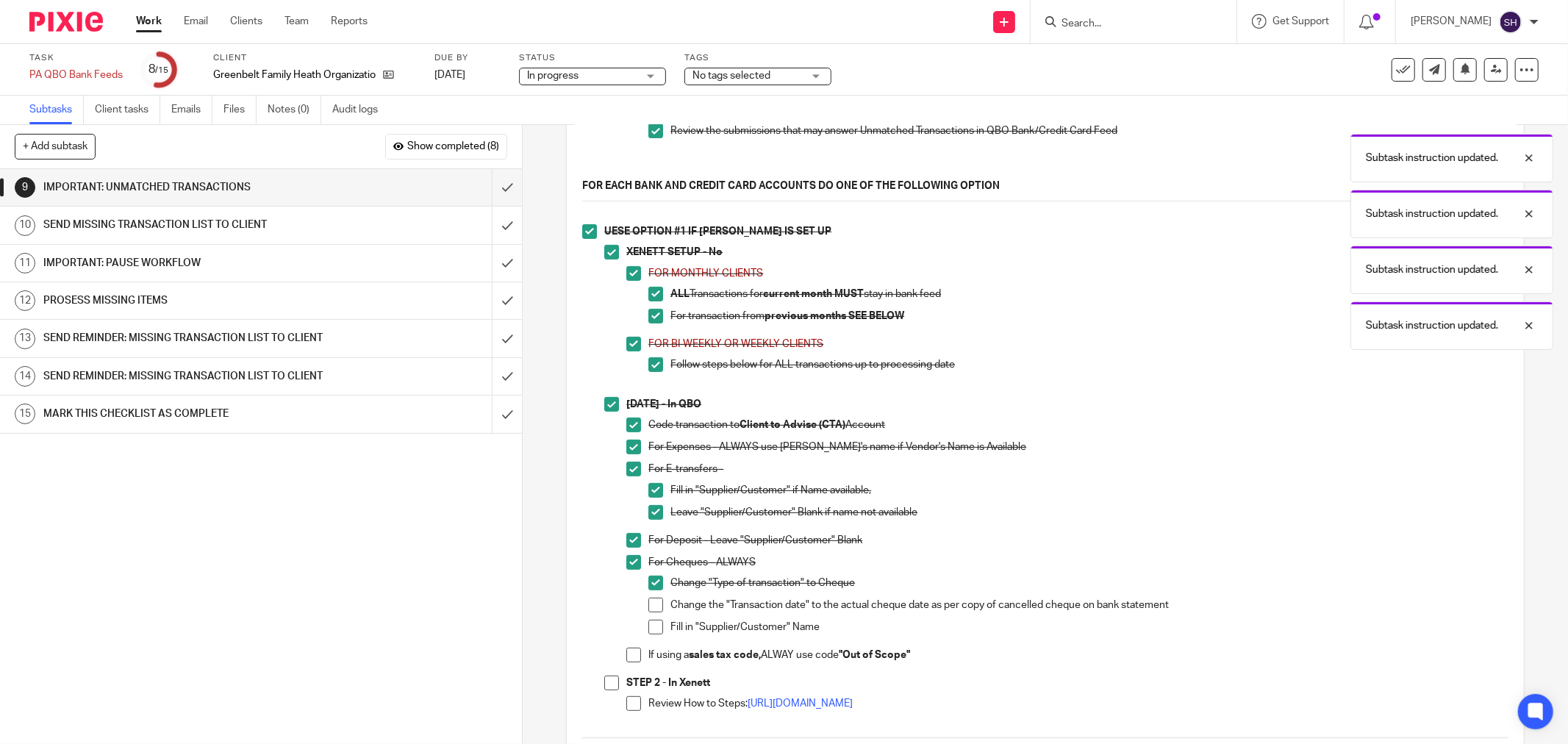
click at [650, 612] on span at bounding box center [655, 605] width 15 height 15
drag, startPoint x: 645, startPoint y: 636, endPoint x: 639, endPoint y: 652, distance: 17.1
click at [648, 634] on span at bounding box center [655, 627] width 15 height 15
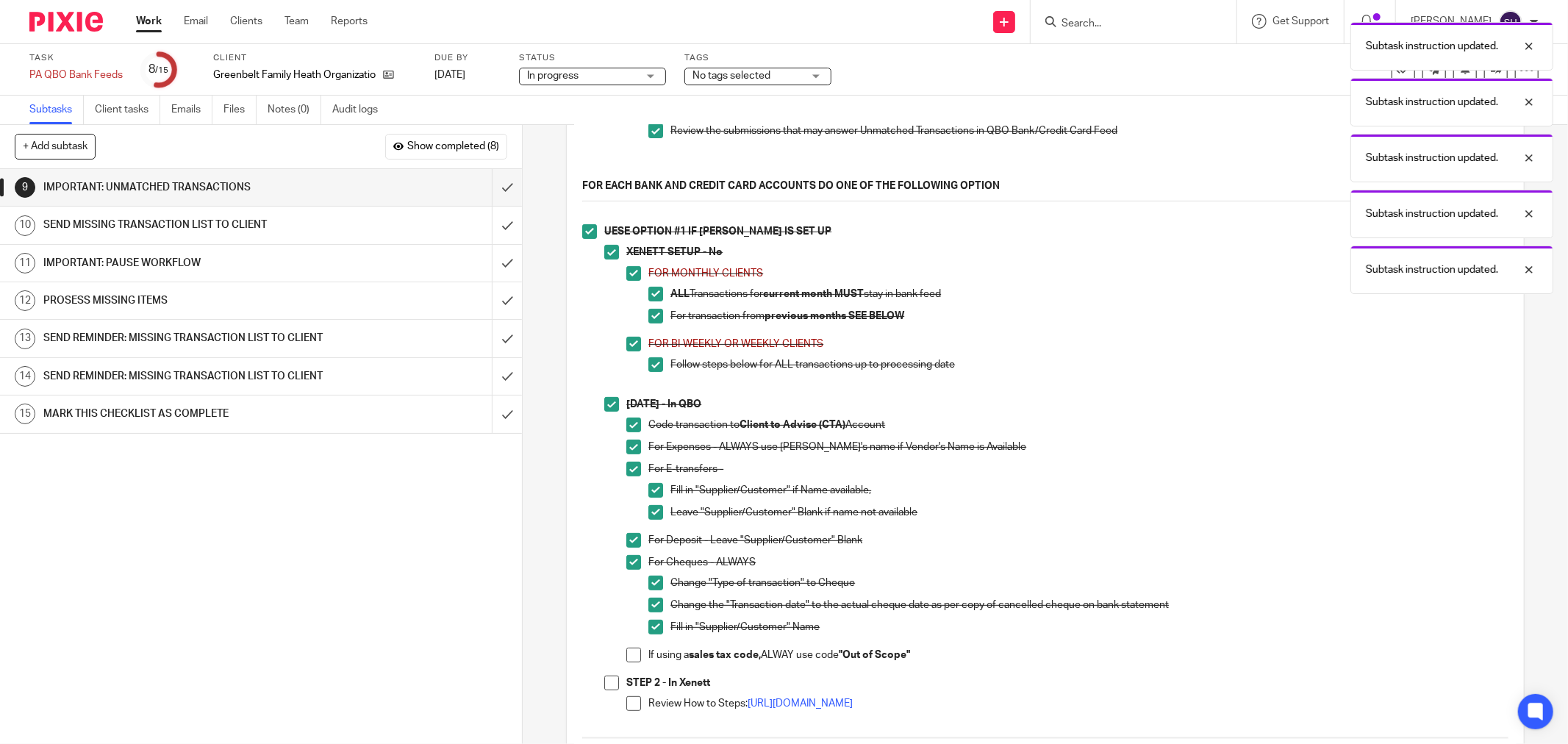
click at [634, 661] on span at bounding box center [633, 654] width 15 height 15
click at [611, 687] on span at bounding box center [611, 682] width 15 height 15
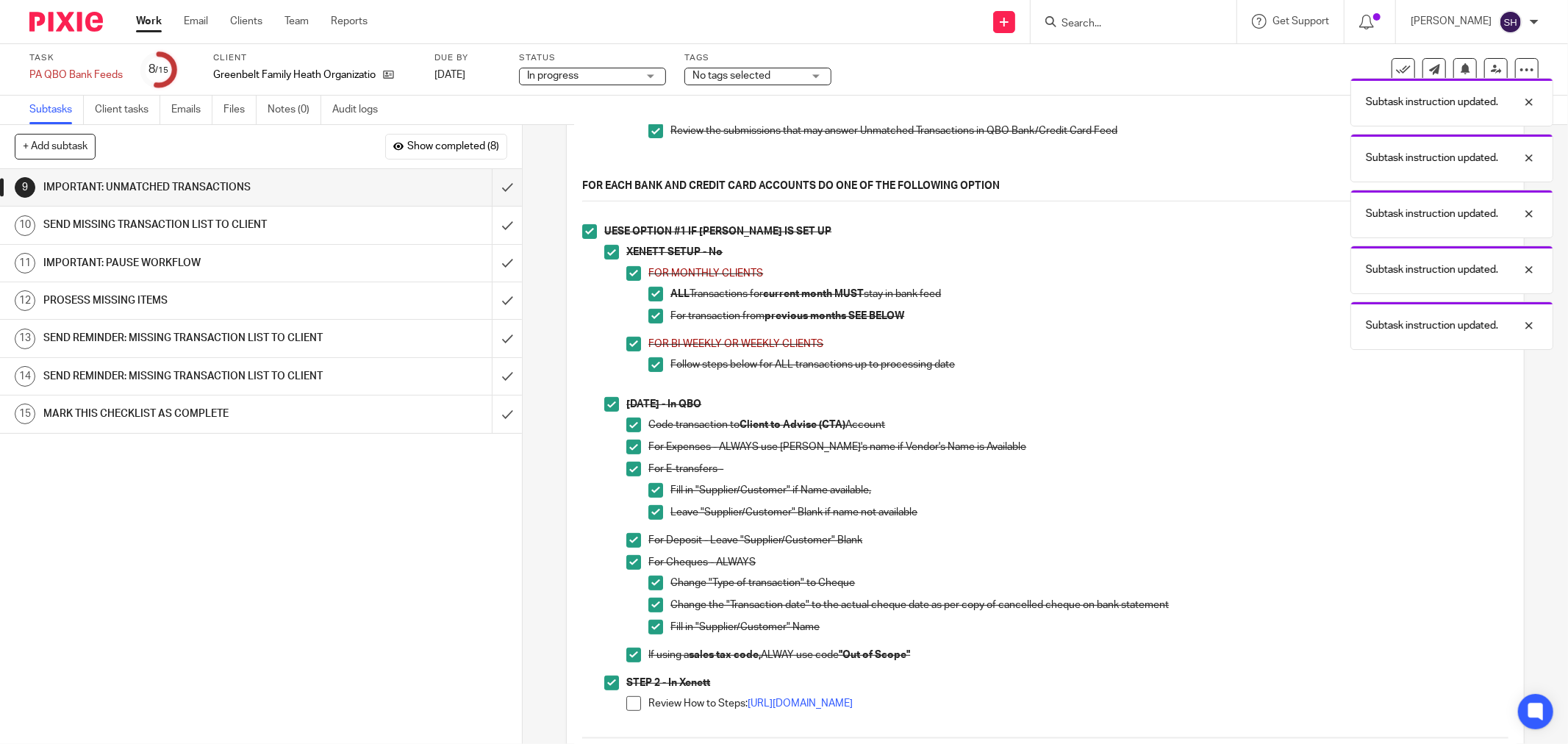
click at [635, 711] on span at bounding box center [633, 703] width 15 height 15
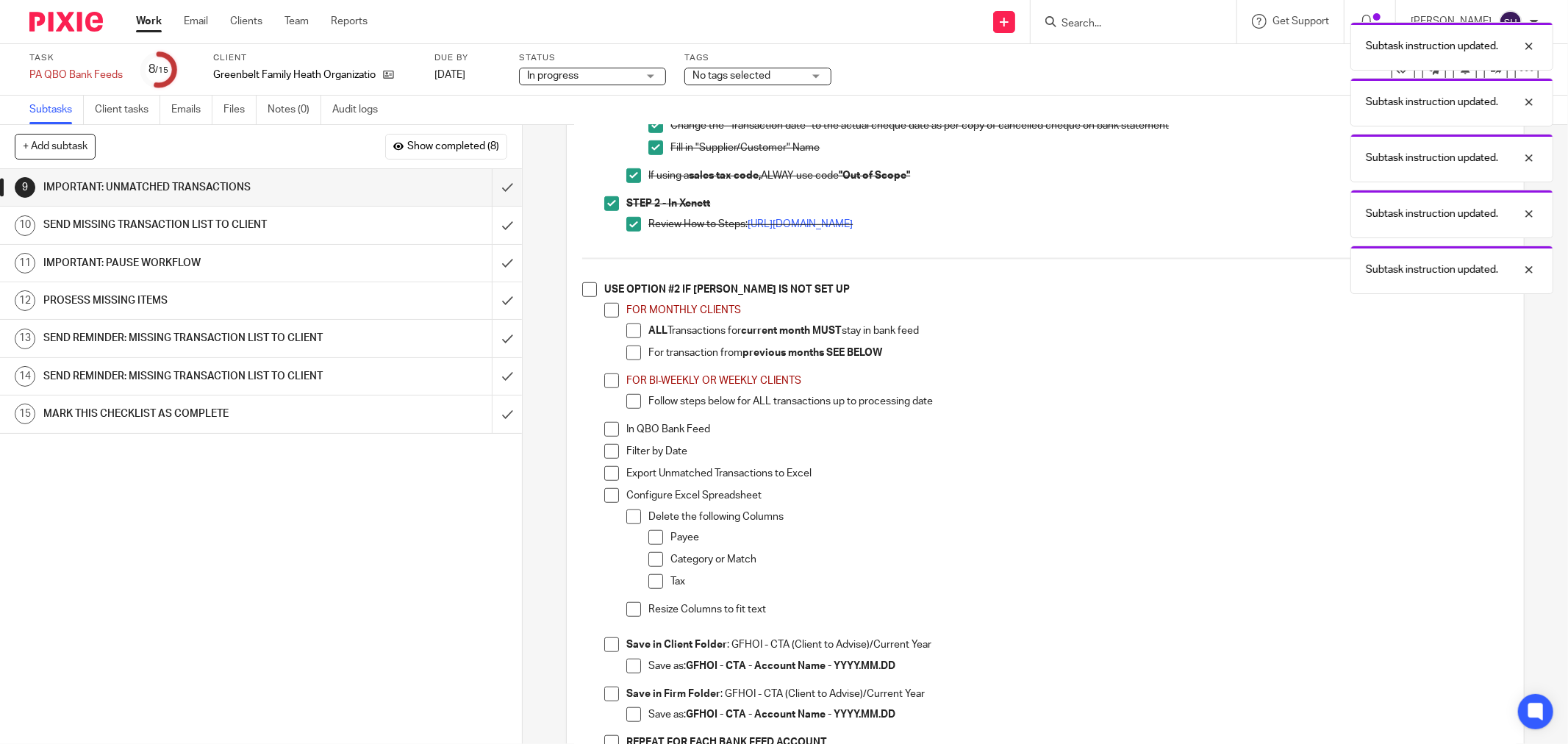
scroll to position [816, 0]
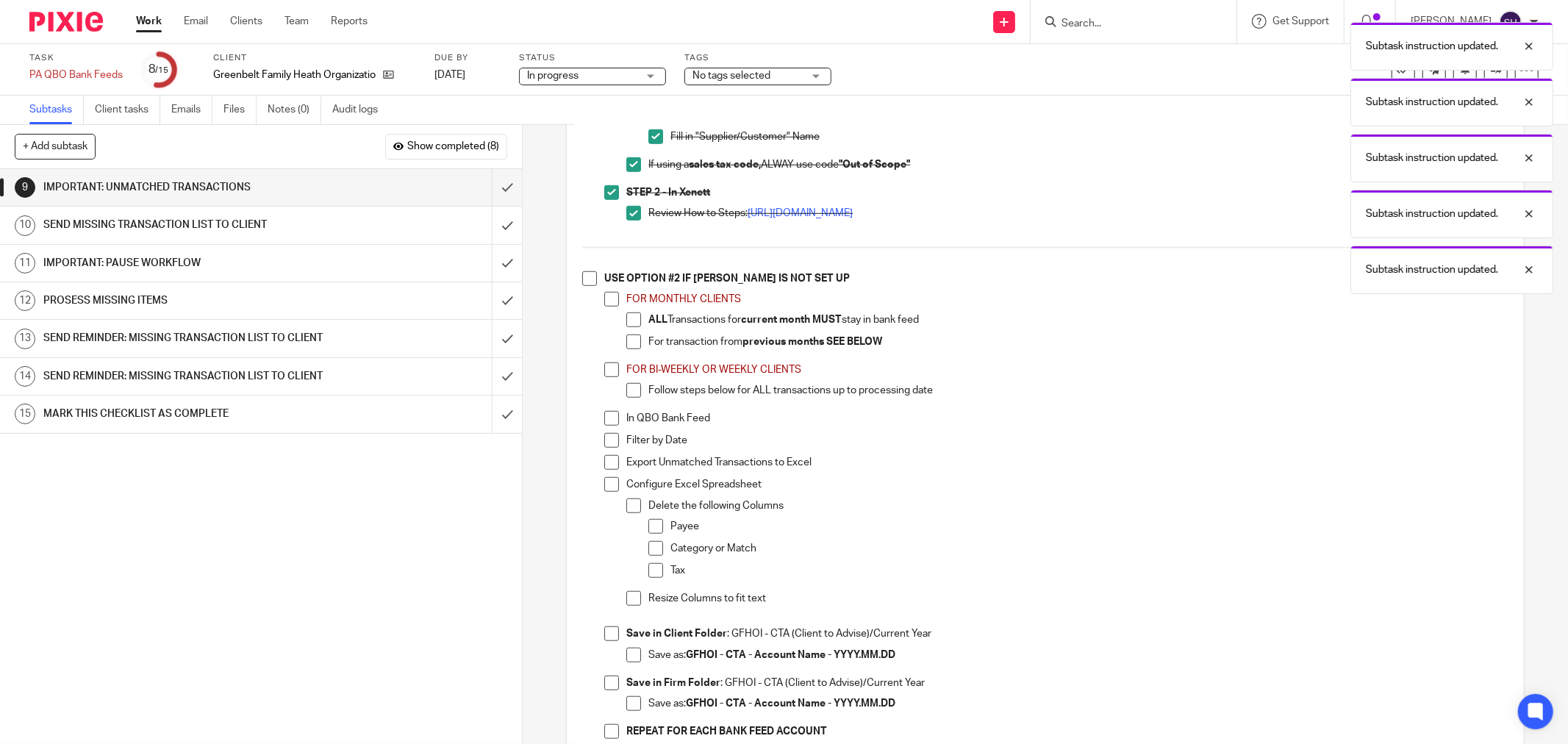
click at [586, 282] on span at bounding box center [589, 278] width 15 height 15
click at [609, 304] on span at bounding box center [611, 298] width 15 height 15
click at [629, 325] on span at bounding box center [633, 320] width 15 height 15
click at [626, 344] on span at bounding box center [633, 342] width 15 height 15
drag, startPoint x: 607, startPoint y: 372, endPoint x: 622, endPoint y: 389, distance: 22.7
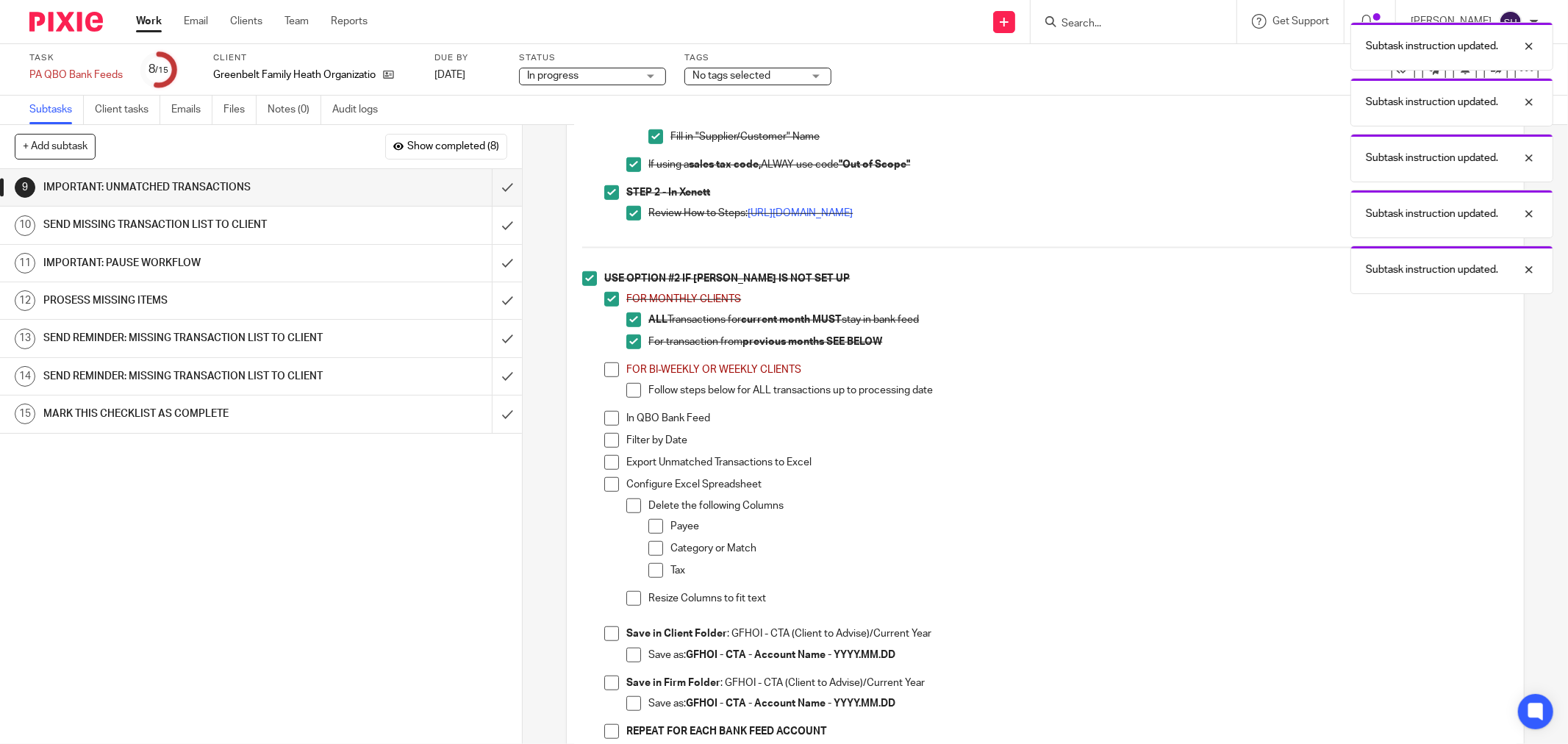
click at [607, 373] on span at bounding box center [611, 370] width 15 height 15
click at [626, 394] on span at bounding box center [633, 390] width 15 height 15
click at [604, 425] on span at bounding box center [611, 418] width 15 height 15
click at [605, 447] on span at bounding box center [611, 440] width 15 height 15
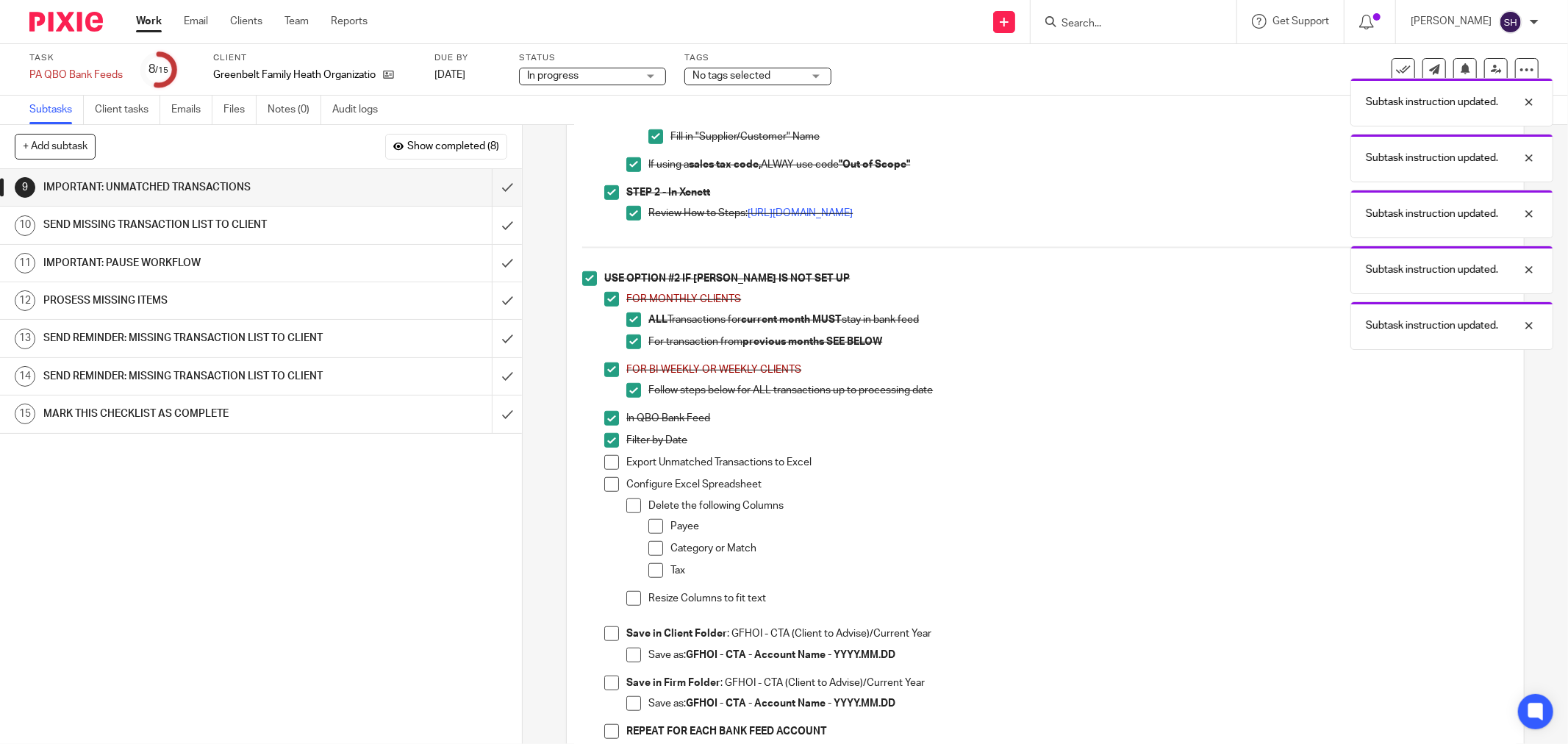
click at [606, 469] on span at bounding box center [611, 462] width 15 height 15
click at [607, 491] on span at bounding box center [611, 484] width 15 height 15
drag, startPoint x: 628, startPoint y: 516, endPoint x: 651, endPoint y: 527, distance: 25.5
click at [629, 513] on span at bounding box center [633, 505] width 15 height 15
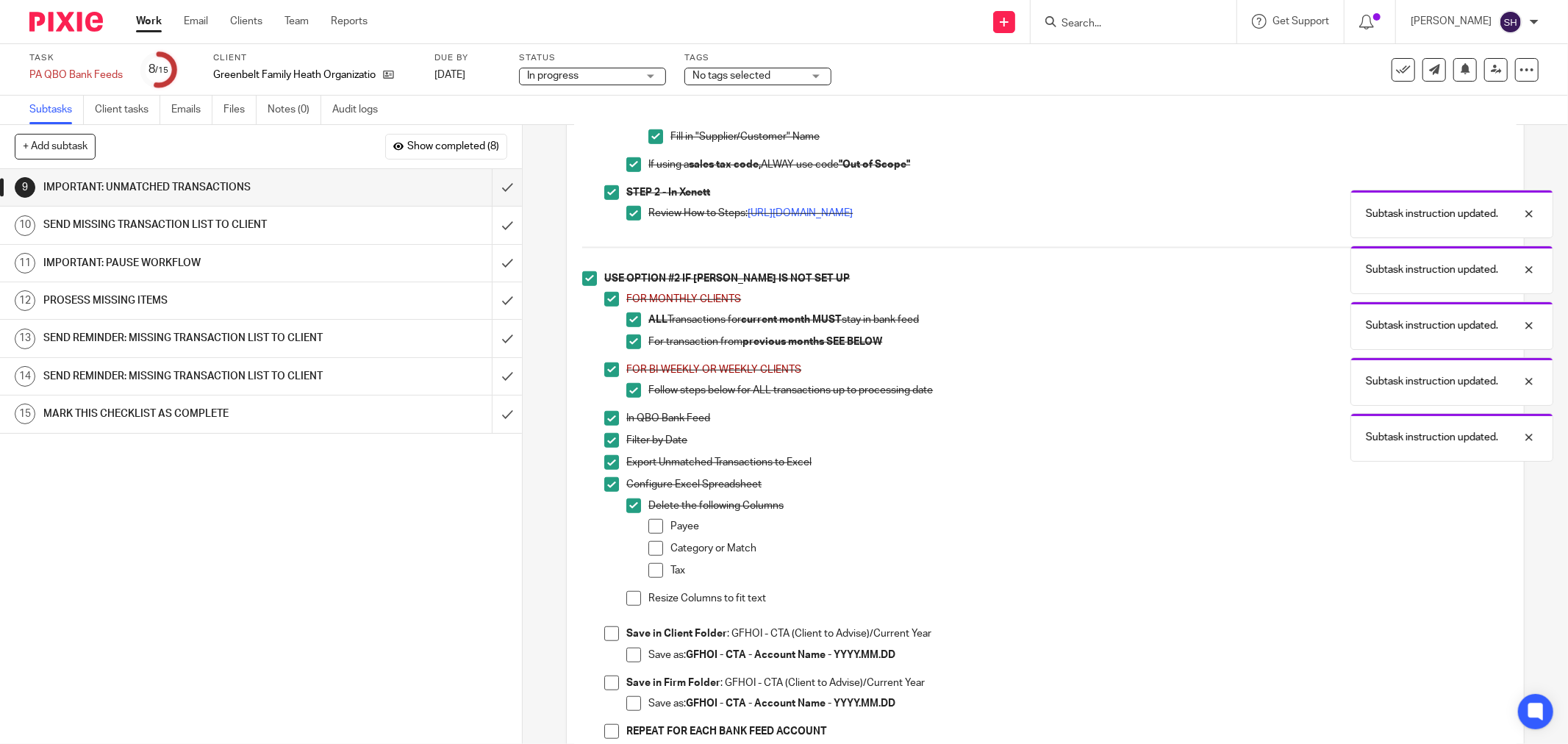
click at [653, 532] on span at bounding box center [655, 526] width 15 height 15
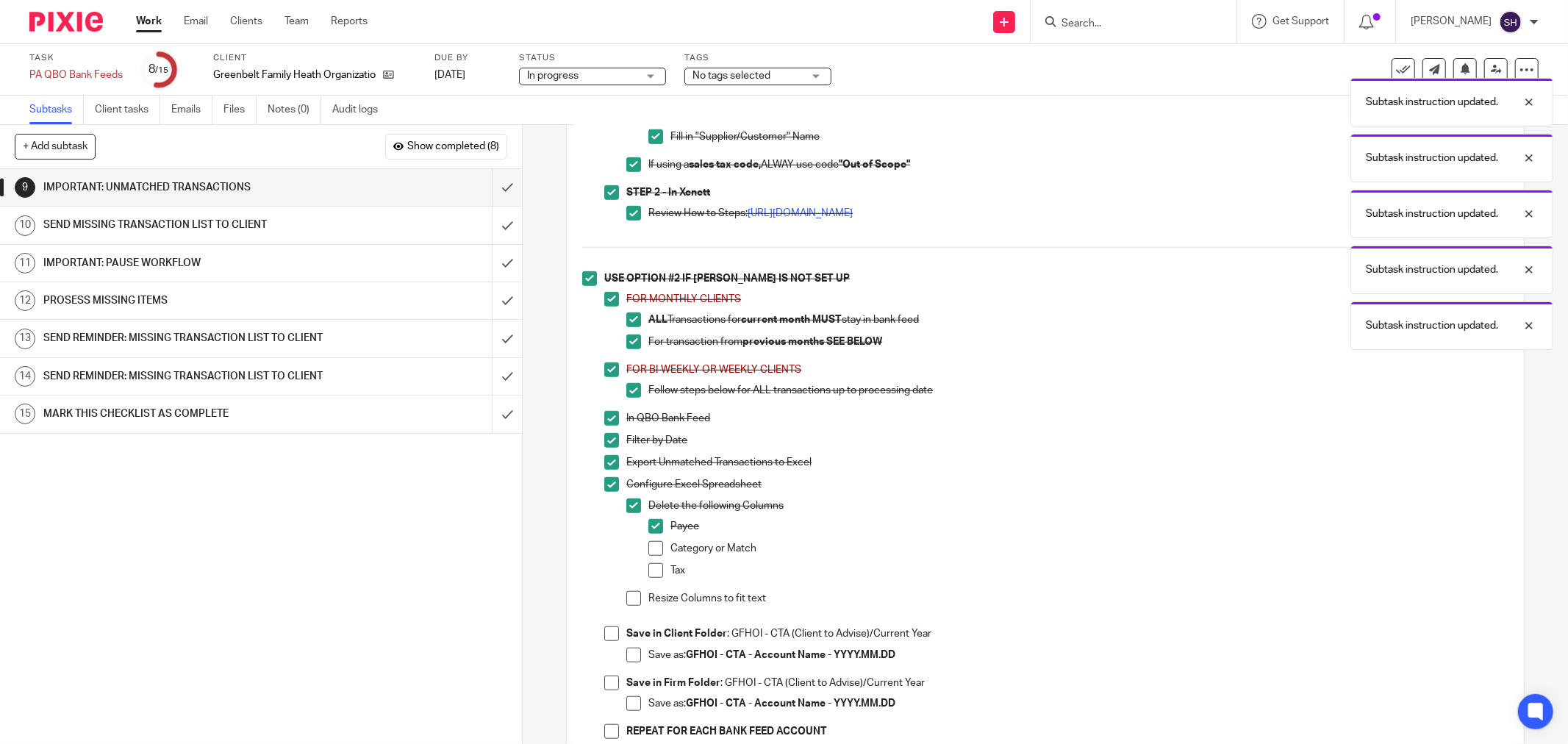
click at [648, 556] on span at bounding box center [655, 548] width 15 height 15
click at [648, 578] on span at bounding box center [655, 570] width 15 height 15
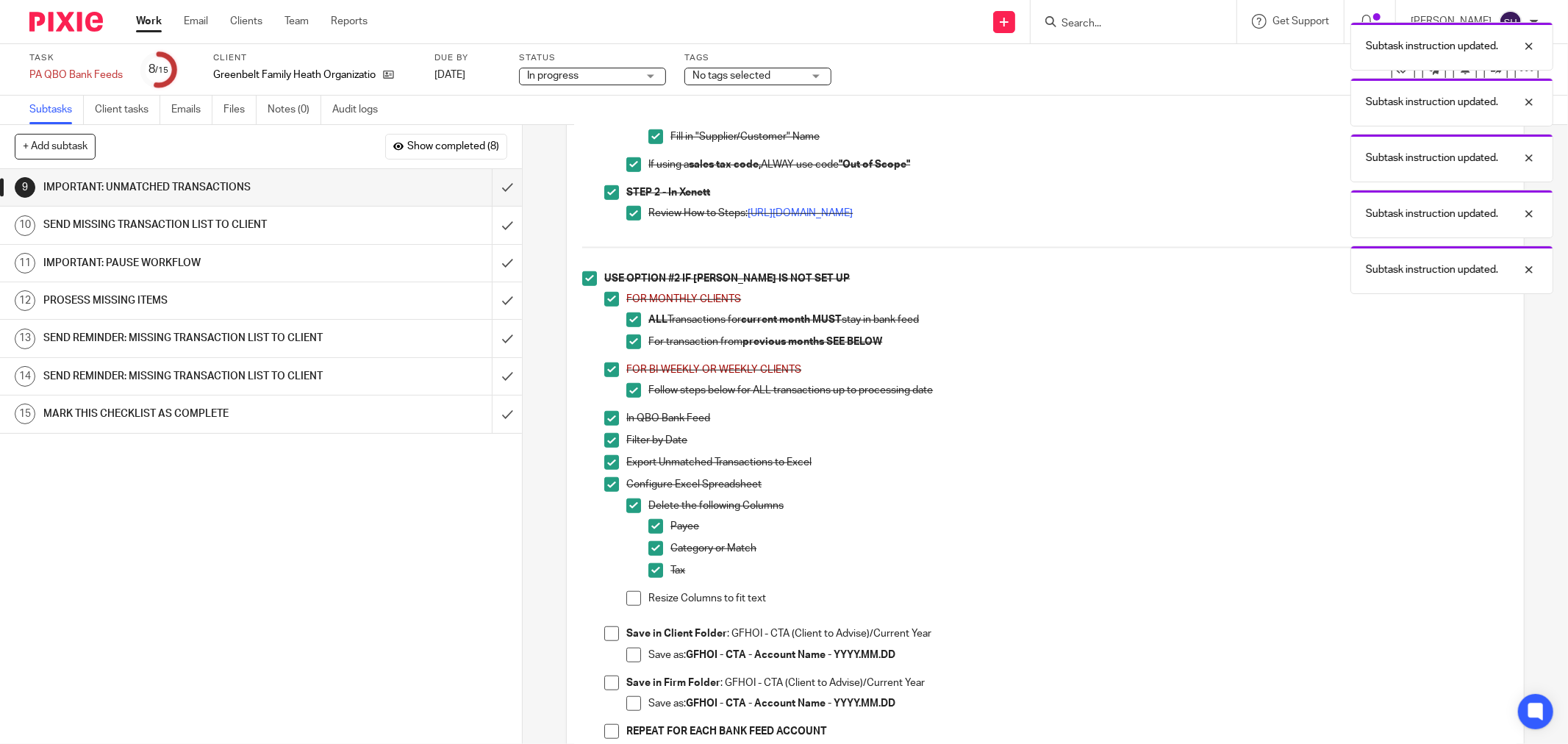
click at [627, 600] on span at bounding box center [633, 598] width 15 height 15
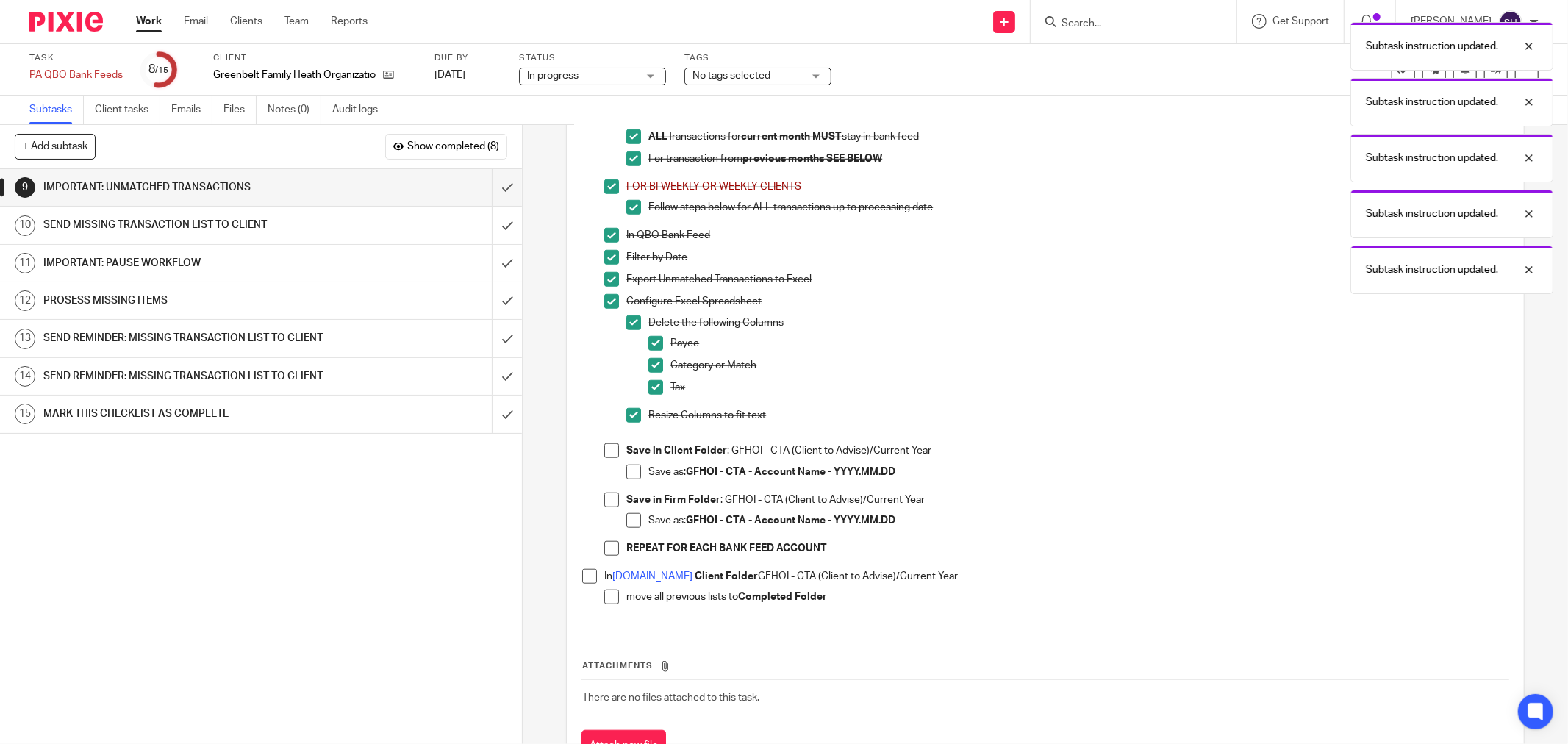
scroll to position [1071, 0]
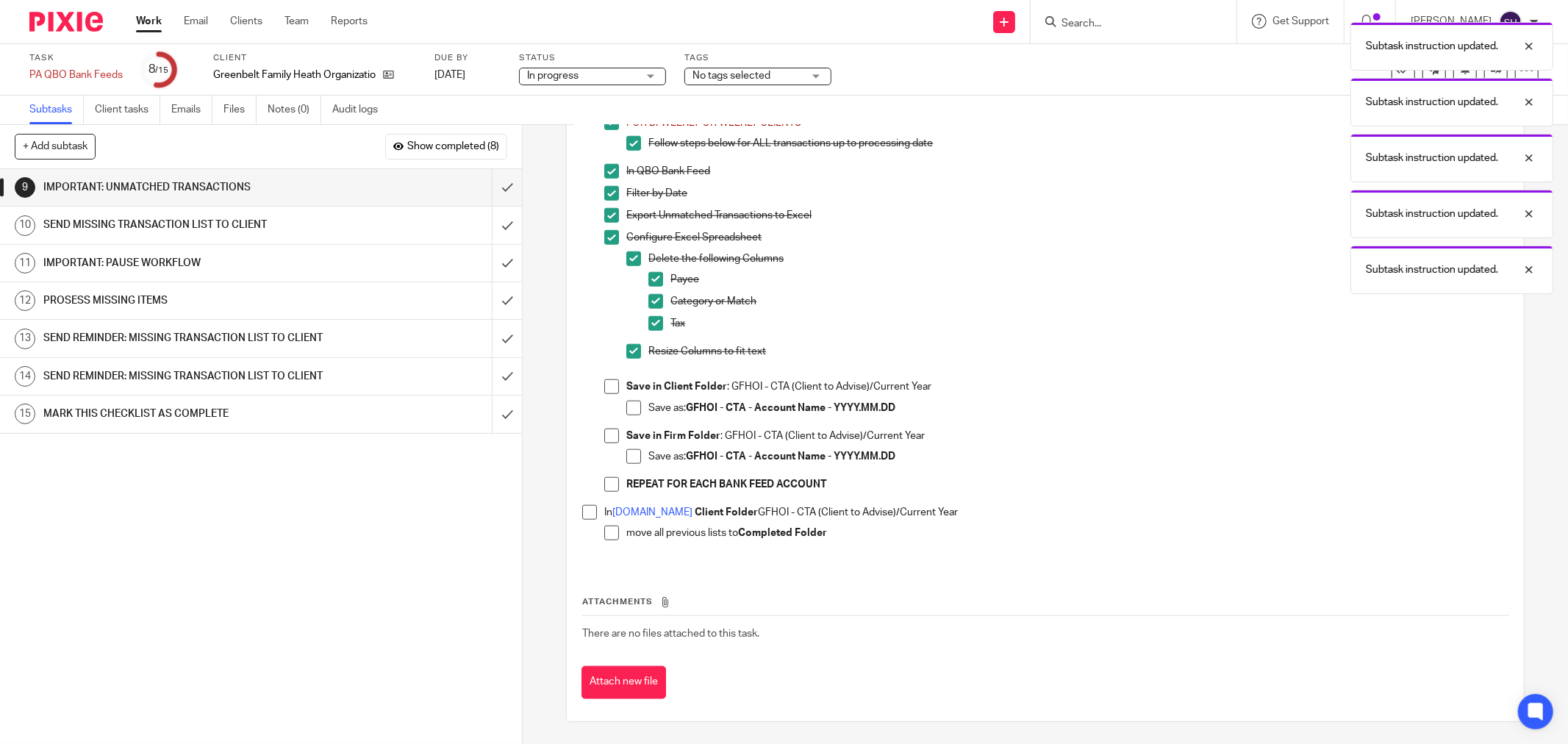
drag, startPoint x: 603, startPoint y: 384, endPoint x: 620, endPoint y: 402, distance: 24.8
click at [604, 385] on span at bounding box center [611, 387] width 15 height 15
drag, startPoint x: 624, startPoint y: 405, endPoint x: 620, endPoint y: 416, distance: 11.7
click at [626, 406] on span at bounding box center [633, 408] width 15 height 15
click at [608, 438] on span at bounding box center [611, 436] width 15 height 15
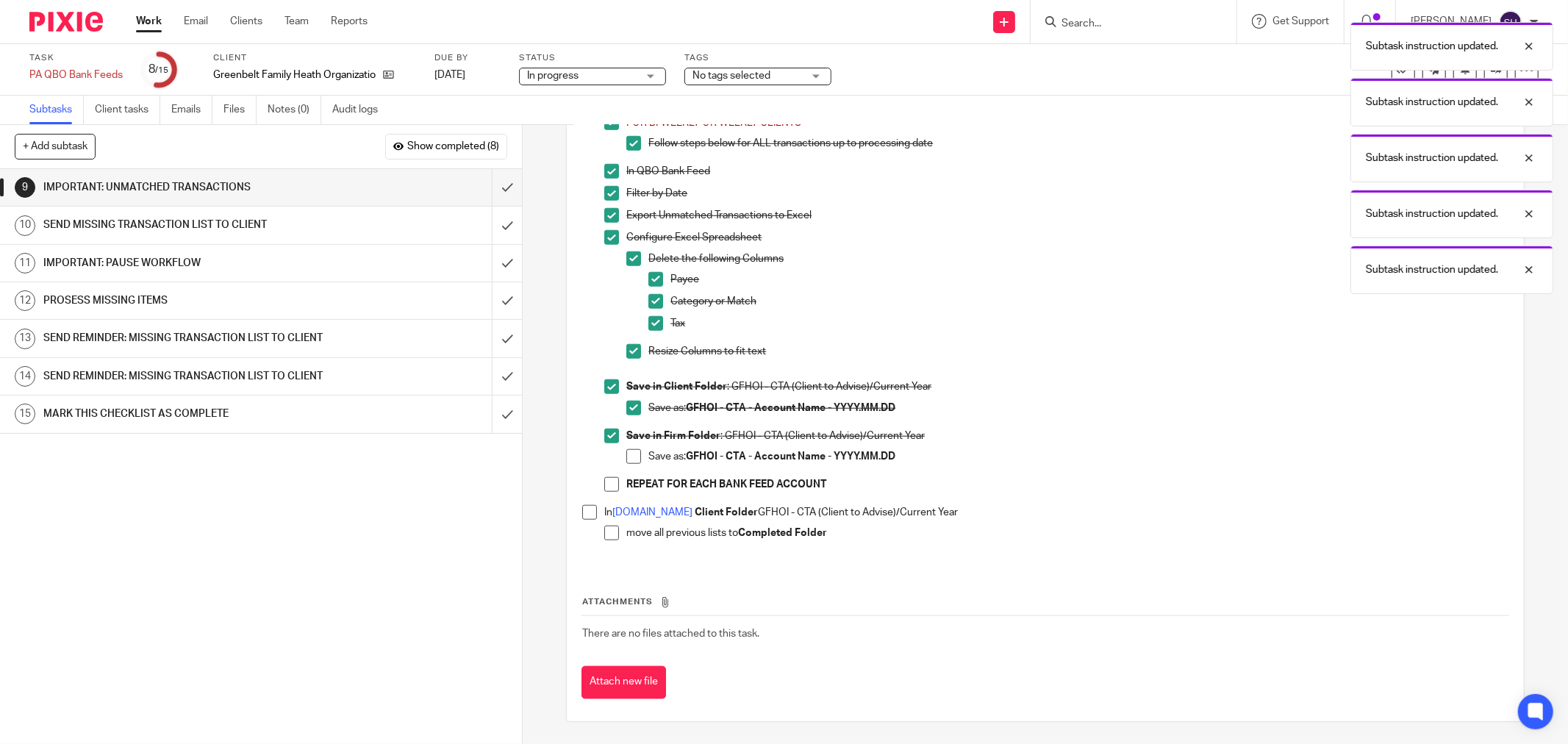
click at [620, 456] on li "Save in Firm Folder : GFHOI - CTA (Client to Advise)/Current Year Save as: GFHO…" at bounding box center [1056, 453] width 905 height 48
click at [626, 453] on span at bounding box center [633, 456] width 15 height 15
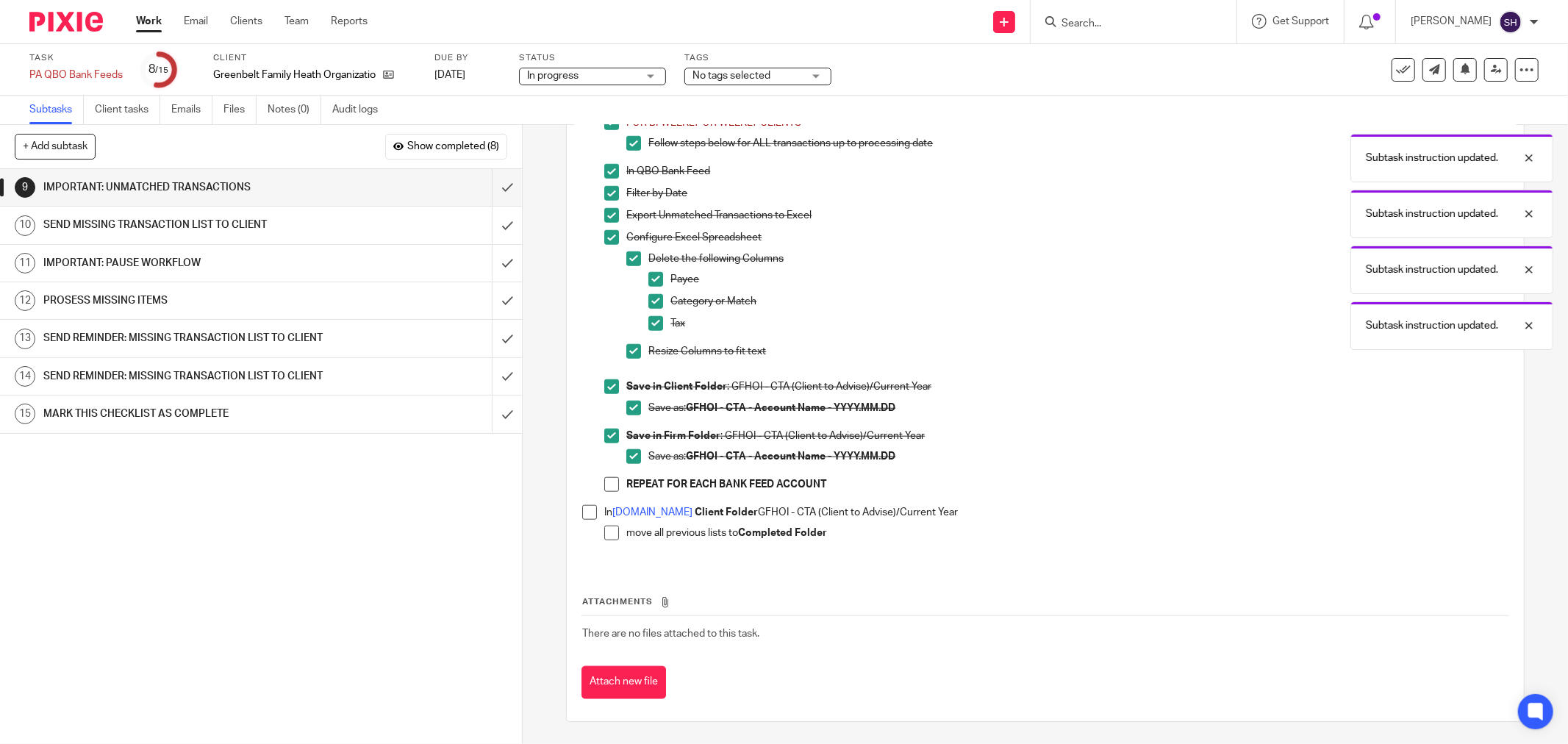
click at [604, 481] on span at bounding box center [611, 484] width 15 height 15
click at [582, 509] on span at bounding box center [589, 512] width 15 height 15
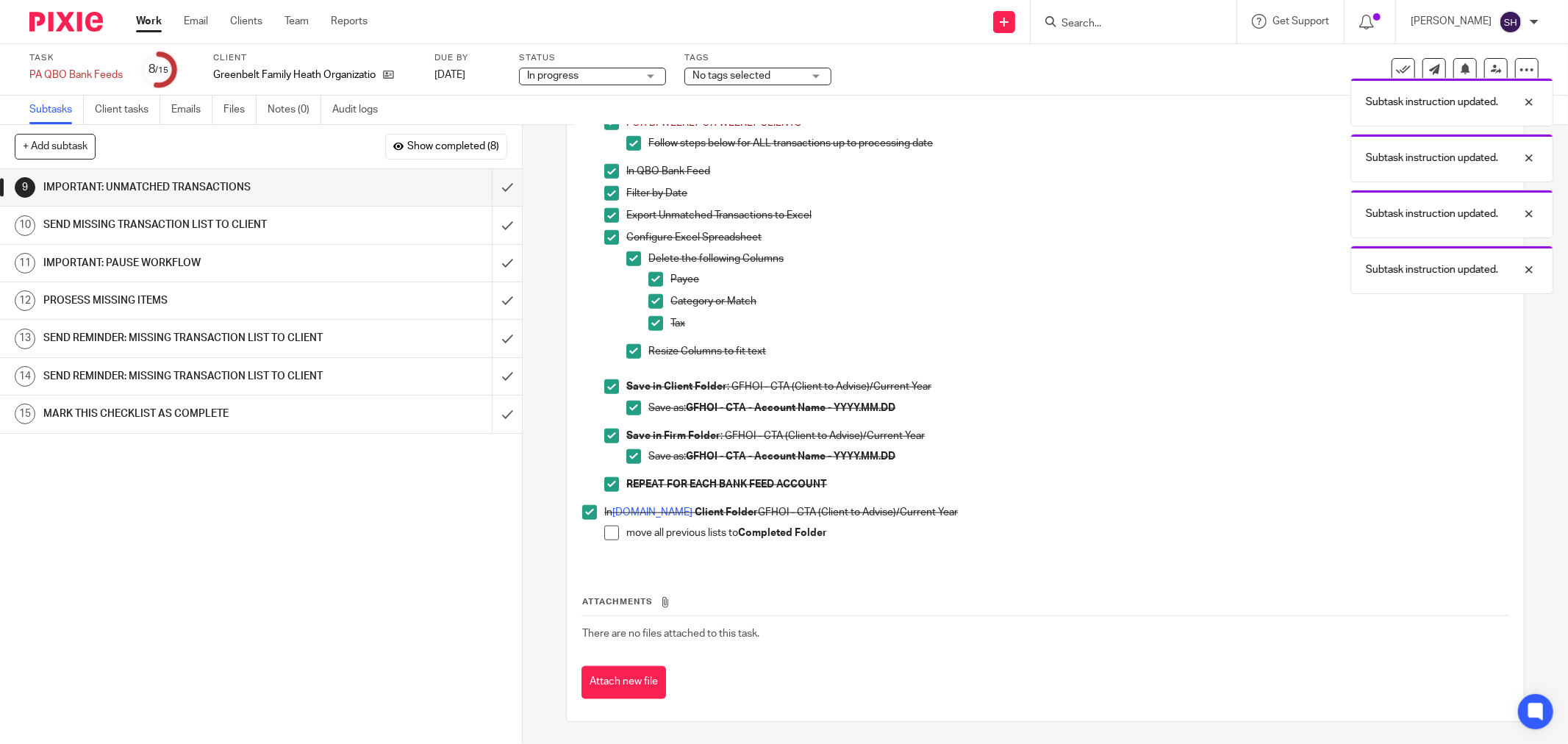
click at [604, 527] on span at bounding box center [611, 533] width 15 height 15
click at [493, 189] on input "submit" at bounding box center [261, 188] width 522 height 37
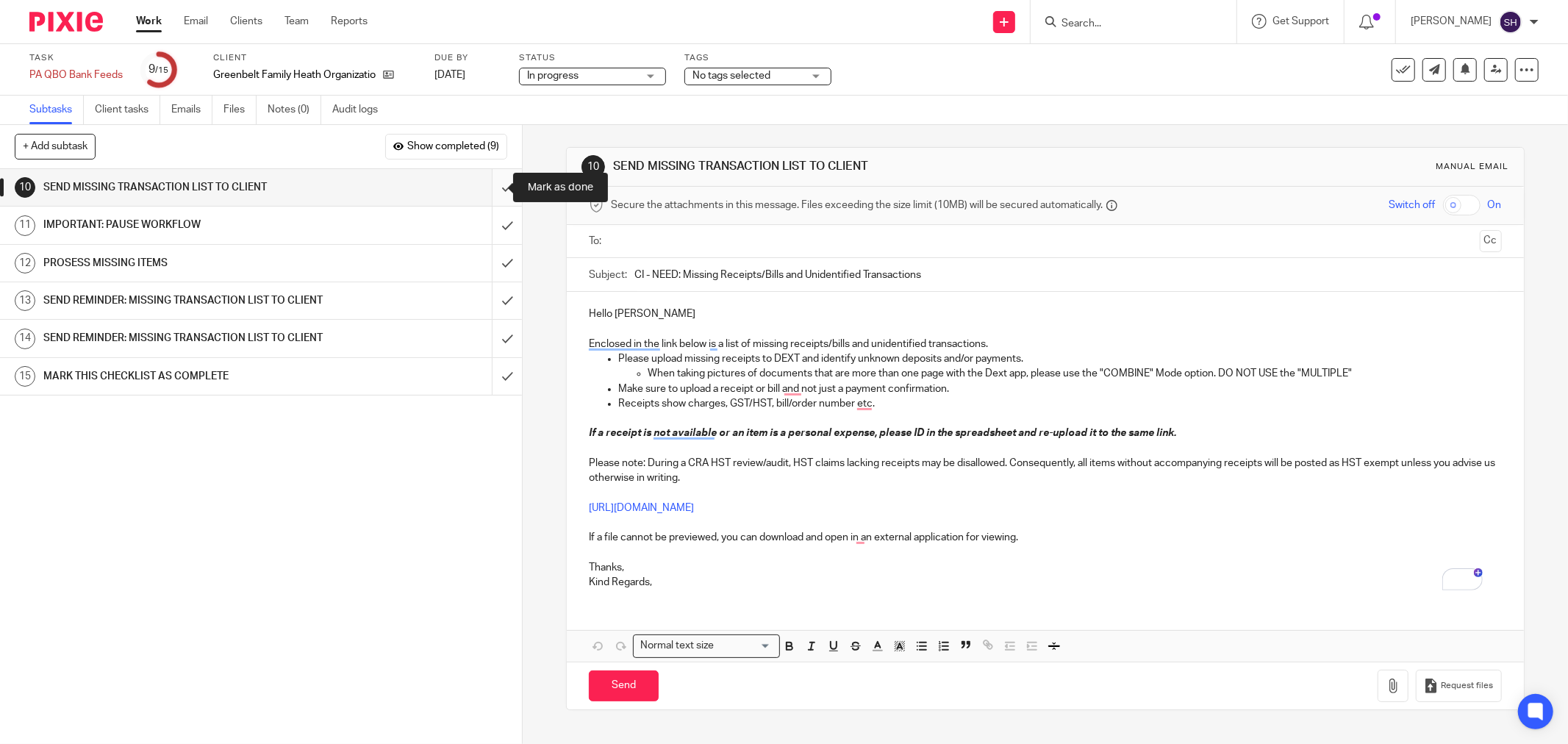
click at [492, 186] on input "submit" at bounding box center [261, 188] width 522 height 37
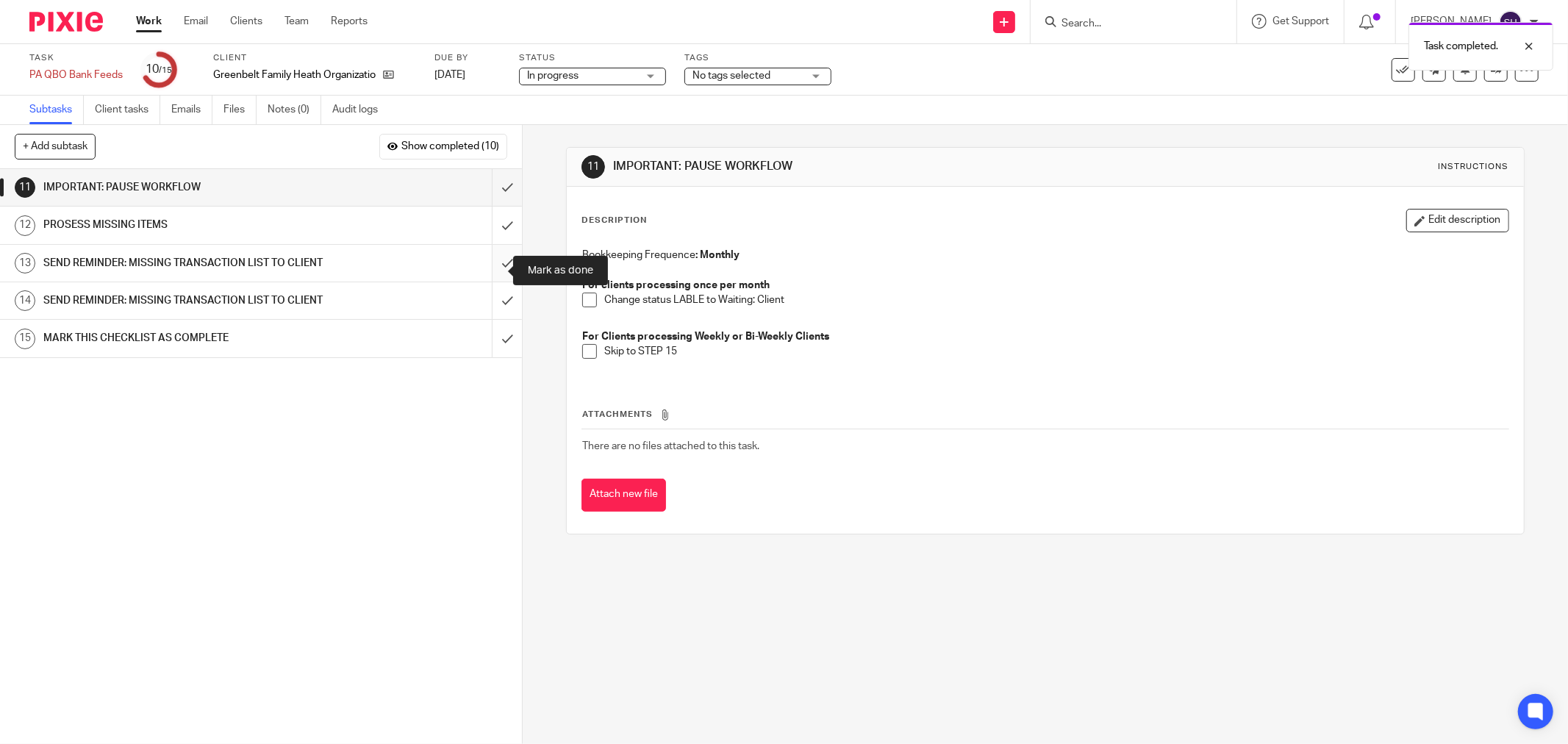
click at [496, 267] on input "submit" at bounding box center [261, 263] width 522 height 37
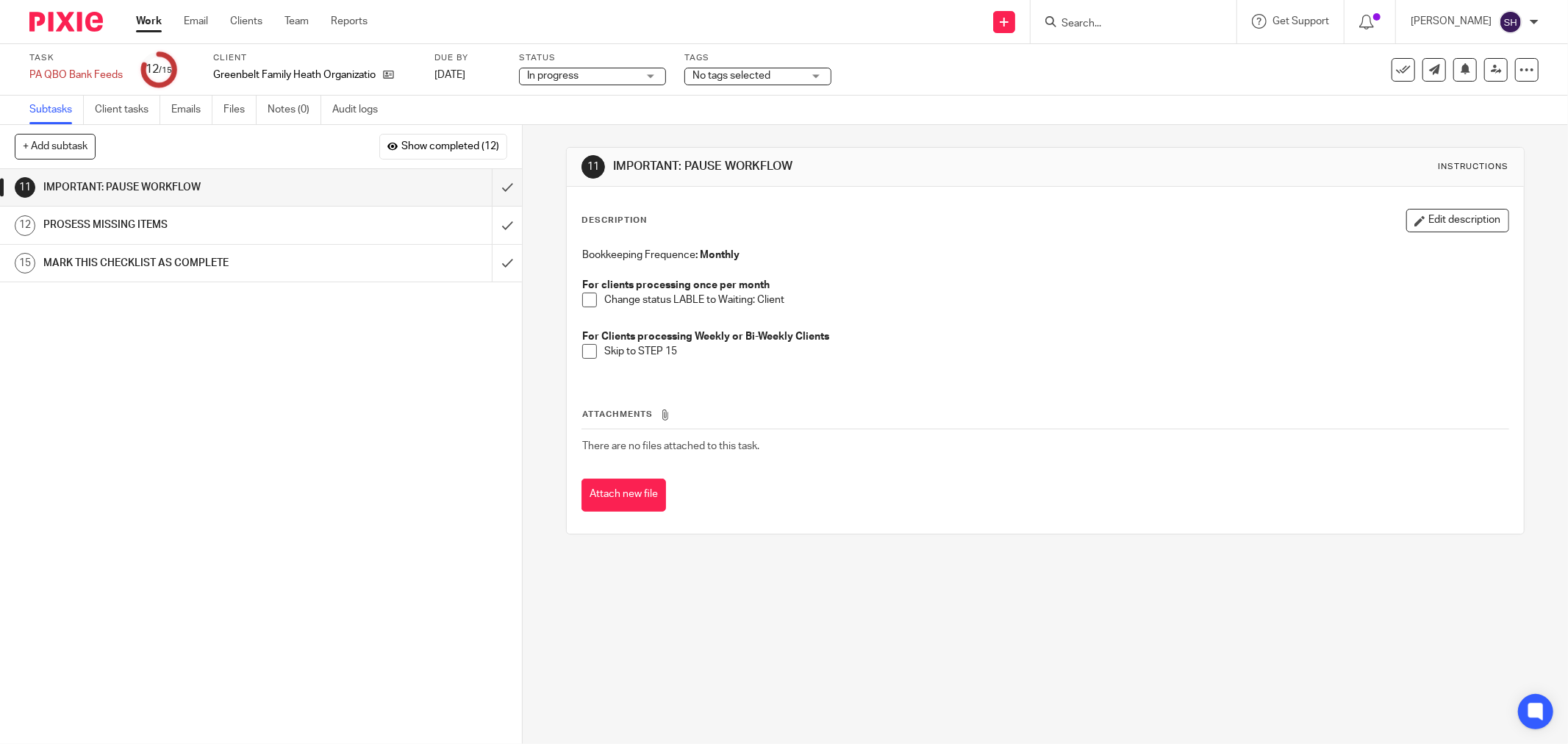
drag, startPoint x: 583, startPoint y: 310, endPoint x: 585, endPoint y: 319, distance: 9.2
click at [583, 310] on li "Change status LABLE to Waiting: Client" at bounding box center [1046, 303] width 927 height 22
drag, startPoint x: 590, startPoint y: 301, endPoint x: 585, endPoint y: 345, distance: 44.3
click at [590, 302] on span at bounding box center [589, 299] width 15 height 15
click at [584, 348] on span at bounding box center [589, 351] width 15 height 15
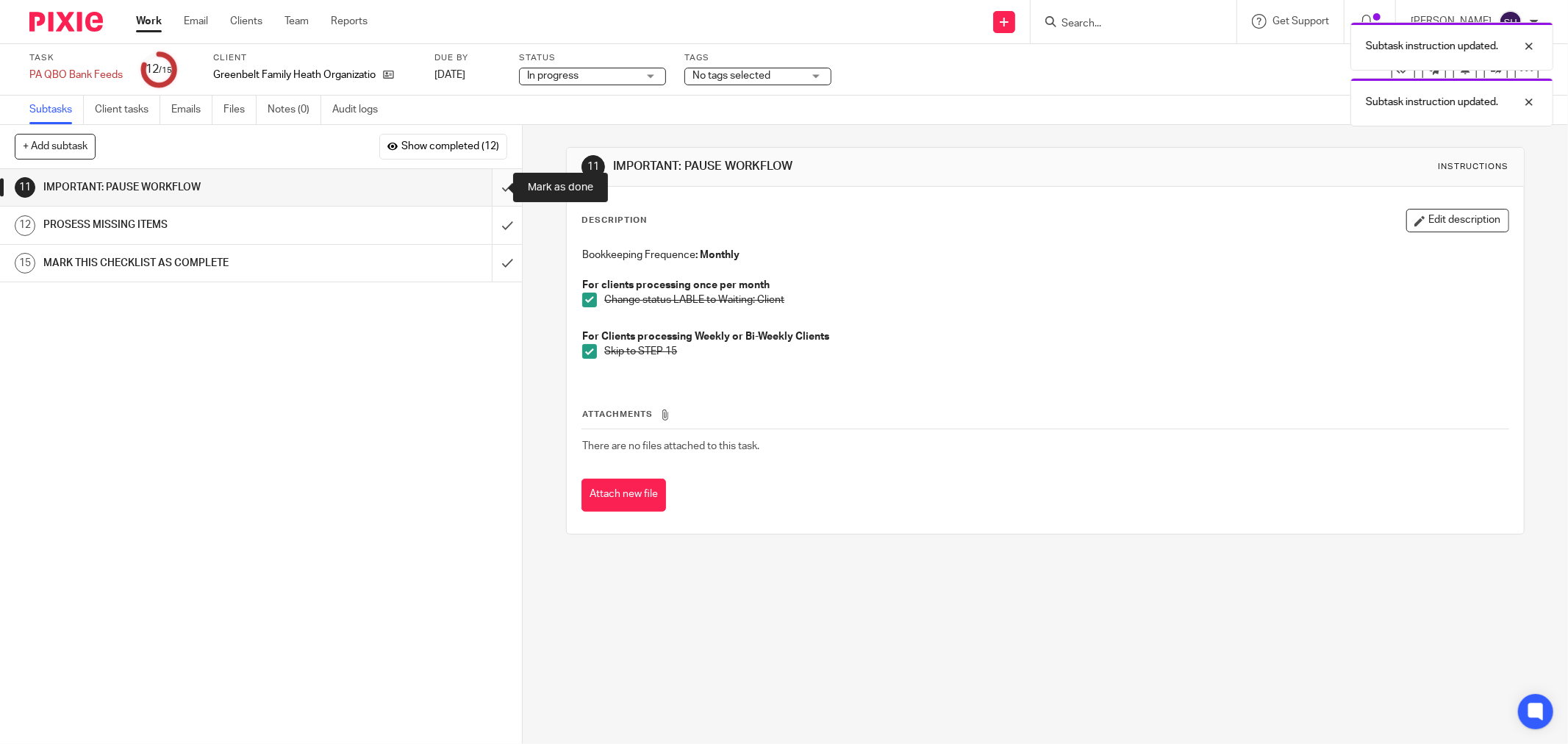
click at [492, 193] on input "submit" at bounding box center [261, 188] width 522 height 37
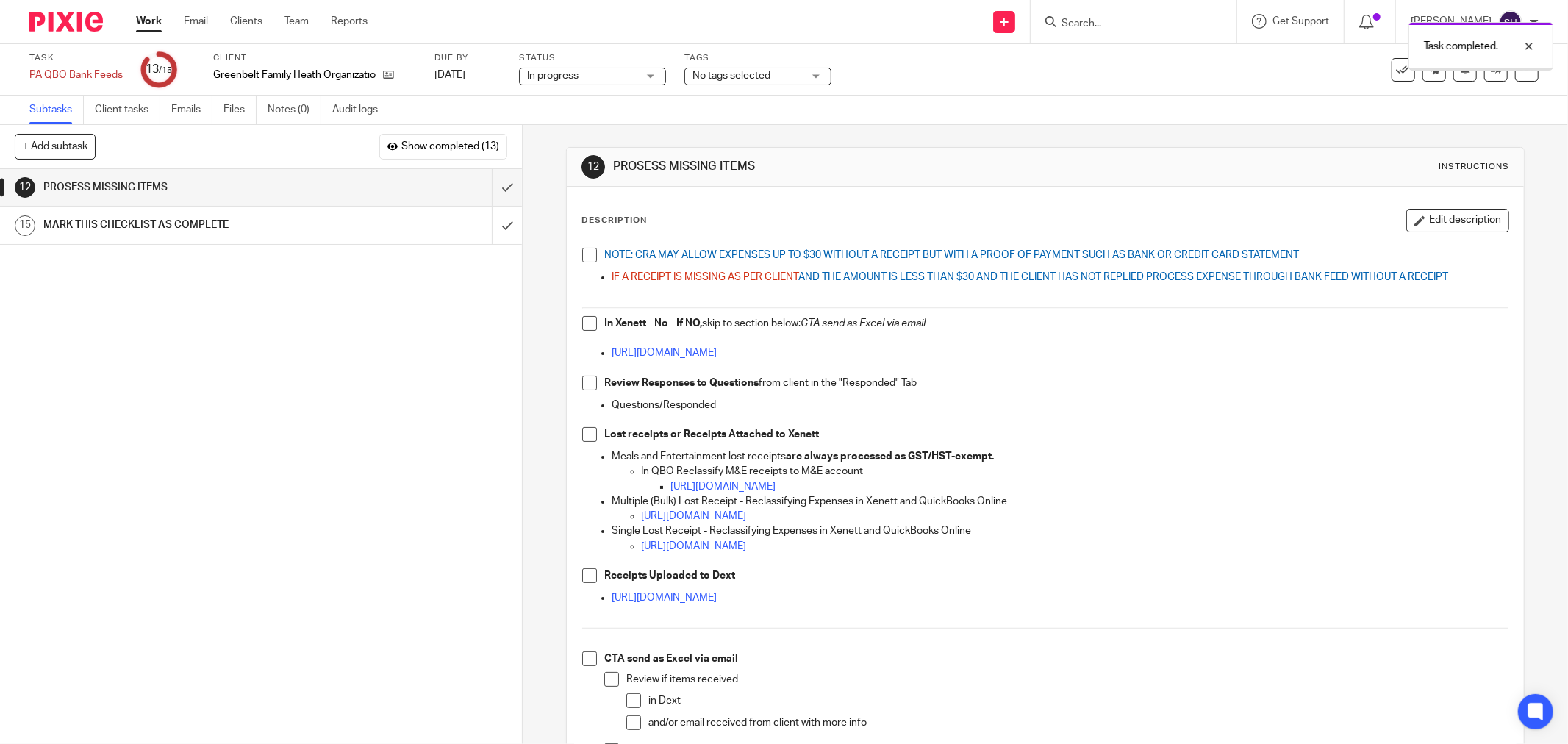
click at [576, 255] on div "NOTE: CRA MAY ALLOW EXPENSES UP TO $30 WITHOUT A RECEIPT BUT WITH A PROOF OF PA…" at bounding box center [1046, 526] width 941 height 571
click at [582, 258] on span at bounding box center [589, 254] width 15 height 15
click at [588, 320] on span at bounding box center [589, 323] width 15 height 15
click at [589, 380] on span at bounding box center [589, 383] width 15 height 15
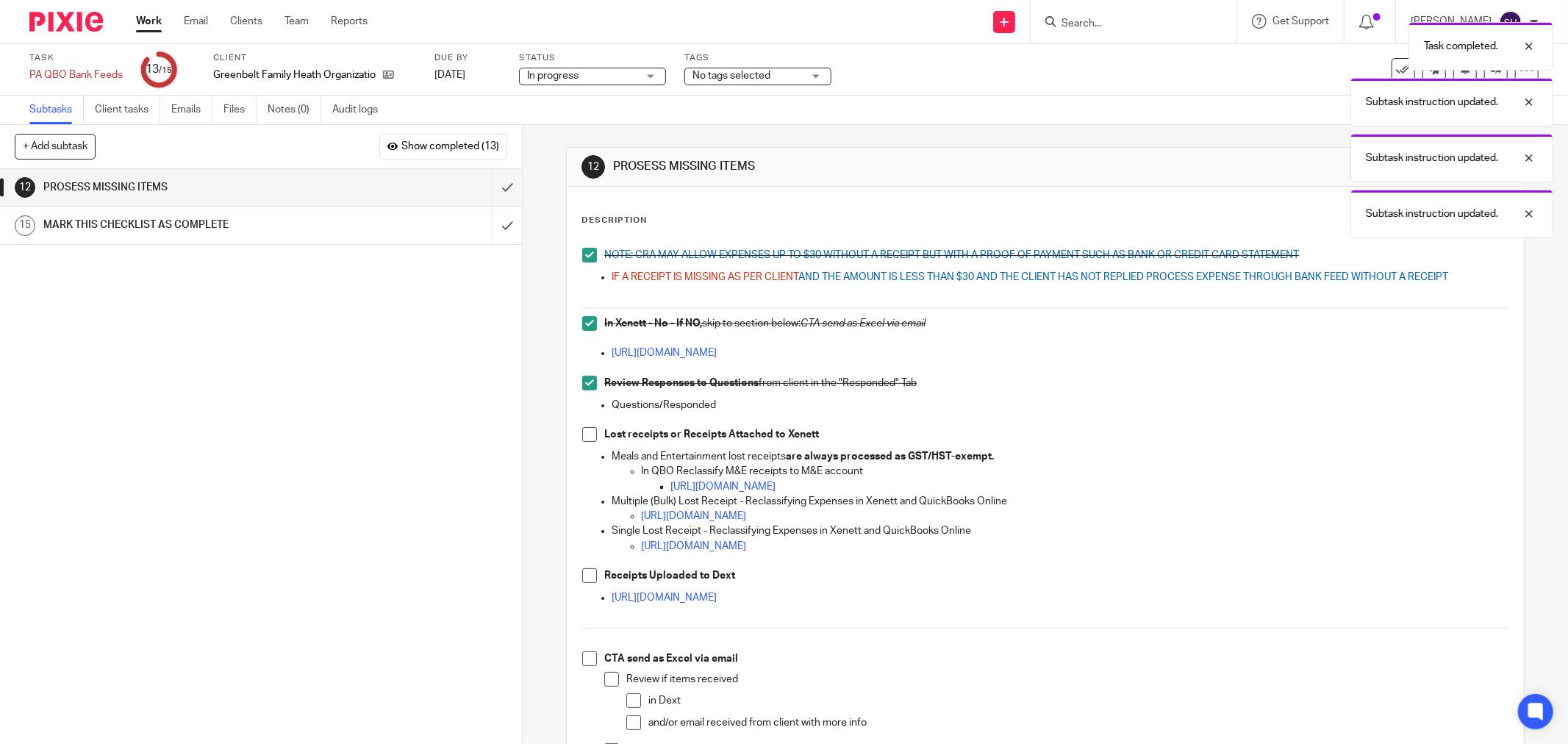
click at [582, 438] on span at bounding box center [589, 434] width 15 height 15
click at [583, 578] on span at bounding box center [589, 575] width 15 height 15
click at [590, 665] on span at bounding box center [589, 659] width 15 height 15
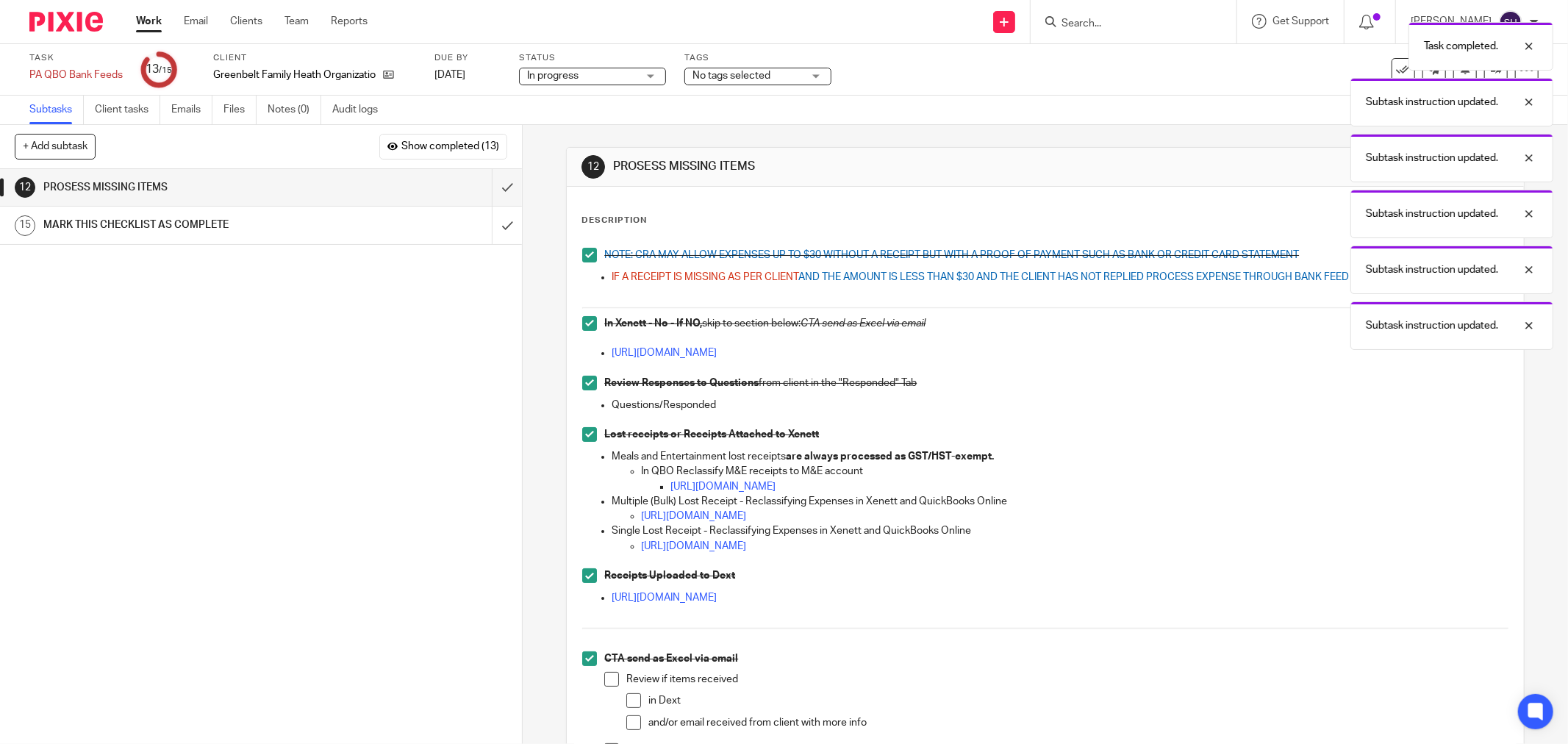
click at [629, 700] on span at bounding box center [633, 700] width 15 height 15
click at [629, 722] on span at bounding box center [633, 722] width 15 height 15
drag, startPoint x: 601, startPoint y: 676, endPoint x: 705, endPoint y: 633, distance: 112.5
click at [604, 674] on span at bounding box center [611, 679] width 15 height 15
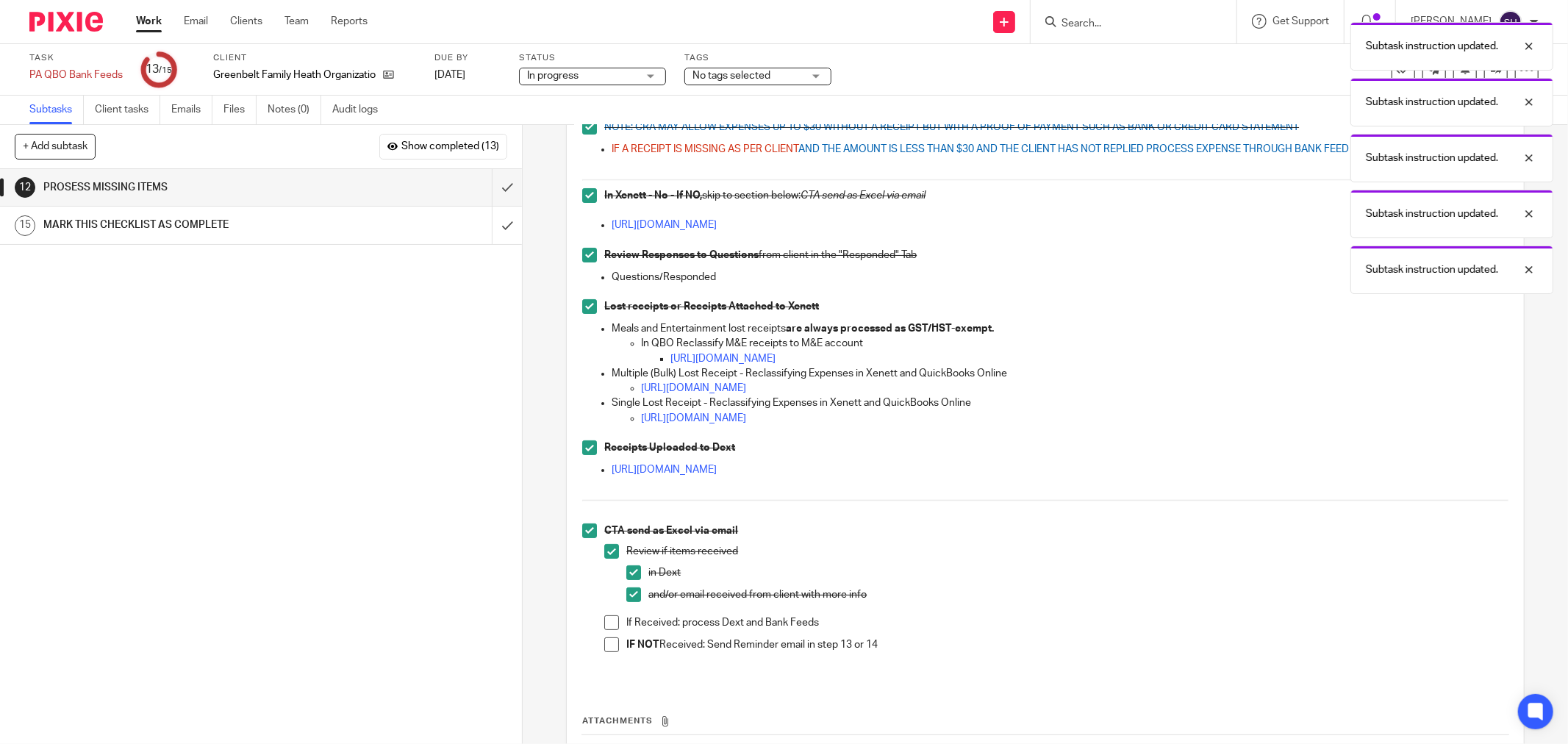
scroll to position [247, 0]
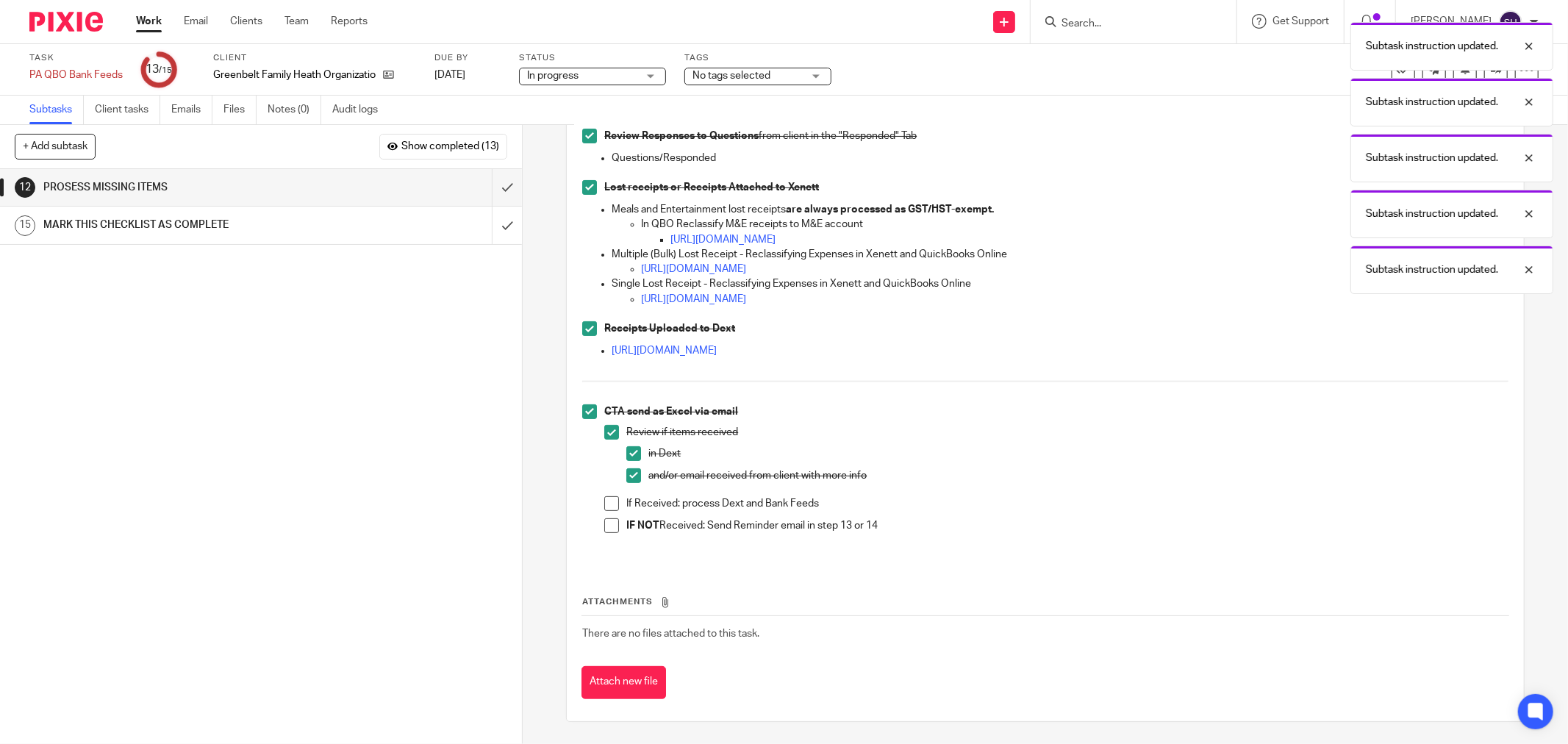
click at [605, 502] on span at bounding box center [611, 503] width 15 height 15
click at [607, 524] on span at bounding box center [611, 525] width 15 height 15
click at [487, 185] on input "submit" at bounding box center [261, 188] width 522 height 37
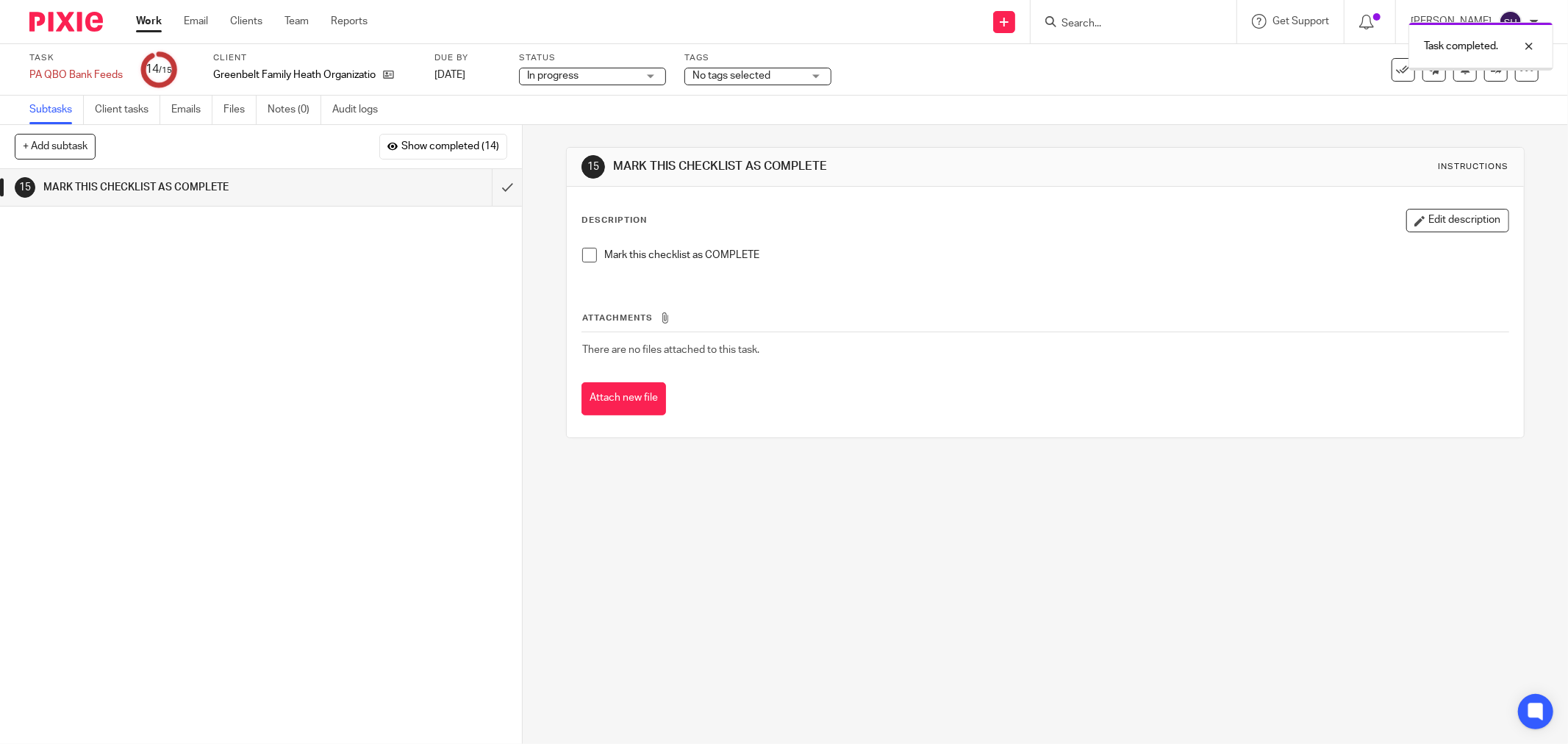
click at [594, 258] on li "Mark this checklist as COMPLETE" at bounding box center [1046, 258] width 927 height 22
drag, startPoint x: 583, startPoint y: 255, endPoint x: 569, endPoint y: 245, distance: 17.2
click at [583, 254] on span at bounding box center [589, 254] width 15 height 15
click at [496, 188] on input "submit" at bounding box center [261, 188] width 522 height 37
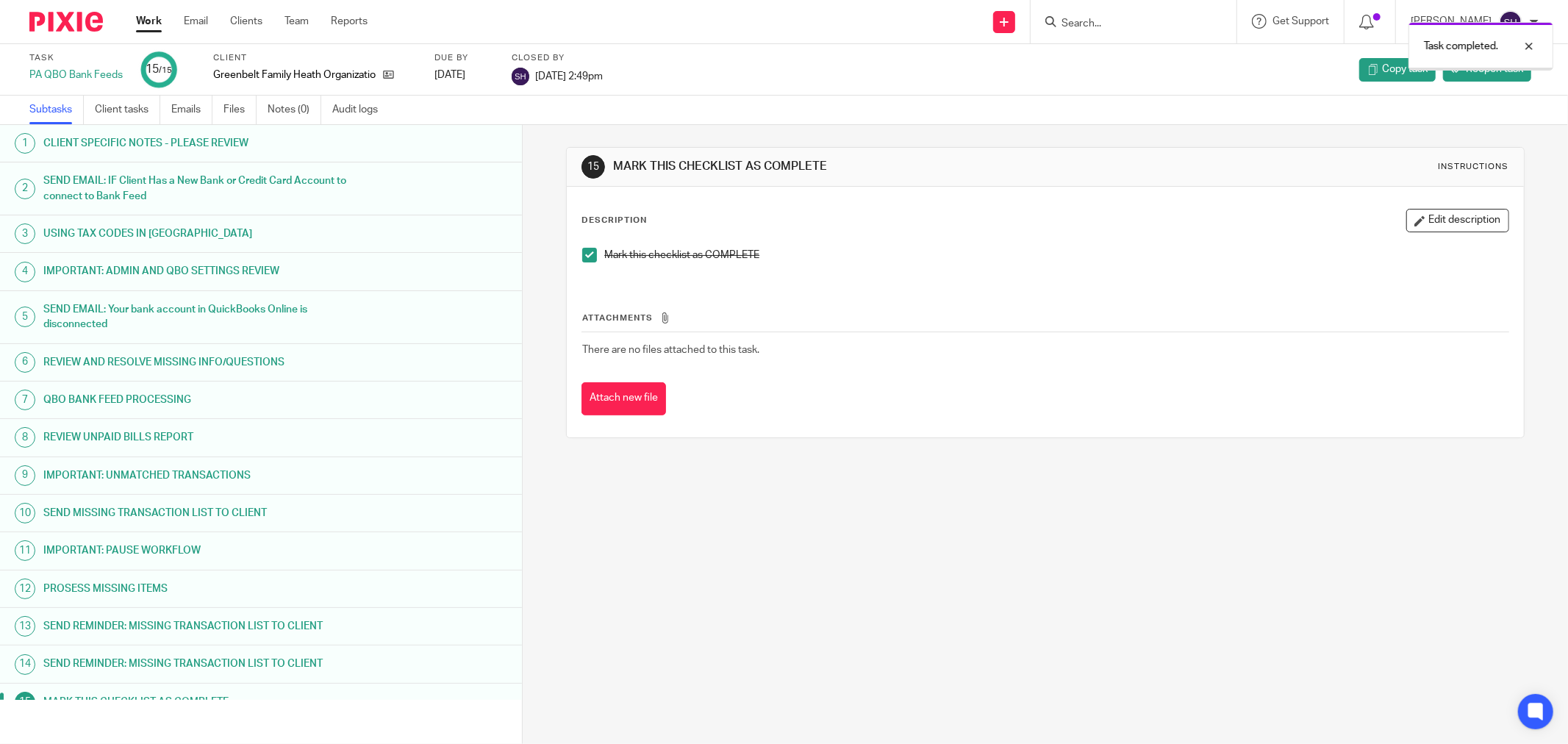
click at [157, 24] on link "Work" at bounding box center [148, 21] width 26 height 15
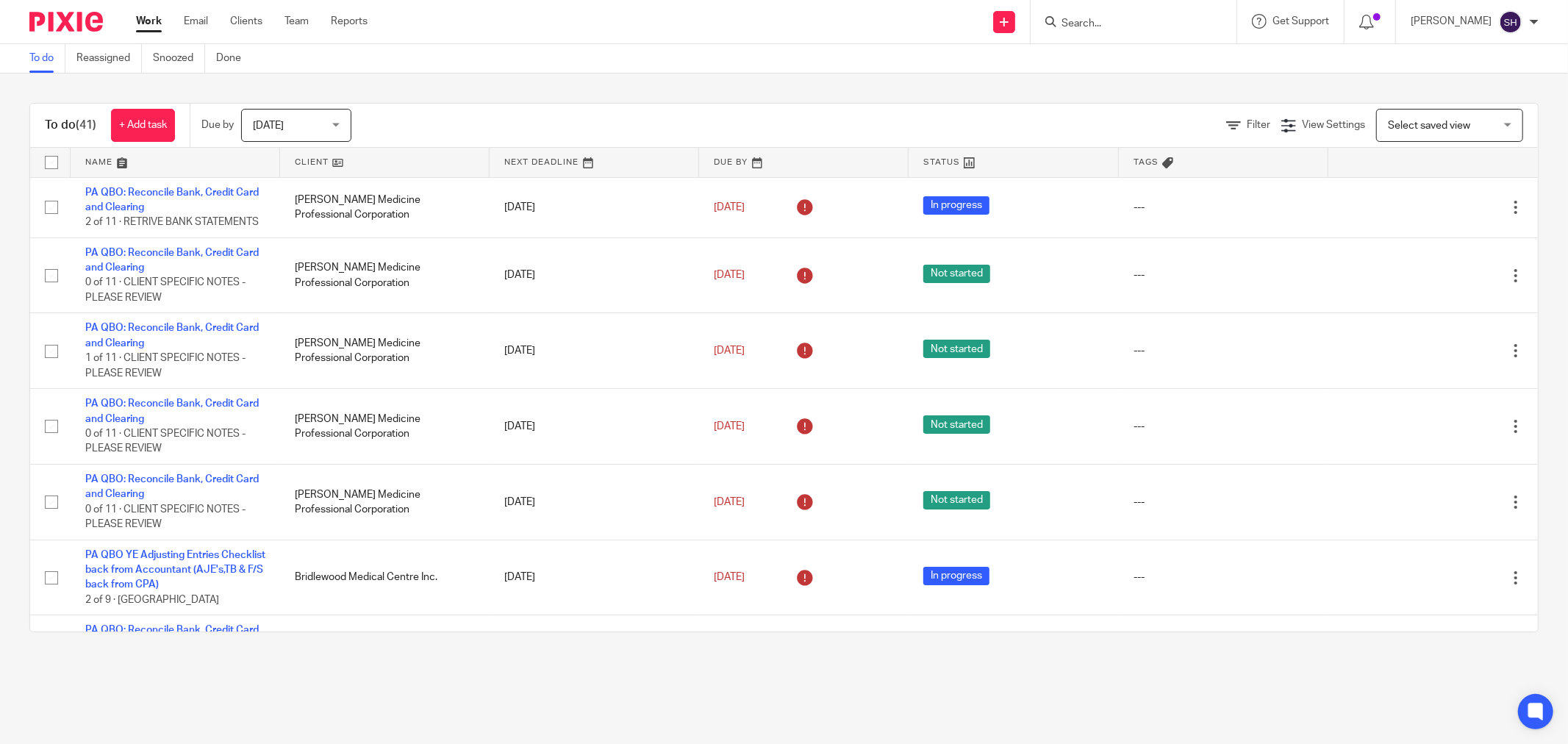
click at [382, 171] on link at bounding box center [385, 162] width 210 height 29
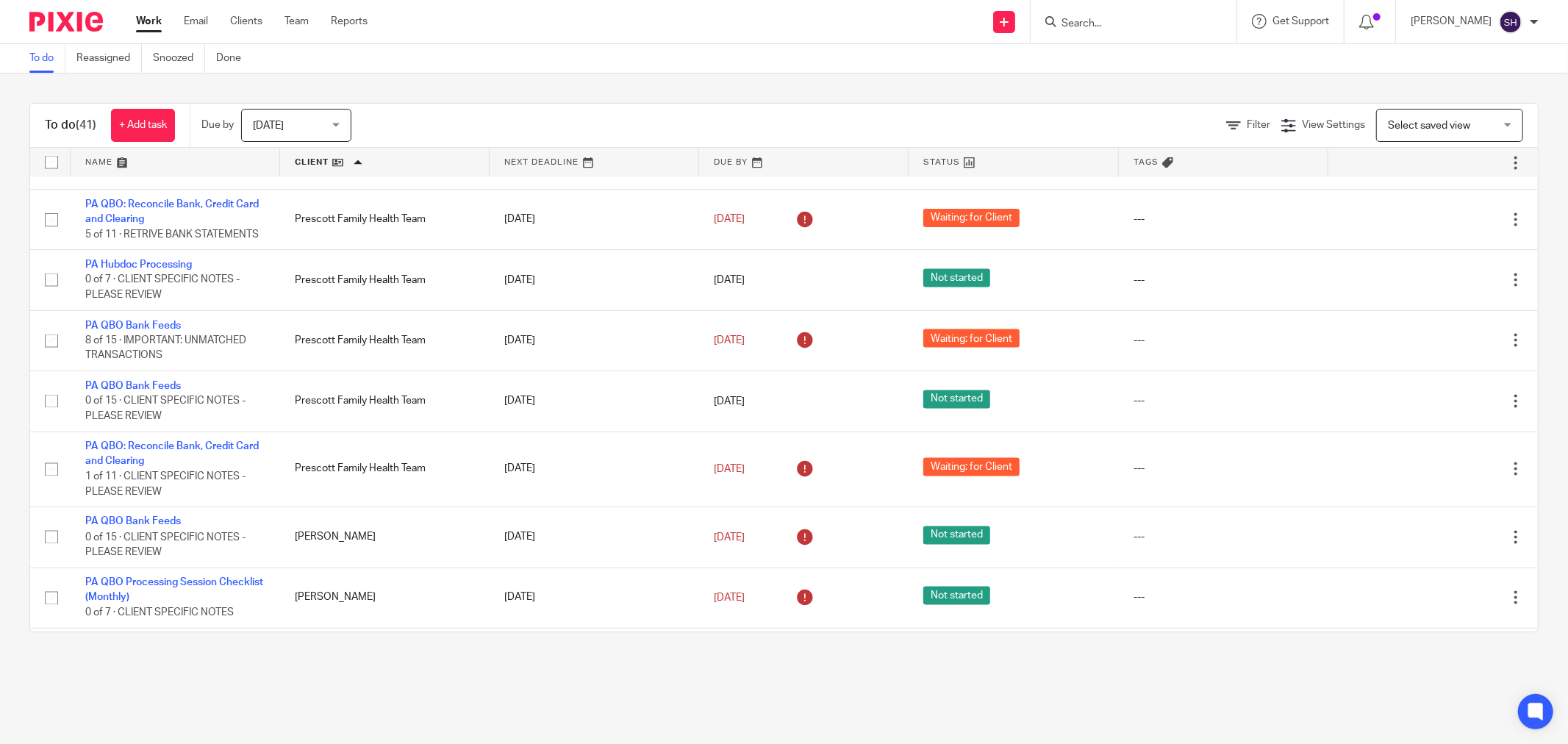
scroll to position [2364, 0]
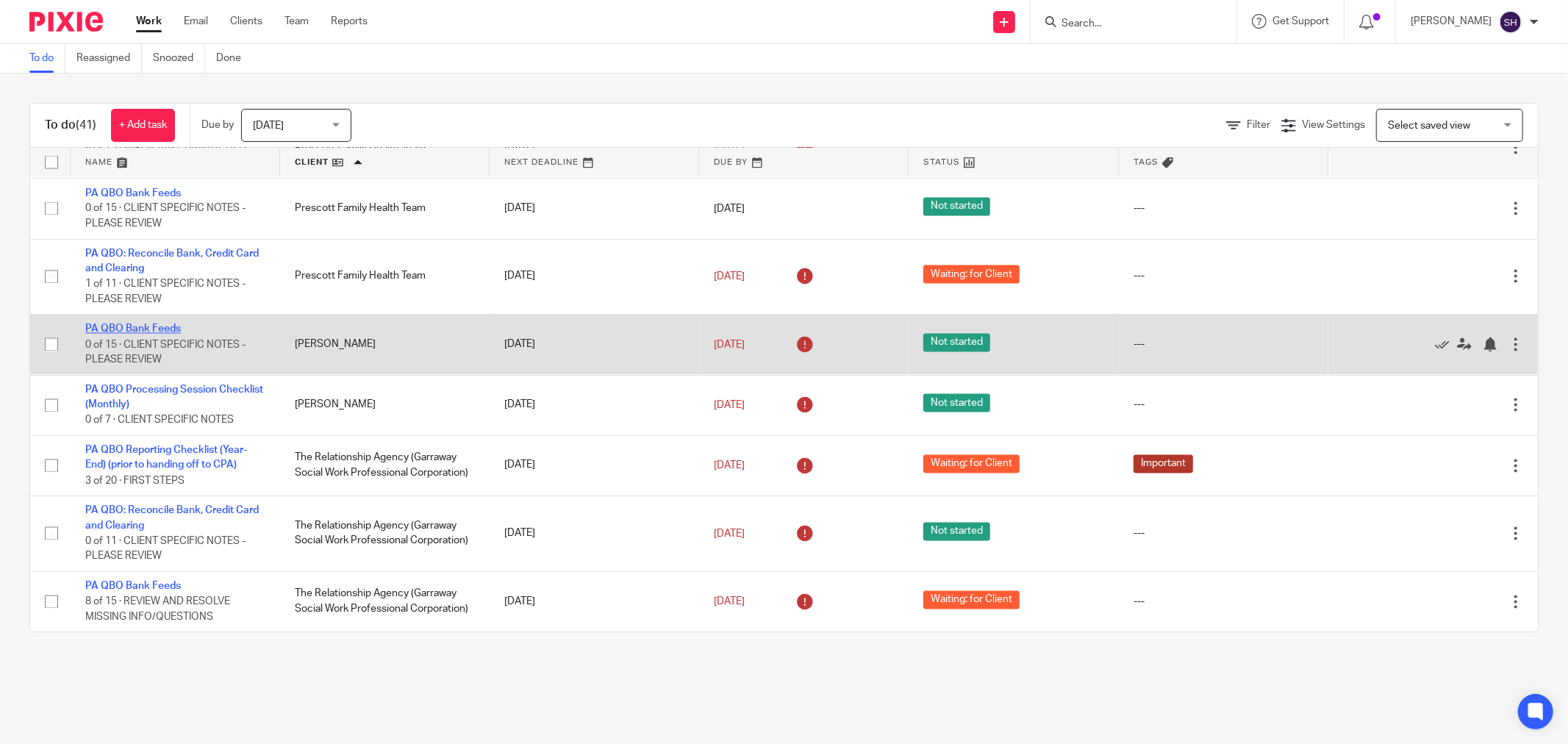
click at [167, 325] on link "PA QBO Bank Feeds" at bounding box center [133, 329] width 96 height 11
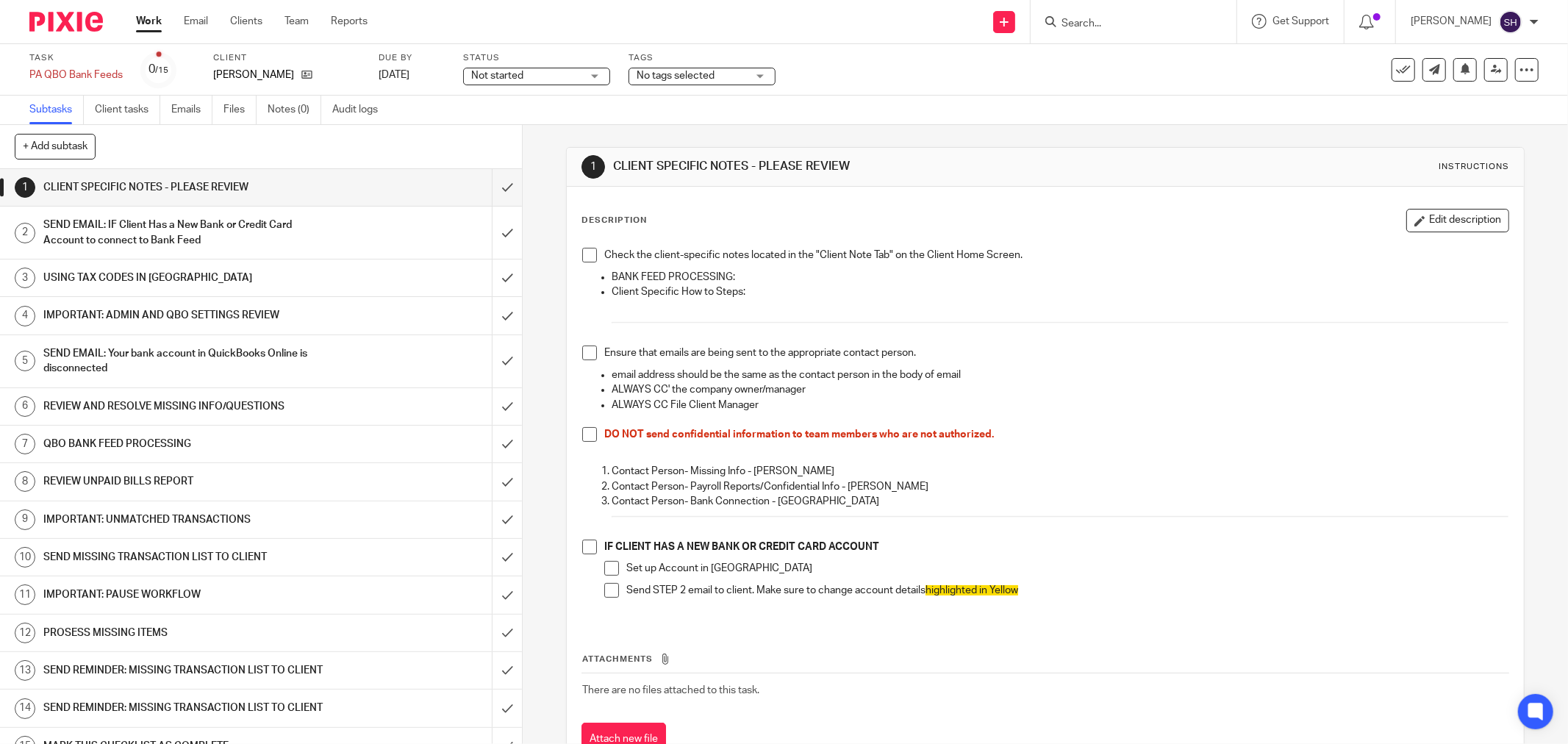
click at [545, 82] on span "Not started" at bounding box center [526, 77] width 110 height 16
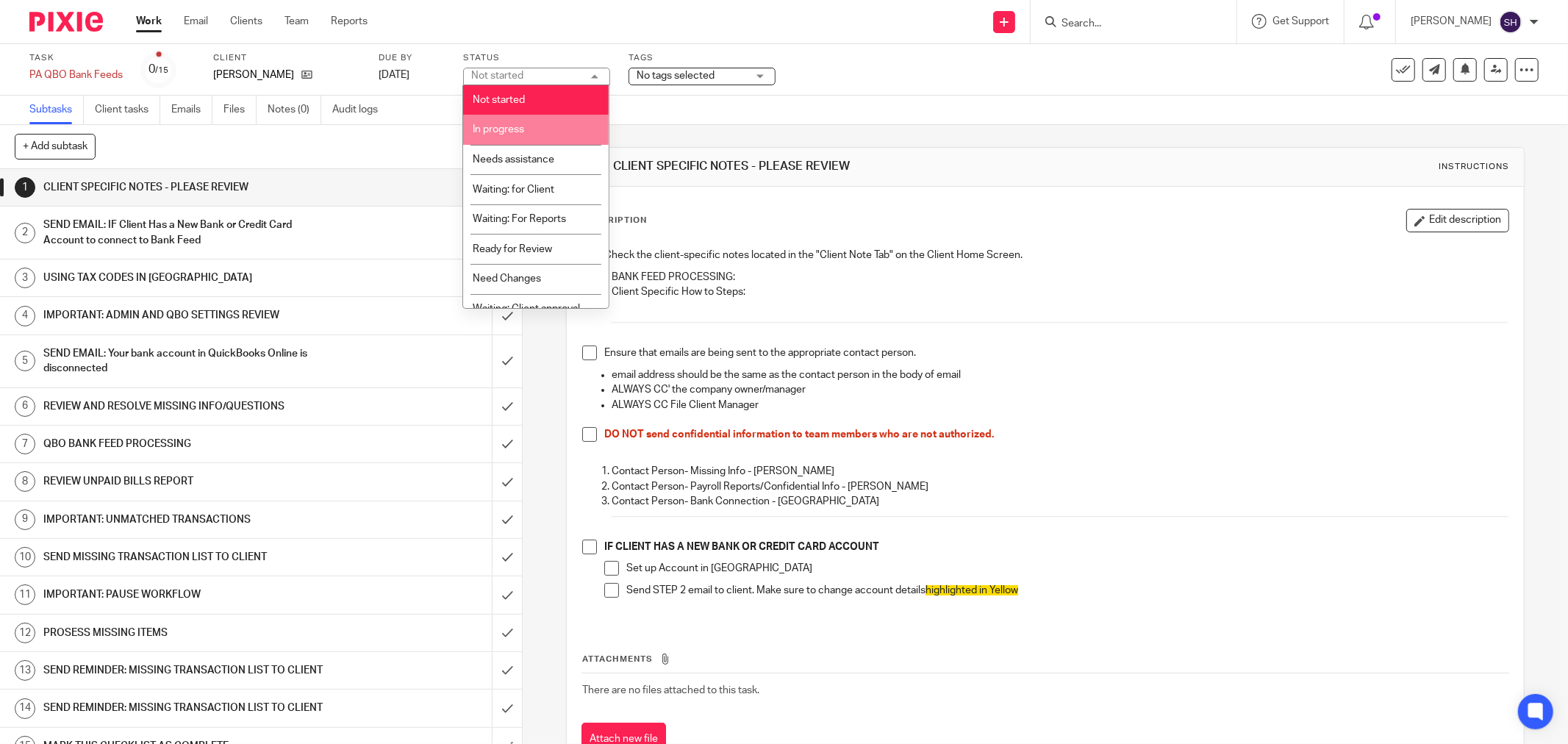
click at [527, 142] on li "In progress" at bounding box center [536, 129] width 145 height 30
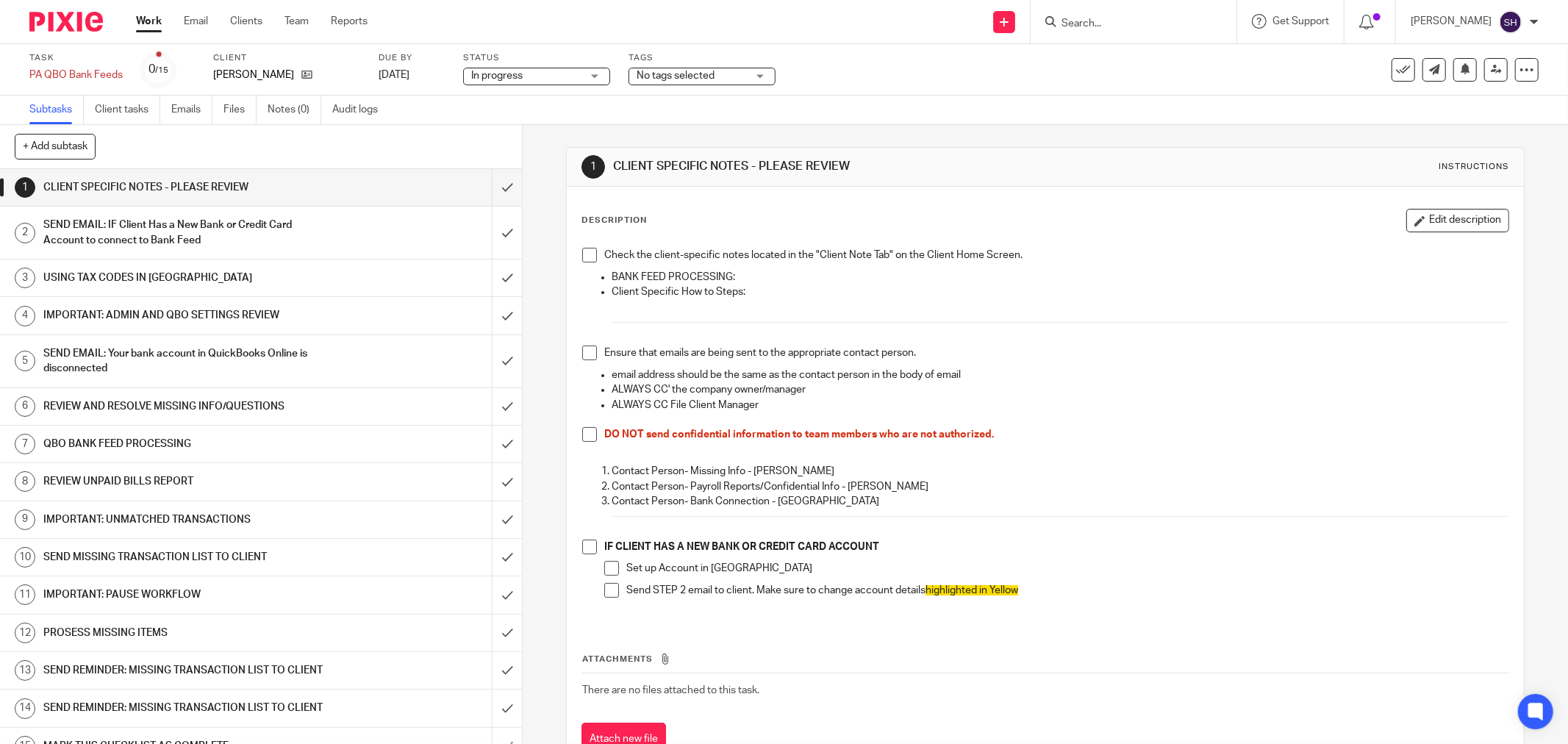
click at [587, 257] on span at bounding box center [589, 254] width 15 height 15
click at [587, 354] on span at bounding box center [589, 352] width 15 height 15
click at [583, 436] on span at bounding box center [589, 434] width 15 height 15
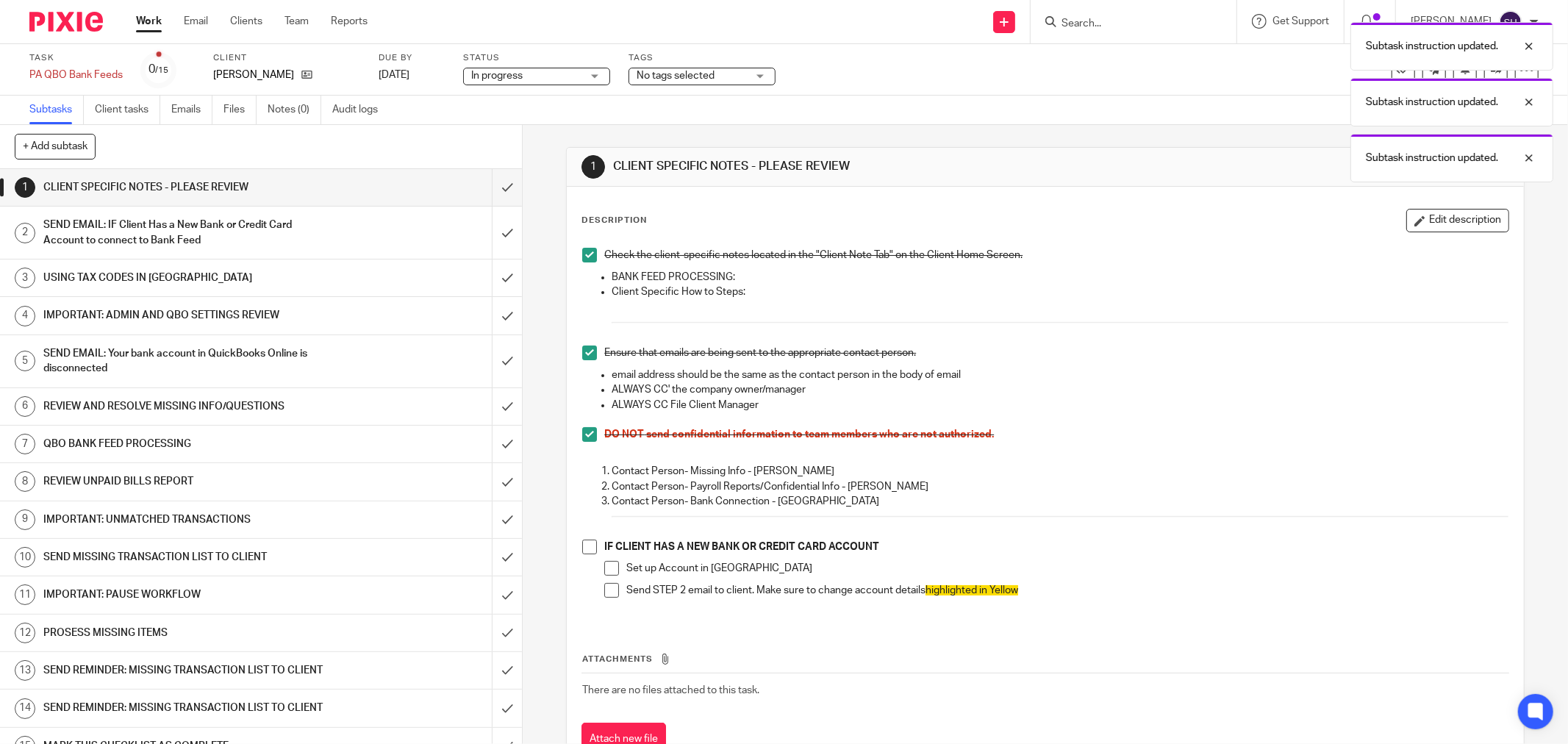
click at [582, 549] on span at bounding box center [589, 547] width 15 height 15
click at [605, 564] on span at bounding box center [611, 568] width 15 height 15
click at [604, 586] on span at bounding box center [611, 590] width 15 height 15
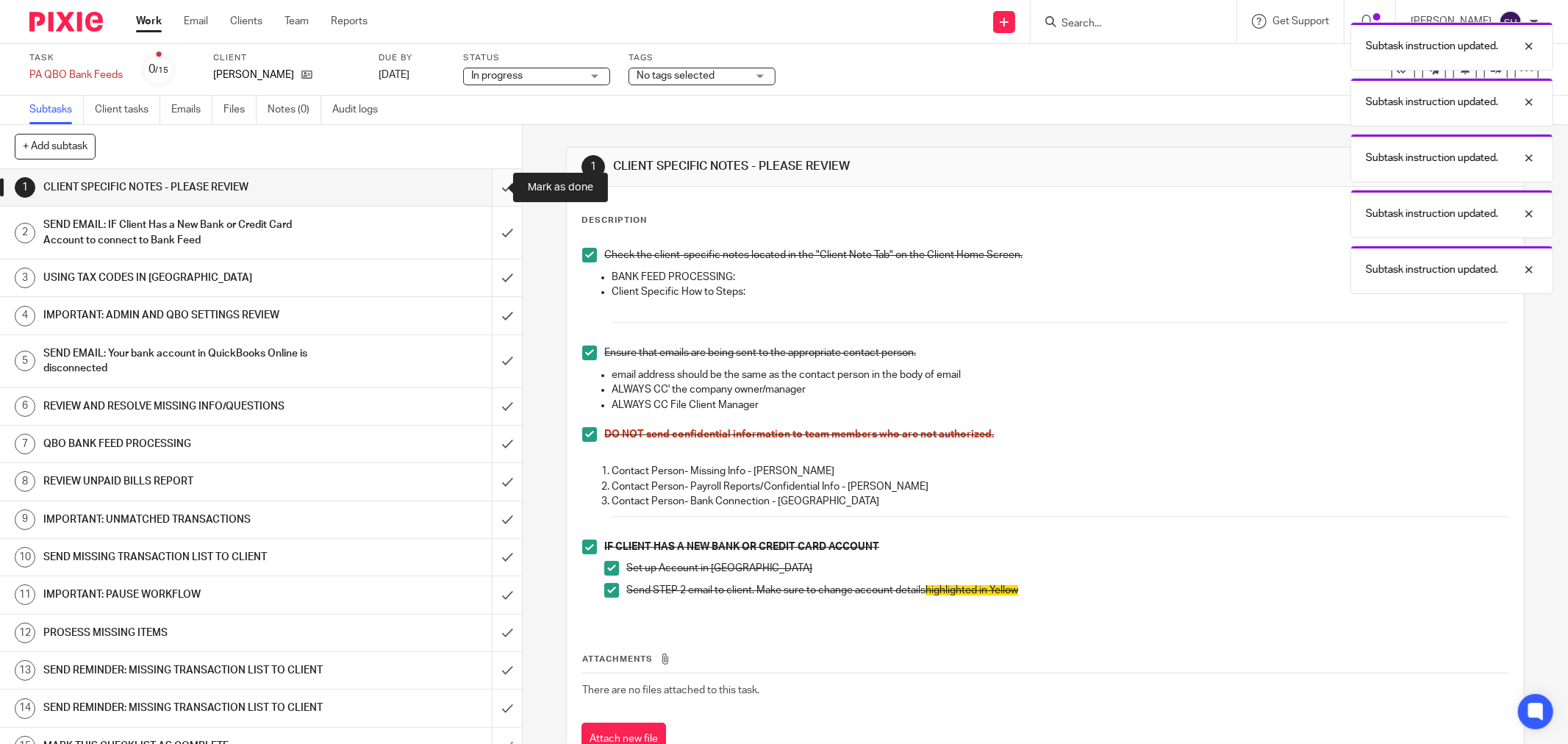
click at [493, 184] on input "submit" at bounding box center [261, 188] width 522 height 37
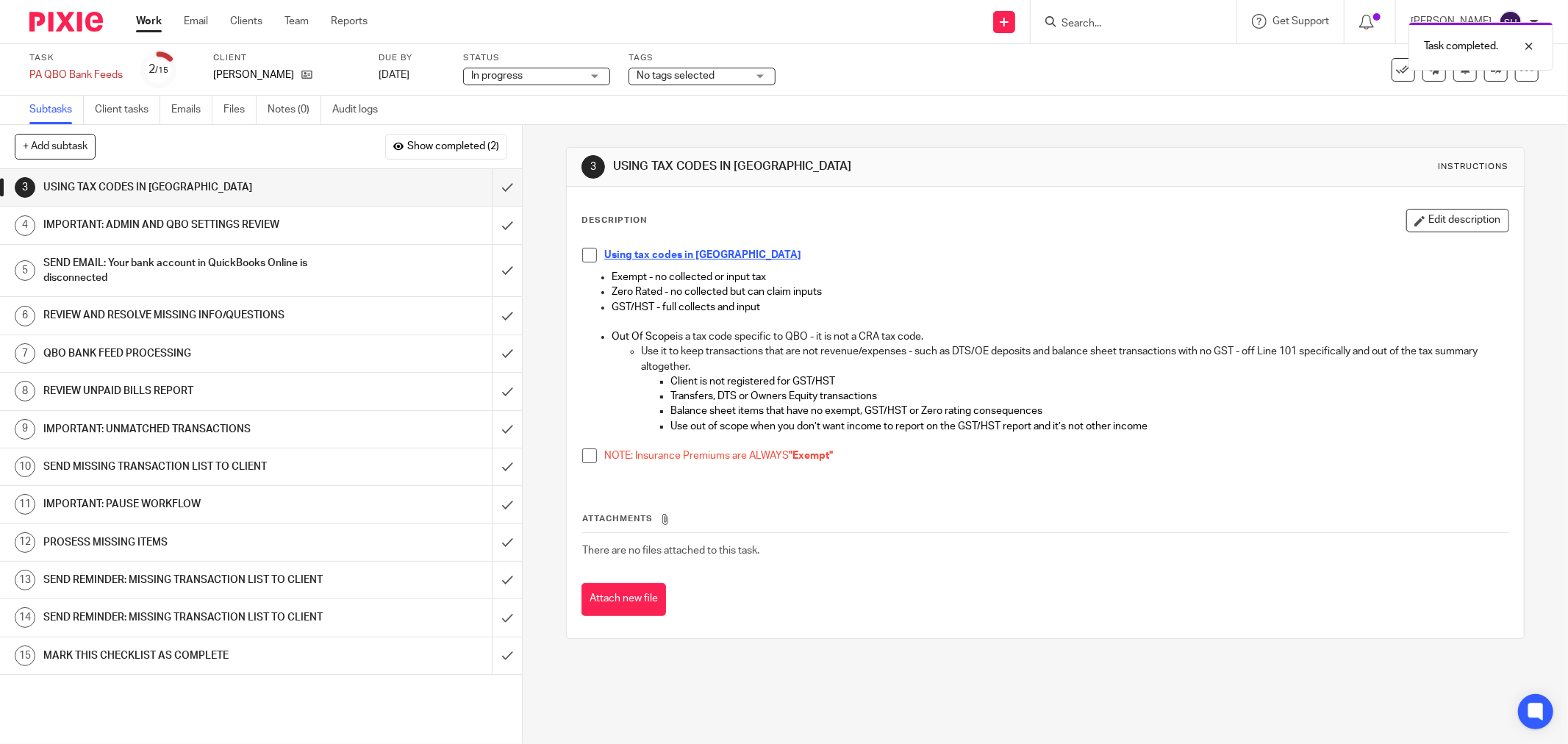
drag, startPoint x: 588, startPoint y: 254, endPoint x: 578, endPoint y: 284, distance: 31.6
click at [588, 254] on span at bounding box center [589, 254] width 15 height 15
drag, startPoint x: 581, startPoint y: 452, endPoint x: 569, endPoint y: 343, distance: 109.7
click at [582, 451] on span at bounding box center [589, 455] width 15 height 15
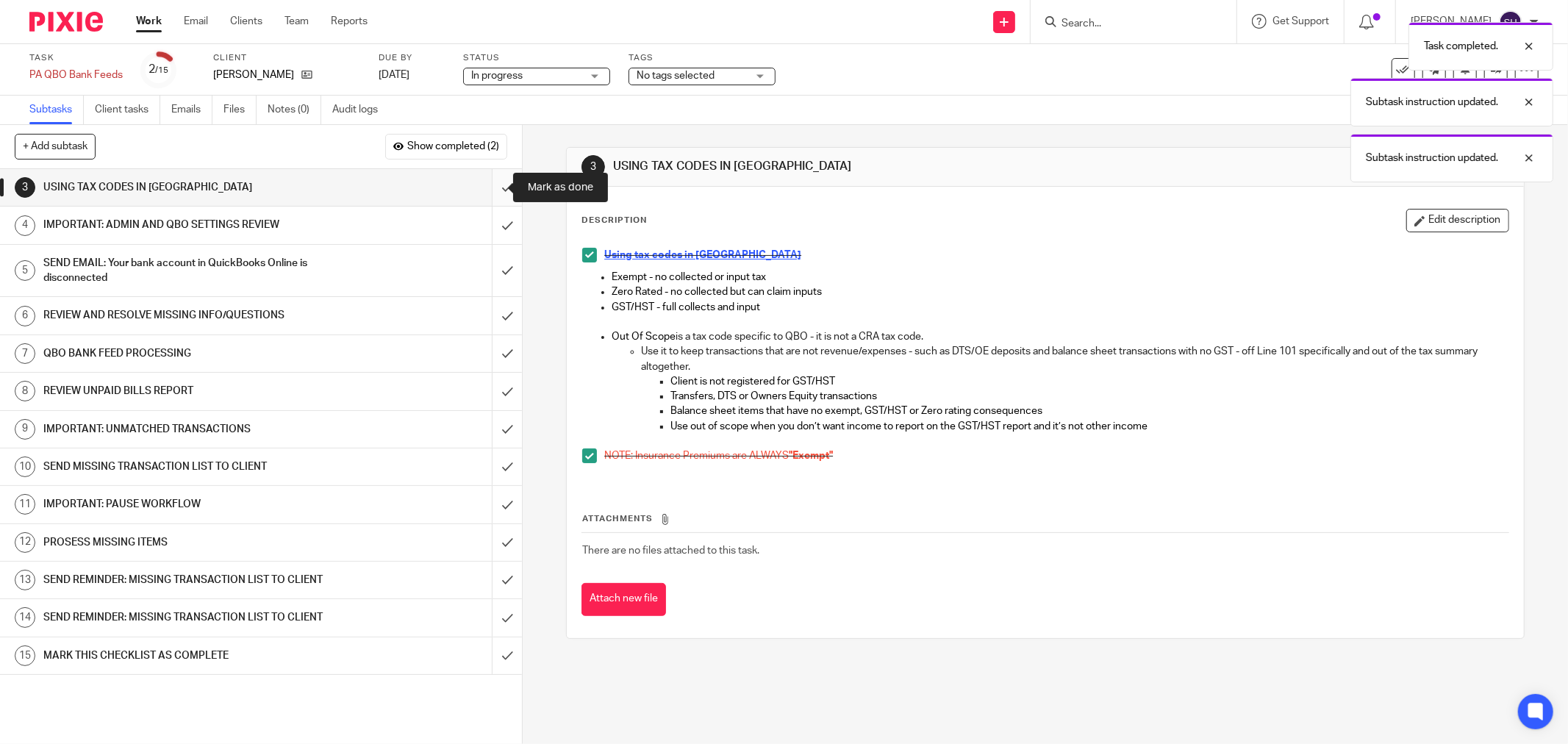
click at [494, 181] on input "submit" at bounding box center [261, 188] width 522 height 37
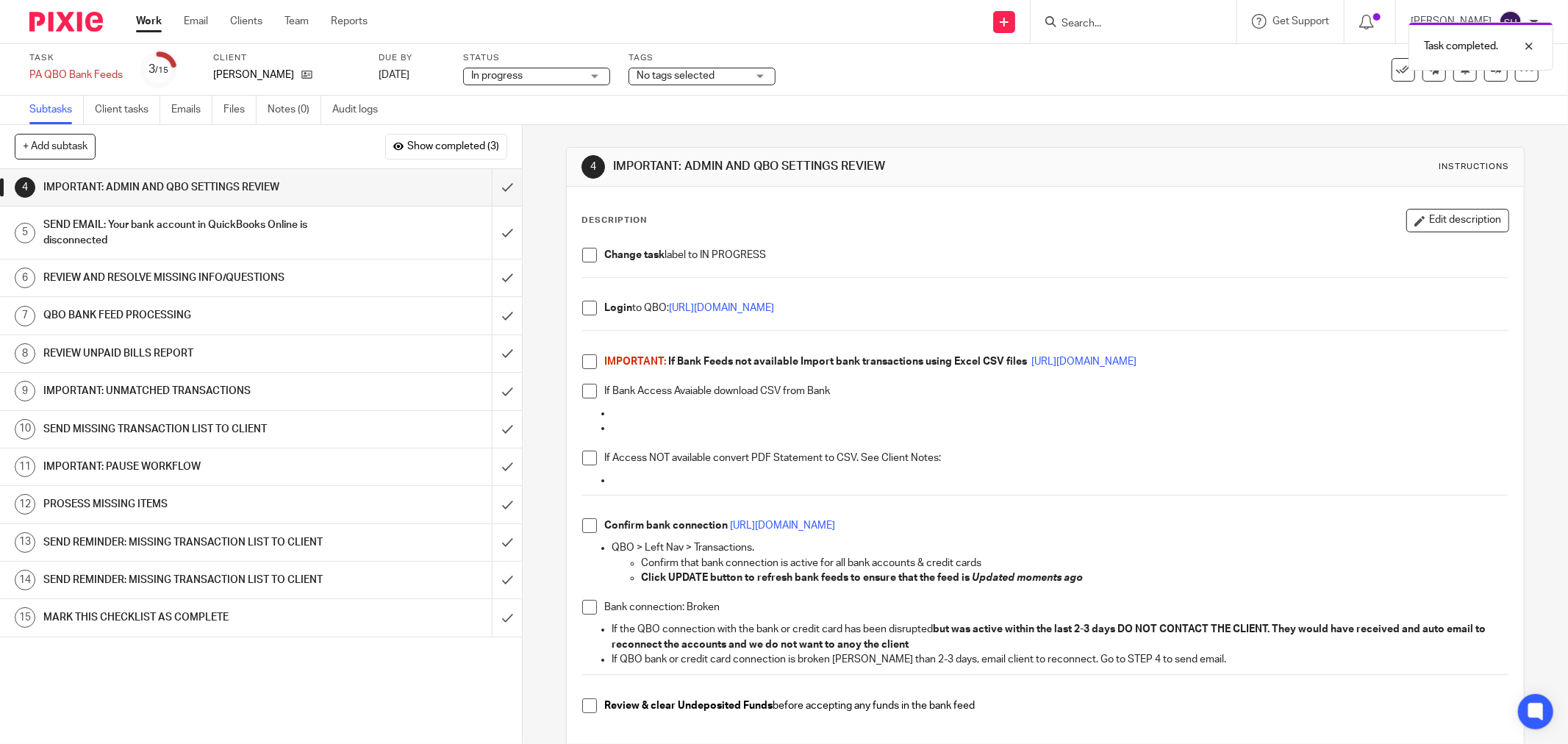
drag, startPoint x: 583, startPoint y: 311, endPoint x: 588, endPoint y: 273, distance: 38.3
click at [583, 309] on span at bounding box center [589, 307] width 15 height 15
click at [589, 255] on span at bounding box center [589, 254] width 15 height 15
drag, startPoint x: 581, startPoint y: 365, endPoint x: 582, endPoint y: 380, distance: 15.0
click at [582, 366] on span at bounding box center [589, 361] width 15 height 15
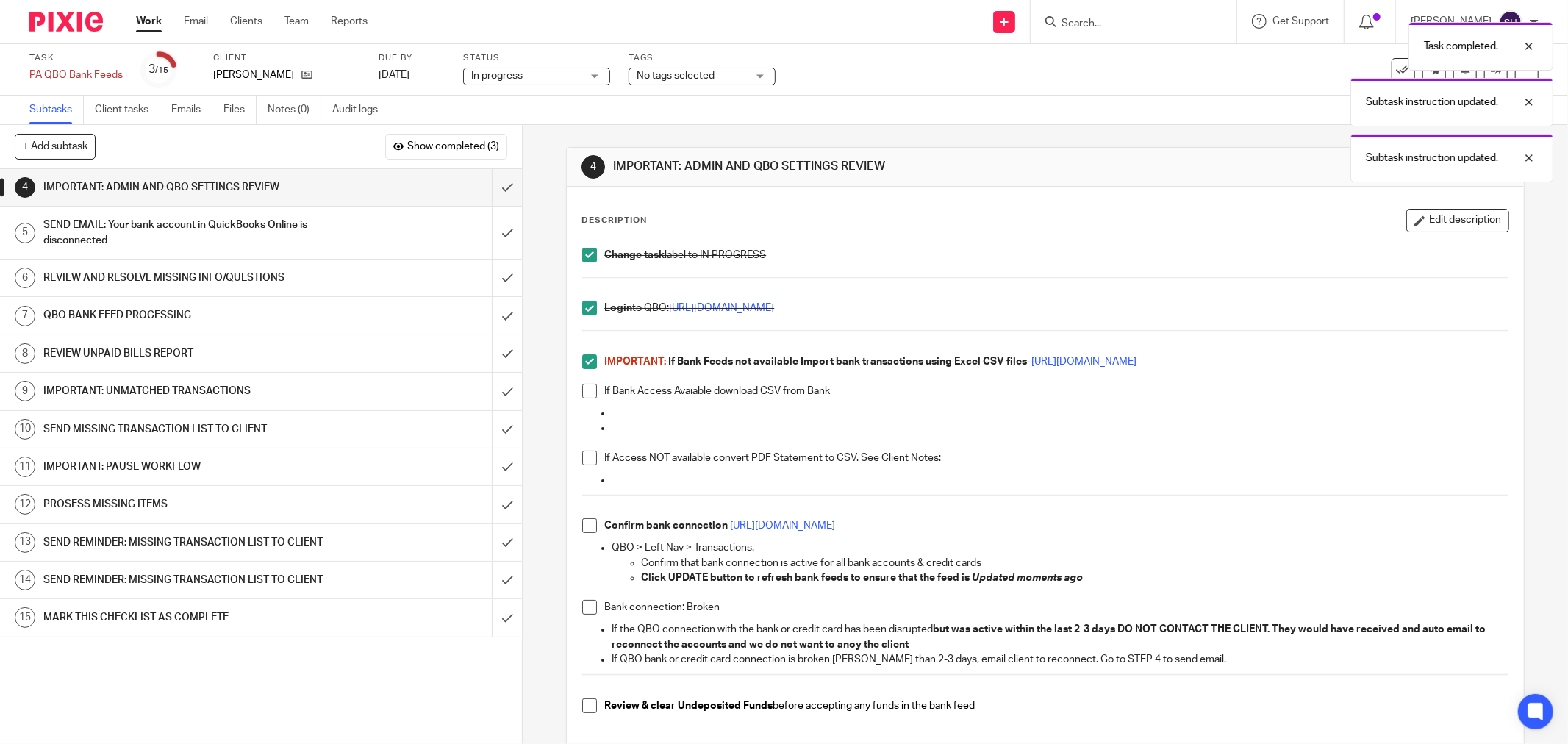
click at [583, 387] on span at bounding box center [589, 391] width 15 height 15
click at [585, 460] on span at bounding box center [589, 458] width 15 height 15
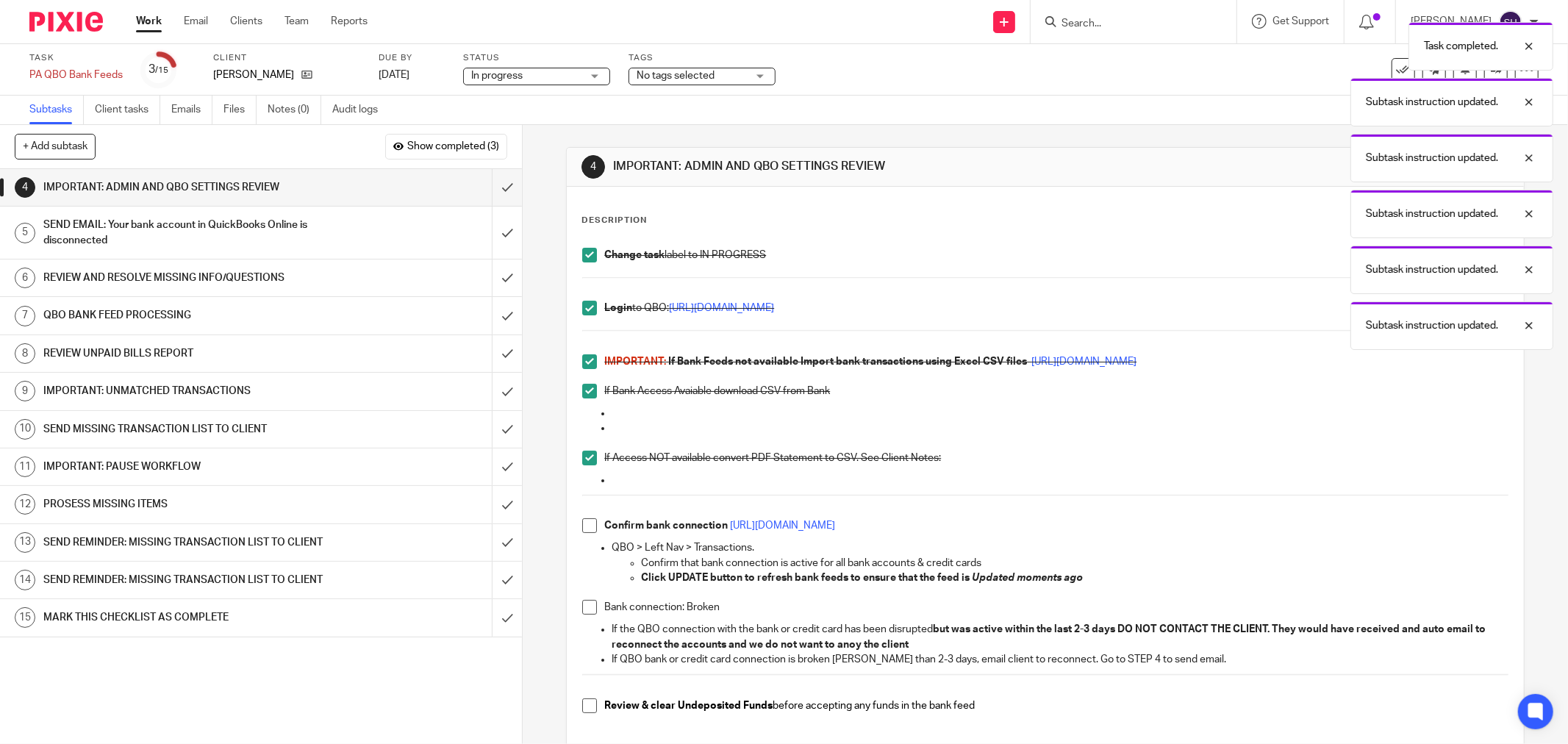
click at [582, 533] on li "Confirm bank connection [URL][DOMAIN_NAME]" at bounding box center [1046, 528] width 927 height 22
drag, startPoint x: 585, startPoint y: 529, endPoint x: 587, endPoint y: 540, distance: 11.2
click at [585, 530] on span at bounding box center [589, 525] width 15 height 15
click at [582, 601] on span at bounding box center [589, 607] width 15 height 15
click at [582, 706] on span at bounding box center [589, 705] width 15 height 15
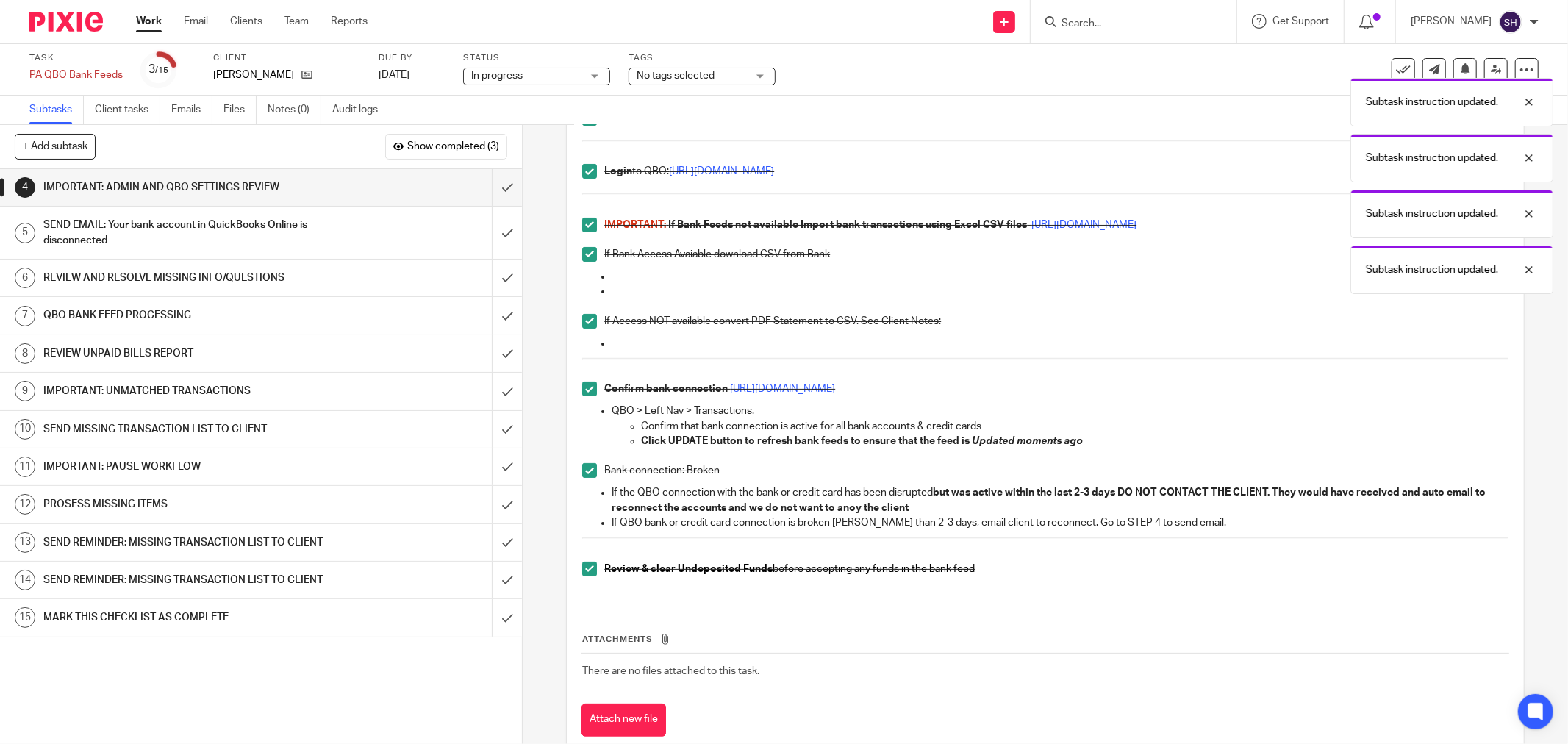
scroll to position [174, 0]
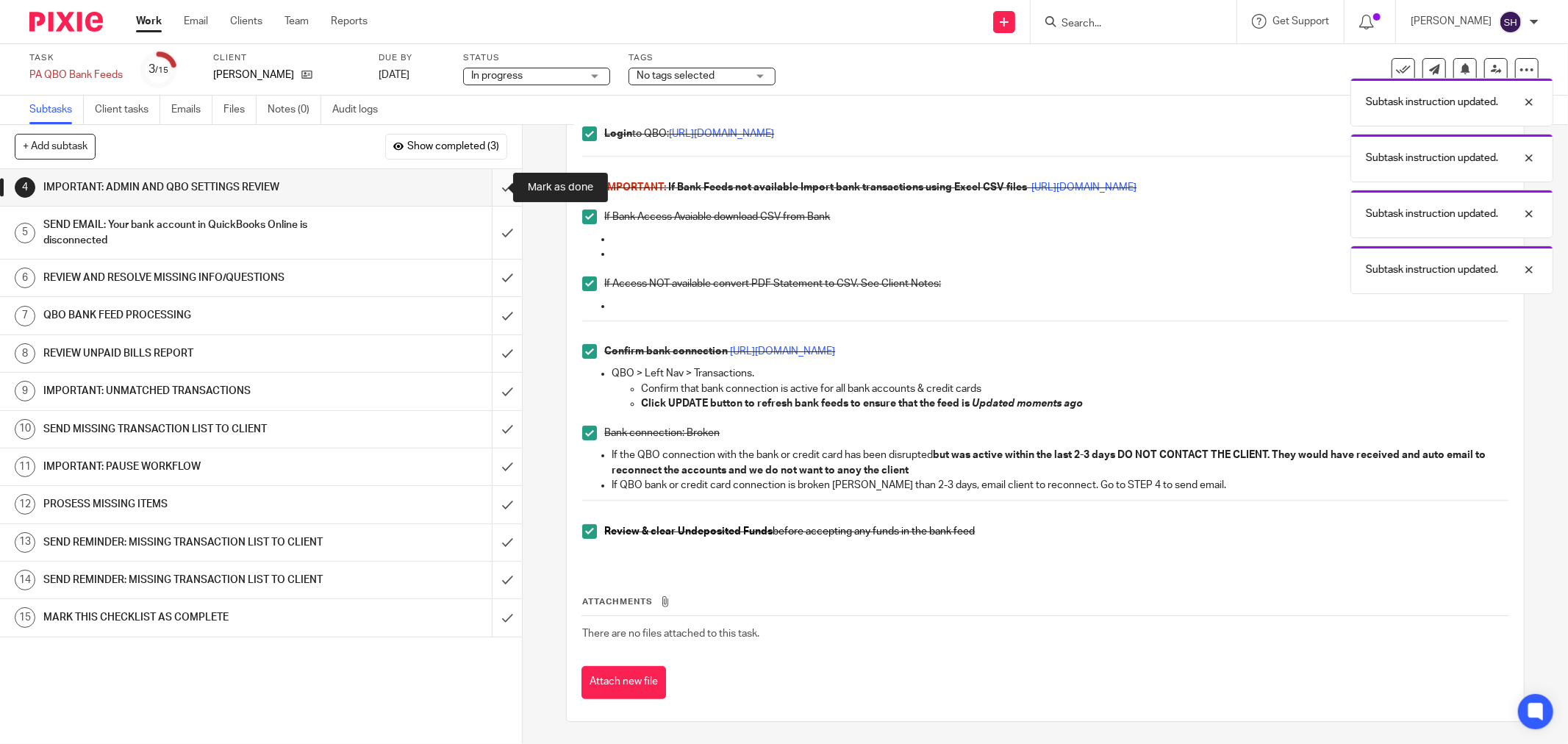
click at [490, 181] on input "submit" at bounding box center [261, 188] width 522 height 37
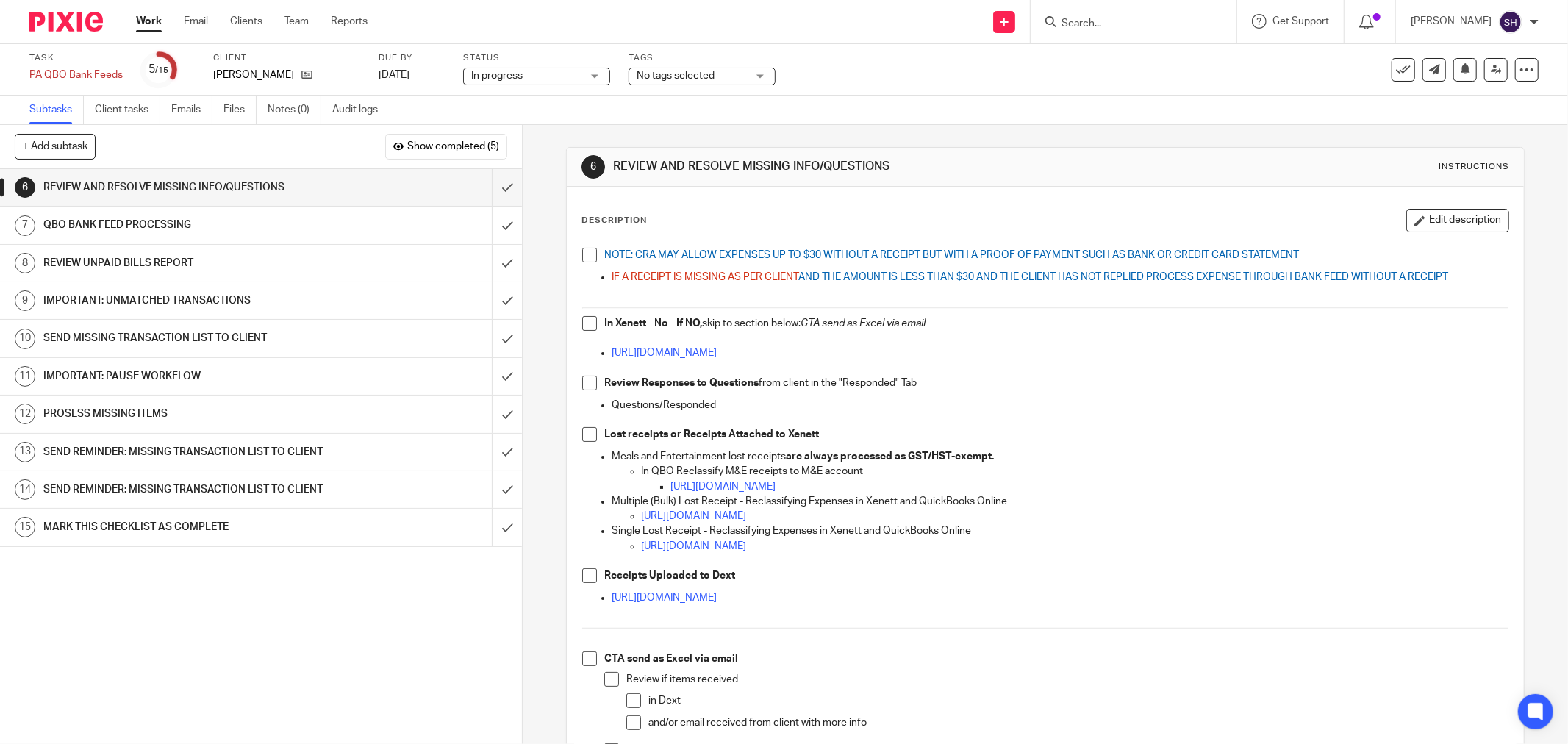
click at [585, 250] on span at bounding box center [589, 254] width 15 height 15
drag, startPoint x: 581, startPoint y: 321, endPoint x: 600, endPoint y: 379, distance: 61.0
click at [582, 321] on span at bounding box center [589, 323] width 15 height 15
click at [589, 391] on li "Review Responses to Questions from client in the "Responded" Tab" at bounding box center [1046, 387] width 927 height 22
click at [584, 379] on span at bounding box center [589, 383] width 15 height 15
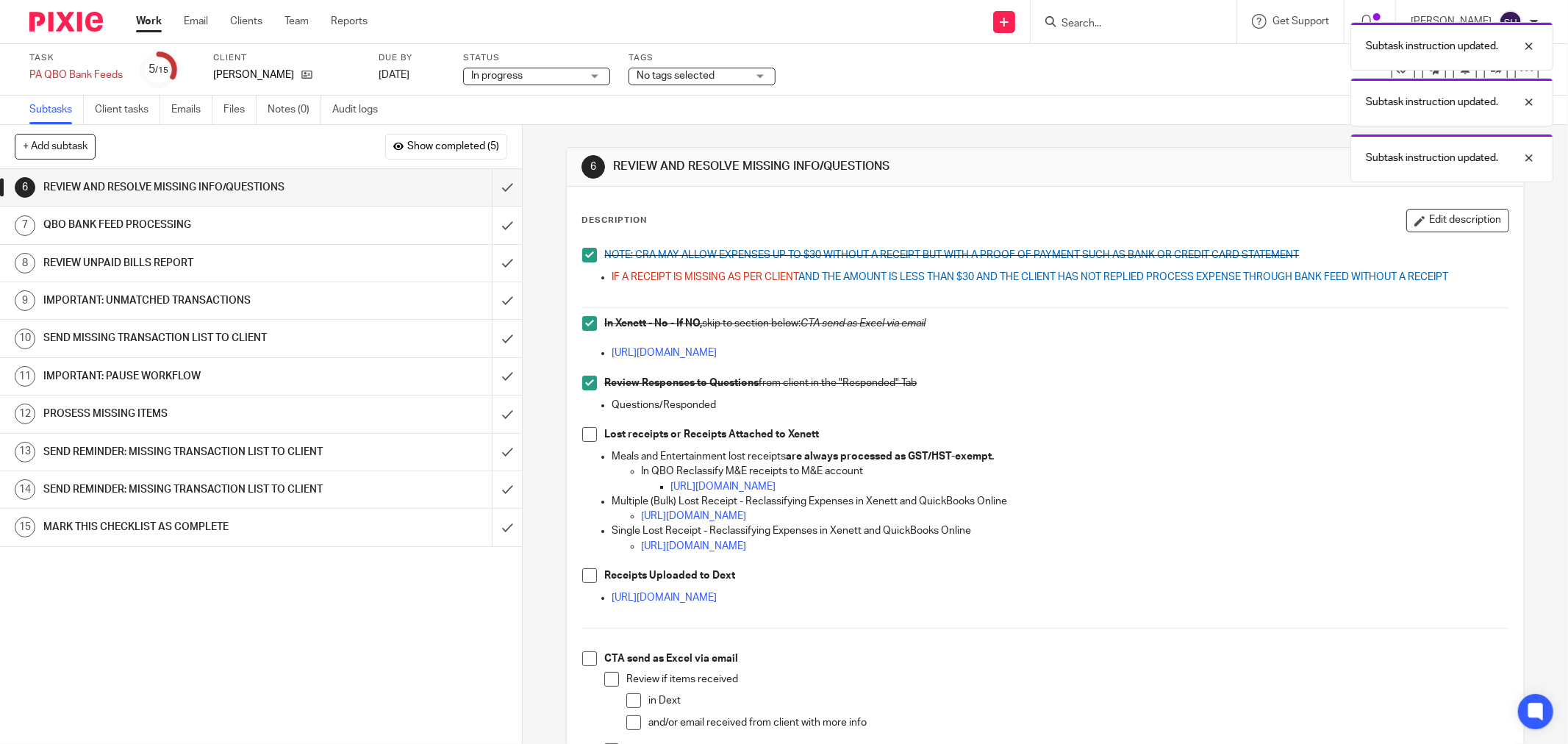
drag, startPoint x: 584, startPoint y: 429, endPoint x: 586, endPoint y: 463, distance: 34.1
click at [583, 429] on span at bounding box center [589, 434] width 15 height 15
click at [582, 576] on span at bounding box center [589, 575] width 15 height 15
click at [587, 664] on span at bounding box center [589, 659] width 15 height 15
drag, startPoint x: 602, startPoint y: 677, endPoint x: 624, endPoint y: 693, distance: 27.2
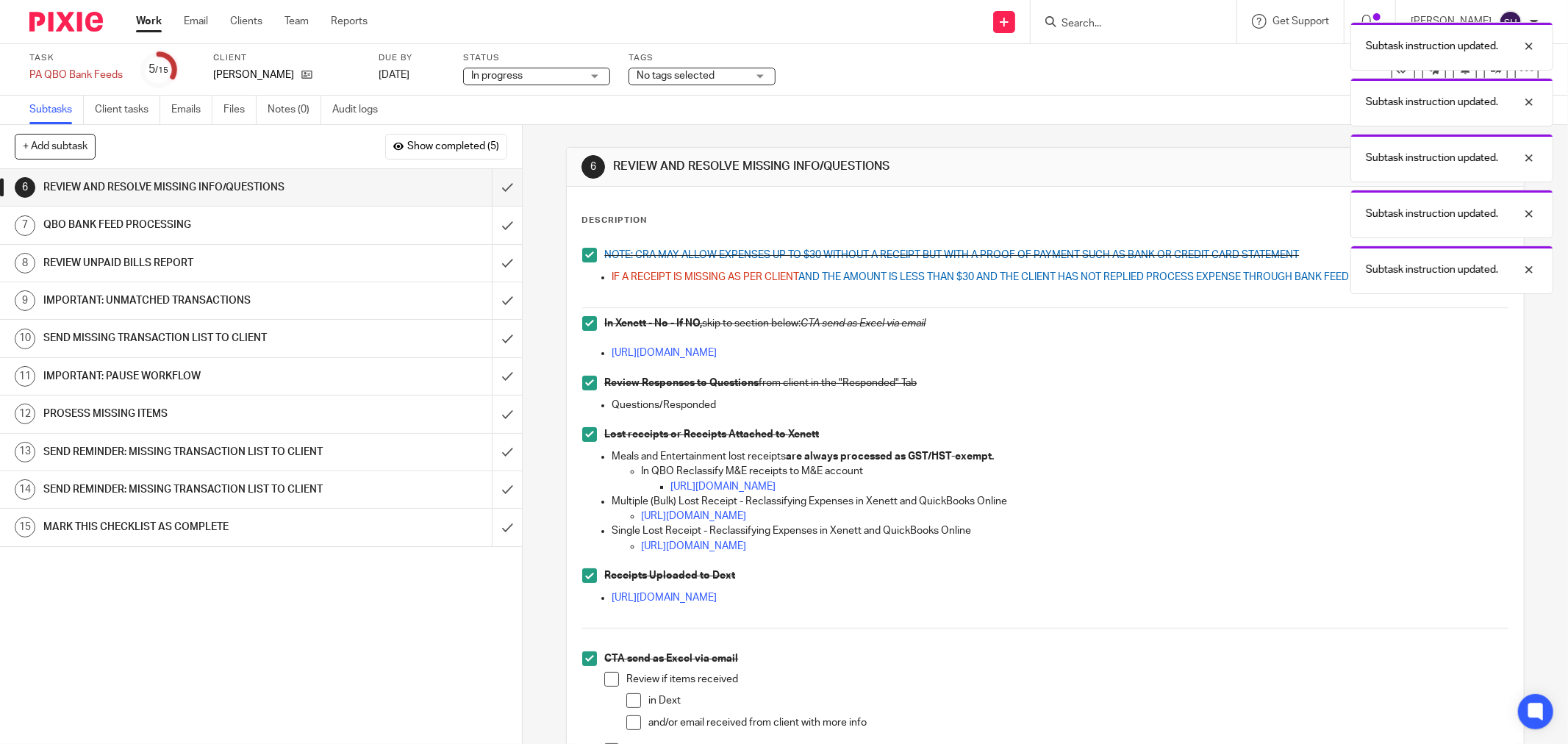
click at [604, 677] on span at bounding box center [611, 679] width 15 height 15
click at [627, 700] on span at bounding box center [633, 700] width 15 height 15
click at [633, 724] on span at bounding box center [633, 722] width 15 height 15
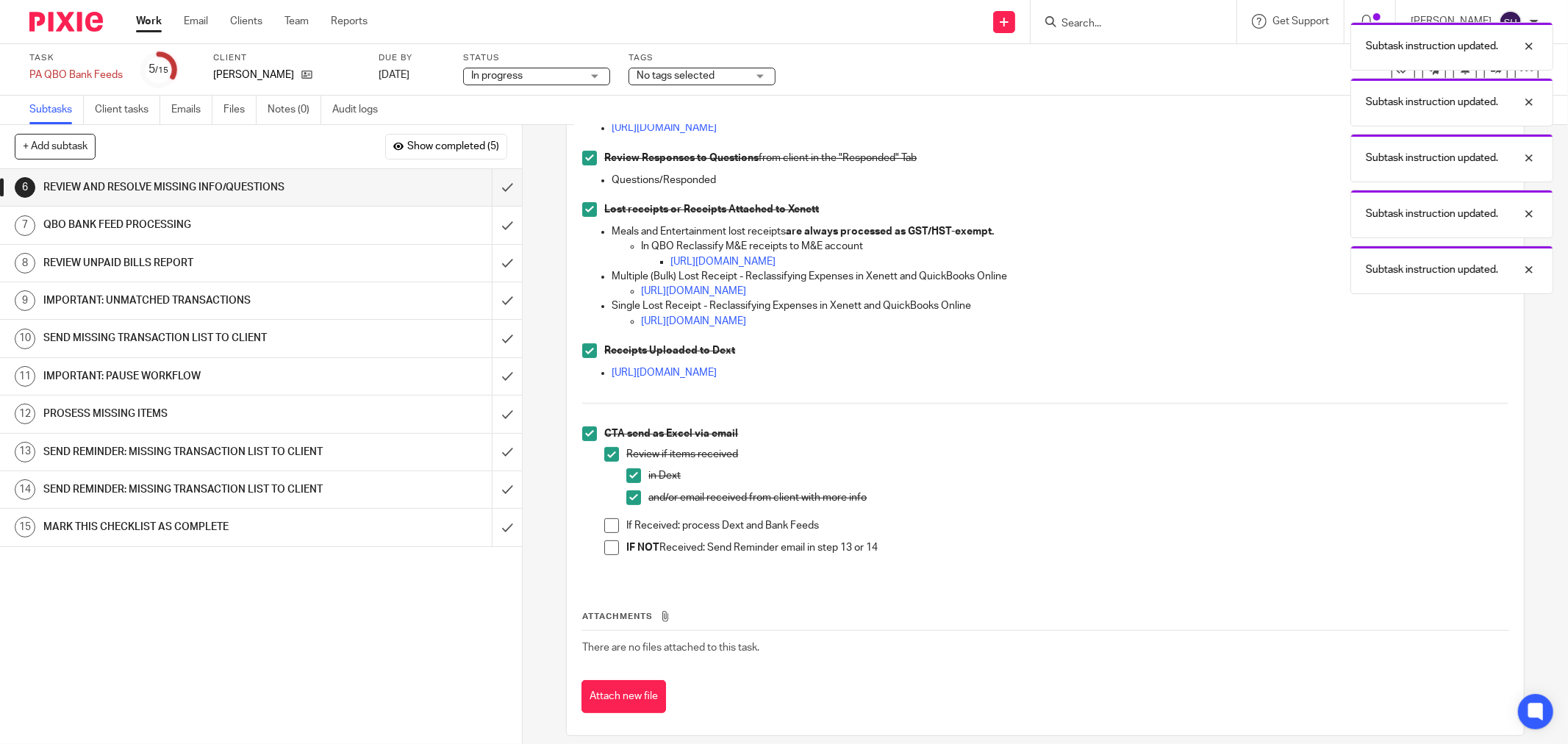
scroll to position [239, 0]
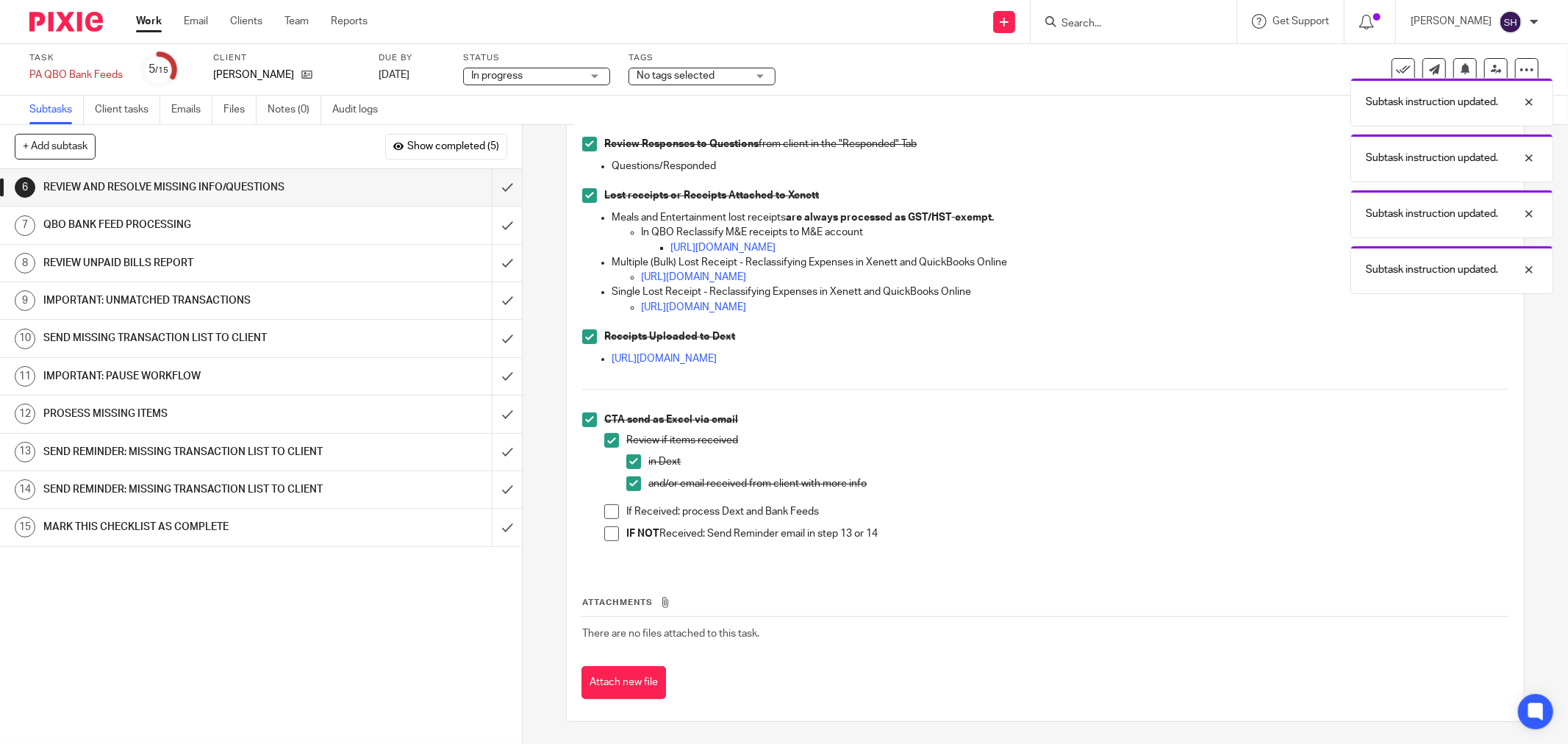
click at [607, 509] on span at bounding box center [611, 512] width 15 height 15
drag, startPoint x: 607, startPoint y: 527, endPoint x: 614, endPoint y: 563, distance: 36.7
click at [607, 527] on span at bounding box center [611, 534] width 15 height 15
click at [487, 508] on input "submit" at bounding box center [261, 490] width 522 height 37
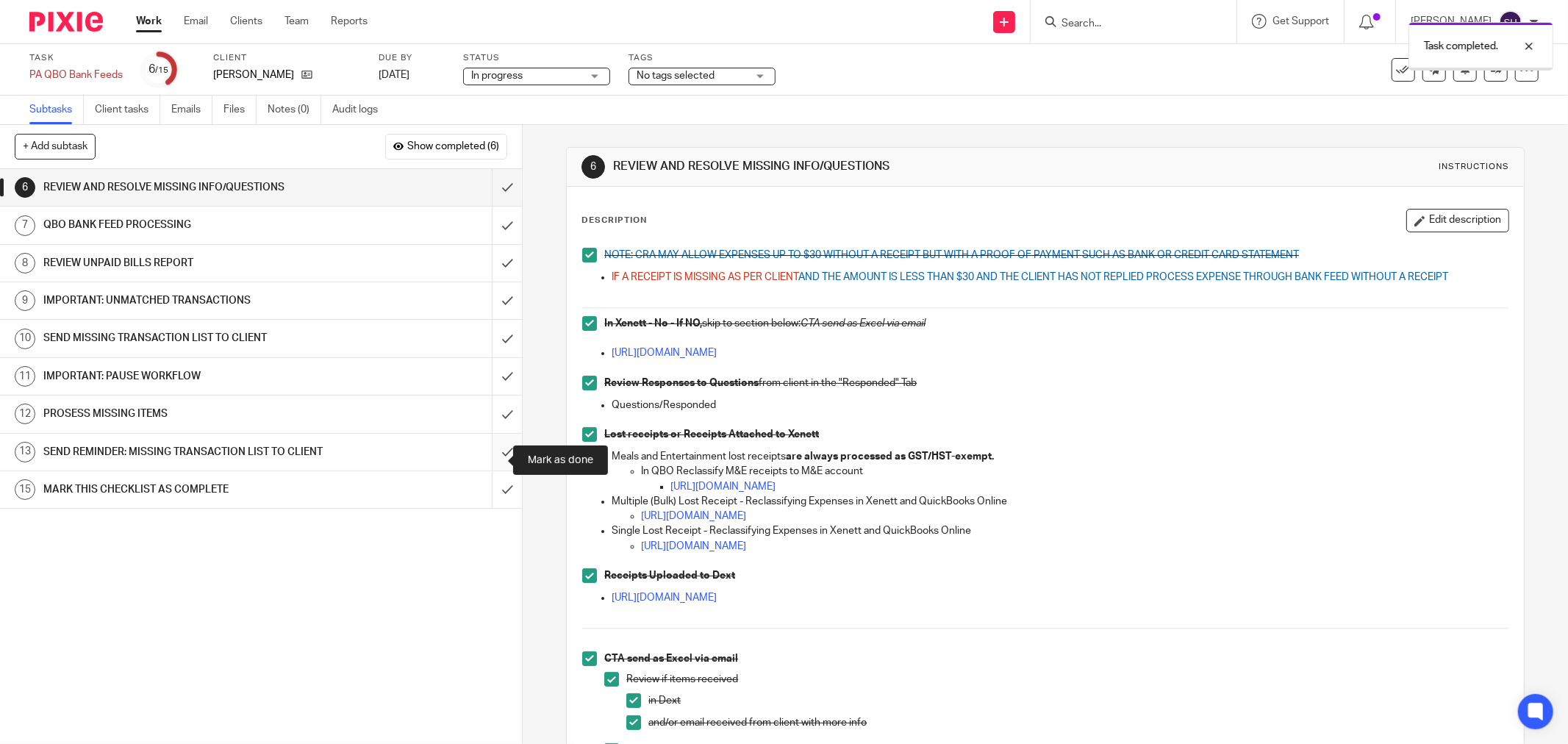
click at [489, 466] on input "submit" at bounding box center [261, 452] width 522 height 37
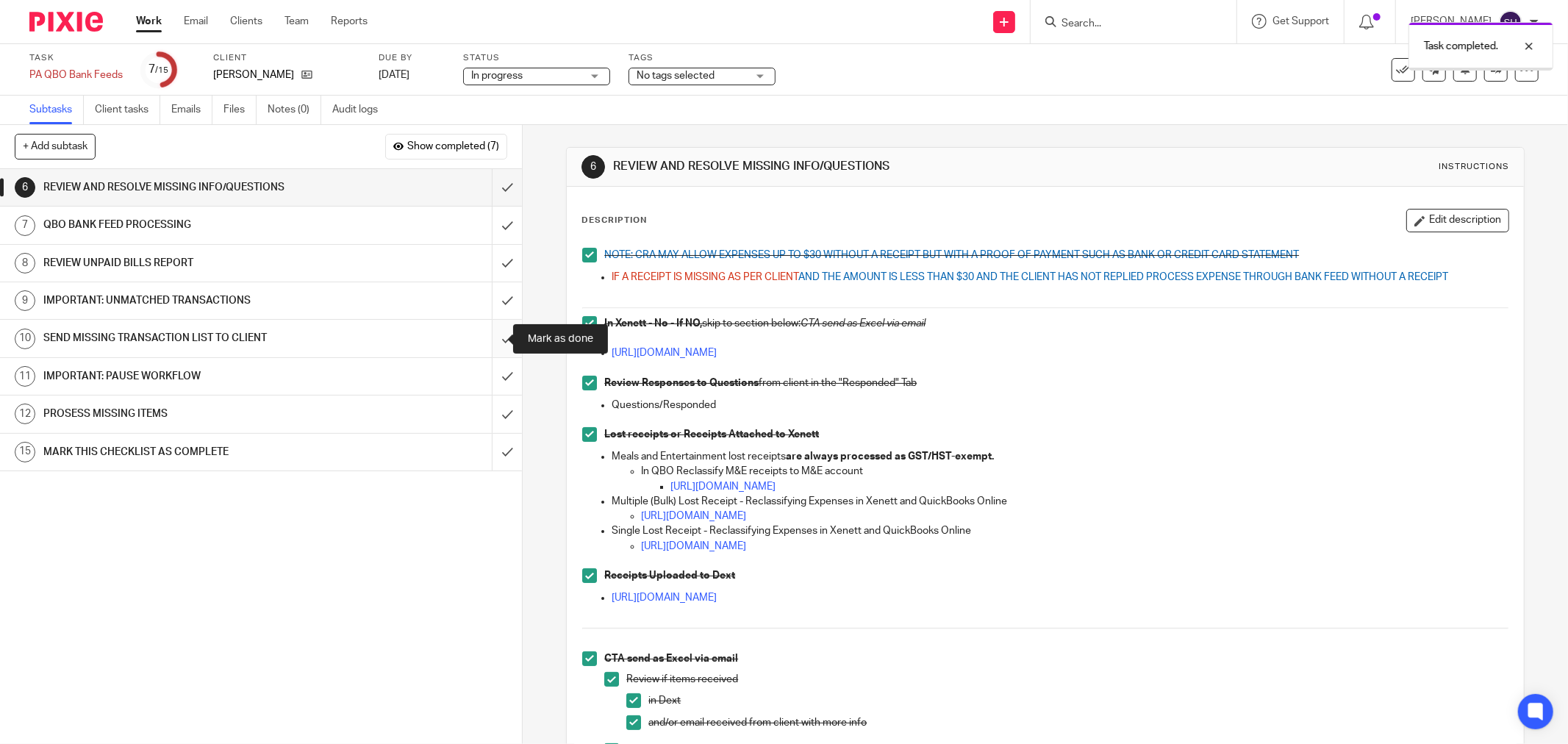
click at [487, 340] on input "submit" at bounding box center [261, 338] width 522 height 37
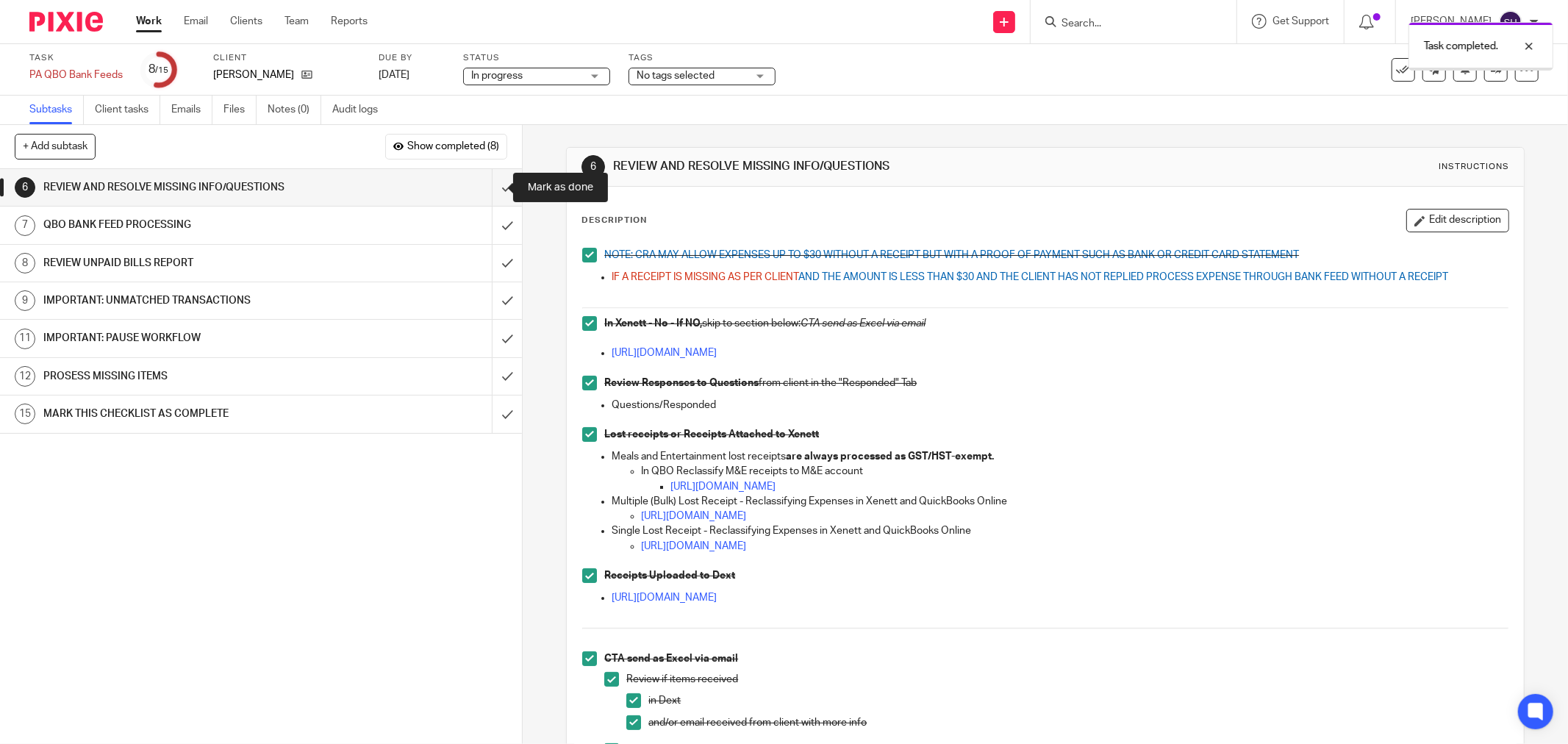
click at [482, 188] on input "submit" at bounding box center [261, 188] width 522 height 37
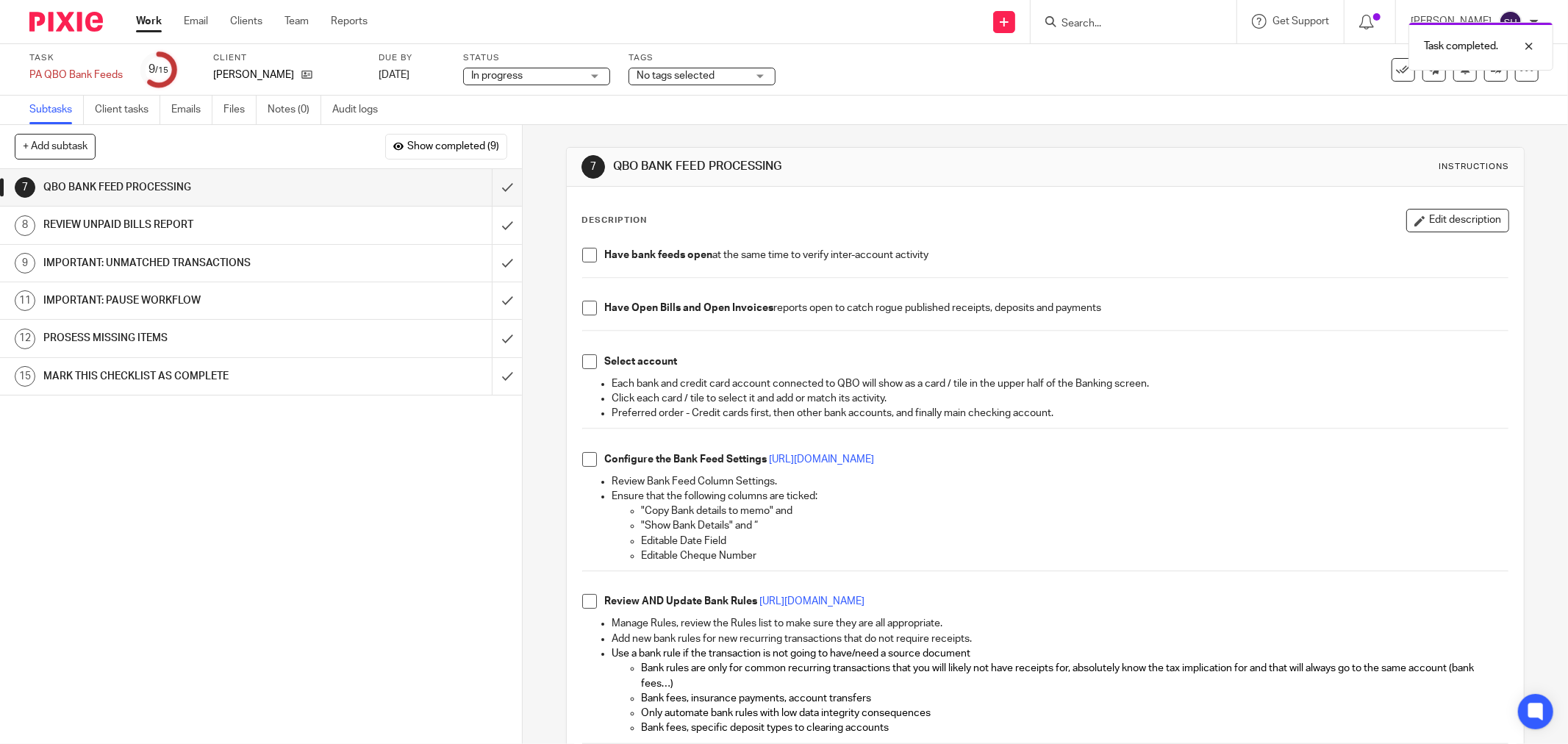
click at [584, 255] on span at bounding box center [589, 254] width 15 height 15
click at [585, 307] on span at bounding box center [589, 307] width 15 height 15
click at [587, 365] on span at bounding box center [589, 361] width 15 height 15
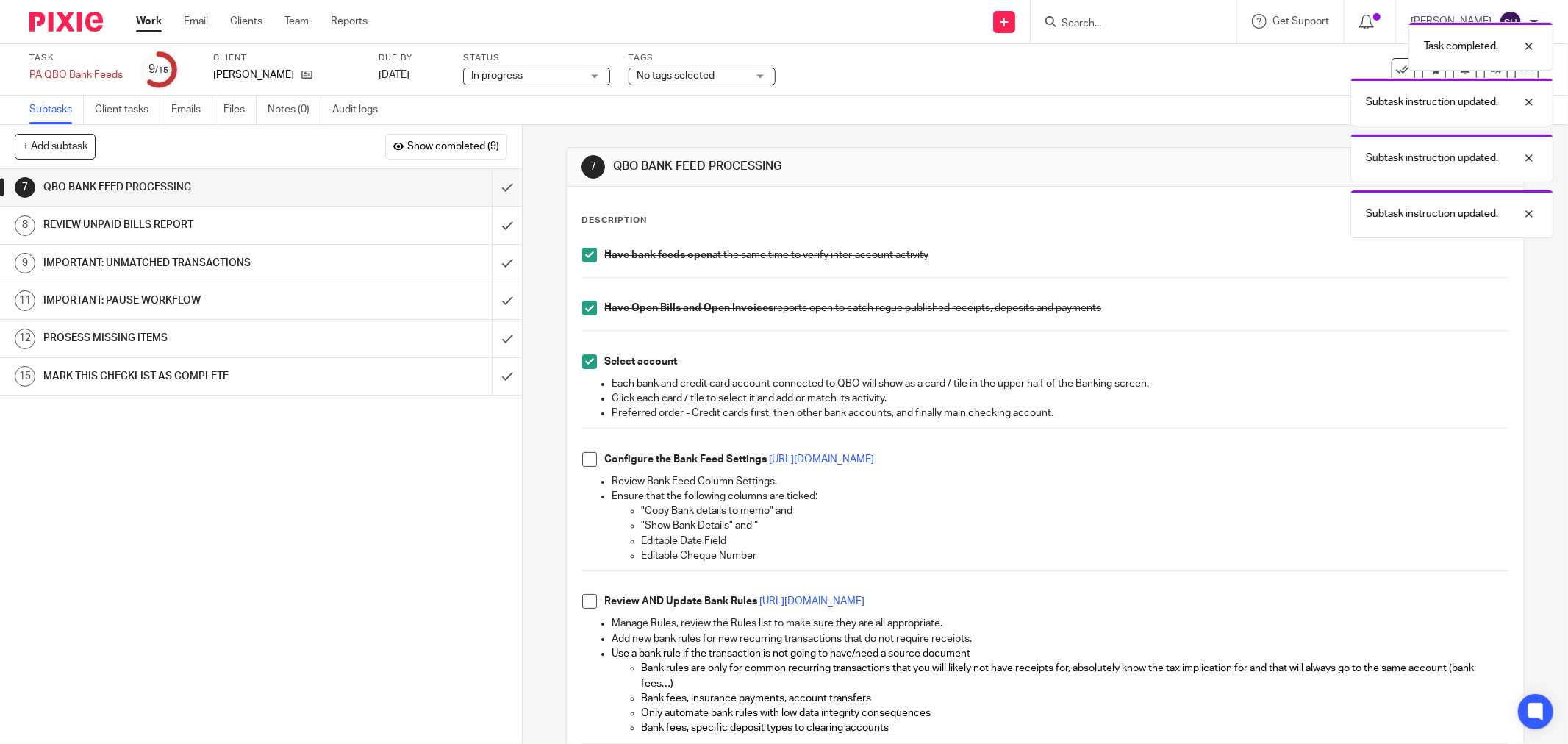
click at [583, 460] on span at bounding box center [589, 459] width 15 height 15
click at [583, 605] on span at bounding box center [589, 600] width 15 height 15
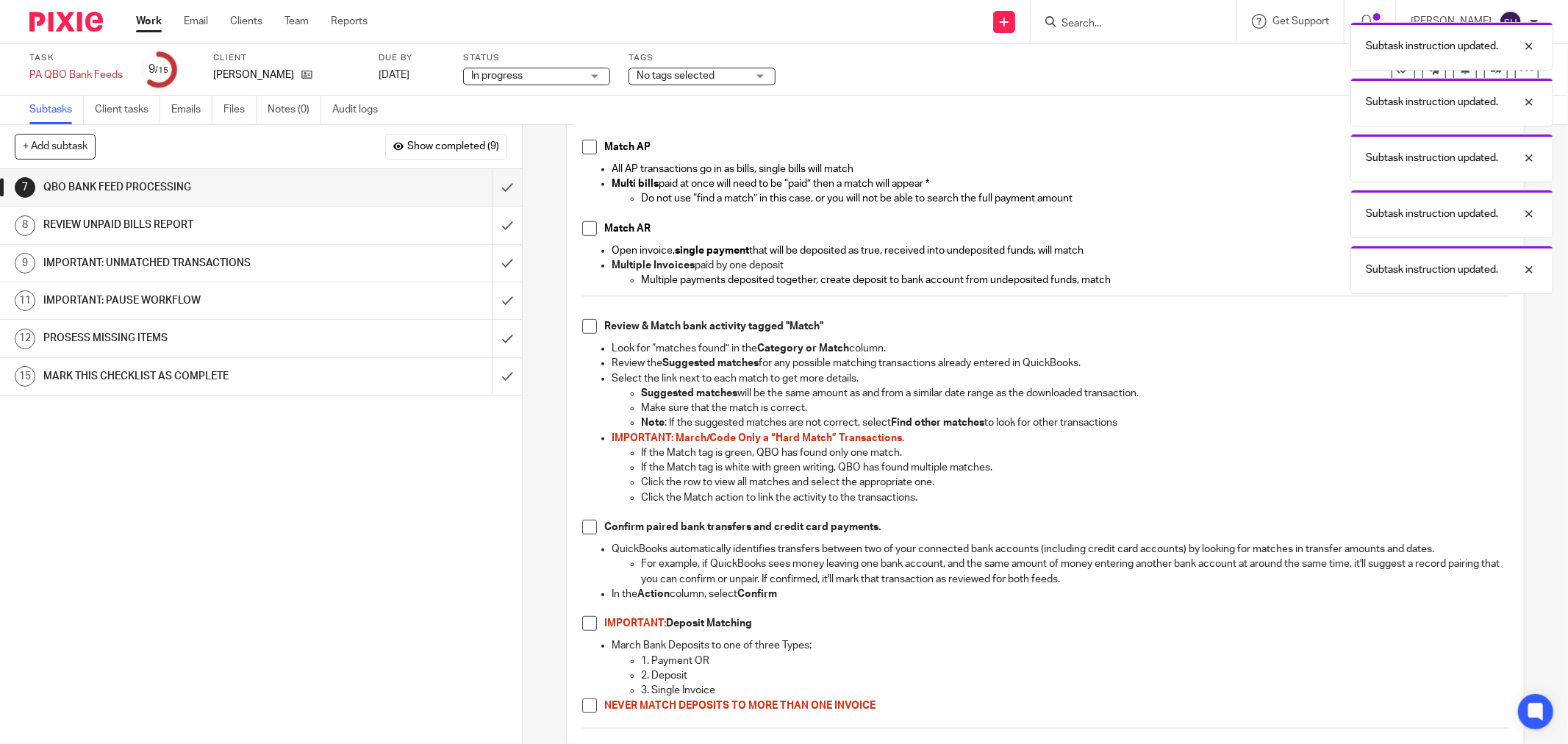
scroll to position [652, 0]
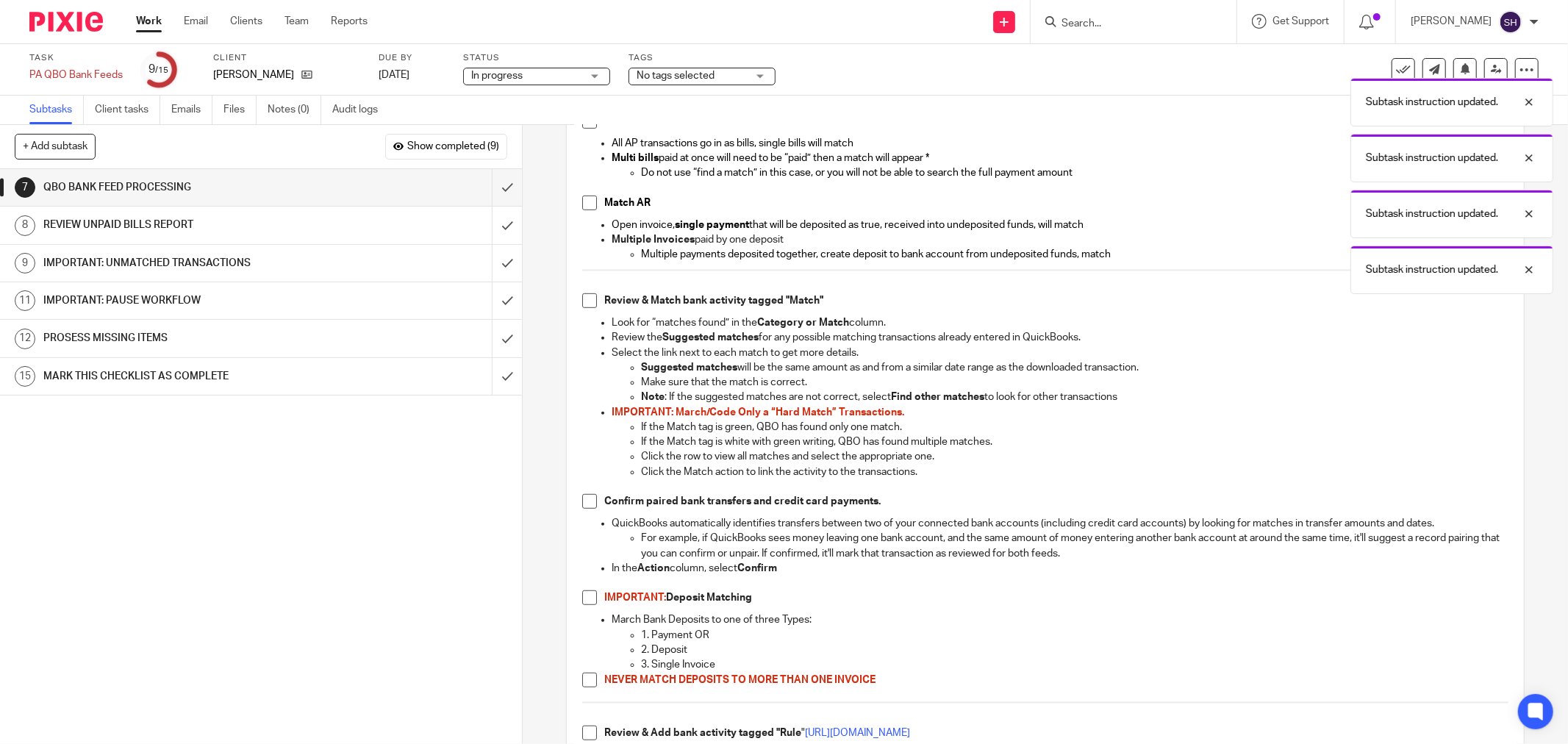
click at [582, 127] on span at bounding box center [589, 121] width 15 height 15
click at [586, 203] on span at bounding box center [589, 203] width 15 height 15
click at [587, 302] on span at bounding box center [589, 300] width 15 height 15
click at [590, 500] on span at bounding box center [589, 501] width 15 height 15
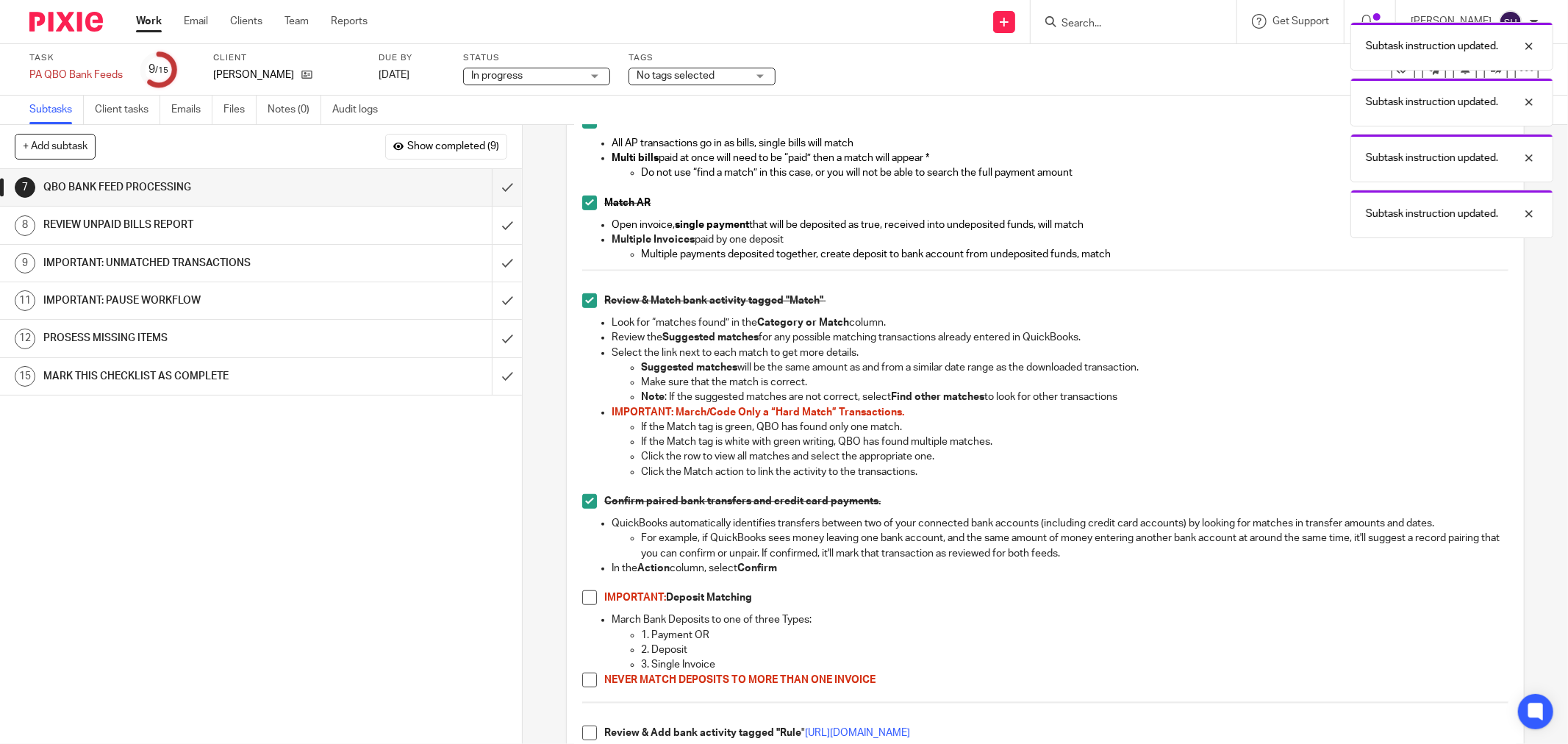
click at [582, 598] on span at bounding box center [589, 597] width 15 height 15
click at [583, 681] on span at bounding box center [589, 680] width 15 height 15
click at [586, 729] on span at bounding box center [589, 733] width 15 height 15
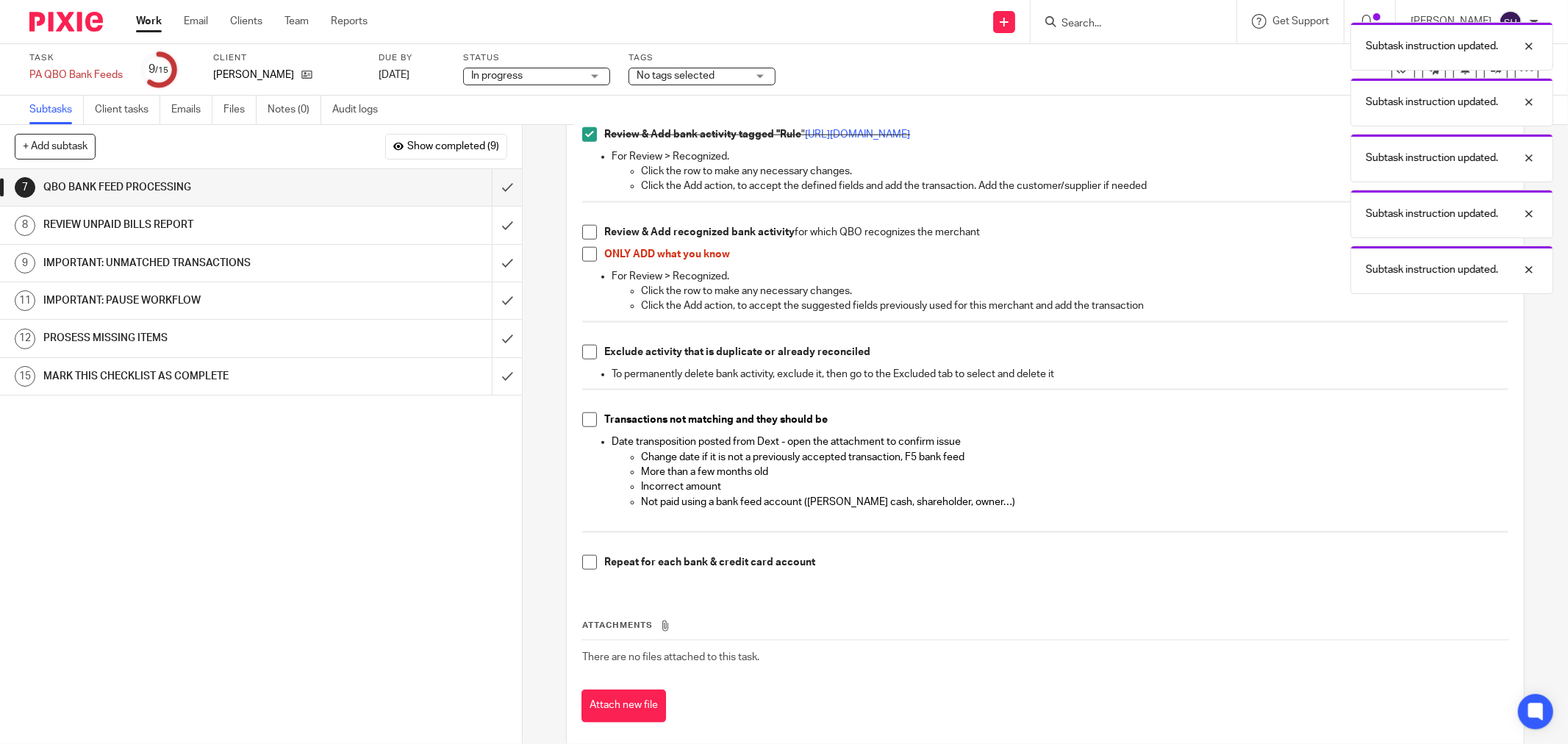
scroll to position [1276, 0]
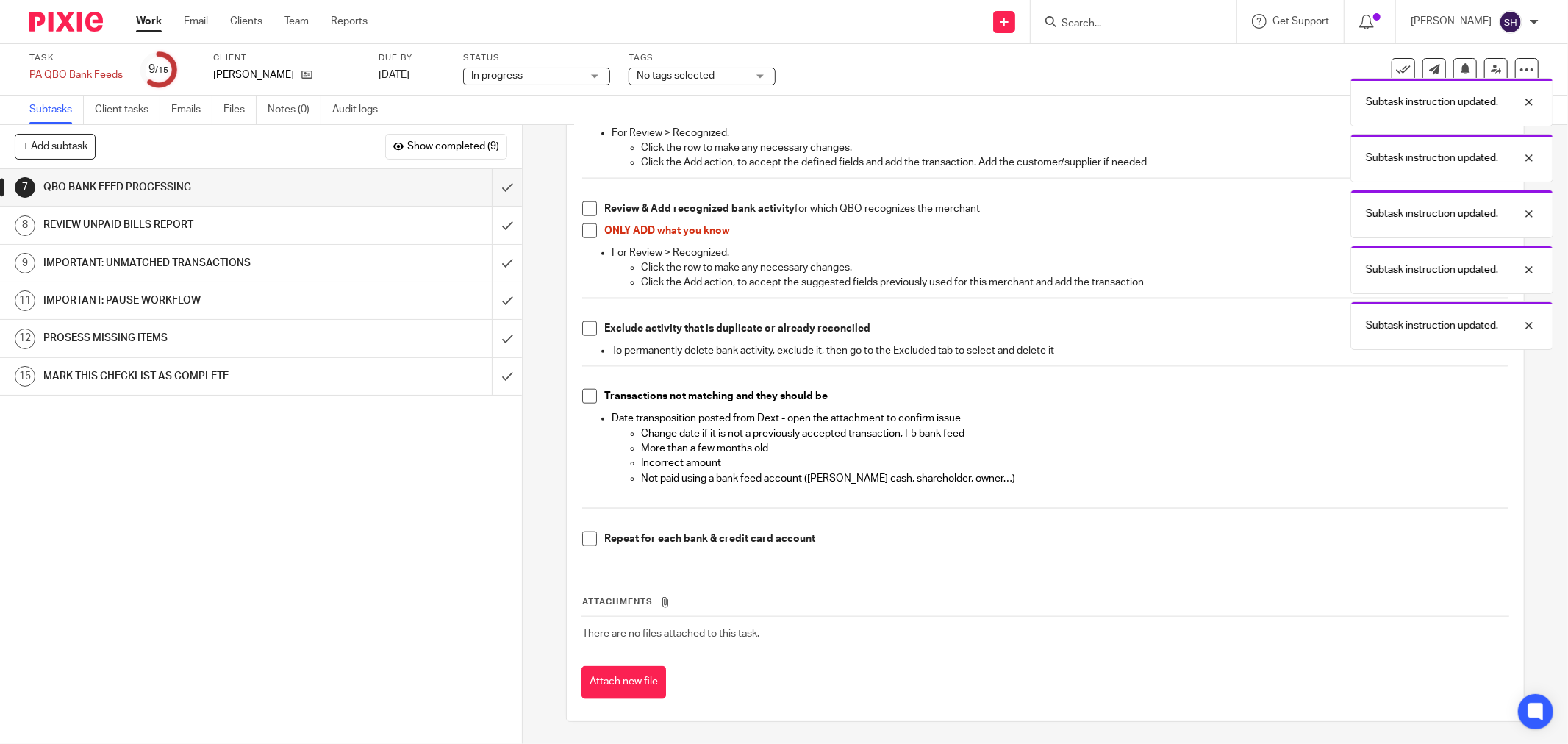
click at [593, 204] on li "Review & Add recognized bank activity for which QBO recognizes the merchant" at bounding box center [1046, 212] width 927 height 22
click at [586, 214] on span at bounding box center [589, 209] width 15 height 15
drag, startPoint x: 585, startPoint y: 225, endPoint x: 582, endPoint y: 269, distance: 44.1
click at [585, 225] on span at bounding box center [589, 231] width 15 height 15
click at [586, 325] on span at bounding box center [589, 328] width 15 height 15
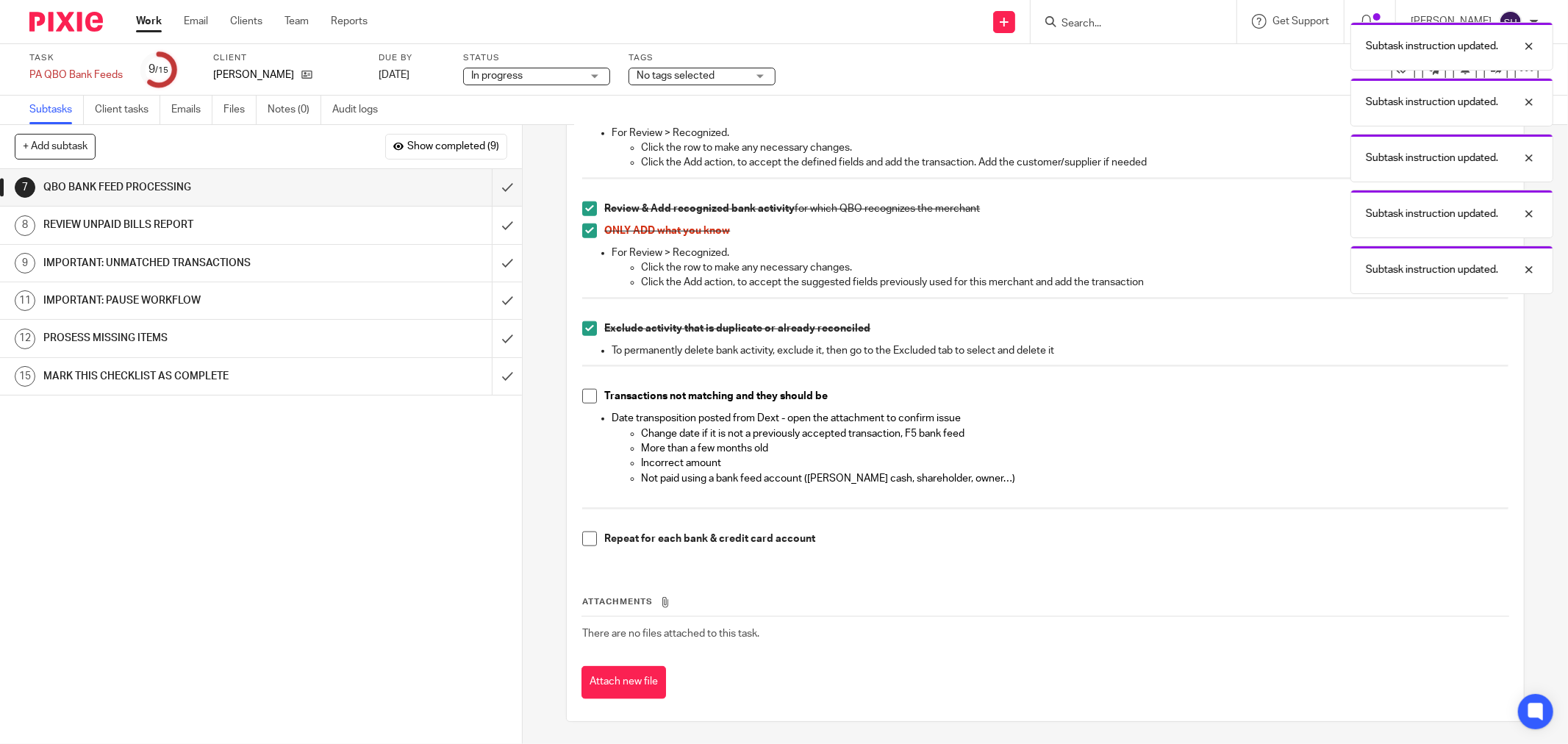
click at [584, 391] on span at bounding box center [589, 396] width 15 height 15
drag, startPoint x: 580, startPoint y: 531, endPoint x: 591, endPoint y: 508, distance: 25.5
click at [582, 531] on span at bounding box center [589, 538] width 15 height 15
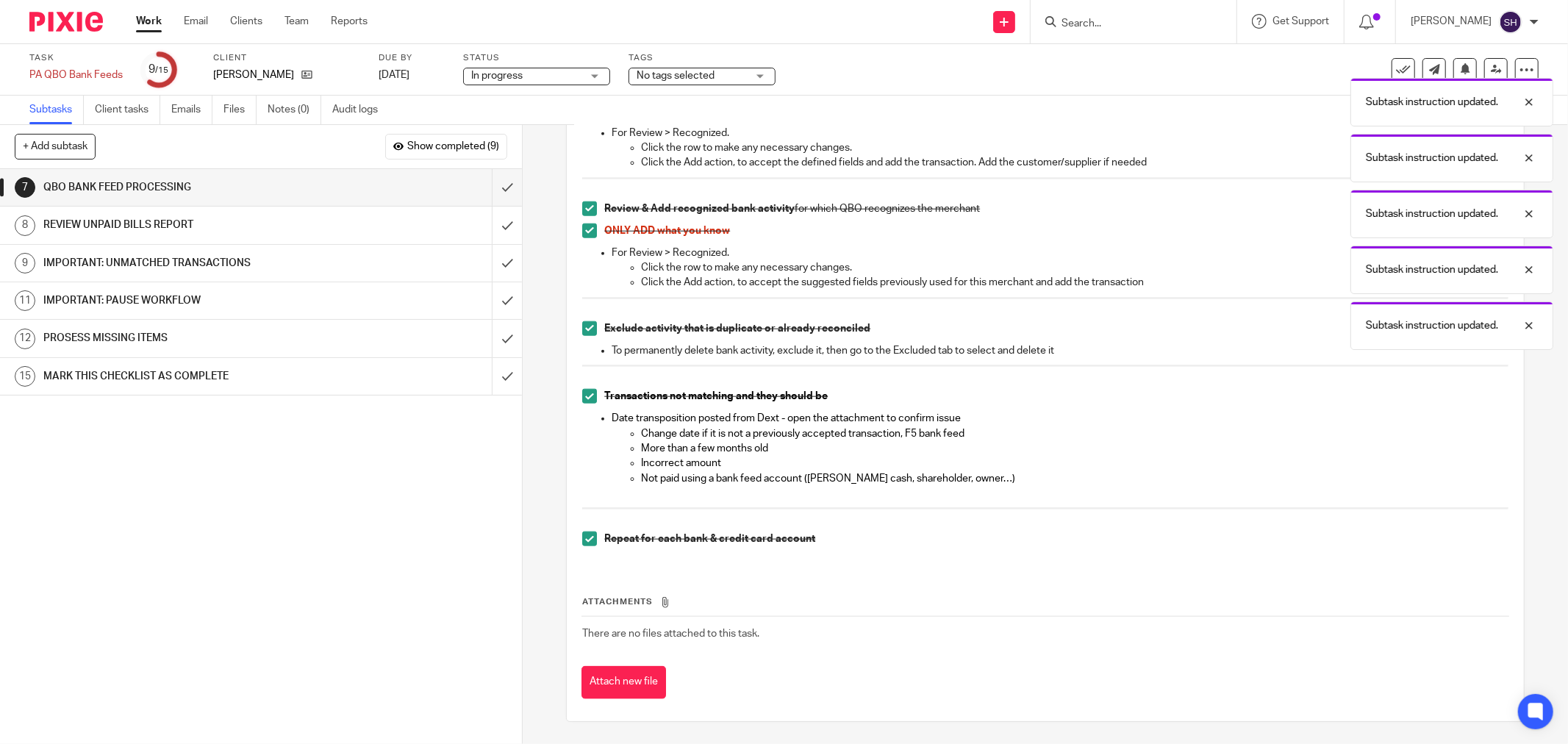
scroll to position [1194, 0]
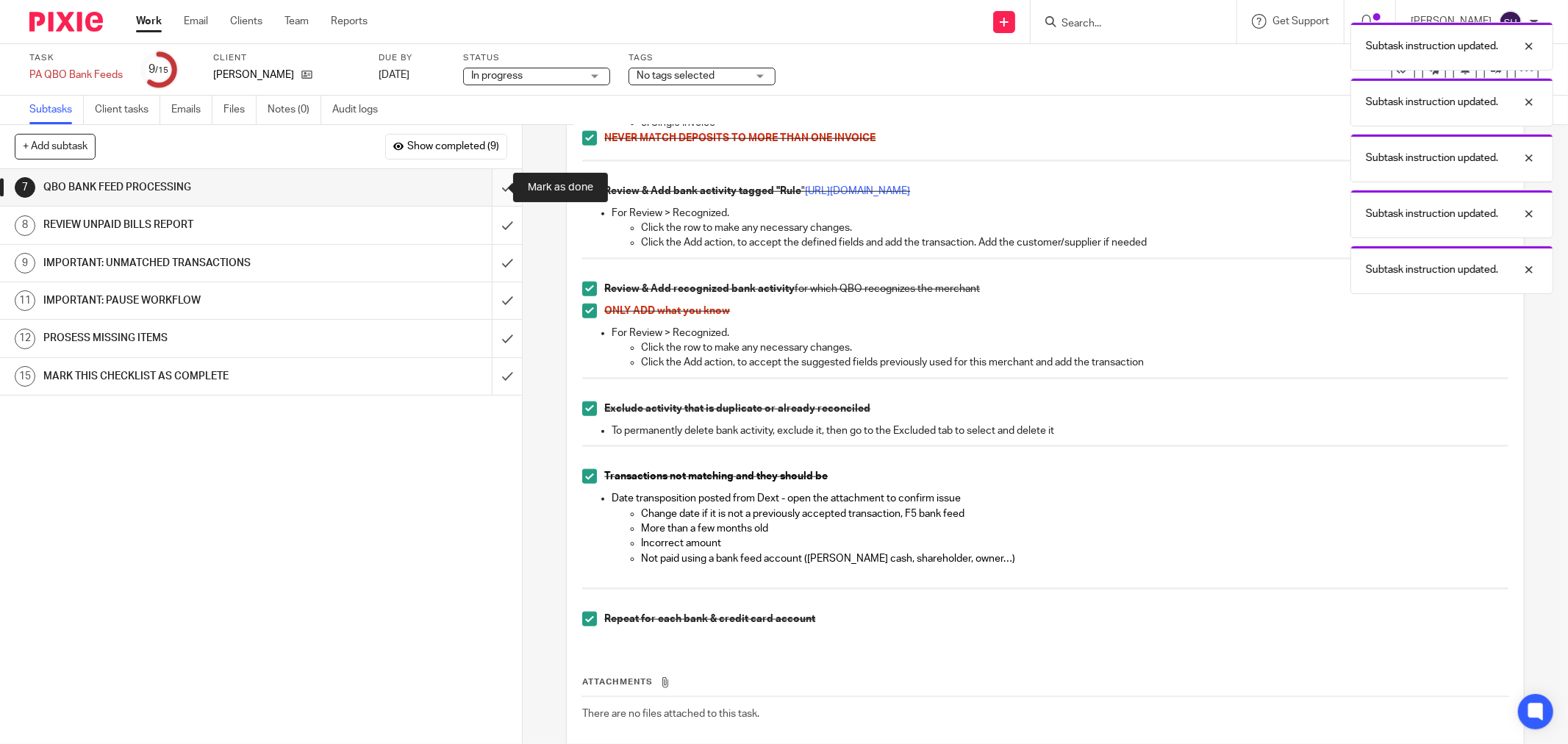
click at [489, 188] on input "submit" at bounding box center [261, 188] width 522 height 37
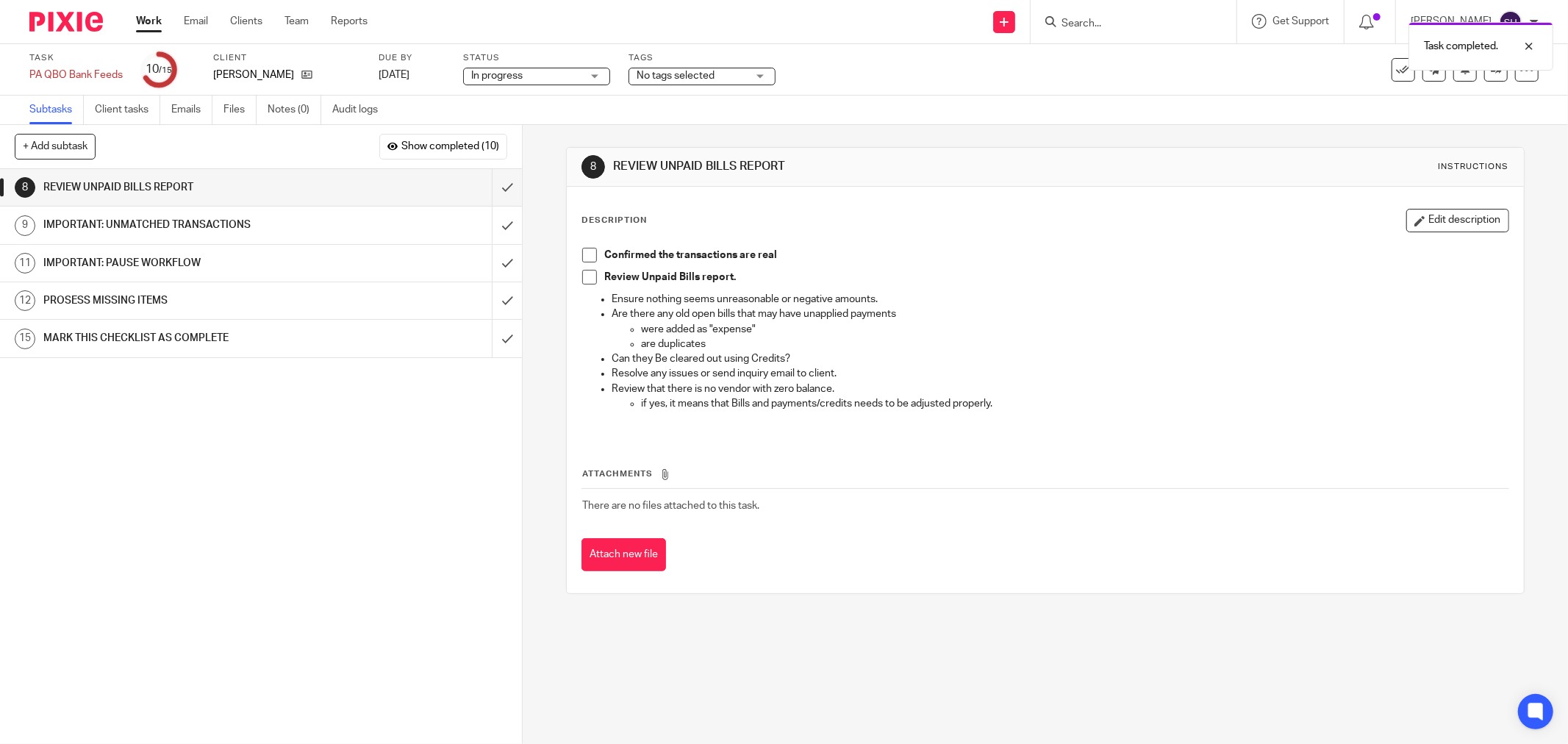
click at [589, 258] on span at bounding box center [589, 254] width 15 height 15
click at [588, 280] on span at bounding box center [589, 276] width 15 height 15
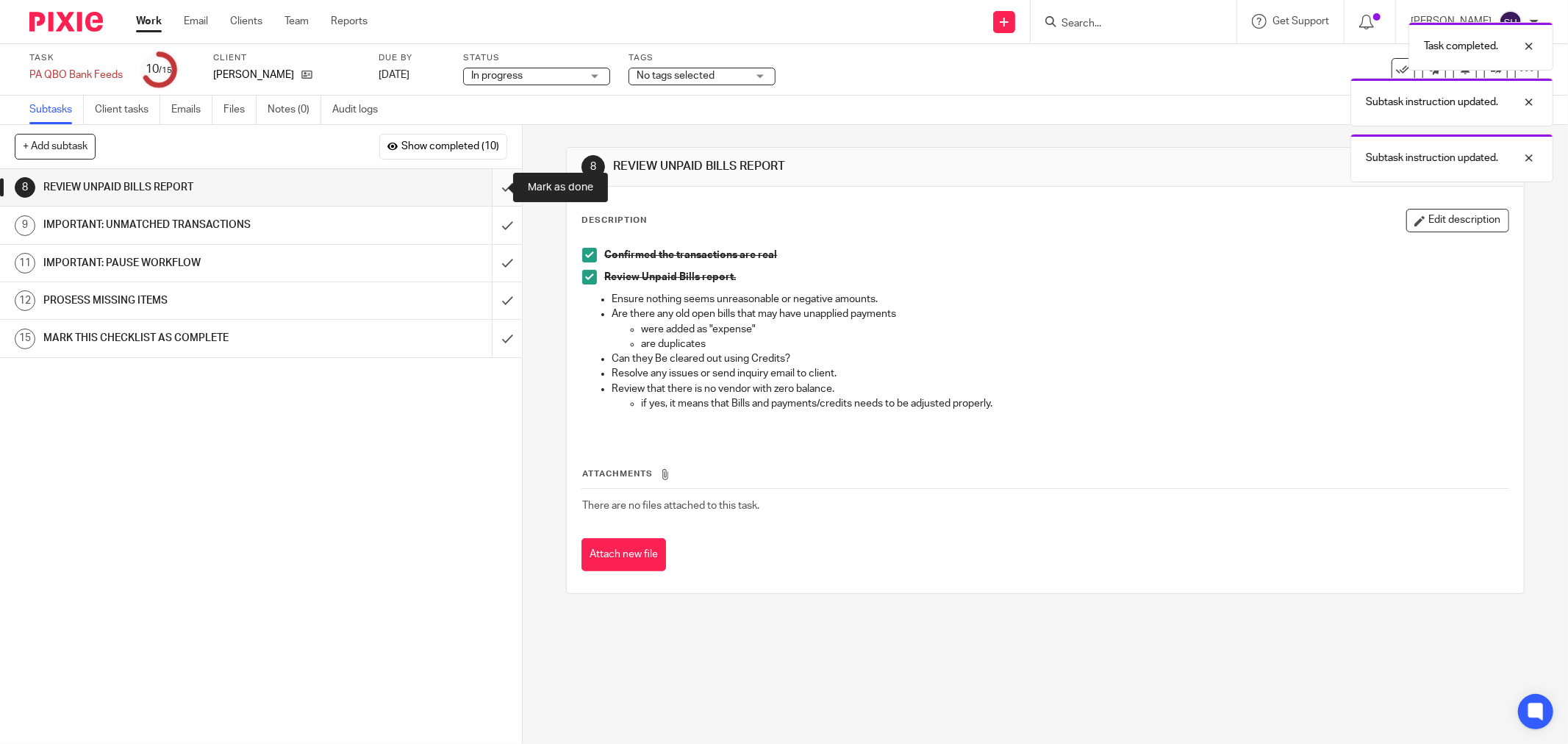
click at [495, 188] on input "submit" at bounding box center [261, 188] width 522 height 37
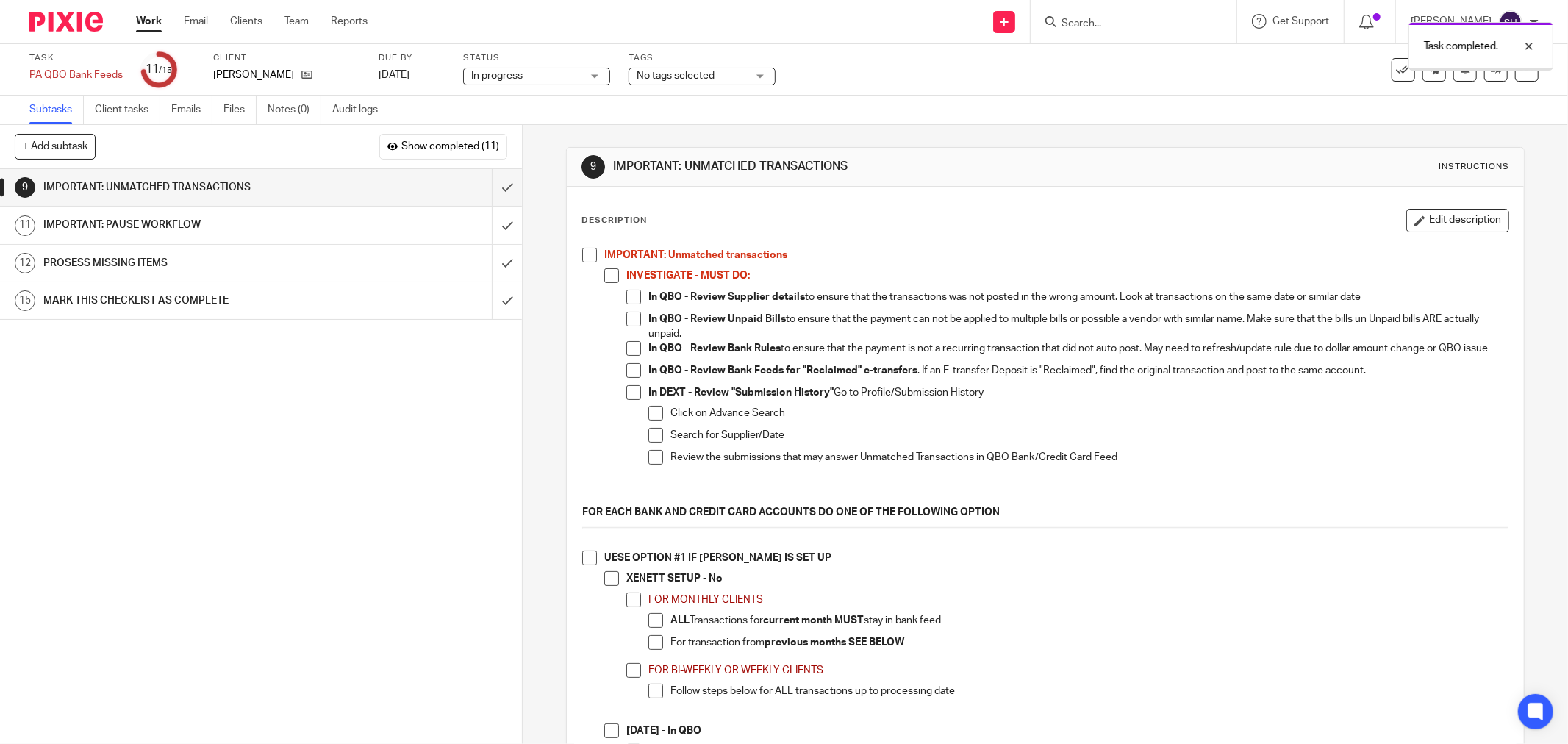
click at [584, 259] on span at bounding box center [589, 254] width 15 height 15
click at [608, 278] on span at bounding box center [611, 276] width 15 height 15
click at [629, 298] on span at bounding box center [633, 297] width 15 height 15
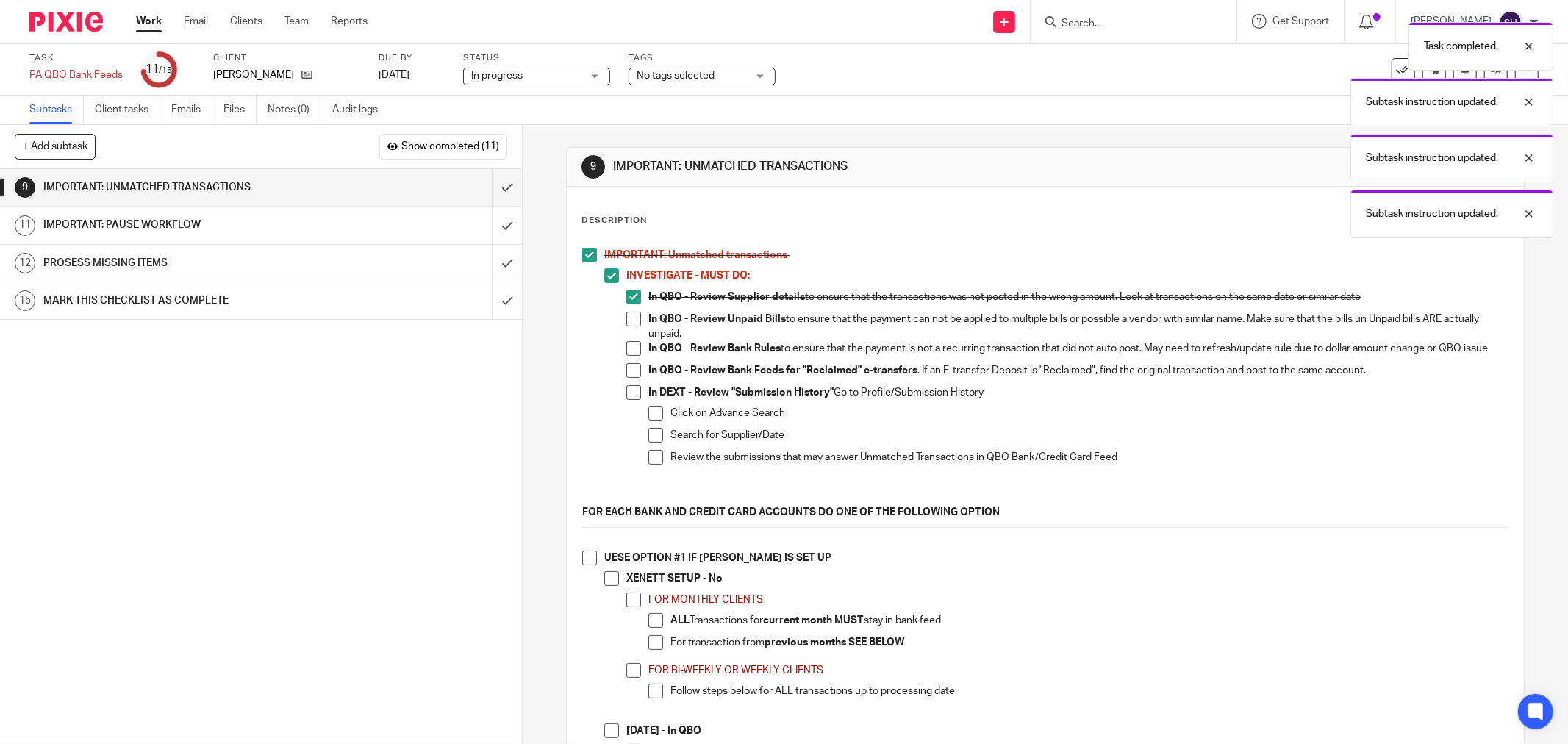
drag, startPoint x: 630, startPoint y: 313, endPoint x: 632, endPoint y: 340, distance: 27.1
click at [630, 314] on span at bounding box center [633, 319] width 15 height 15
click at [633, 343] on span at bounding box center [633, 348] width 15 height 15
drag, startPoint x: 634, startPoint y: 364, endPoint x: 629, endPoint y: 377, distance: 13.9
click at [634, 363] on li "In QBO - Review Bank Rules to ensure that the payment is not a recurring transa…" at bounding box center [1068, 351] width 883 height 22
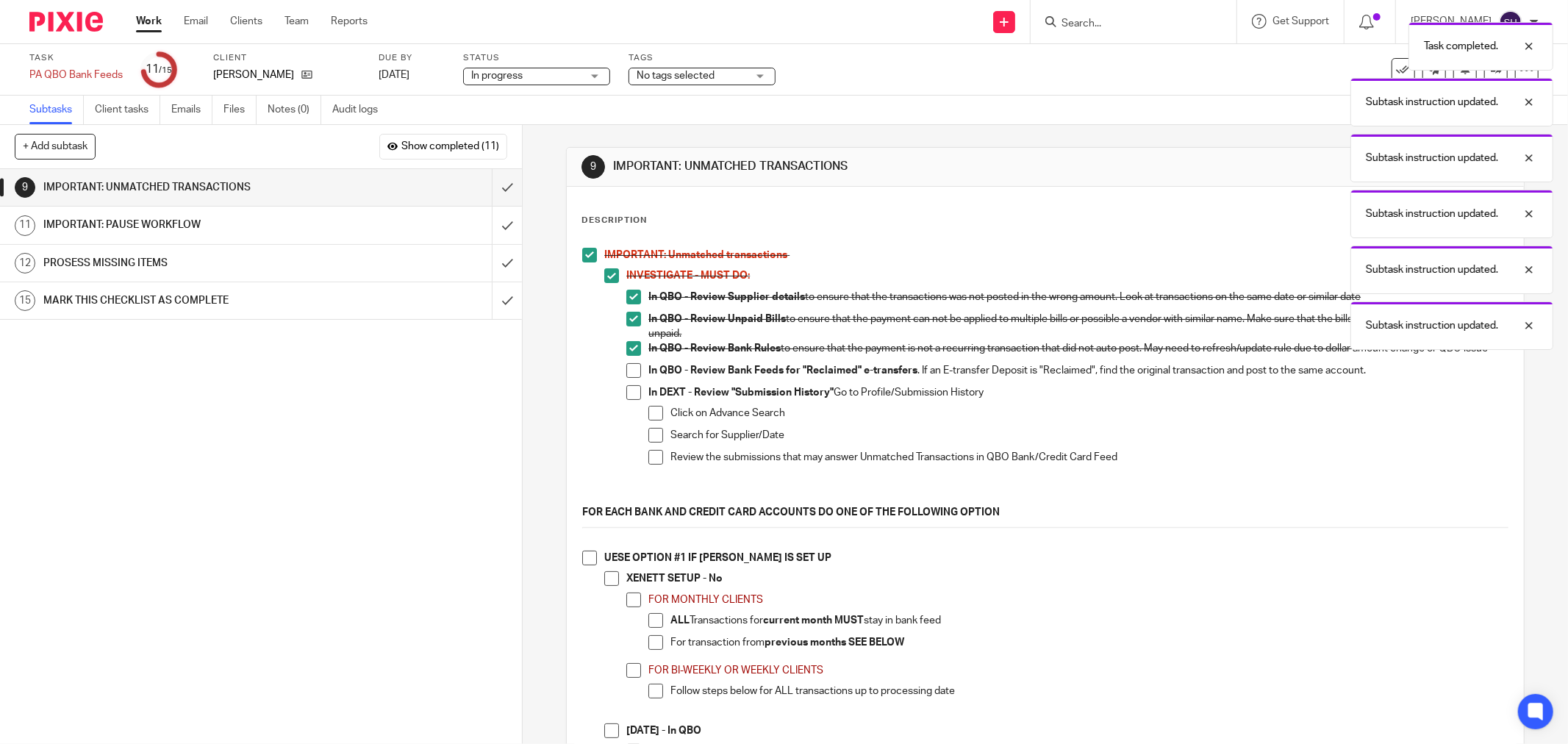
drag, startPoint x: 629, startPoint y: 377, endPoint x: 630, endPoint y: 402, distance: 25.0
click at [629, 378] on span at bounding box center [633, 370] width 15 height 15
click at [631, 400] on span at bounding box center [633, 392] width 15 height 15
drag, startPoint x: 647, startPoint y: 416, endPoint x: 655, endPoint y: 439, distance: 24.4
click at [648, 419] on span at bounding box center [655, 413] width 15 height 15
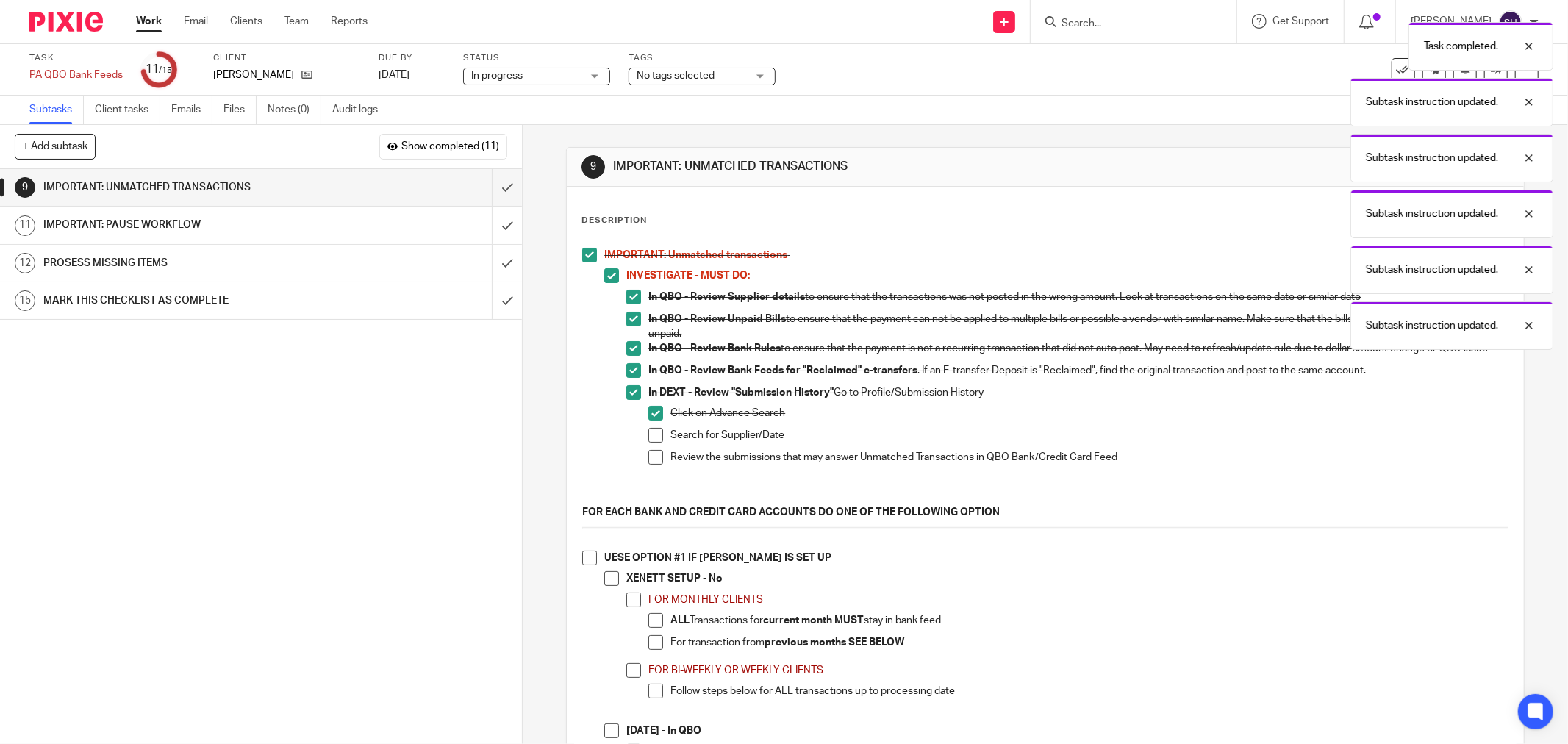
click at [656, 442] on span at bounding box center [655, 435] width 15 height 15
click at [653, 461] on span at bounding box center [655, 457] width 15 height 15
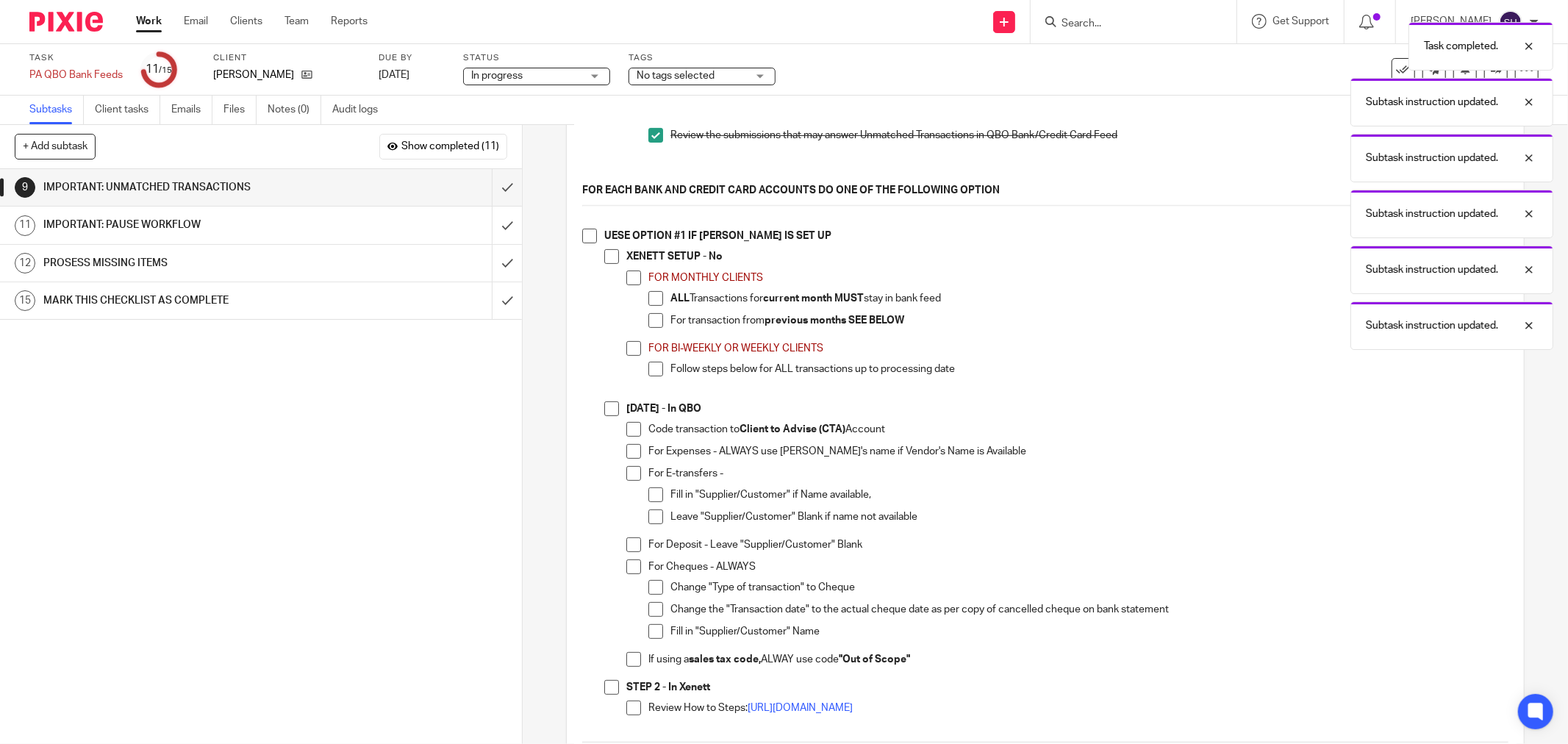
scroll to position [327, 0]
click at [582, 238] on span at bounding box center [589, 232] width 15 height 15
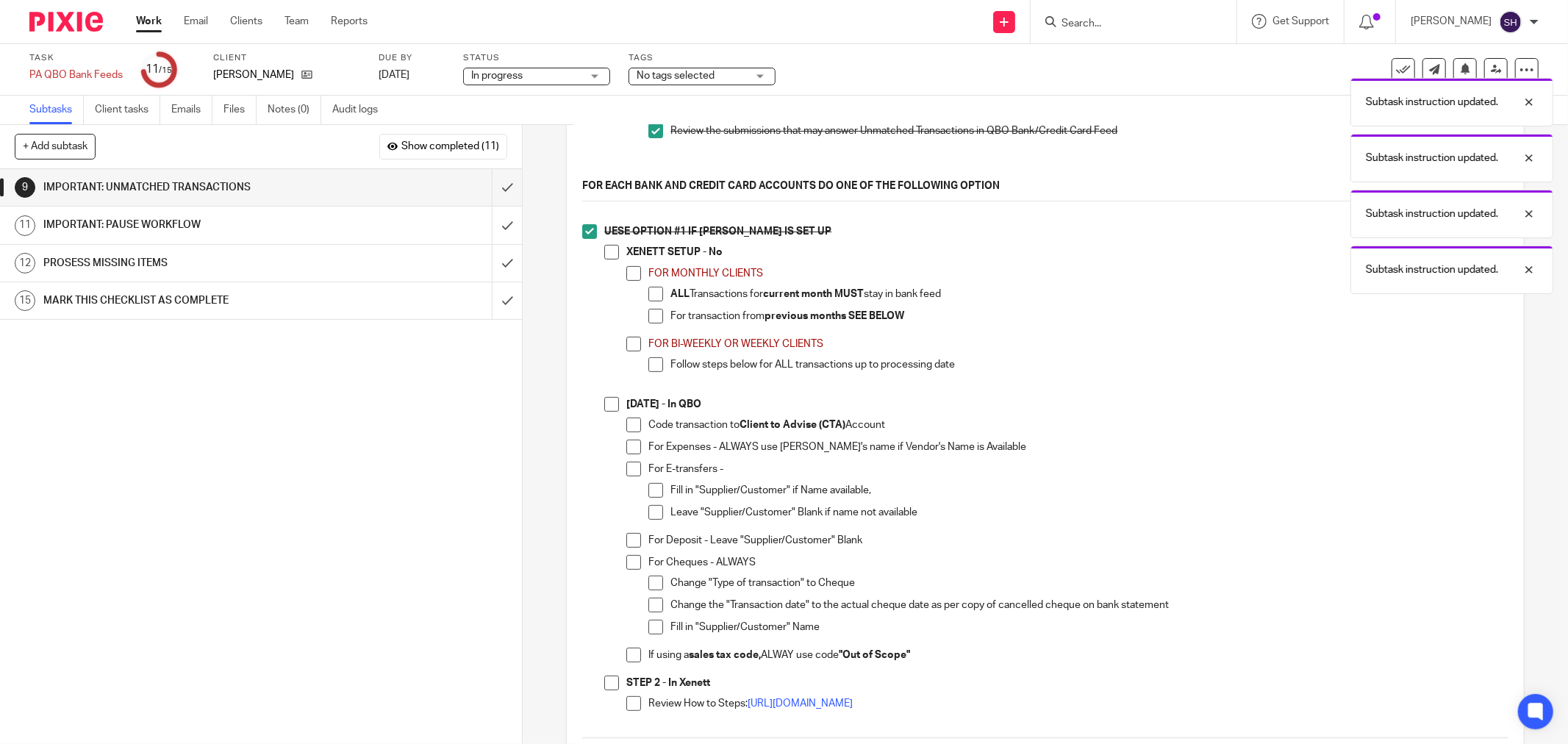
click at [604, 257] on span at bounding box center [611, 252] width 15 height 15
click at [635, 281] on span at bounding box center [633, 273] width 15 height 15
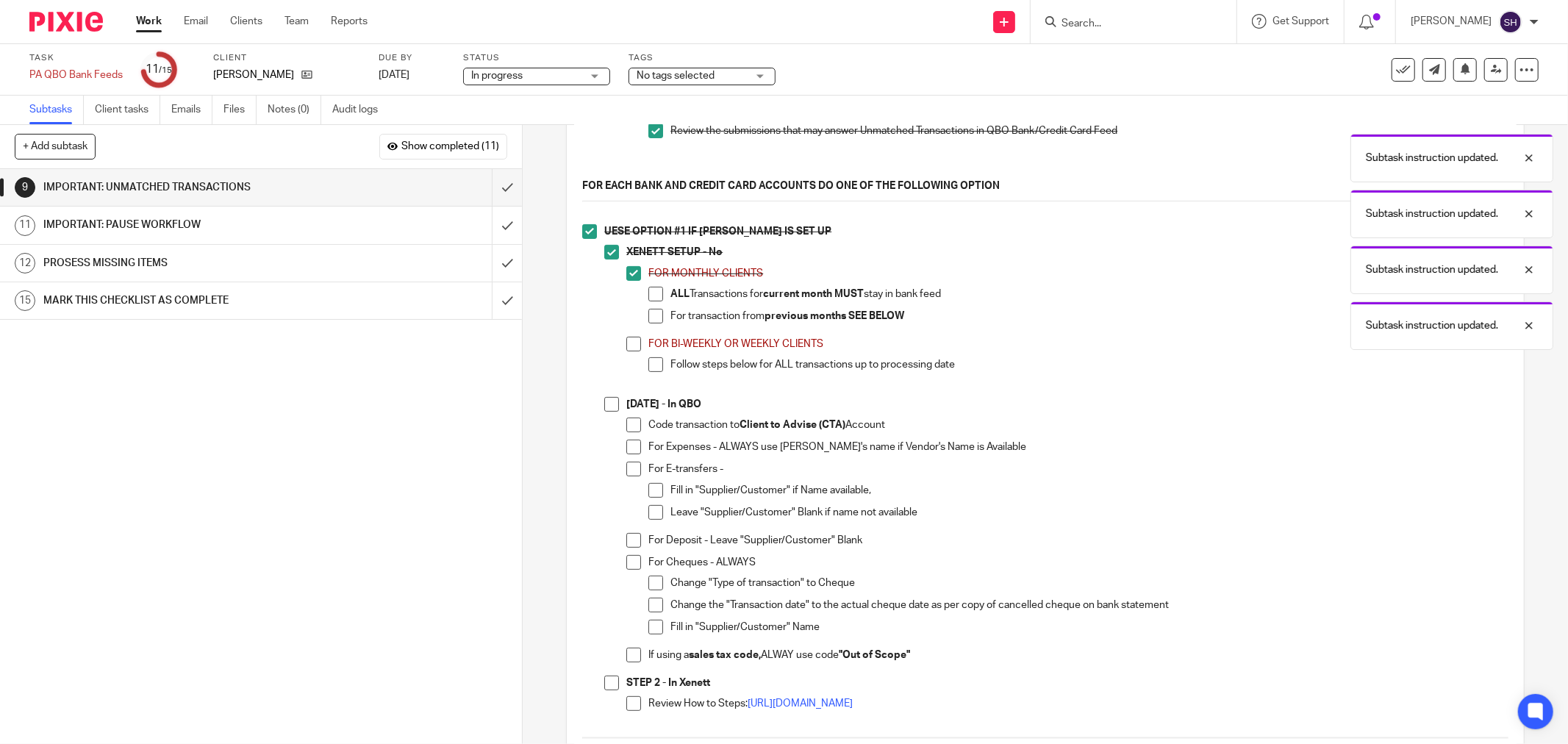
click at [655, 322] on span at bounding box center [655, 316] width 15 height 15
click at [651, 301] on span at bounding box center [655, 294] width 15 height 15
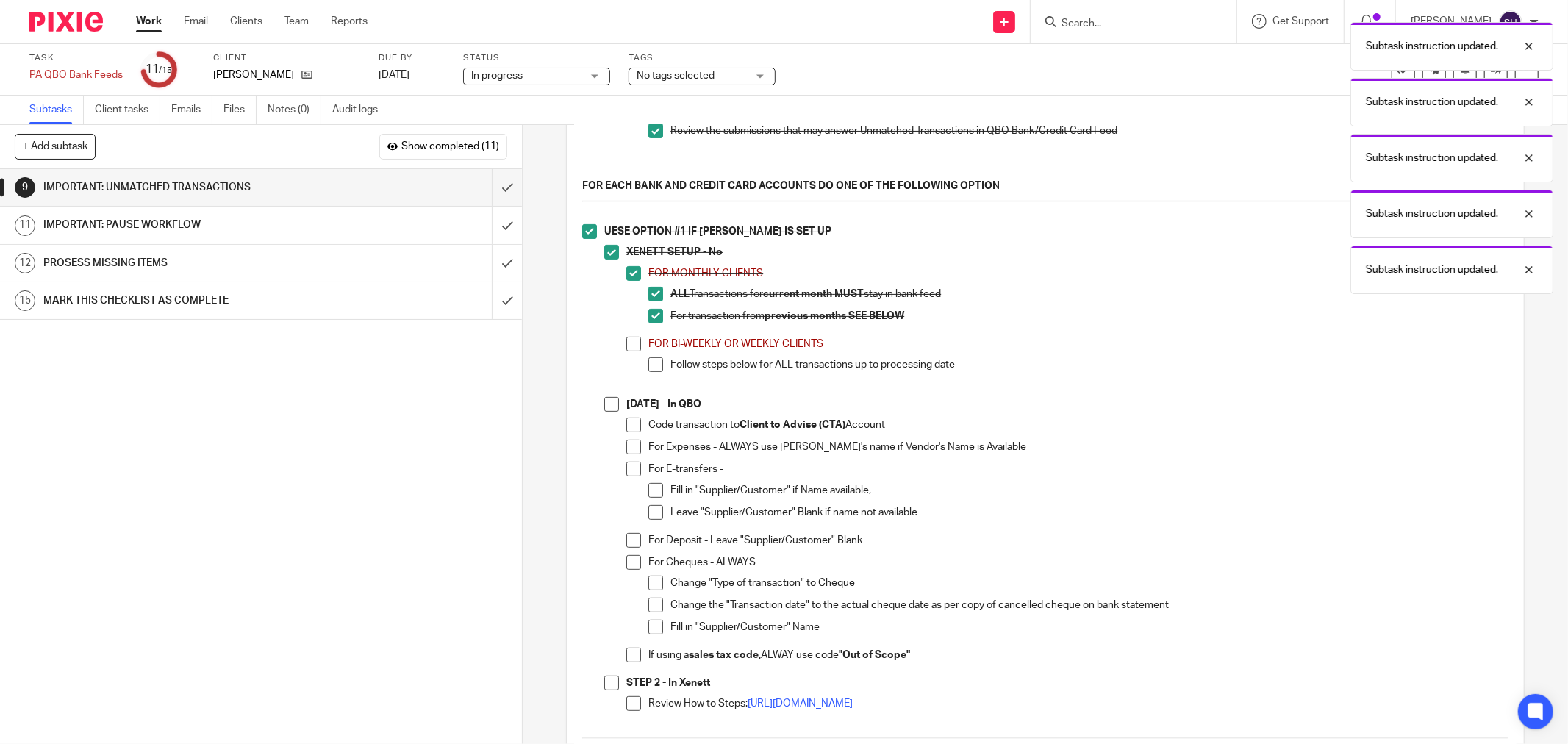
click at [634, 351] on span at bounding box center [633, 343] width 15 height 15
click at [652, 372] on span at bounding box center [655, 365] width 15 height 15
drag, startPoint x: 603, startPoint y: 408, endPoint x: 628, endPoint y: 428, distance: 32.0
click at [605, 409] on span at bounding box center [611, 404] width 15 height 15
drag, startPoint x: 631, startPoint y: 436, endPoint x: 636, endPoint y: 460, distance: 24.5
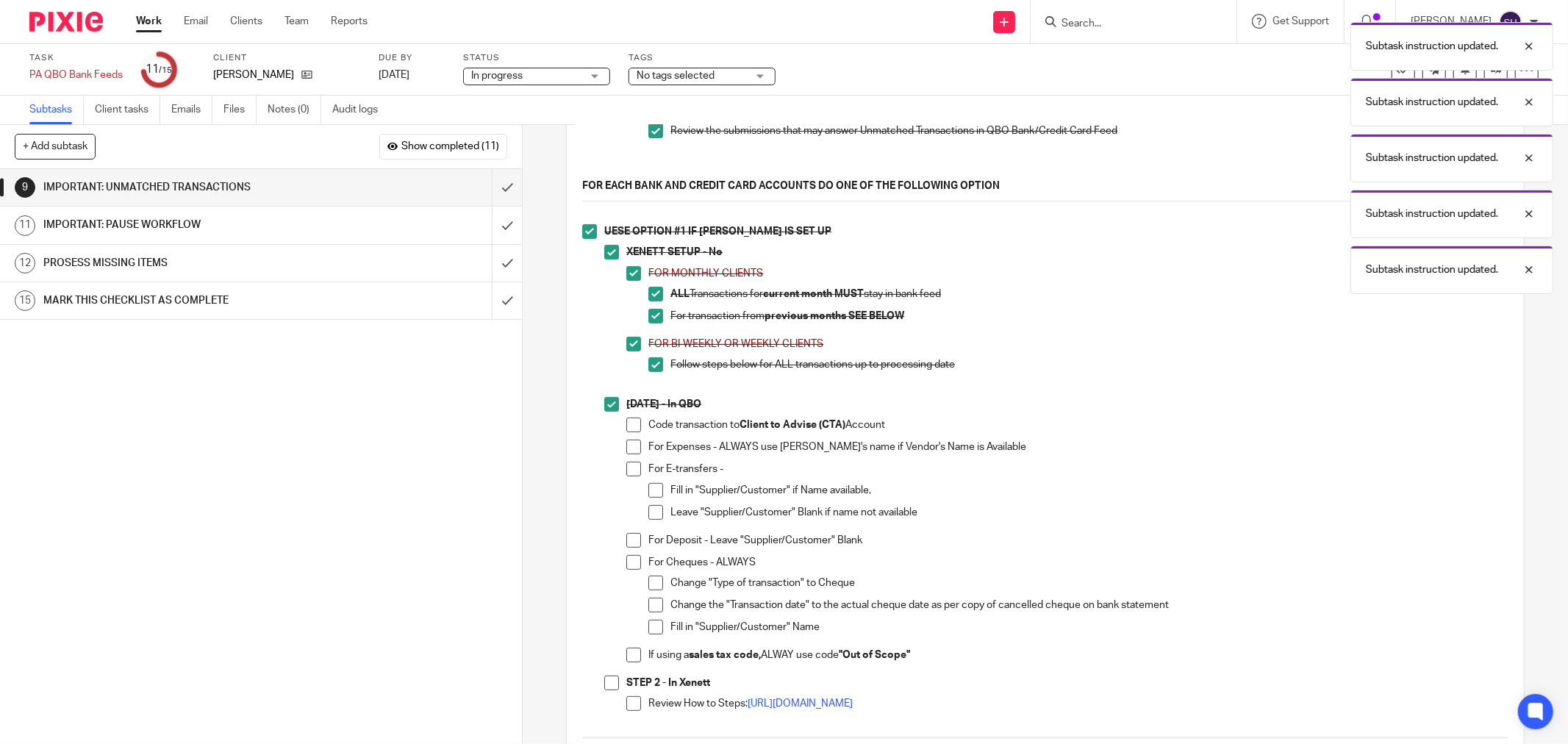
click at [631, 432] on span at bounding box center [633, 424] width 15 height 15
click at [636, 460] on li "For Expenses - ALWAYS use Vedor's name if Vendor's Name is Available" at bounding box center [1068, 450] width 883 height 22
drag, startPoint x: 631, startPoint y: 460, endPoint x: 633, endPoint y: 476, distance: 16.1
click at [631, 461] on li "For Expenses - ALWAYS use Vedor's name if Vendor's Name is Available" at bounding box center [1068, 450] width 883 height 22
click at [633, 476] on span at bounding box center [633, 468] width 15 height 15
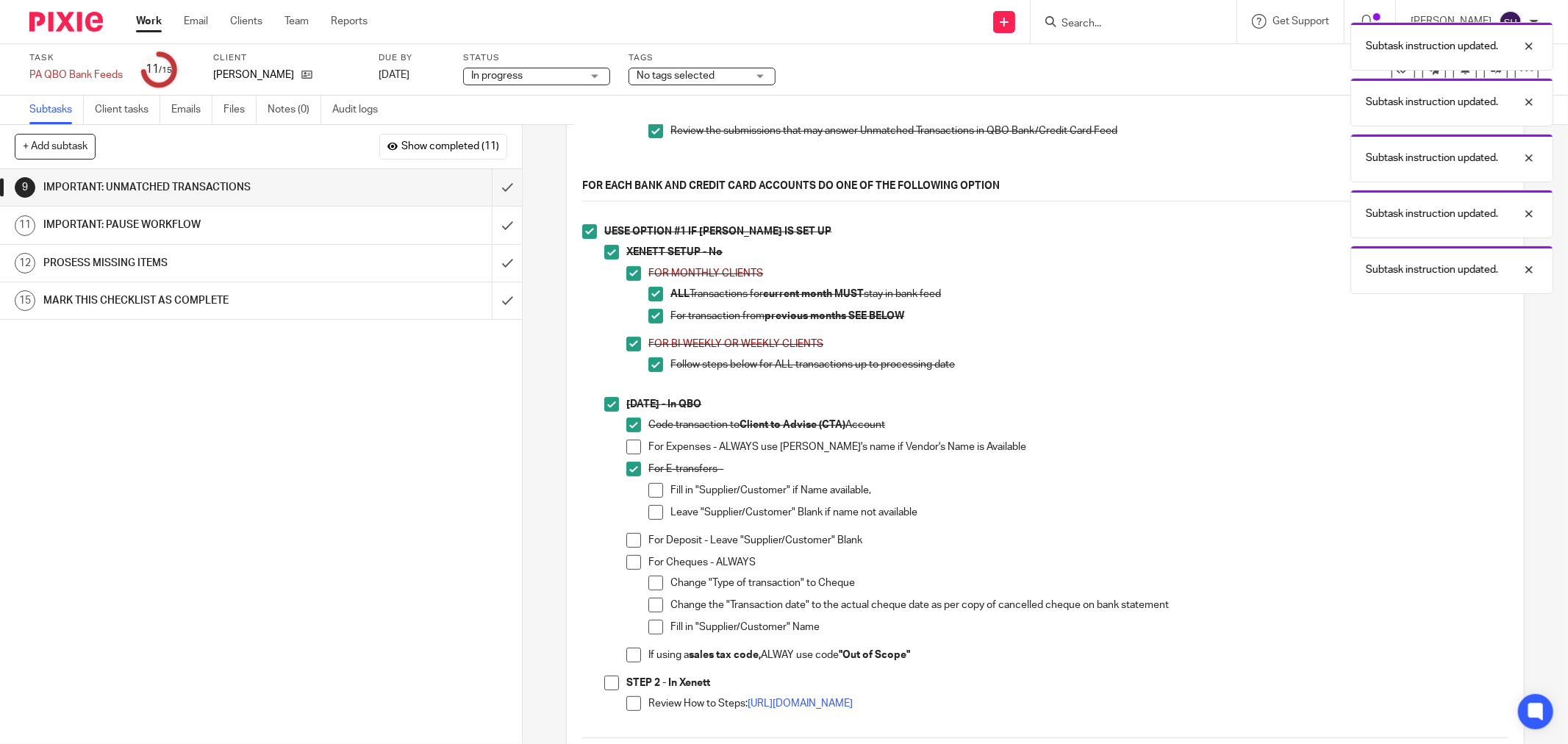
drag, startPoint x: 629, startPoint y: 456, endPoint x: 649, endPoint y: 486, distance: 36.1
click at [630, 454] on span at bounding box center [633, 446] width 15 height 15
click at [651, 492] on span at bounding box center [655, 490] width 15 height 15
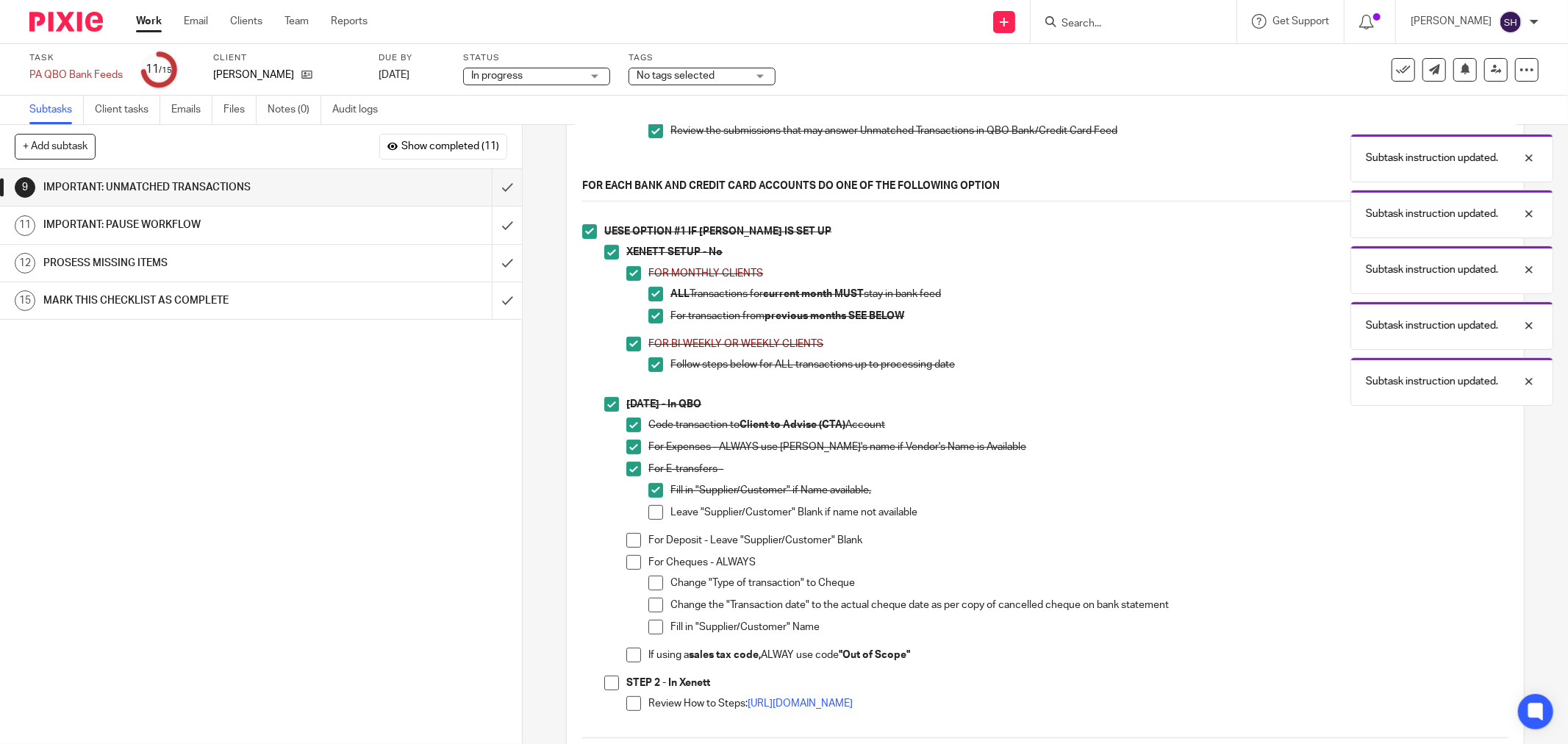
click at [650, 505] on li "Fill in "Supplier/Customer" if Name available," at bounding box center [1078, 493] width 861 height 22
click at [648, 527] on li "Leave "Supplier/Customer" Blank if name not available" at bounding box center [1078, 515] width 861 height 22
click at [650, 519] on span at bounding box center [655, 512] width 15 height 15
click at [634, 547] on span at bounding box center [633, 540] width 15 height 15
drag, startPoint x: 631, startPoint y: 561, endPoint x: 636, endPoint y: 571, distance: 11.2
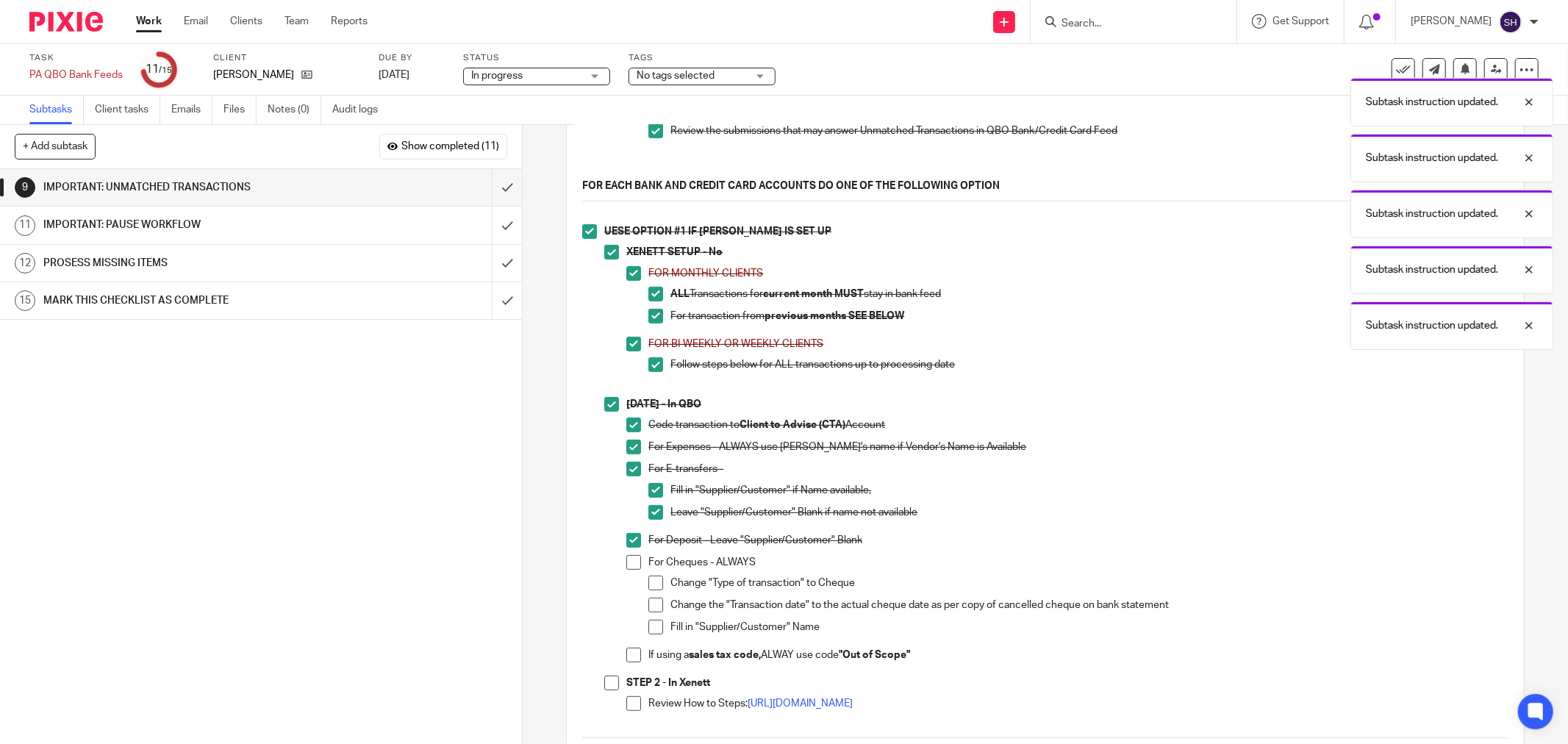
click at [631, 562] on ul "Code transaction to Client to Advise (CTA) Account For Expenses - ALWAYS use Ve…" at bounding box center [1068, 543] width 883 height 252
click at [629, 567] on span at bounding box center [633, 562] width 15 height 15
drag, startPoint x: 652, startPoint y: 589, endPoint x: 653, endPoint y: 607, distance: 18.0
click at [652, 590] on span at bounding box center [655, 583] width 15 height 15
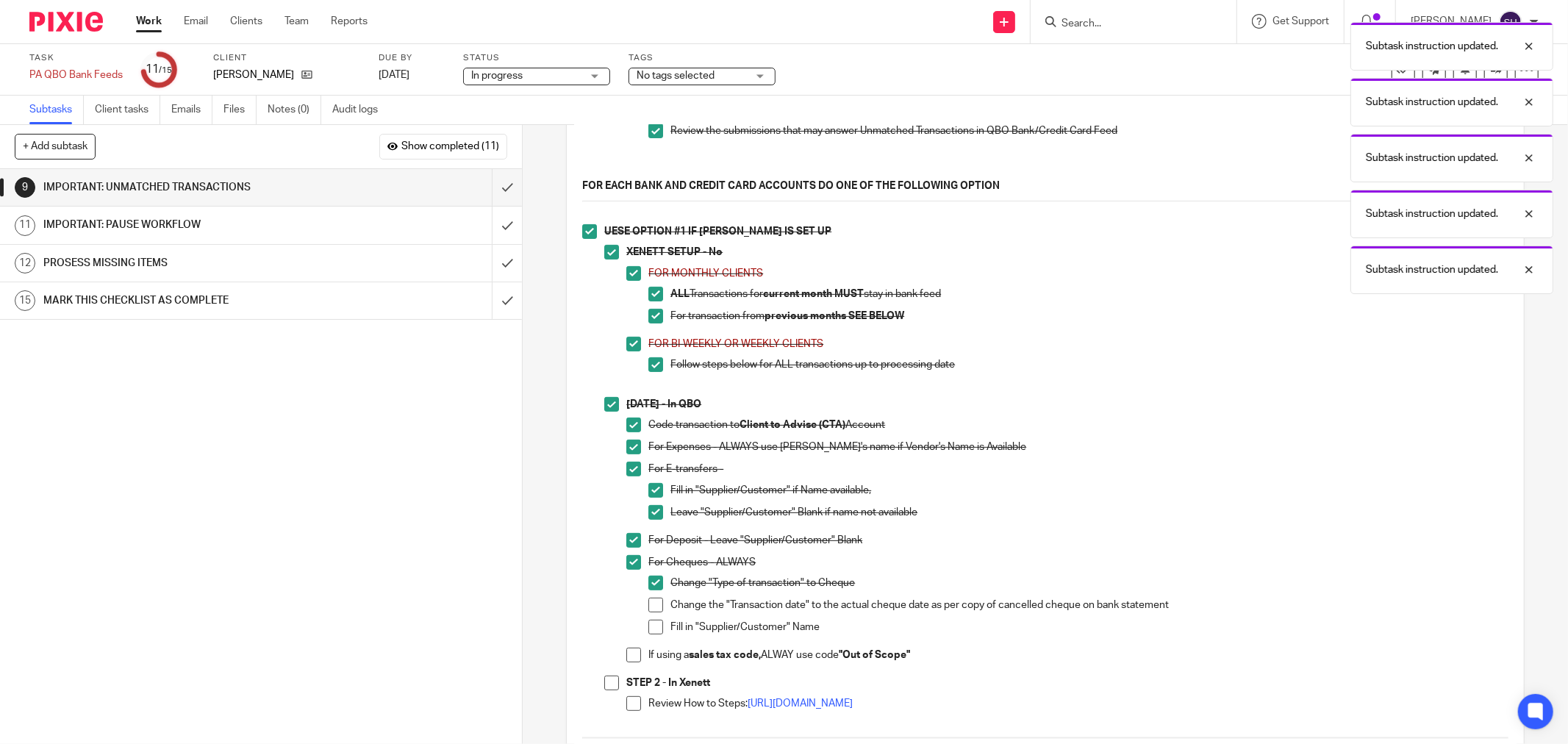
click at [650, 634] on span at bounding box center [655, 627] width 15 height 15
click at [648, 612] on span at bounding box center [655, 605] width 15 height 15
click at [636, 658] on span at bounding box center [633, 654] width 15 height 15
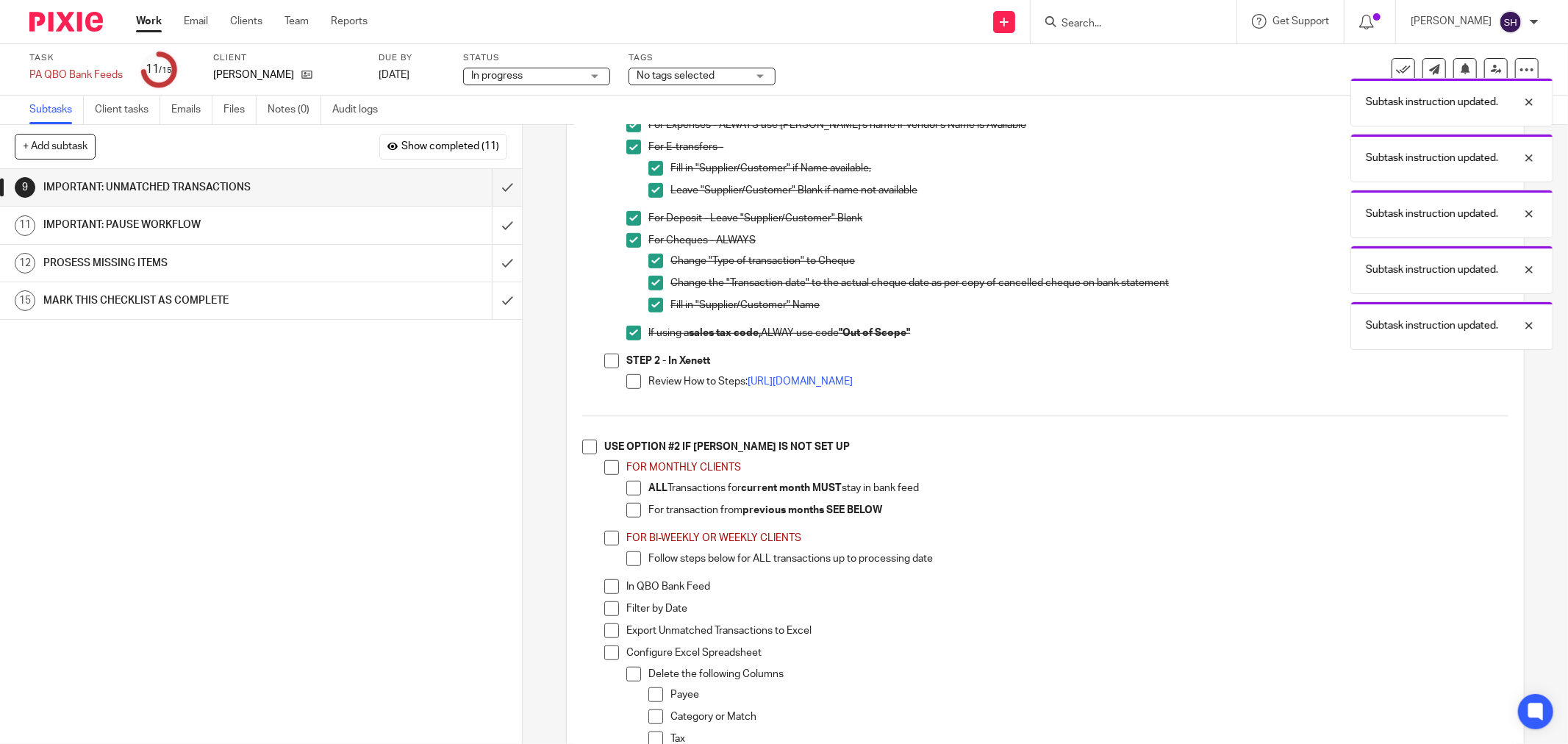
scroll to position [652, 0]
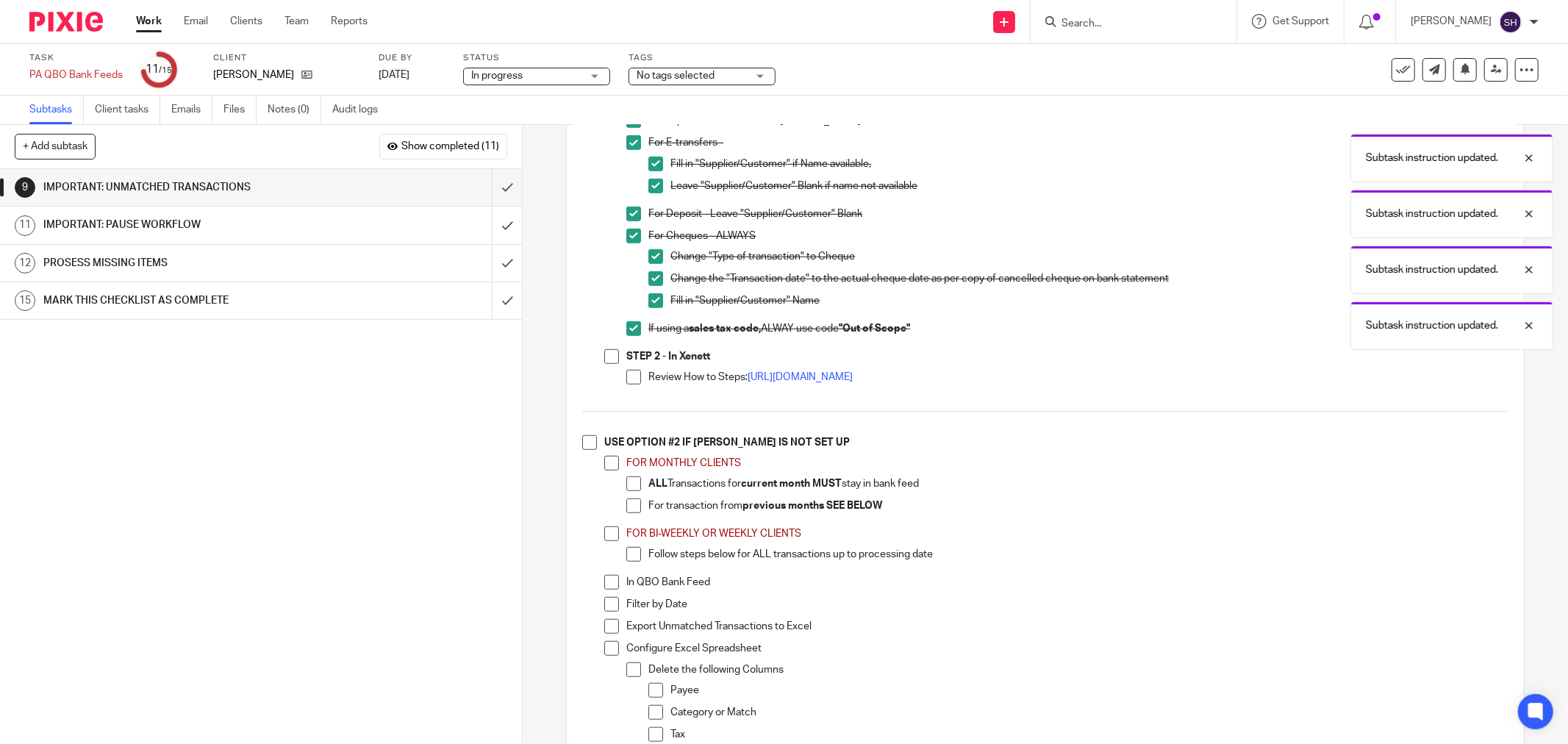
click at [607, 364] on span at bounding box center [611, 356] width 15 height 15
click at [626, 385] on span at bounding box center [633, 377] width 15 height 15
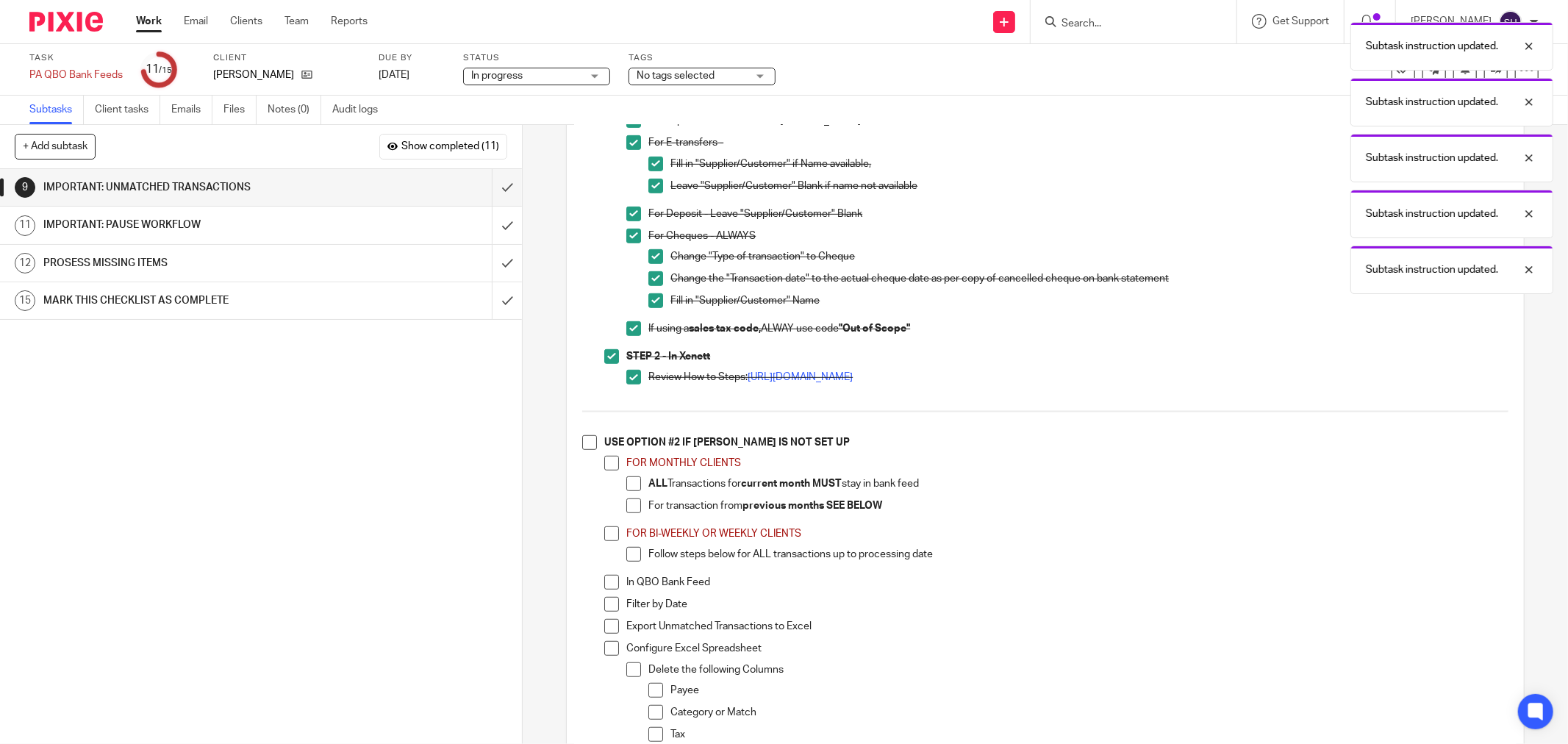
click at [582, 445] on span at bounding box center [589, 442] width 15 height 15
drag, startPoint x: 602, startPoint y: 465, endPoint x: 620, endPoint y: 482, distance: 24.8
click at [604, 466] on span at bounding box center [611, 463] width 15 height 15
click at [626, 491] on span at bounding box center [633, 483] width 15 height 15
click at [633, 505] on span at bounding box center [633, 505] width 15 height 15
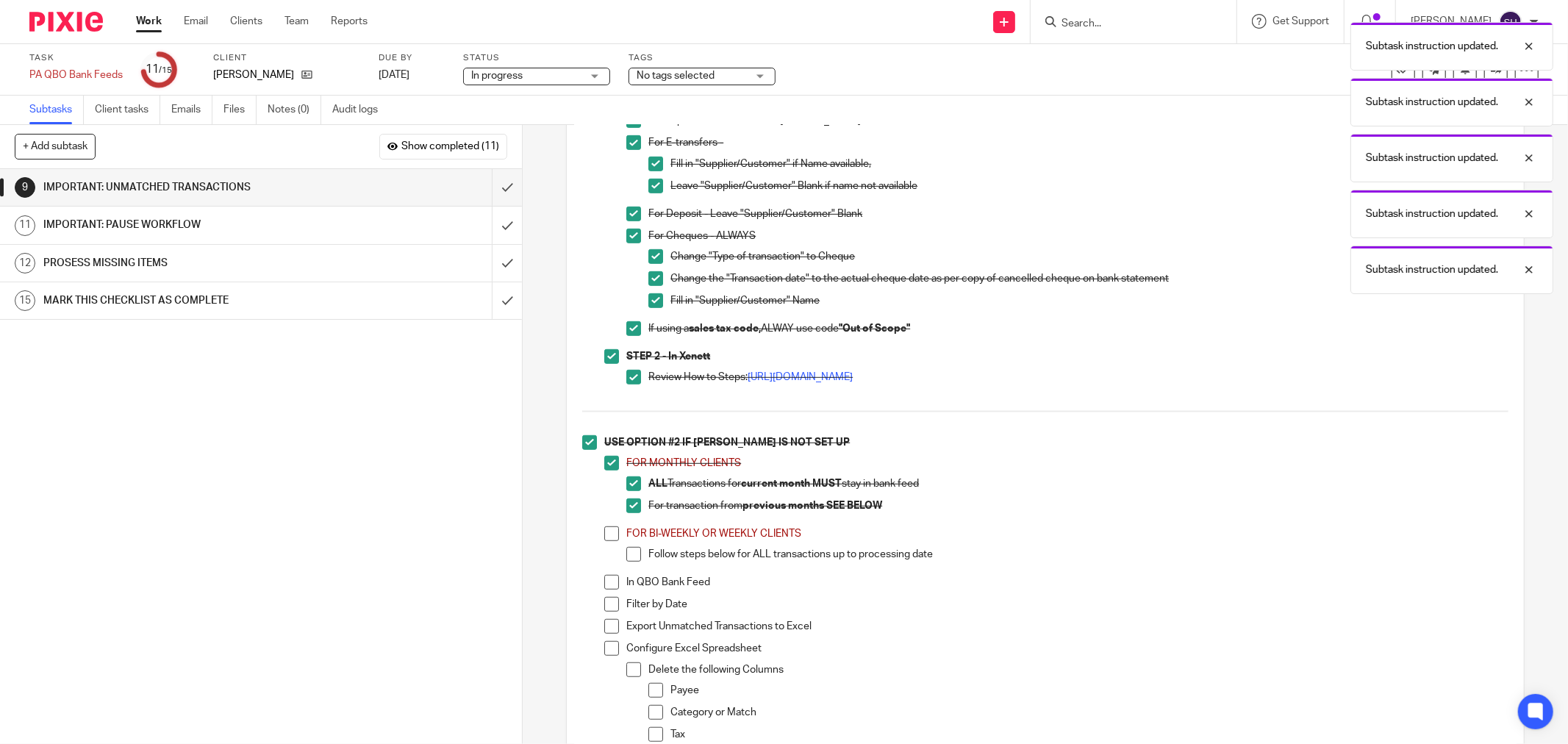
drag, startPoint x: 606, startPoint y: 539, endPoint x: 621, endPoint y: 560, distance: 25.8
click at [606, 540] on span at bounding box center [611, 534] width 15 height 15
click at [630, 569] on li "Follow steps below for ALL transactions up to processing date" at bounding box center [1068, 557] width 883 height 22
drag, startPoint x: 627, startPoint y: 560, endPoint x: 625, endPoint y: 568, distance: 8.2
click at [627, 561] on span at bounding box center [633, 554] width 15 height 15
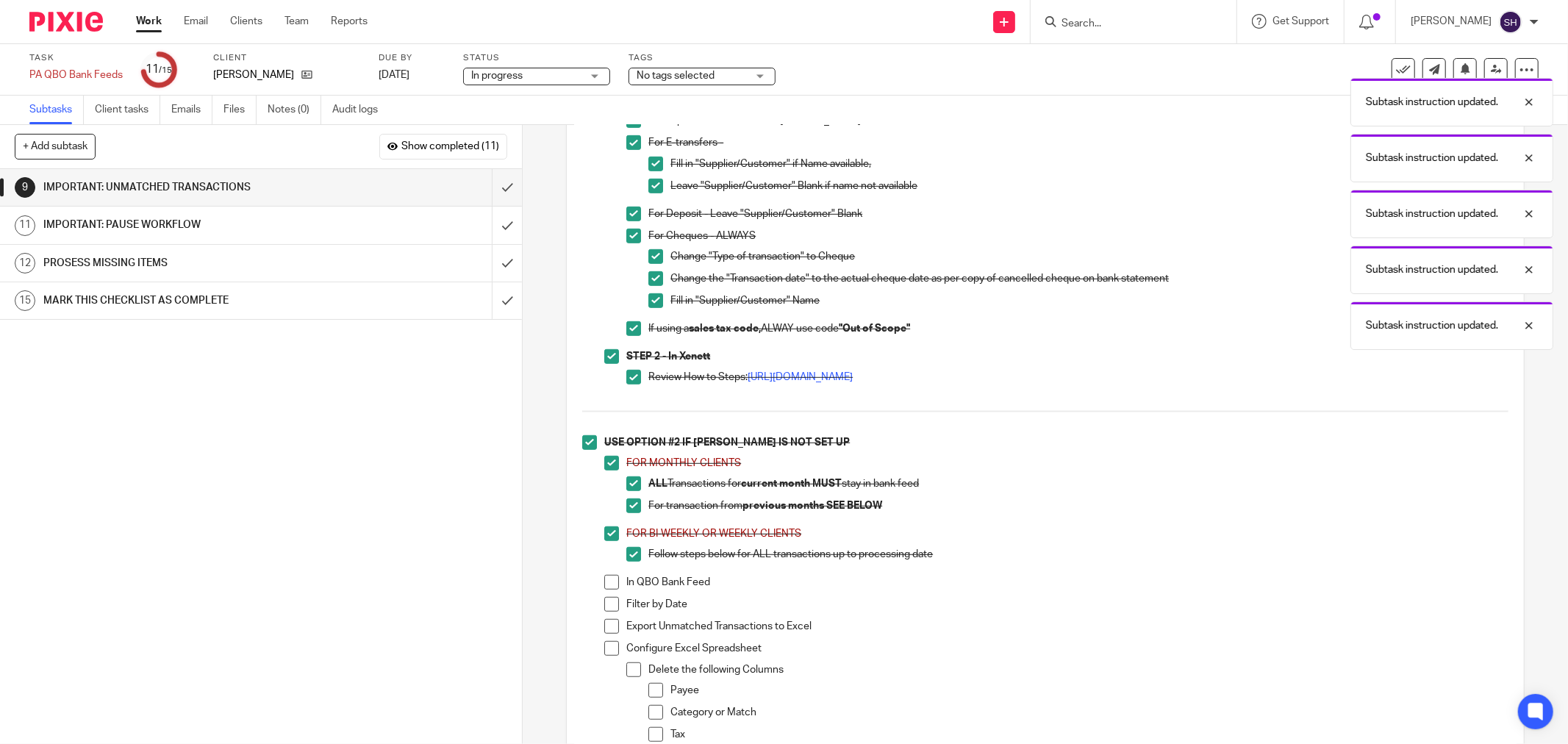
click at [616, 586] on li "In QBO Bank Feed" at bounding box center [1056, 586] width 905 height 22
drag, startPoint x: 613, startPoint y: 589, endPoint x: 611, endPoint y: 607, distance: 18.1
click at [613, 589] on span at bounding box center [611, 582] width 15 height 15
click at [611, 610] on span at bounding box center [611, 604] width 15 height 15
drag, startPoint x: 607, startPoint y: 626, endPoint x: 603, endPoint y: 643, distance: 17.5
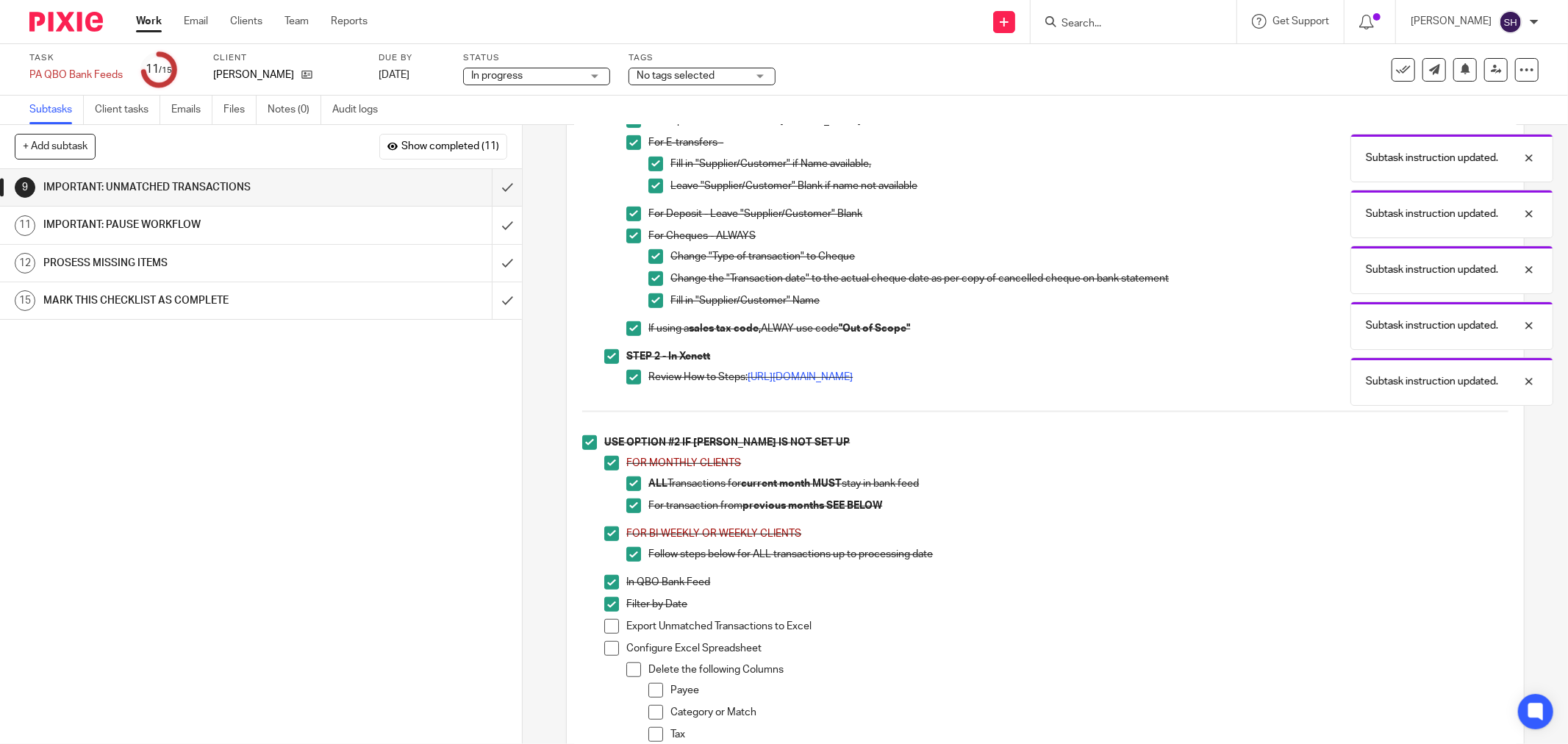
click at [607, 627] on span at bounding box center [611, 626] width 15 height 15
click at [604, 641] on li "Export Unmatched Transactions to Excel" at bounding box center [1056, 630] width 905 height 22
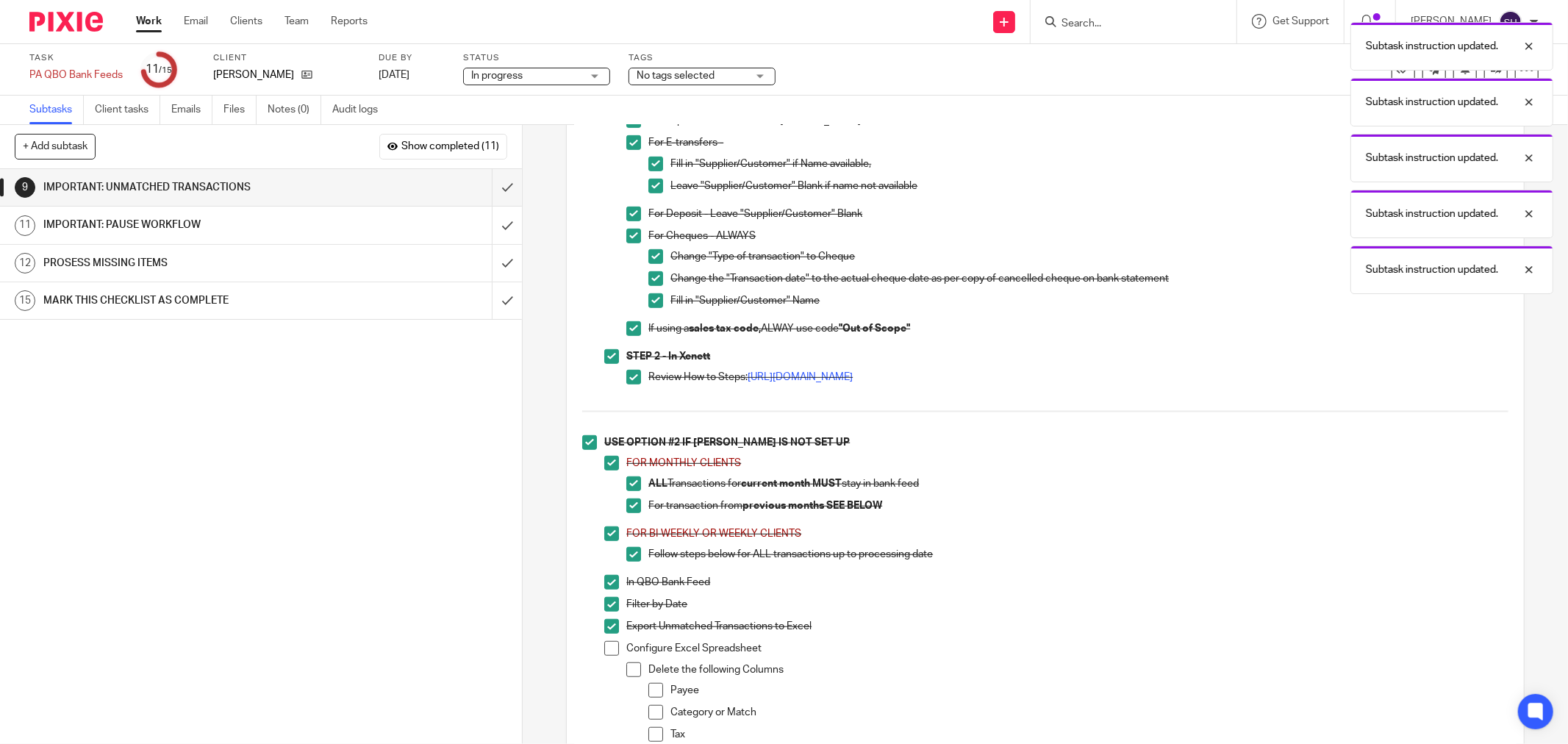
click at [605, 652] on span at bounding box center [611, 648] width 15 height 15
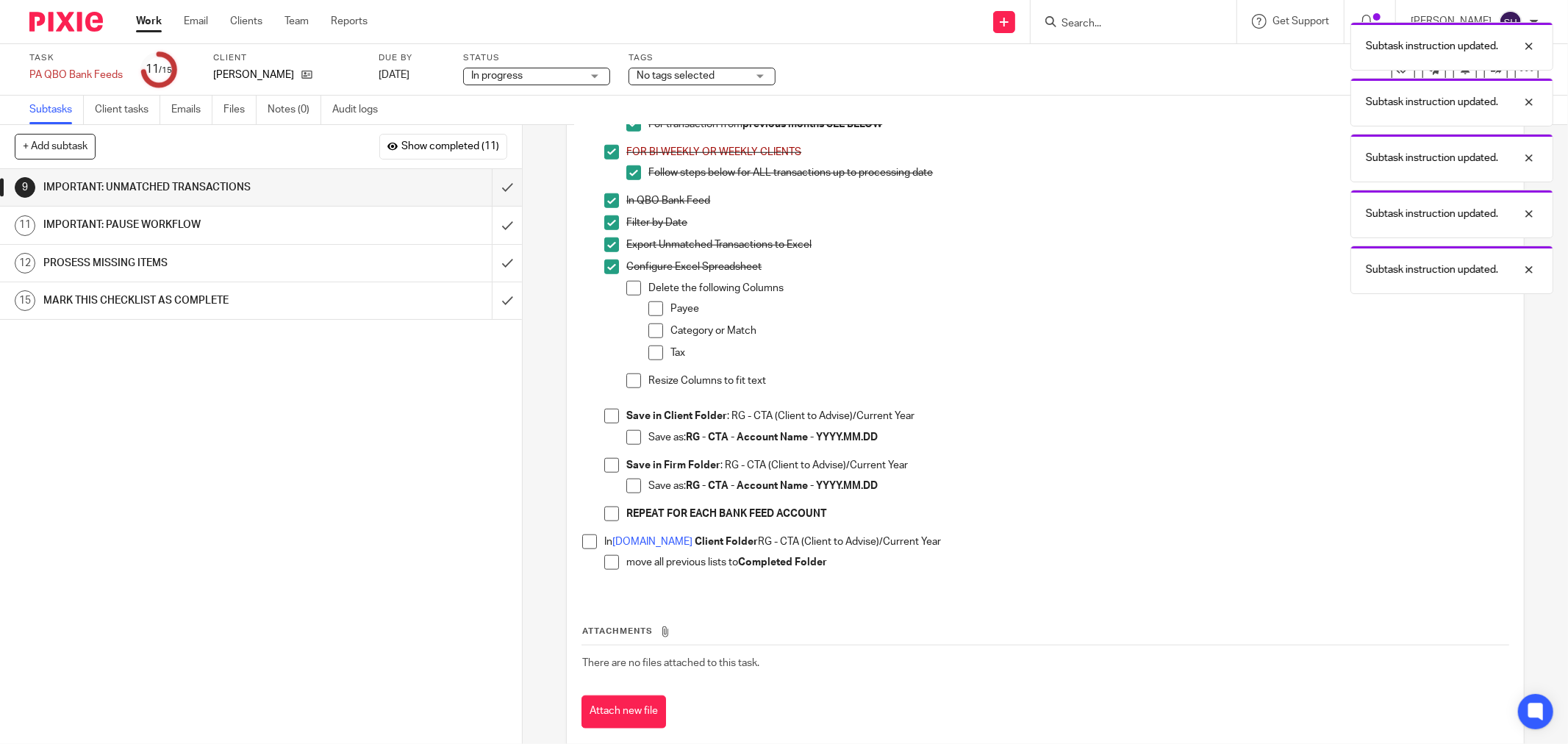
scroll to position [1071, 0]
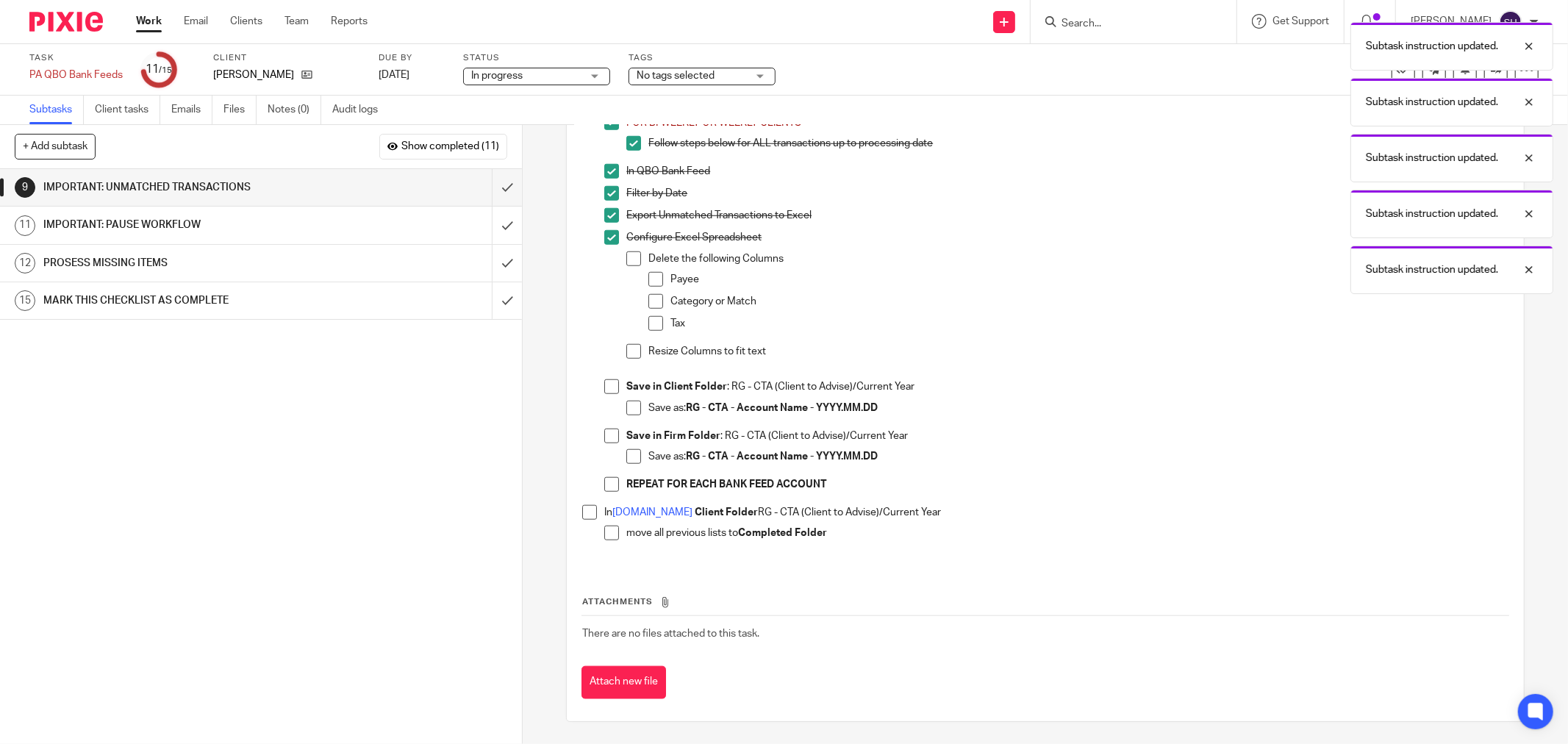
click at [648, 278] on span at bounding box center [655, 279] width 15 height 15
click at [630, 262] on span at bounding box center [633, 258] width 15 height 15
drag, startPoint x: 652, startPoint y: 296, endPoint x: 652, endPoint y: 320, distance: 24.0
click at [652, 297] on span at bounding box center [655, 301] width 15 height 15
click at [651, 325] on span at bounding box center [655, 323] width 15 height 15
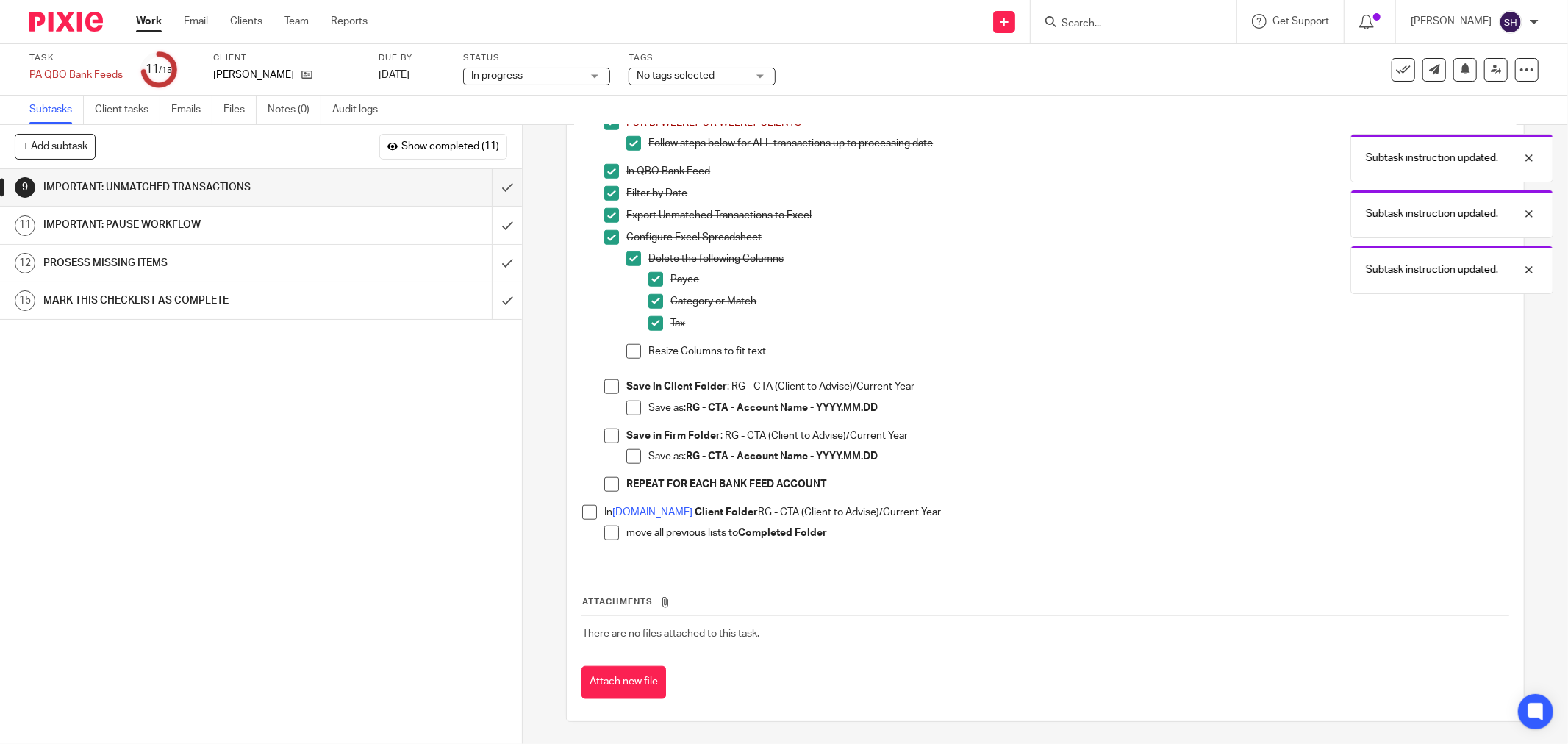
click at [633, 353] on span at bounding box center [633, 351] width 15 height 15
drag, startPoint x: 603, startPoint y: 391, endPoint x: 614, endPoint y: 400, distance: 14.2
click at [605, 391] on span at bounding box center [611, 387] width 15 height 15
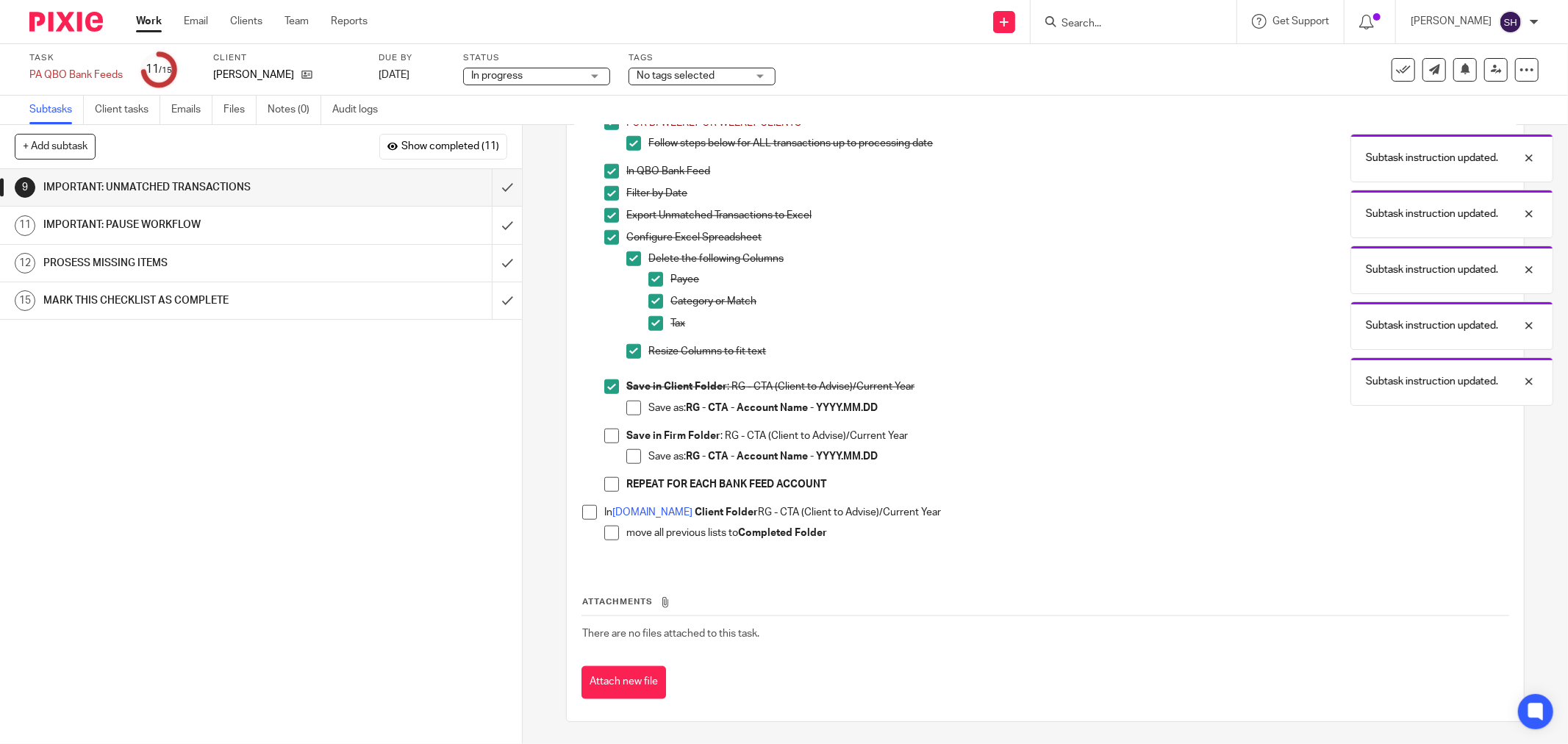
click at [620, 405] on li "Save in Client Folder : RG - CTA (Client to Advise)/Current Year Save as: RG - …" at bounding box center [1056, 403] width 905 height 48
click at [626, 409] on span at bounding box center [633, 408] width 15 height 15
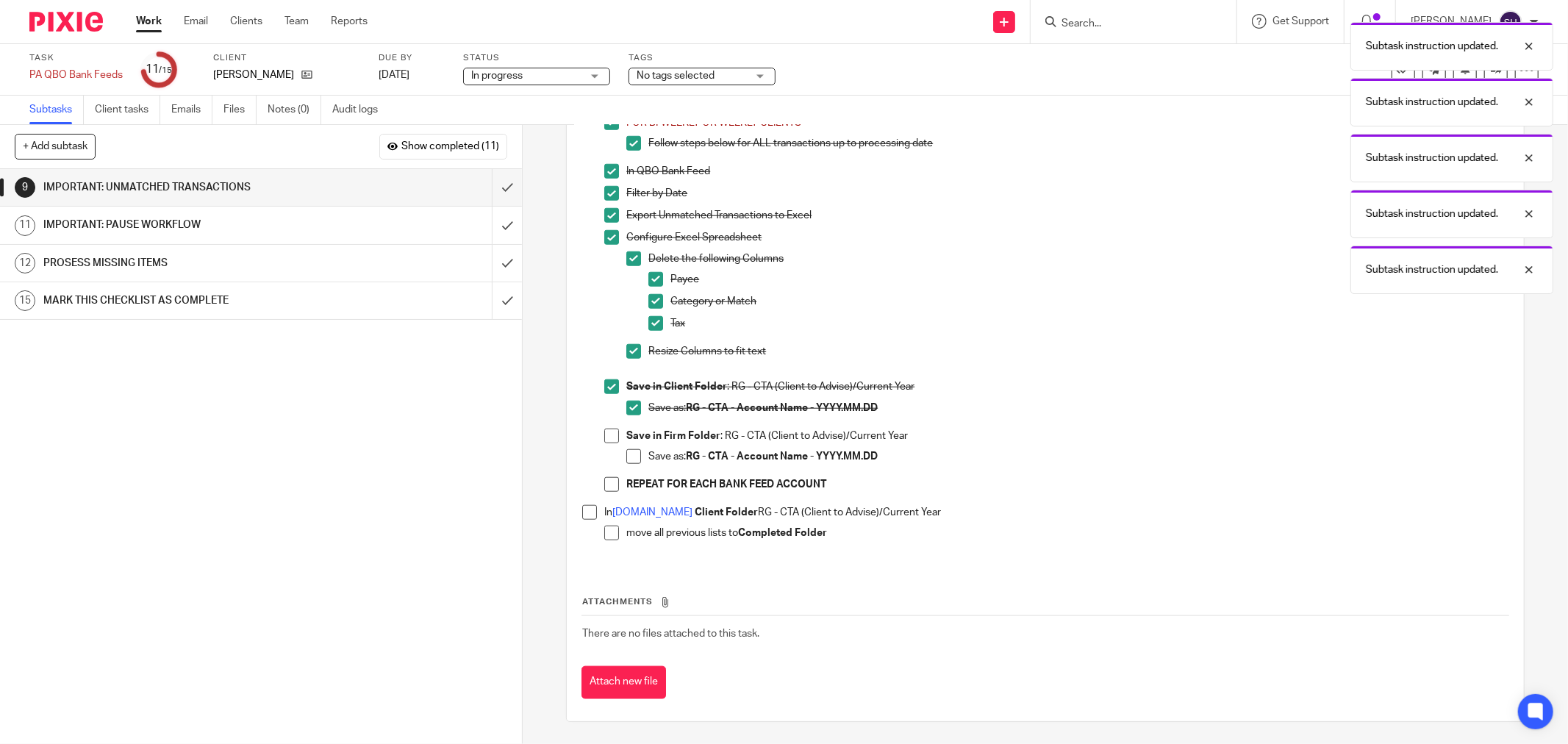
drag, startPoint x: 604, startPoint y: 442, endPoint x: 615, endPoint y: 450, distance: 13.6
click at [604, 443] on li "Save in Firm Folder : RG - CTA (Client to Advise)/Current Year Save as: RG - CT…" at bounding box center [1056, 453] width 905 height 48
click at [611, 431] on span at bounding box center [611, 436] width 15 height 15
click at [626, 451] on span at bounding box center [633, 456] width 15 height 15
drag, startPoint x: 611, startPoint y: 475, endPoint x: 604, endPoint y: 490, distance: 16.6
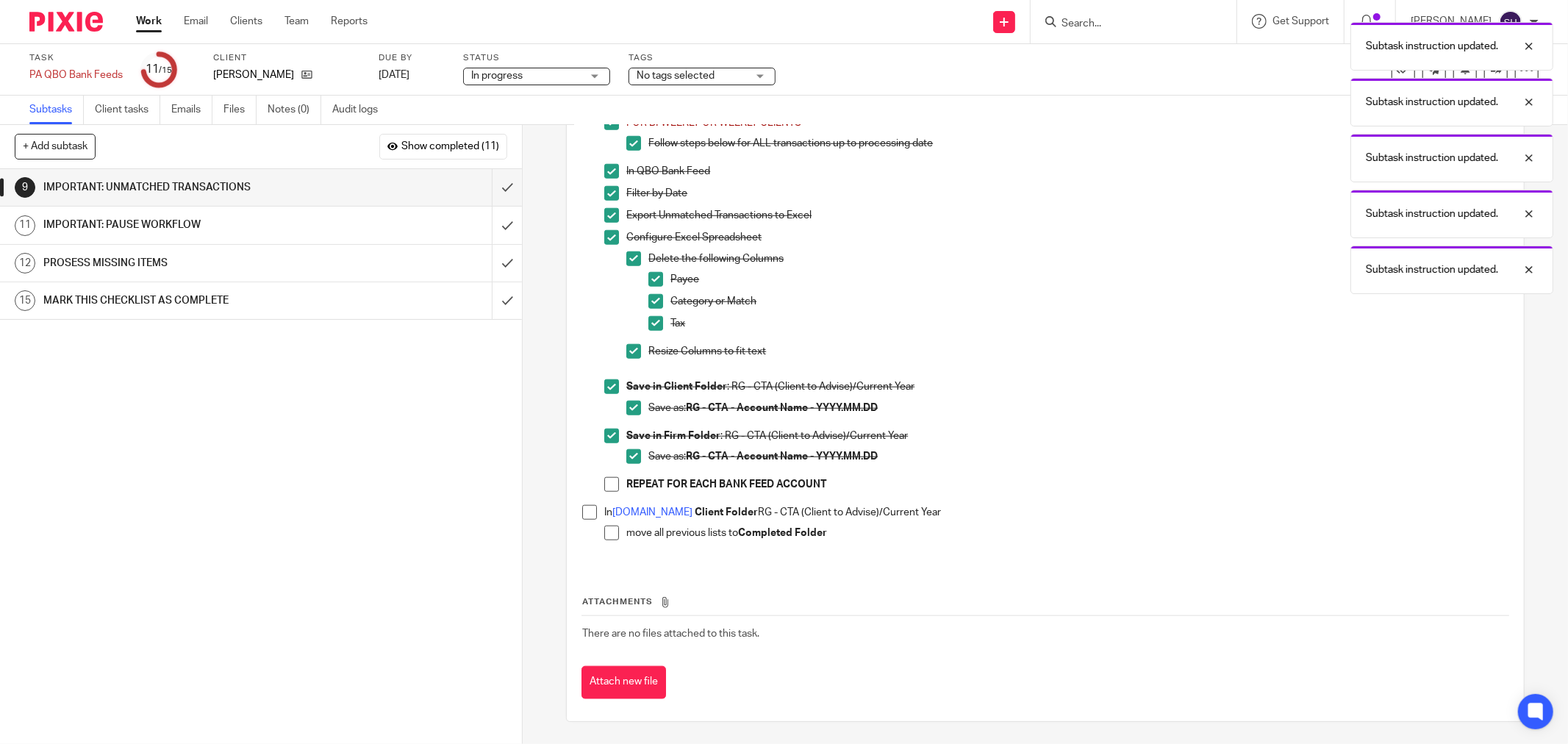
click at [610, 475] on ul "FOR MONTHLY CLIENTS ALL Transactions for current month MUST stay in bank feed F…" at bounding box center [1056, 272] width 905 height 454
click at [609, 480] on span at bounding box center [611, 484] width 15 height 15
click at [594, 511] on li "In sync.com Client Folder RG - CTA (Client to Advise)/Current Year move all pre…" at bounding box center [1046, 528] width 927 height 48
click at [582, 511] on span at bounding box center [589, 512] width 15 height 15
click at [605, 527] on span at bounding box center [611, 533] width 15 height 15
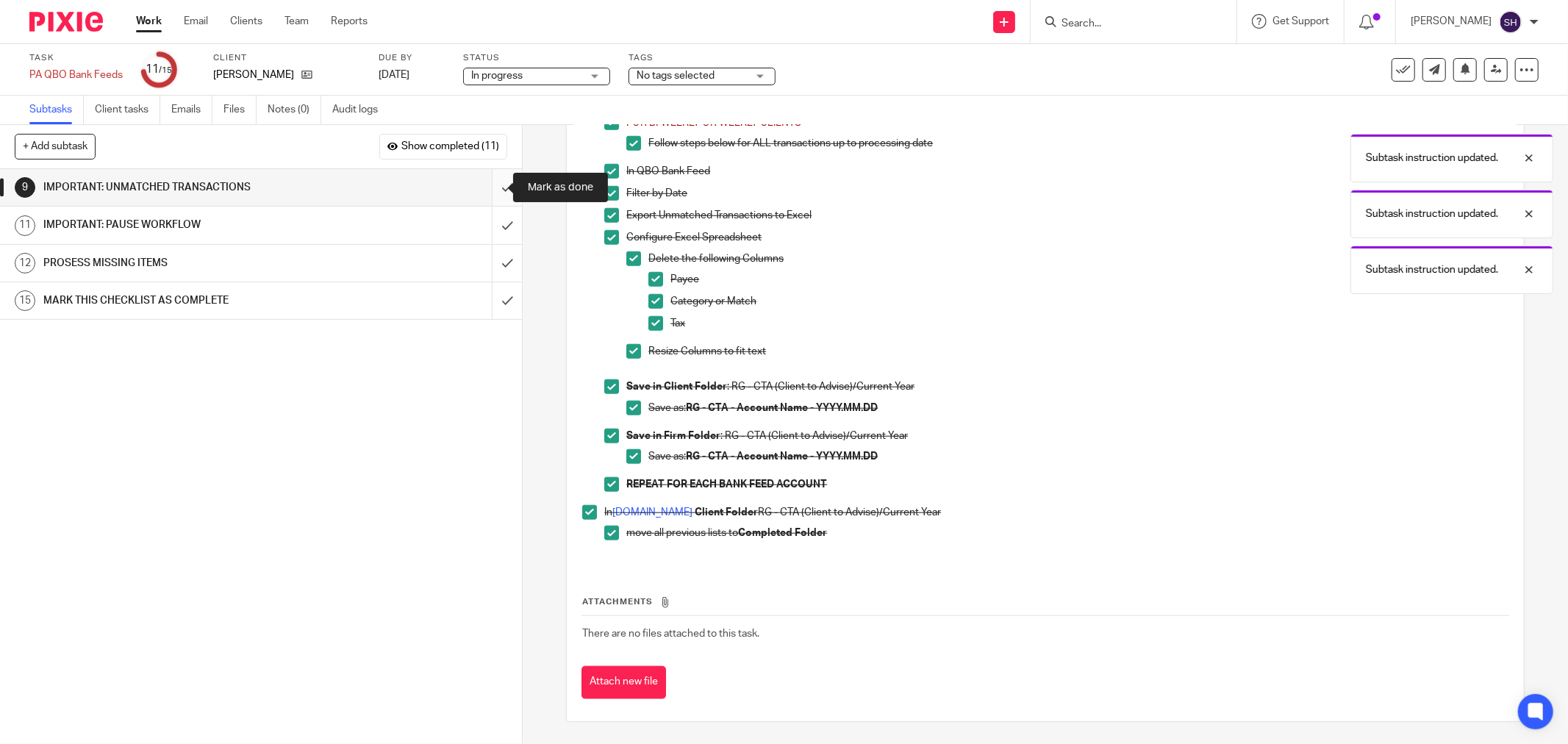
click at [502, 179] on input "submit" at bounding box center [261, 188] width 522 height 37
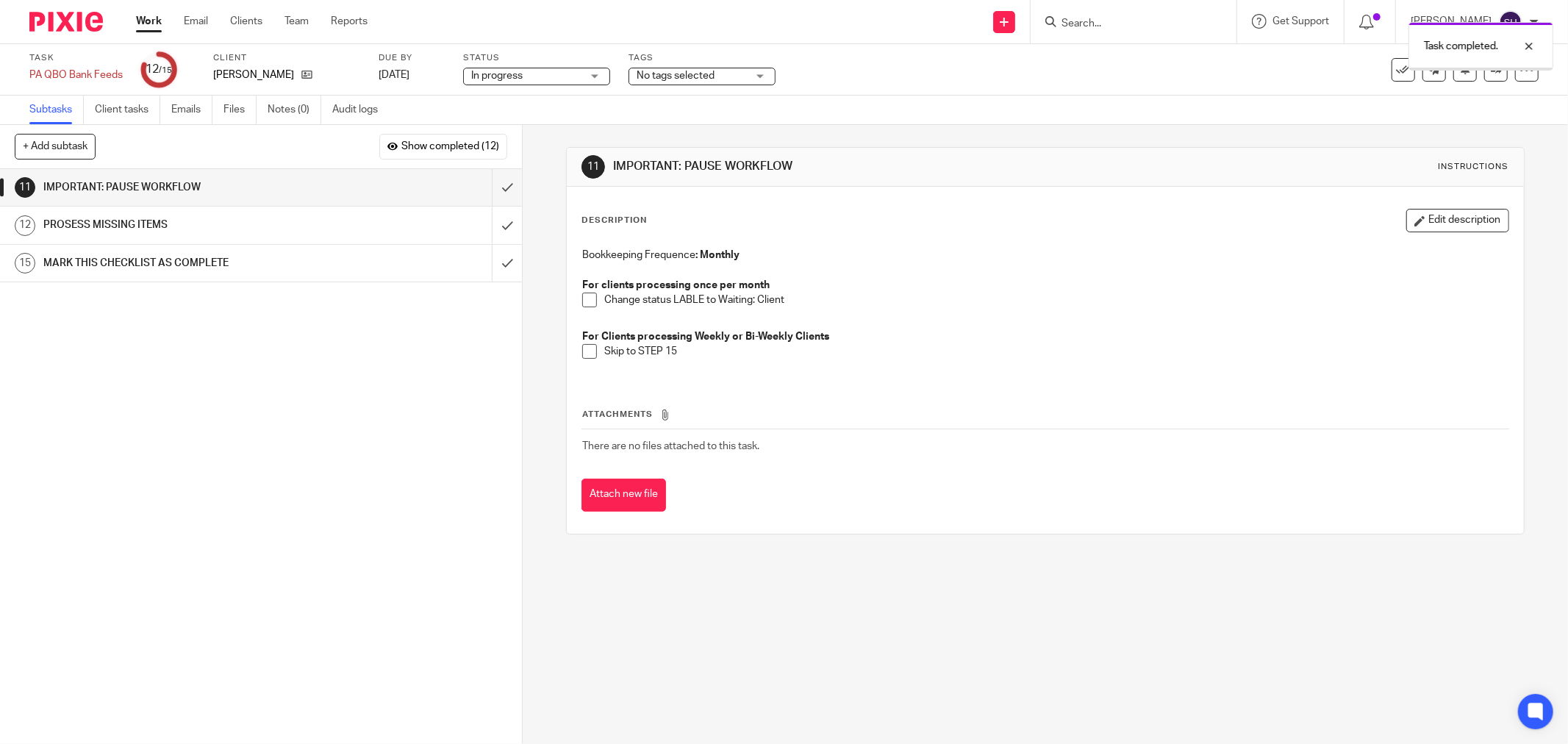
drag, startPoint x: 584, startPoint y: 295, endPoint x: 576, endPoint y: 328, distance: 34.0
click at [583, 297] on span at bounding box center [589, 299] width 15 height 15
click at [582, 347] on span at bounding box center [589, 351] width 15 height 15
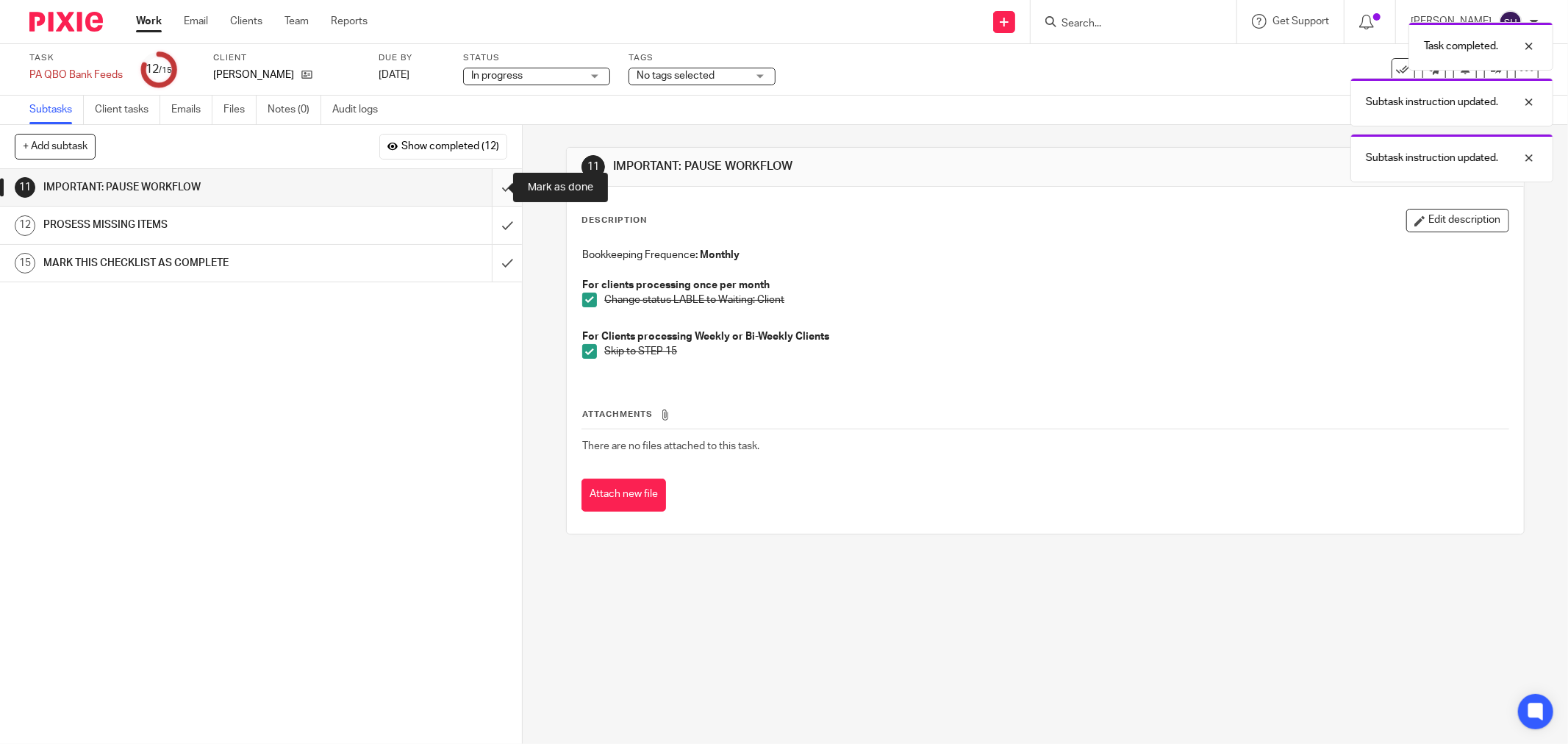
click at [495, 185] on input "submit" at bounding box center [261, 188] width 522 height 37
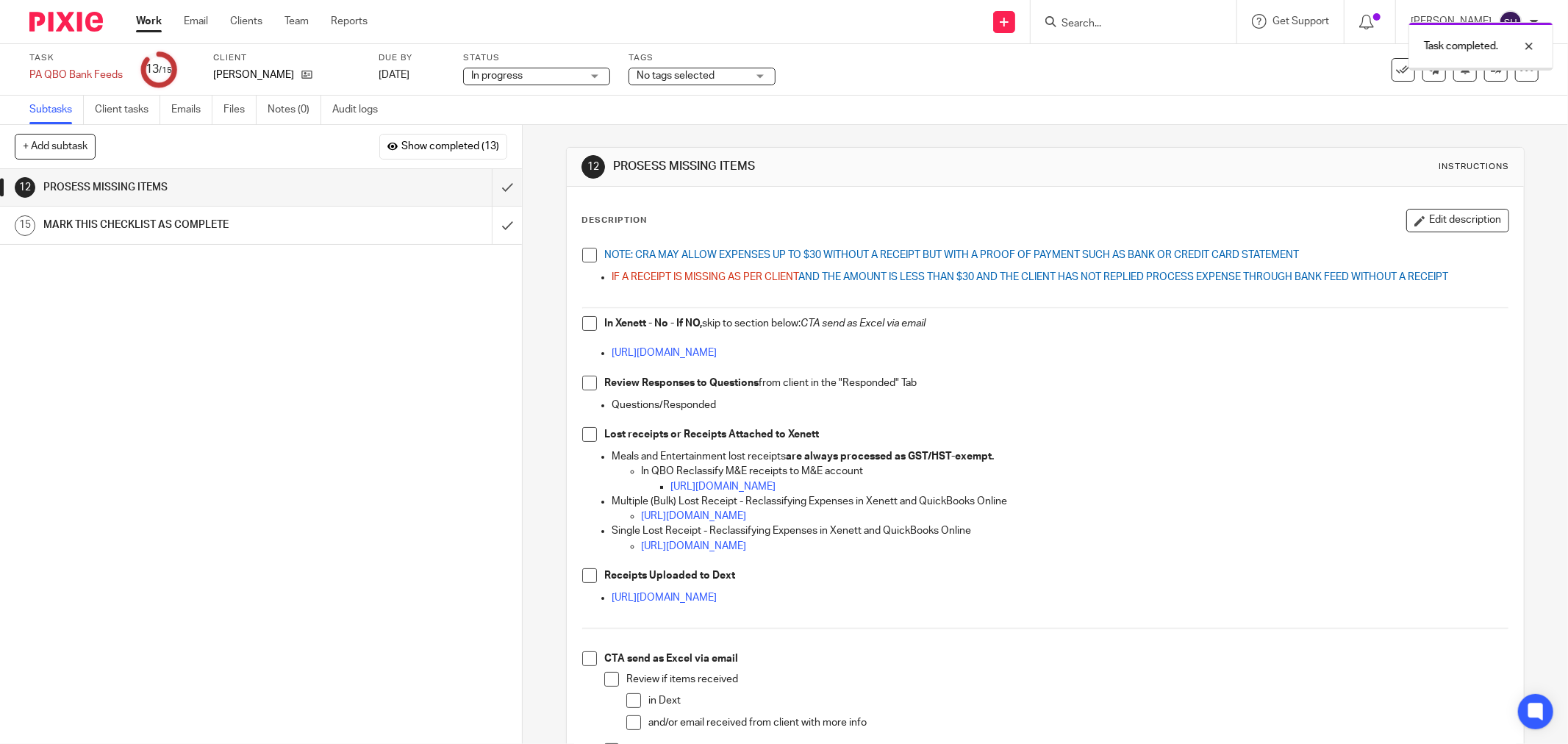
click at [584, 260] on span at bounding box center [589, 254] width 15 height 15
click at [582, 326] on span at bounding box center [589, 323] width 15 height 15
click at [582, 380] on span at bounding box center [589, 383] width 15 height 15
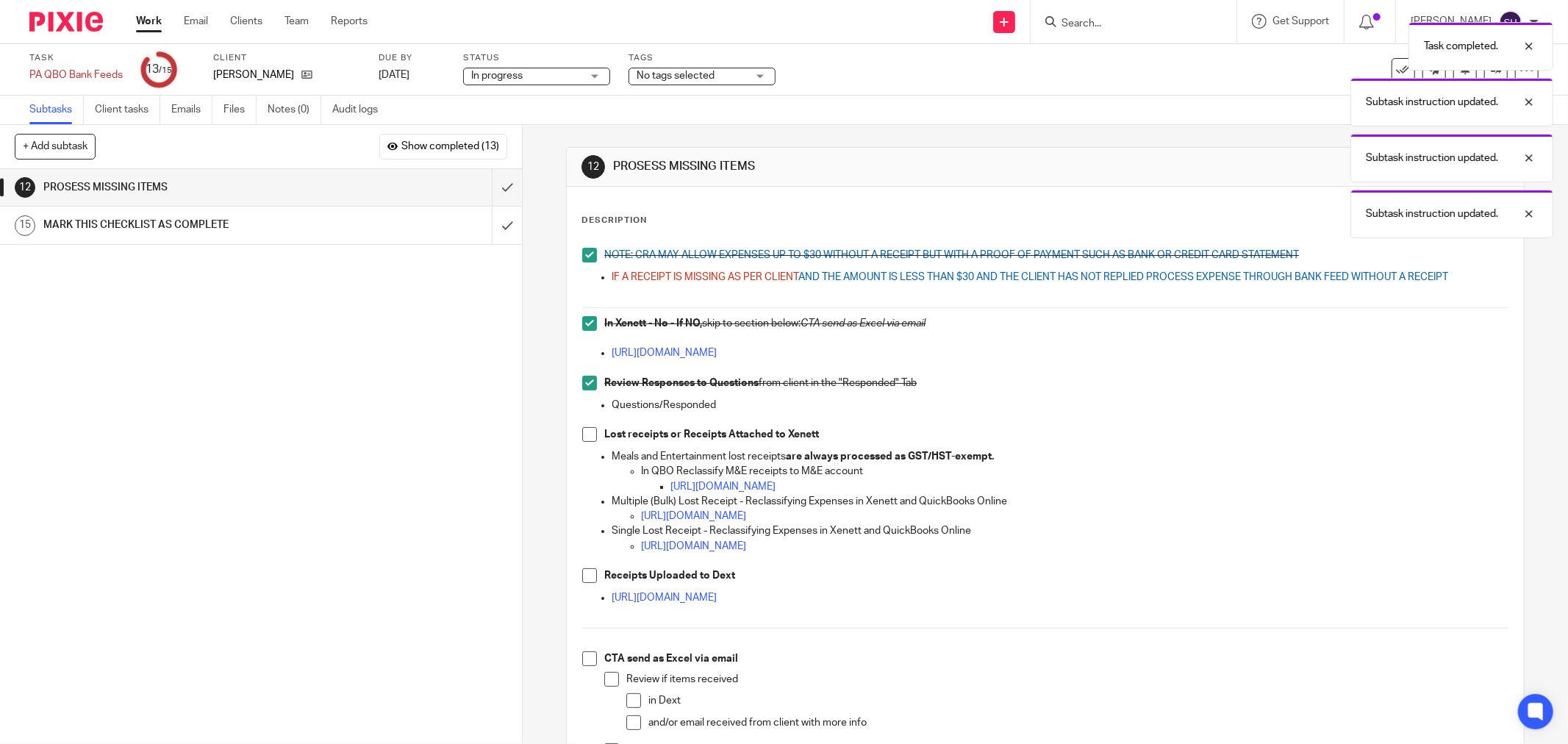
drag, startPoint x: 587, startPoint y: 424, endPoint x: 589, endPoint y: 439, distance: 15.1
click at [587, 426] on ul "Questions/Responded" at bounding box center [1046, 413] width 927 height 30
drag, startPoint x: 589, startPoint y: 439, endPoint x: 585, endPoint y: 460, distance: 21.4
click at [587, 438] on span at bounding box center [589, 434] width 15 height 15
click at [591, 576] on span at bounding box center [589, 575] width 15 height 15
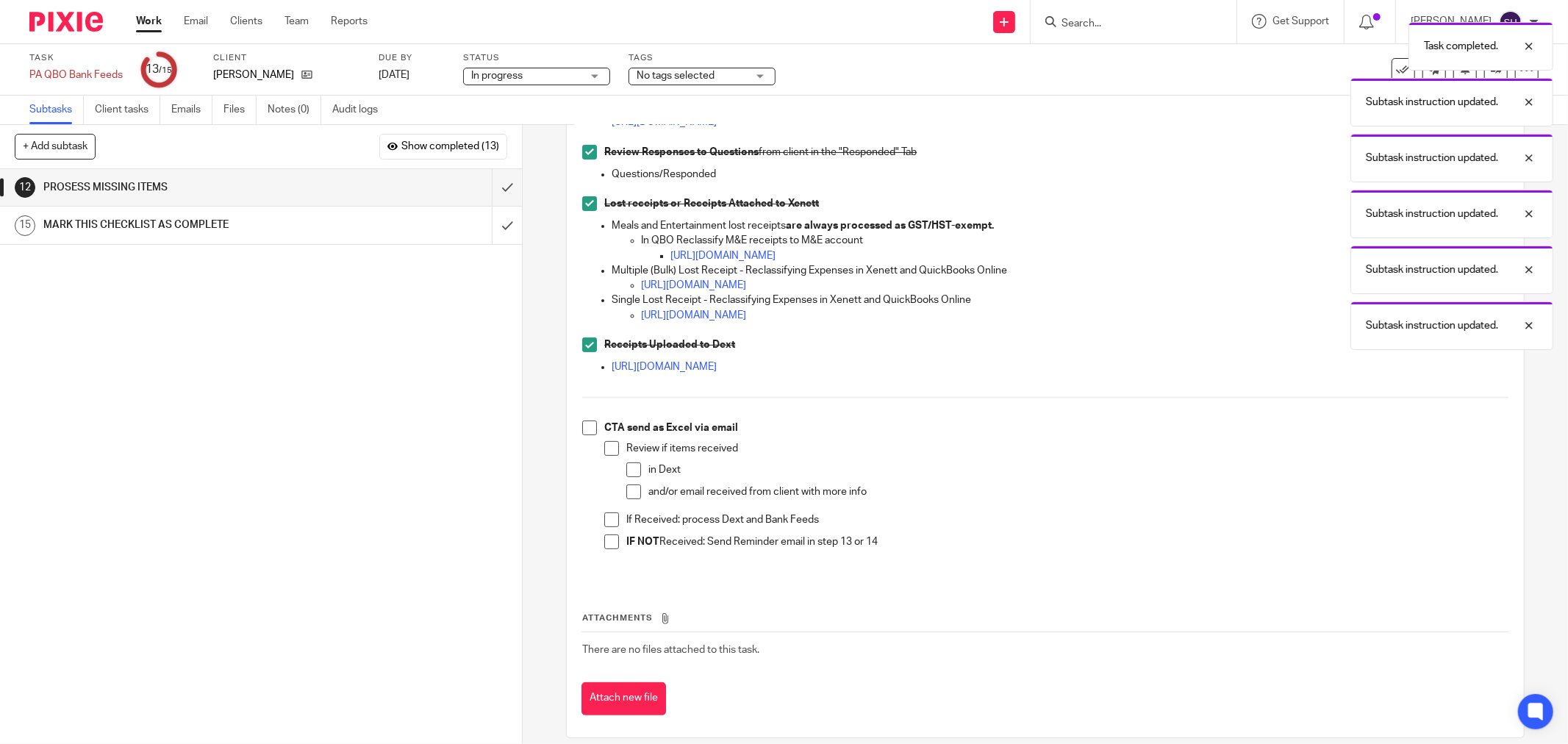
scroll to position [247, 0]
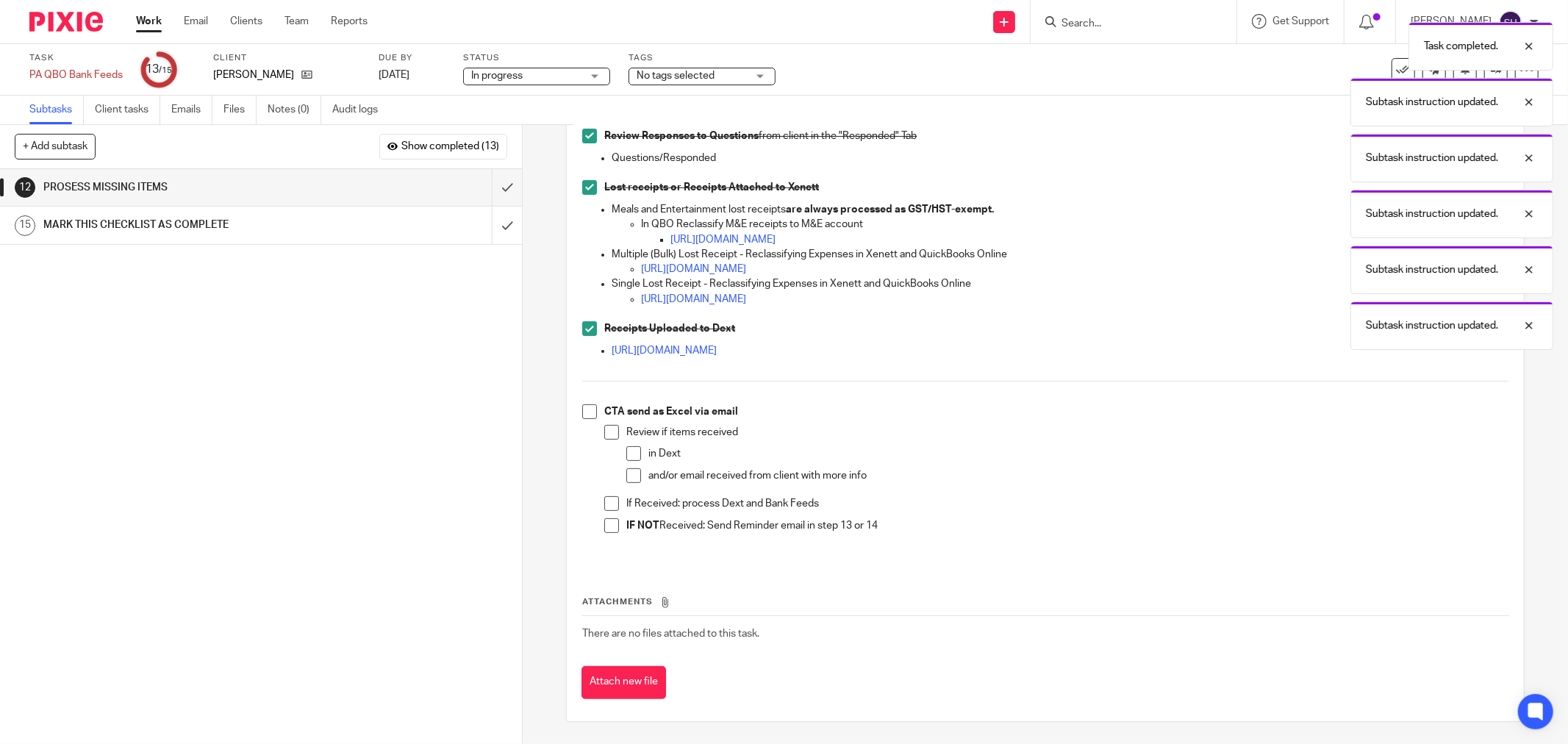
click at [585, 411] on span at bounding box center [589, 411] width 15 height 15
drag, startPoint x: 603, startPoint y: 435, endPoint x: 621, endPoint y: 446, distance: 21.1
click at [604, 435] on span at bounding box center [611, 431] width 15 height 15
click at [626, 452] on span at bounding box center [633, 453] width 15 height 15
click at [629, 475] on span at bounding box center [633, 475] width 15 height 15
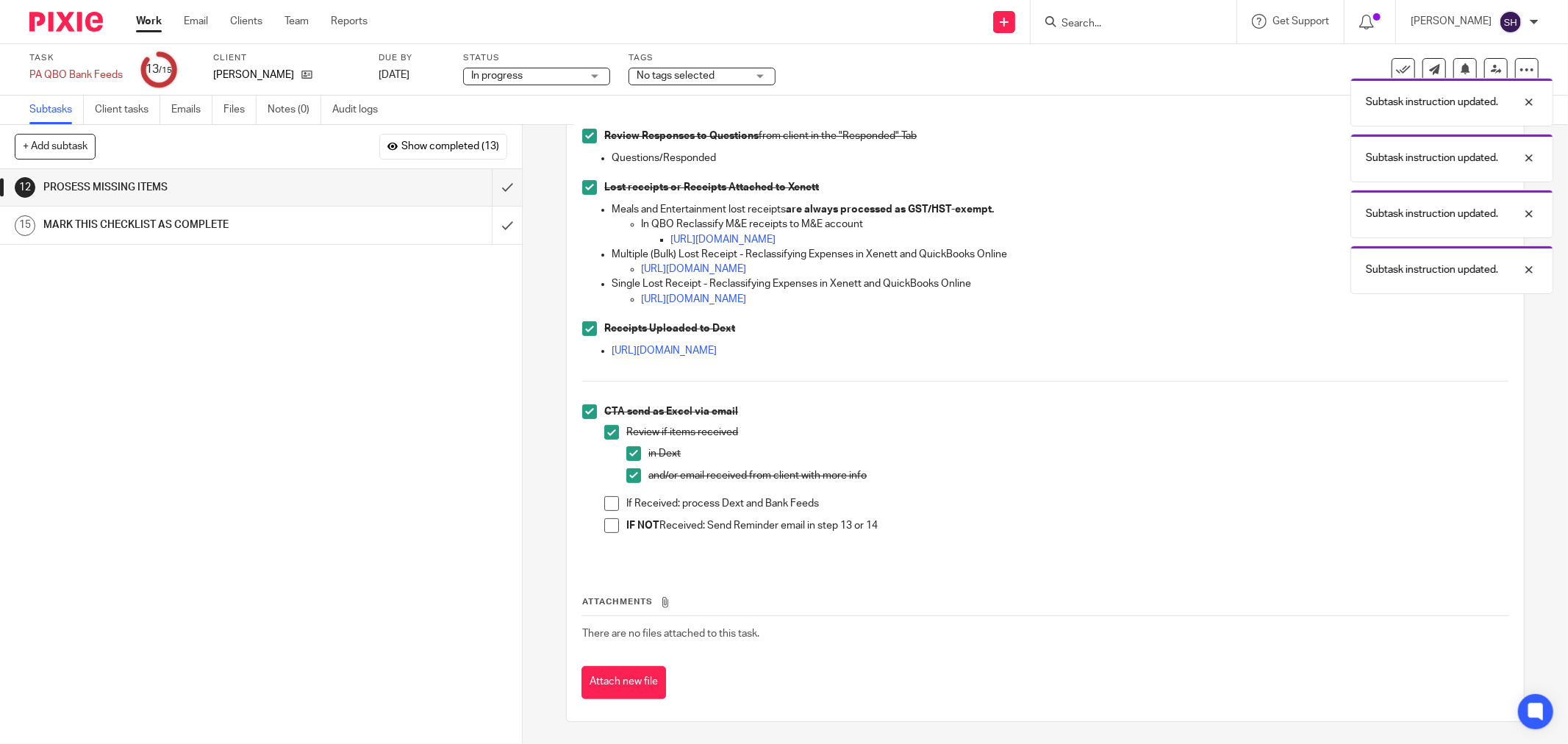
click at [604, 505] on span at bounding box center [611, 503] width 15 height 15
click at [604, 519] on span at bounding box center [611, 525] width 15 height 15
click at [493, 180] on input "submit" at bounding box center [261, 188] width 522 height 37
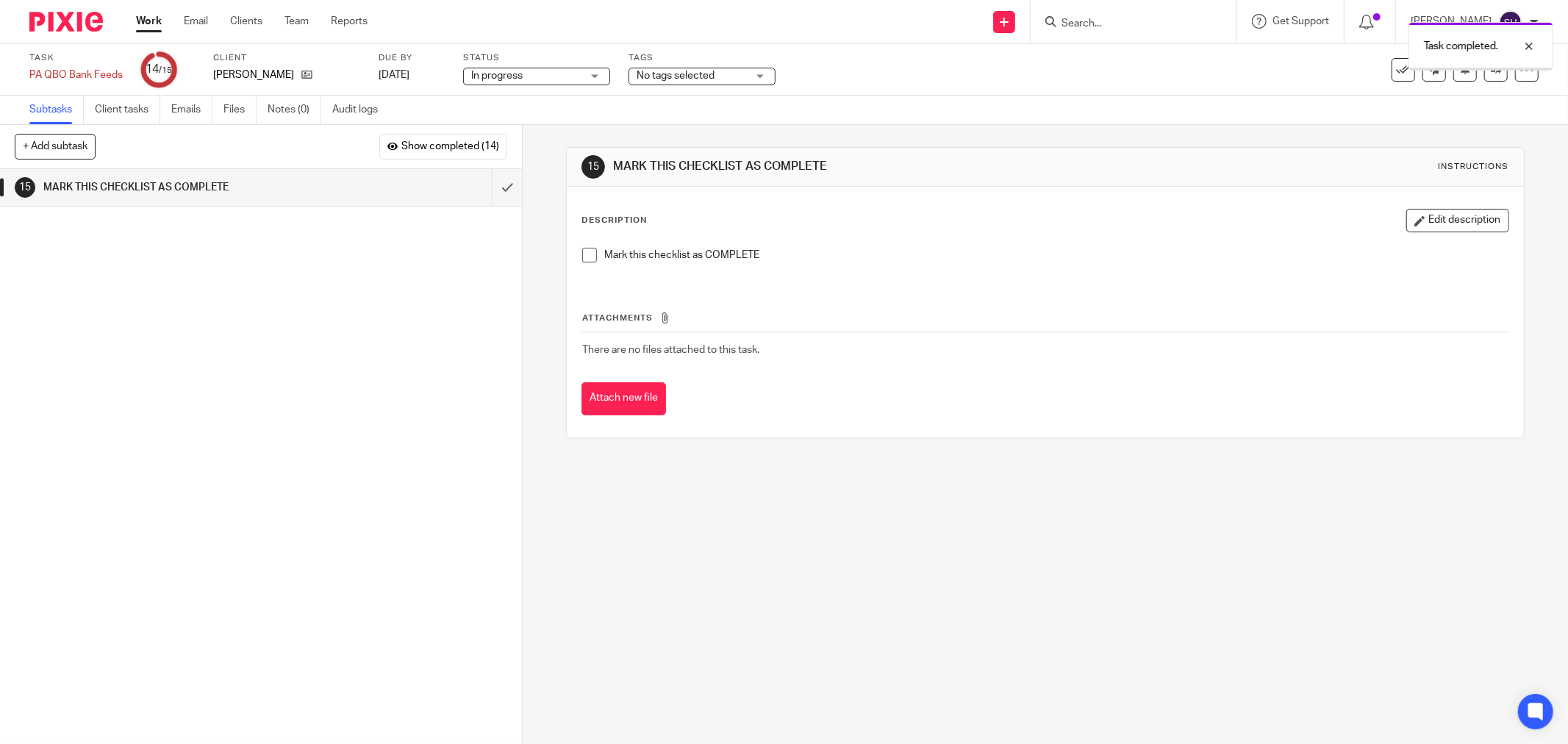
click at [586, 254] on span at bounding box center [589, 254] width 15 height 15
click at [494, 186] on input "submit" at bounding box center [261, 188] width 522 height 37
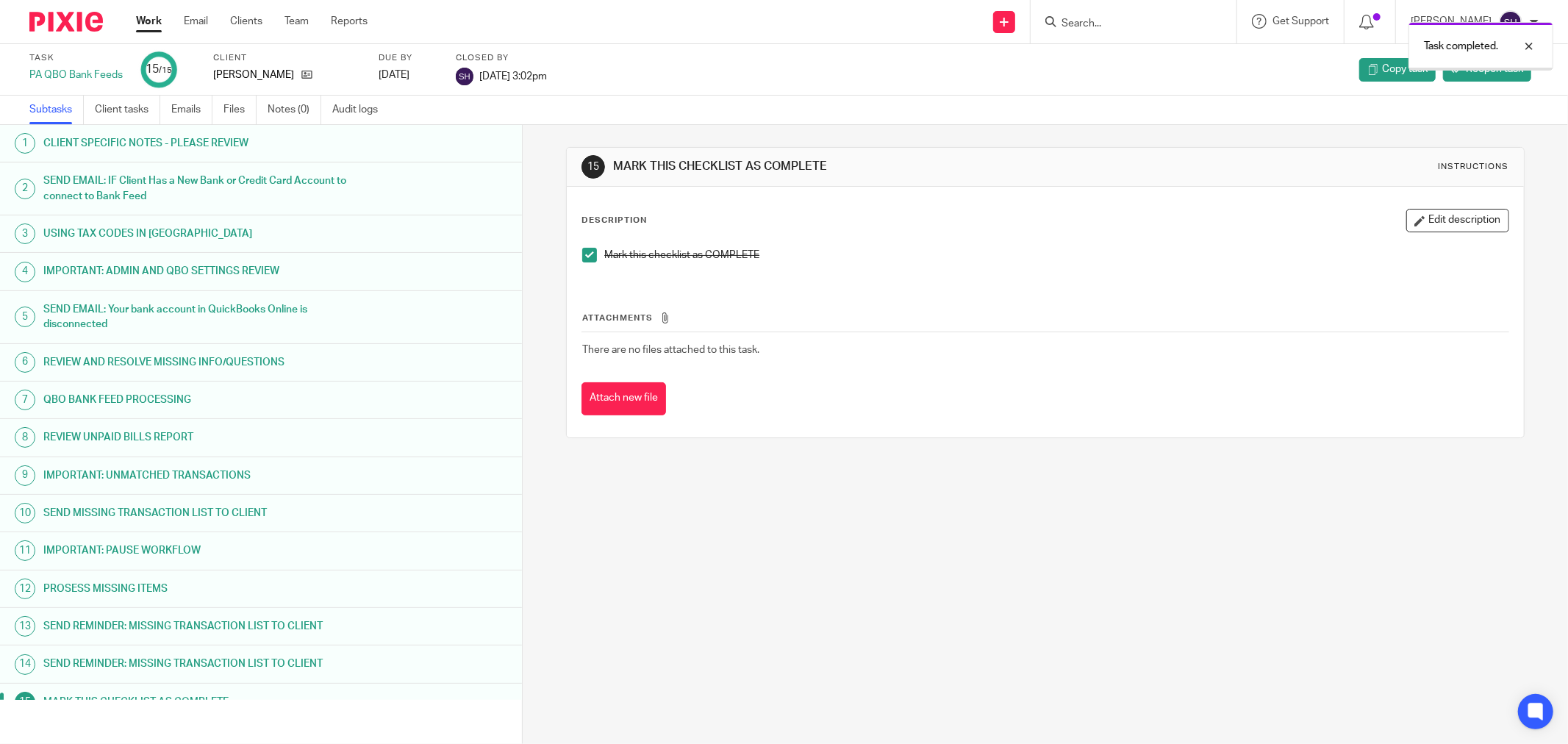
drag, startPoint x: 0, startPoint y: 0, endPoint x: 152, endPoint y: 26, distance: 154.2
click at [152, 26] on link "Work" at bounding box center [148, 21] width 26 height 15
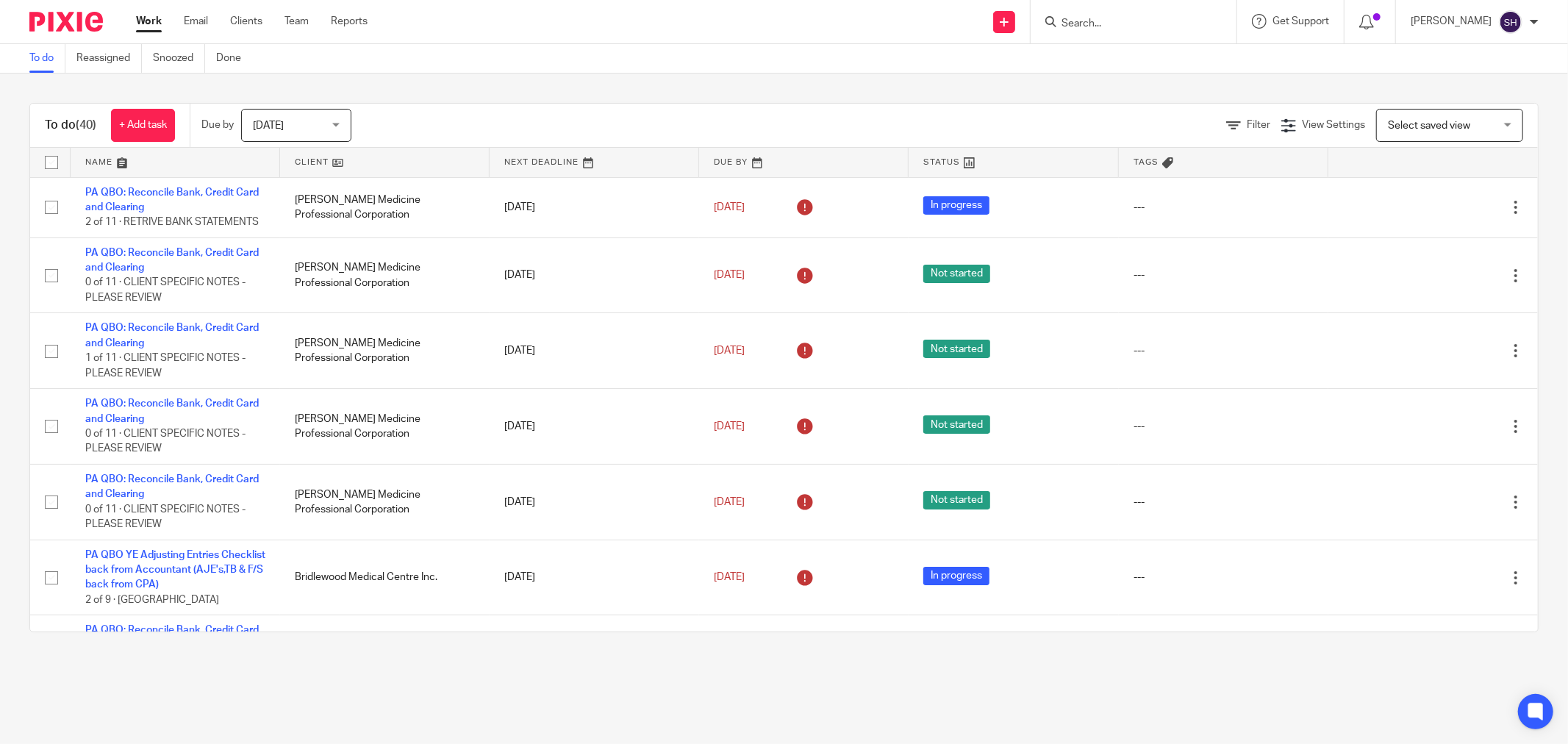
click at [373, 158] on link at bounding box center [385, 162] width 210 height 29
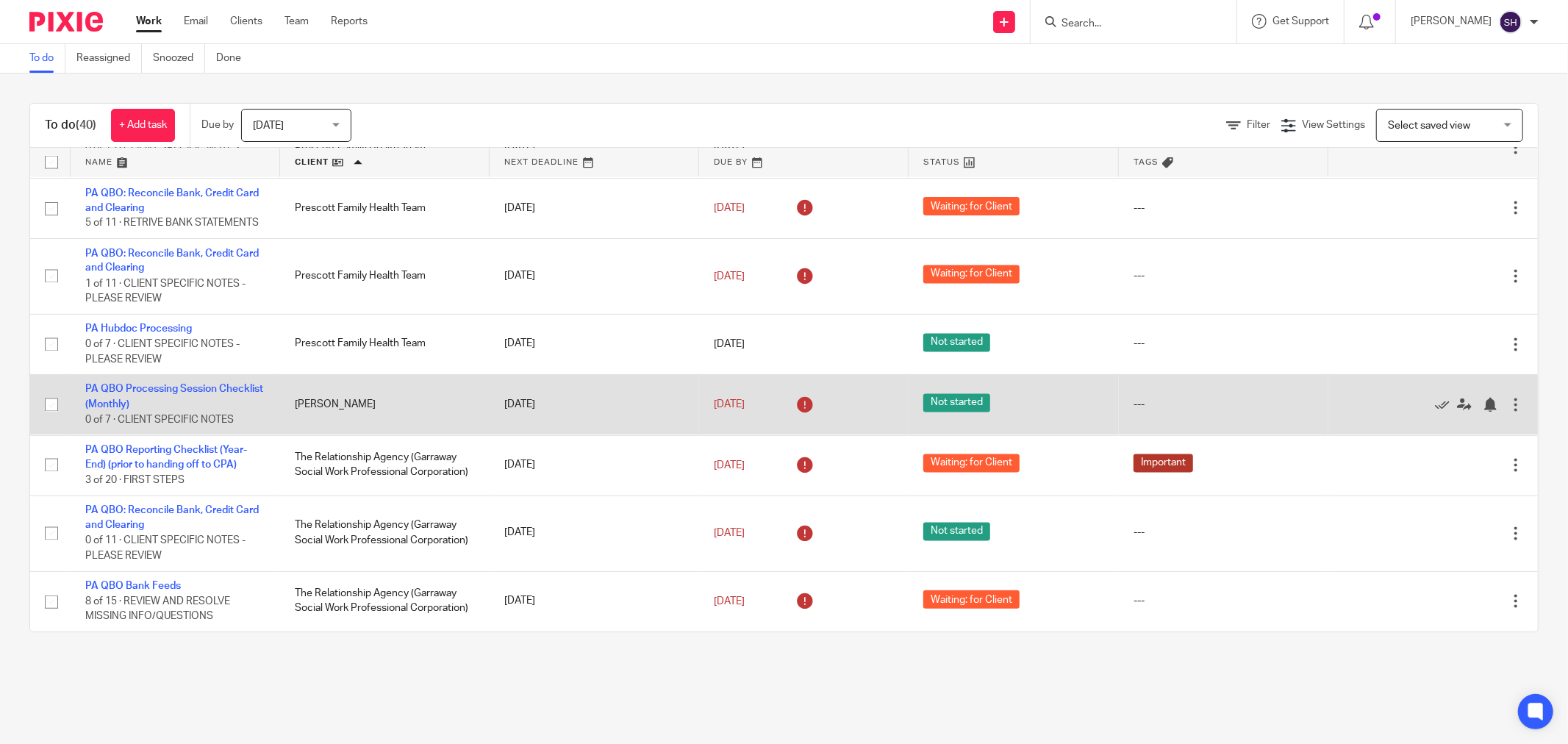
scroll to position [2303, 0]
click at [140, 385] on link "PA QBO Processing Session Checklist (Monthly)" at bounding box center [174, 397] width 178 height 25
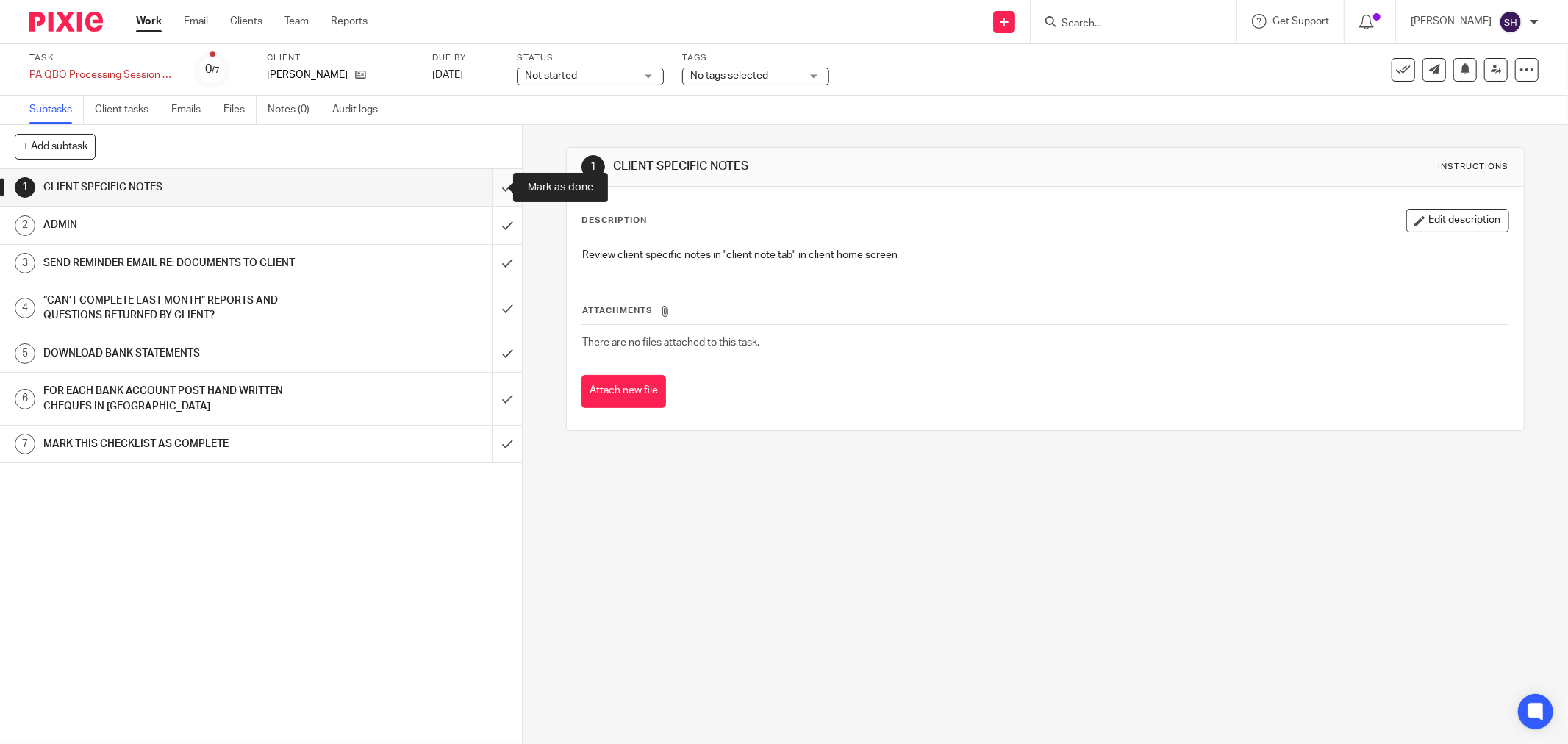
click at [502, 188] on input "submit" at bounding box center [261, 188] width 522 height 37
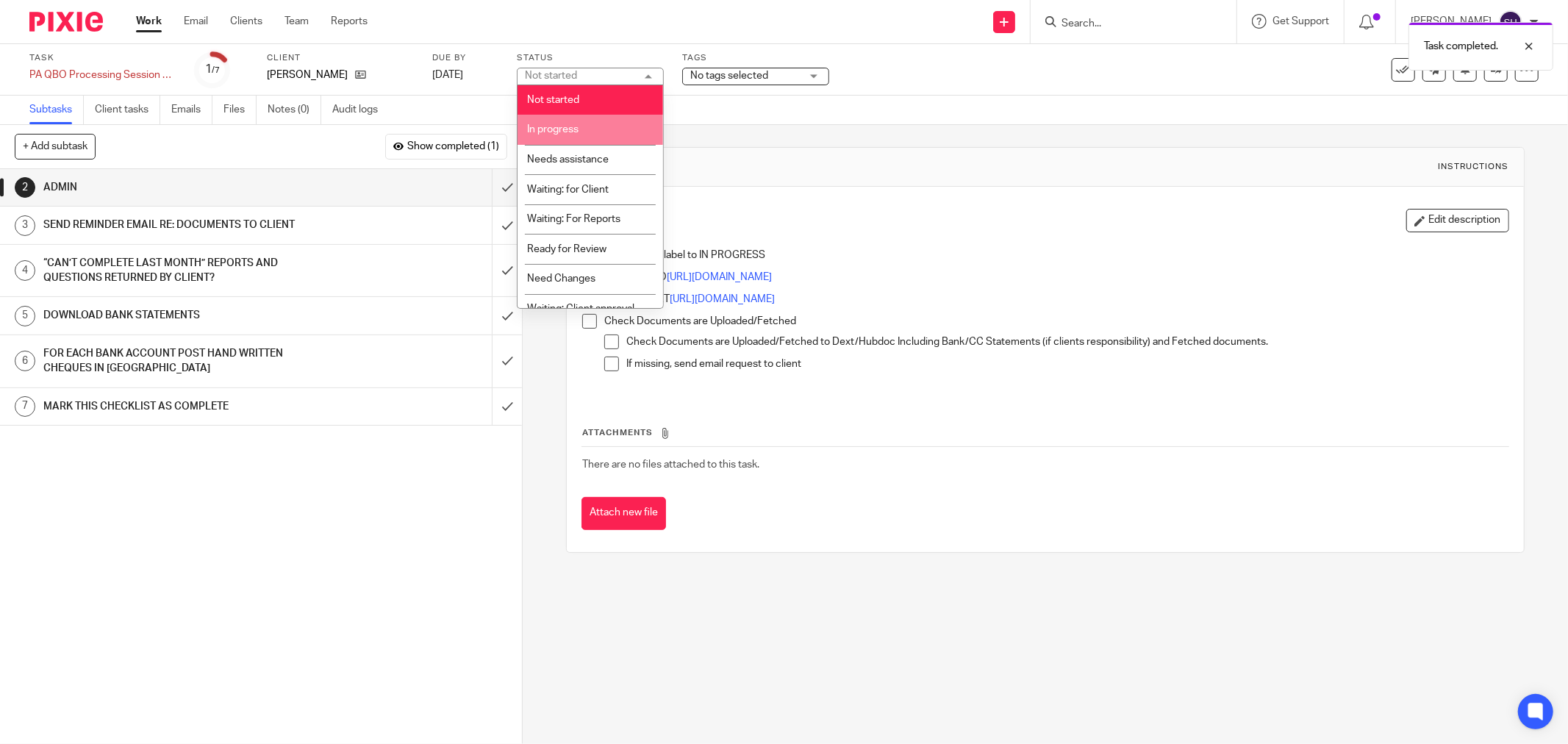
click at [600, 118] on li "In progress" at bounding box center [590, 129] width 145 height 30
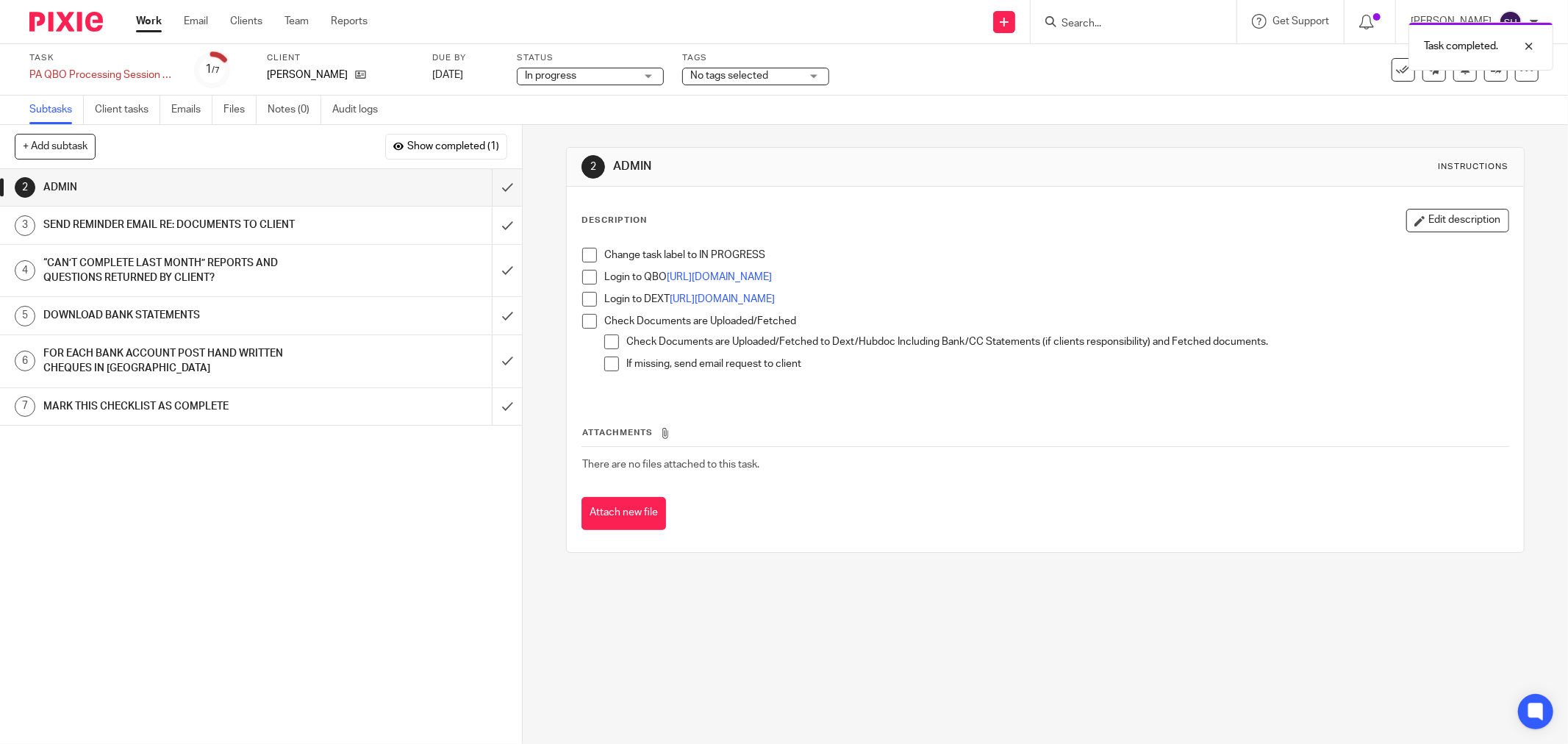
click at [586, 255] on span at bounding box center [589, 254] width 15 height 15
drag, startPoint x: 588, startPoint y: 283, endPoint x: 589, endPoint y: 291, distance: 8.1
click at [589, 283] on span at bounding box center [589, 276] width 15 height 15
click at [592, 301] on span at bounding box center [589, 298] width 15 height 15
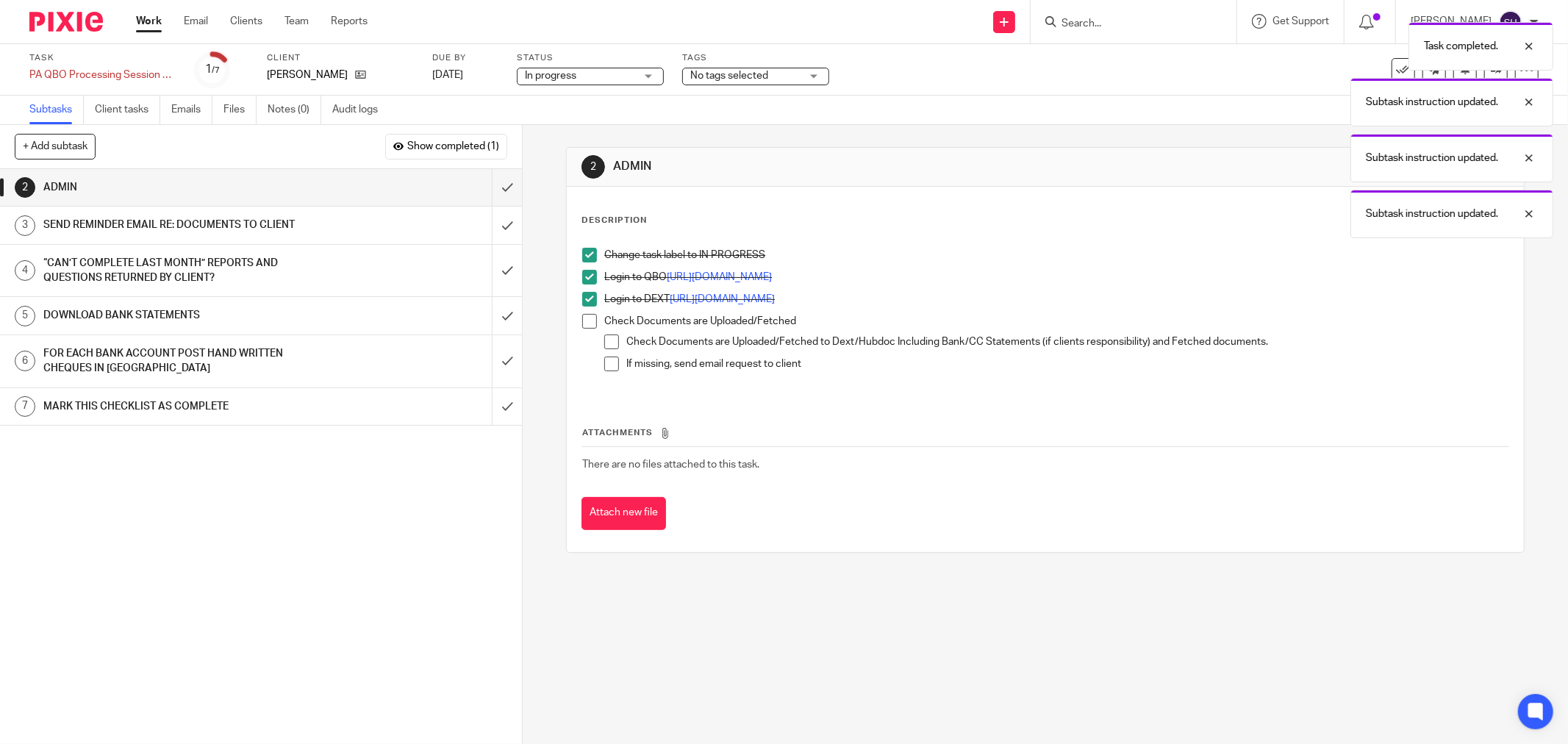
click at [589, 321] on span at bounding box center [589, 320] width 15 height 15
click at [607, 341] on span at bounding box center [611, 342] width 15 height 15
click at [610, 364] on span at bounding box center [611, 364] width 15 height 15
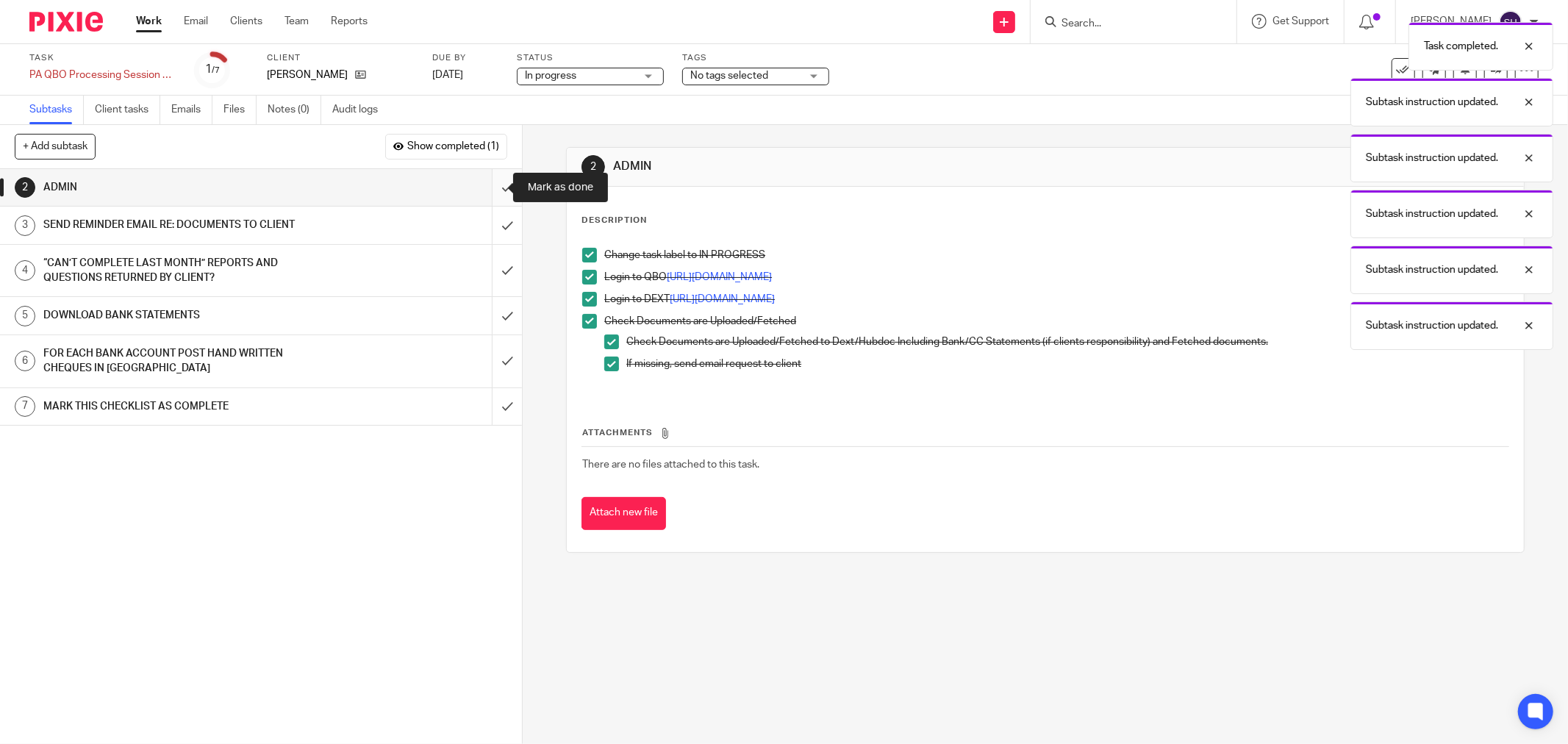
click at [496, 185] on input "submit" at bounding box center [261, 188] width 522 height 37
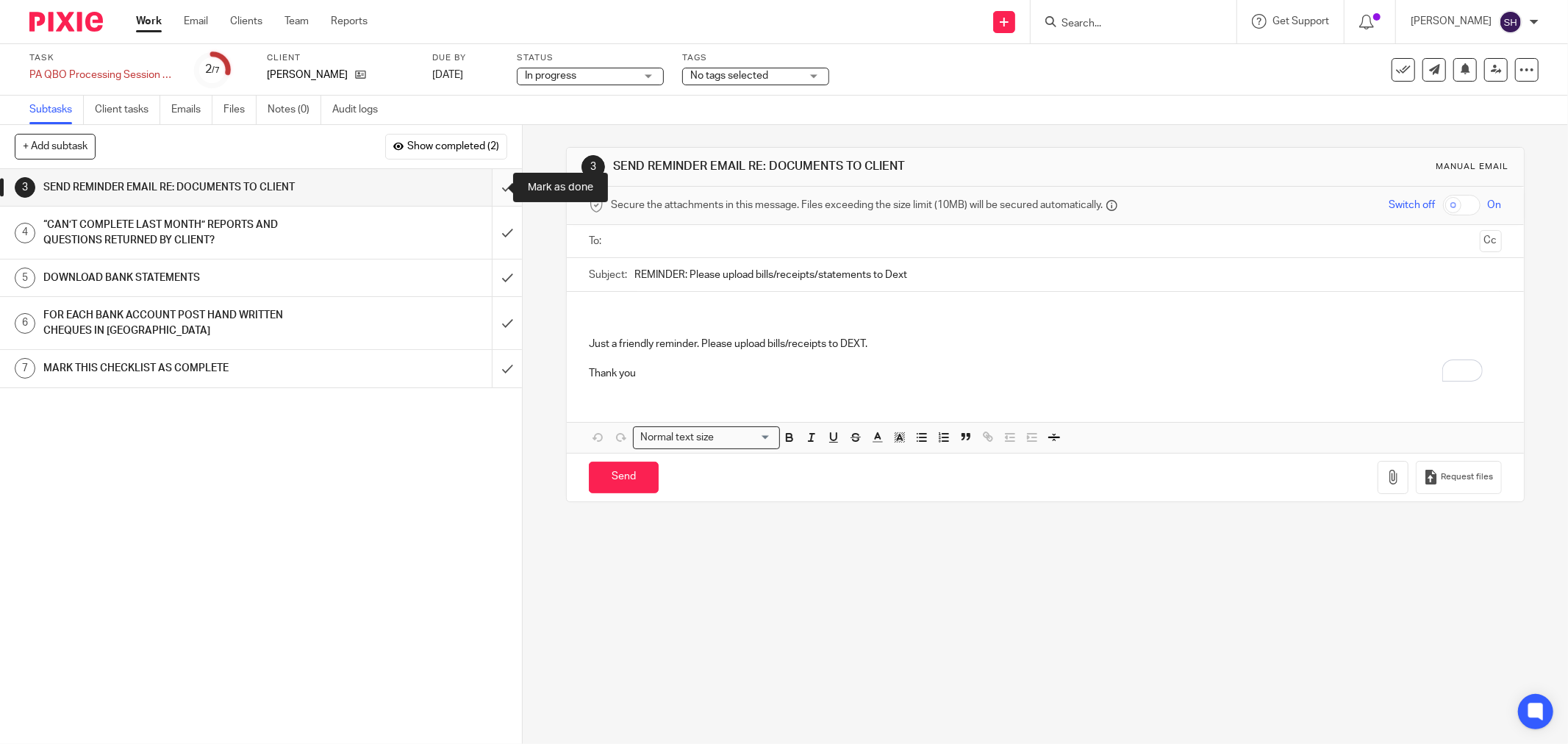
click at [486, 185] on input "submit" at bounding box center [261, 188] width 522 height 37
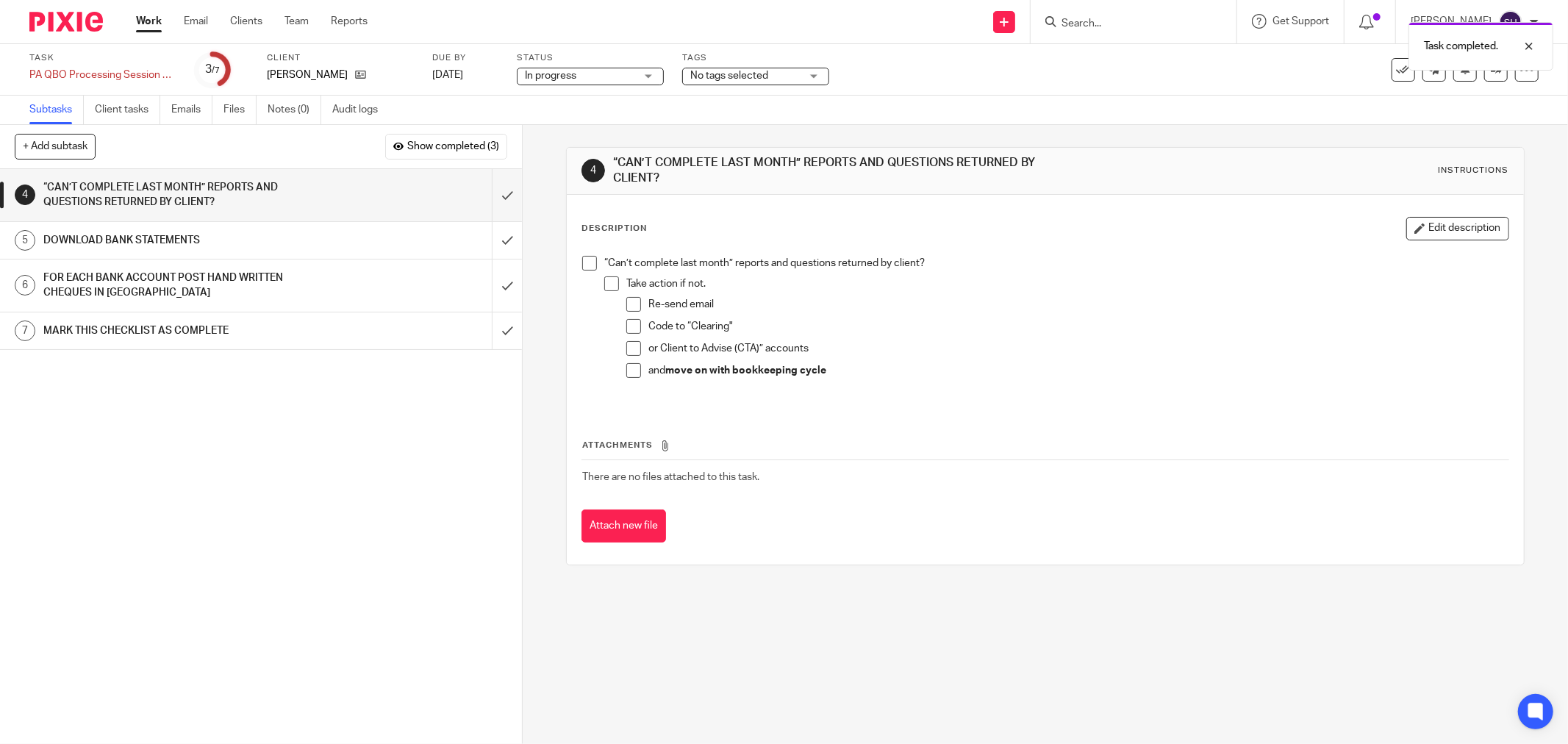
click at [582, 264] on span at bounding box center [589, 262] width 15 height 15
click at [614, 291] on li "Take action if not. Re-send email Code to “Clearing" or Client to Advise (CTA)”…" at bounding box center [1056, 334] width 905 height 114
drag, startPoint x: 607, startPoint y: 284, endPoint x: 629, endPoint y: 306, distance: 31.1
click at [607, 284] on span at bounding box center [611, 284] width 15 height 15
drag, startPoint x: 629, startPoint y: 306, endPoint x: 630, endPoint y: 327, distance: 21.0
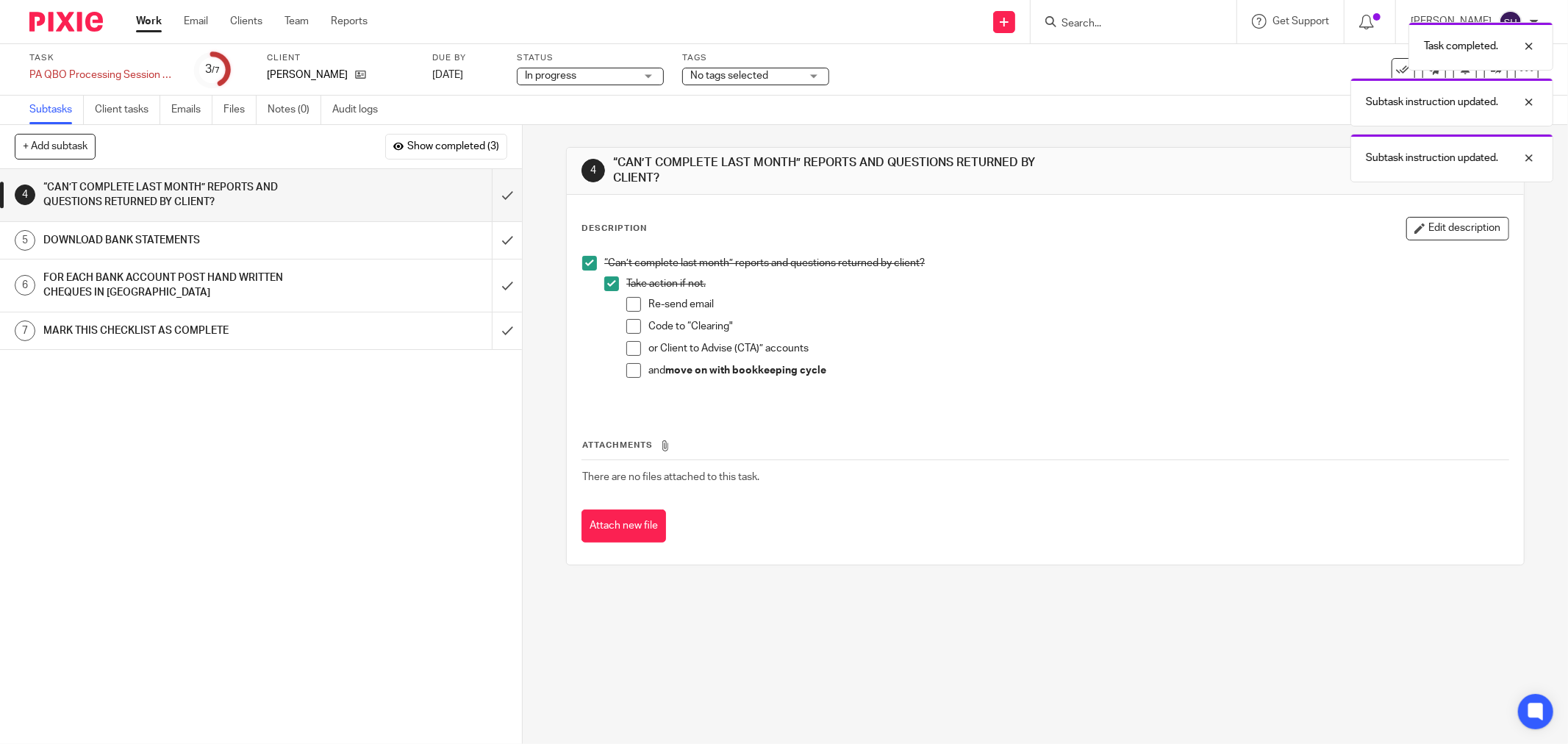
click at [630, 309] on span at bounding box center [633, 304] width 15 height 15
drag, startPoint x: 630, startPoint y: 327, endPoint x: 630, endPoint y: 345, distance: 18.0
click at [630, 329] on span at bounding box center [633, 326] width 15 height 15
click at [631, 349] on span at bounding box center [633, 348] width 15 height 15
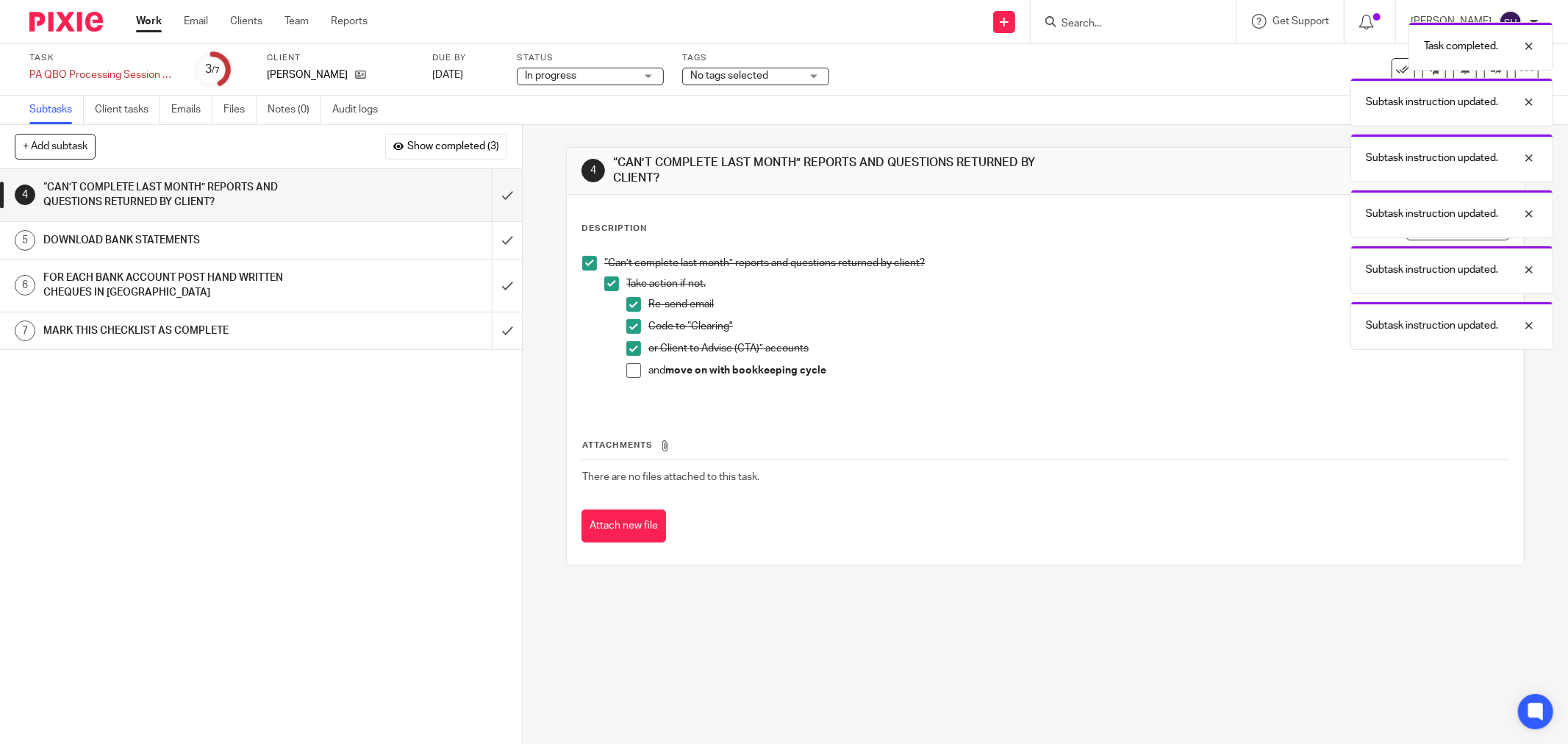
click at [626, 364] on span at bounding box center [633, 370] width 15 height 15
click at [493, 187] on input "submit" at bounding box center [261, 195] width 522 height 52
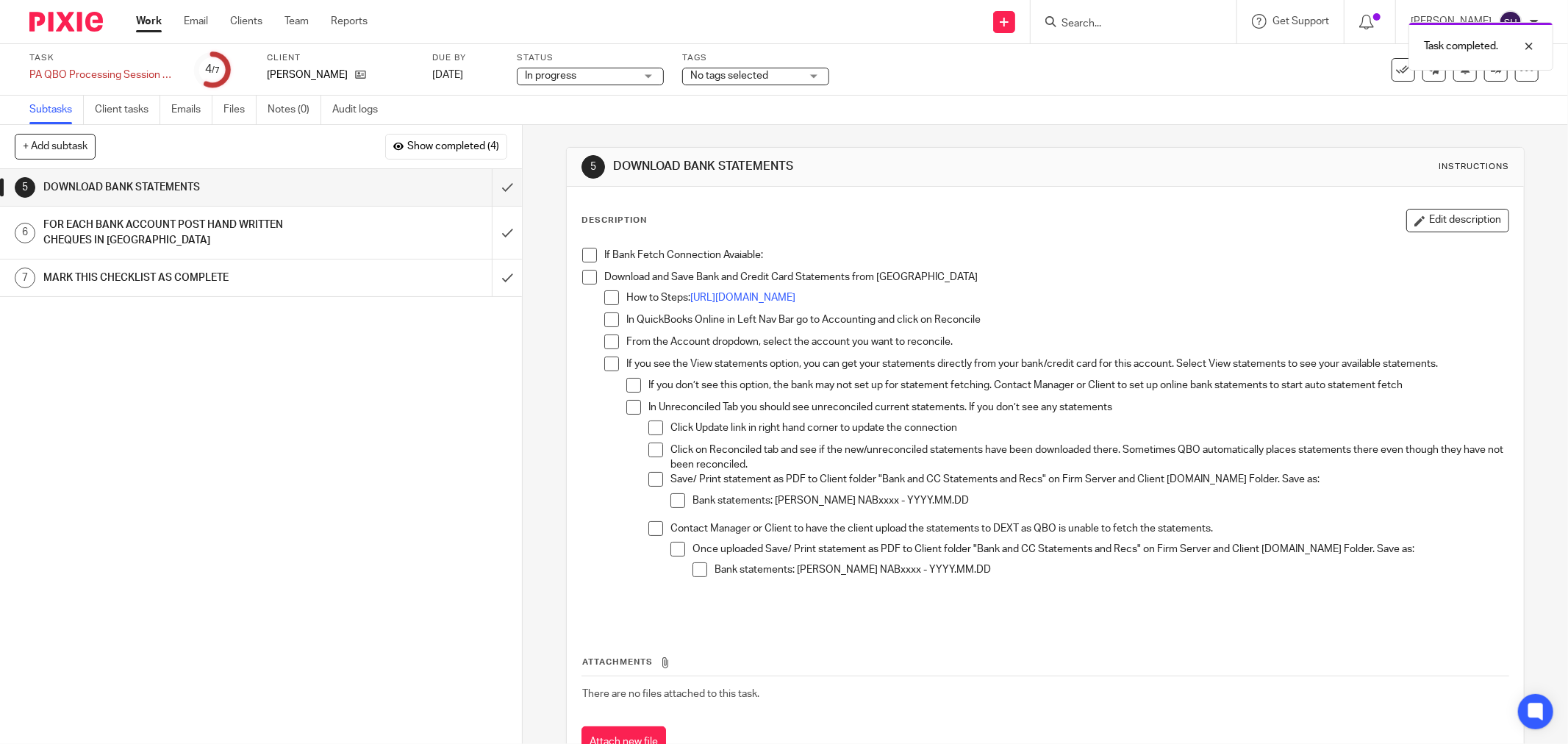
click at [585, 260] on span at bounding box center [589, 254] width 15 height 15
click at [582, 274] on span at bounding box center [589, 276] width 15 height 15
click at [607, 302] on span at bounding box center [611, 298] width 15 height 15
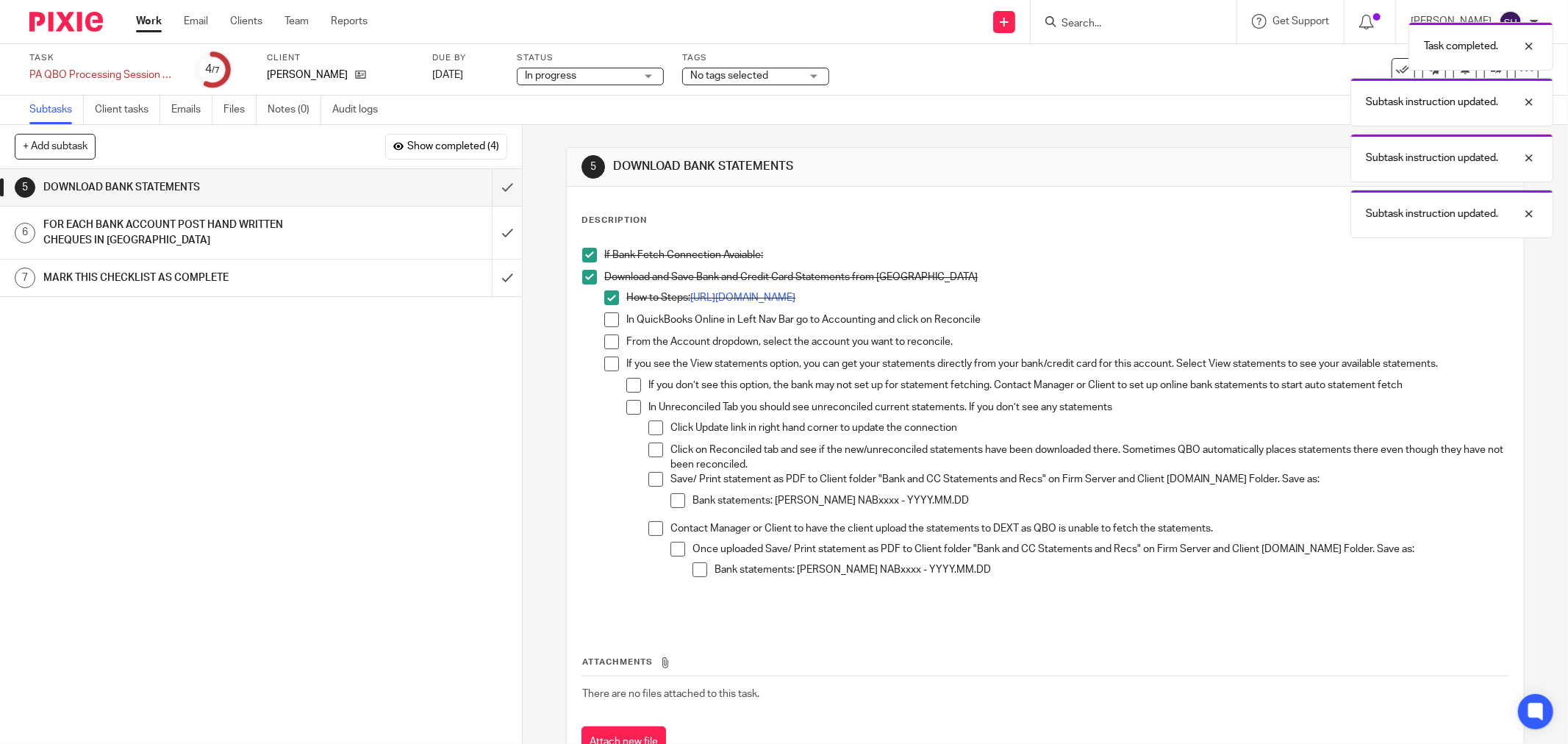
click at [613, 318] on span at bounding box center [611, 320] width 15 height 15
drag, startPoint x: 604, startPoint y: 343, endPoint x: 604, endPoint y: 357, distance: 14.0
click at [604, 344] on span at bounding box center [611, 342] width 15 height 15
click at [604, 363] on span at bounding box center [611, 364] width 15 height 15
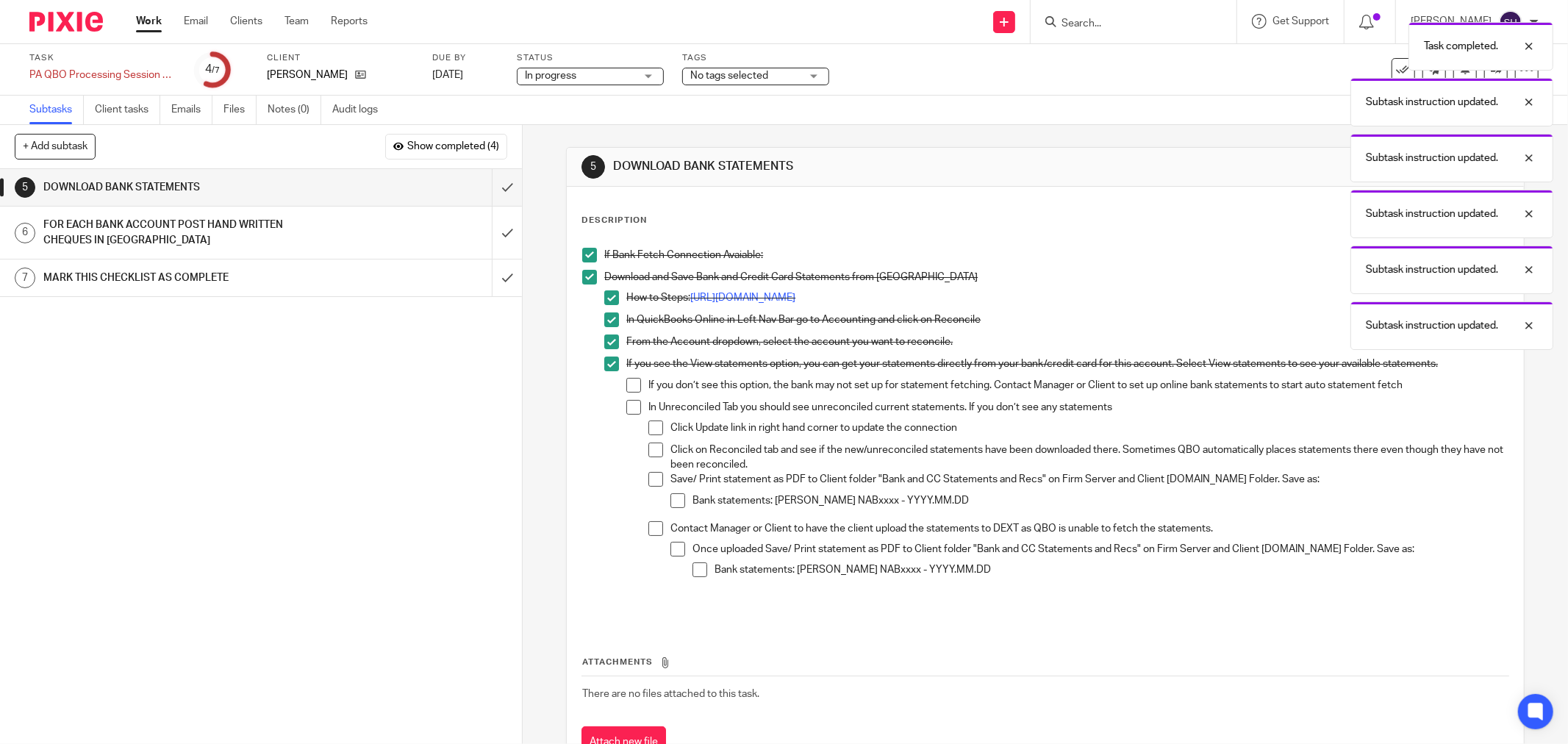
drag, startPoint x: 622, startPoint y: 379, endPoint x: 628, endPoint y: 393, distance: 15.2
click at [626, 379] on span at bounding box center [633, 385] width 15 height 15
drag, startPoint x: 629, startPoint y: 401, endPoint x: 638, endPoint y: 423, distance: 23.8
click at [629, 401] on span at bounding box center [633, 407] width 15 height 15
click at [651, 432] on span at bounding box center [655, 427] width 15 height 15
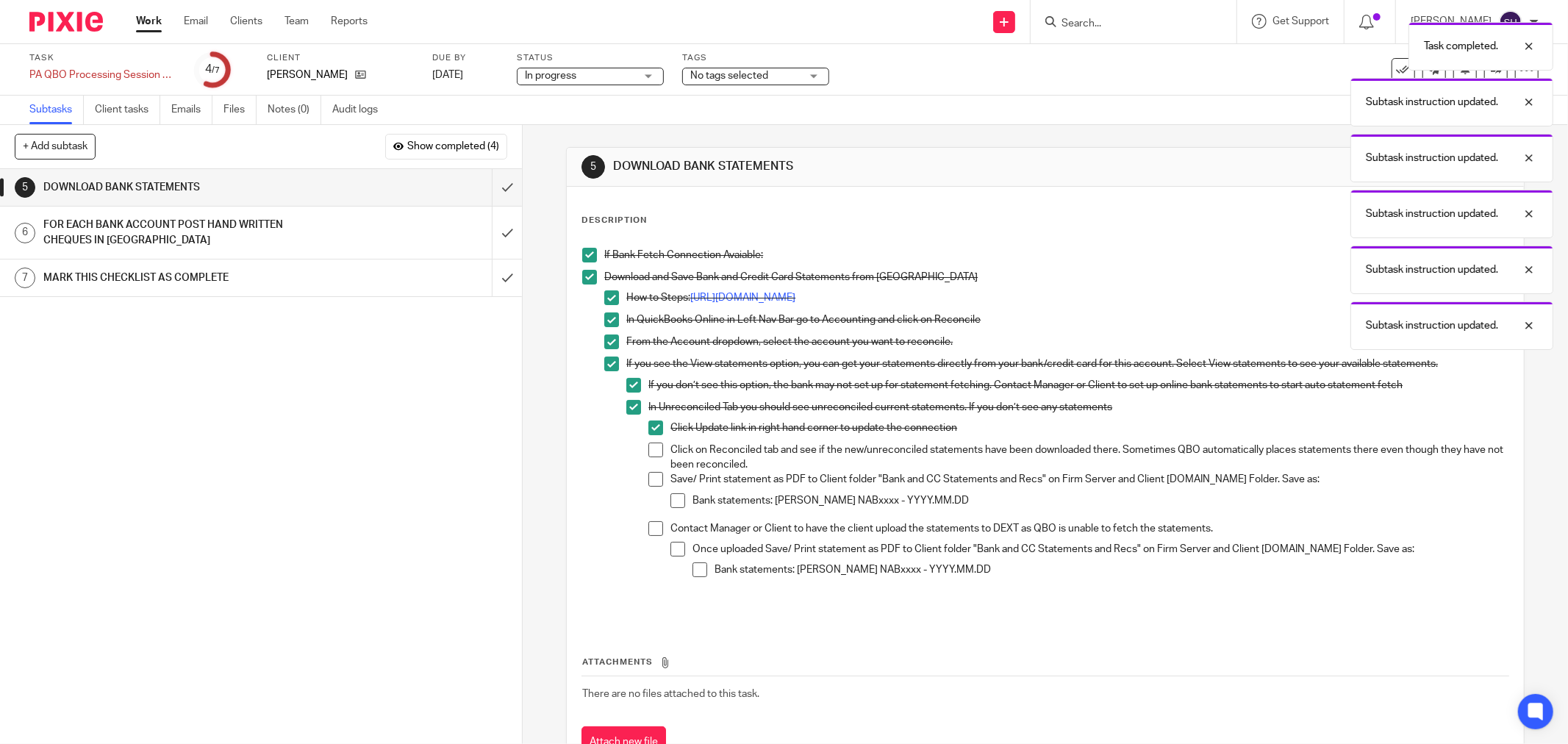
drag, startPoint x: 652, startPoint y: 453, endPoint x: 657, endPoint y: 475, distance: 22.6
click at [652, 454] on span at bounding box center [655, 449] width 15 height 15
click at [658, 476] on span at bounding box center [655, 479] width 15 height 15
click at [675, 498] on span at bounding box center [677, 500] width 15 height 15
click at [660, 527] on li "Contact Manager or Client to have the client upload the statements to DEXT as Q…" at bounding box center [1078, 559] width 861 height 76
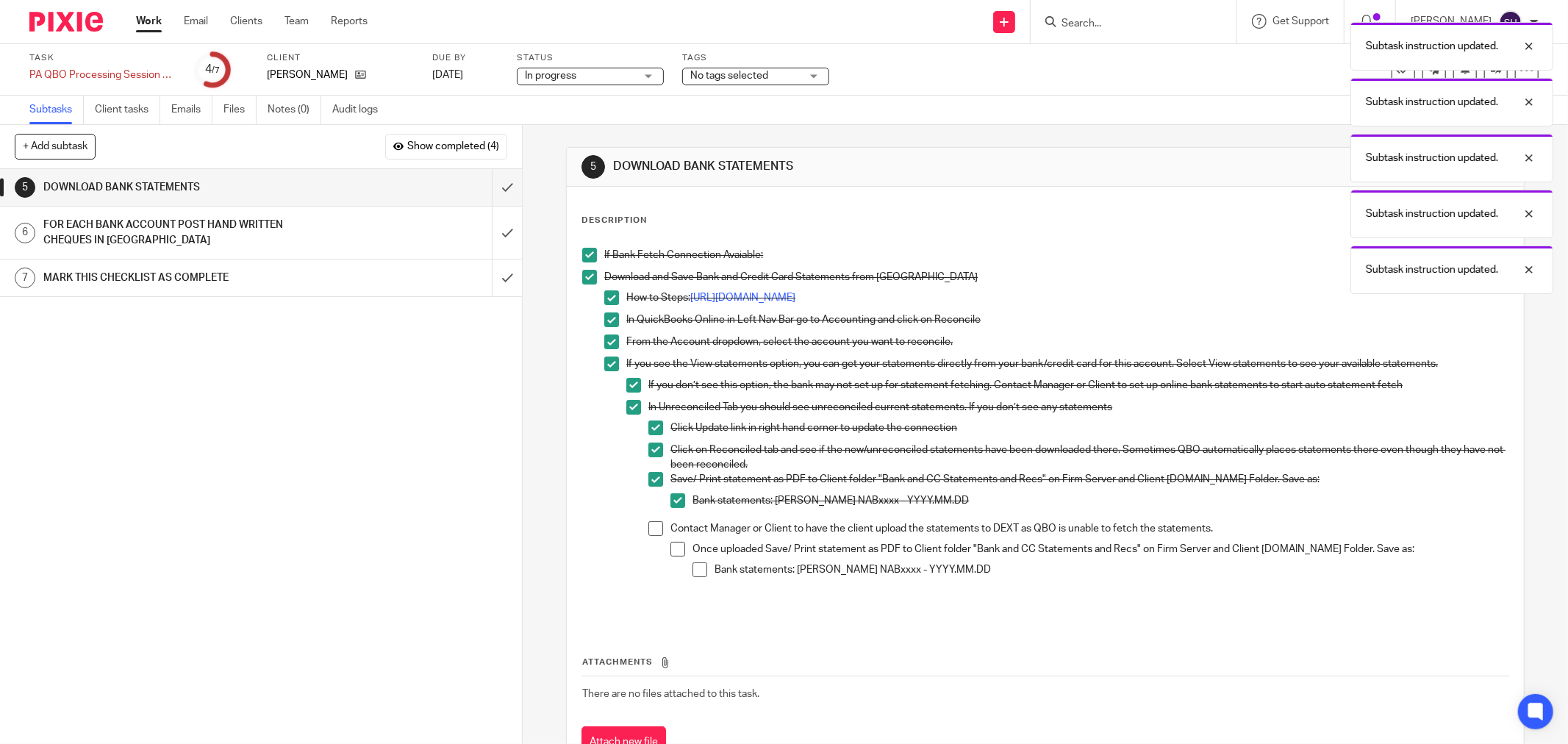
drag, startPoint x: 656, startPoint y: 531, endPoint x: 674, endPoint y: 541, distance: 20.6
click at [661, 531] on li "Contact Manager or Client to have the client upload the statements to DEXT as Q…" at bounding box center [1078, 559] width 861 height 76
click at [674, 541] on span at bounding box center [677, 549] width 15 height 15
click at [652, 529] on span at bounding box center [655, 528] width 15 height 15
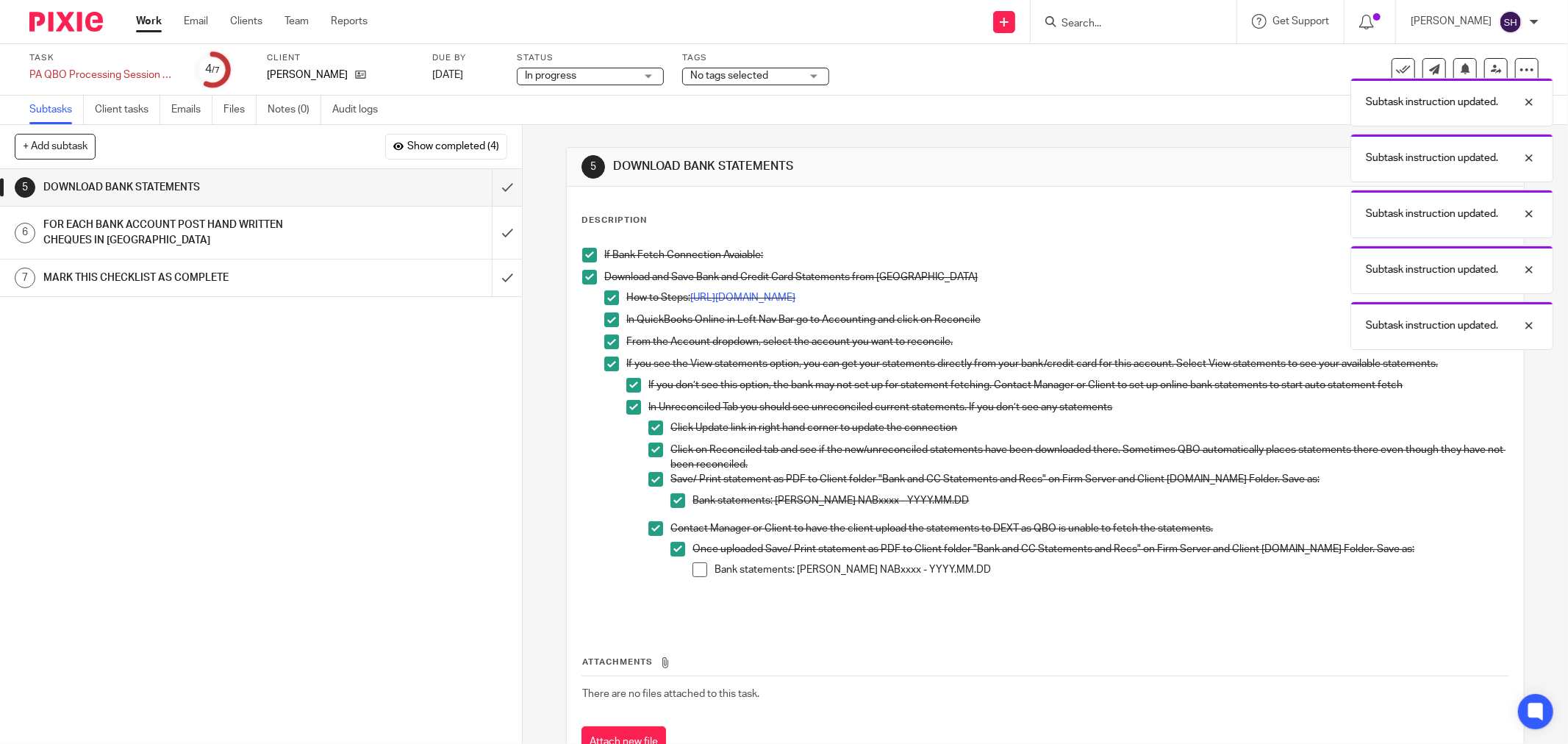
click at [696, 573] on span at bounding box center [699, 570] width 15 height 15
click at [498, 187] on input "submit" at bounding box center [261, 188] width 522 height 37
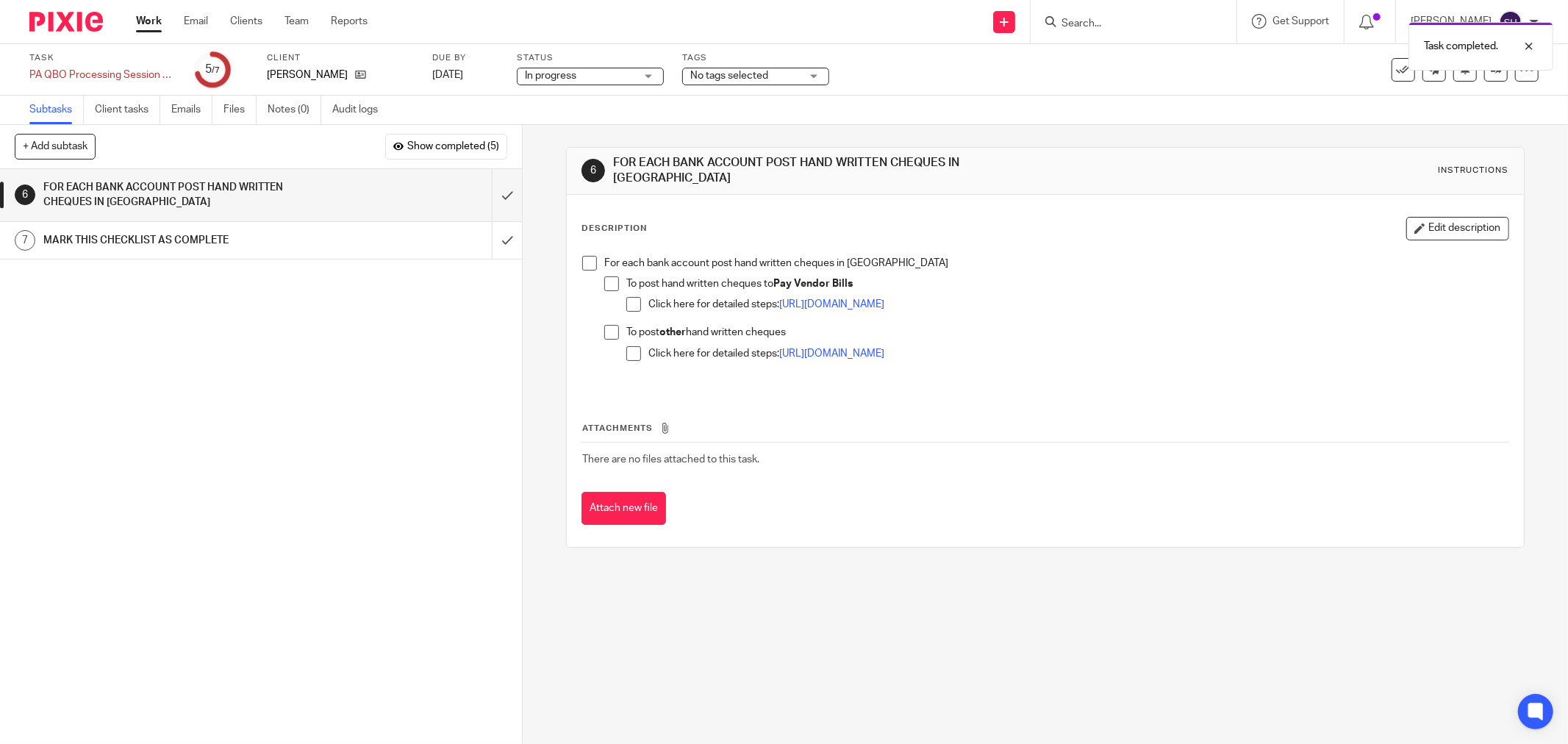
drag, startPoint x: 581, startPoint y: 254, endPoint x: 594, endPoint y: 269, distance: 19.8
click at [582, 255] on span at bounding box center [589, 262] width 15 height 15
click at [606, 276] on span at bounding box center [611, 284] width 15 height 15
click at [626, 297] on span at bounding box center [633, 304] width 15 height 15
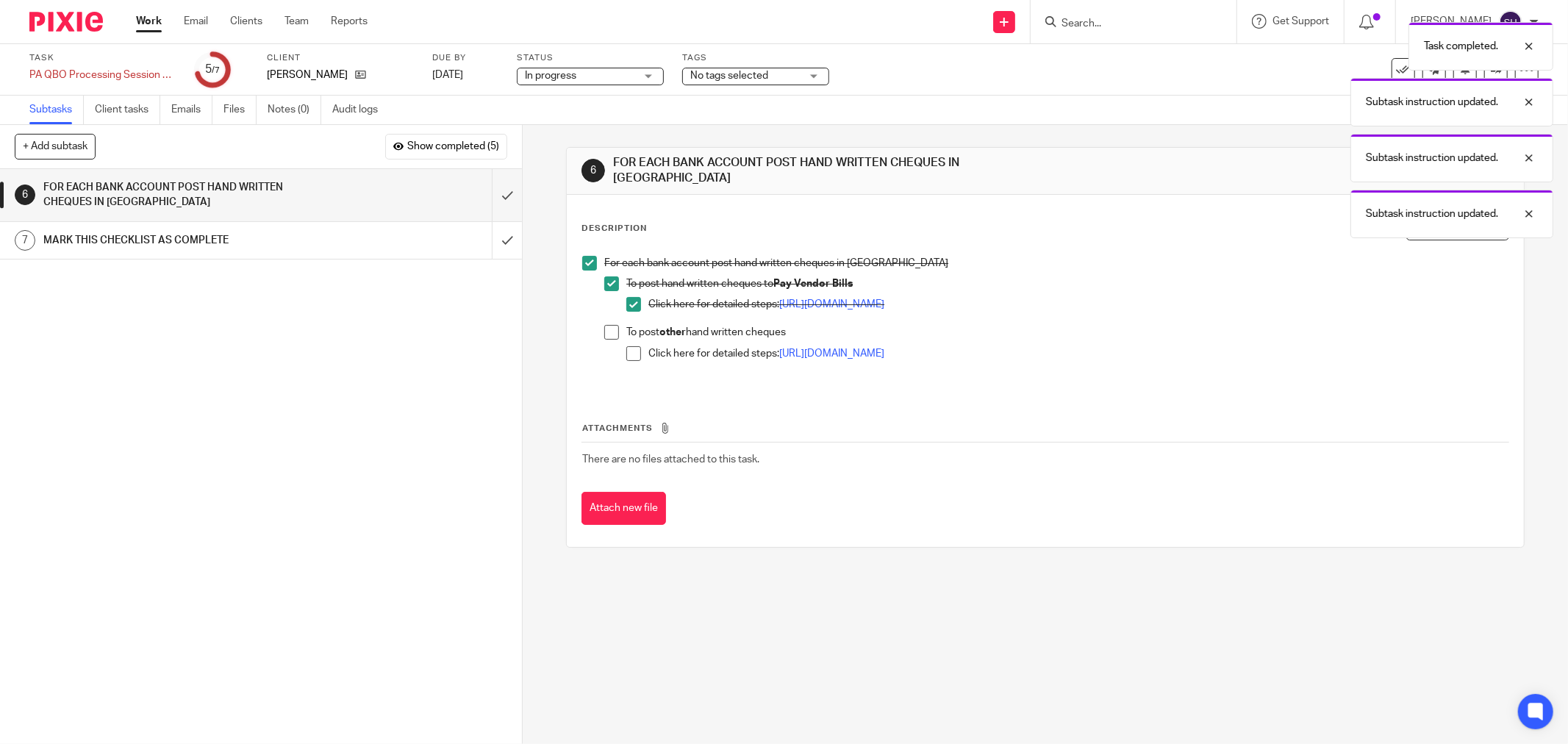
click at [612, 325] on span at bounding box center [611, 332] width 15 height 15
click at [626, 346] on span at bounding box center [633, 353] width 15 height 15
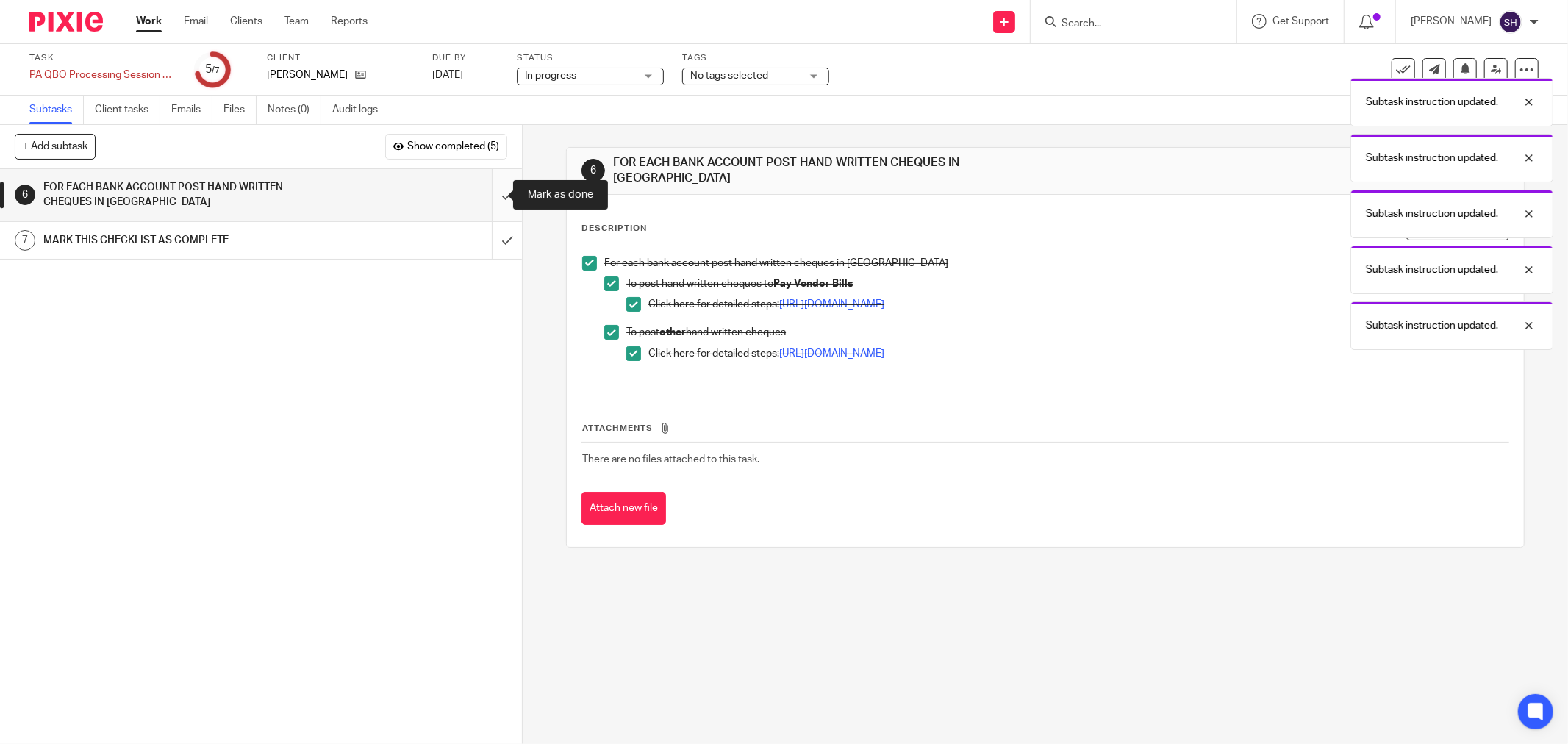
click at [492, 188] on input "submit" at bounding box center [261, 195] width 522 height 52
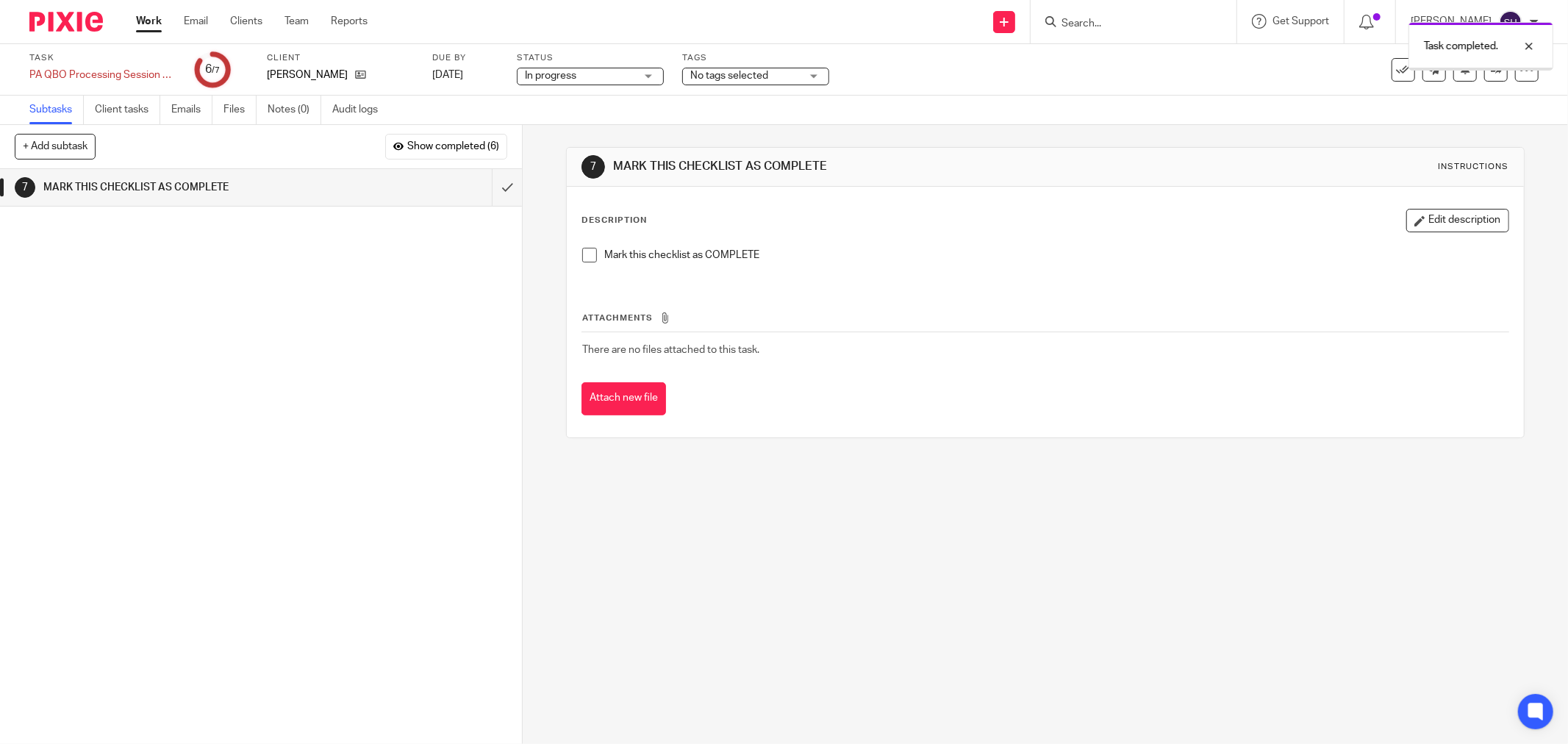
click at [585, 259] on span at bounding box center [589, 254] width 15 height 15
click at [487, 186] on input "submit" at bounding box center [261, 188] width 522 height 37
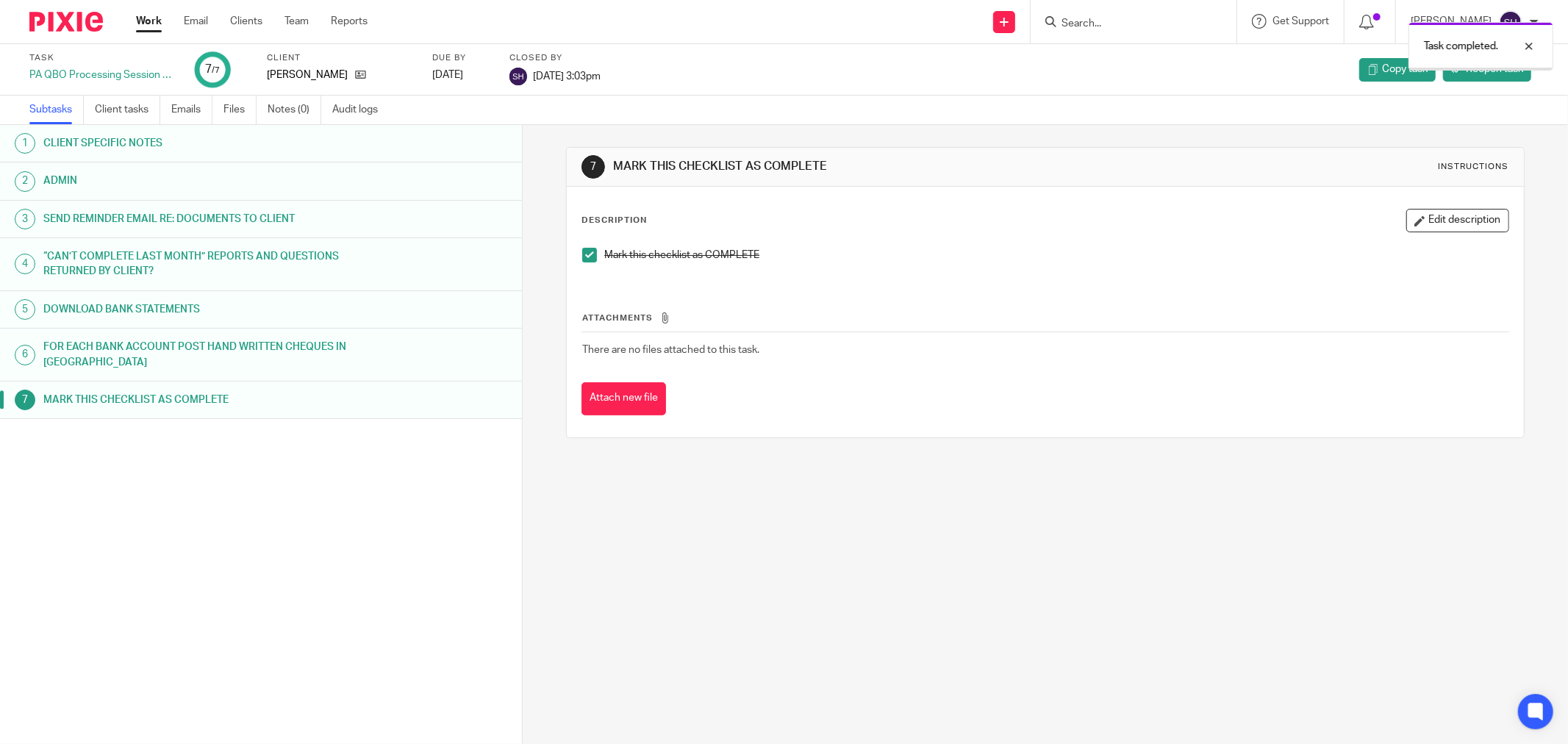
click at [142, 18] on link "Work" at bounding box center [148, 21] width 26 height 15
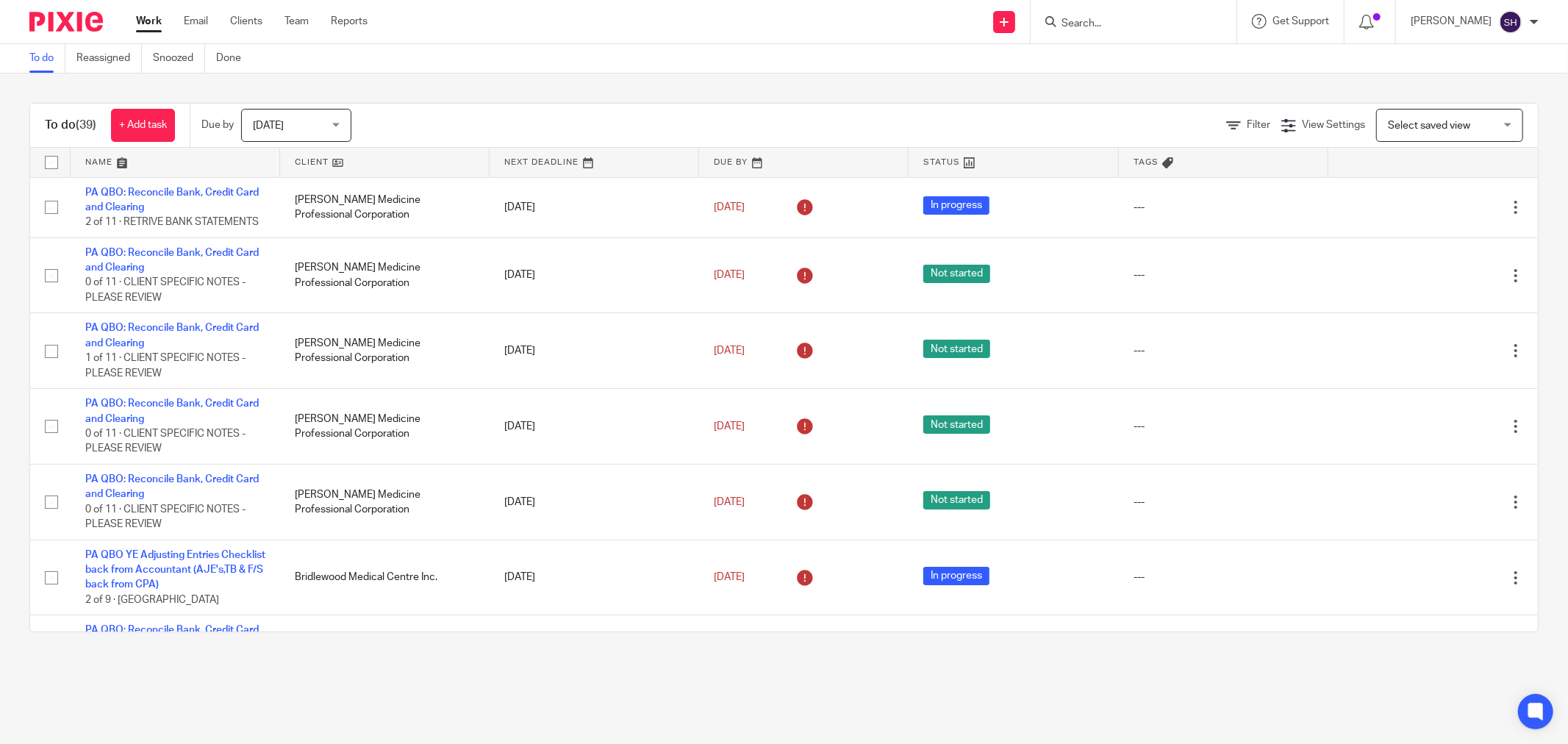
click at [404, 166] on link at bounding box center [385, 162] width 210 height 29
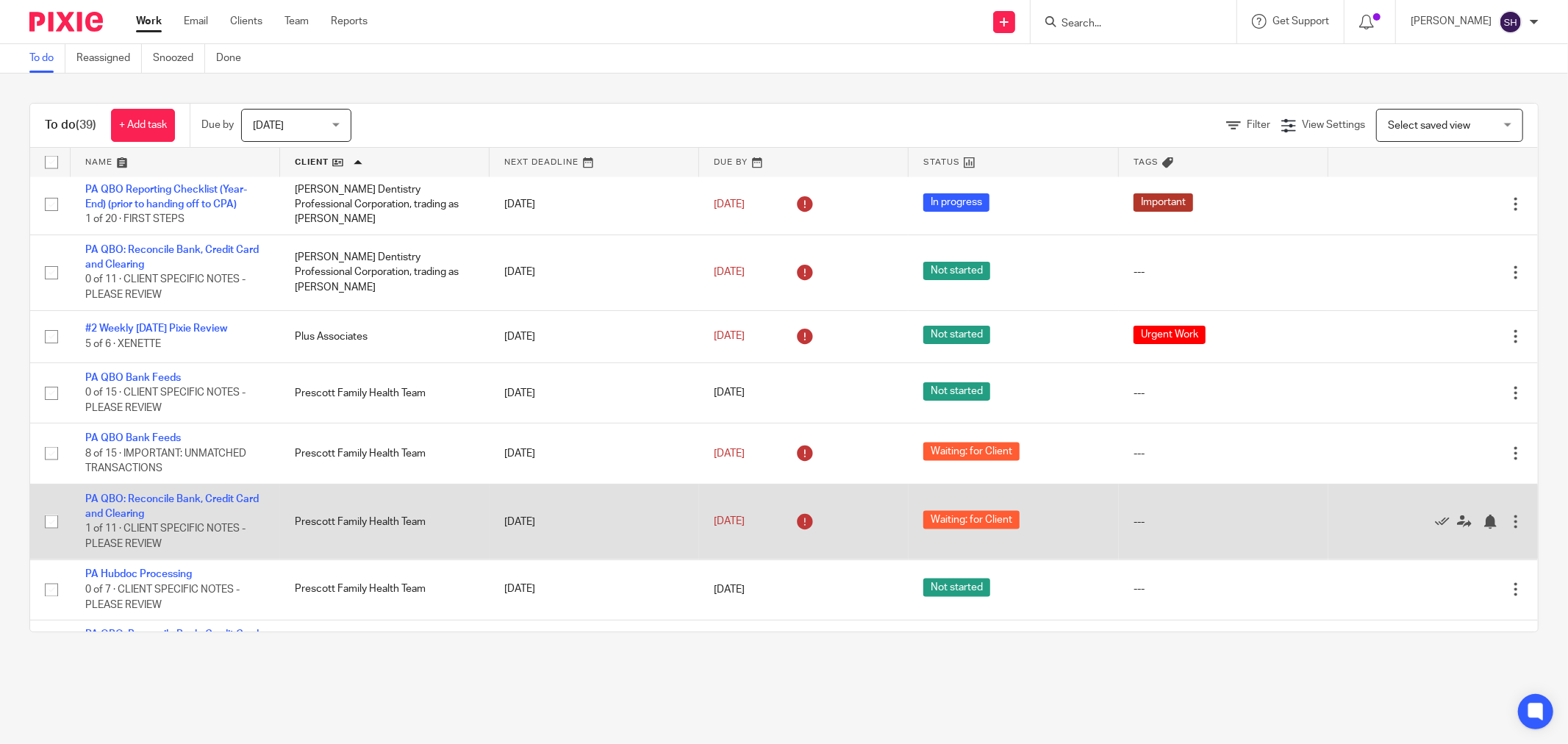
scroll to position [1915, 0]
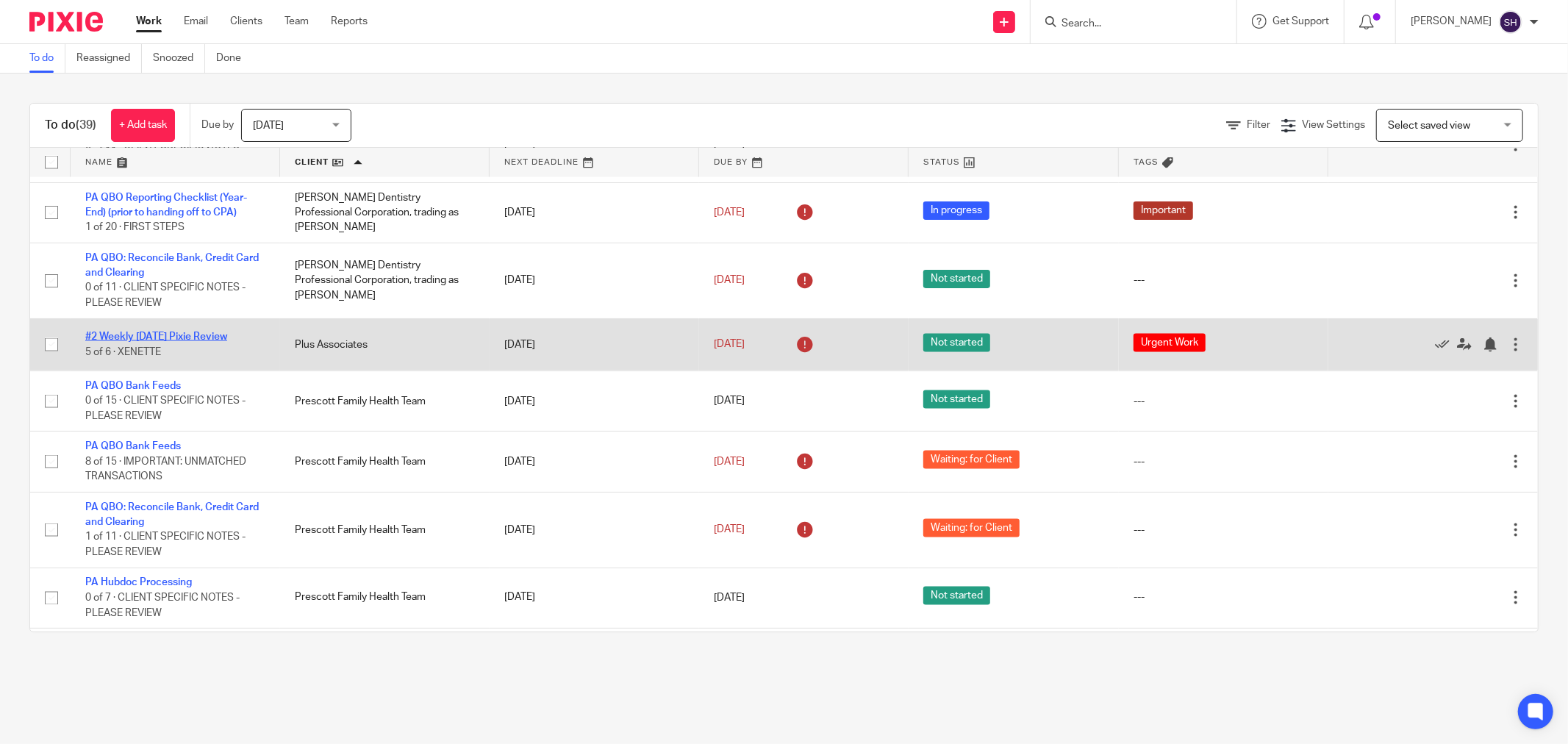
click at [178, 342] on link "#2 Weekly [DATE] Pixie Review" at bounding box center [156, 336] width 142 height 11
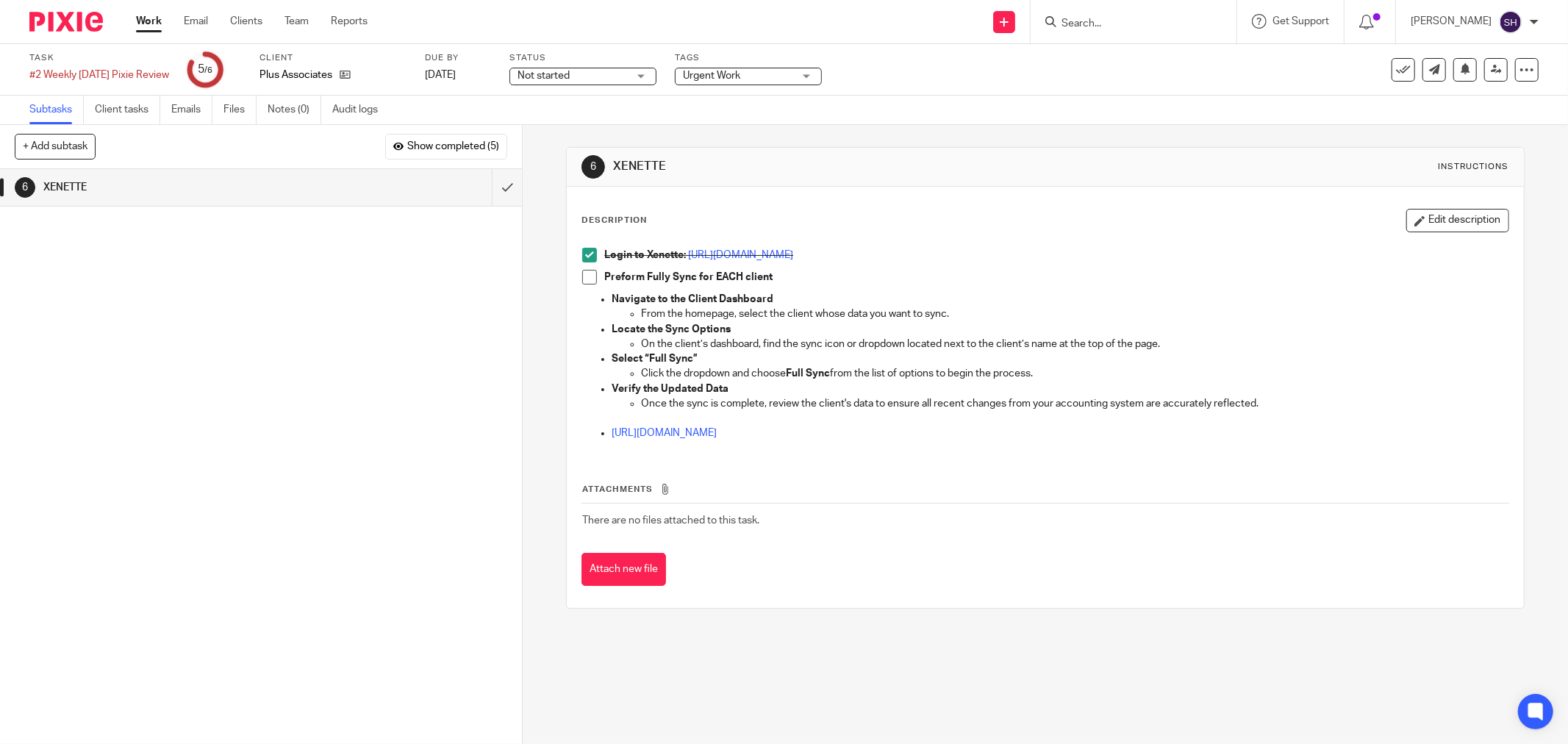
click at [586, 281] on span at bounding box center [589, 276] width 15 height 15
click at [493, 195] on input "submit" at bounding box center [261, 188] width 522 height 37
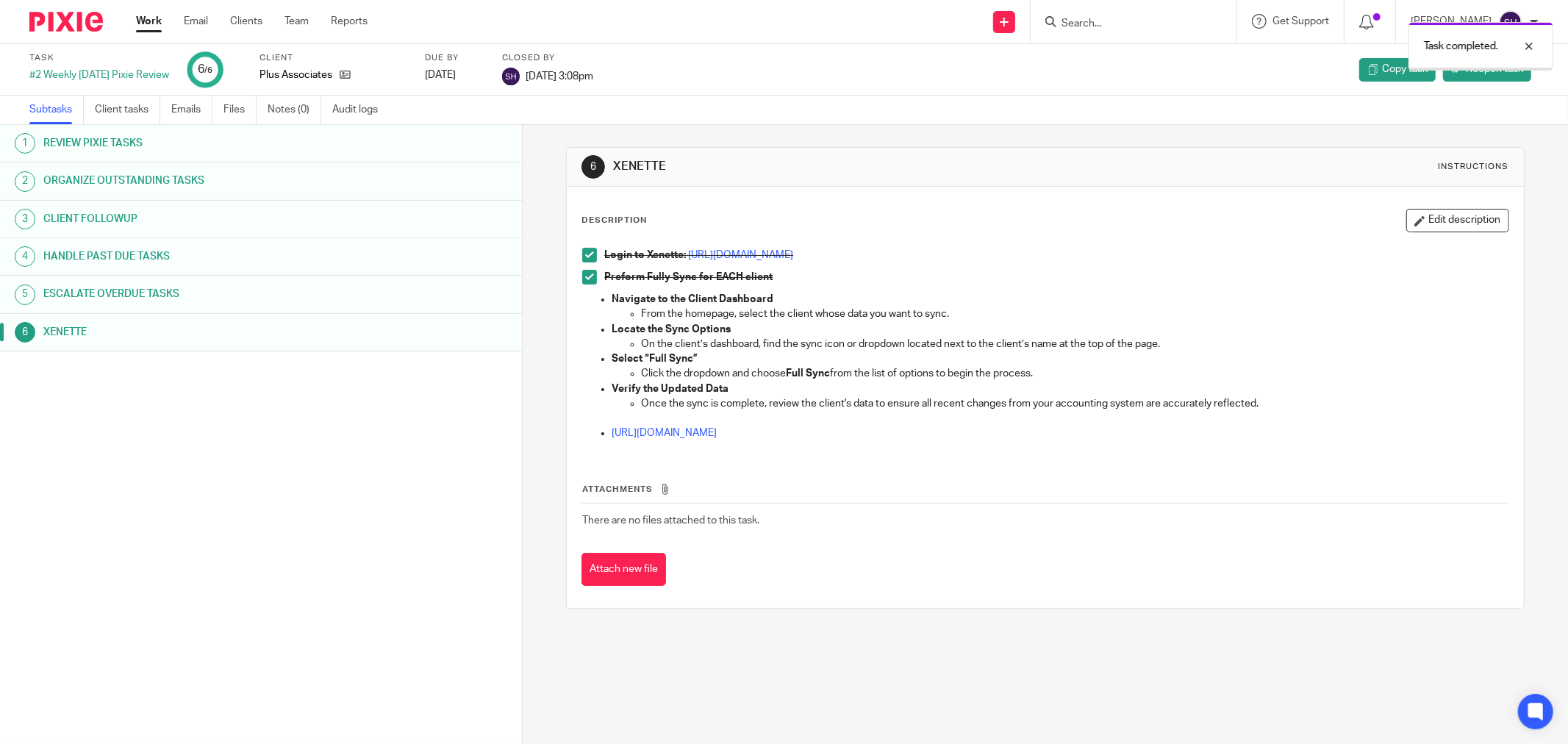
click at [594, 78] on span "Oct 14, 2025 3:08pm" at bounding box center [559, 76] width 68 height 11
click at [150, 12] on div "Work Email Clients Team Reports Work Email Clients Team Reports Settings" at bounding box center [255, 21] width 269 height 43
click at [154, 26] on link "Work" at bounding box center [148, 21] width 26 height 15
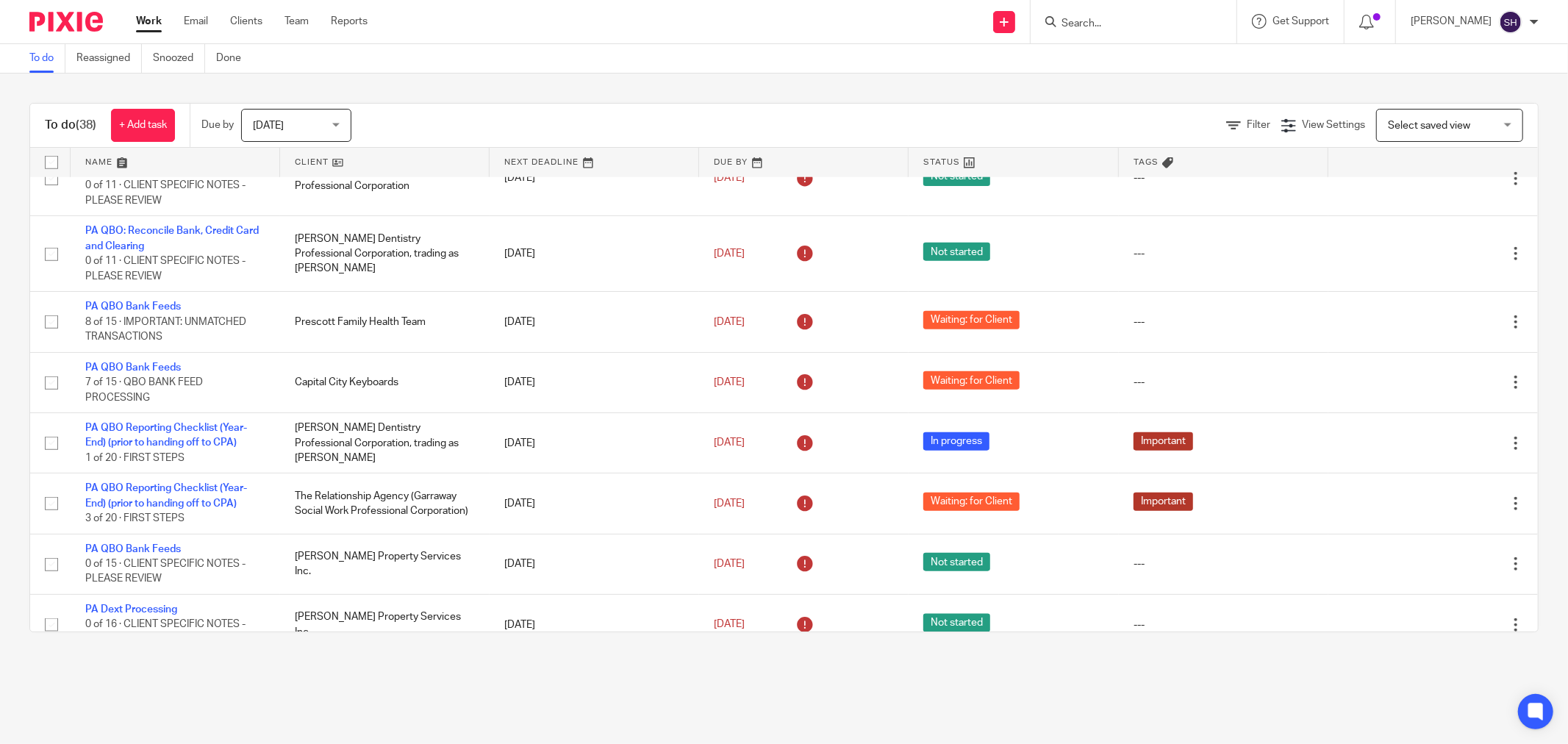
scroll to position [2189, 0]
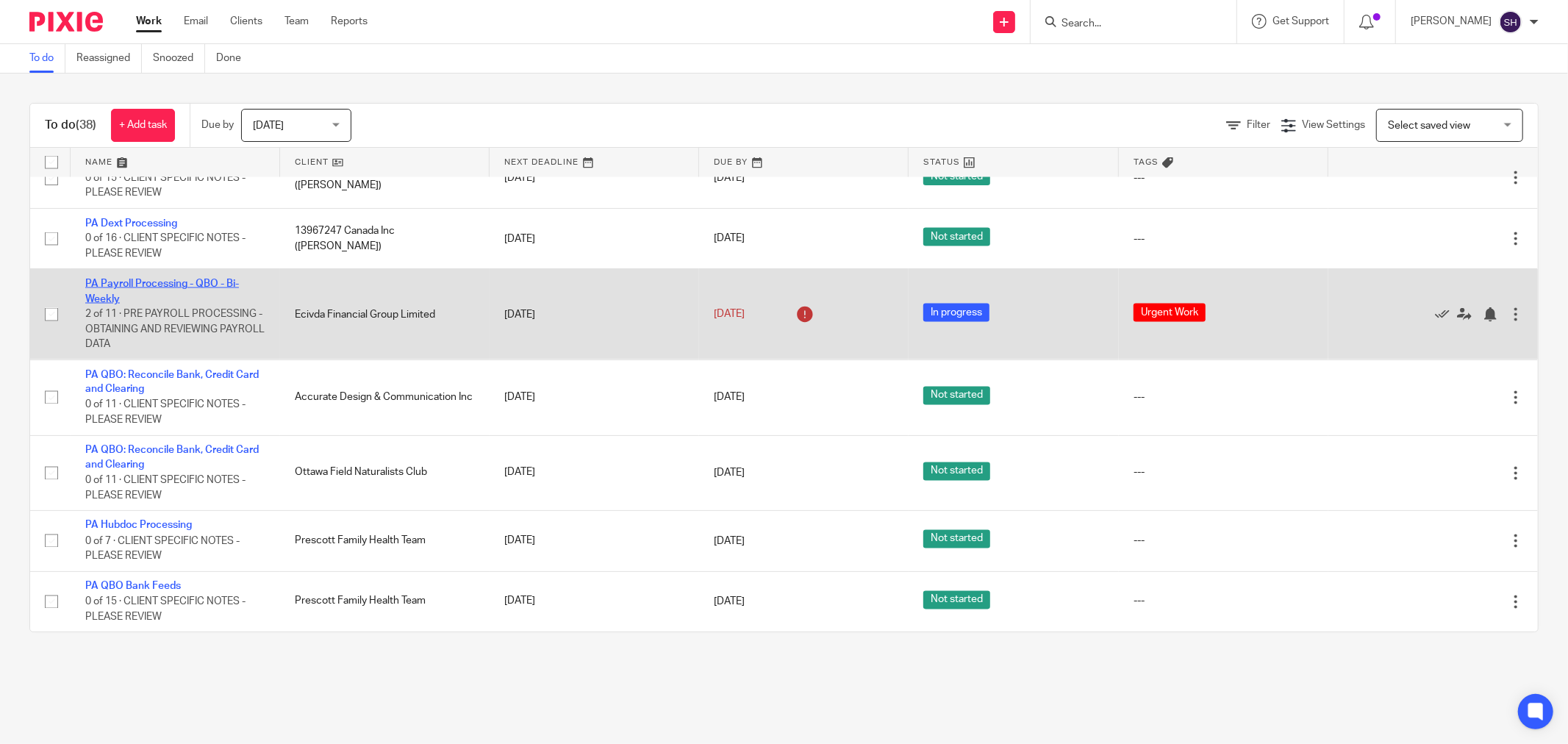
click at [148, 283] on link "PA Payroll Processing - QBO - Bi-Weekly" at bounding box center [162, 291] width 153 height 25
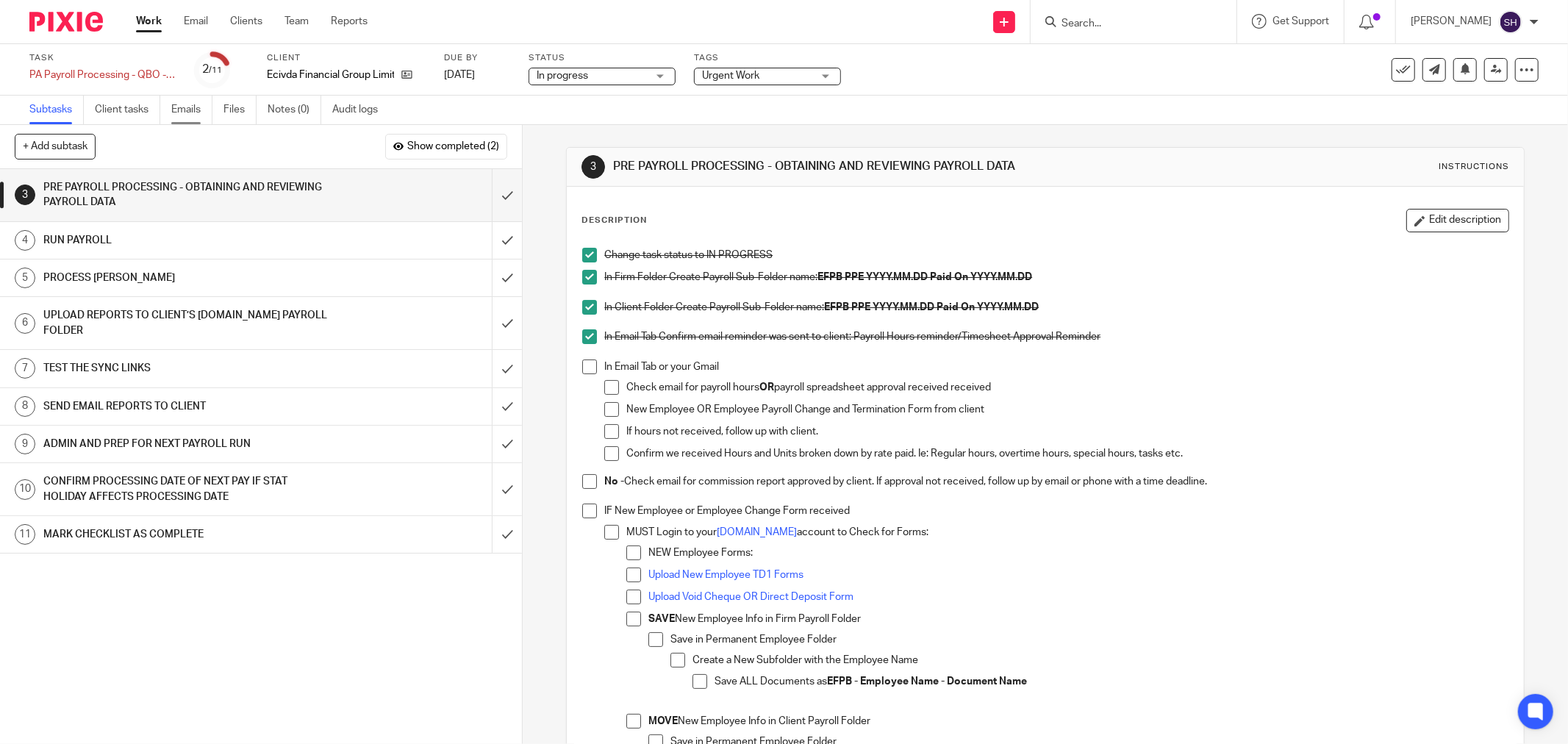
click at [188, 107] on link "Emails" at bounding box center [191, 110] width 41 height 29
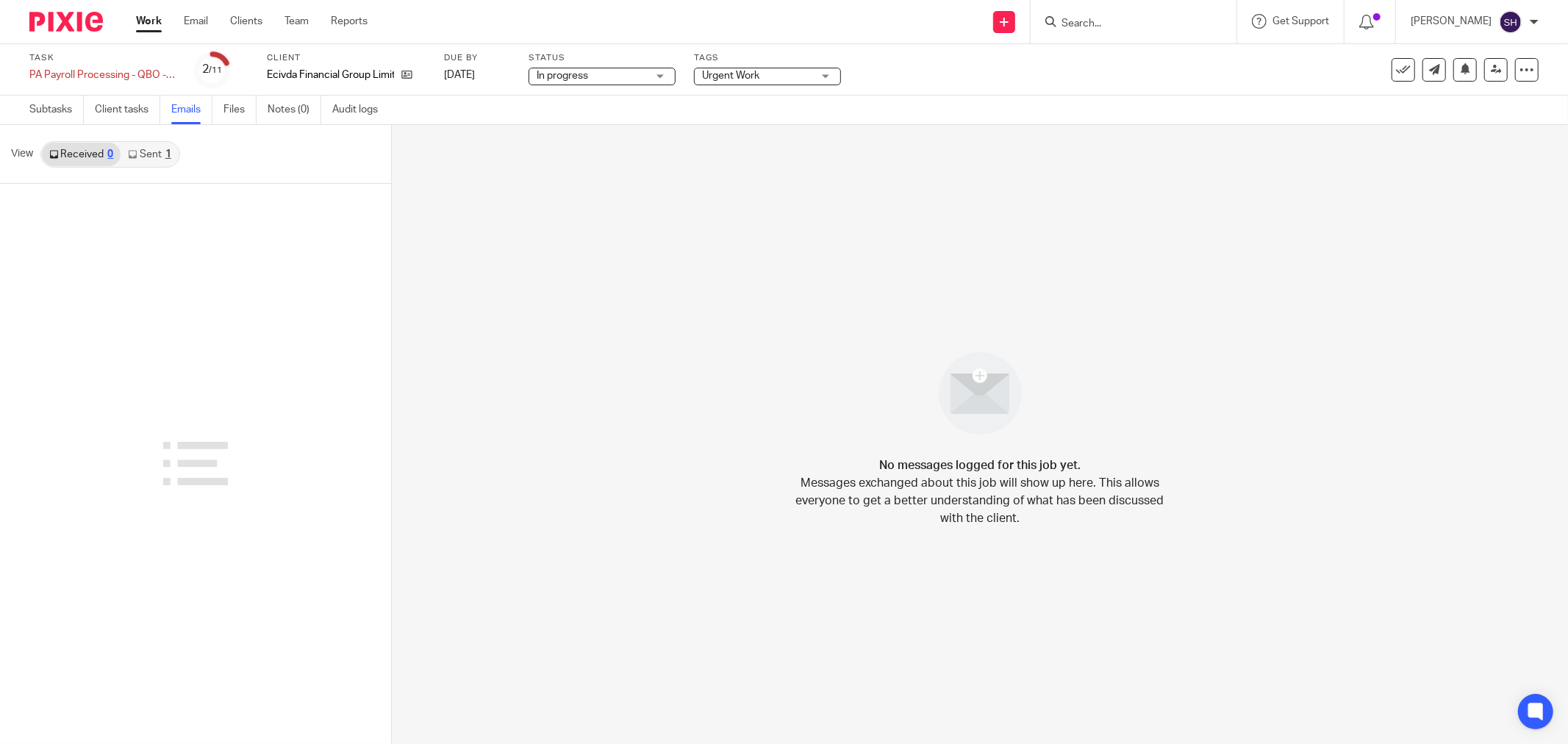
click at [159, 157] on link "Sent 1" at bounding box center [149, 154] width 57 height 24
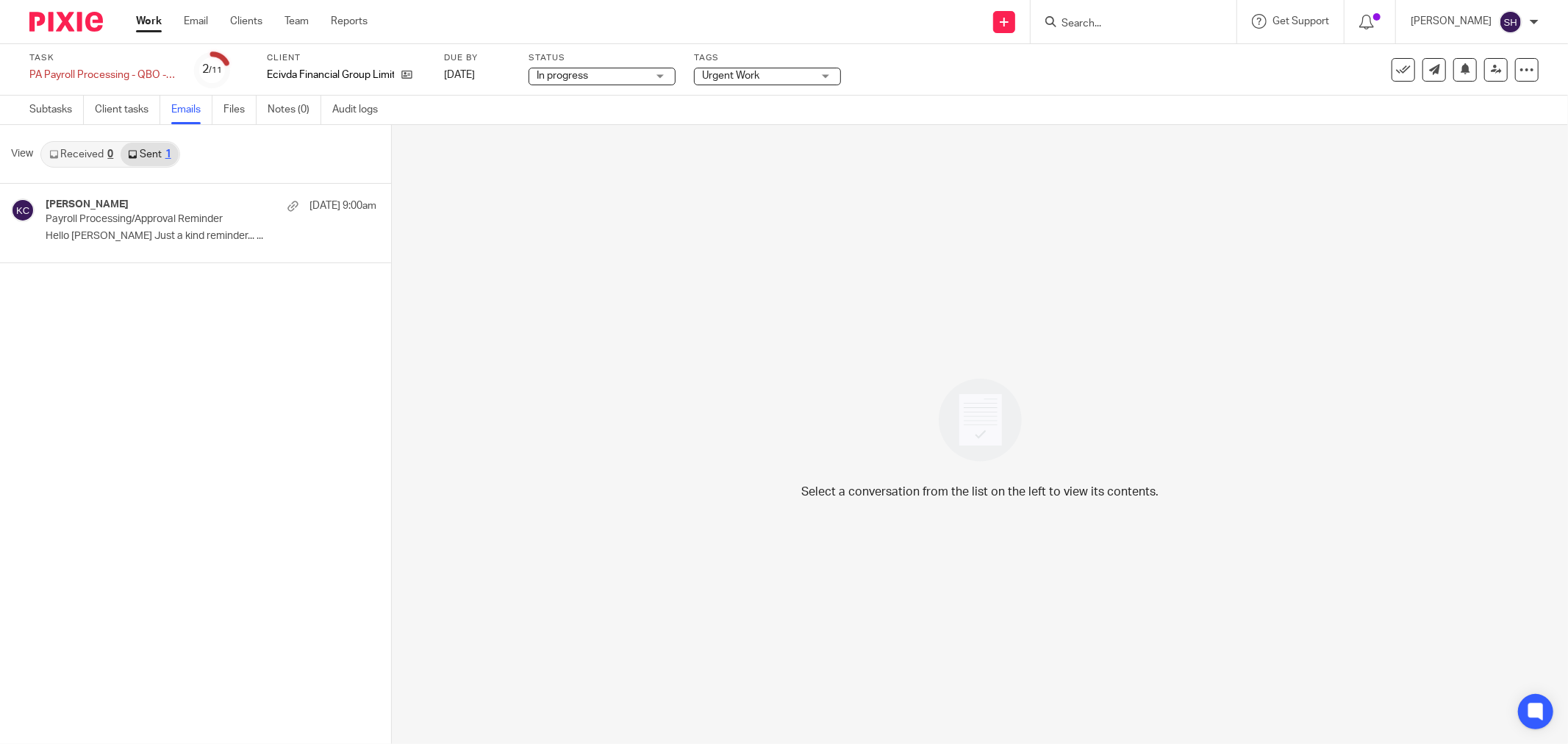
click at [147, 28] on link "Work" at bounding box center [148, 21] width 26 height 15
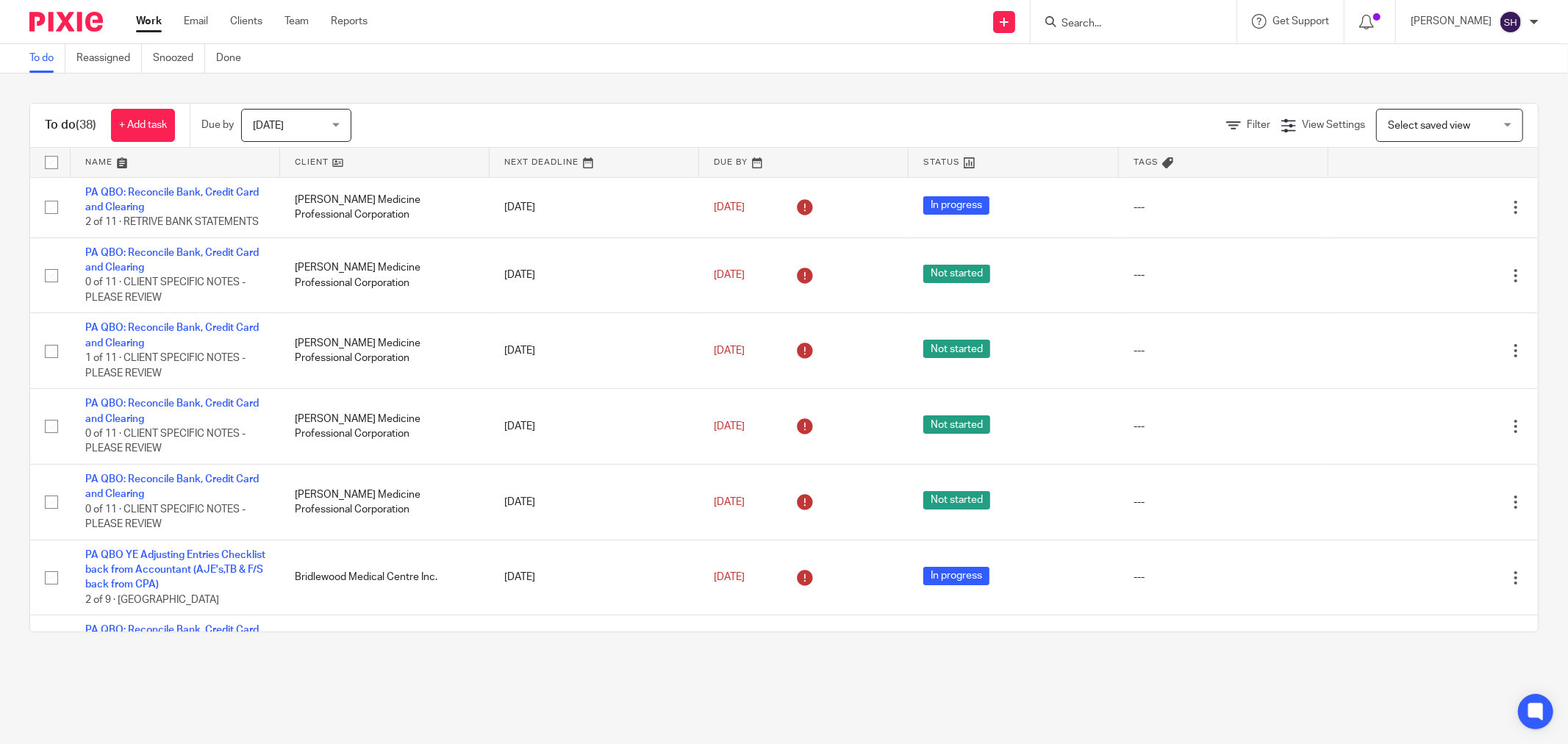
click at [377, 158] on link at bounding box center [385, 162] width 210 height 29
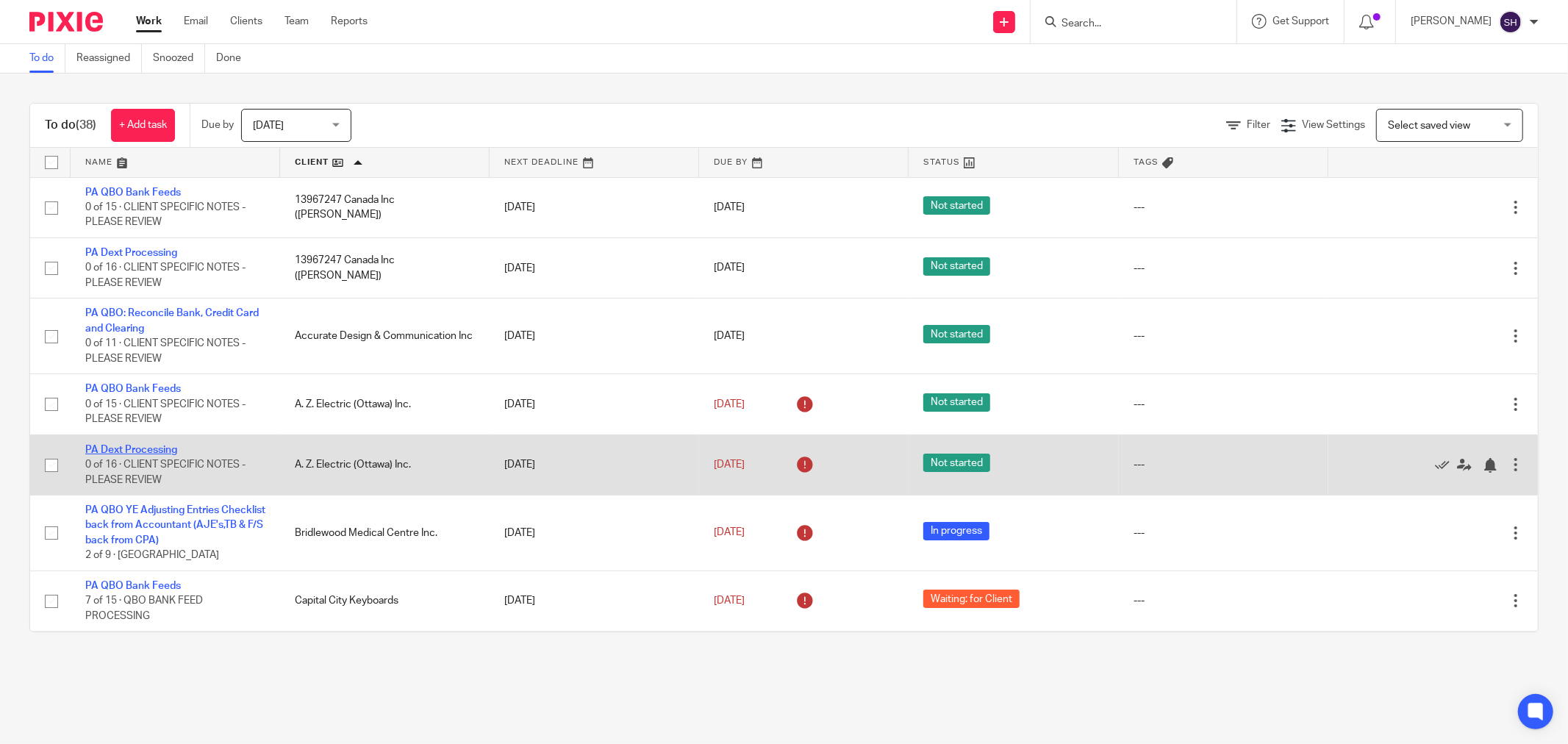
click at [142, 452] on link "PA Dext Processing" at bounding box center [131, 450] width 92 height 11
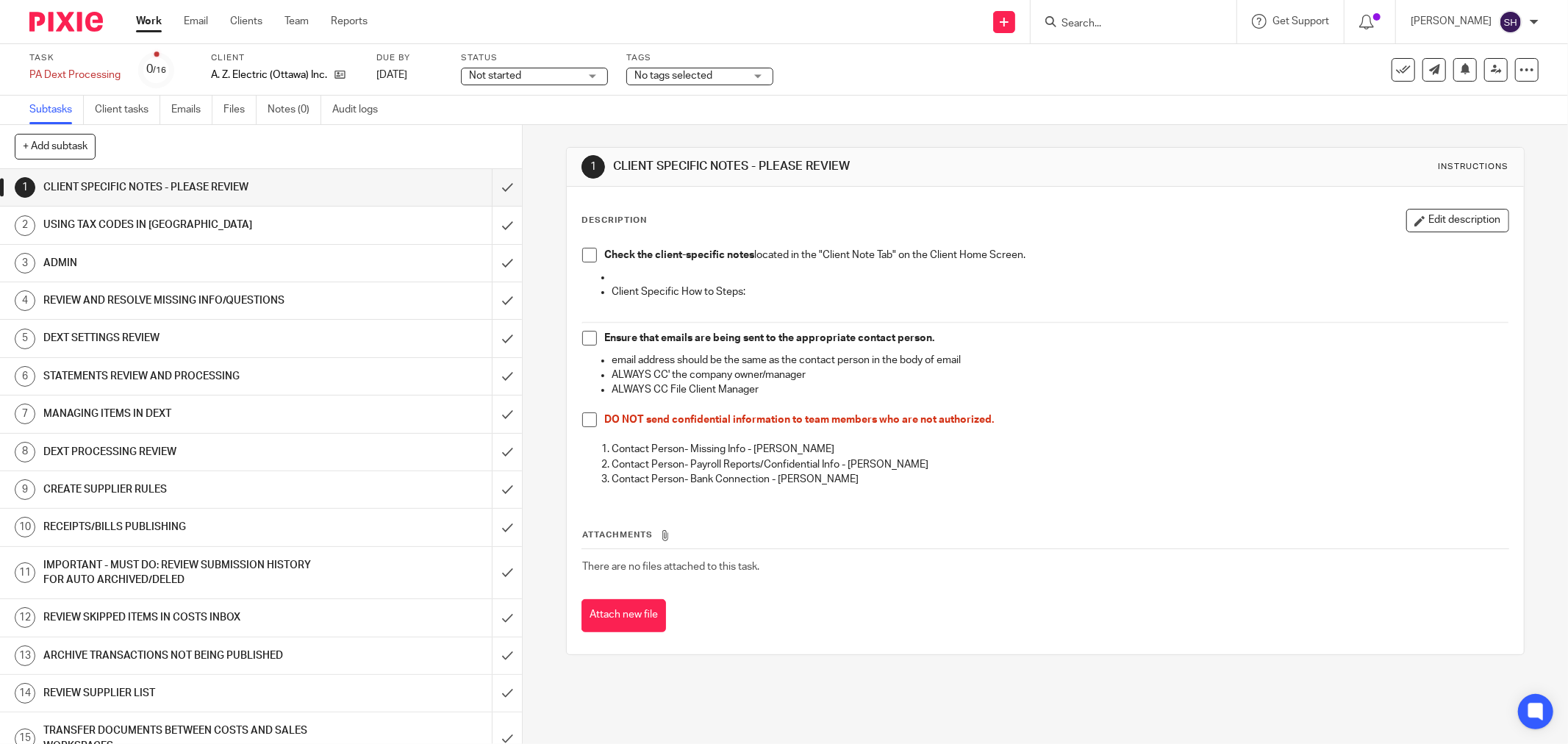
click at [138, 25] on link "Work" at bounding box center [148, 21] width 26 height 15
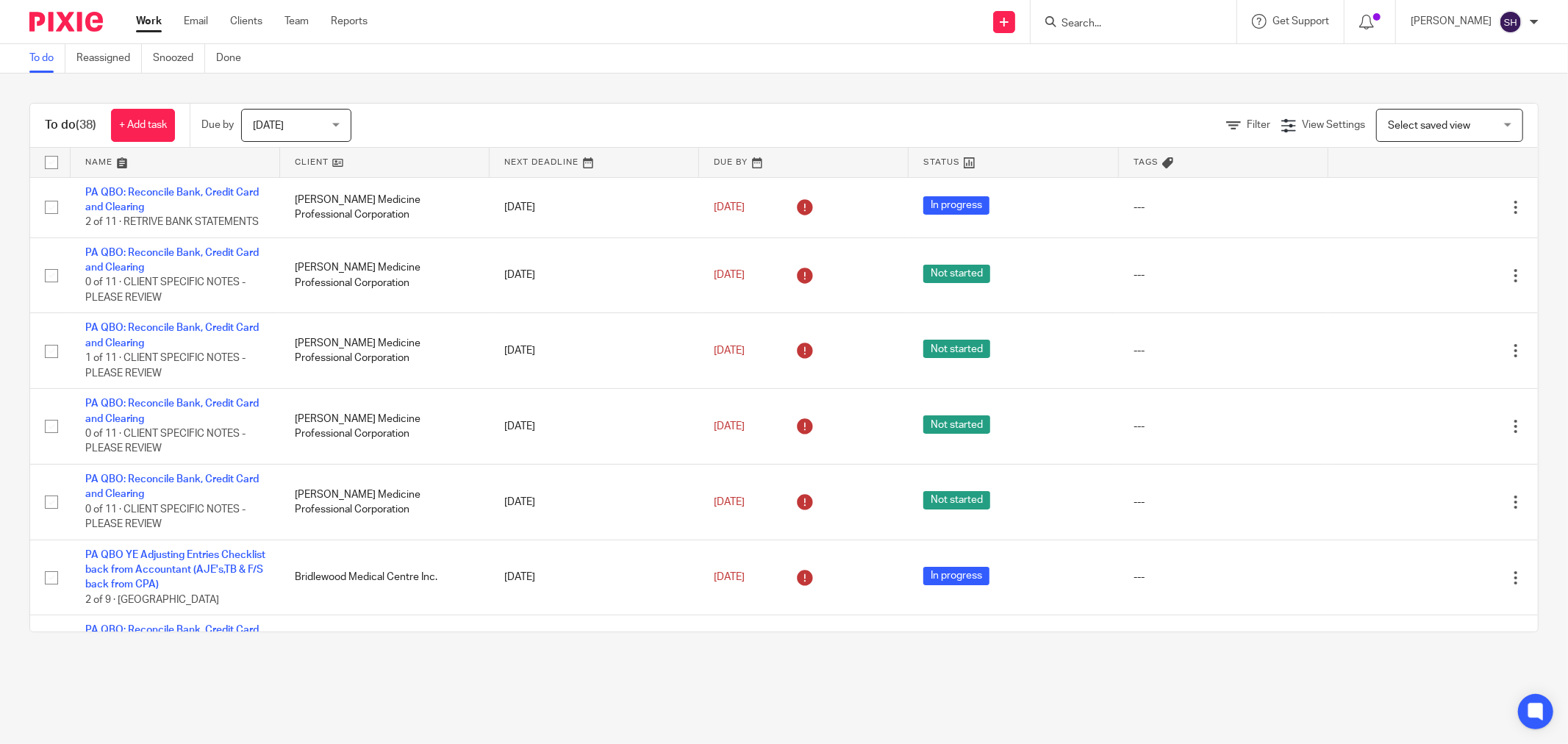
click at [397, 164] on link at bounding box center [385, 162] width 210 height 29
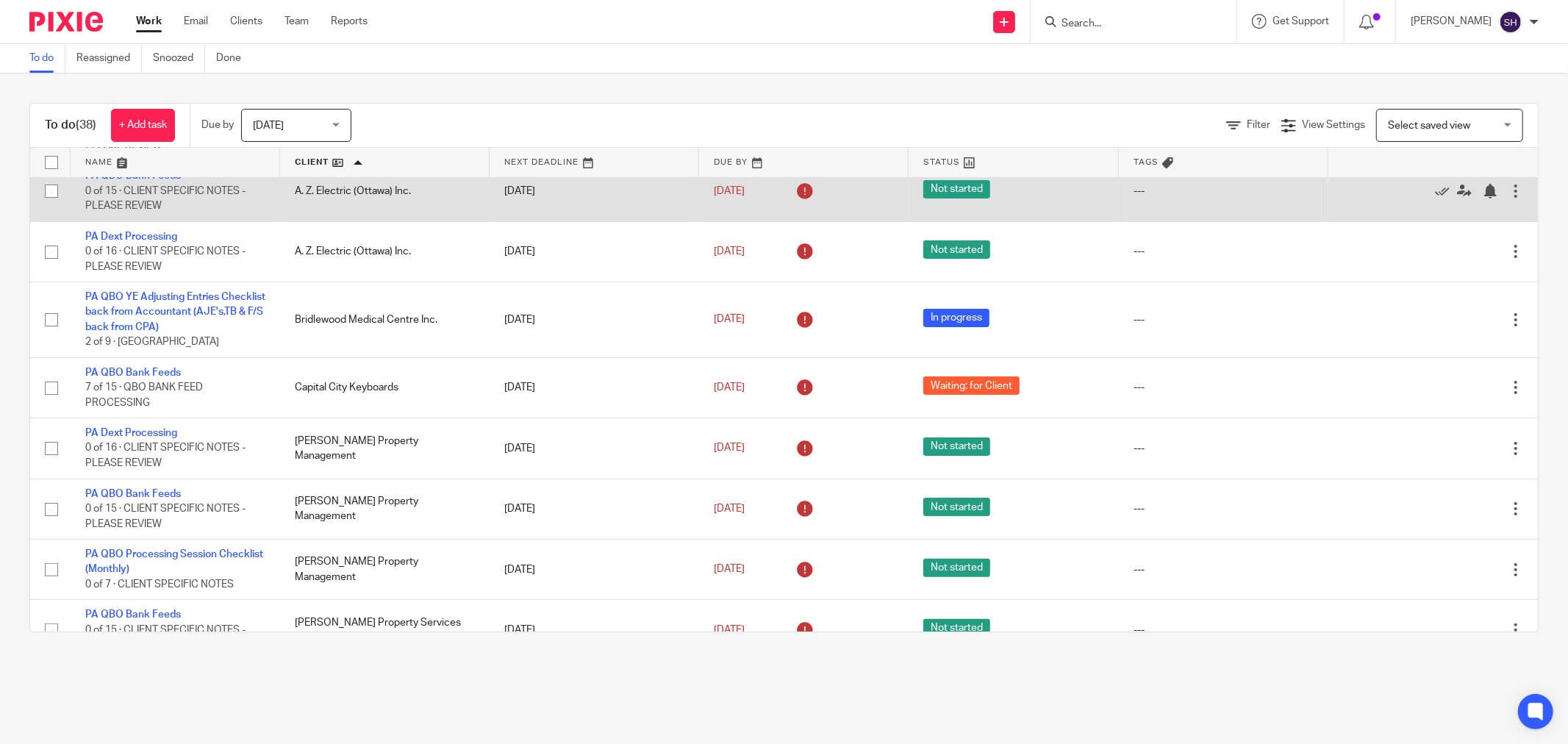
scroll to position [327, 0]
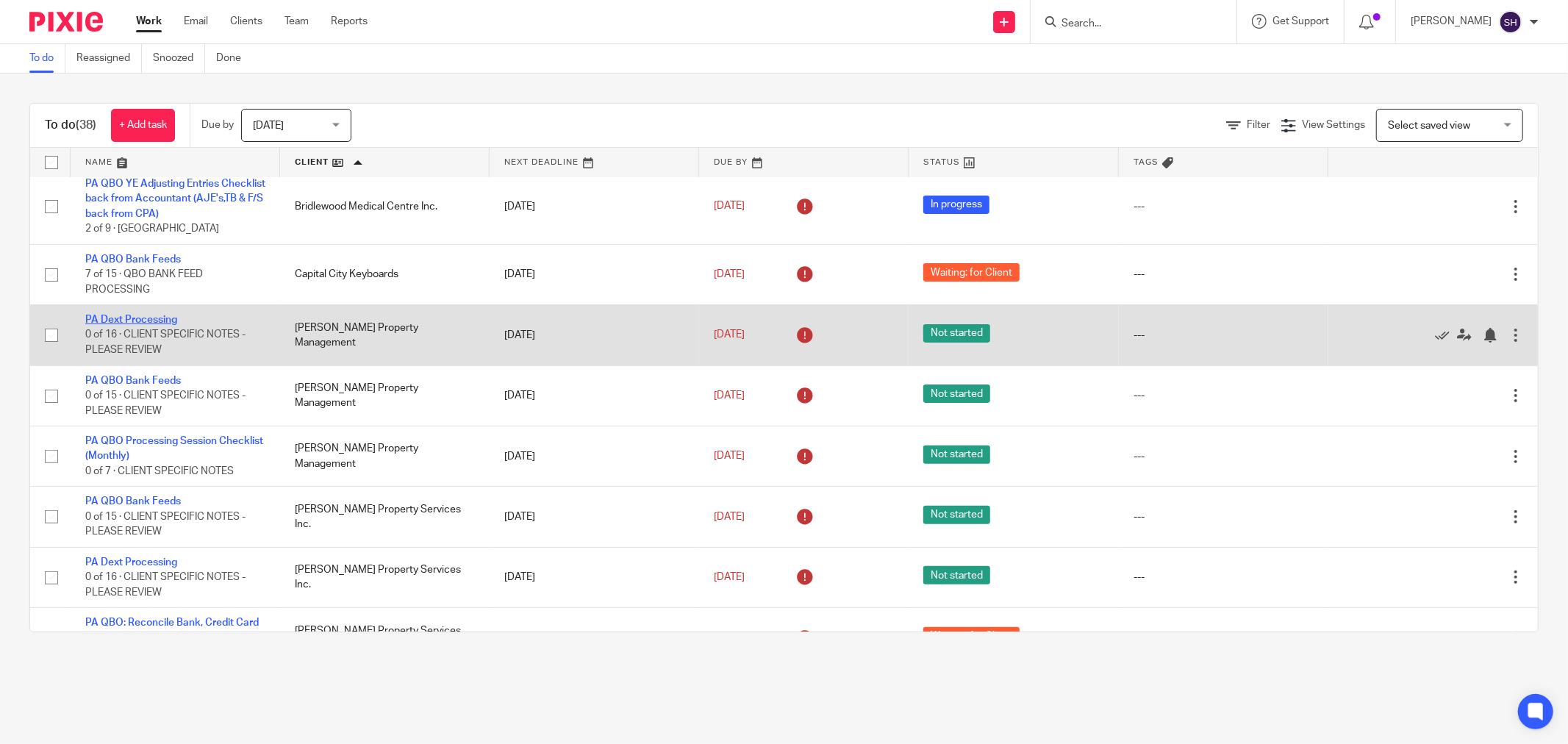
click at [173, 324] on link "PA Dext Processing" at bounding box center [131, 320] width 92 height 11
